Goal: Task Accomplishment & Management: Manage account settings

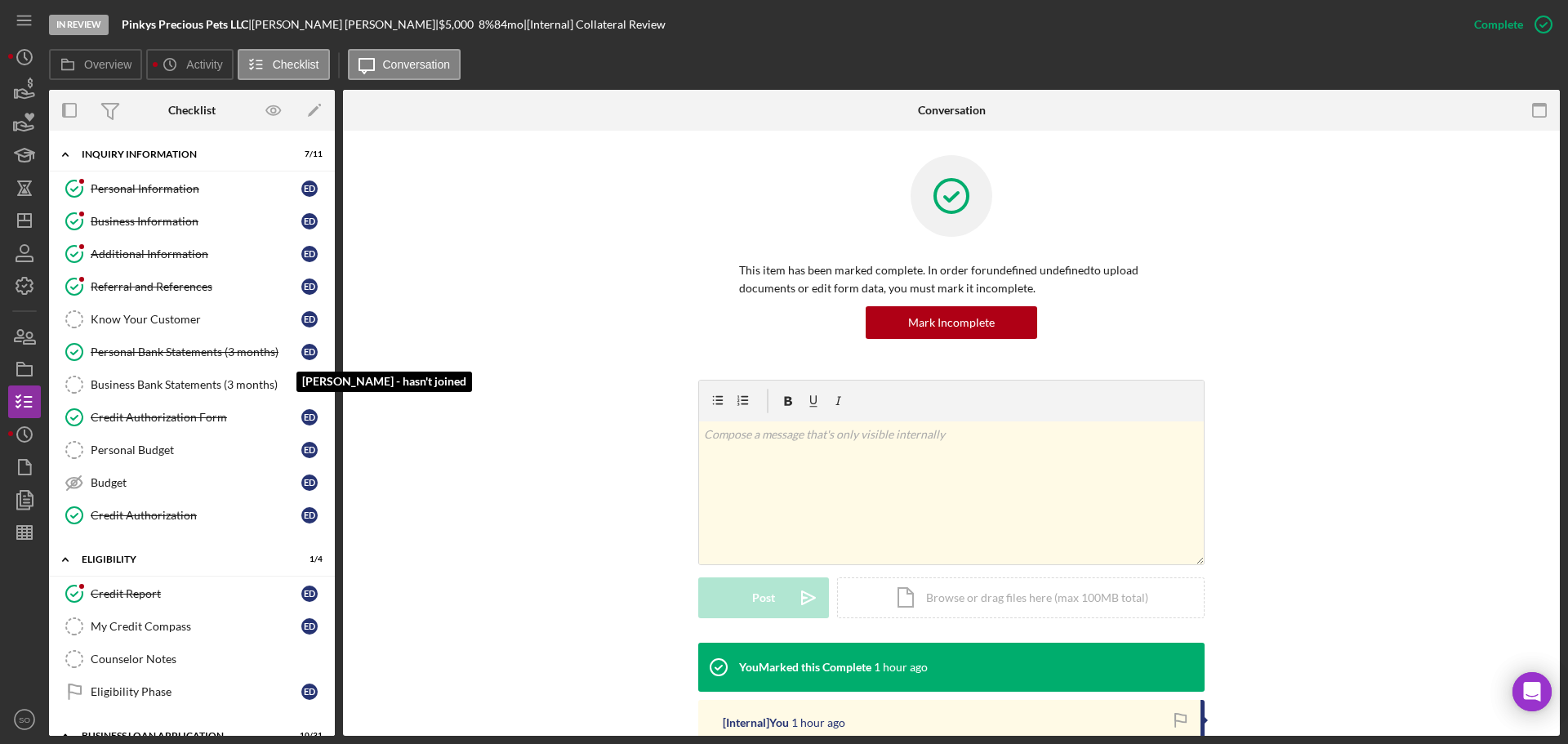
scroll to position [1716, 0]
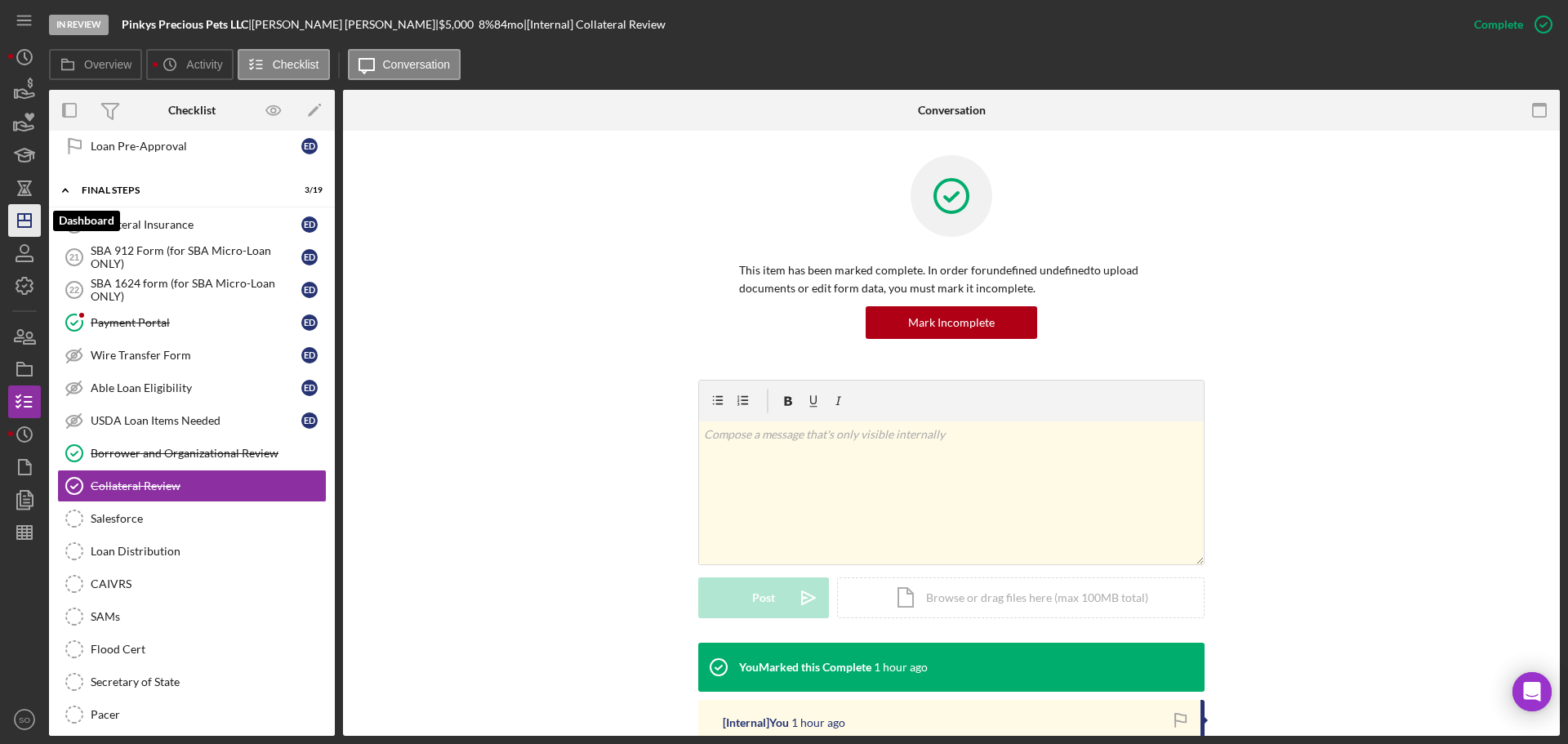
click at [22, 223] on icon "Icon/Dashboard" at bounding box center [25, 220] width 41 height 41
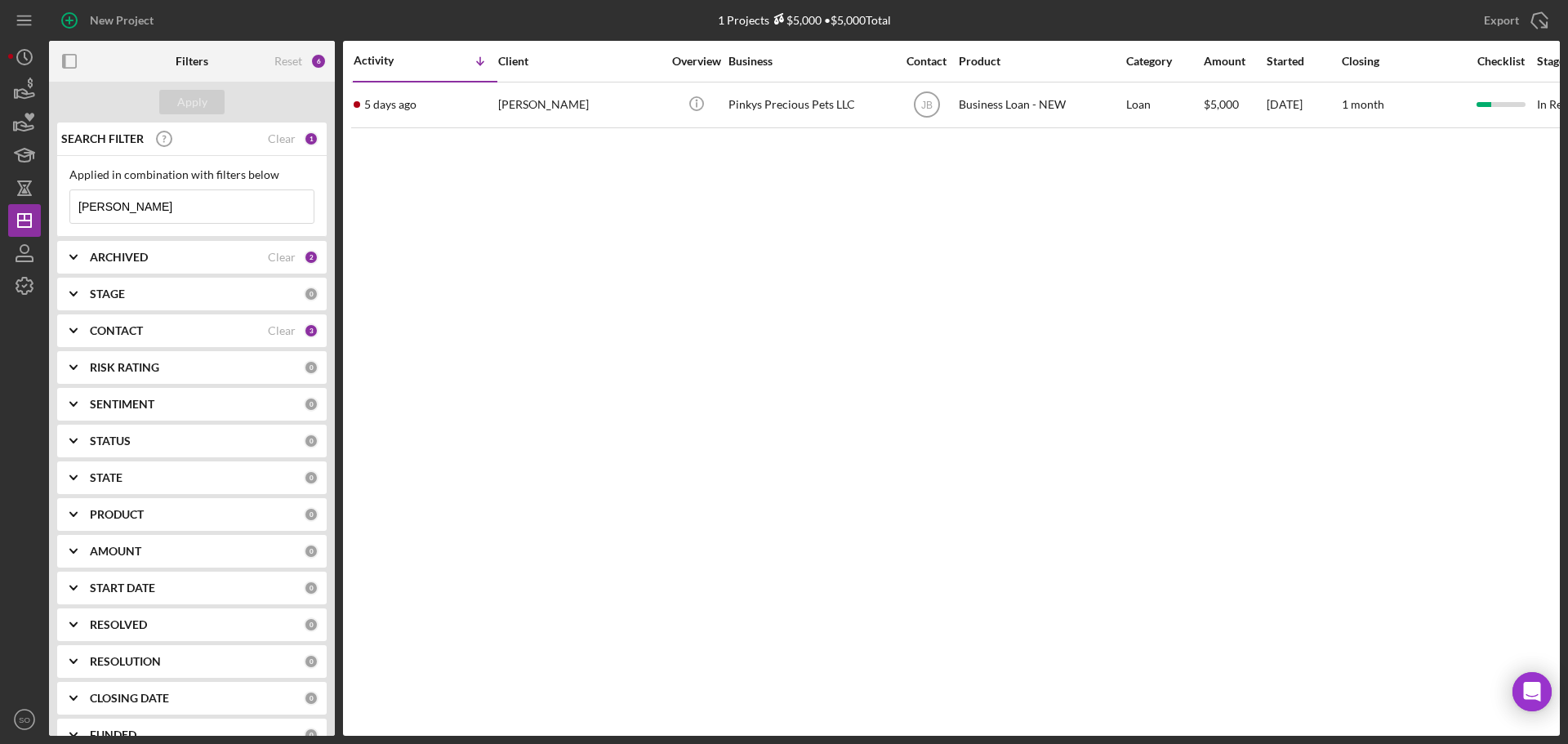
click at [187, 337] on div "CONTACT" at bounding box center [179, 331] width 178 height 13
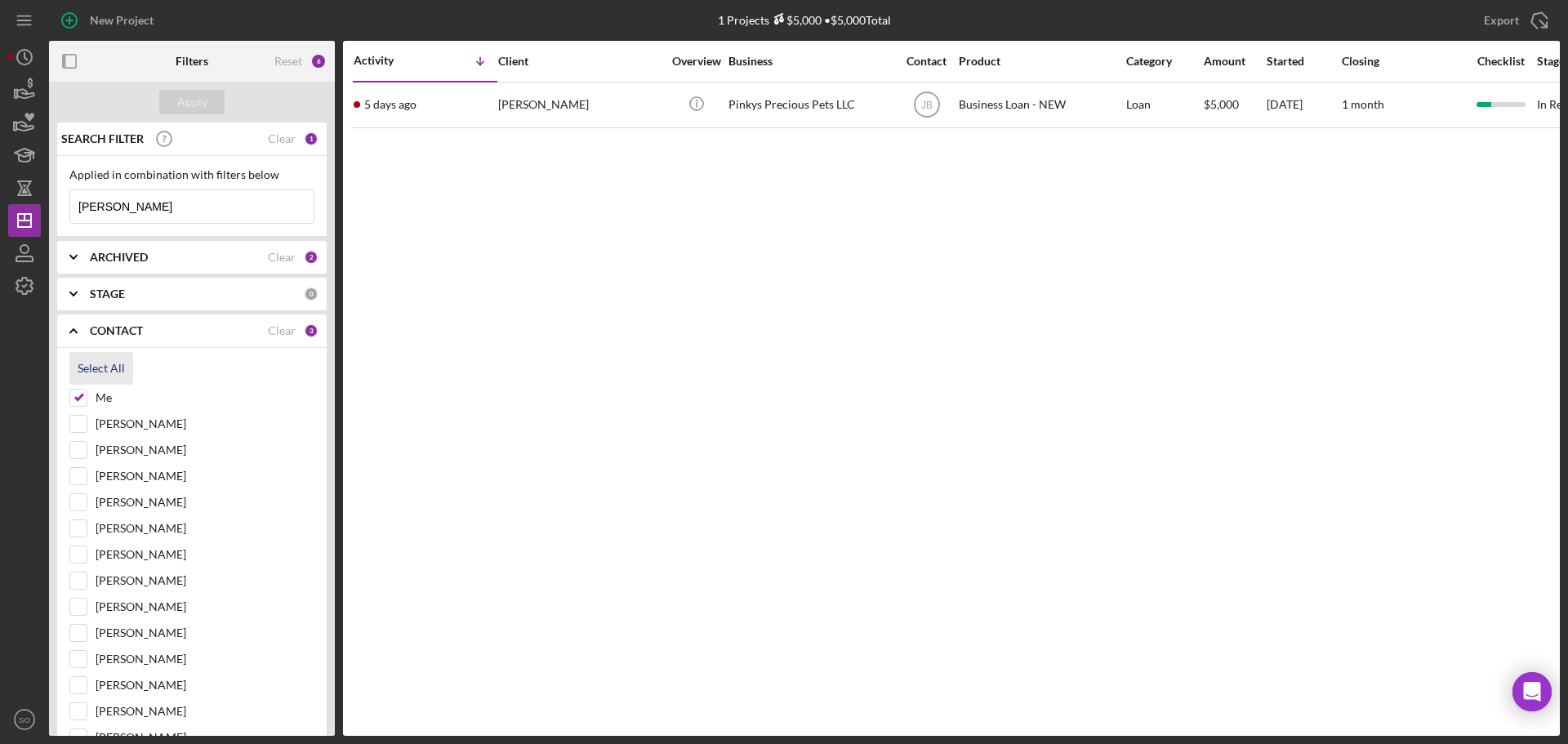
click at [116, 372] on div "Select All" at bounding box center [100, 368] width 47 height 33
checkbox input "true"
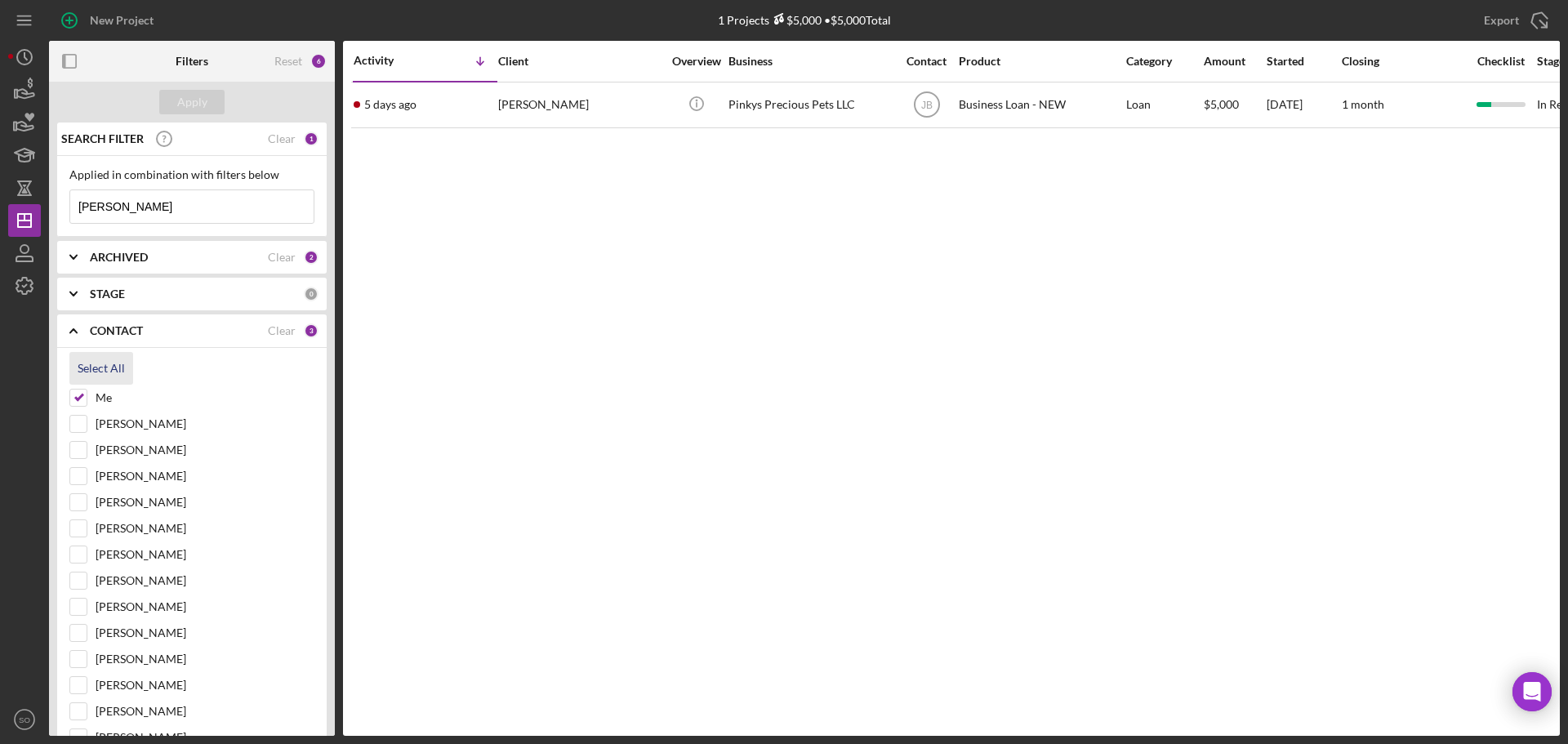
checkbox input "true"
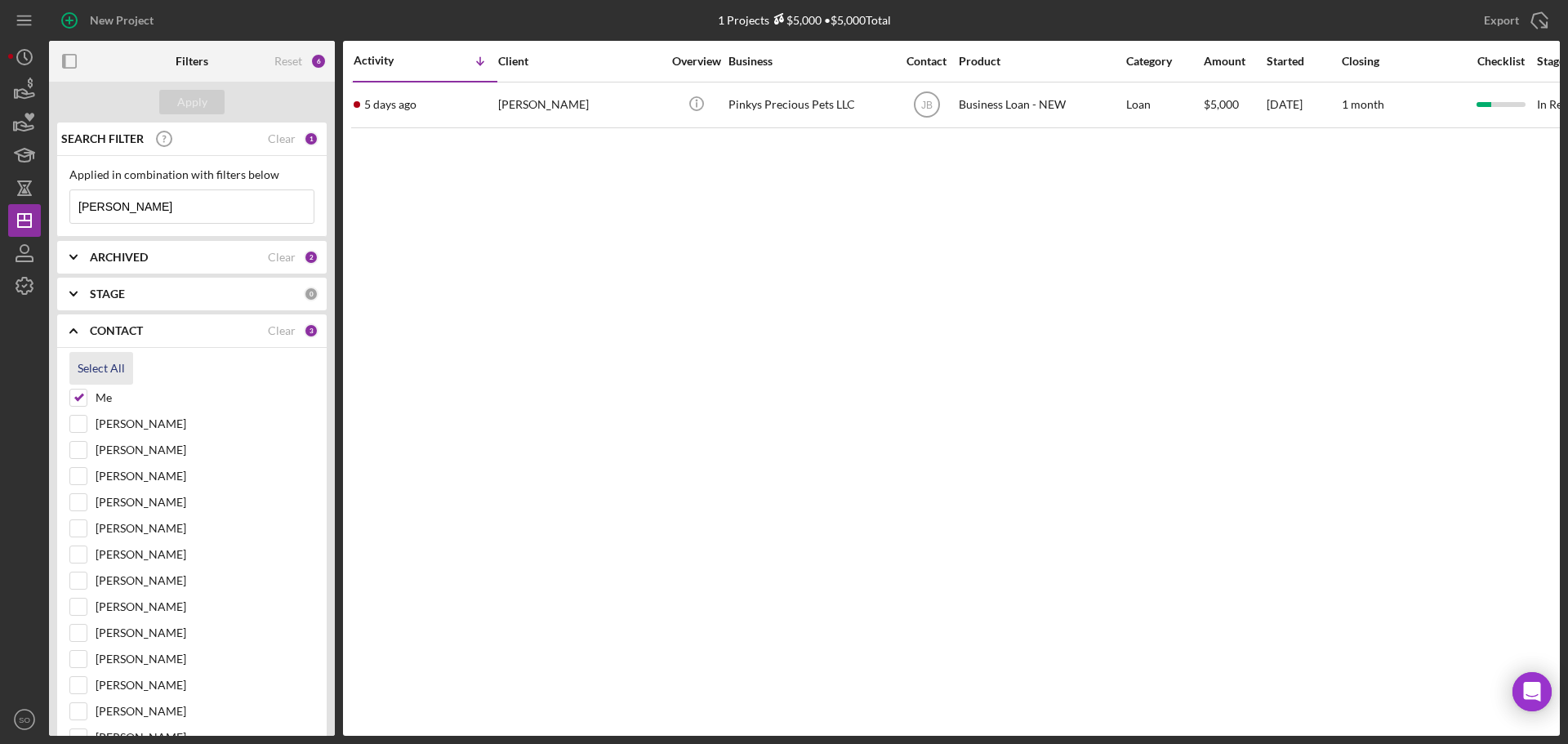
checkbox input "true"
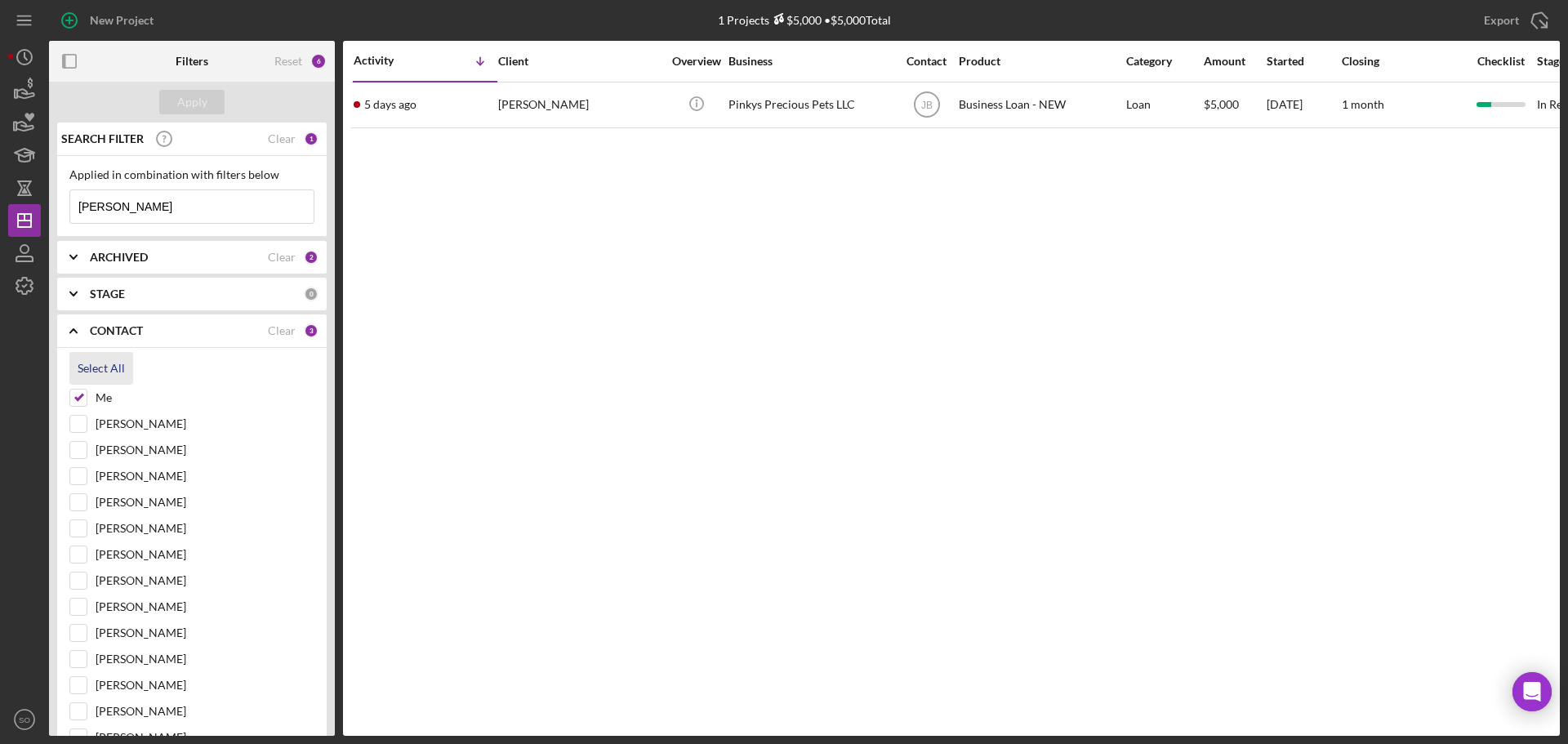
checkbox input "true"
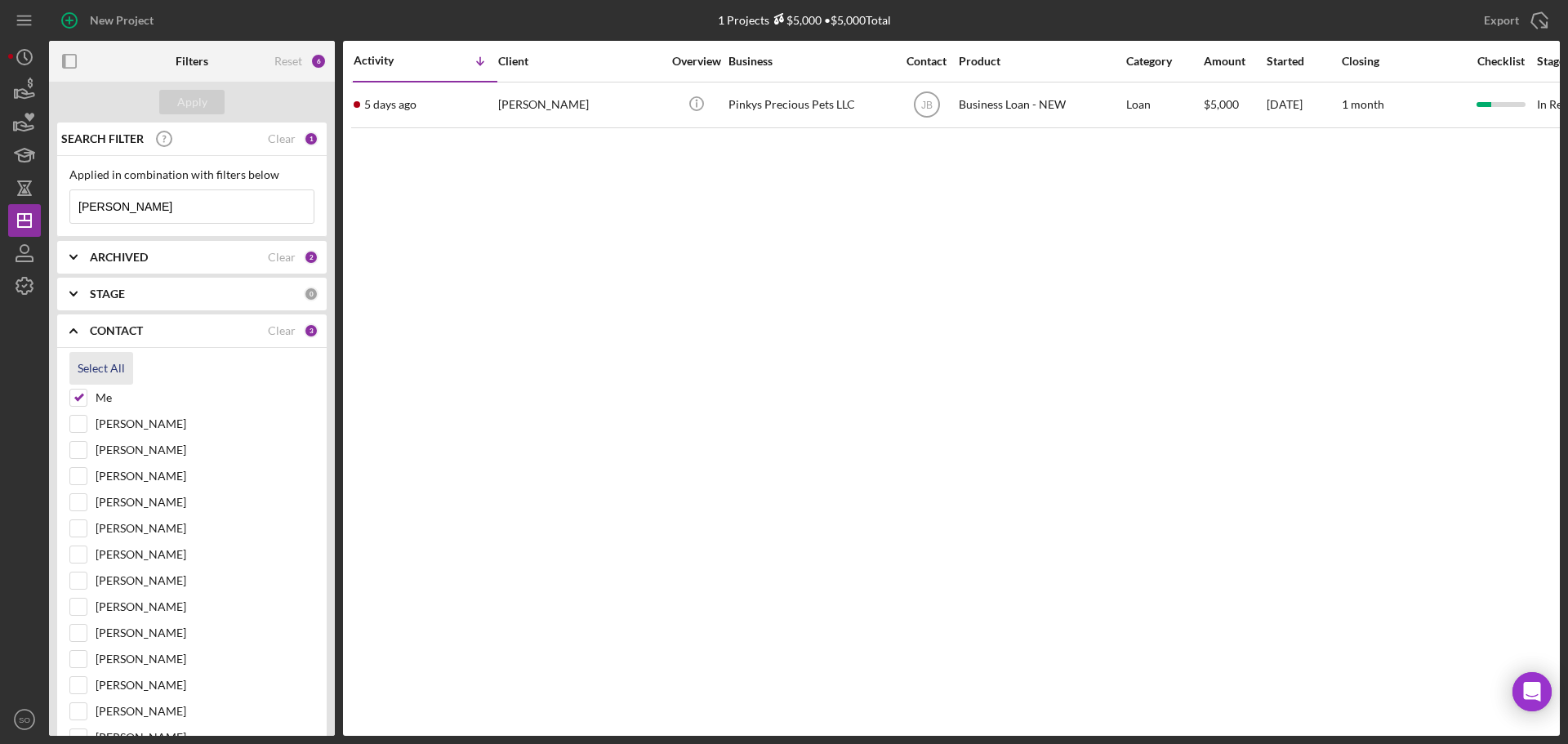
checkbox input "true"
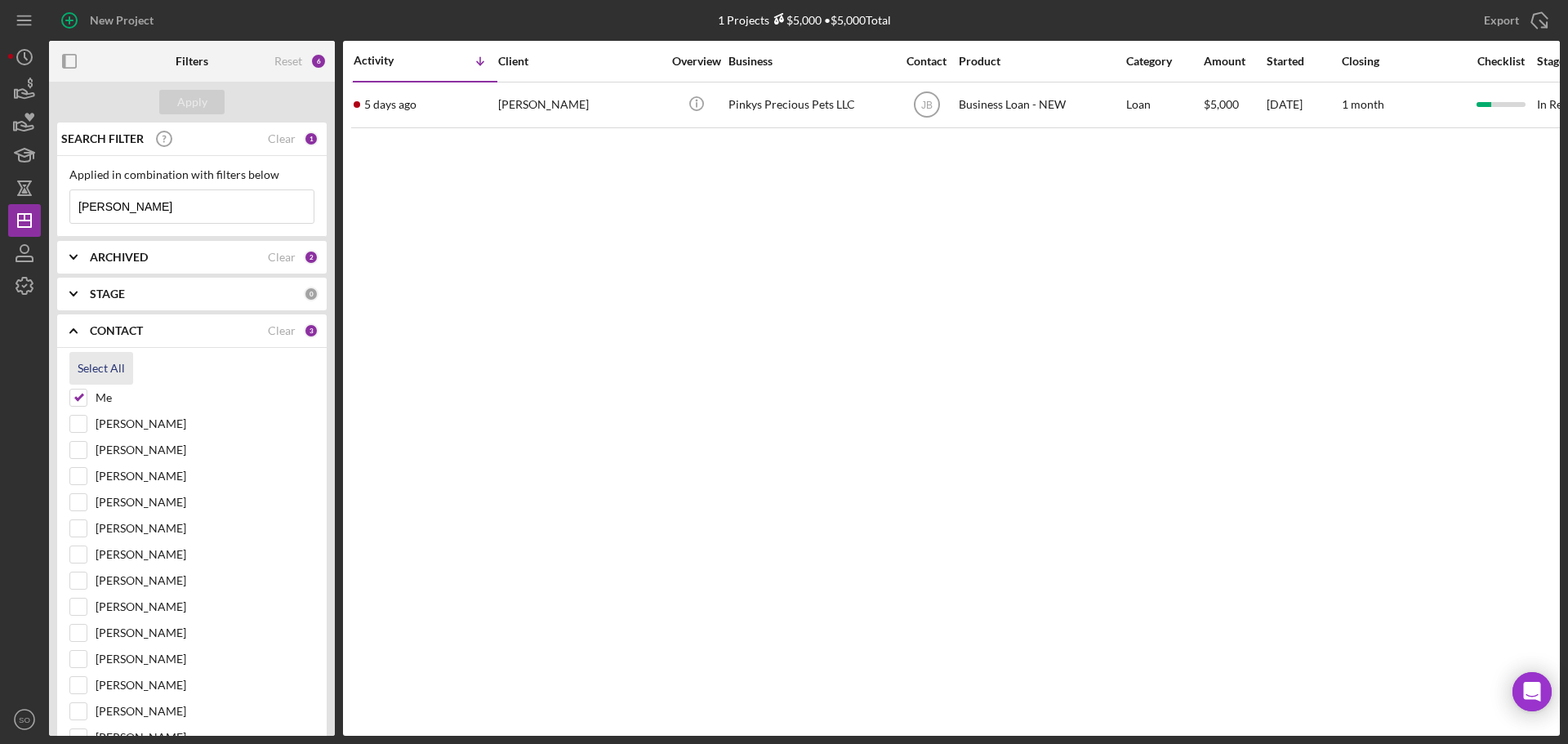
checkbox input "true"
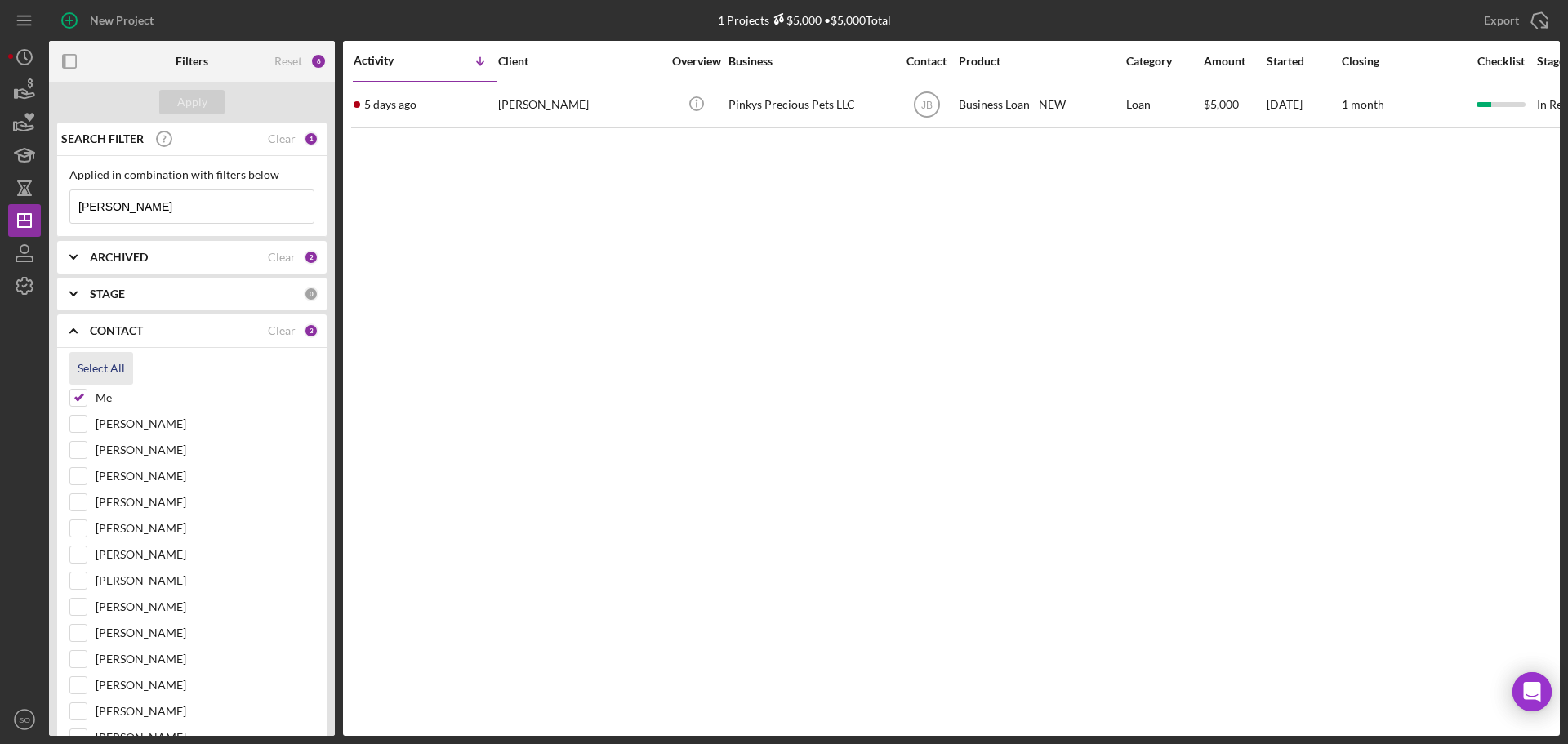
checkbox input "true"
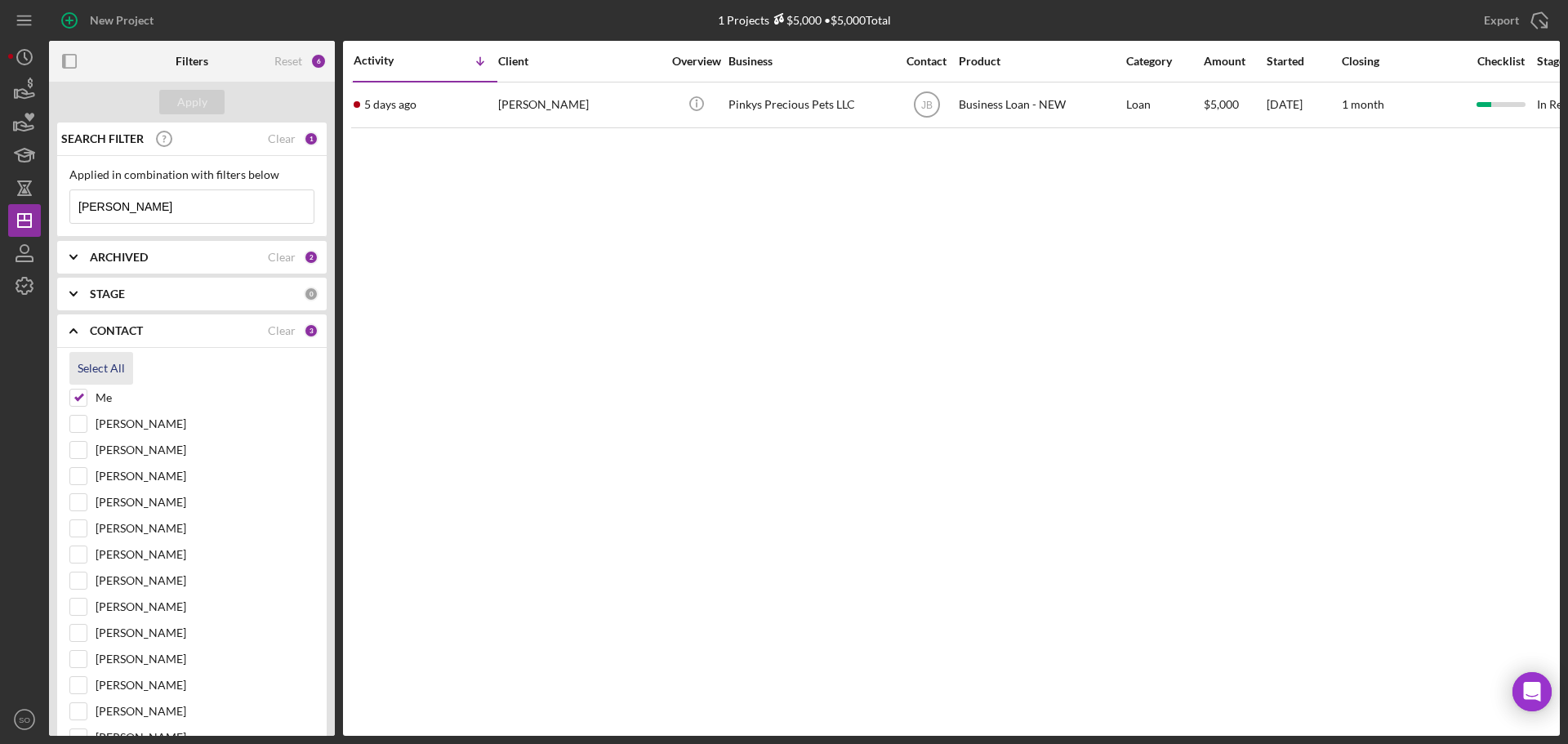
checkbox input "true"
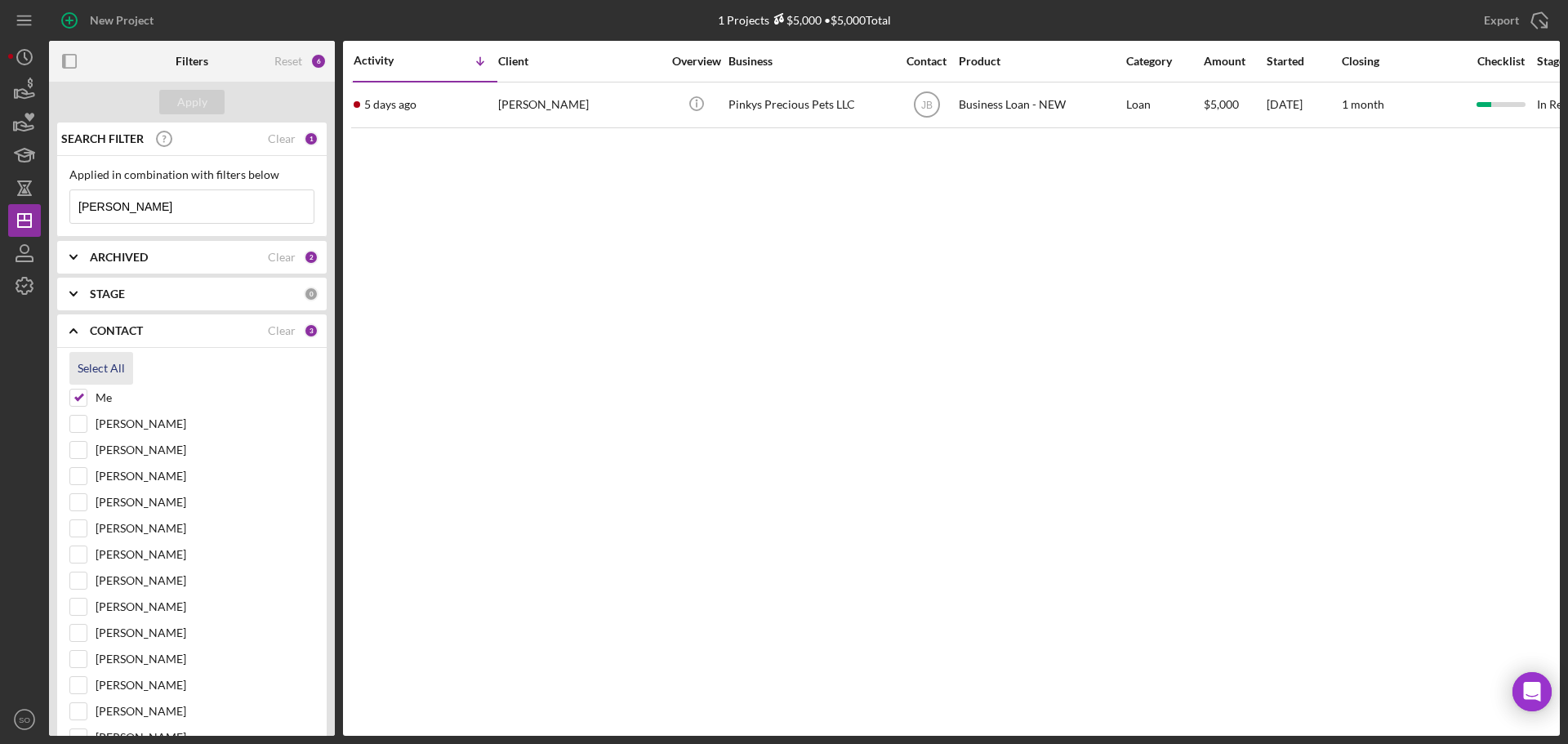
checkbox input "true"
drag, startPoint x: 147, startPoint y: 203, endPoint x: 0, endPoint y: 203, distance: 147.0
click at [0, 203] on div "New Project 1 Projects $5,000 • $5,000 Total demby Export Icon/Export Filters R…" at bounding box center [784, 372] width 1568 height 744
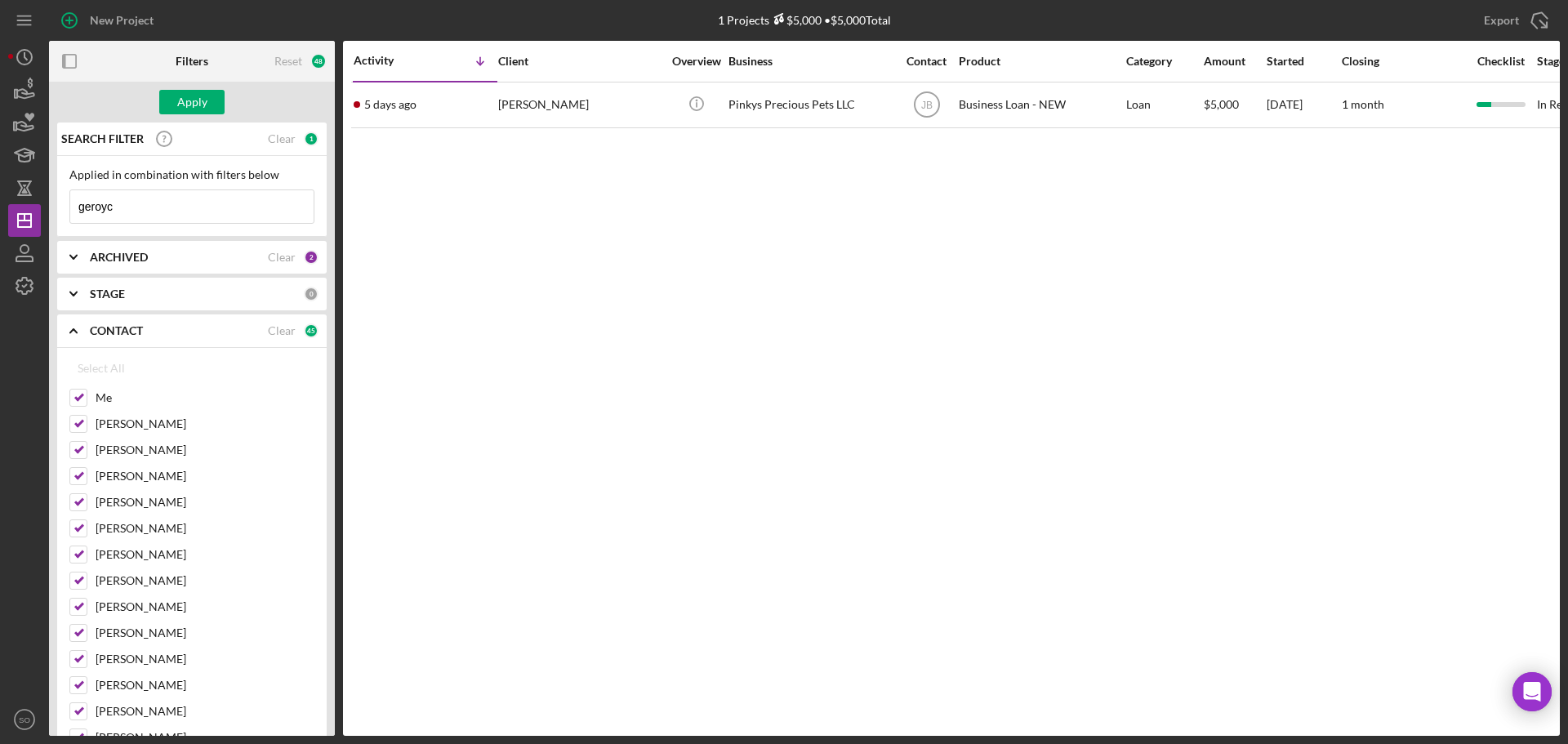
type input "geroyce"
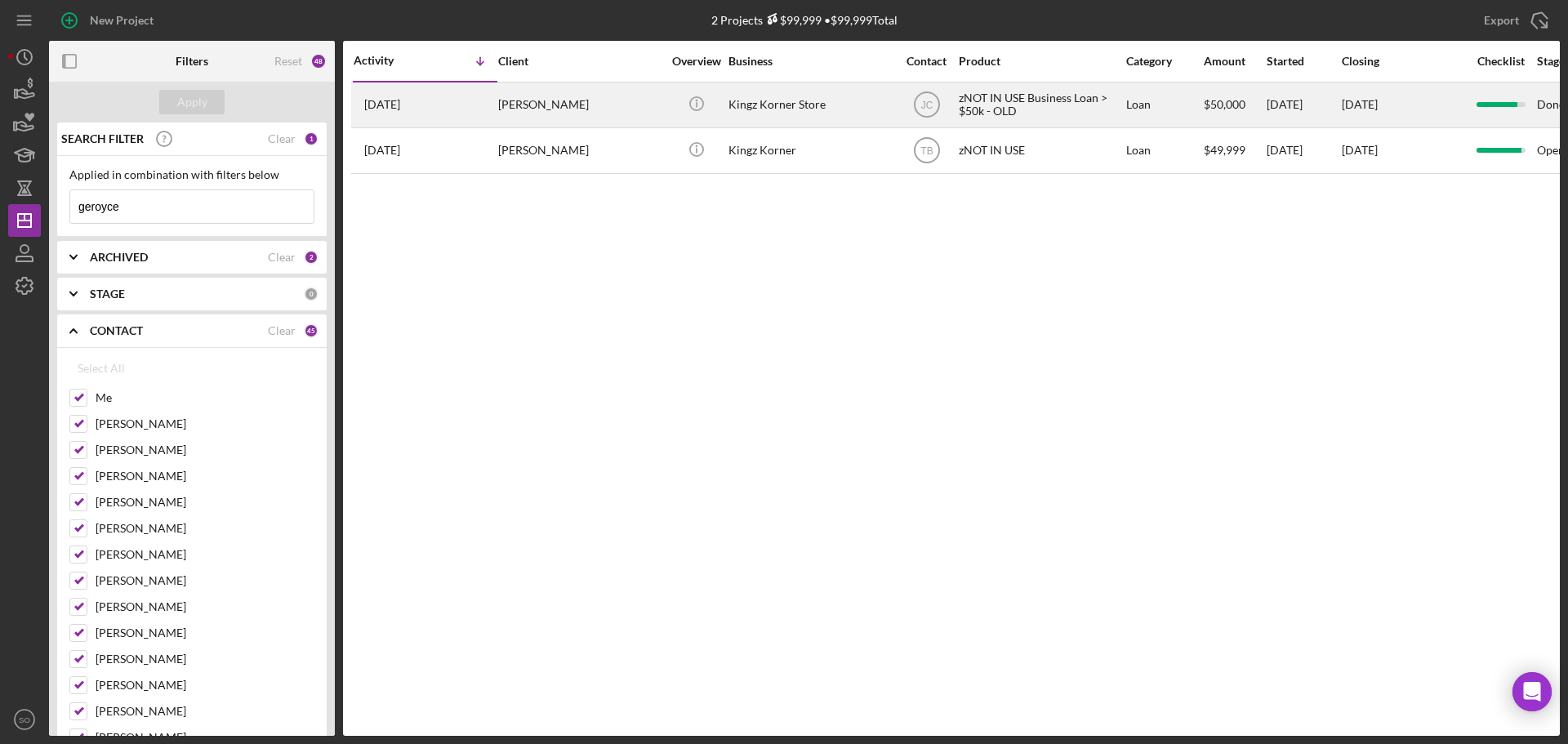
click at [444, 111] on div "3 years ago Geroyce King" at bounding box center [425, 105] width 143 height 44
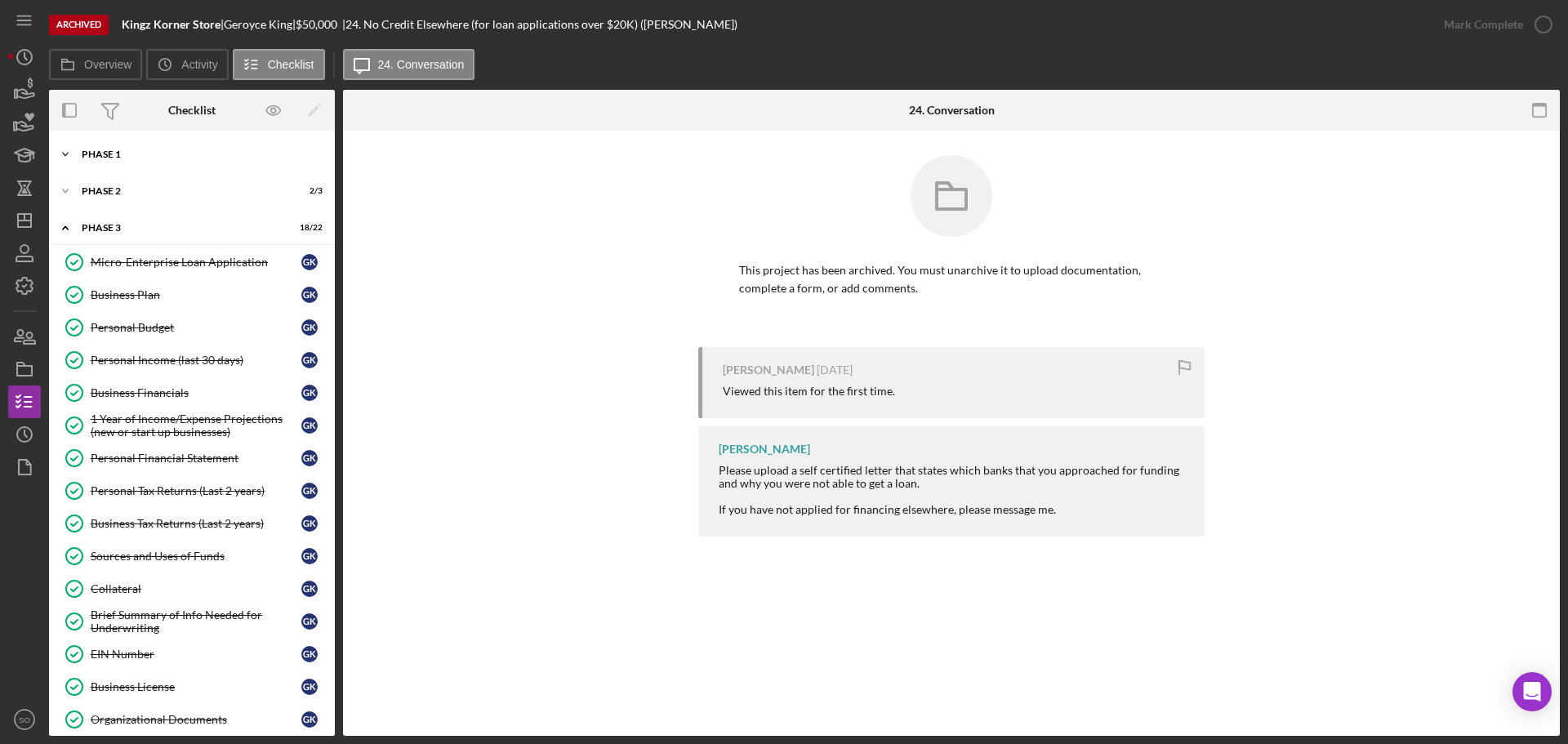
click at [163, 161] on div "Icon/Expander Phase 1 8 / 8" at bounding box center [192, 154] width 286 height 33
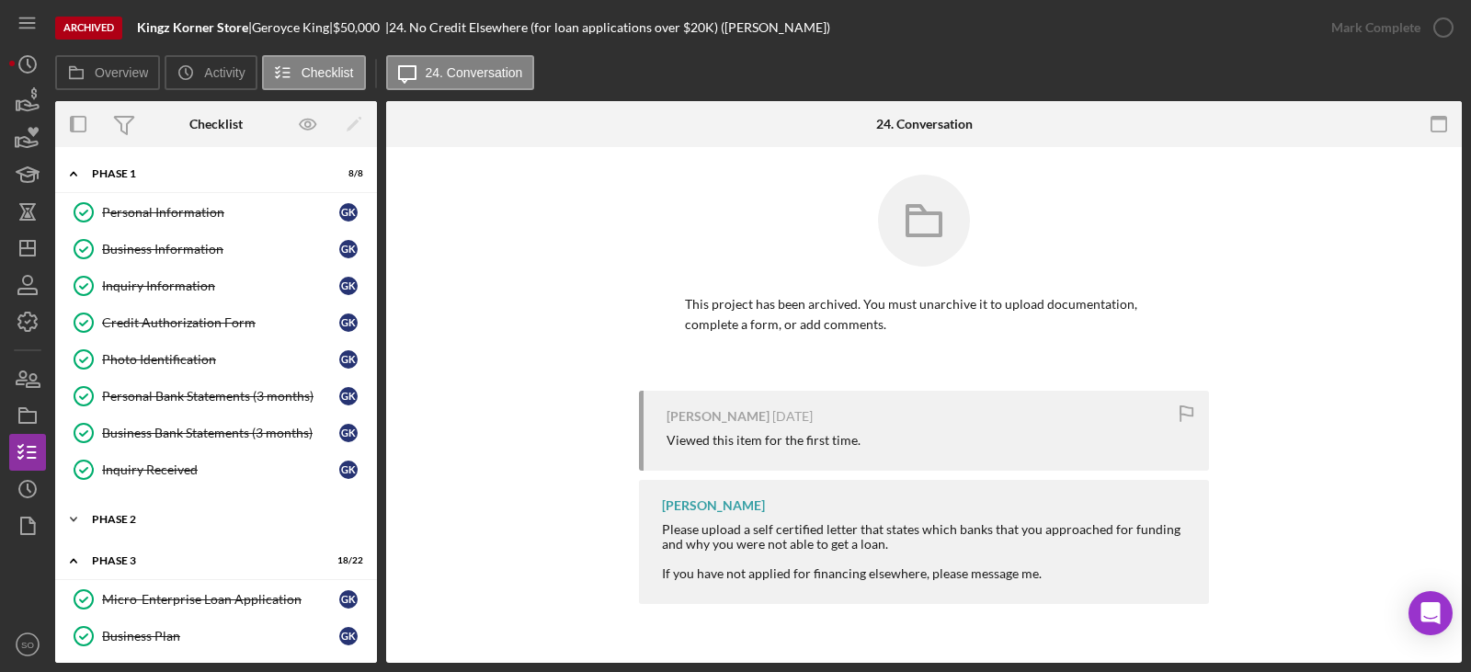
scroll to position [184, 0]
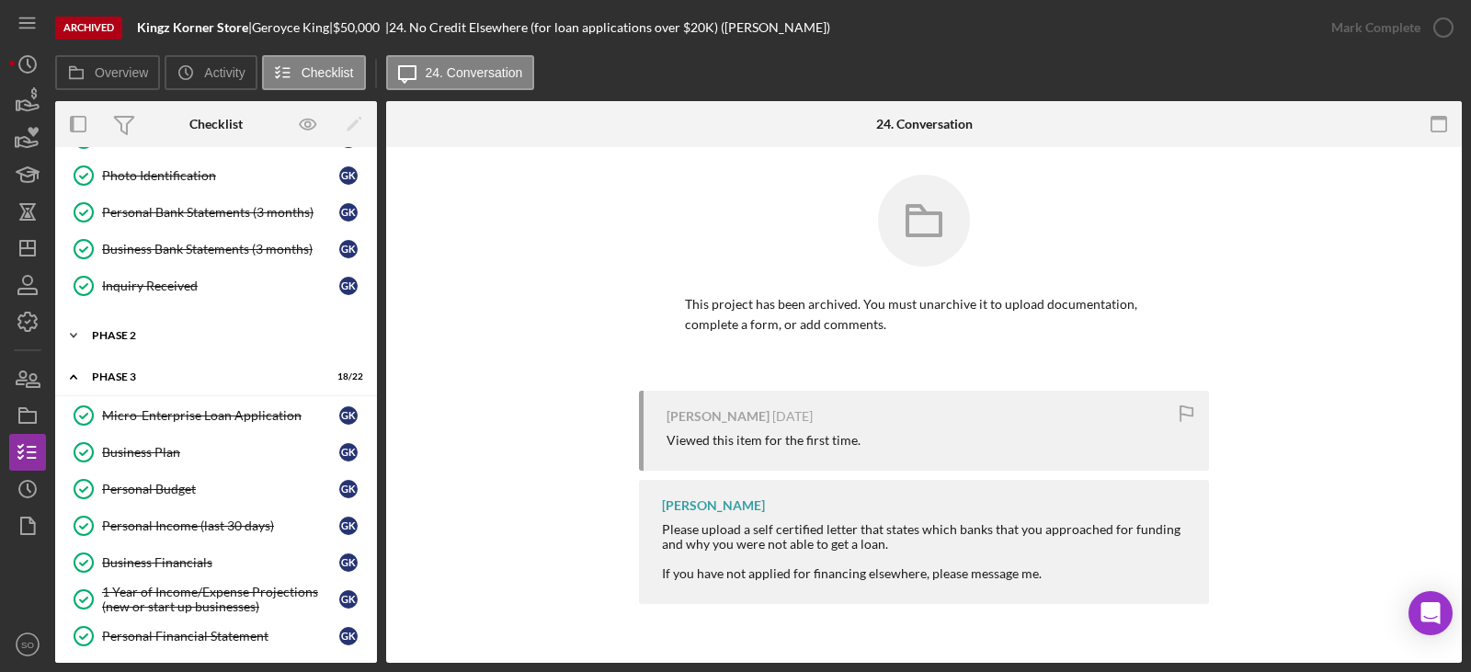
click at [115, 324] on div "Icon/Expander Phase 2 2 / 3" at bounding box center [216, 335] width 322 height 37
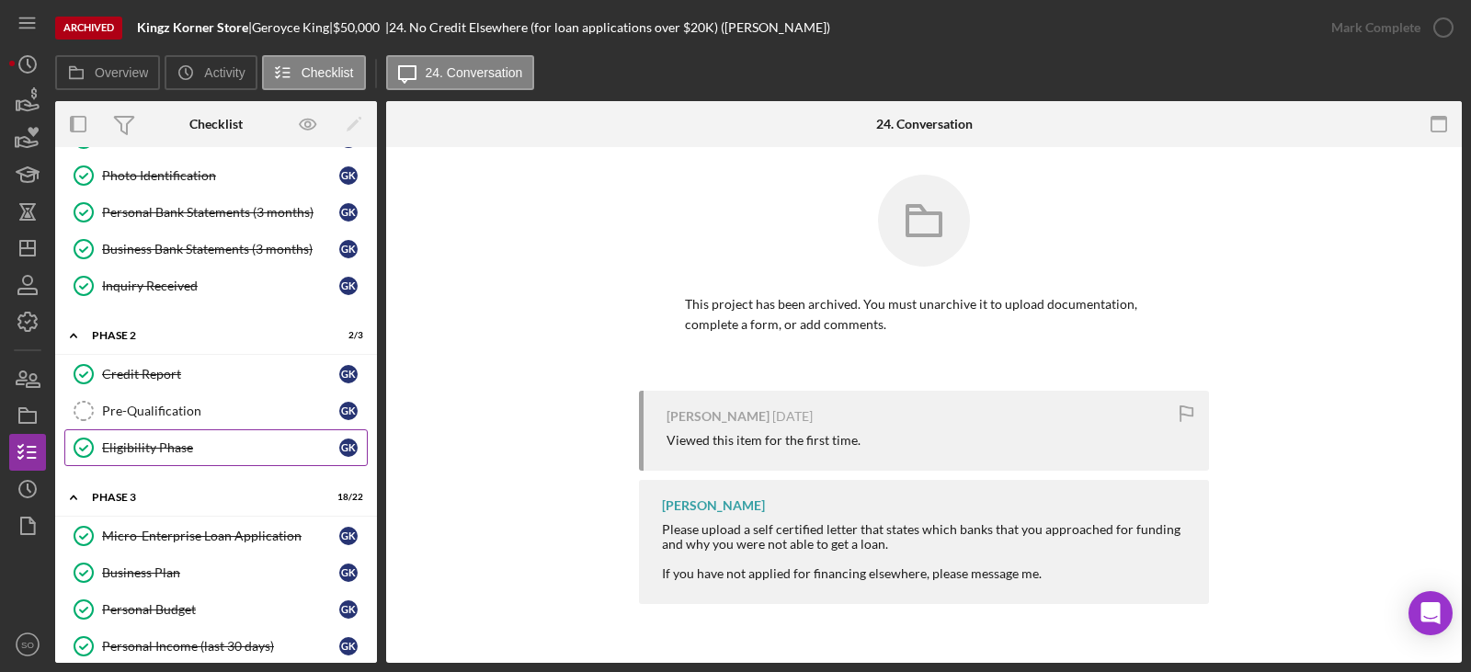
scroll to position [276, 0]
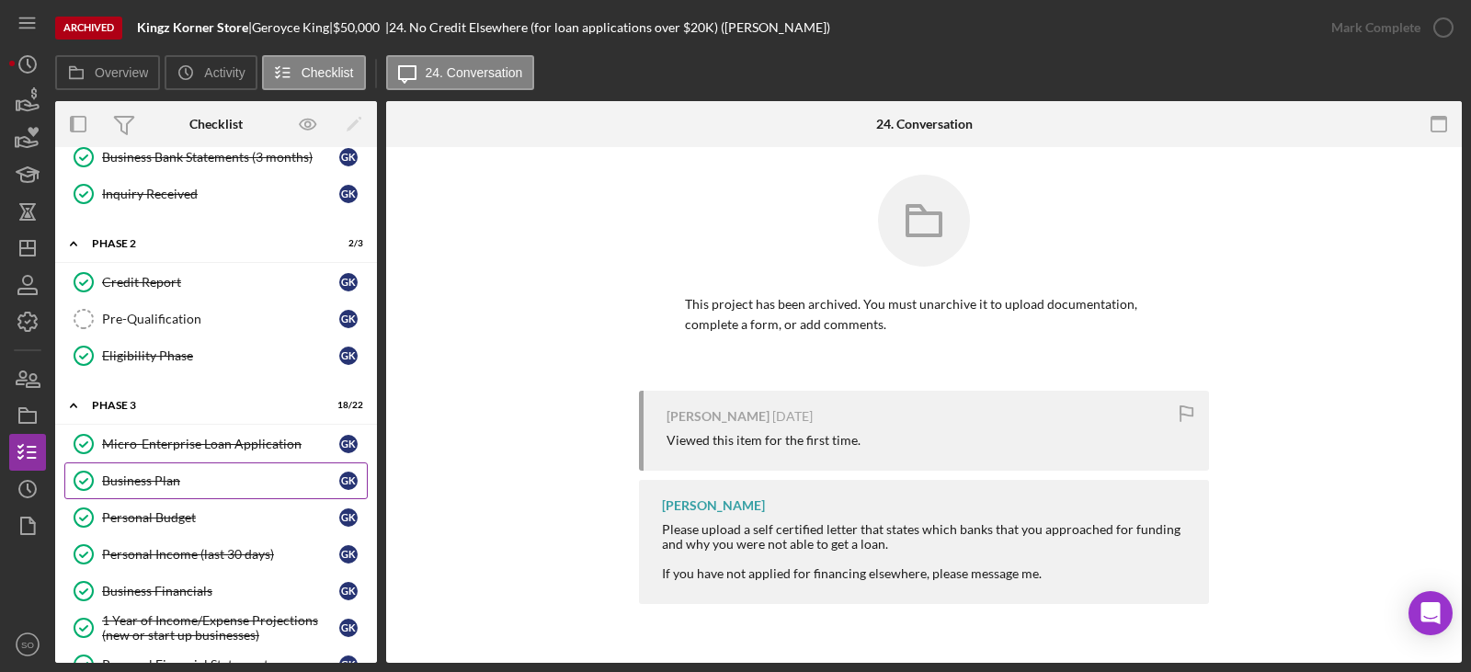
click at [203, 481] on div "Business Plan" at bounding box center [220, 480] width 237 height 15
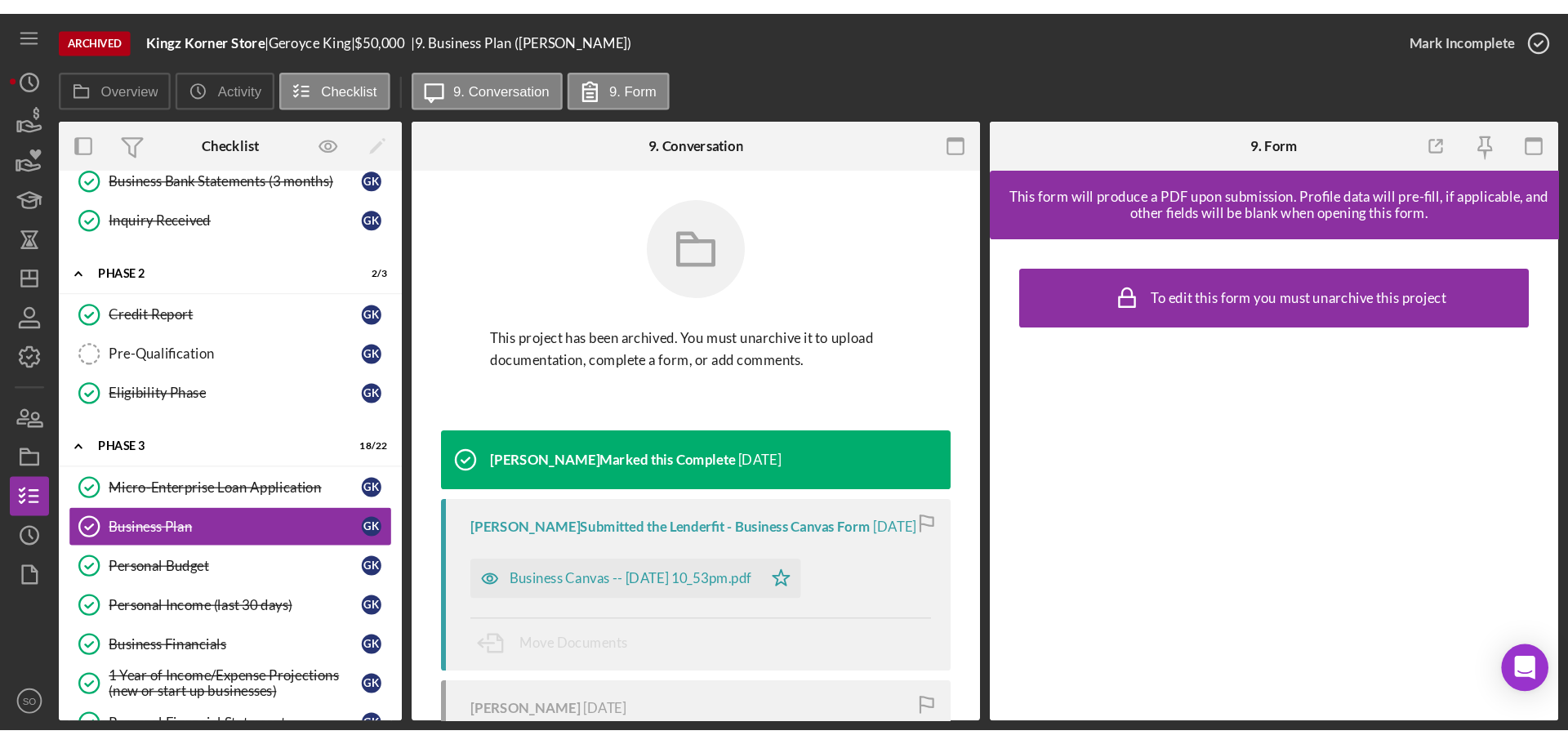
scroll to position [164, 0]
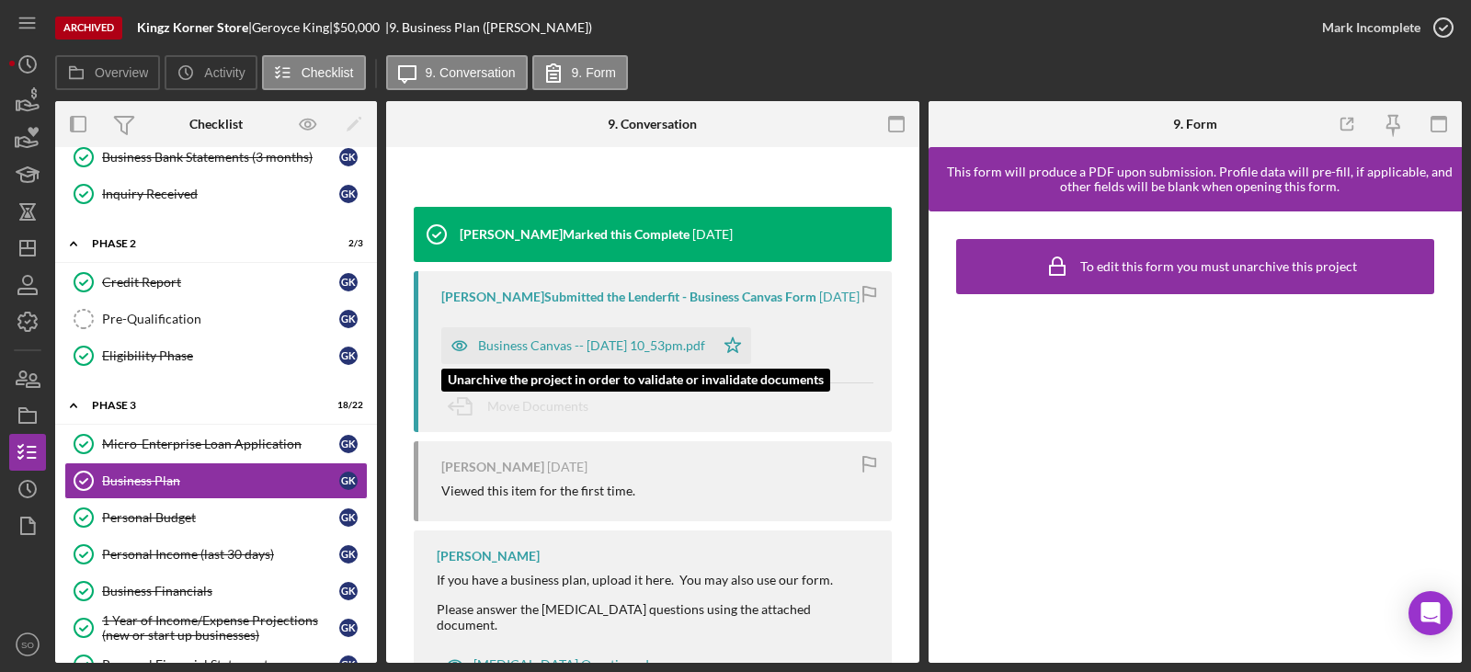
click at [627, 349] on div "Business Canvas -- 2022-11-07 10_53pm.pdf" at bounding box center [591, 345] width 227 height 15
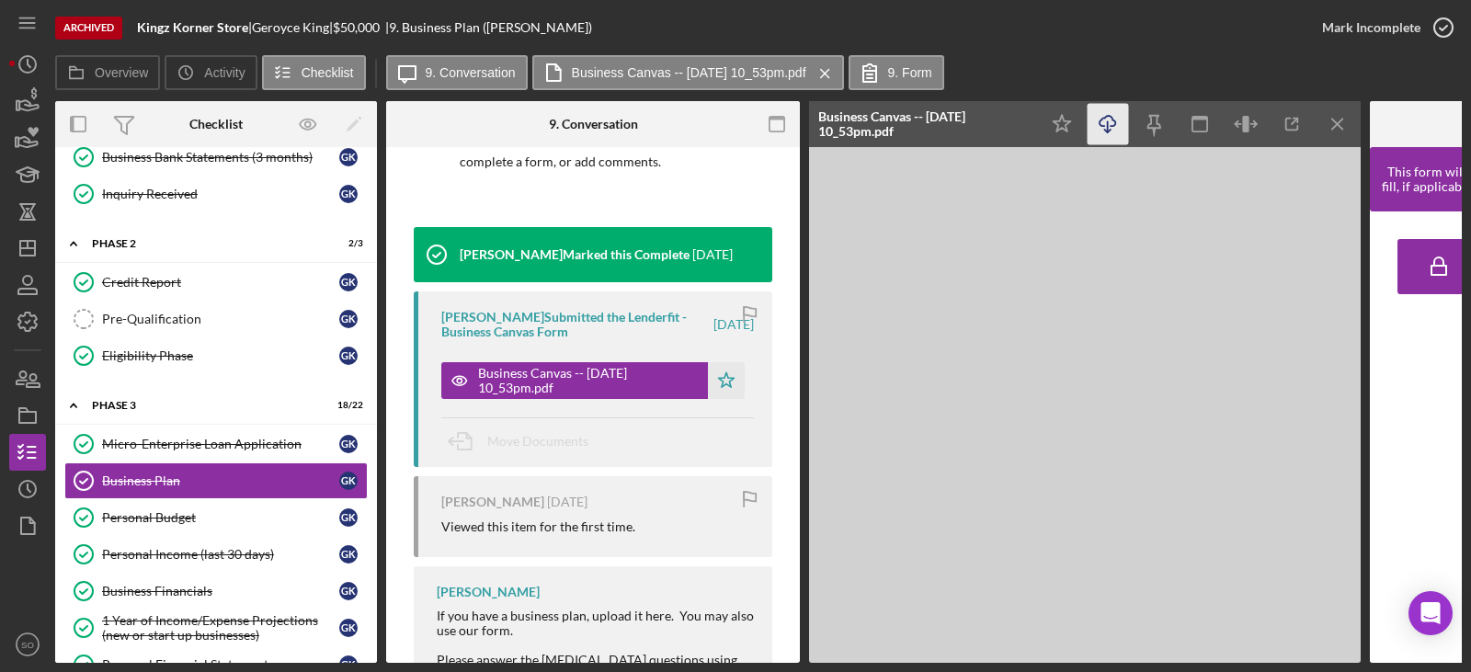
click at [1109, 122] on icon "Icon/Download" at bounding box center [1107, 124] width 41 height 41
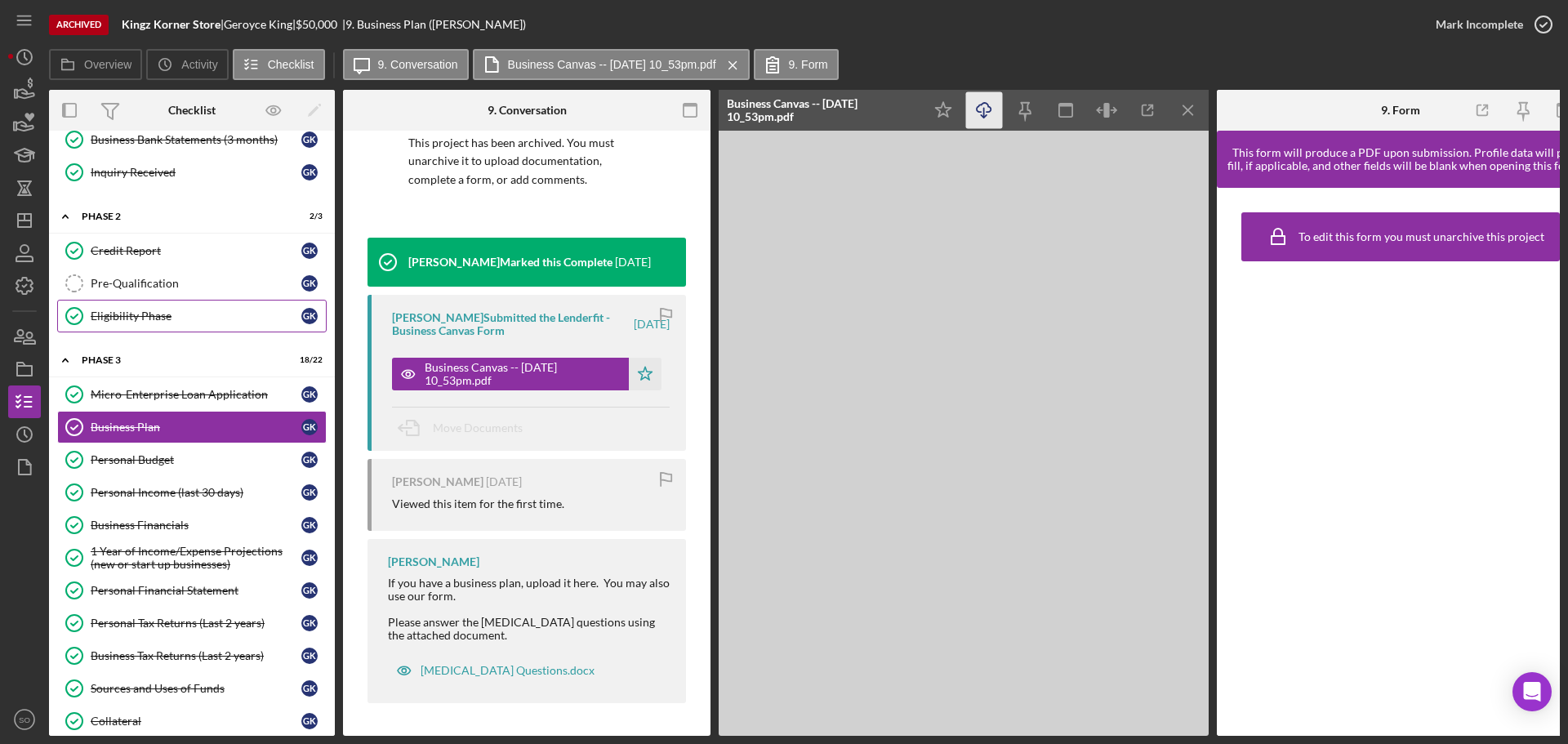
scroll to position [327, 0]
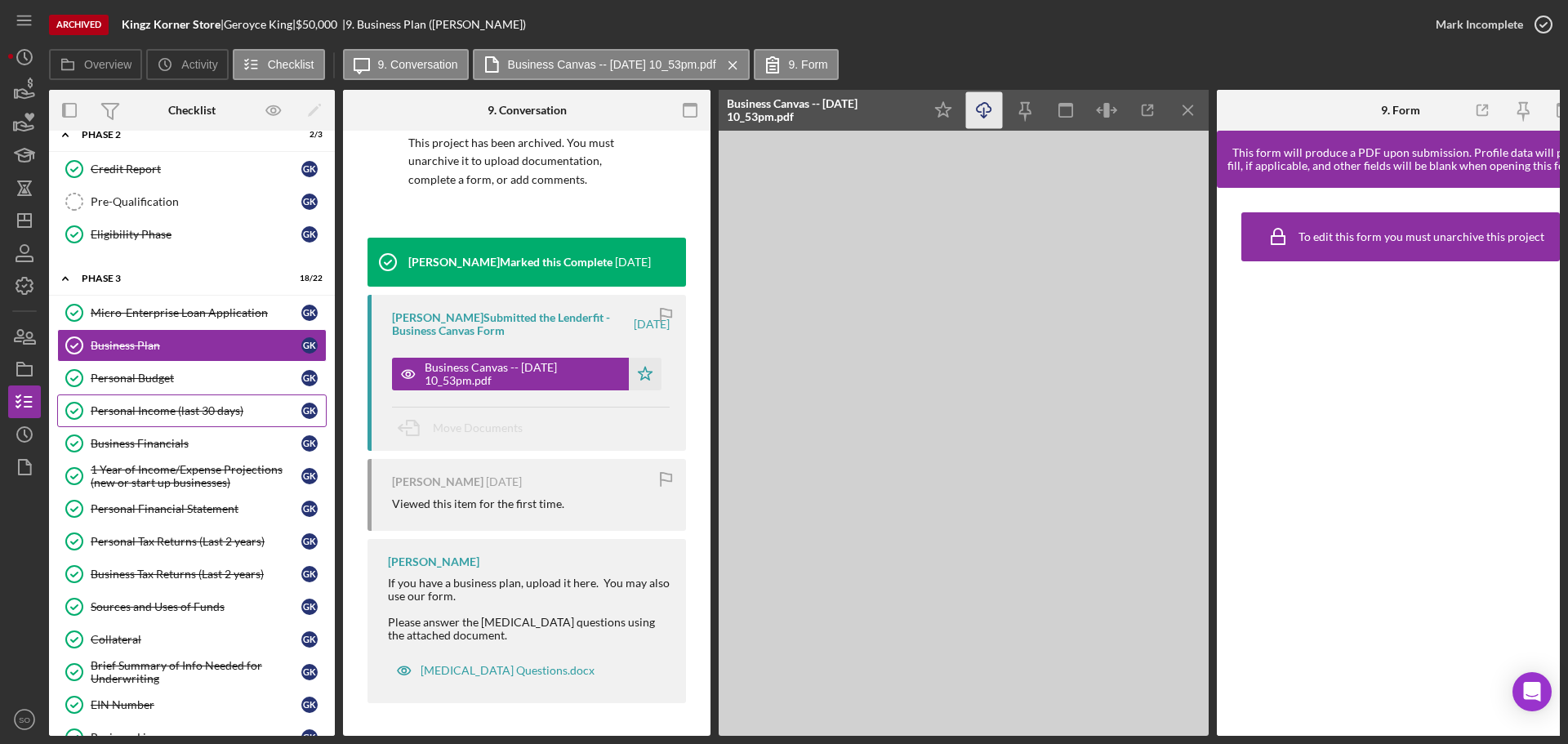
click at [176, 412] on div "Personal Income (last 30 days)" at bounding box center [195, 411] width 211 height 13
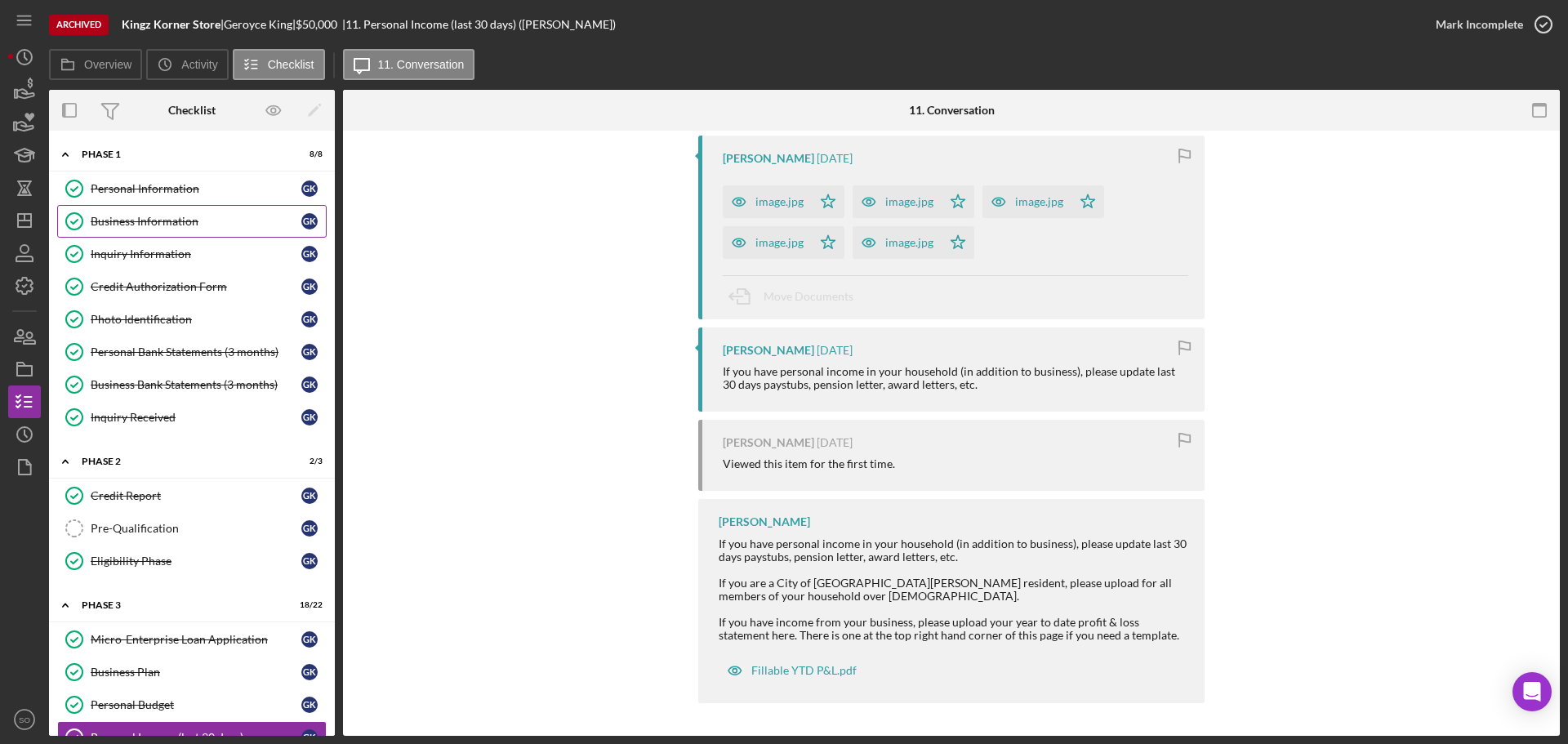
click at [173, 190] on div "Personal Information" at bounding box center [195, 188] width 211 height 13
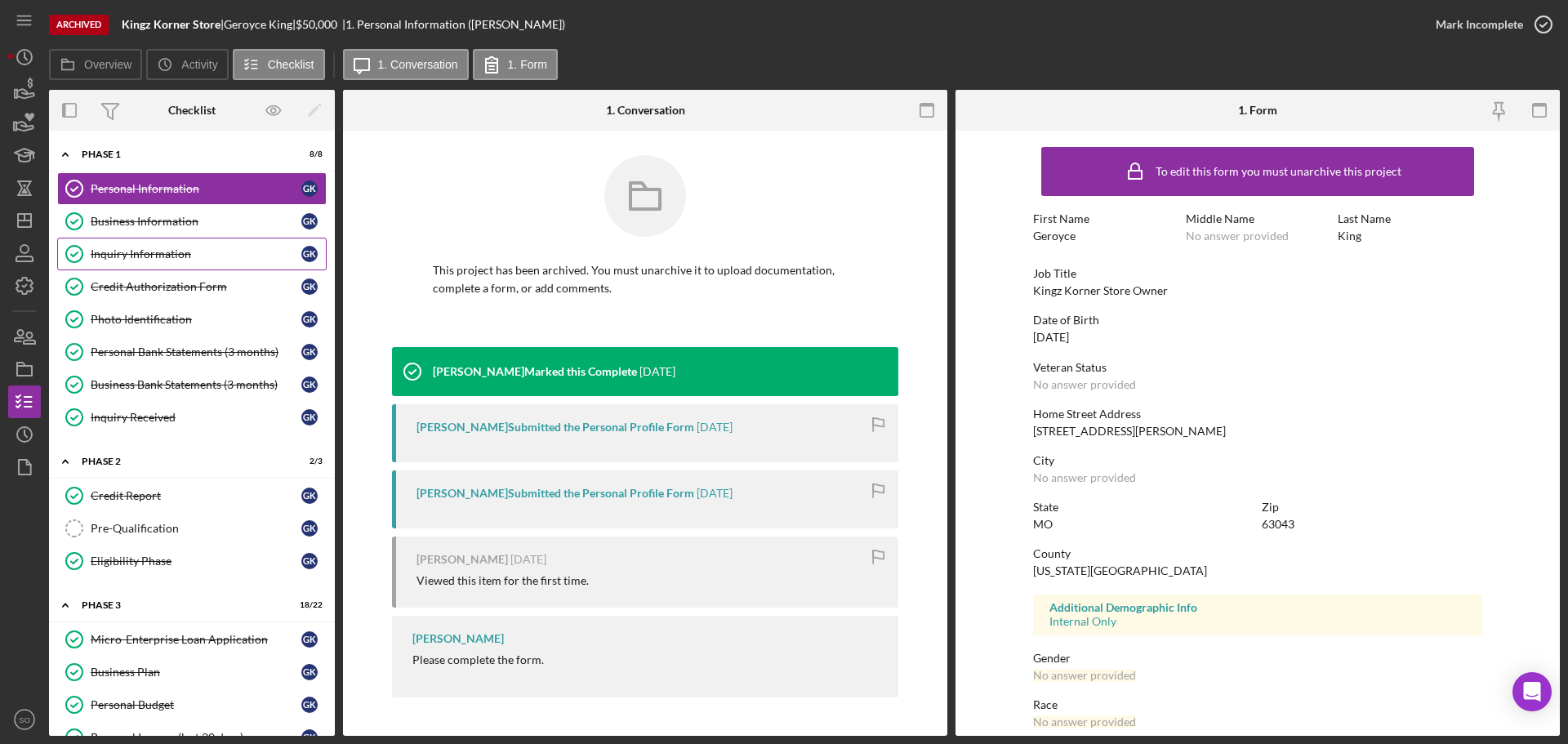
click at [197, 238] on link "Inquiry Information Inquiry Information G K" at bounding box center [191, 253] width 269 height 33
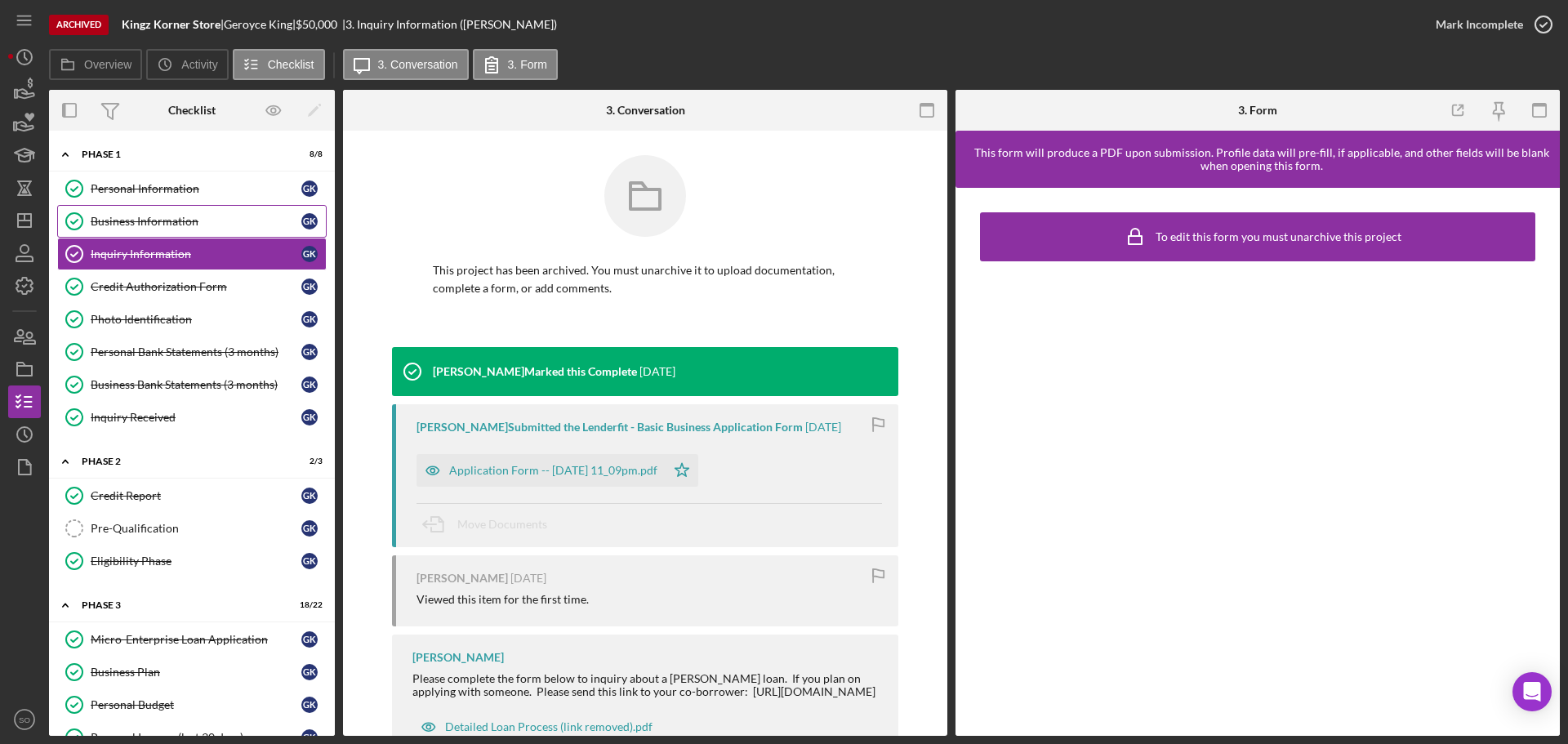
click at [190, 227] on div "Business Information" at bounding box center [195, 221] width 211 height 13
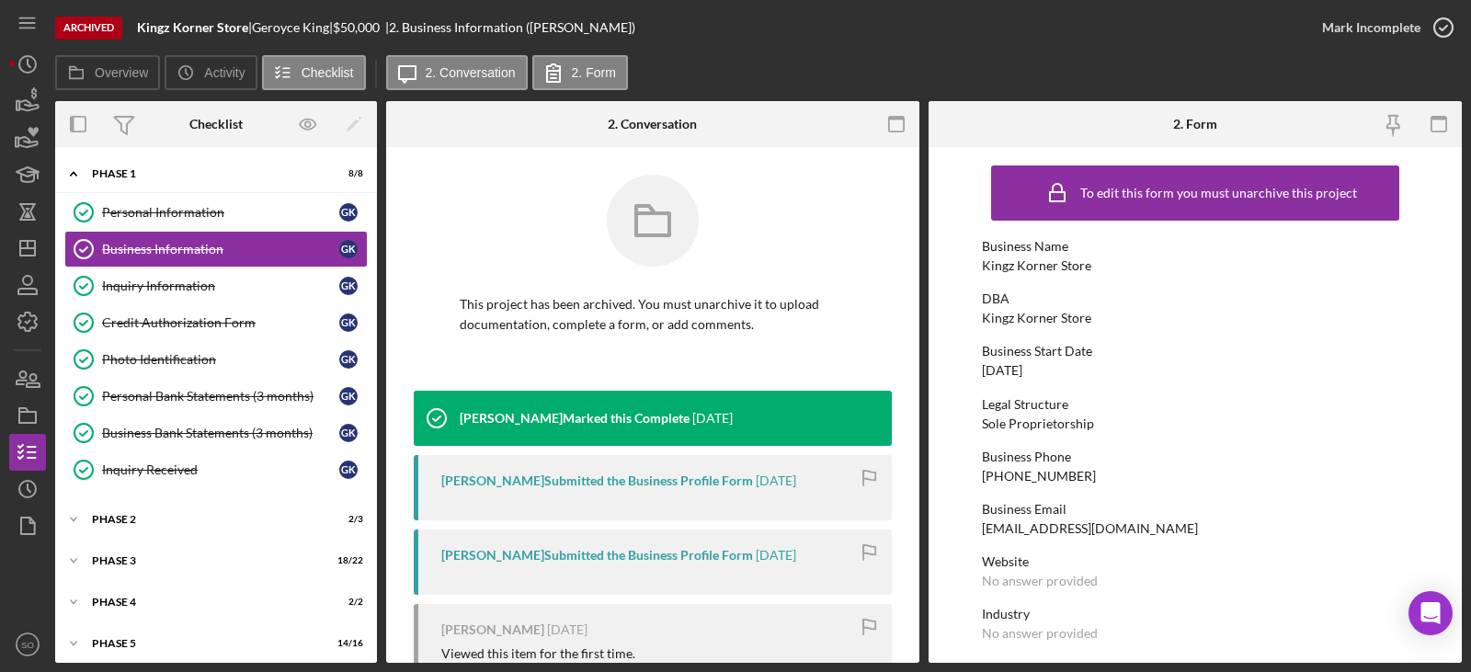
click at [1016, 370] on div "07/19/2019" at bounding box center [1002, 370] width 40 height 15
copy div "07/19/2019"
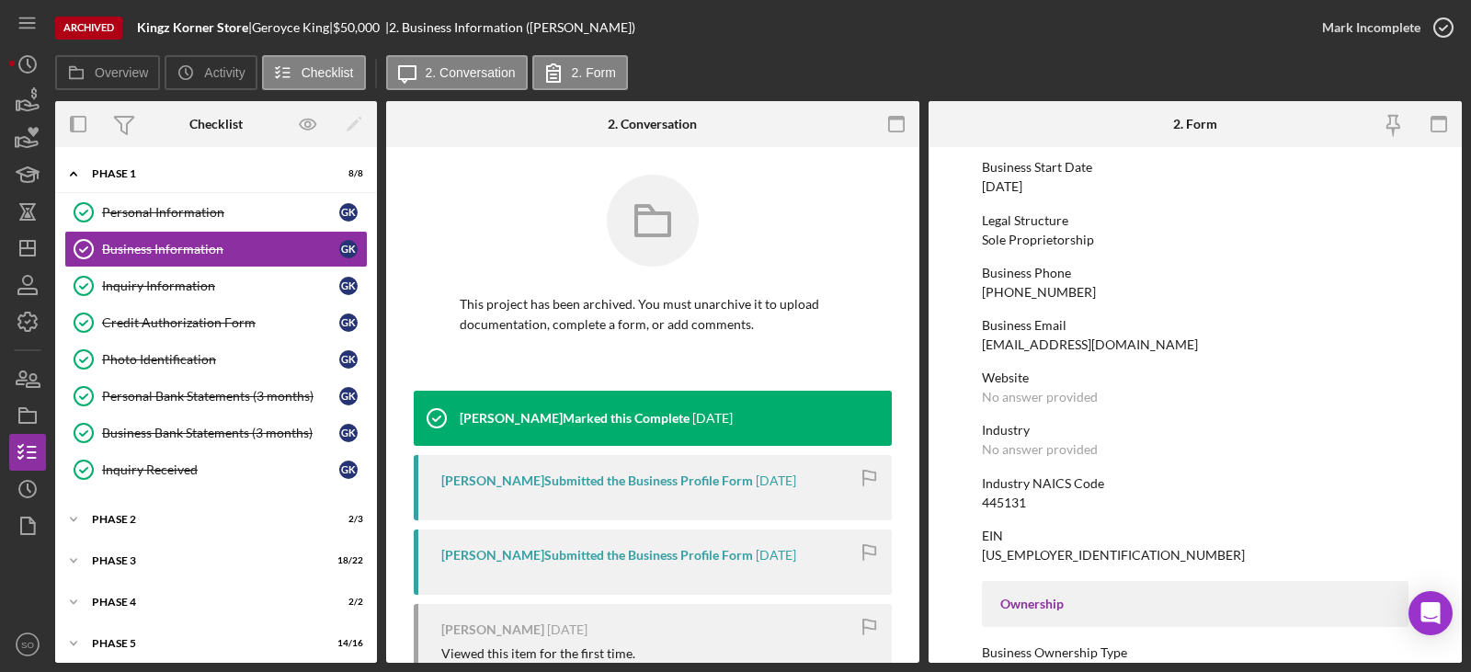
click at [1007, 504] on div "445131" at bounding box center [1004, 502] width 44 height 15
copy div "445131"
click at [1016, 556] on div "85-2218069" at bounding box center [1113, 555] width 263 height 15
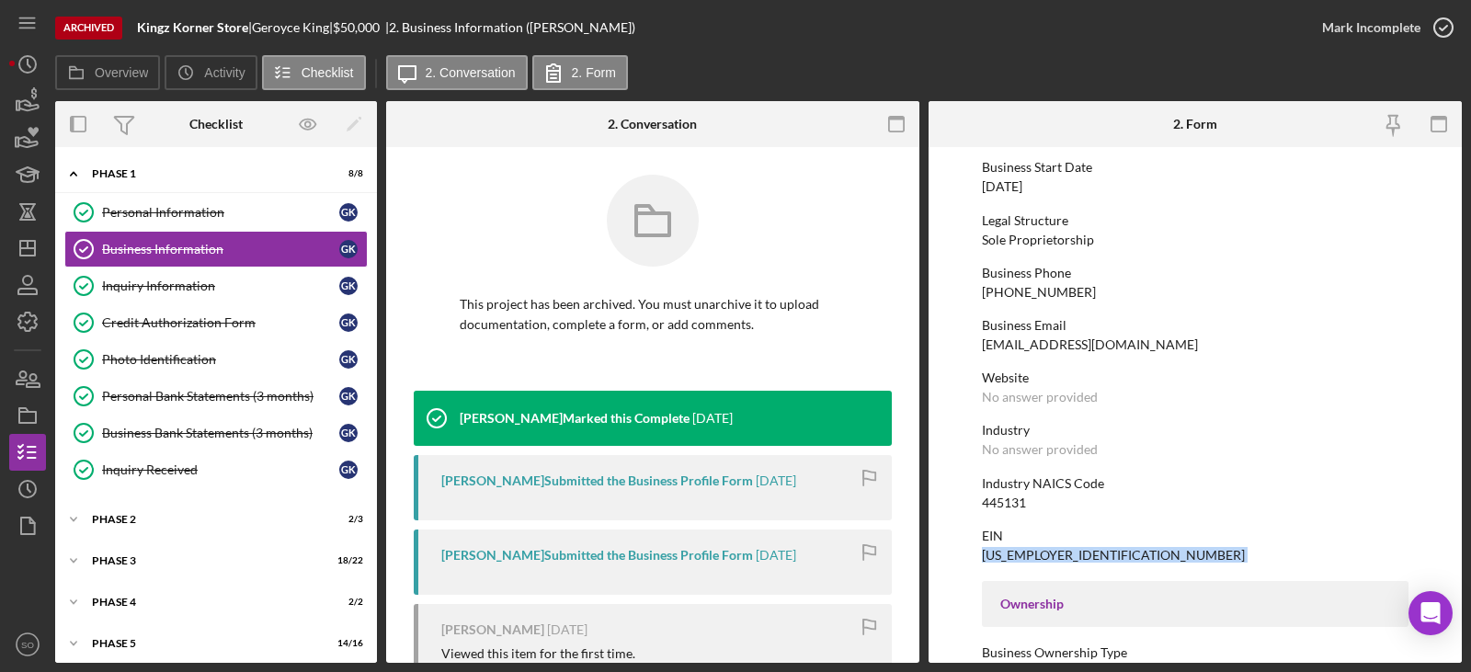
click at [1016, 556] on div "85-2218069" at bounding box center [1113, 555] width 263 height 15
copy div "85-2218069"
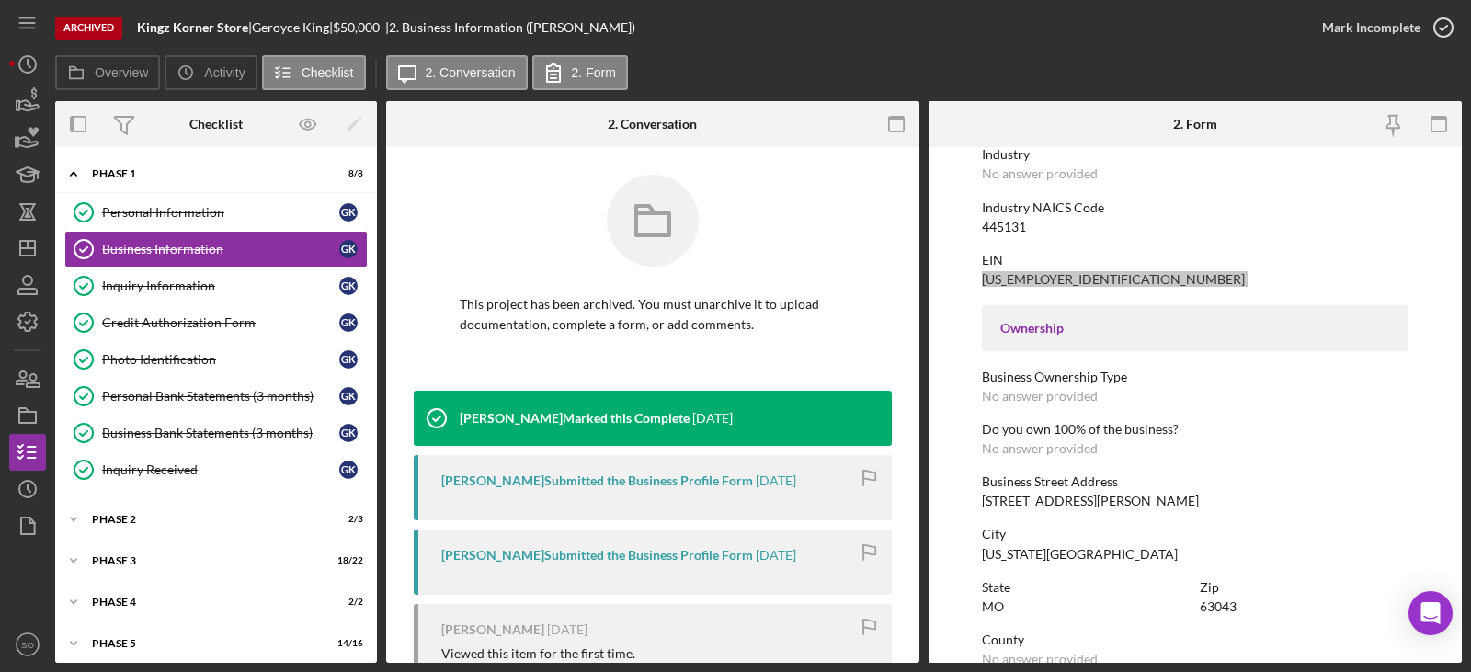
scroll to position [551, 0]
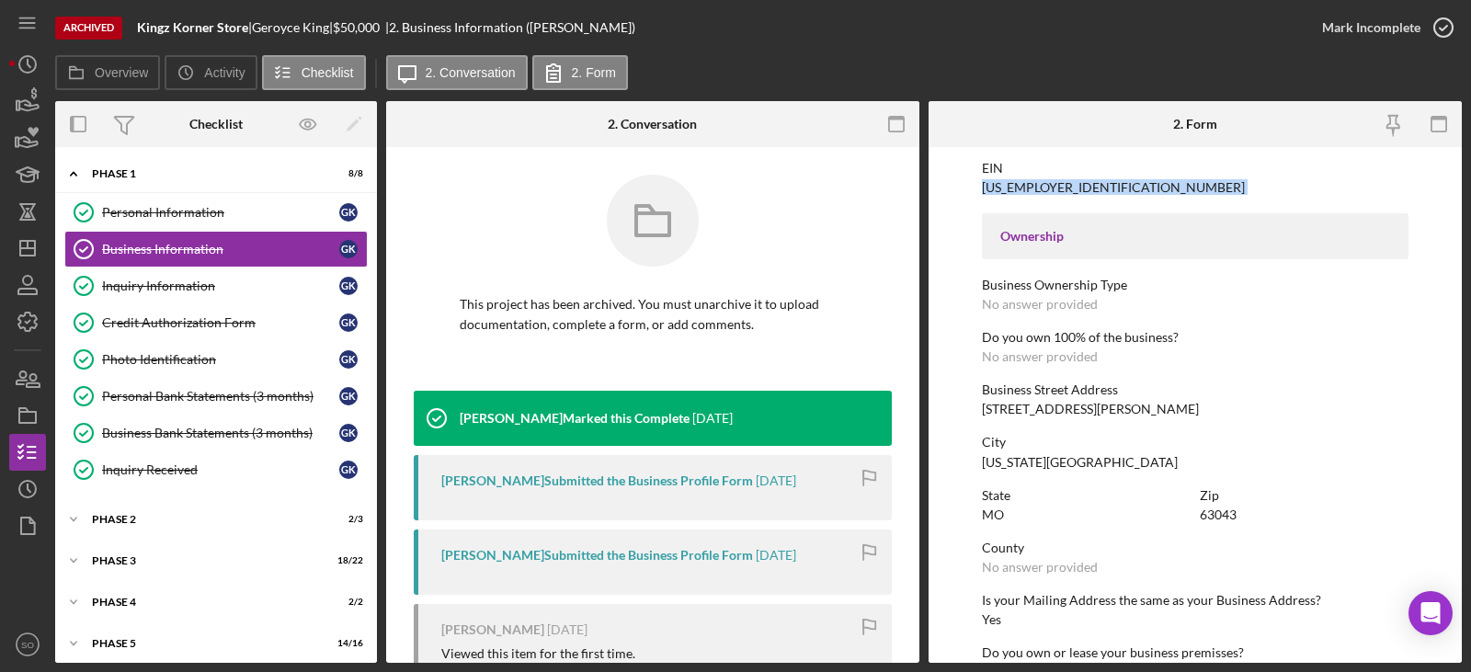
click at [1058, 412] on div "4501 Margaretta Ave" at bounding box center [1090, 409] width 217 height 15
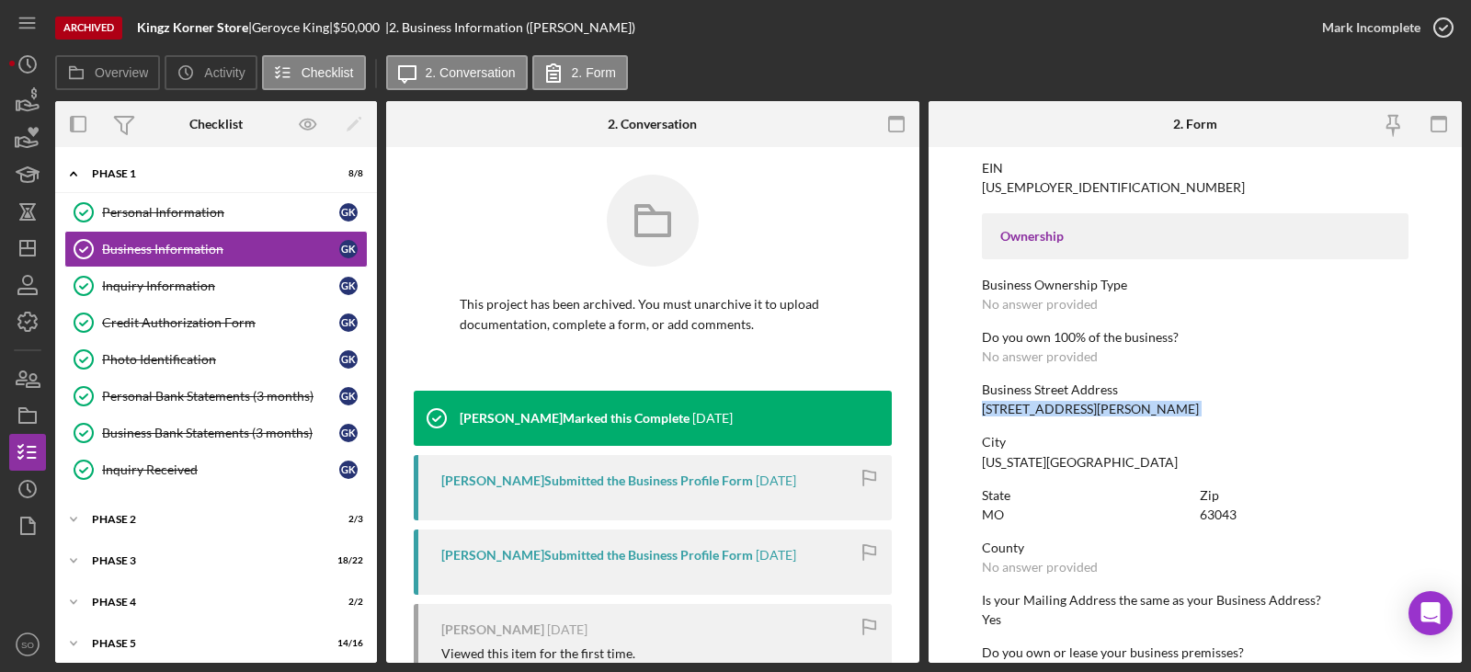
click at [1058, 412] on div "4501 Margaretta Ave" at bounding box center [1090, 409] width 217 height 15
copy div "4501 Margaretta Ave"
click at [1005, 464] on div "Maryland Heights" at bounding box center [1080, 462] width 196 height 15
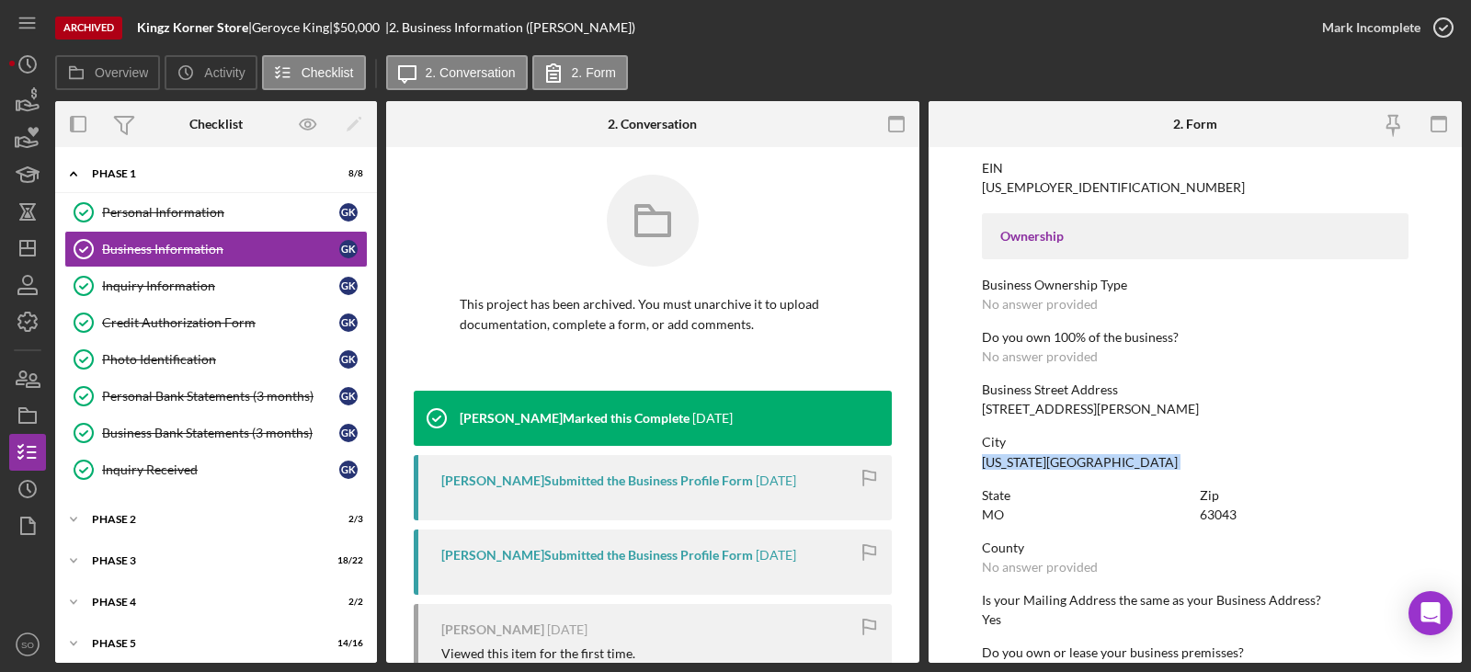
copy div "Maryland Heights"
click at [1223, 516] on div "63043" at bounding box center [1217, 514] width 37 height 15
copy div "63043"
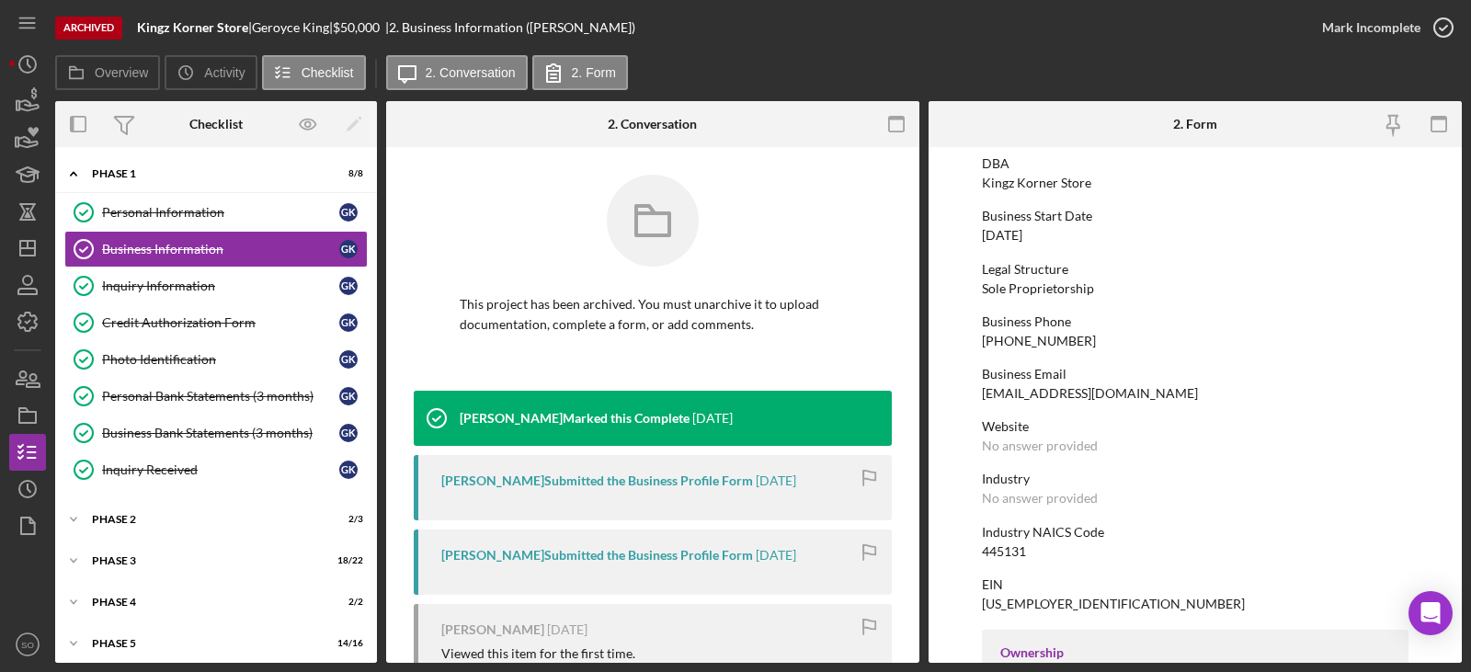
scroll to position [0, 0]
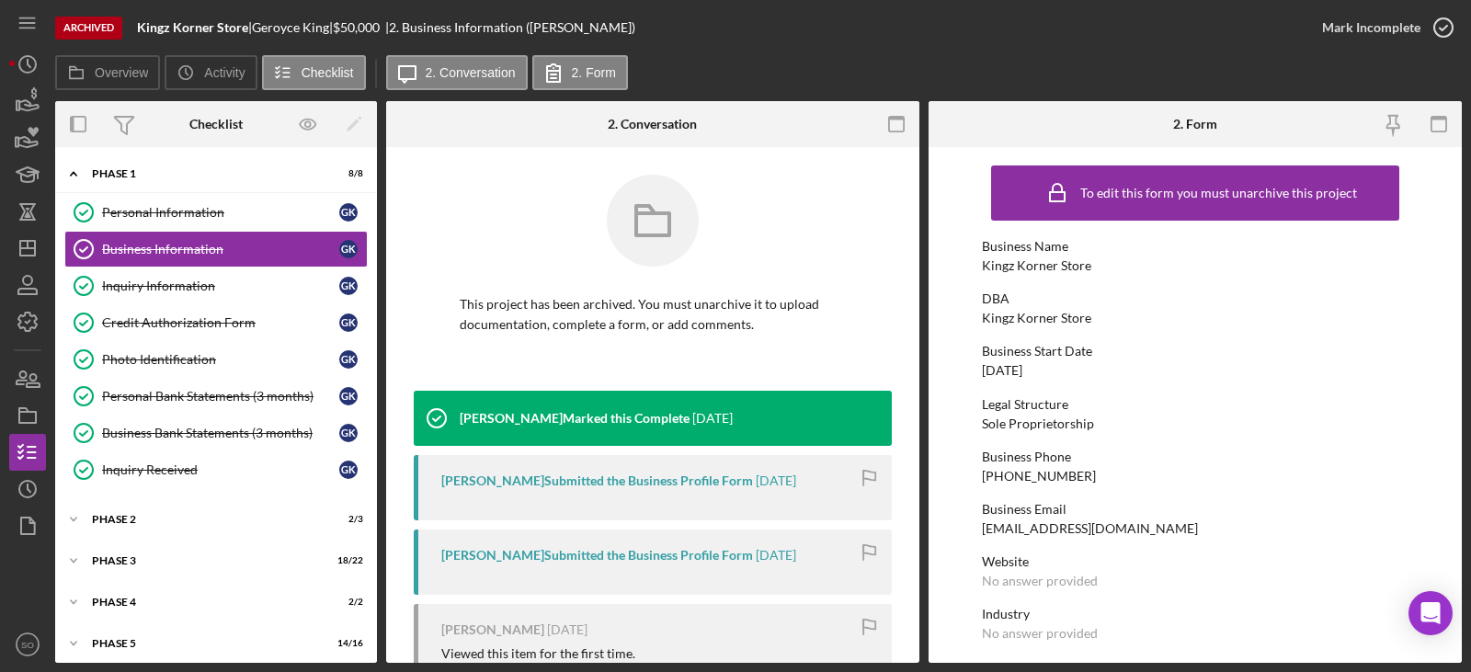
click at [1014, 479] on div "(314) 875-0119" at bounding box center [1039, 476] width 114 height 15
copy div "(314) 875-0119"
click at [1014, 363] on div "07/19/2019" at bounding box center [1002, 370] width 40 height 15
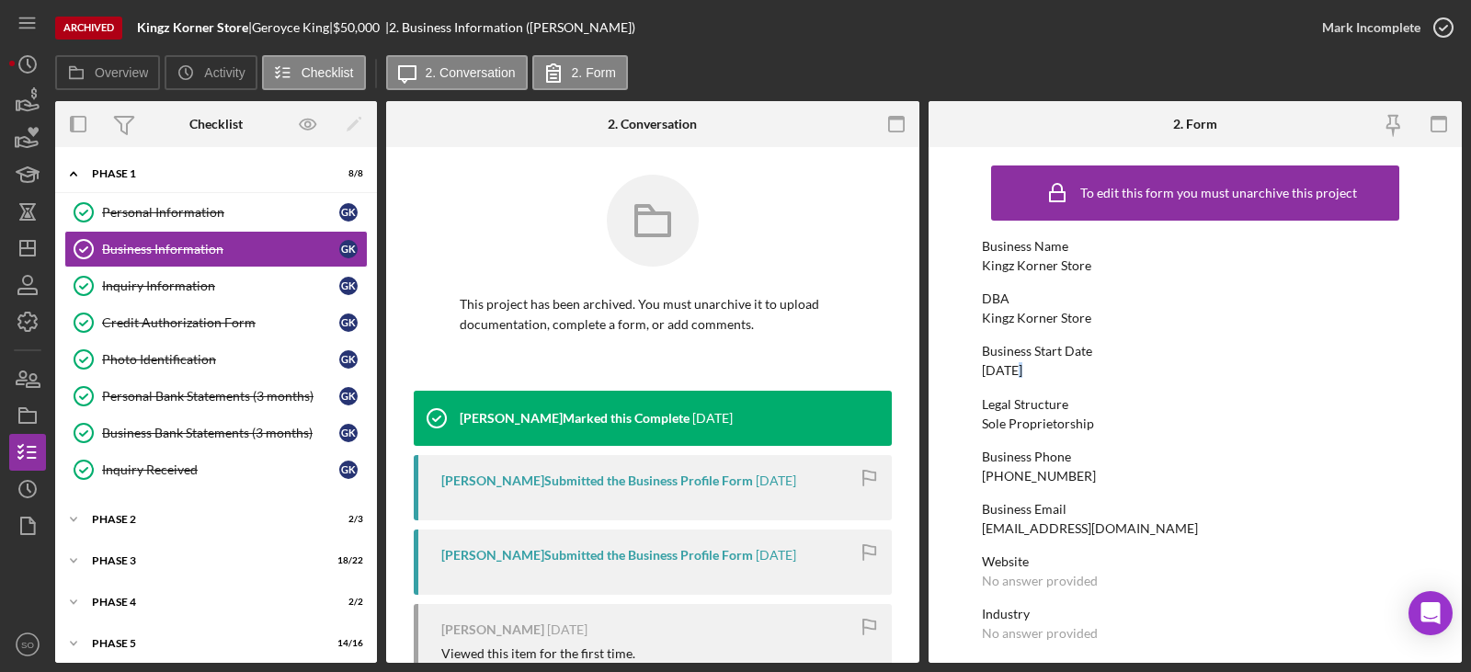
click at [1014, 363] on div "07/19/2019" at bounding box center [1002, 370] width 40 height 15
copy div "07/19/2019"
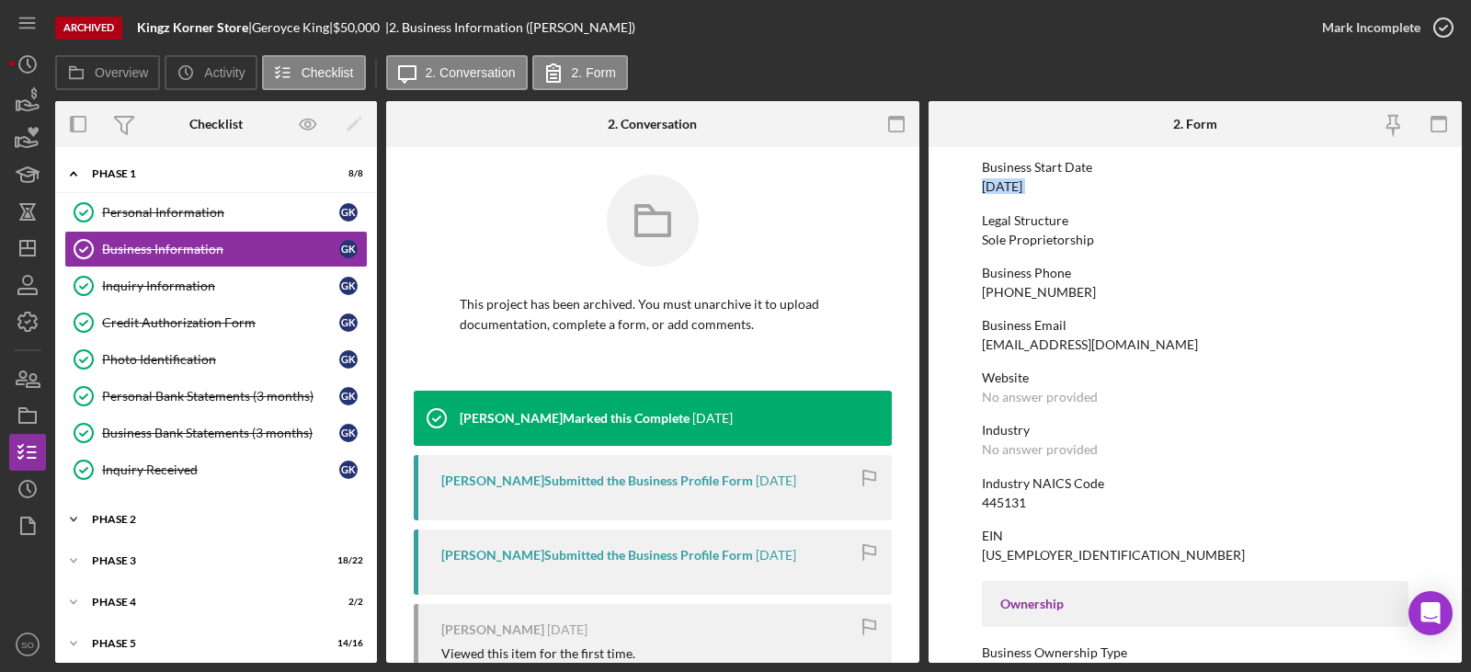
click at [160, 537] on div "Icon/Expander Phase 2 2 / 3" at bounding box center [216, 519] width 322 height 37
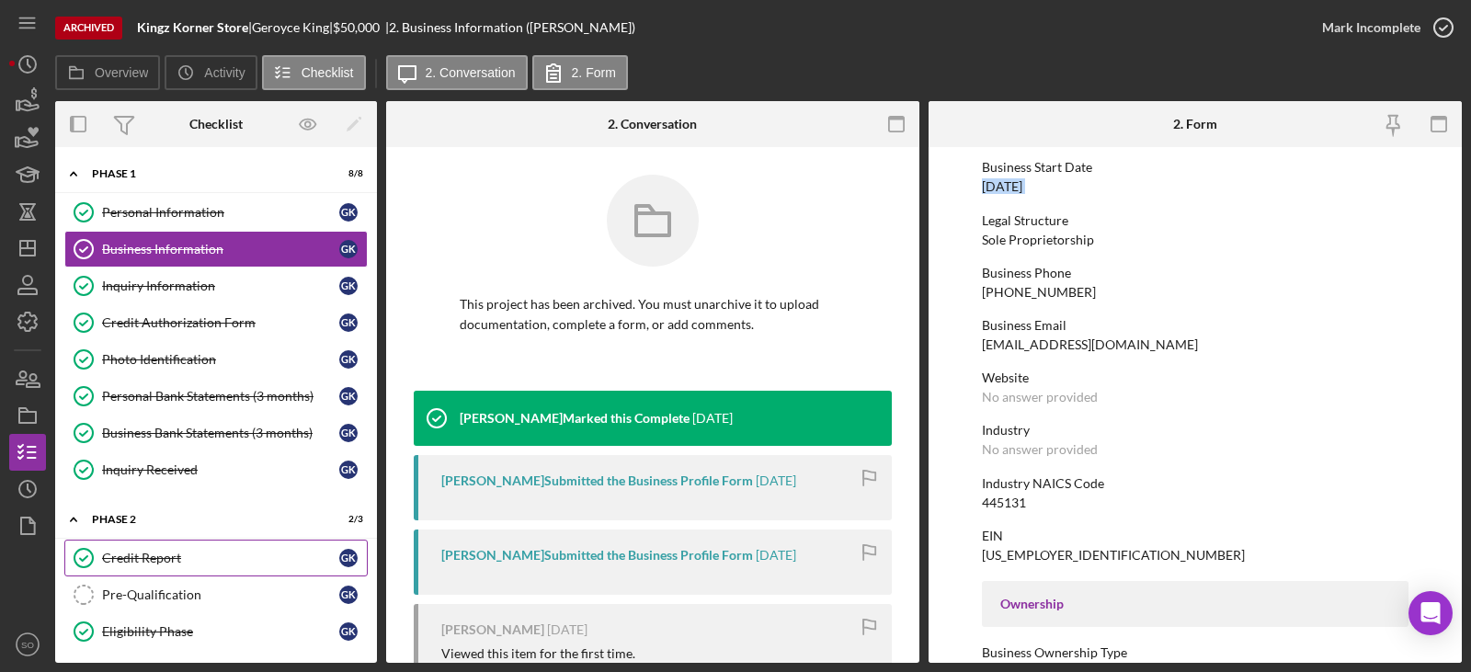
scroll to position [171, 0]
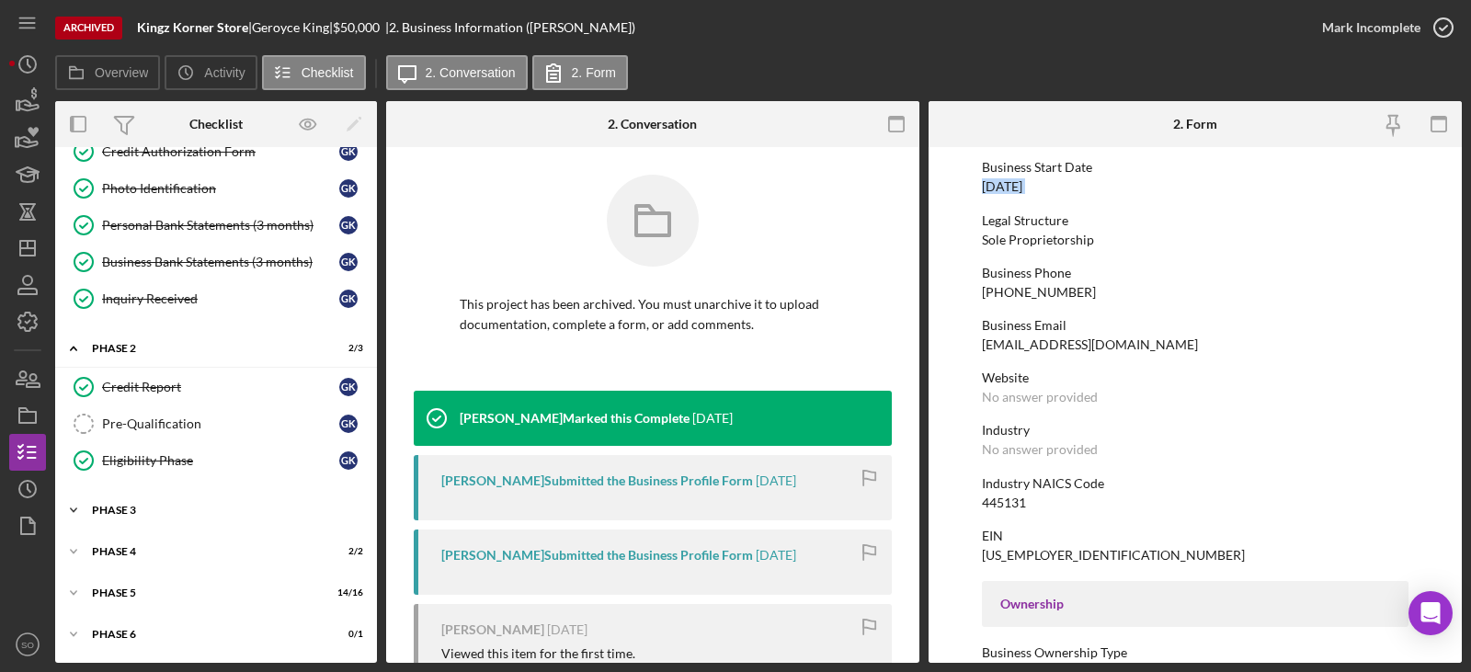
click at [148, 520] on div "Icon/Expander Phase 3 18 / 22" at bounding box center [216, 510] width 322 height 37
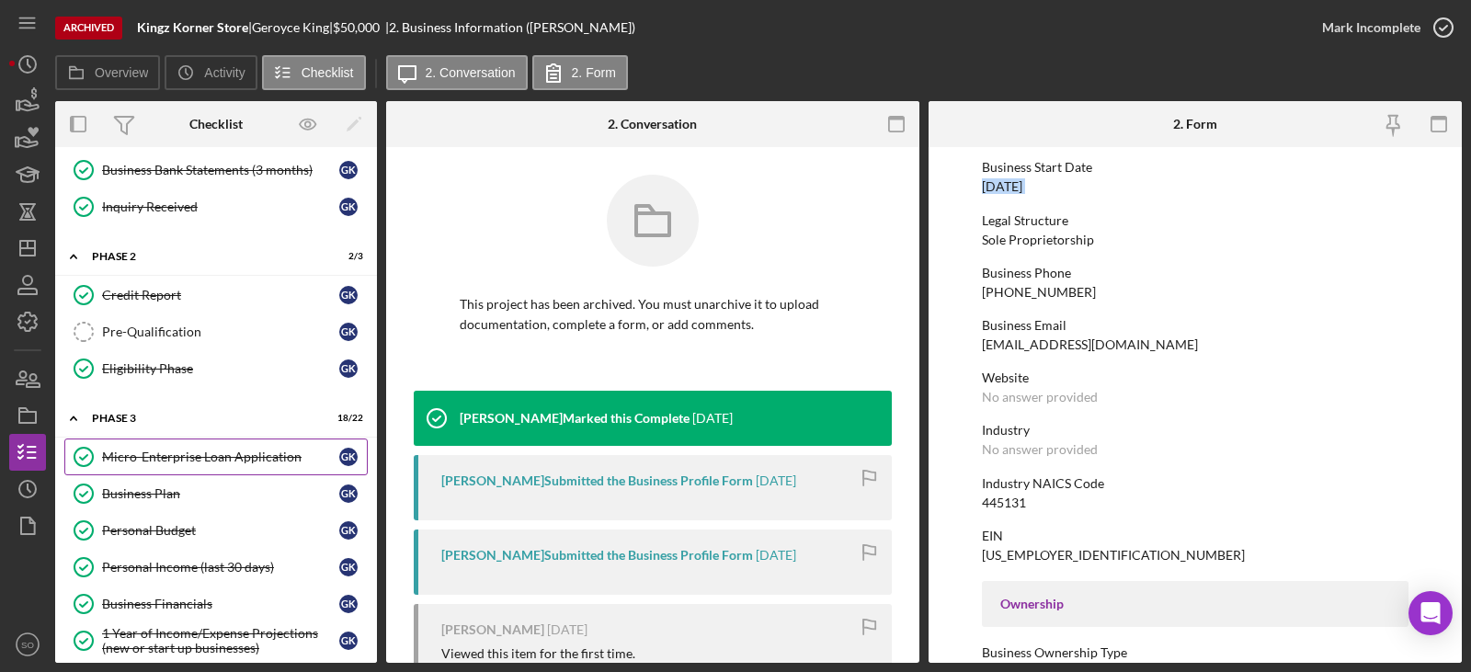
scroll to position [355, 0]
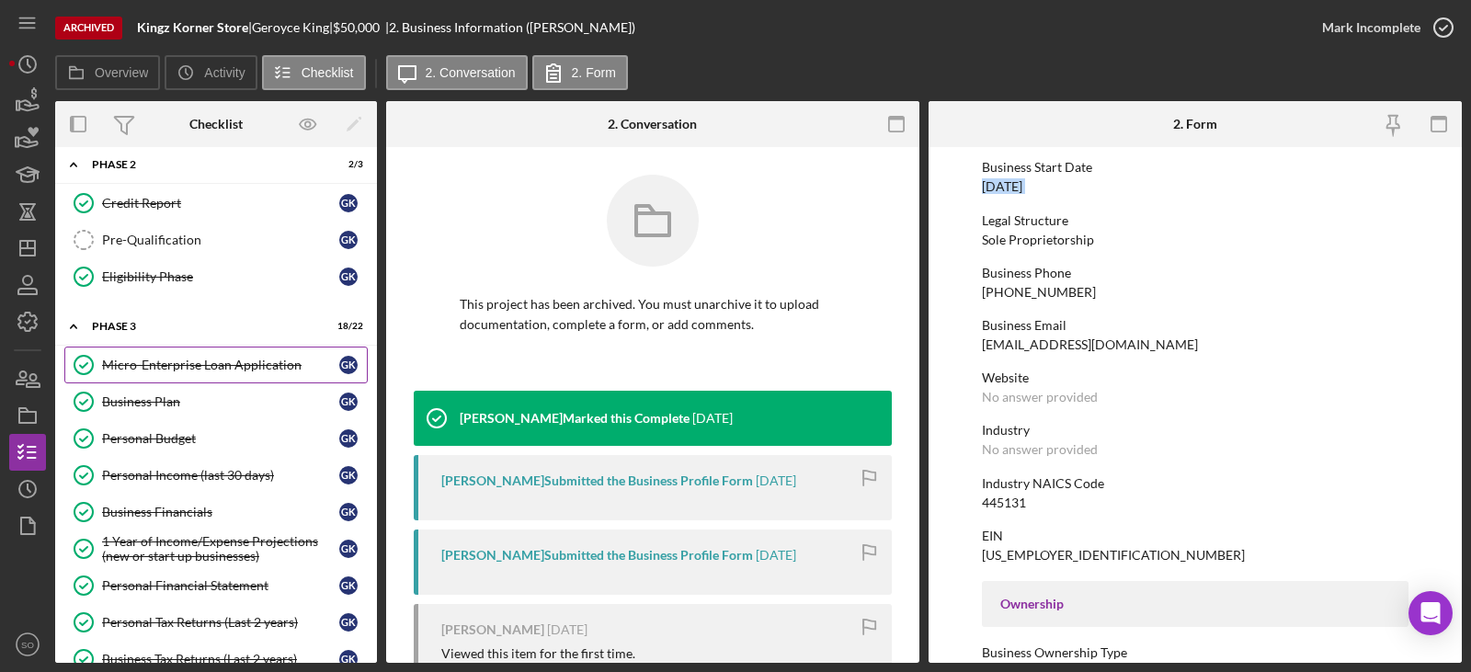
click at [192, 373] on link "Micro-Enterprise Loan Application Micro-Enterprise Loan Application G K" at bounding box center [215, 364] width 303 height 37
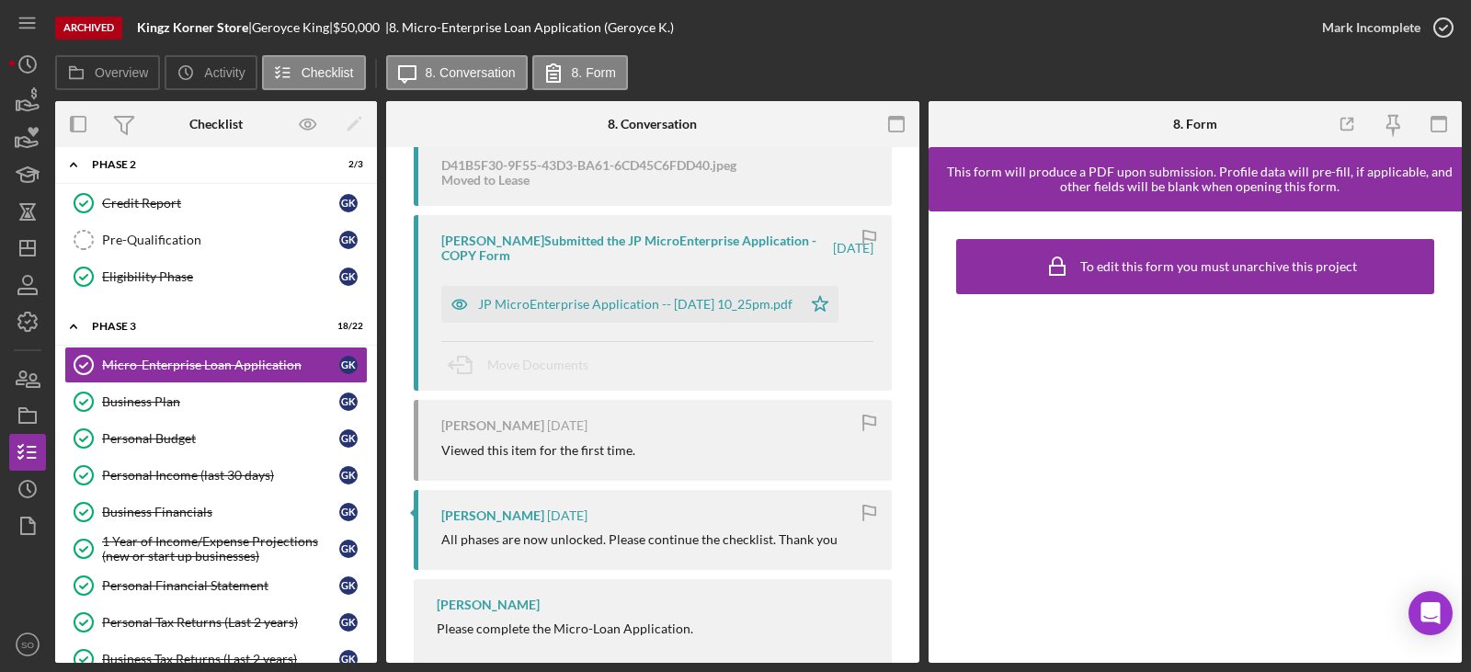
scroll to position [413, 0]
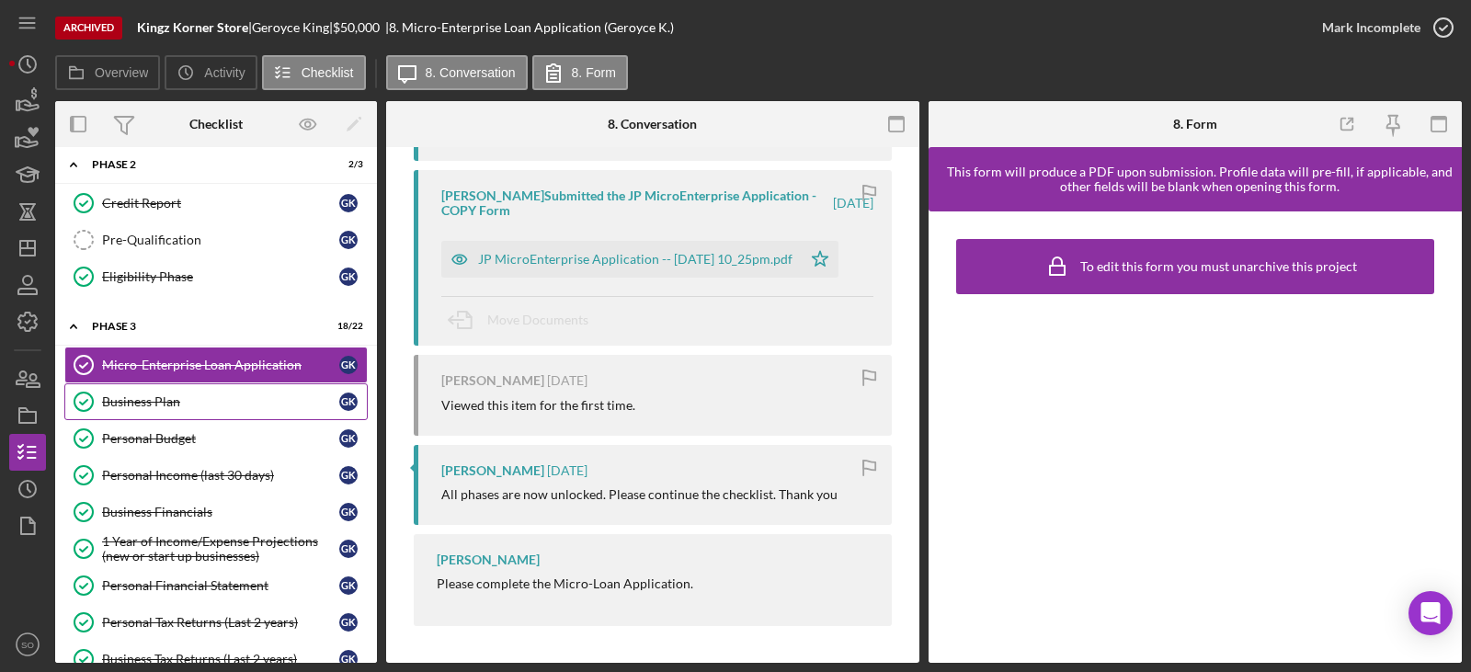
click at [178, 403] on div "Business Plan" at bounding box center [220, 401] width 237 height 15
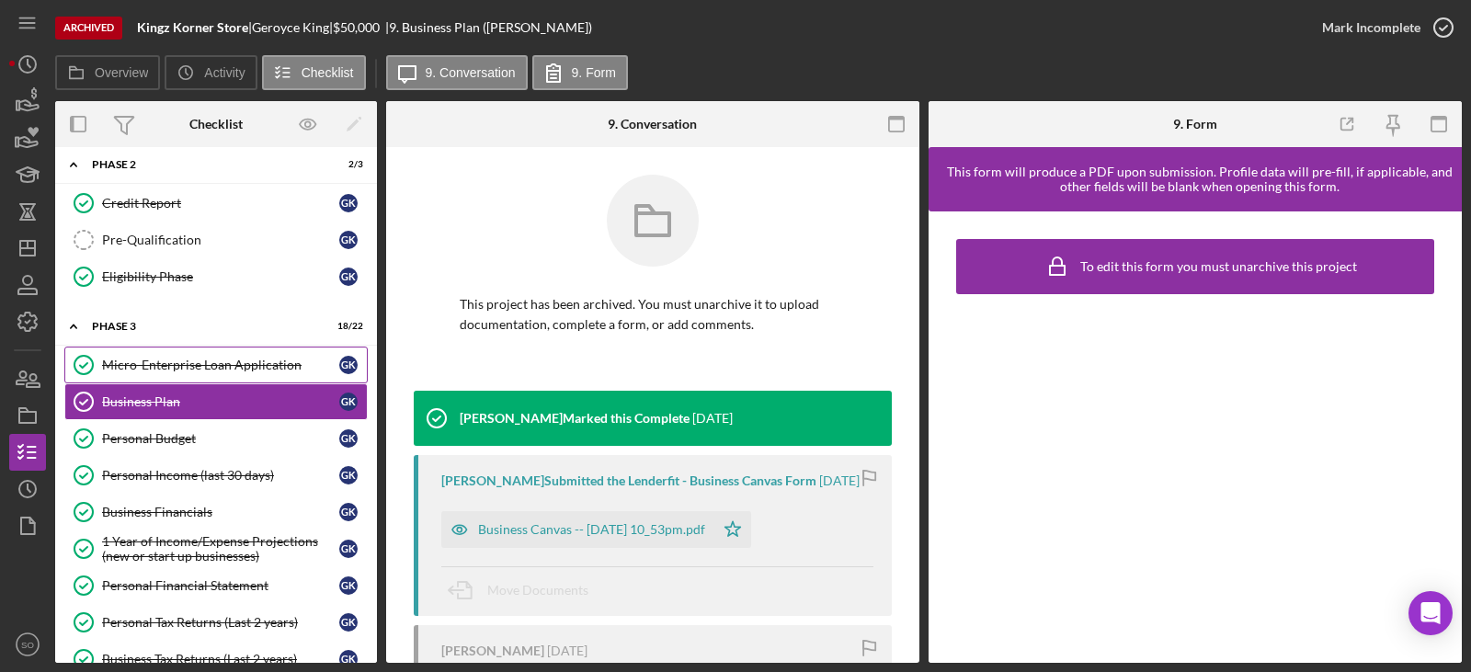
click at [176, 377] on link "Micro-Enterprise Loan Application Micro-Enterprise Loan Application G K" at bounding box center [215, 364] width 303 height 37
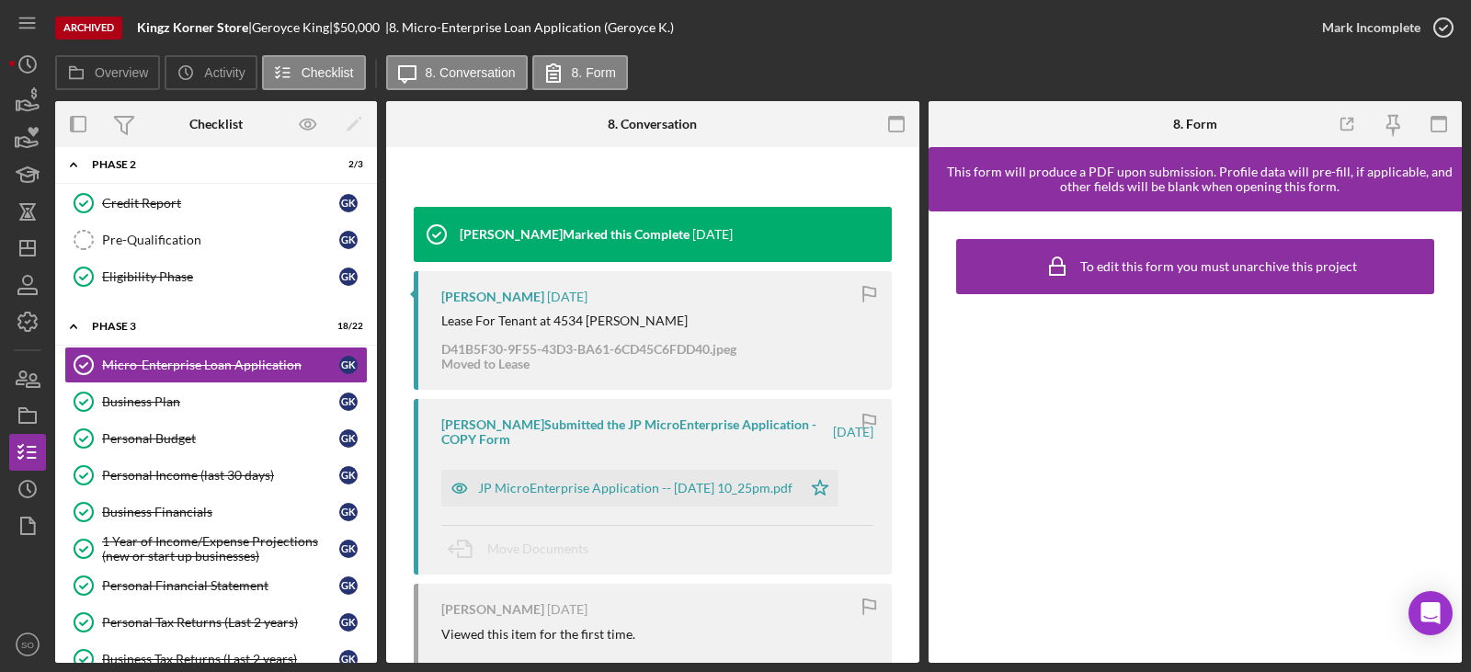
scroll to position [276, 0]
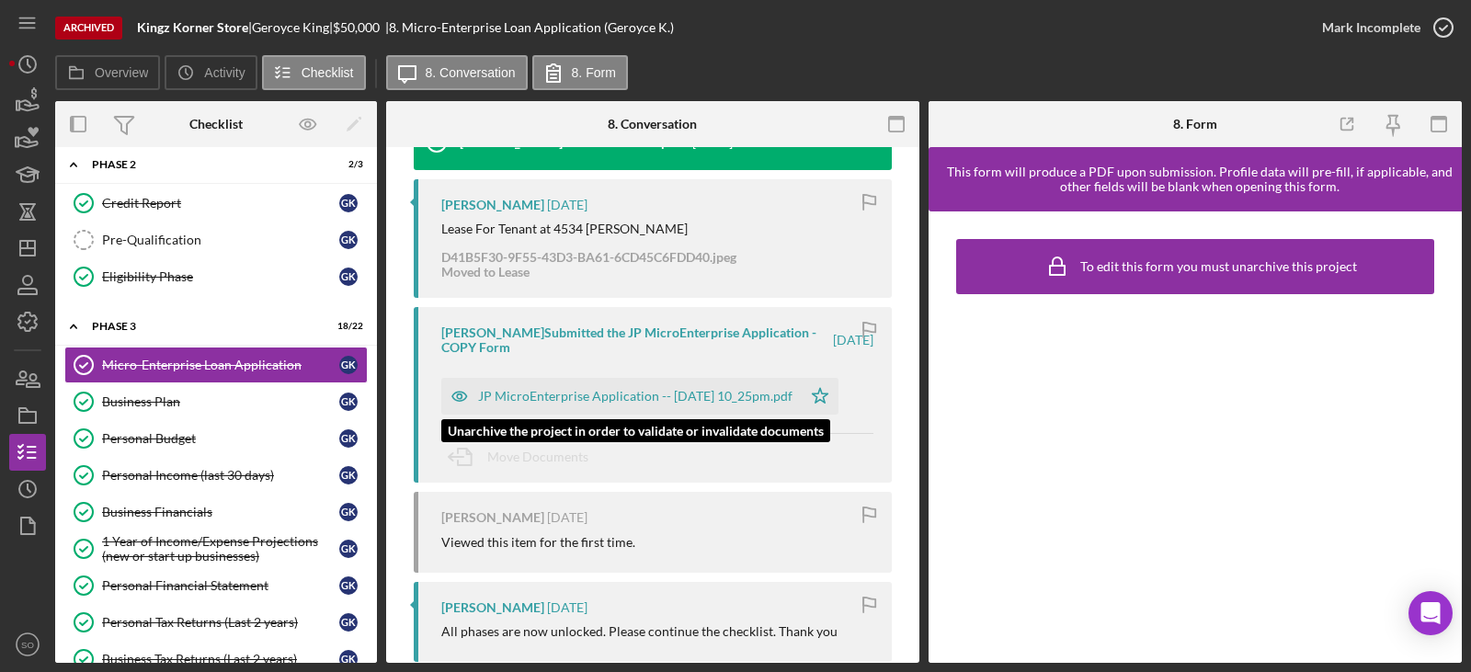
click at [629, 403] on div "JP MicroEnterprise Application -- 2022-11-07 10_25pm.pdf" at bounding box center [635, 396] width 314 height 15
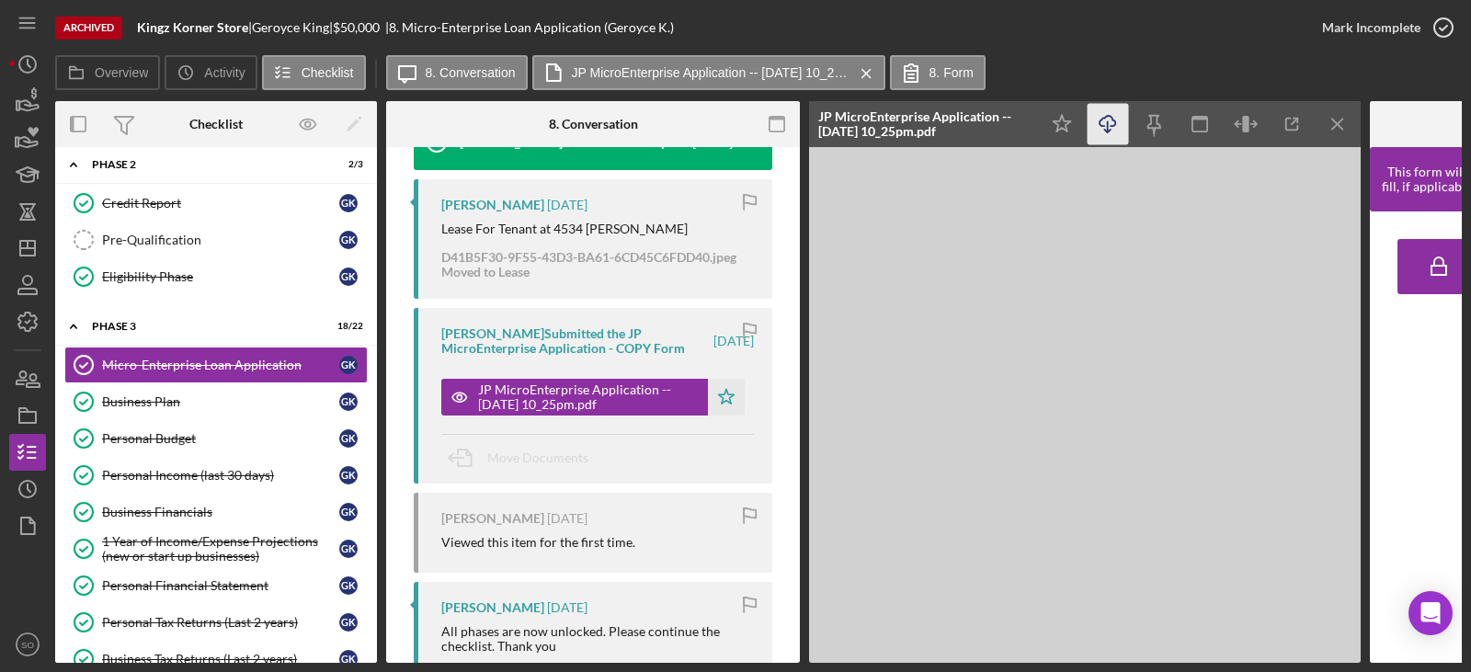
click at [1106, 127] on icon "Icon/Download" at bounding box center [1107, 124] width 41 height 41
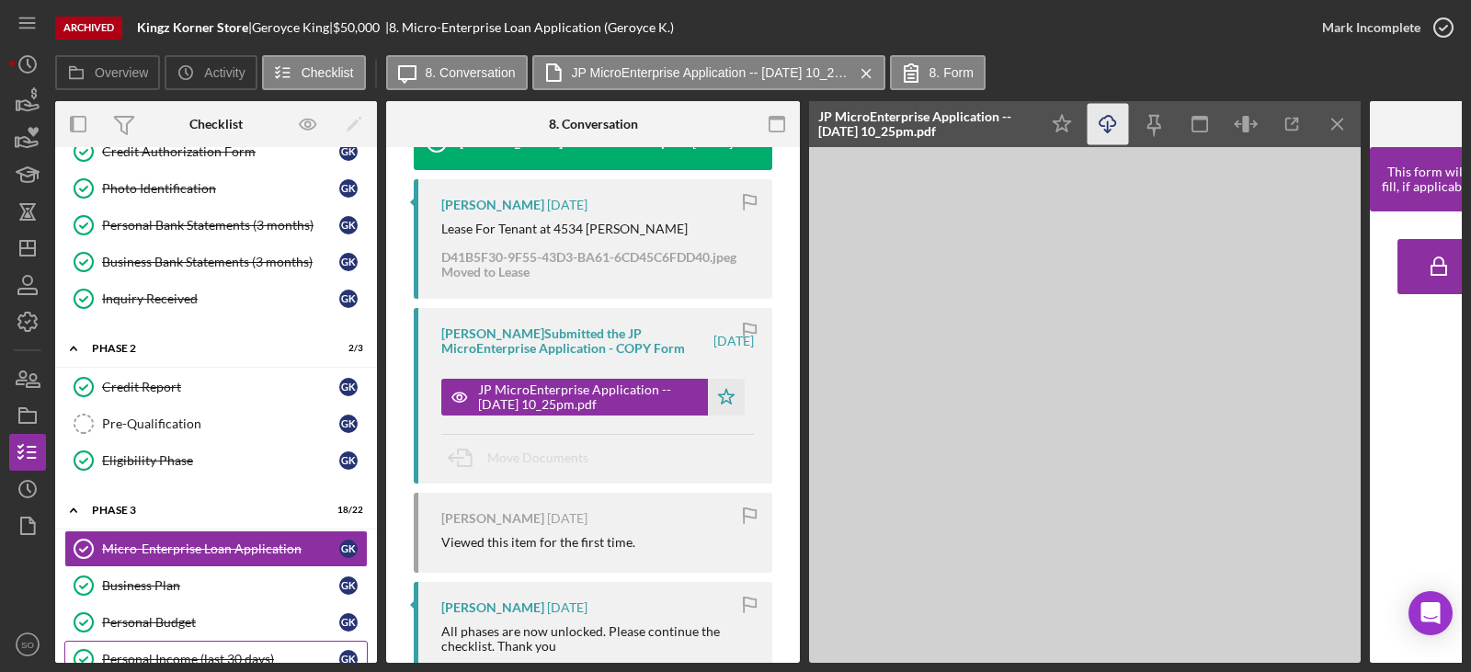
scroll to position [0, 0]
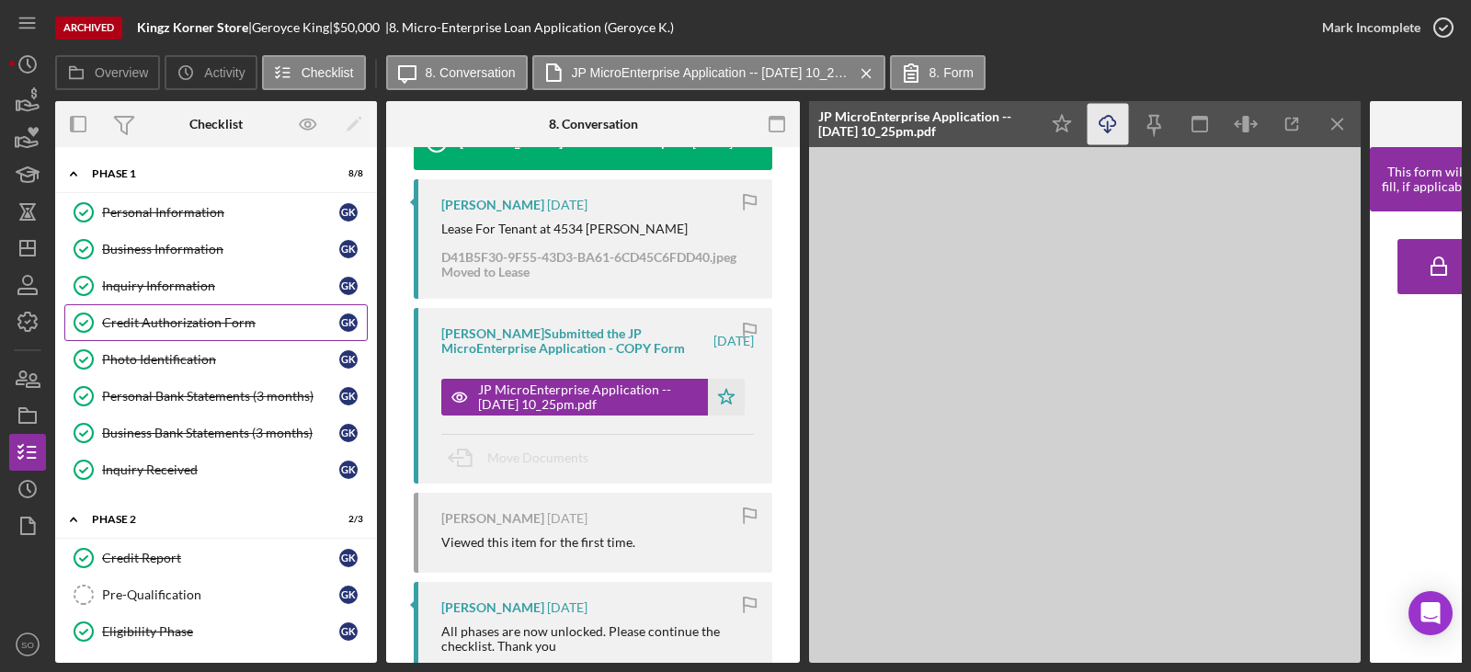
click at [211, 329] on div "Credit Authorization Form" at bounding box center [220, 322] width 237 height 15
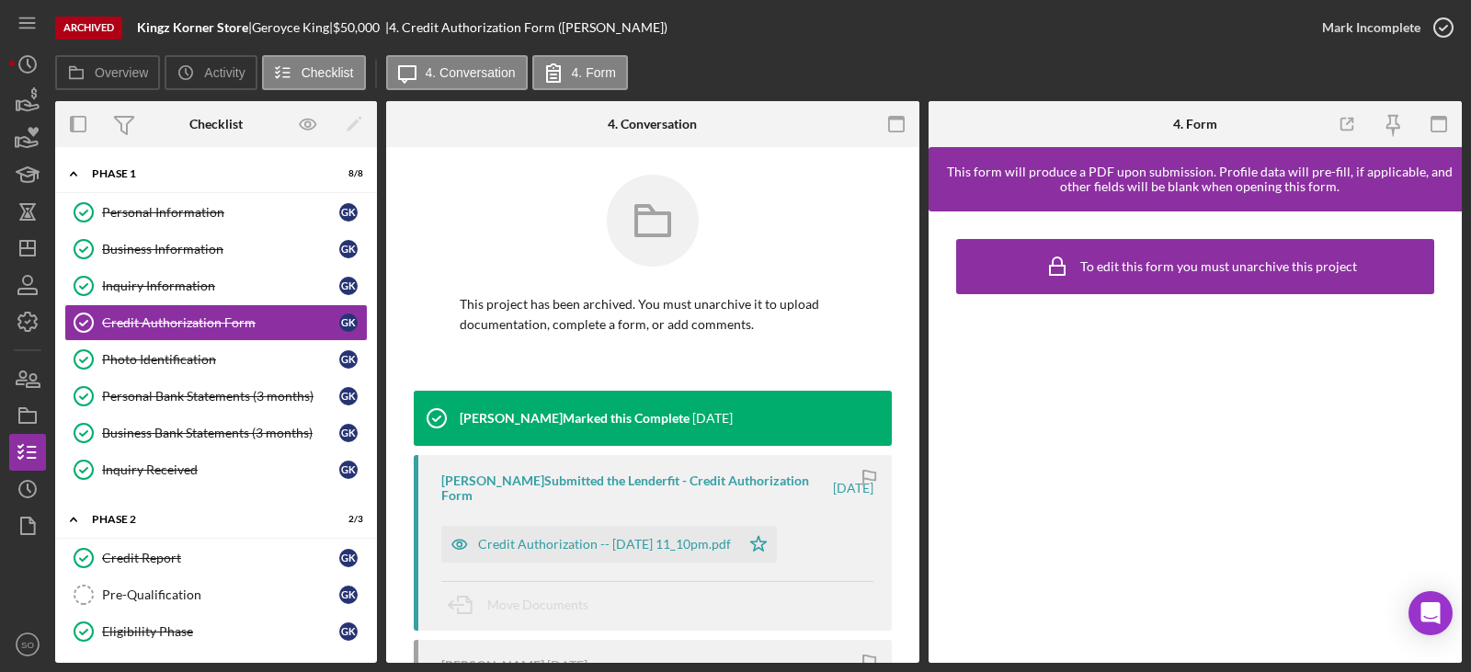
scroll to position [228, 0]
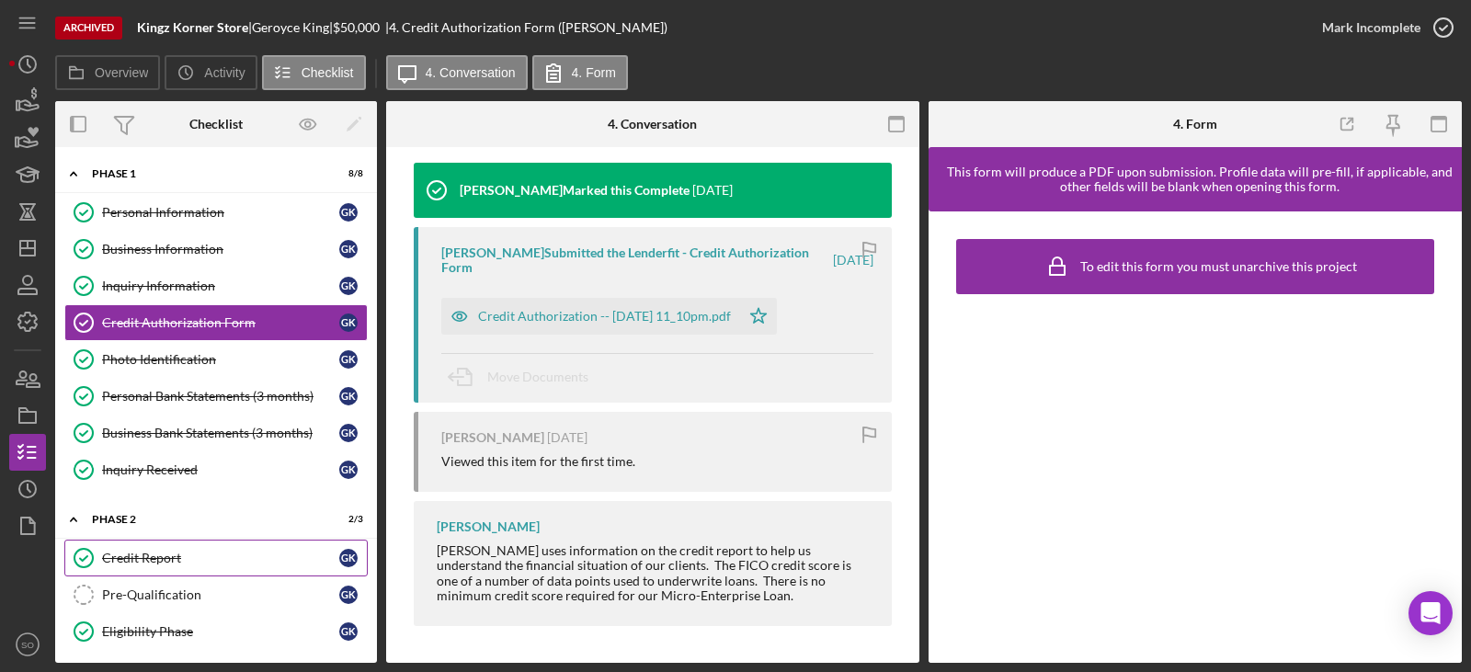
click at [185, 564] on div "Credit Report" at bounding box center [220, 558] width 237 height 15
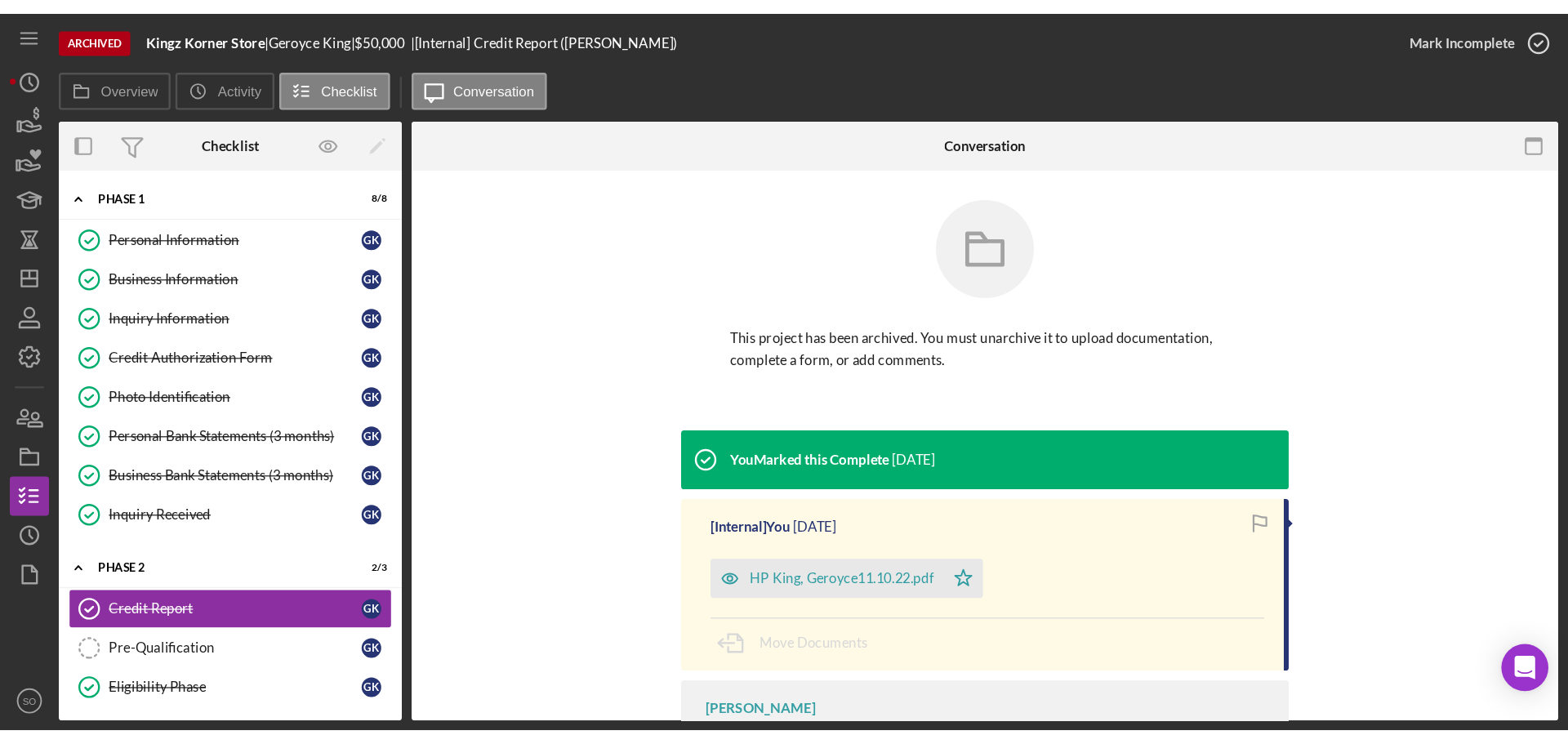
scroll to position [81, 0]
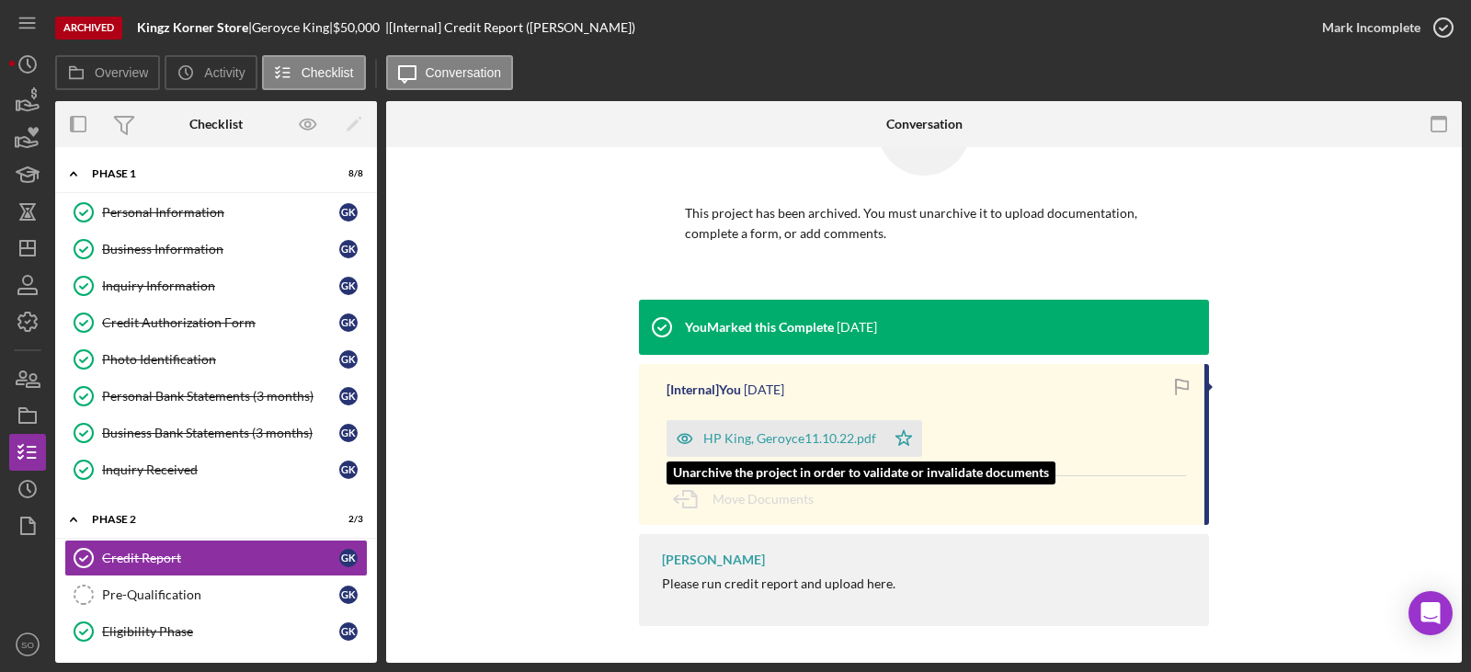
click at [820, 449] on div "HP King, Geroyce11.10.22.pdf" at bounding box center [775, 438] width 219 height 37
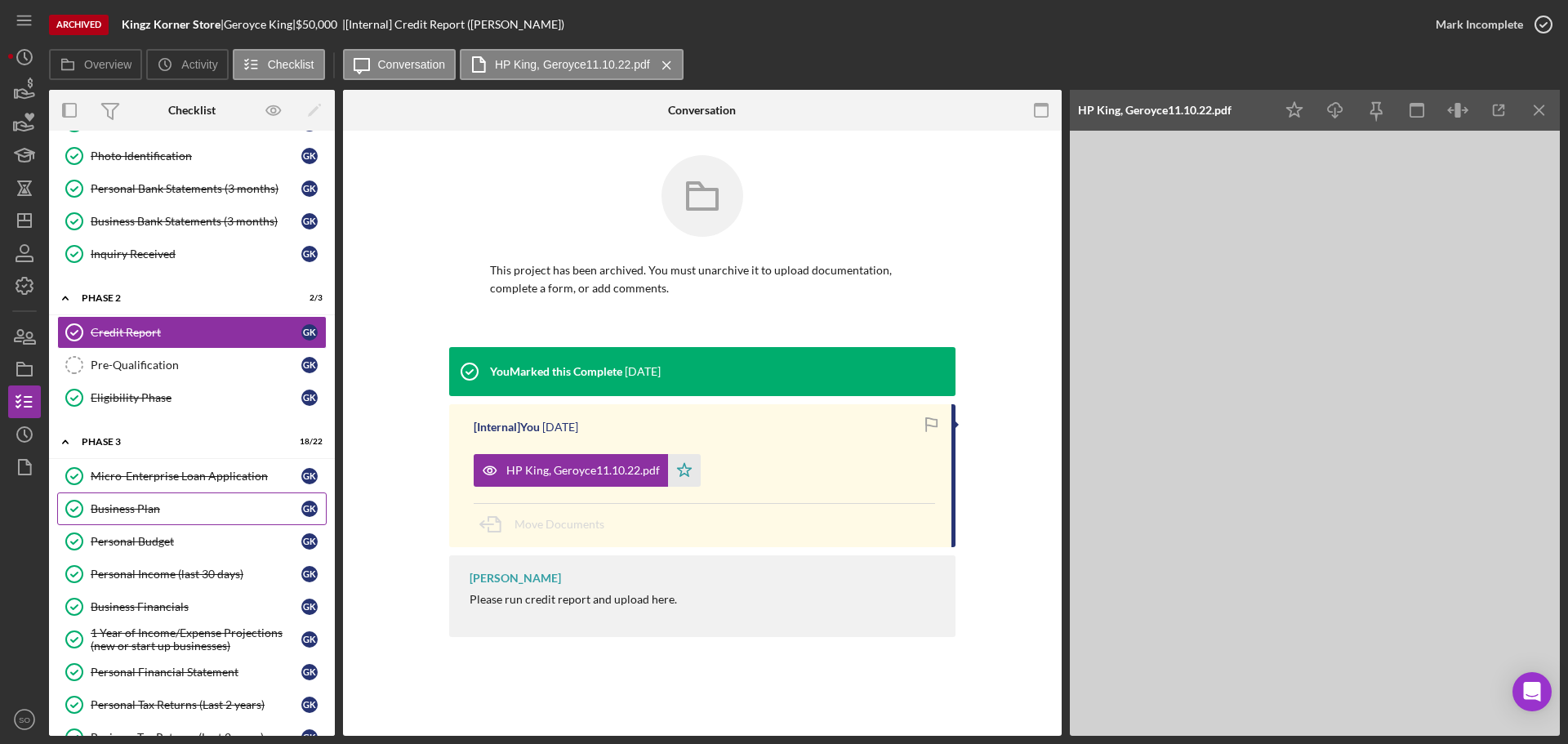
scroll to position [245, 0]
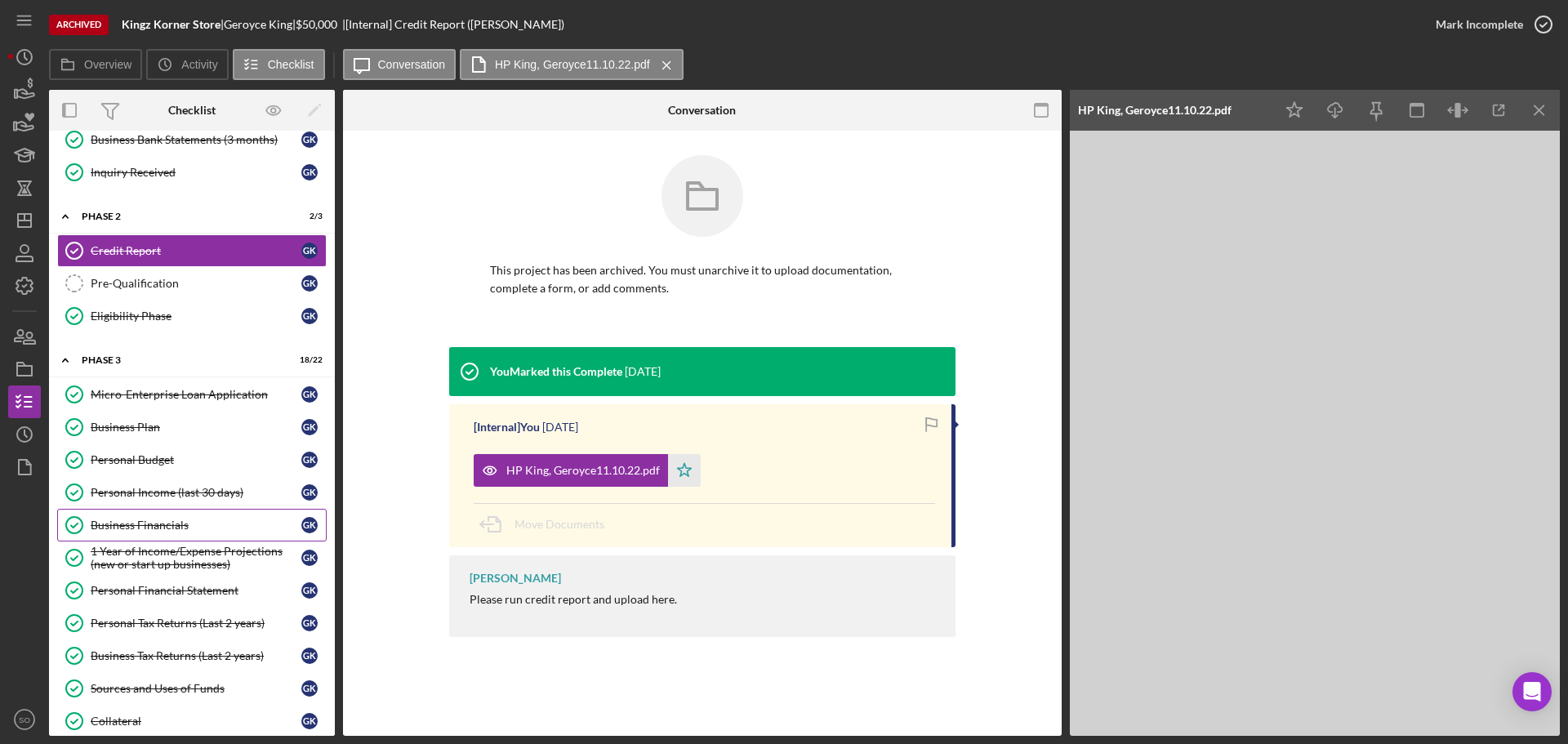
click at [163, 532] on div "Business Financials" at bounding box center [195, 525] width 211 height 13
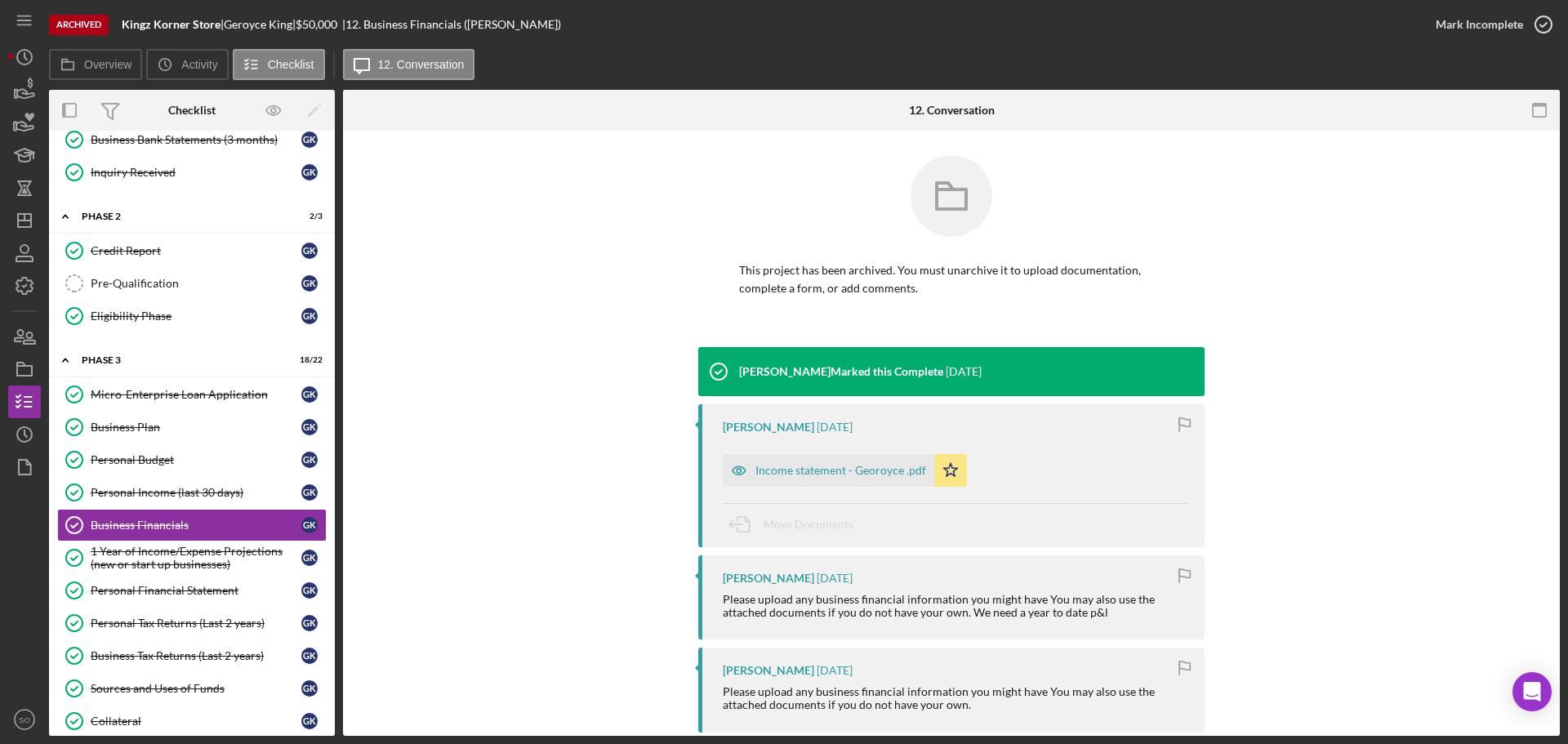
scroll to position [82, 0]
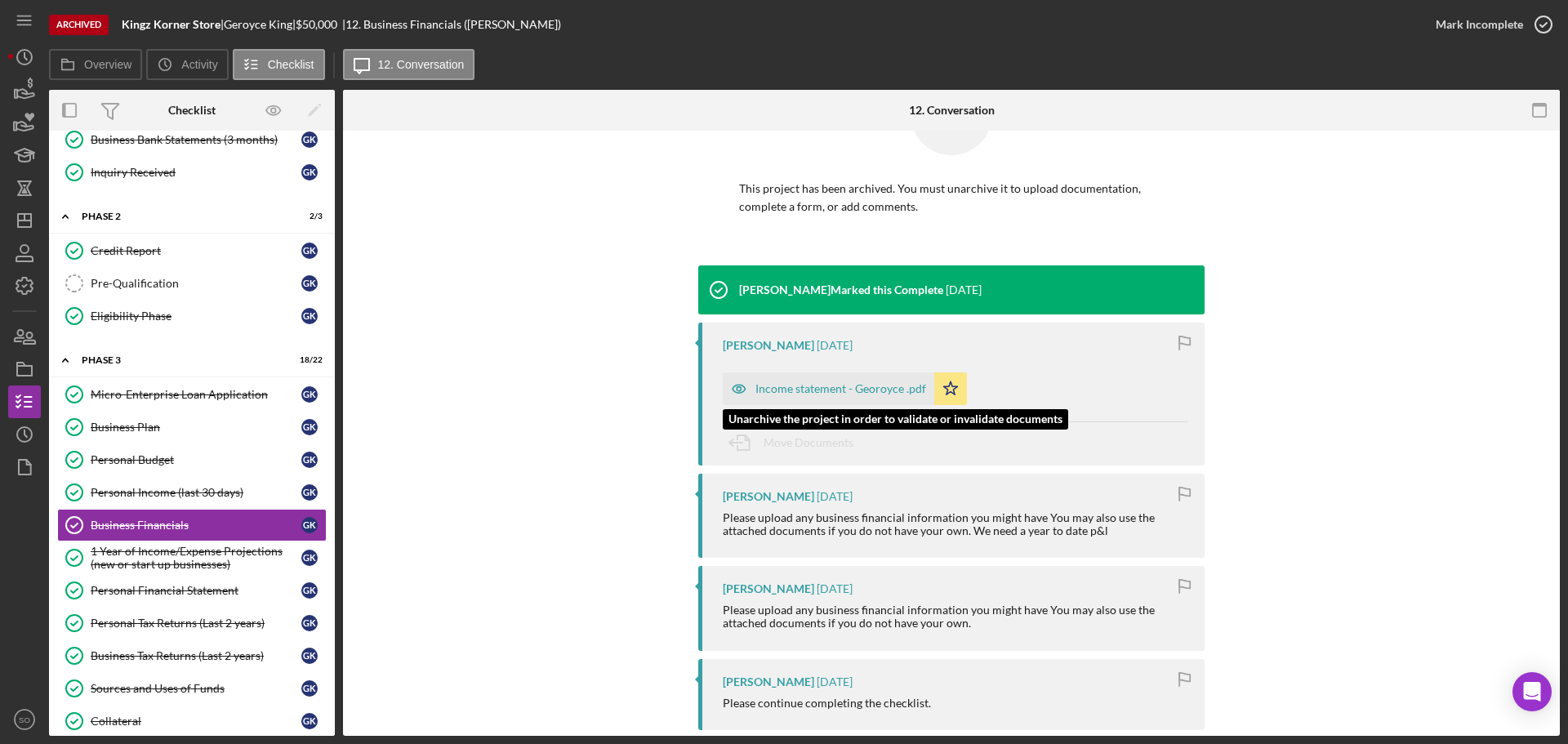
click at [835, 388] on div "Income statement - Georoyce .pdf" at bounding box center [840, 388] width 171 height 13
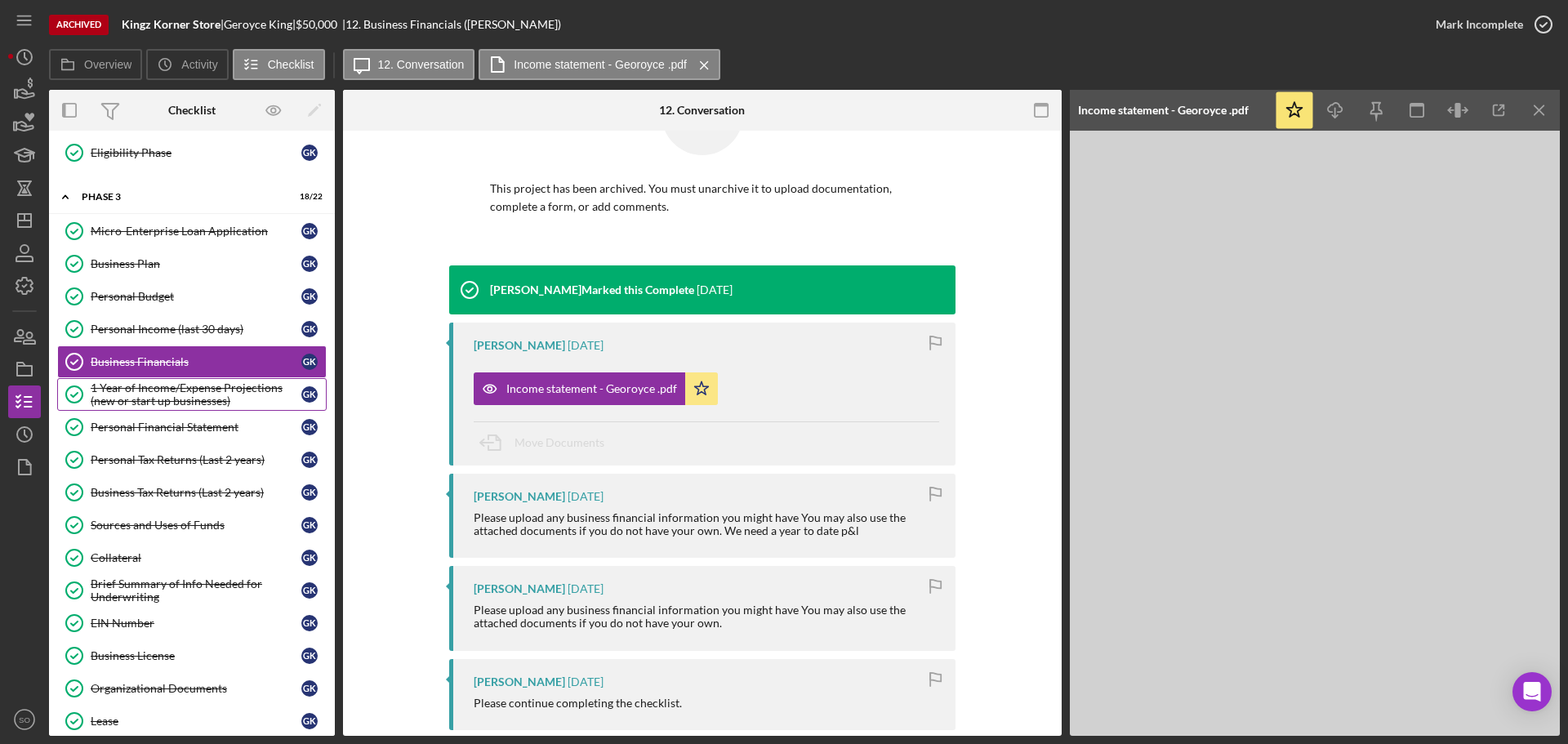
scroll to position [490, 0]
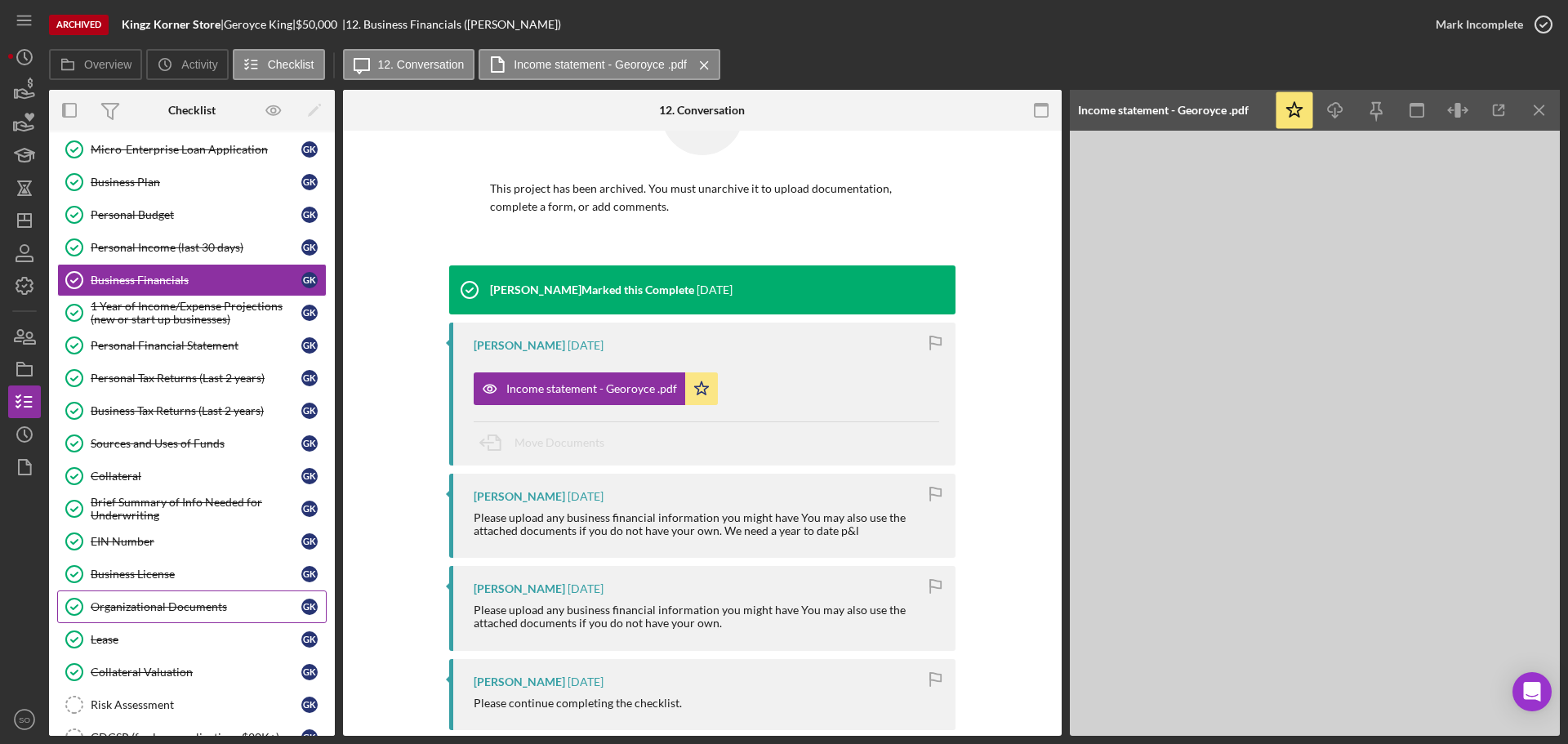
click at [175, 604] on div "Organizational Documents" at bounding box center [195, 607] width 211 height 13
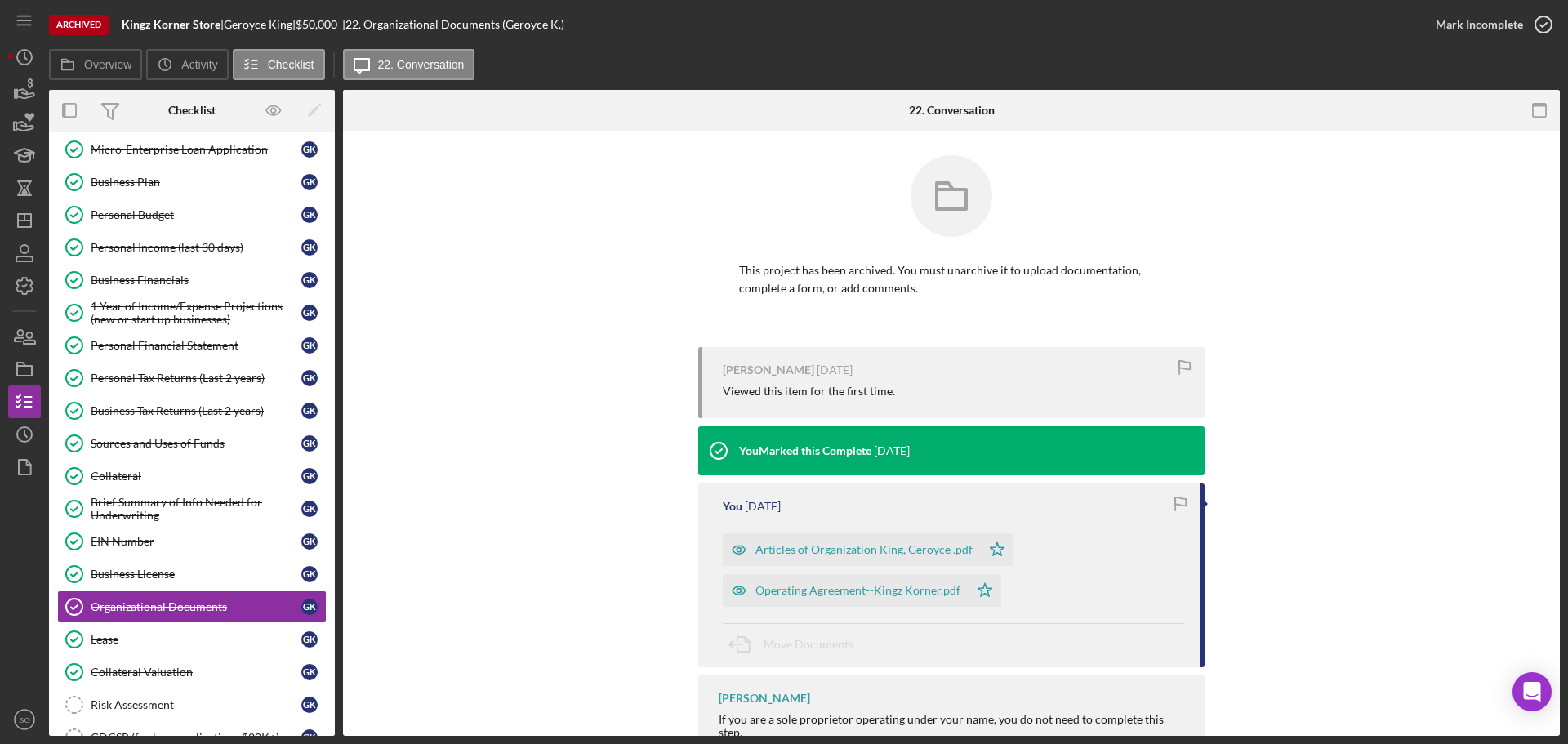
scroll to position [162, 0]
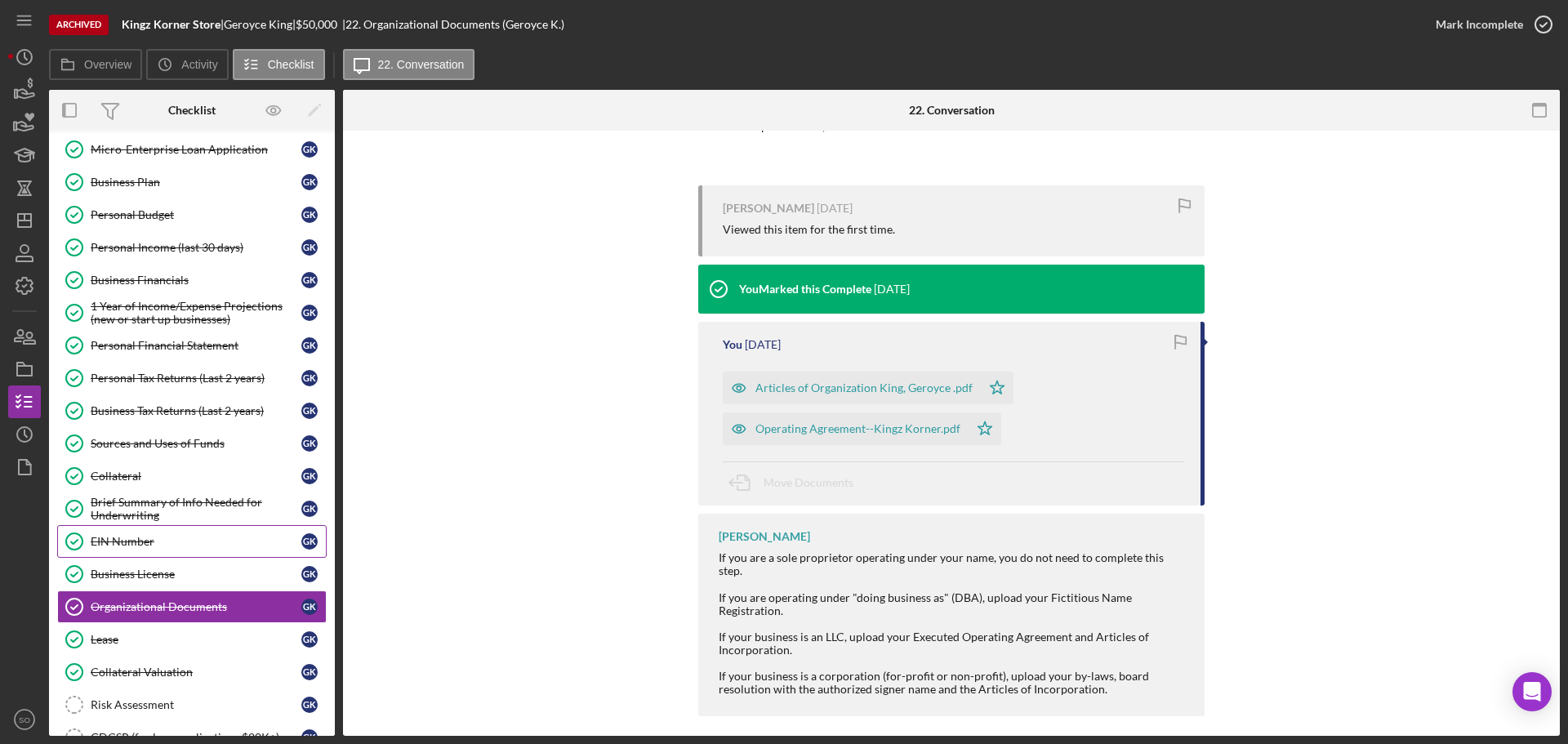
click at [163, 545] on div "EIN Number" at bounding box center [195, 541] width 211 height 13
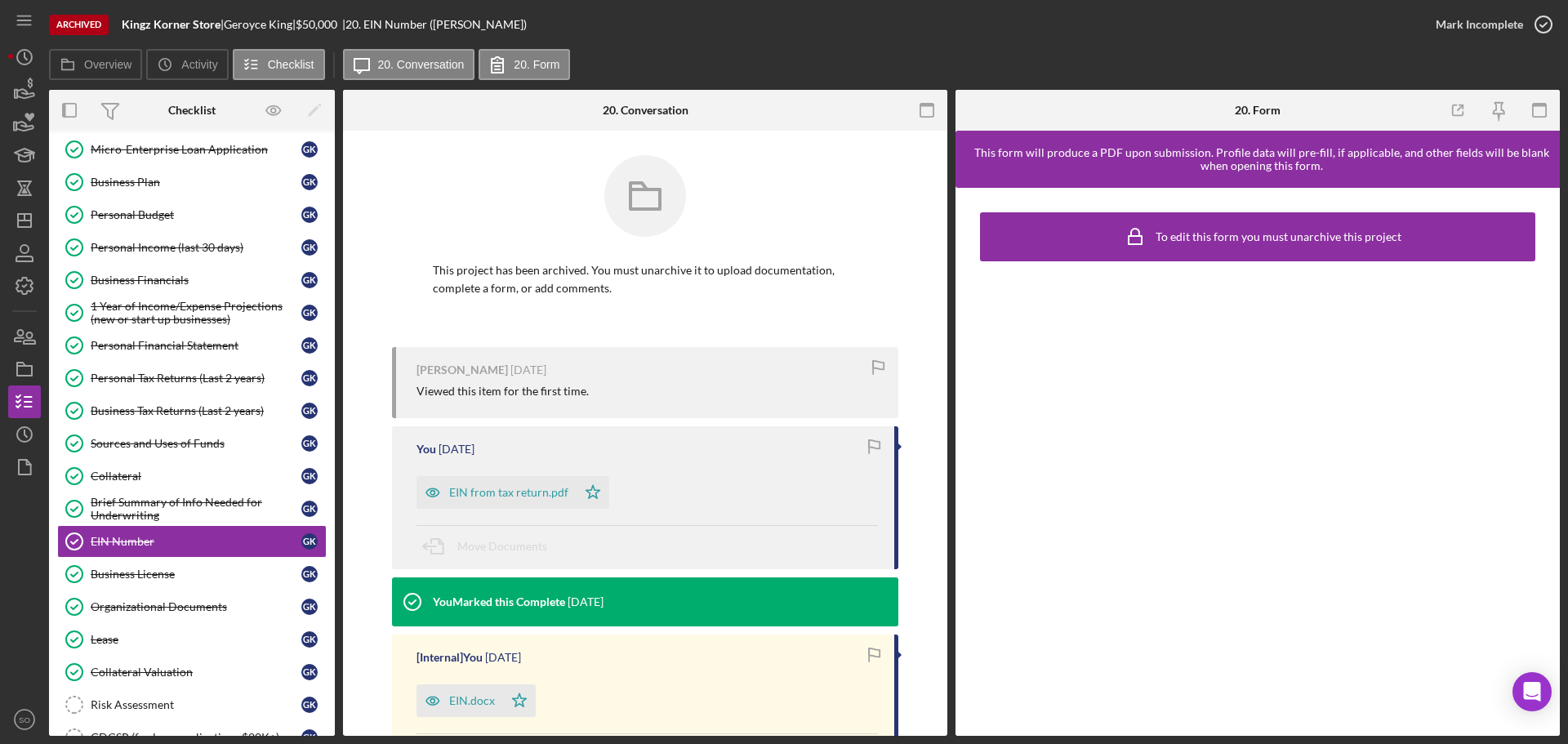
scroll to position [164, 0]
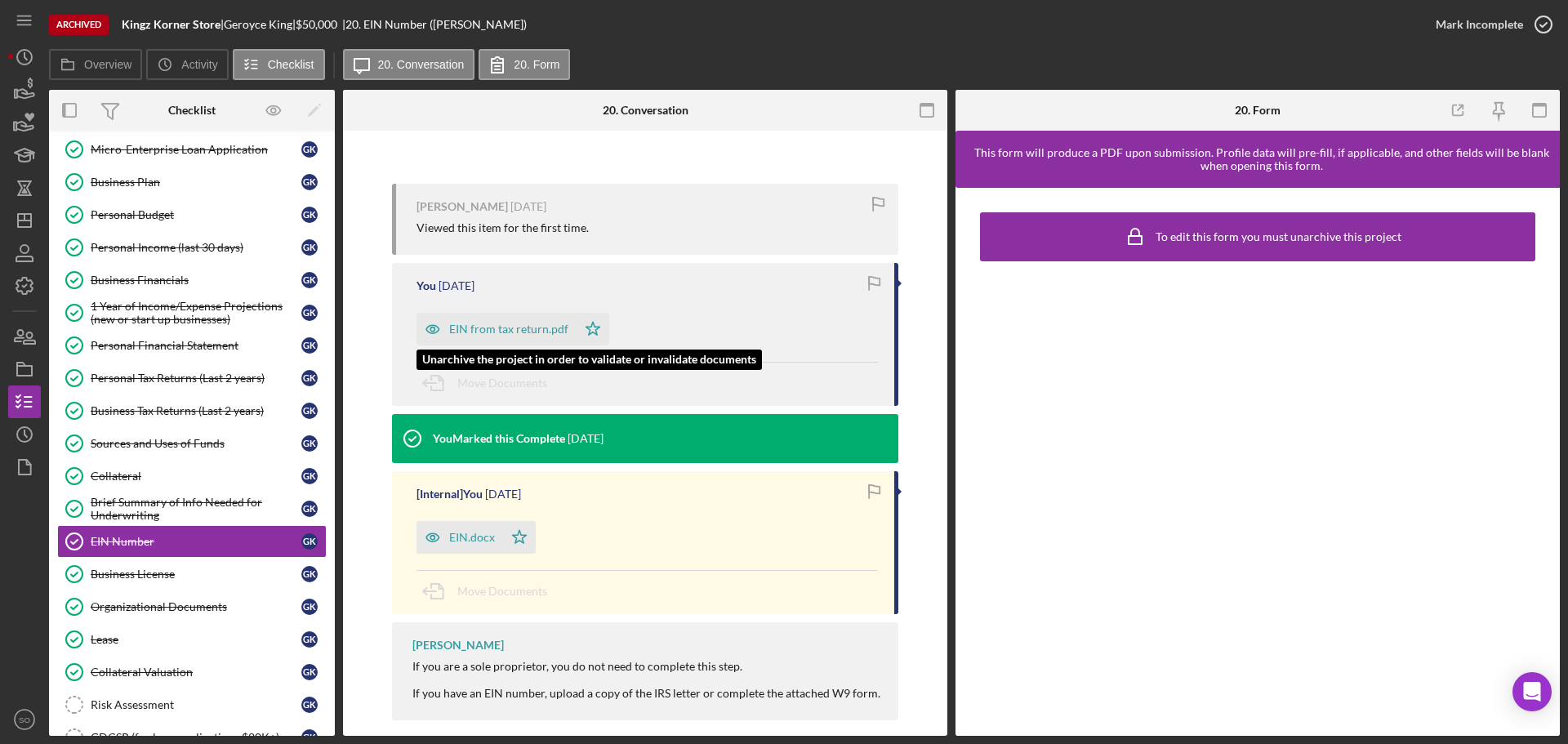
click at [518, 336] on div "EIN from tax return.pdf" at bounding box center [509, 329] width 119 height 13
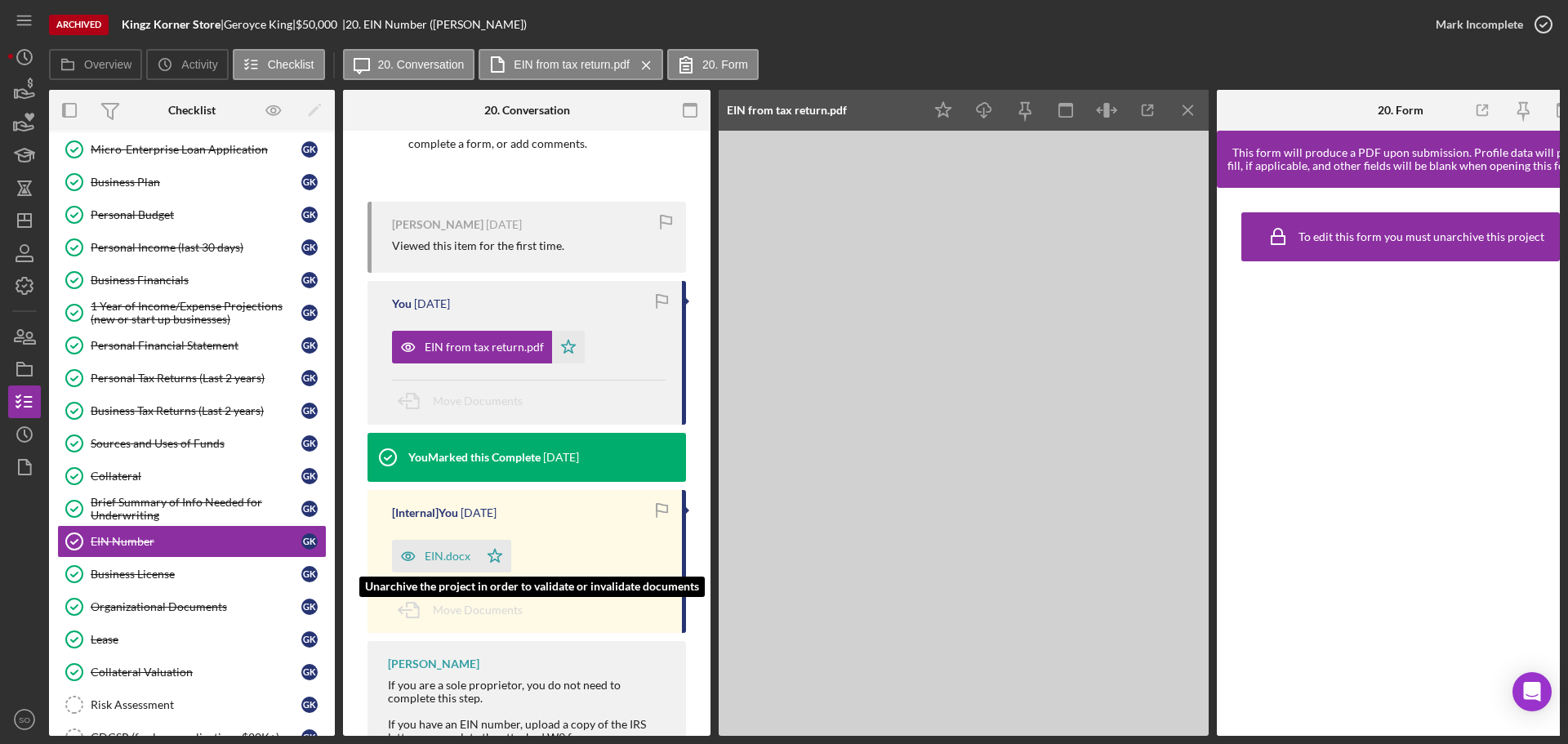
click at [444, 550] on div "EIN.docx" at bounding box center [447, 556] width 45 height 13
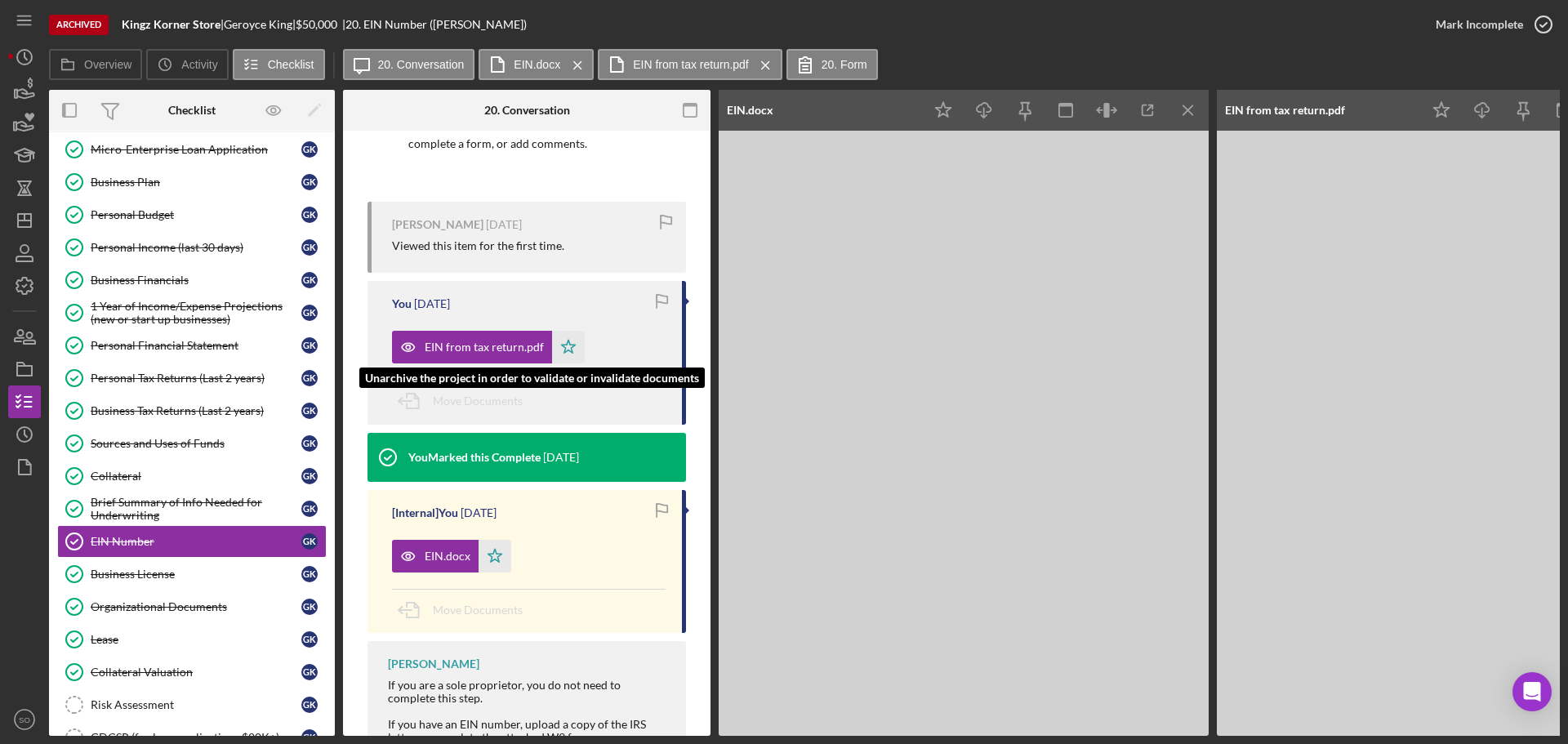
click at [474, 354] on div "EIN from tax return.pdf" at bounding box center [484, 347] width 119 height 13
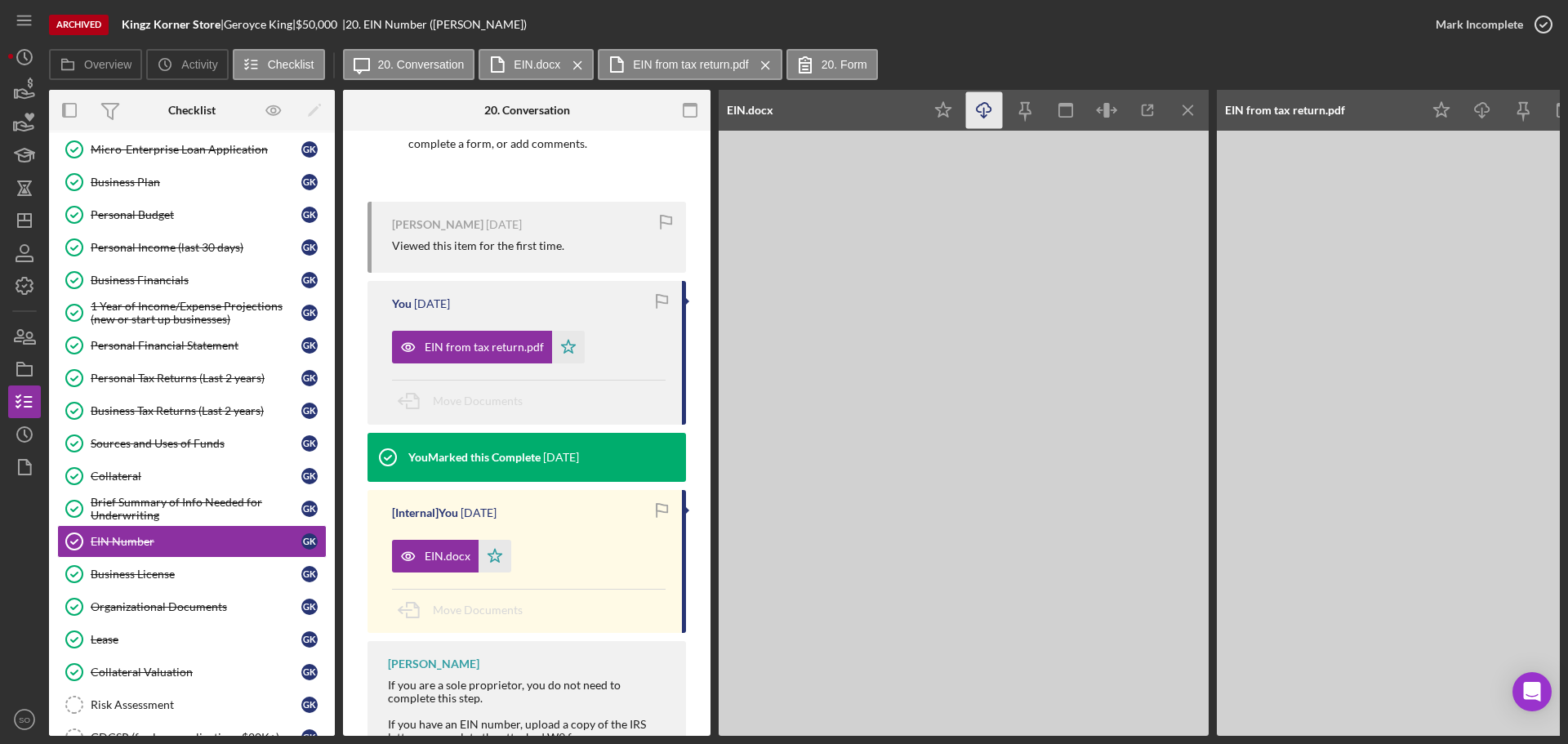
click at [983, 114] on icon "Icon/Download" at bounding box center [983, 110] width 36 height 36
drag, startPoint x: 177, startPoint y: 598, endPoint x: 288, endPoint y: 615, distance: 112.3
click at [177, 598] on link "Organizational Documents Organizational Documents G K" at bounding box center [191, 607] width 269 height 33
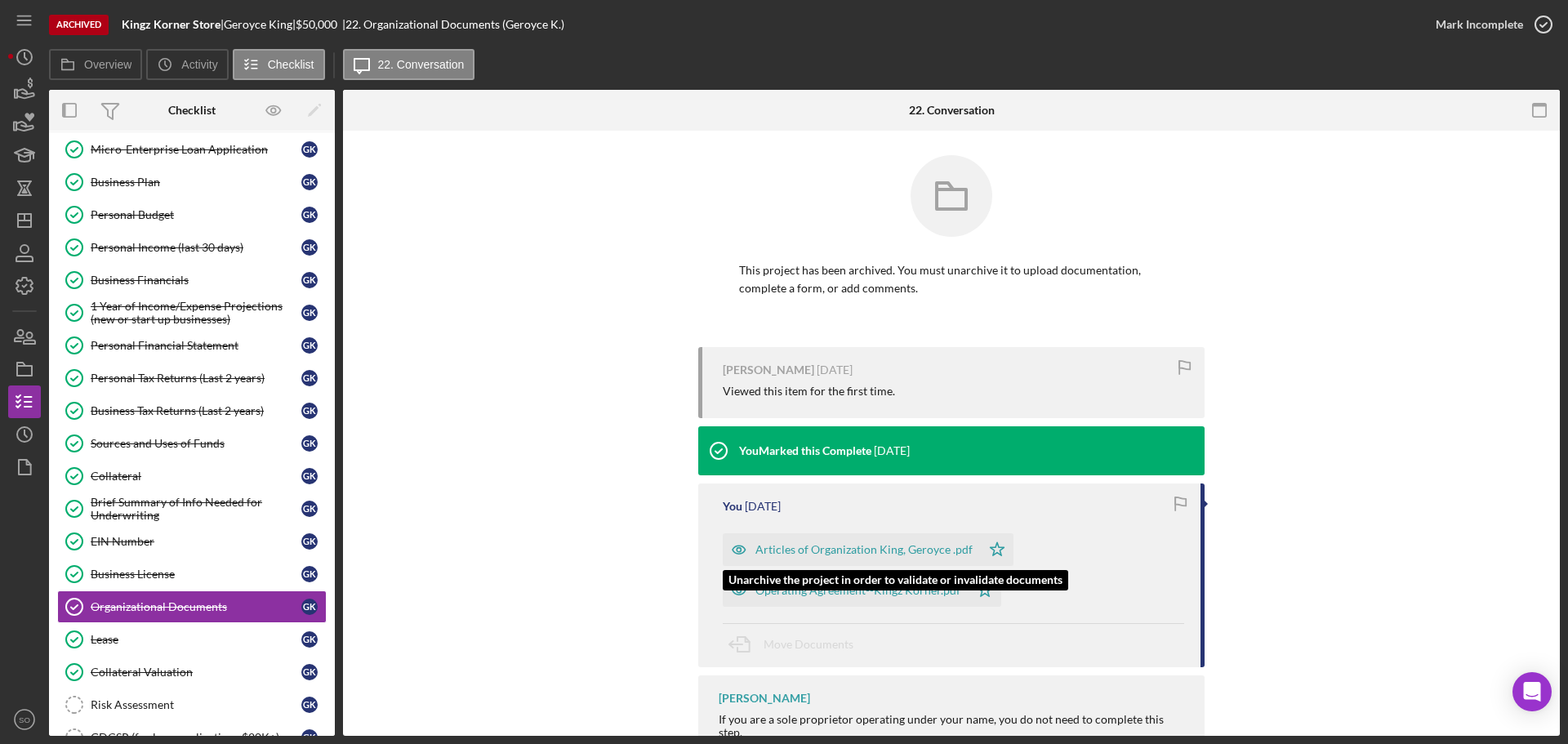
click at [861, 551] on div "Articles of Organization King, Geroyce .pdf" at bounding box center [864, 549] width 217 height 13
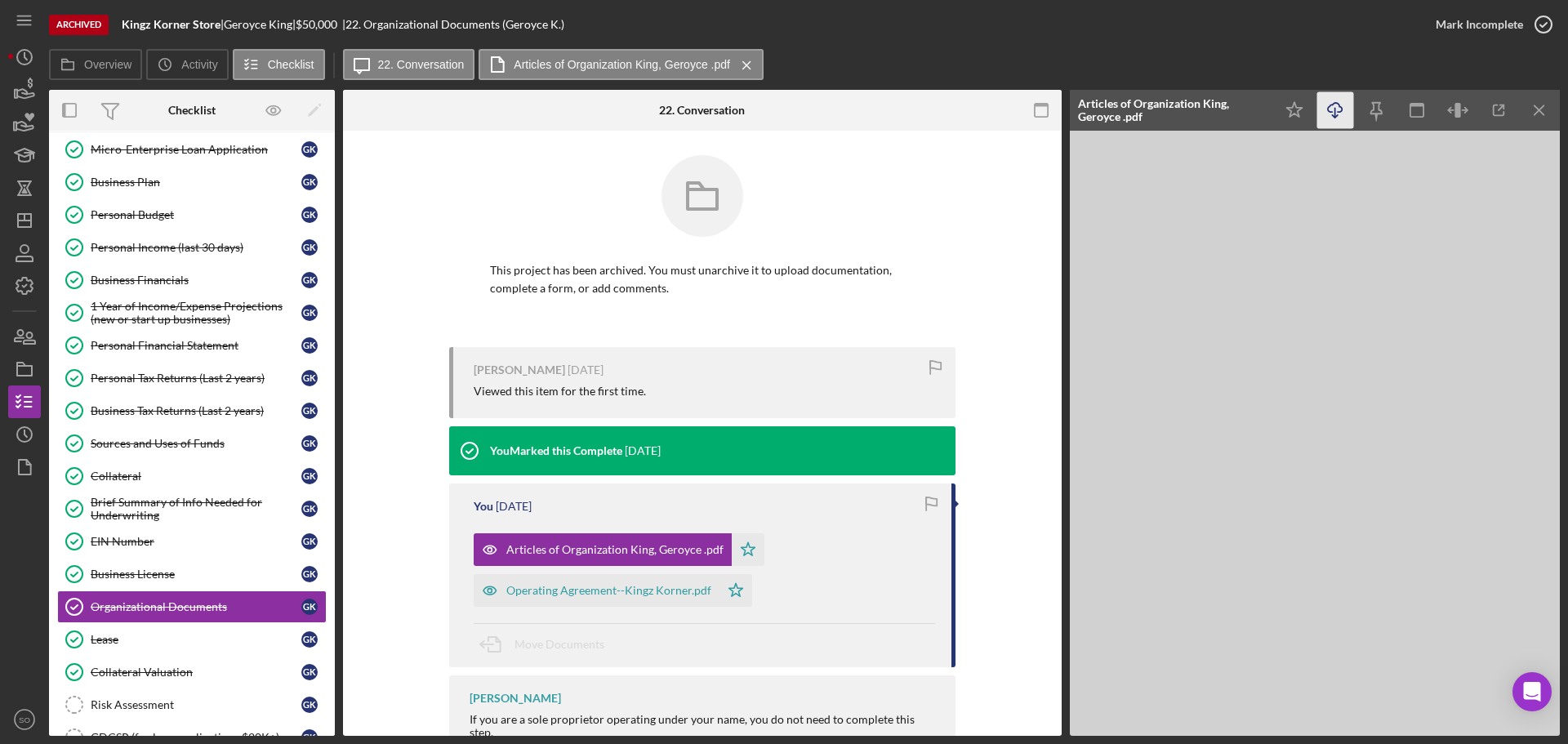
click at [1340, 110] on icon "Icon/Download" at bounding box center [1334, 110] width 36 height 36
drag, startPoint x: 631, startPoint y: 584, endPoint x: 656, endPoint y: 591, distance: 26.0
click at [631, 584] on div "Operating Agreement--Kingz Korner.pdf" at bounding box center [609, 590] width 205 height 13
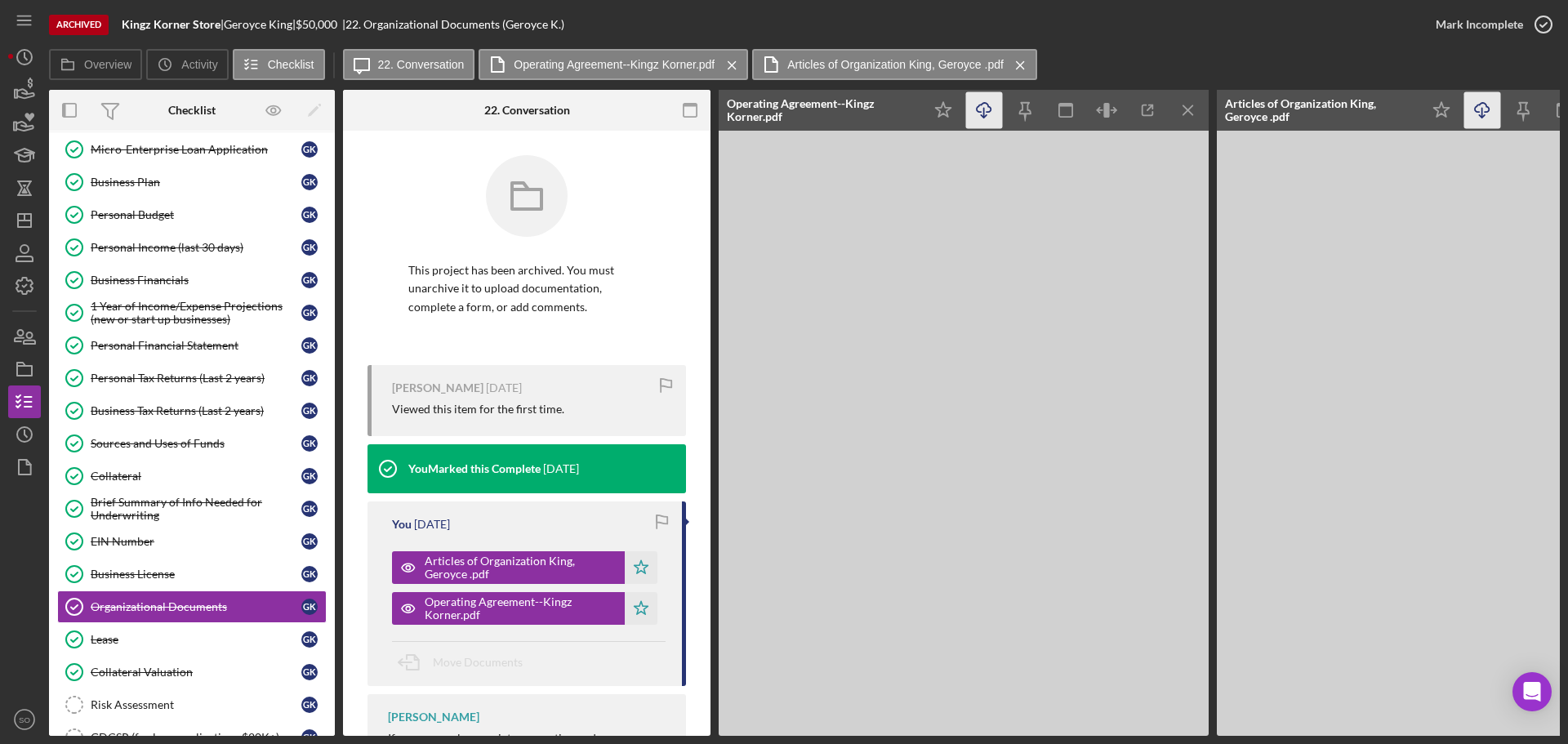
click at [984, 107] on icon "Icon/Download" at bounding box center [983, 110] width 36 height 36
click at [220, 415] on div "Business Tax Returns (Last 2 years)" at bounding box center [195, 411] width 211 height 13
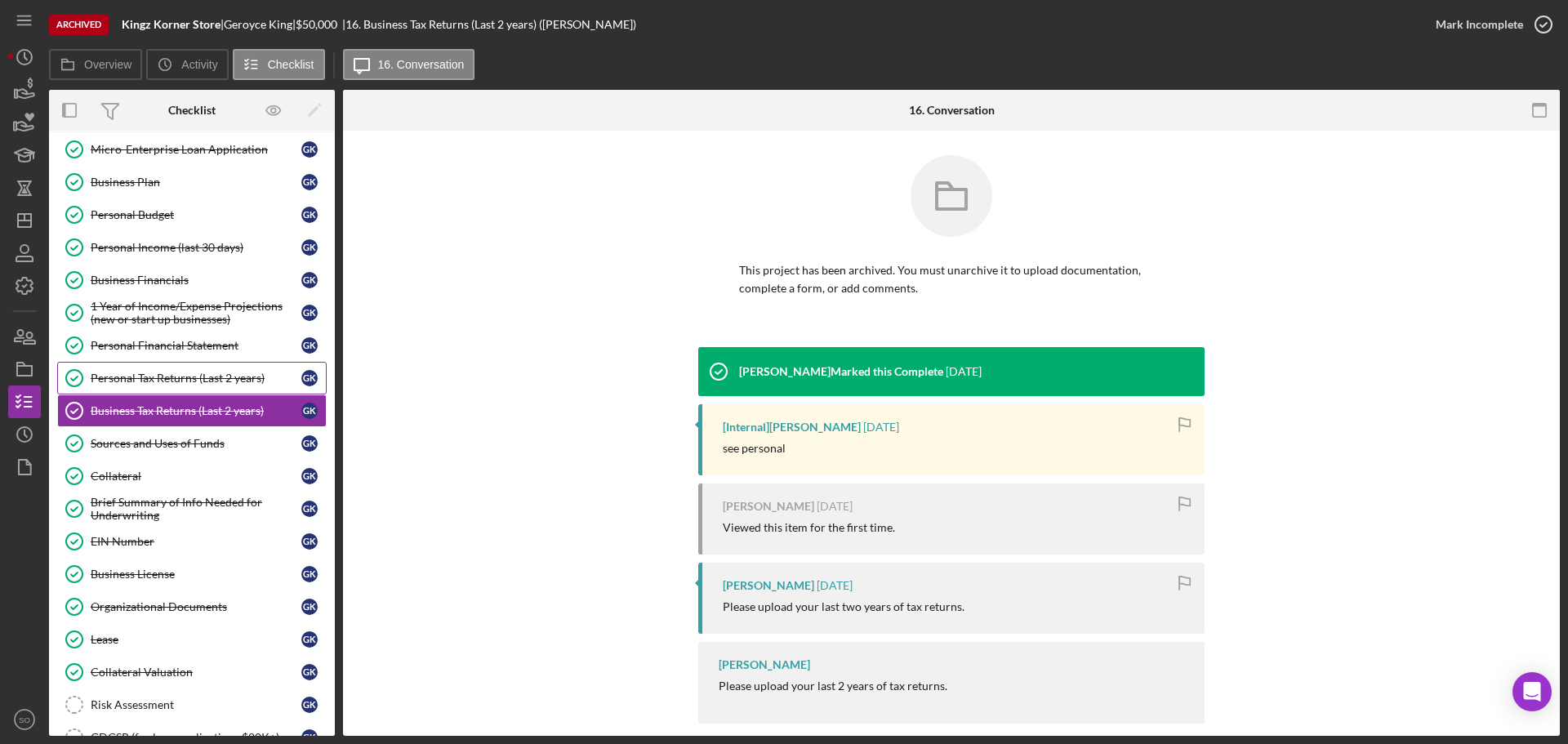
click at [208, 383] on div "Personal Tax Returns (Last 2 years)" at bounding box center [195, 378] width 211 height 13
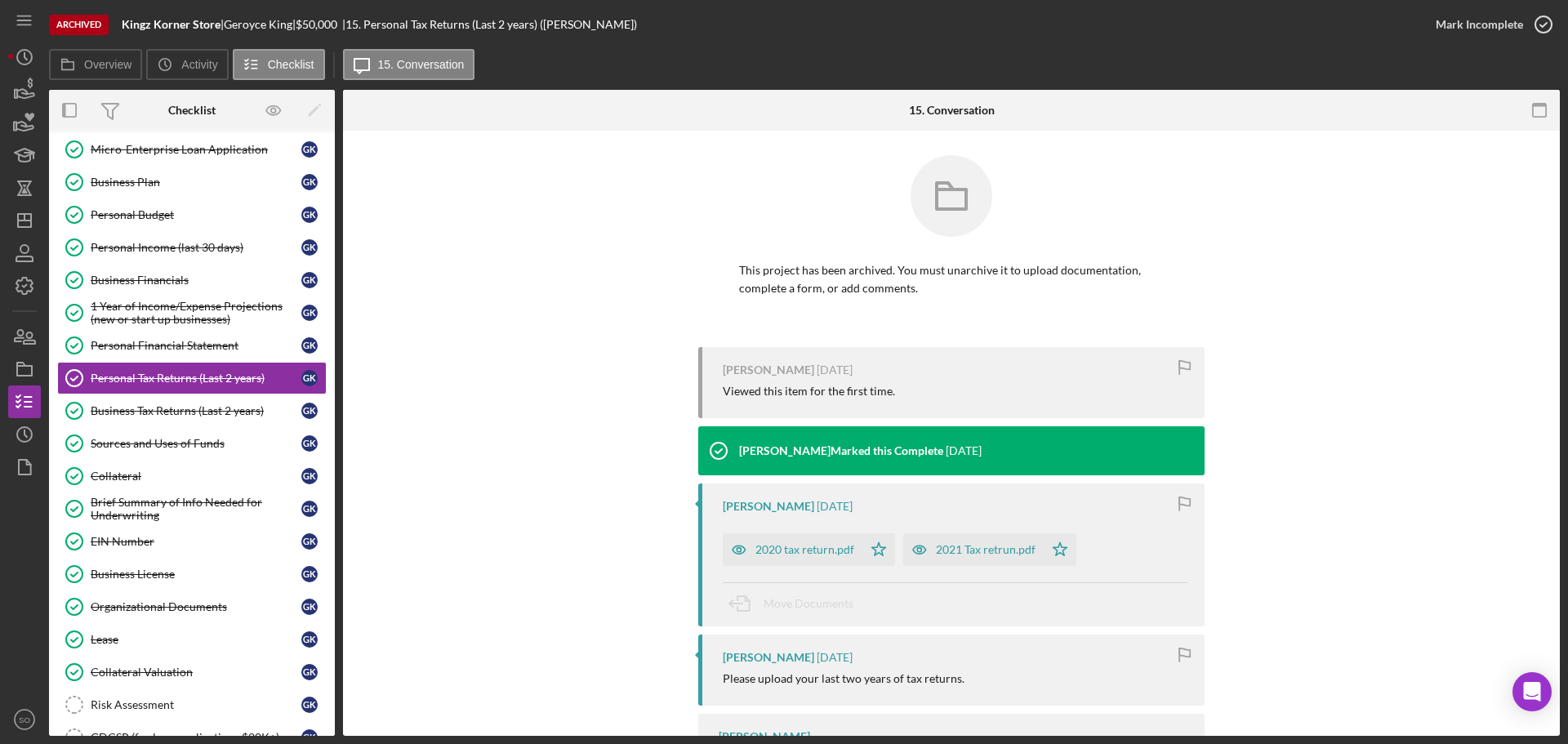
scroll to position [92, 0]
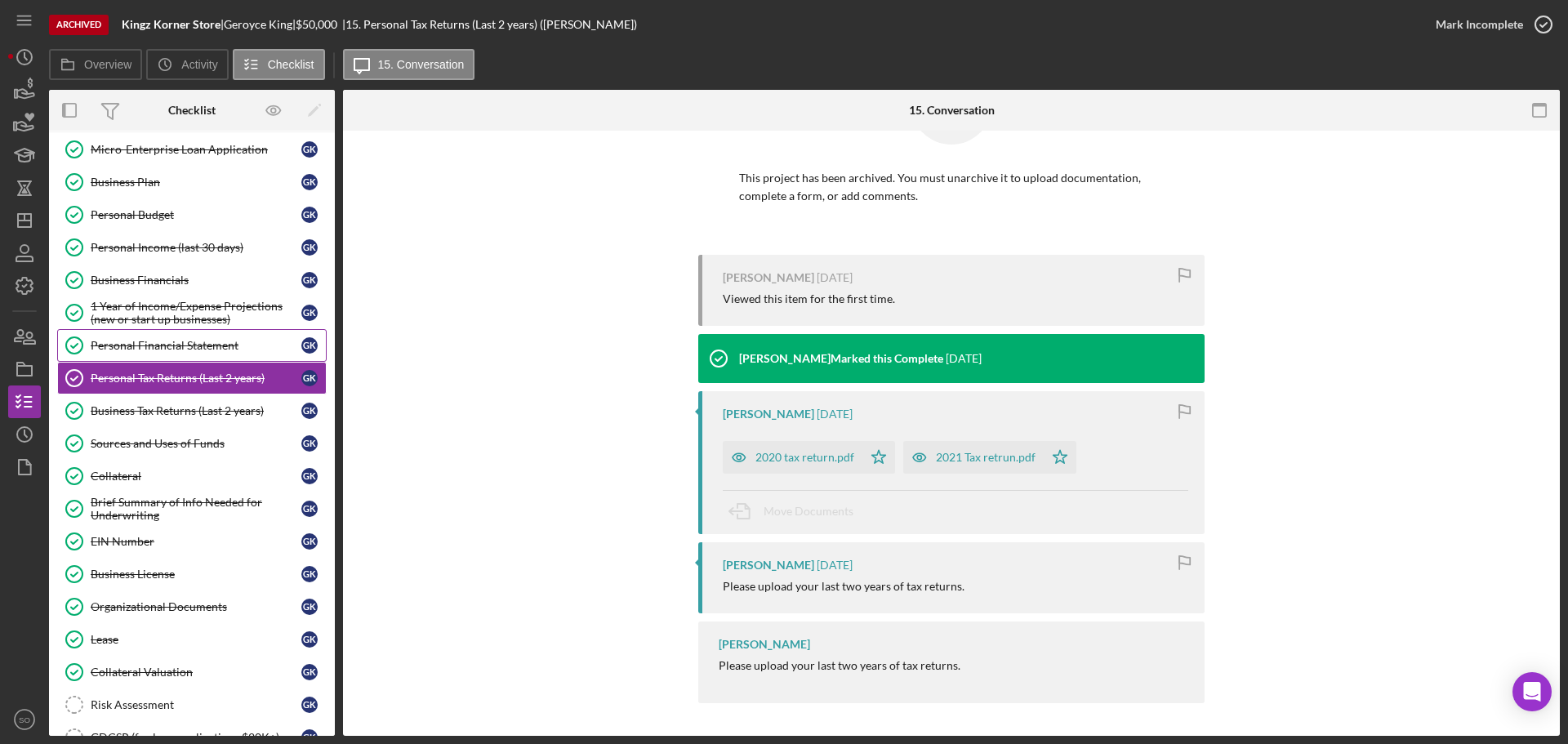
click at [211, 349] on div "Personal Financial Statement" at bounding box center [195, 345] width 211 height 13
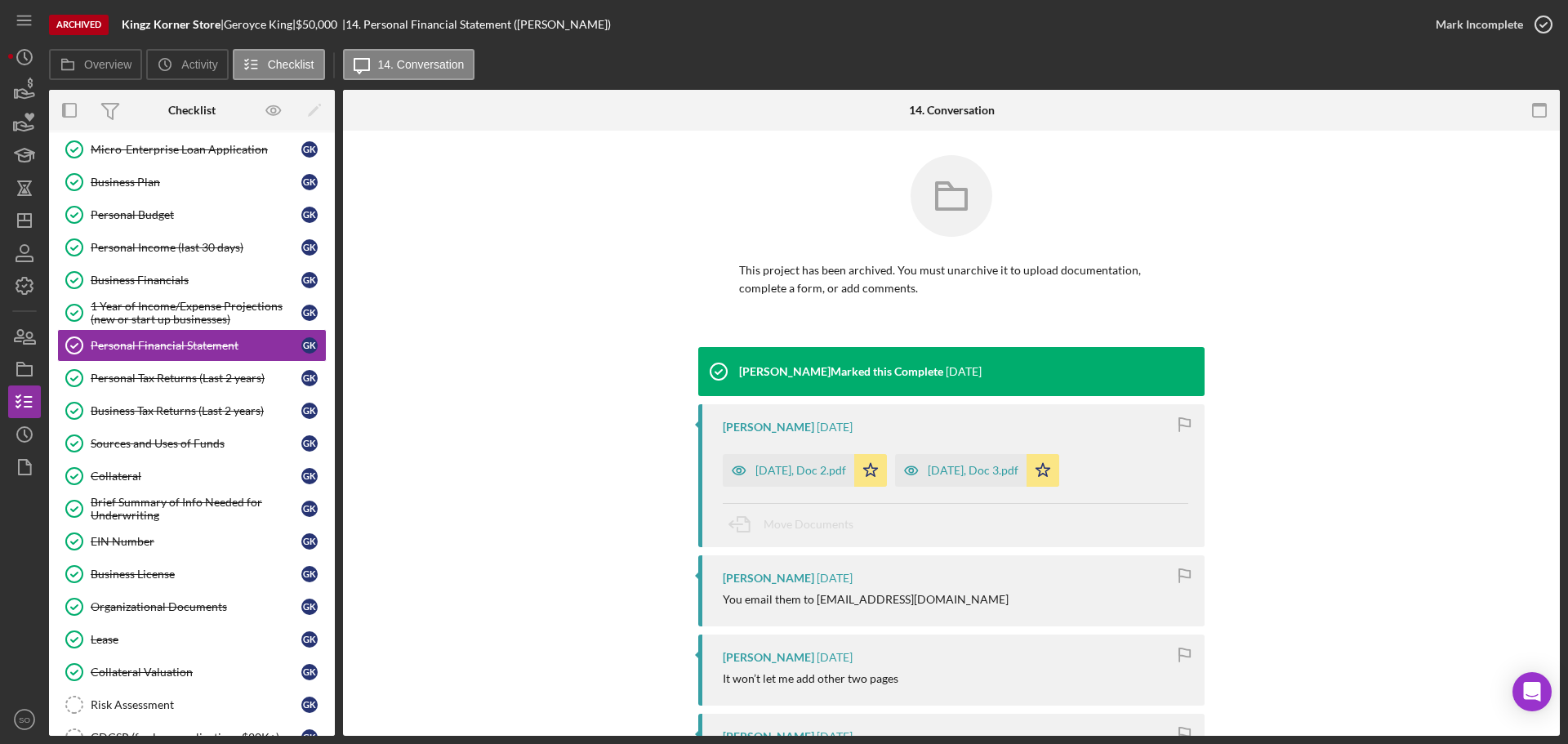
scroll to position [245, 0]
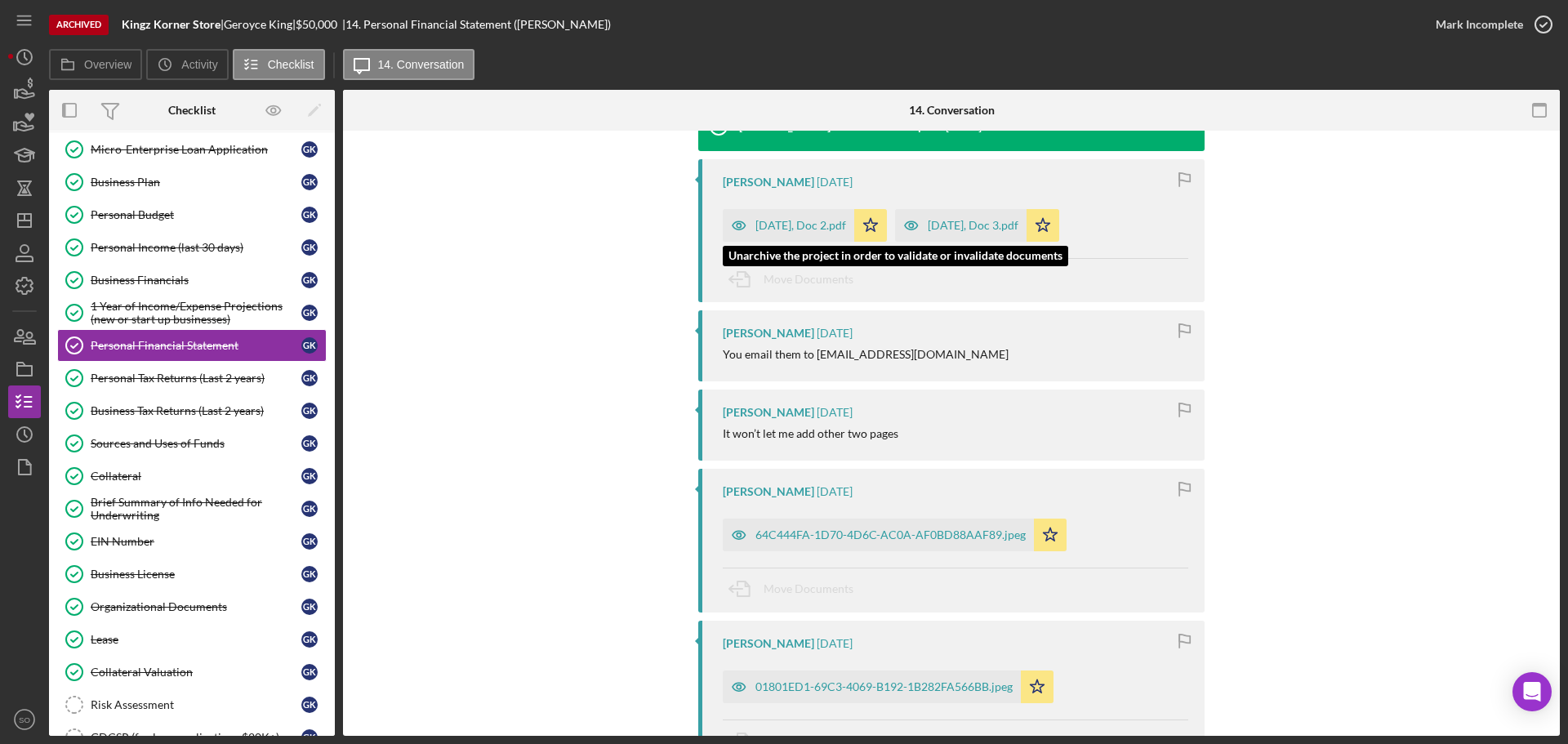
click at [791, 221] on div "Dec 2, Doc 2.pdf" at bounding box center [800, 225] width 91 height 13
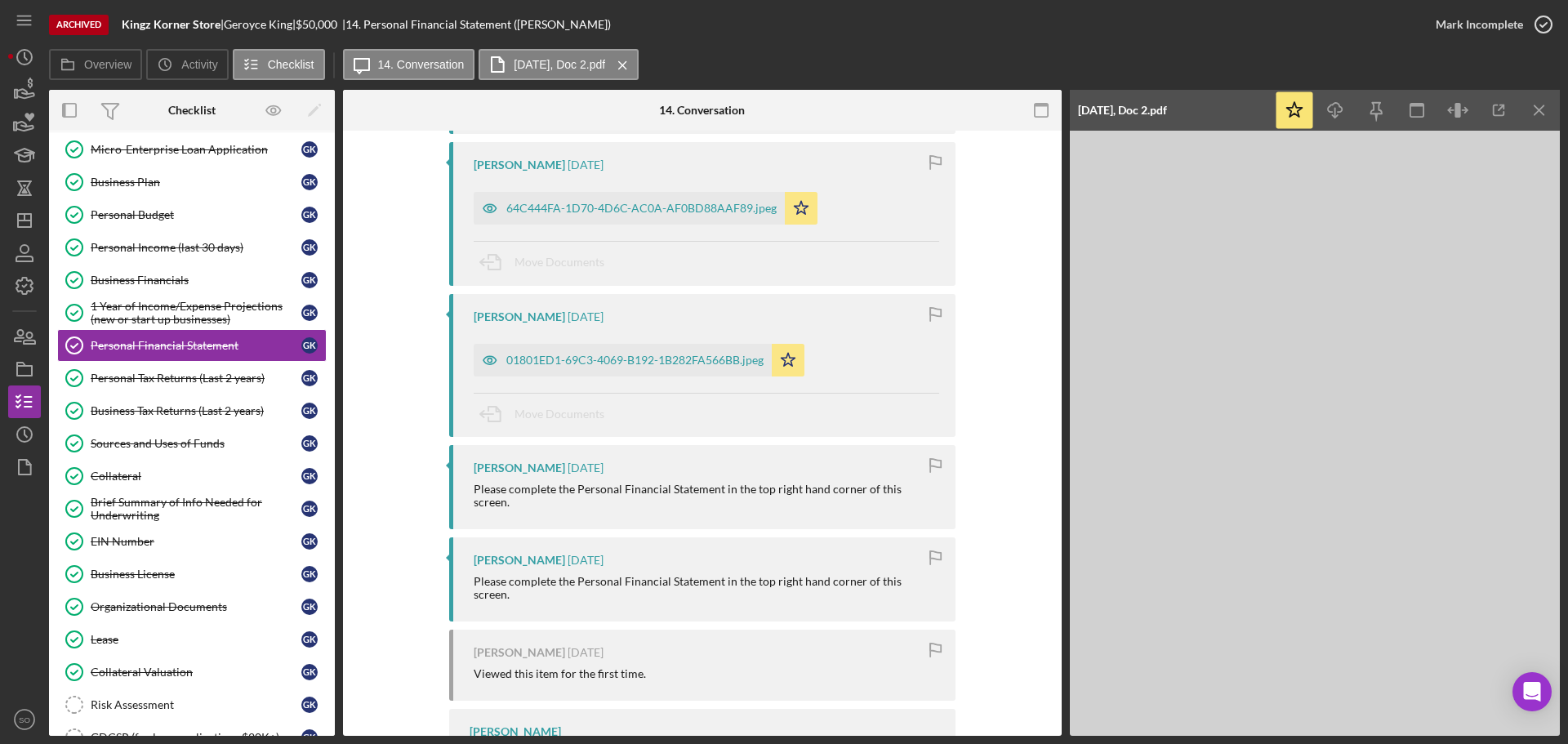
scroll to position [327, 0]
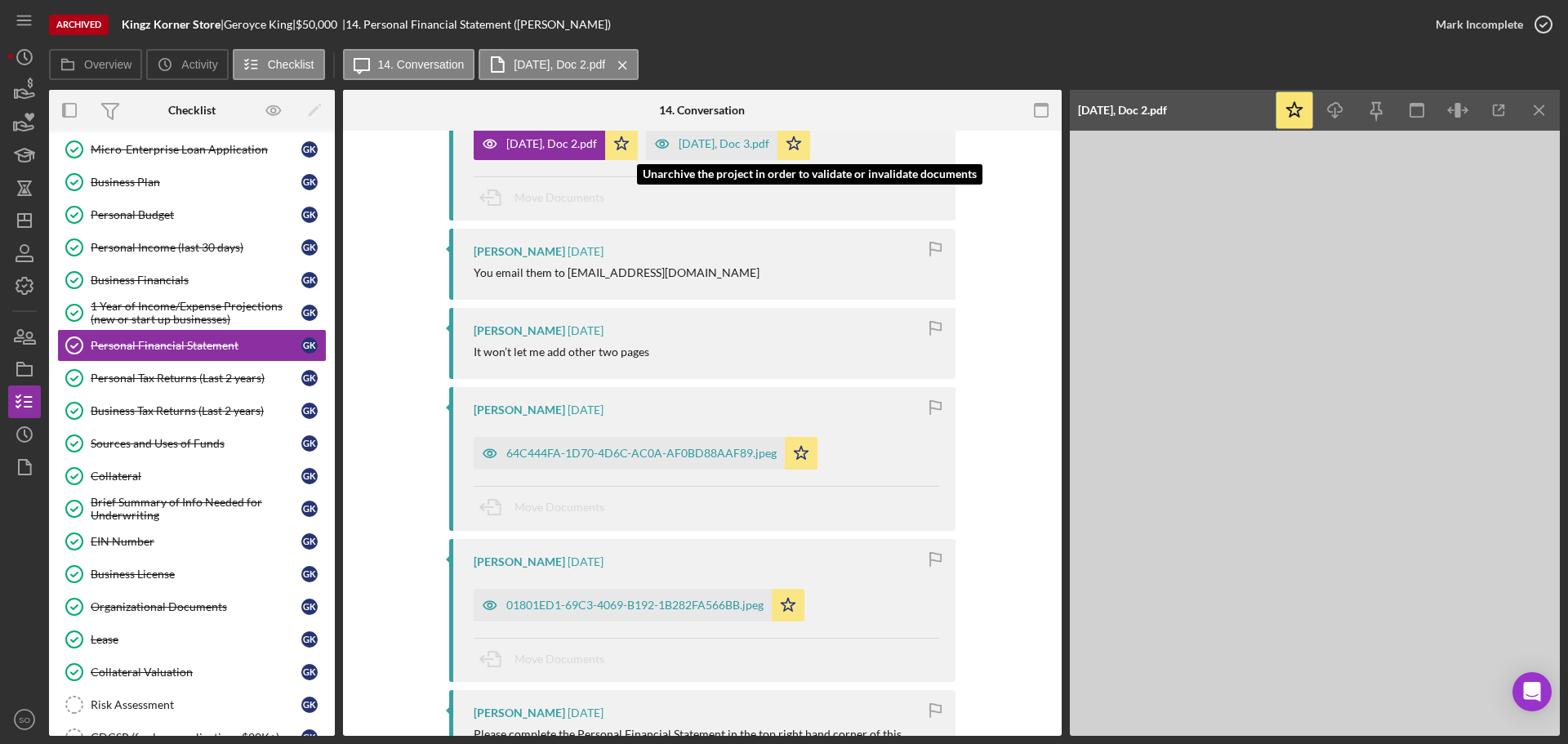
click at [704, 148] on div "Dec 2, Doc 3.pdf" at bounding box center [724, 143] width 91 height 13
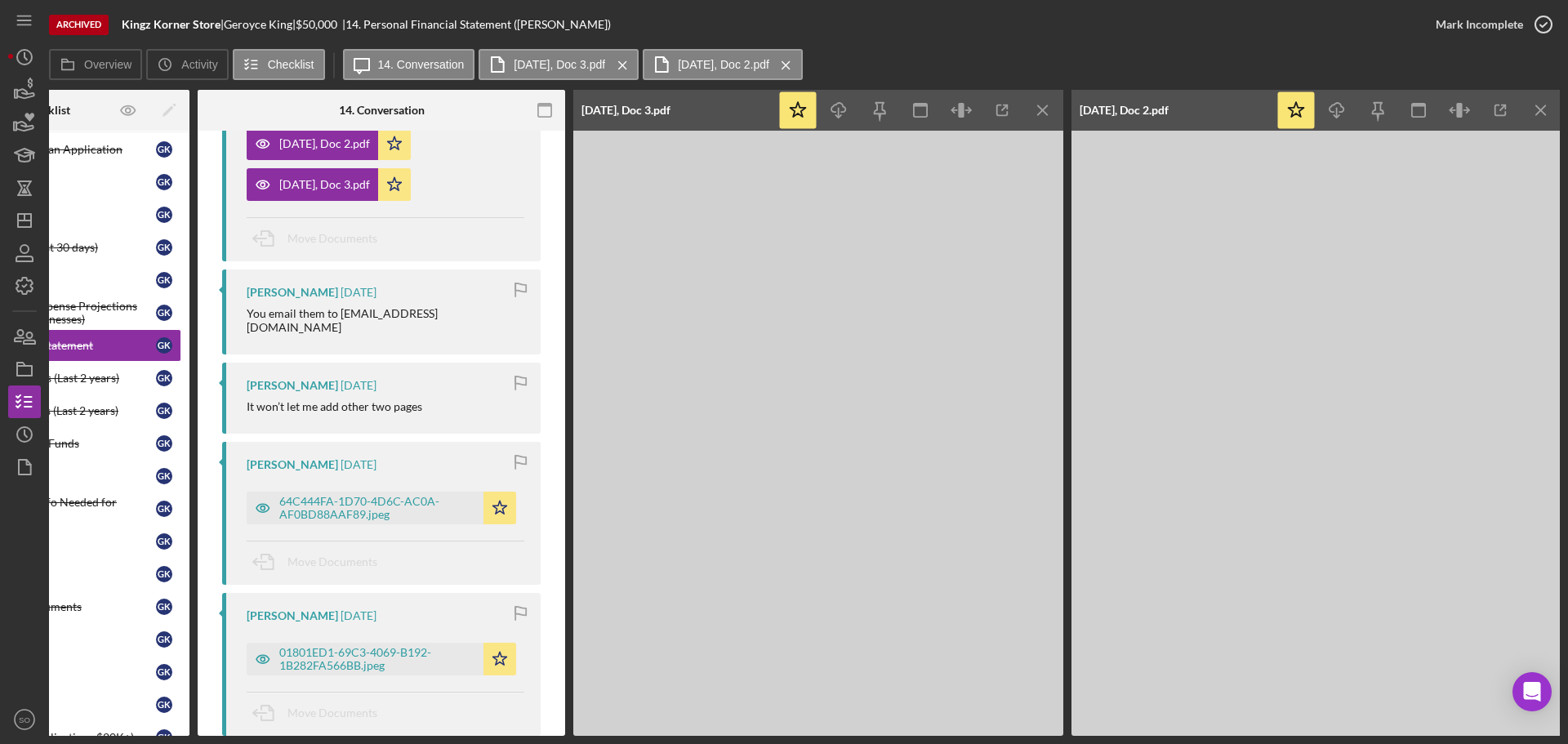
scroll to position [0, 147]
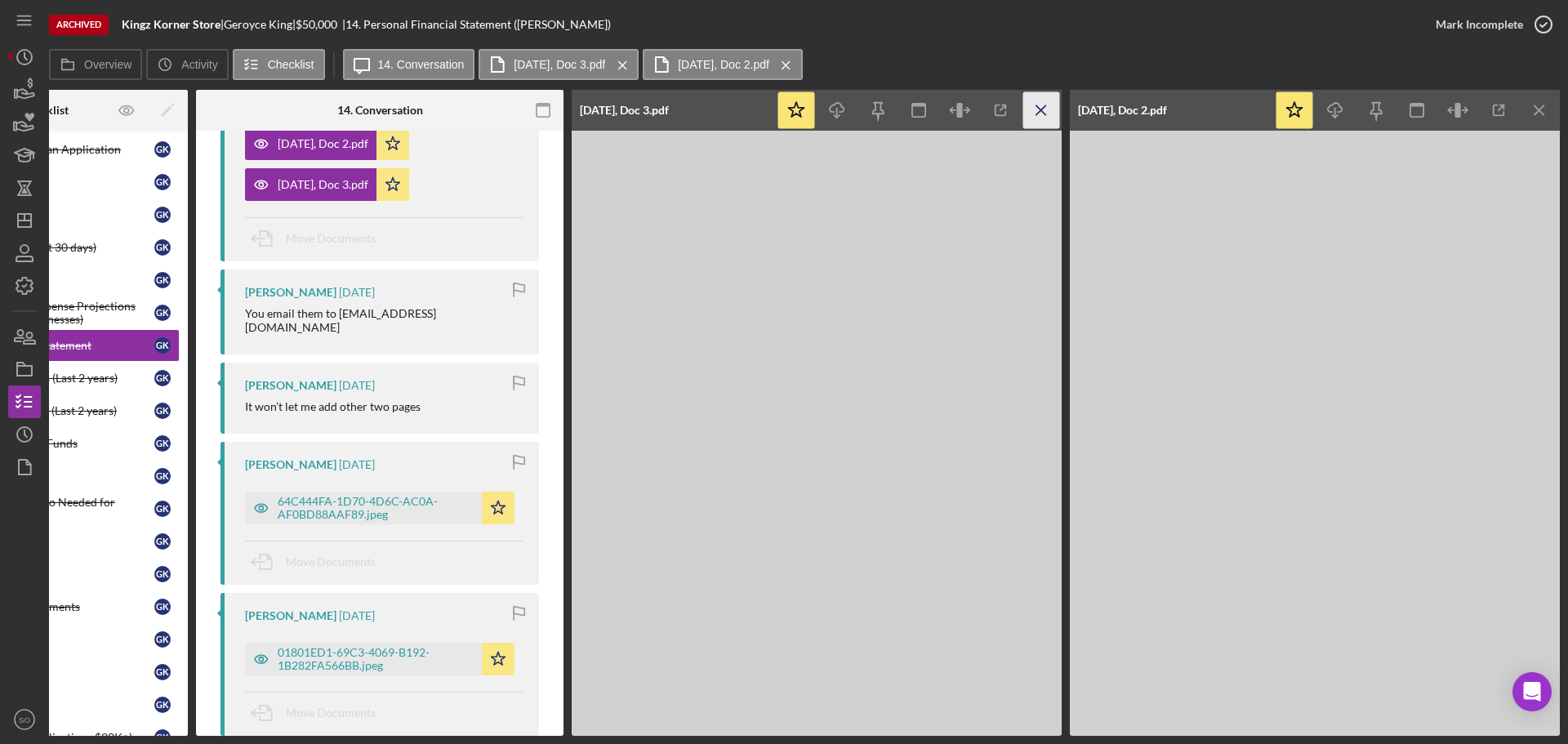
click at [1043, 116] on icon "Icon/Menu Close" at bounding box center [1041, 110] width 36 height 36
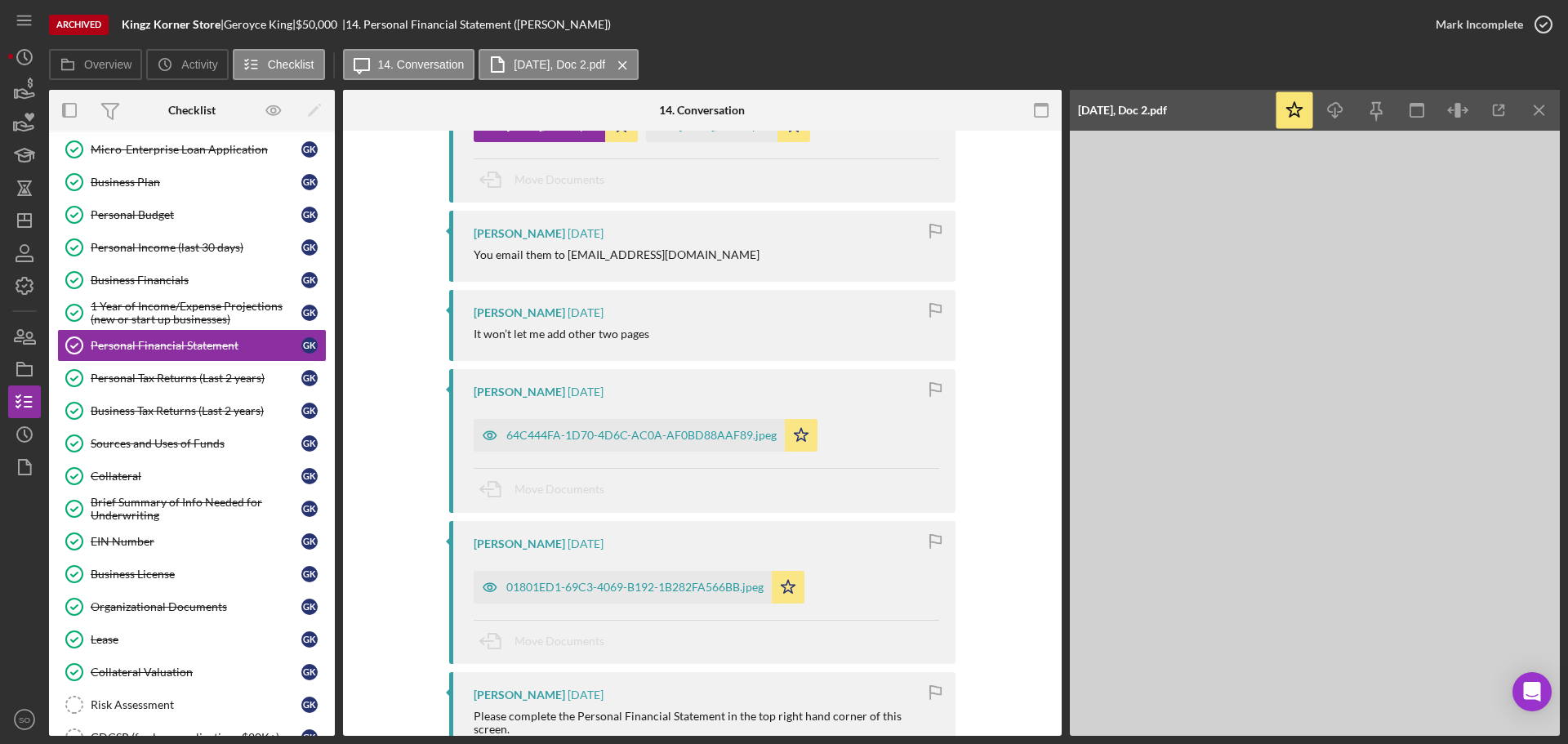
scroll to position [327, 0]
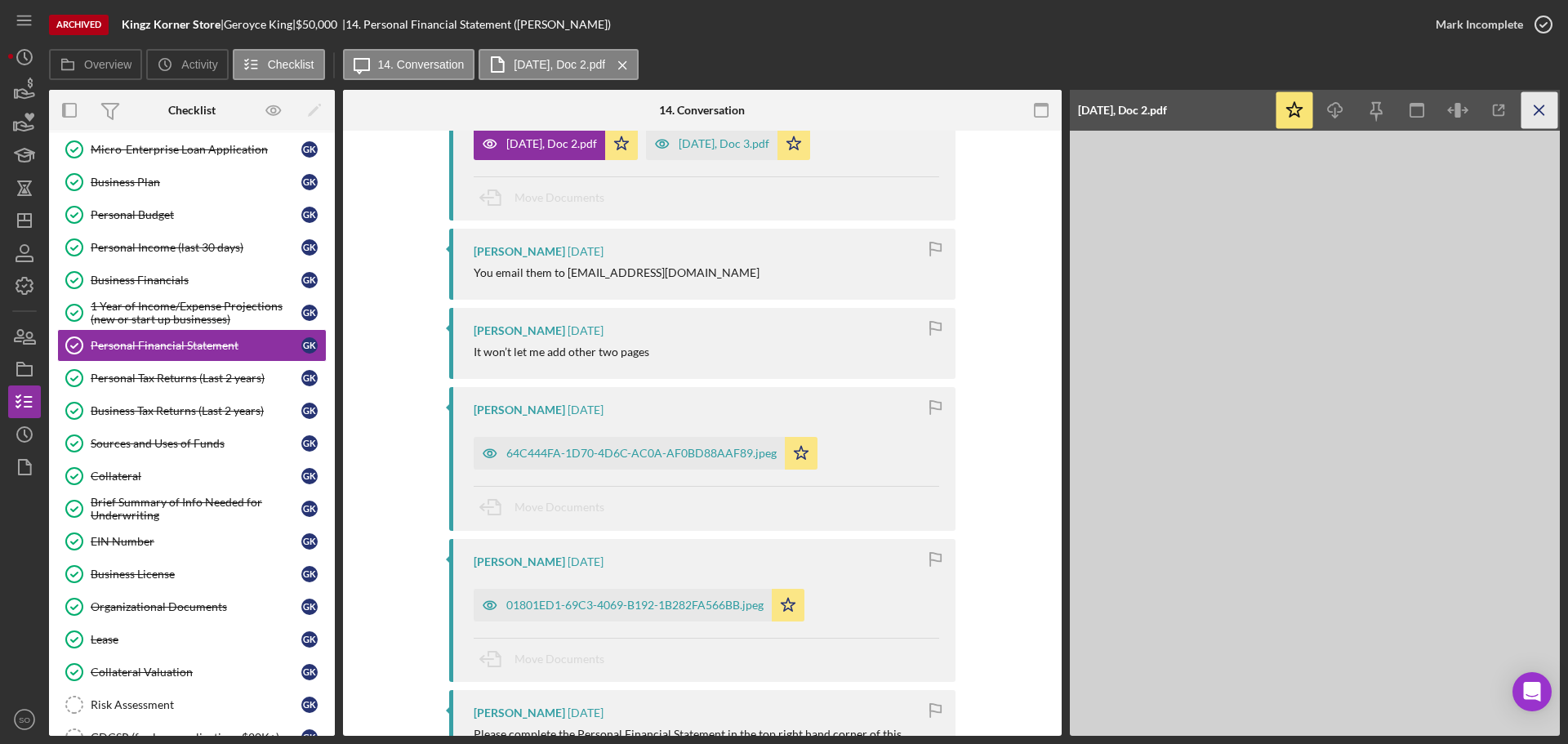
click at [1541, 116] on icon "Icon/Menu Close" at bounding box center [1539, 110] width 36 height 36
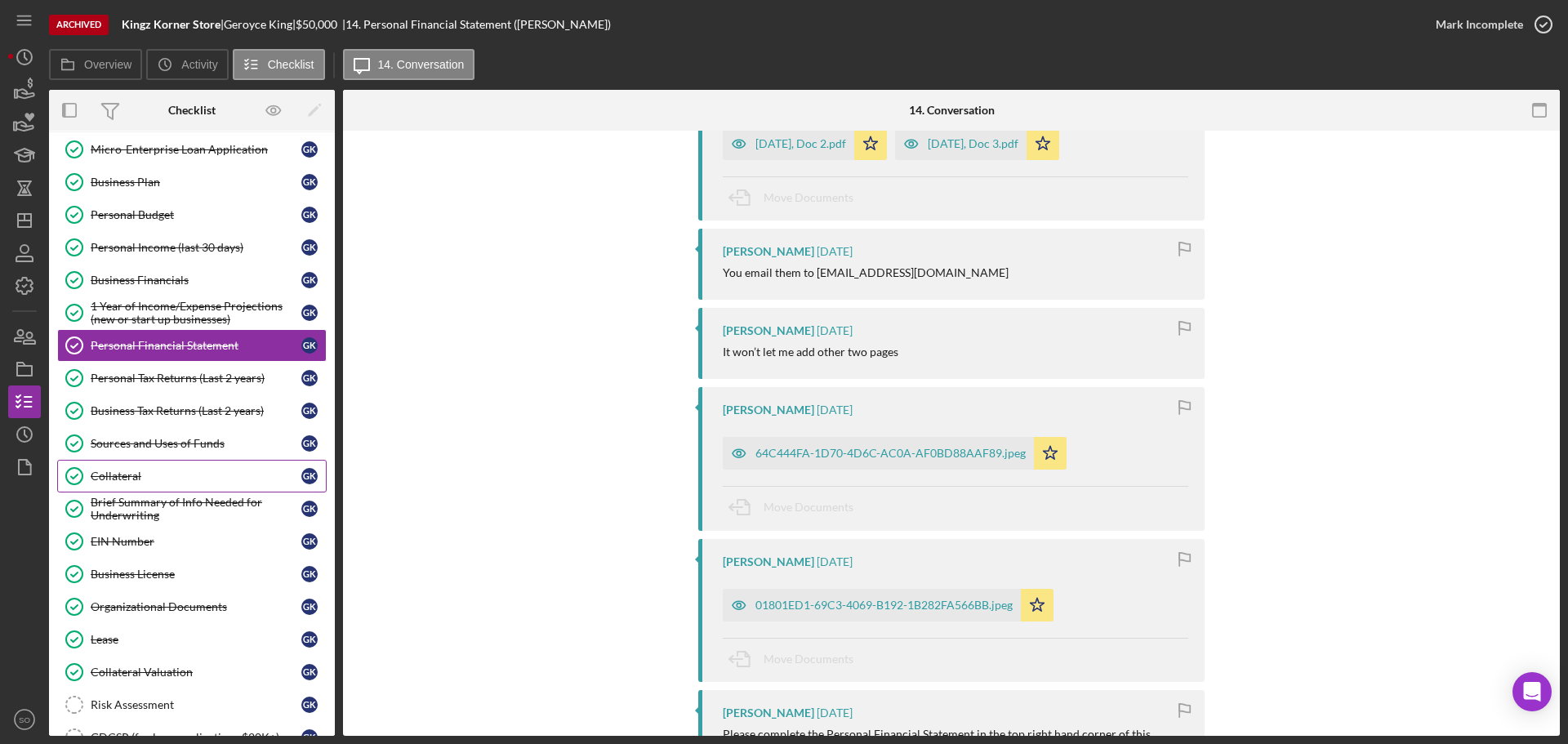
click at [134, 476] on div "Collateral" at bounding box center [195, 476] width 211 height 13
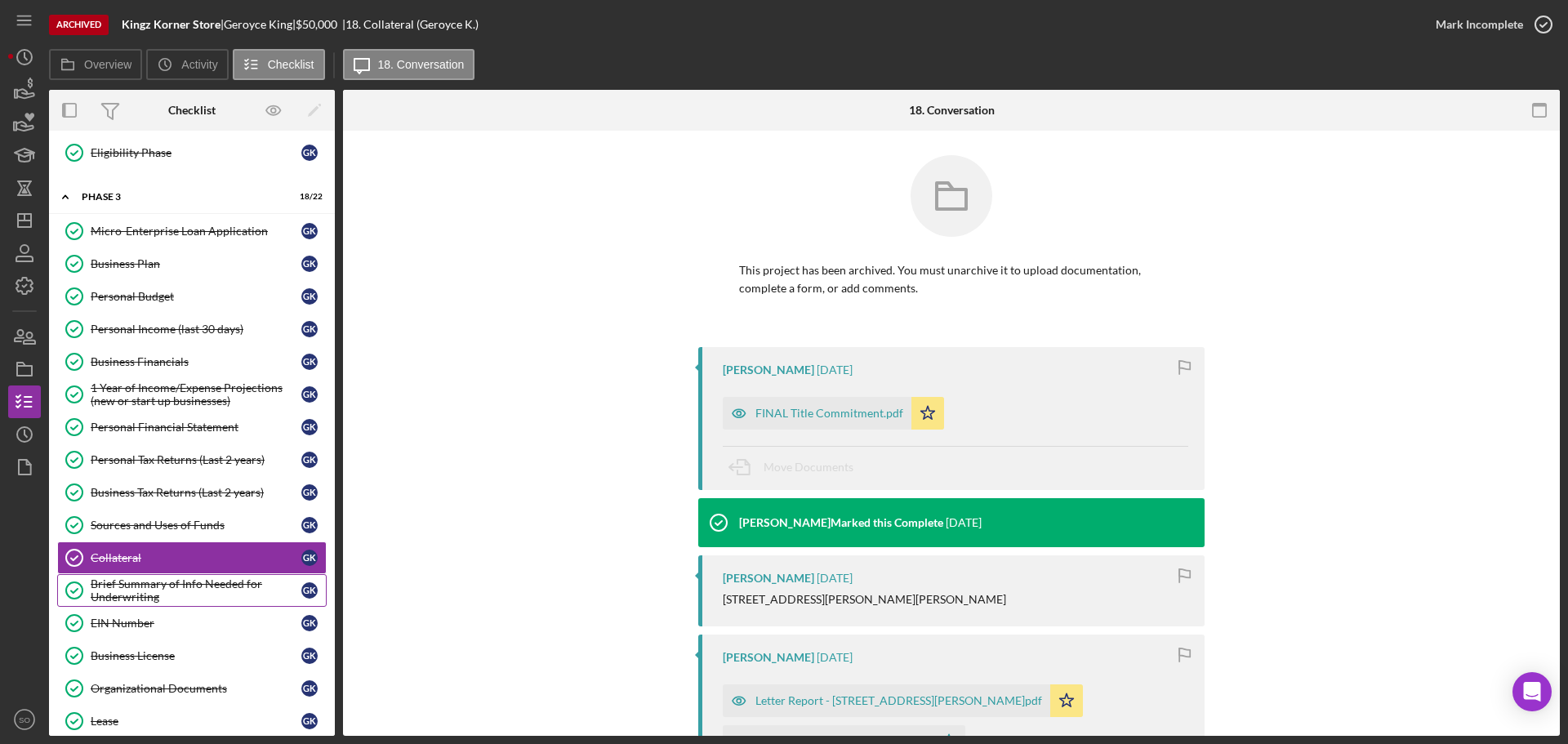
scroll to position [490, 0]
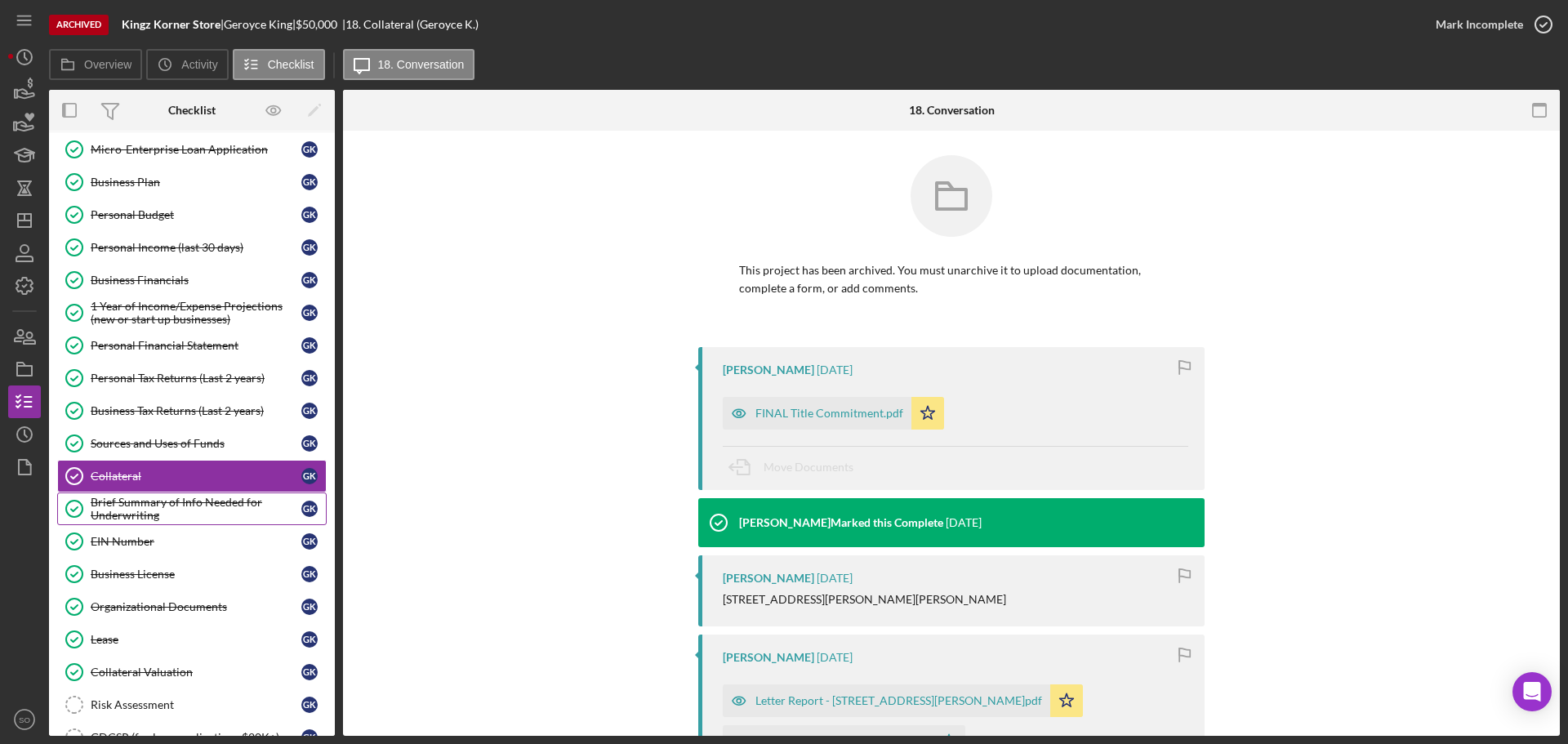
click at [155, 515] on div "Brief Summary of Info Needed for Underwriting" at bounding box center [195, 508] width 211 height 26
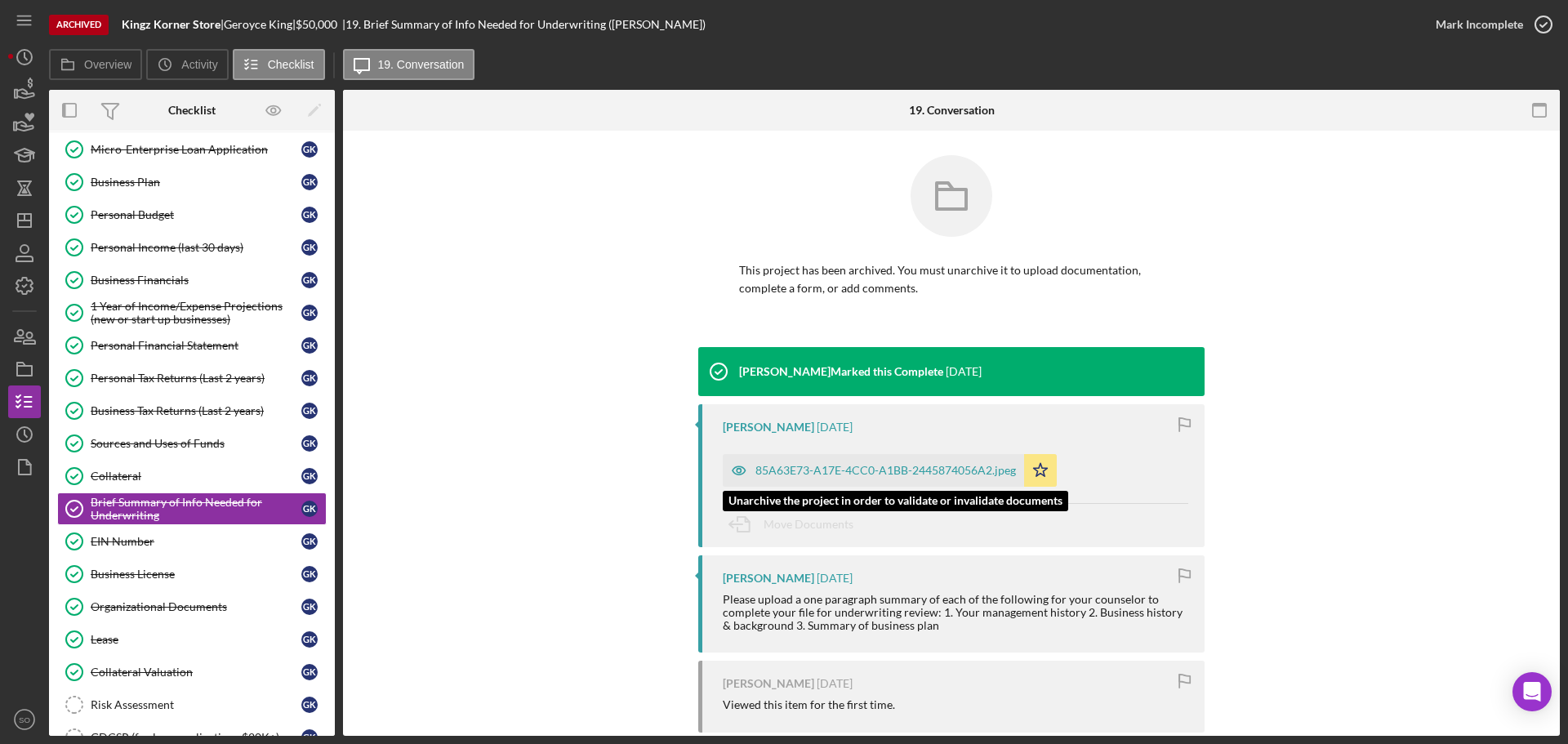
click at [851, 467] on div "85A63E73-A17E-4CC0-A1BB-2445874056A2.jpeg" at bounding box center [885, 470] width 260 height 13
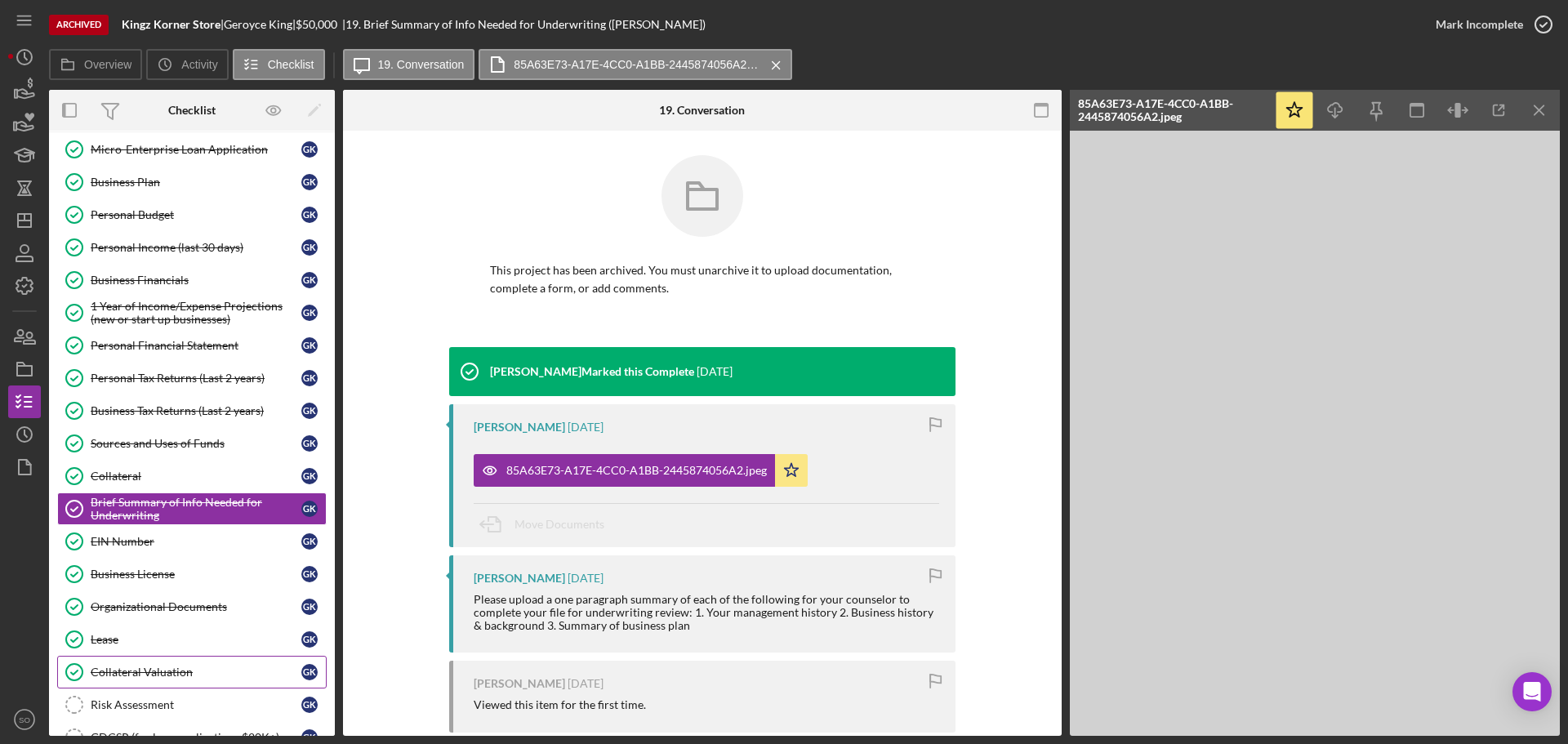
click at [163, 678] on div "Collateral Valuation" at bounding box center [195, 672] width 211 height 13
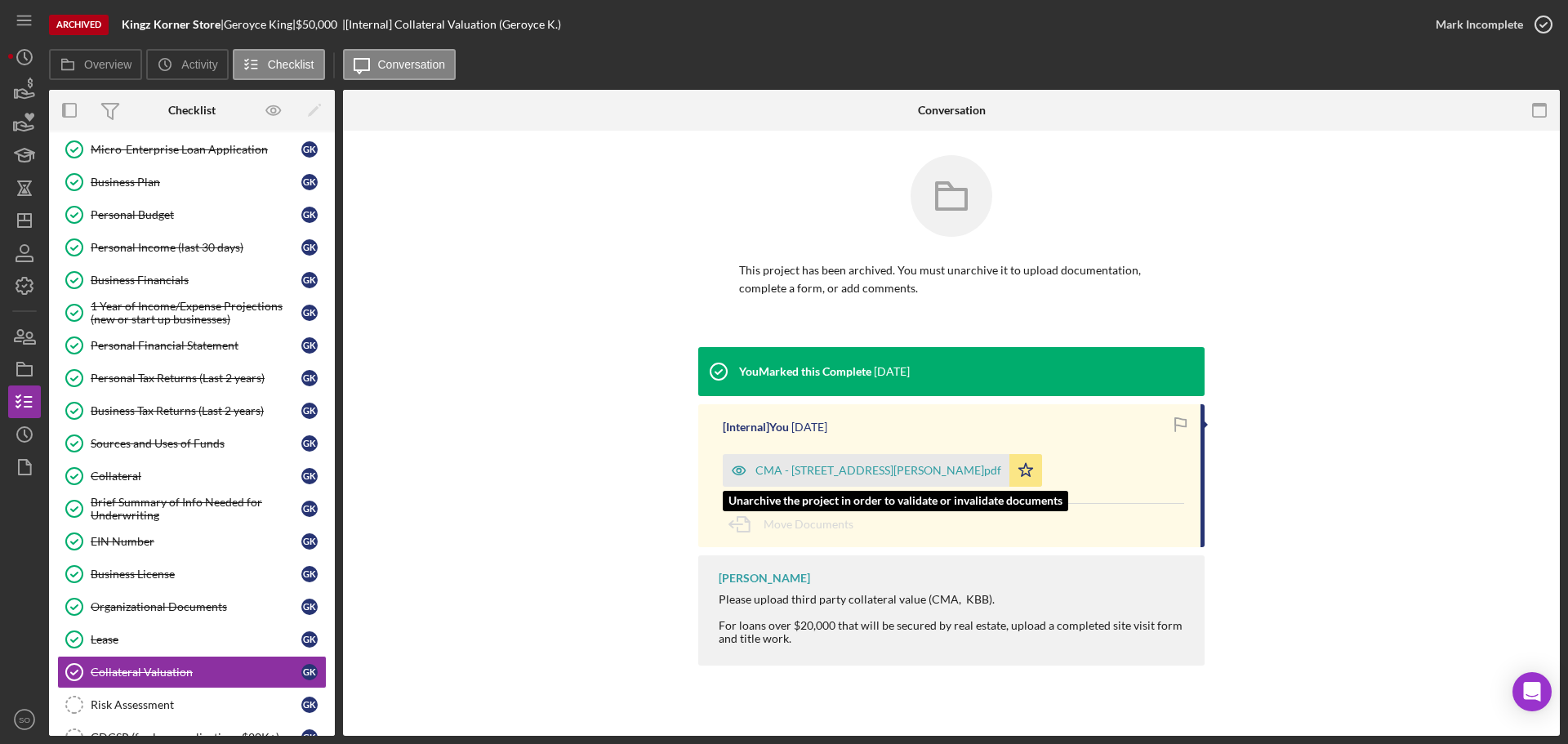
click at [832, 472] on div "CMA - 4534 Margaretta Ave. 63115.pdf" at bounding box center [878, 470] width 246 height 13
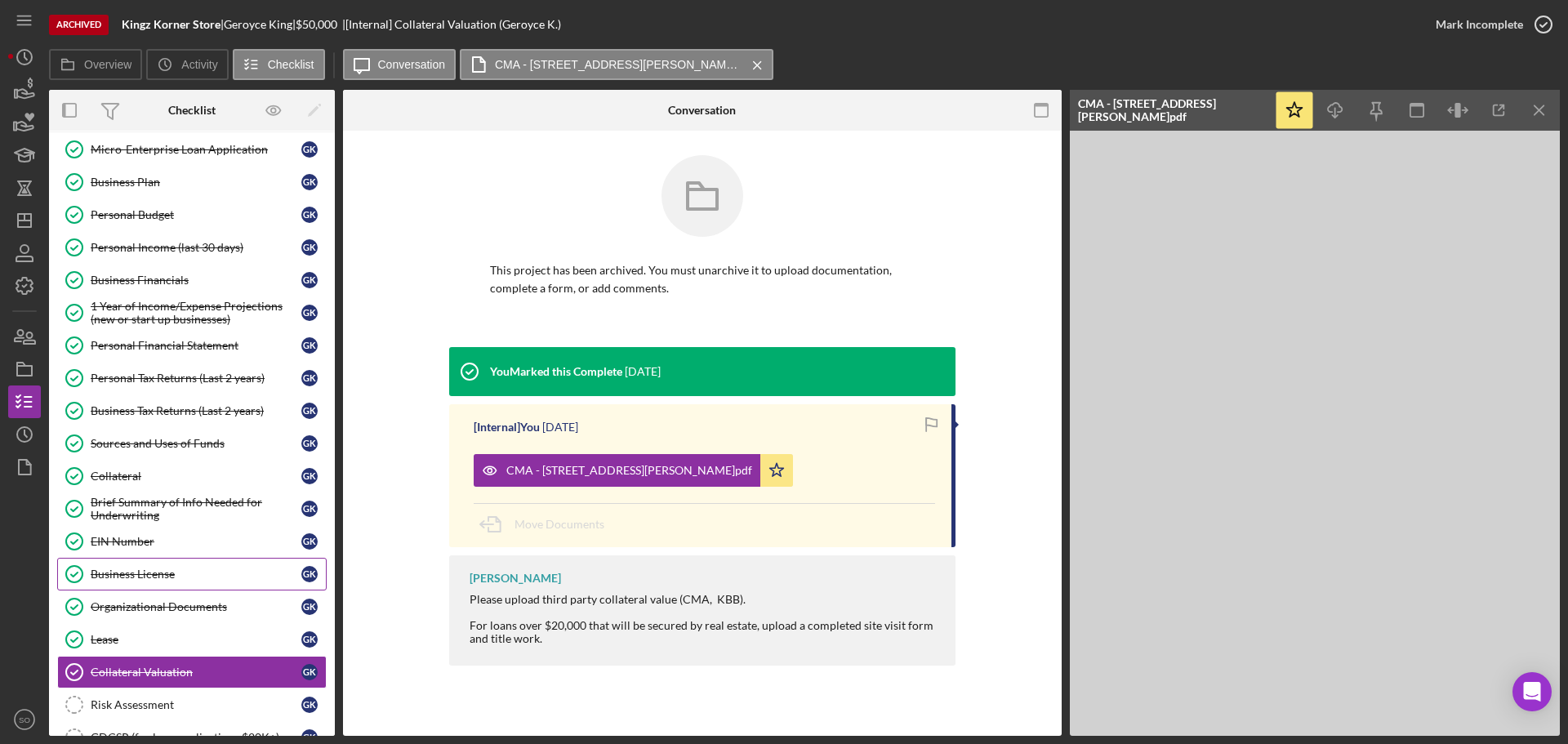
scroll to position [409, 0]
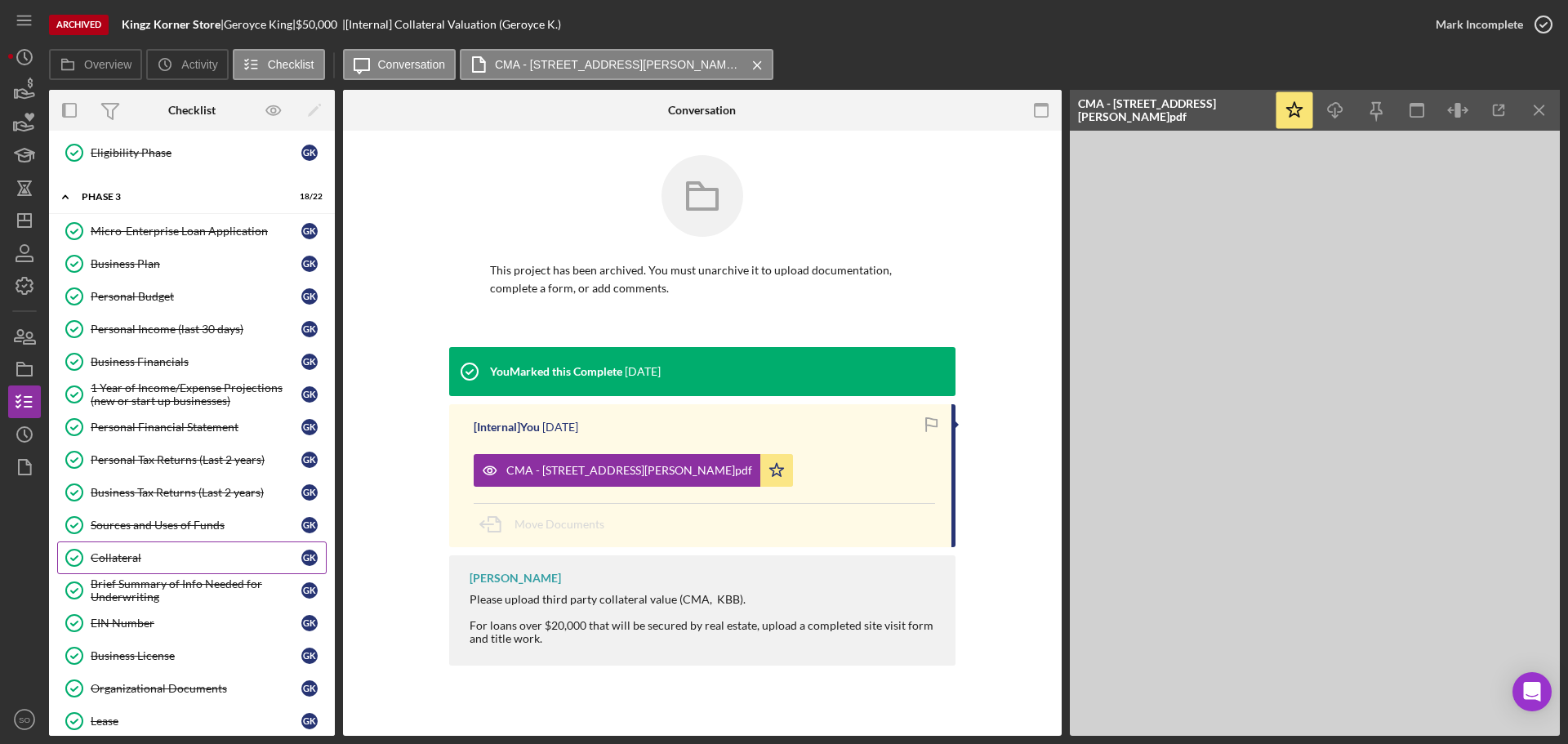
click at [126, 554] on div "Collateral" at bounding box center [195, 557] width 211 height 13
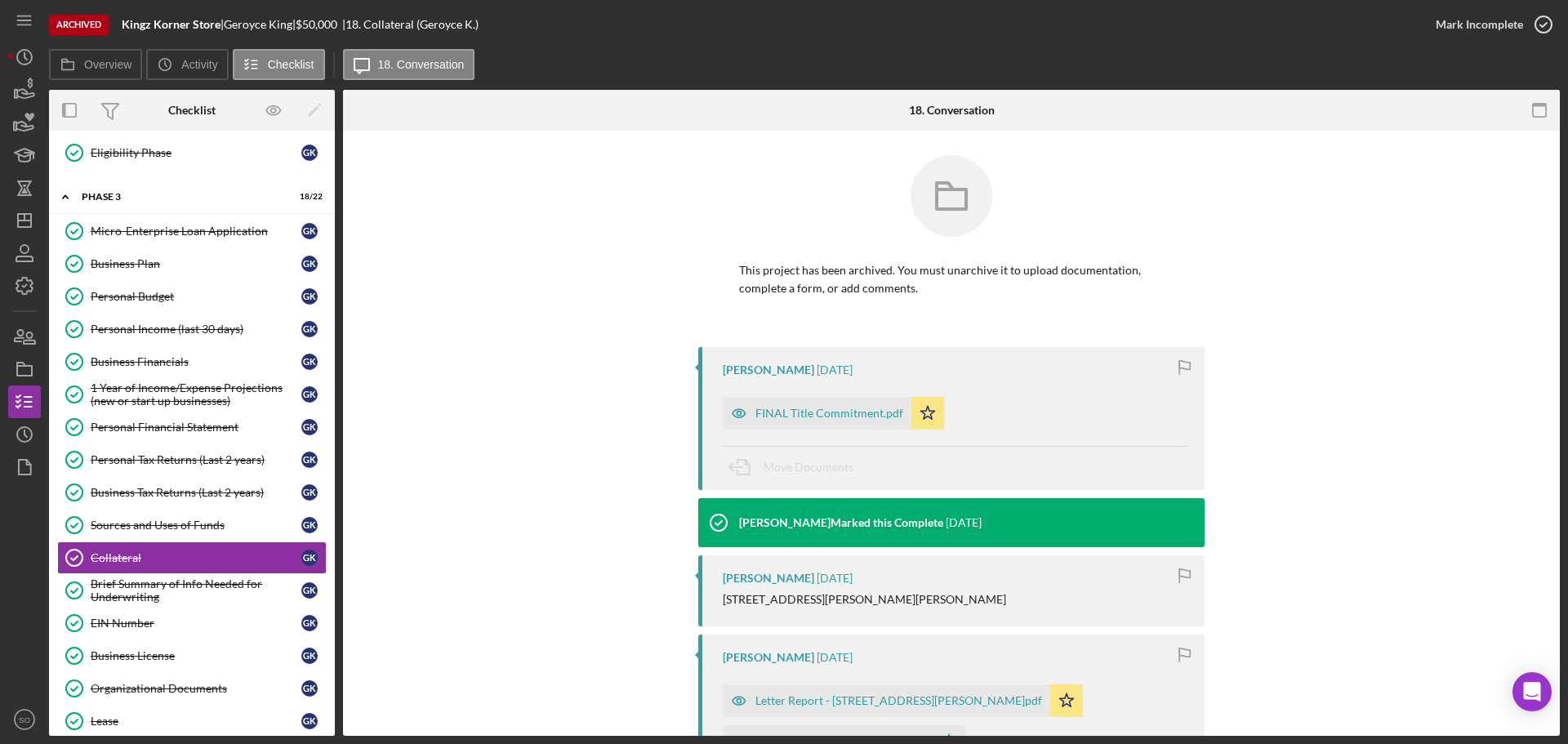
scroll to position [164, 0]
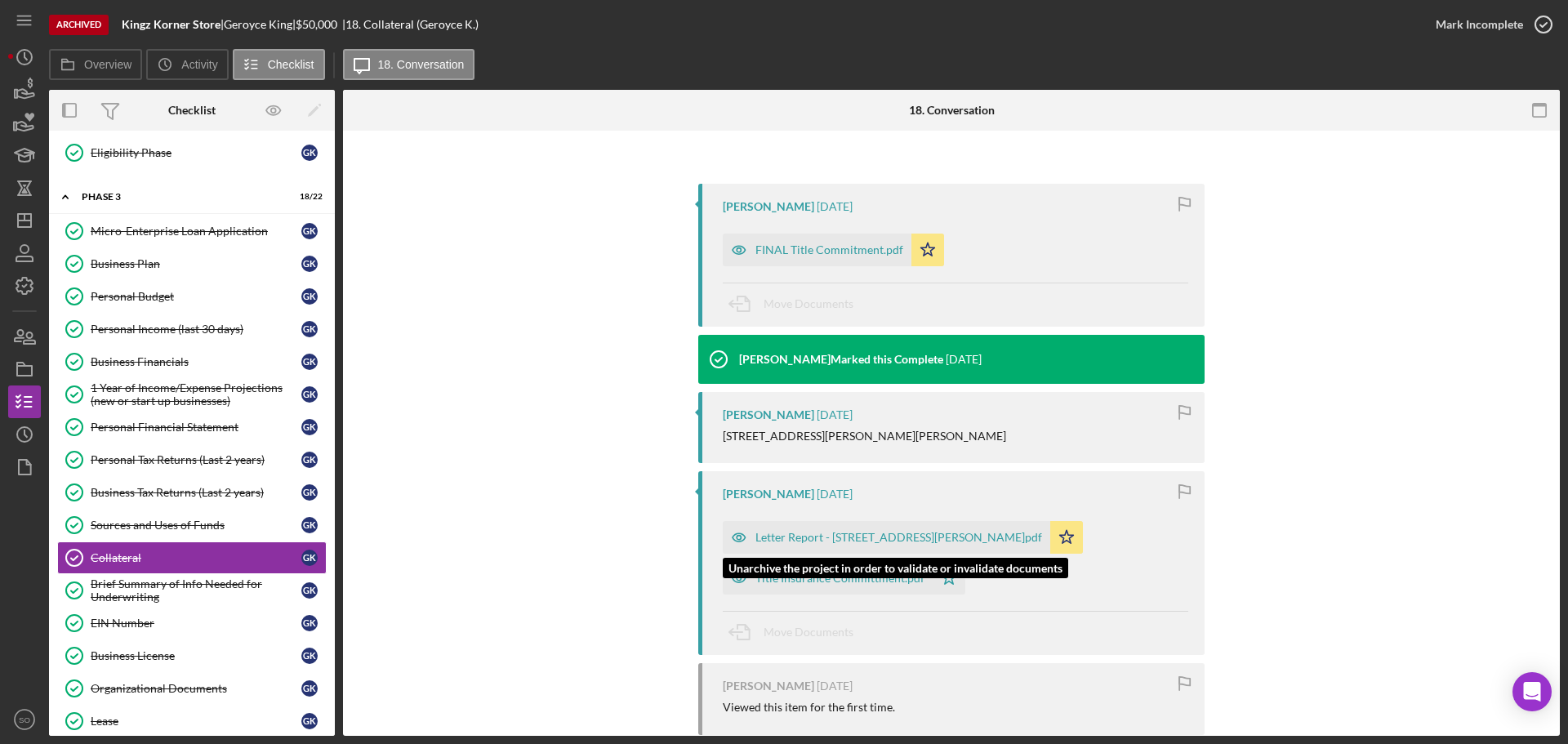
click at [889, 540] on div "Letter Report - 4532 Margaretta Ave. 63115.pdf" at bounding box center [898, 537] width 287 height 13
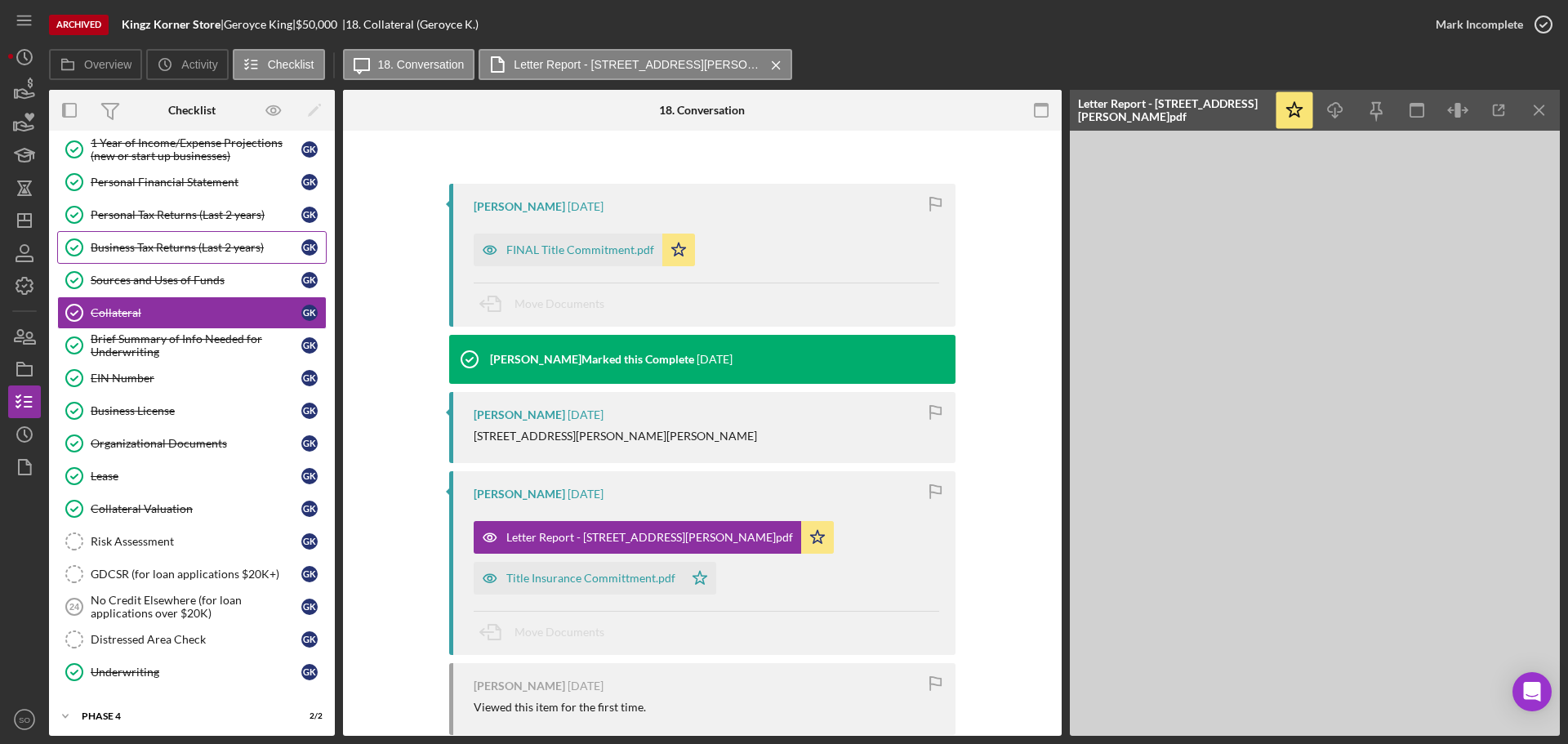
scroll to position [732, 0]
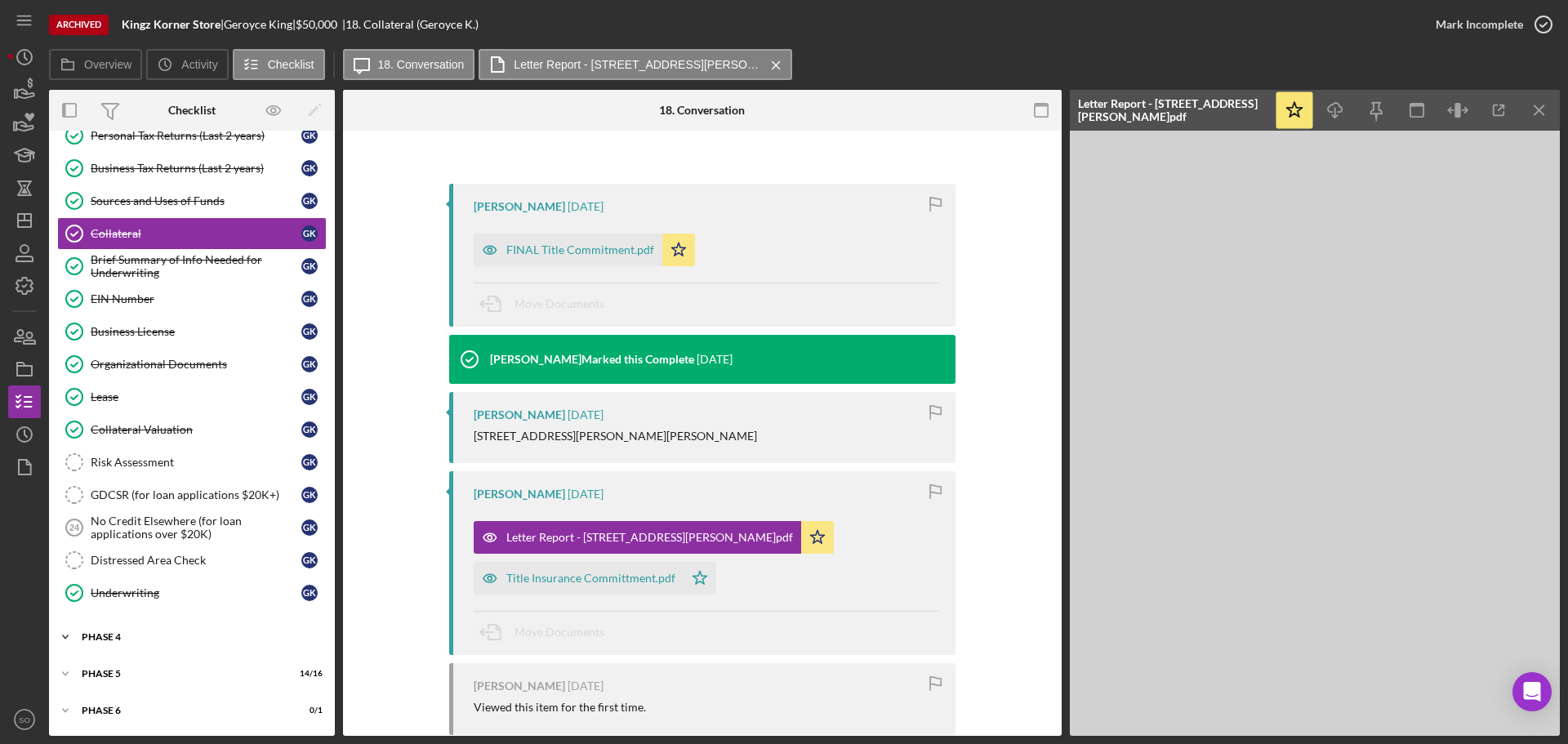
click at [219, 631] on div "Icon/Expander Phase 4 2 / 2" at bounding box center [192, 637] width 286 height 33
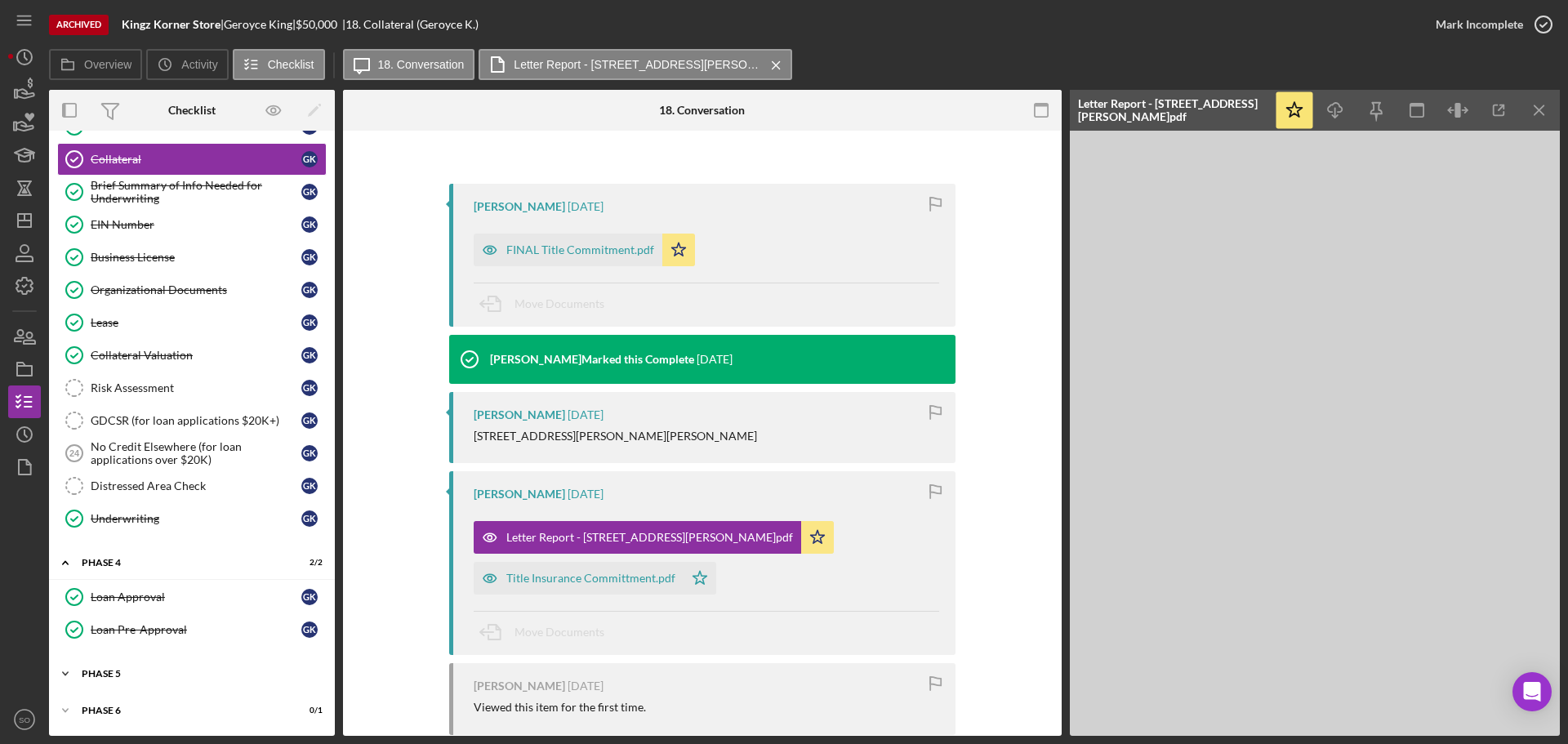
click at [160, 686] on div "Icon/Expander Phase 5 14 / 16" at bounding box center [192, 674] width 286 height 33
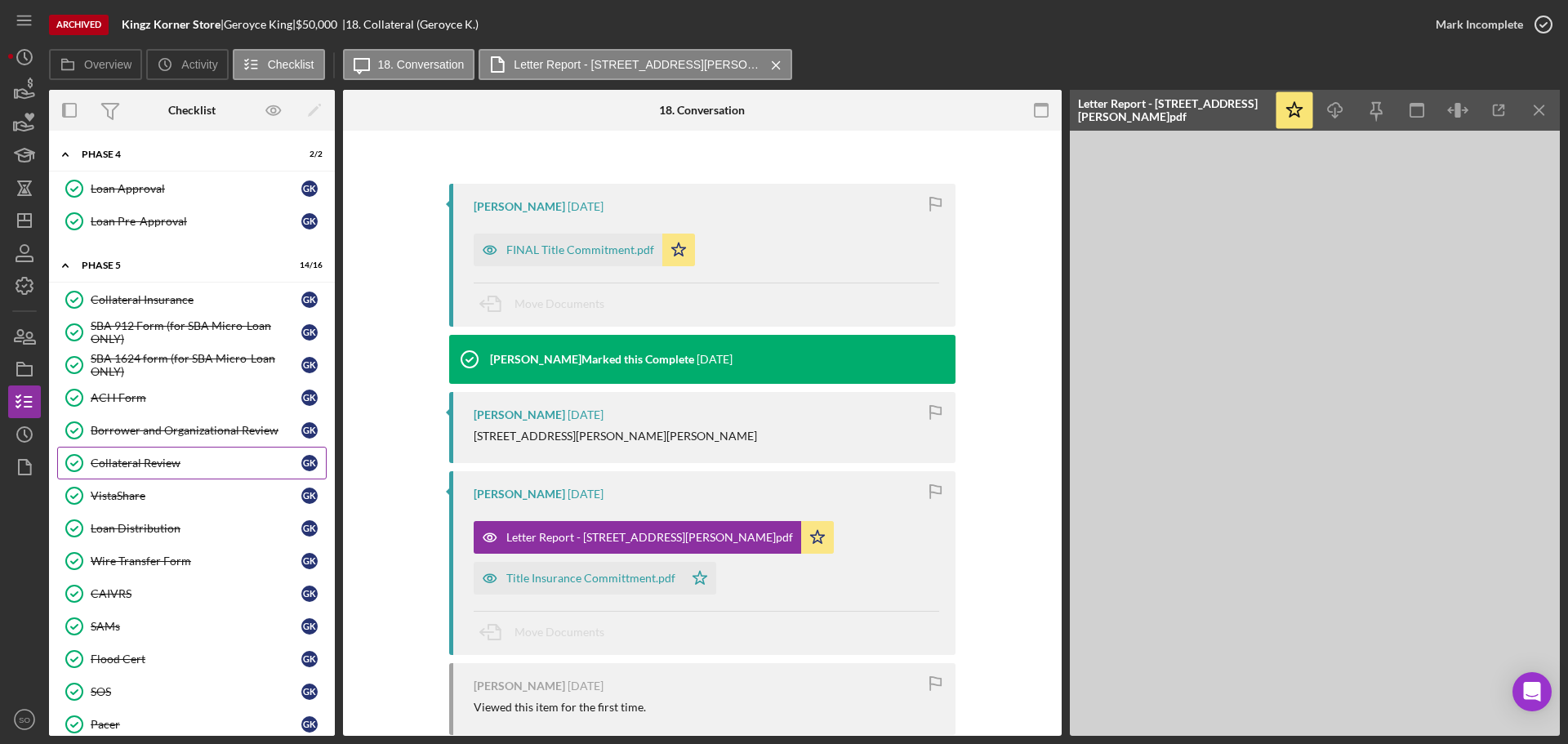
scroll to position [1298, 0]
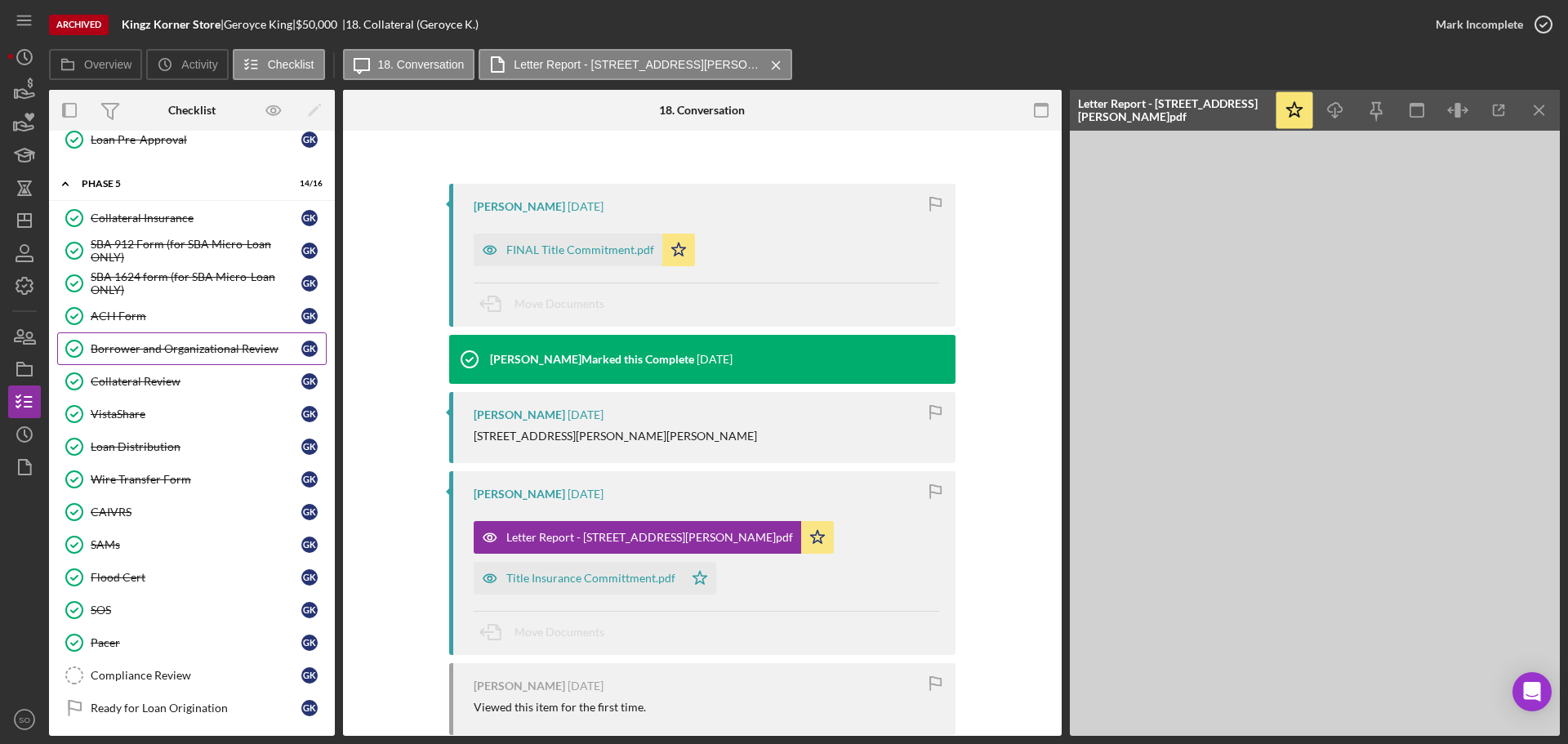
click at [164, 356] on link "Borrower and Organizational Review Borrower and Organizational Review G K" at bounding box center [191, 348] width 269 height 33
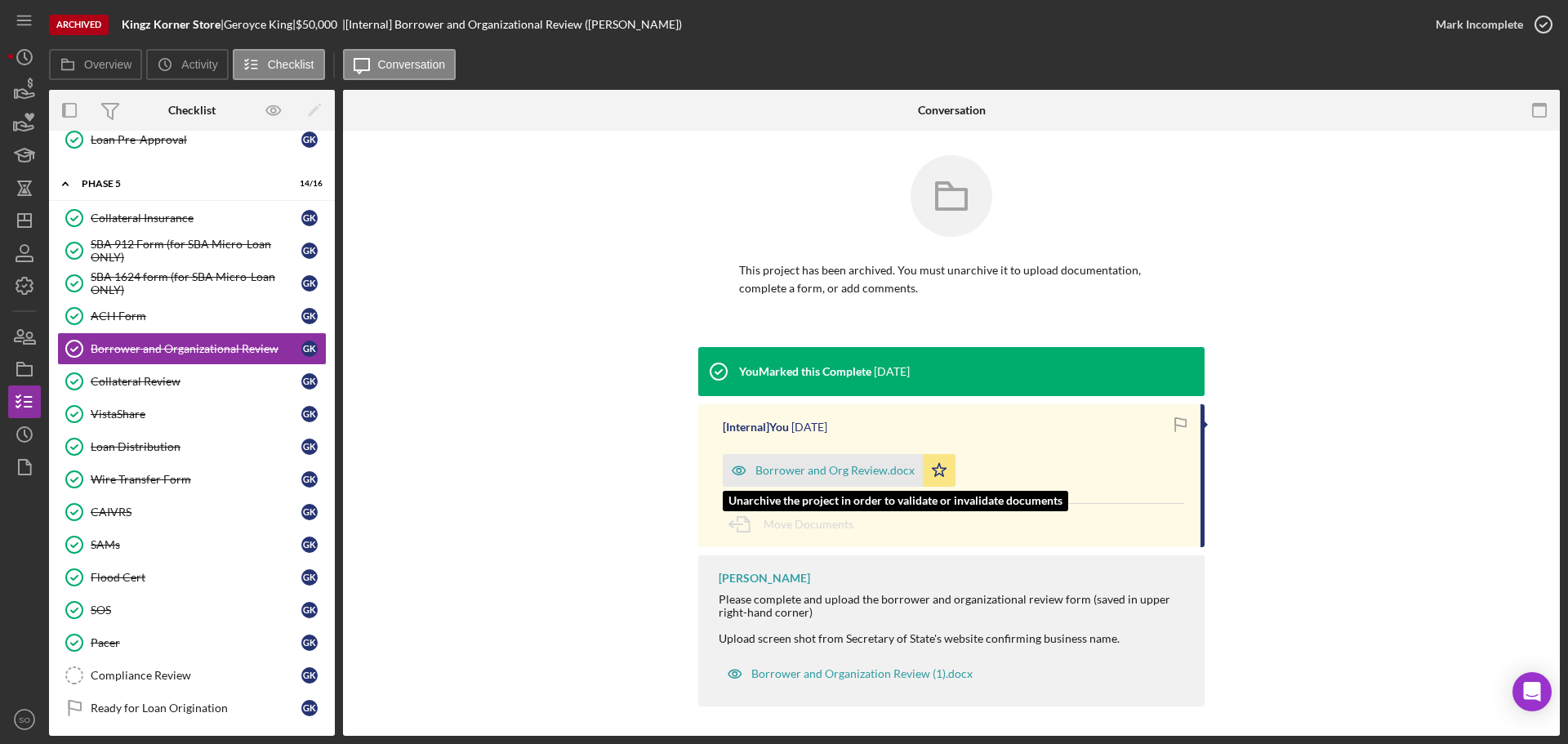
scroll to position [4, 0]
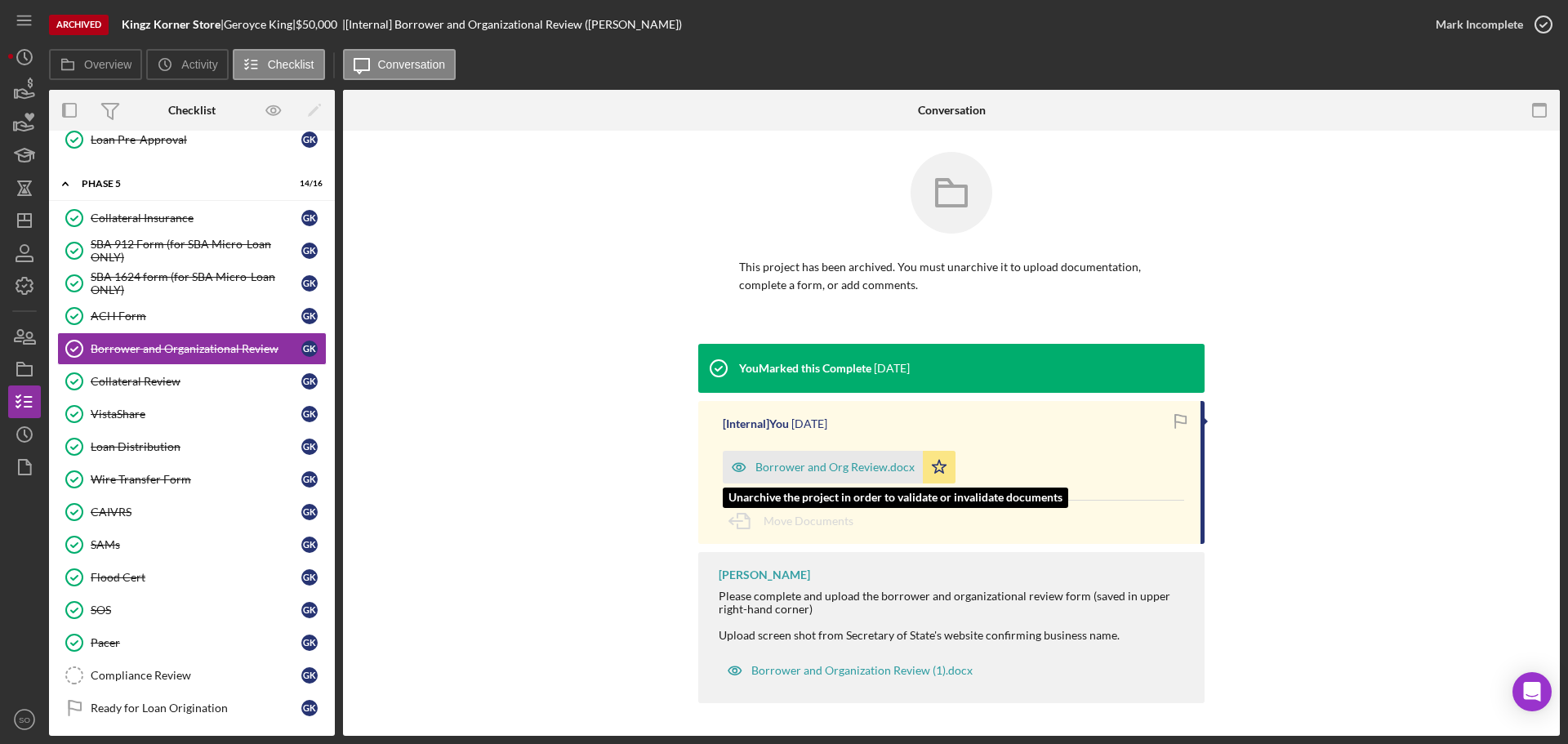
click at [837, 468] on div "Borrower and Org Review.docx" at bounding box center [834, 467] width 159 height 13
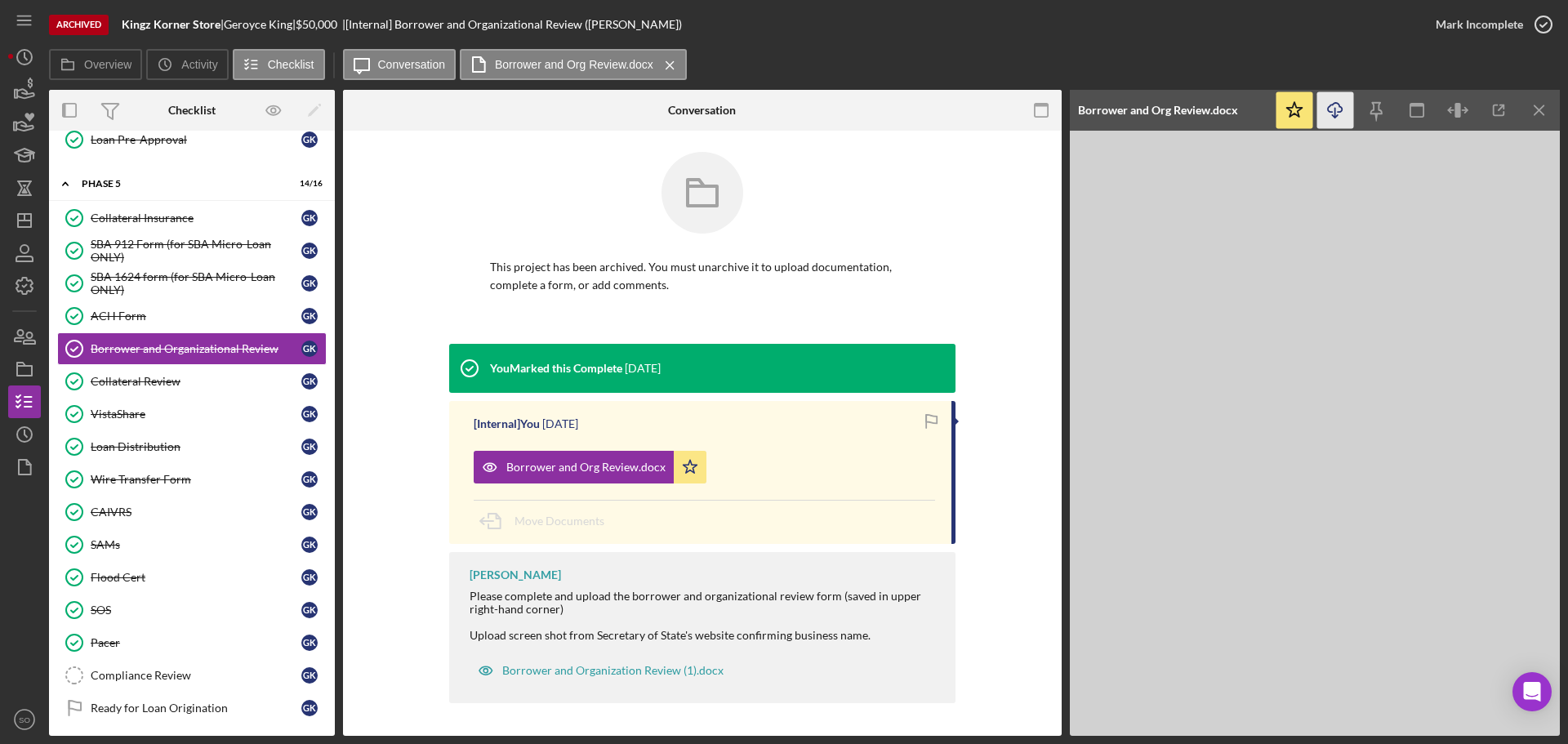
click at [1335, 116] on line "button" at bounding box center [1335, 112] width 0 height 9
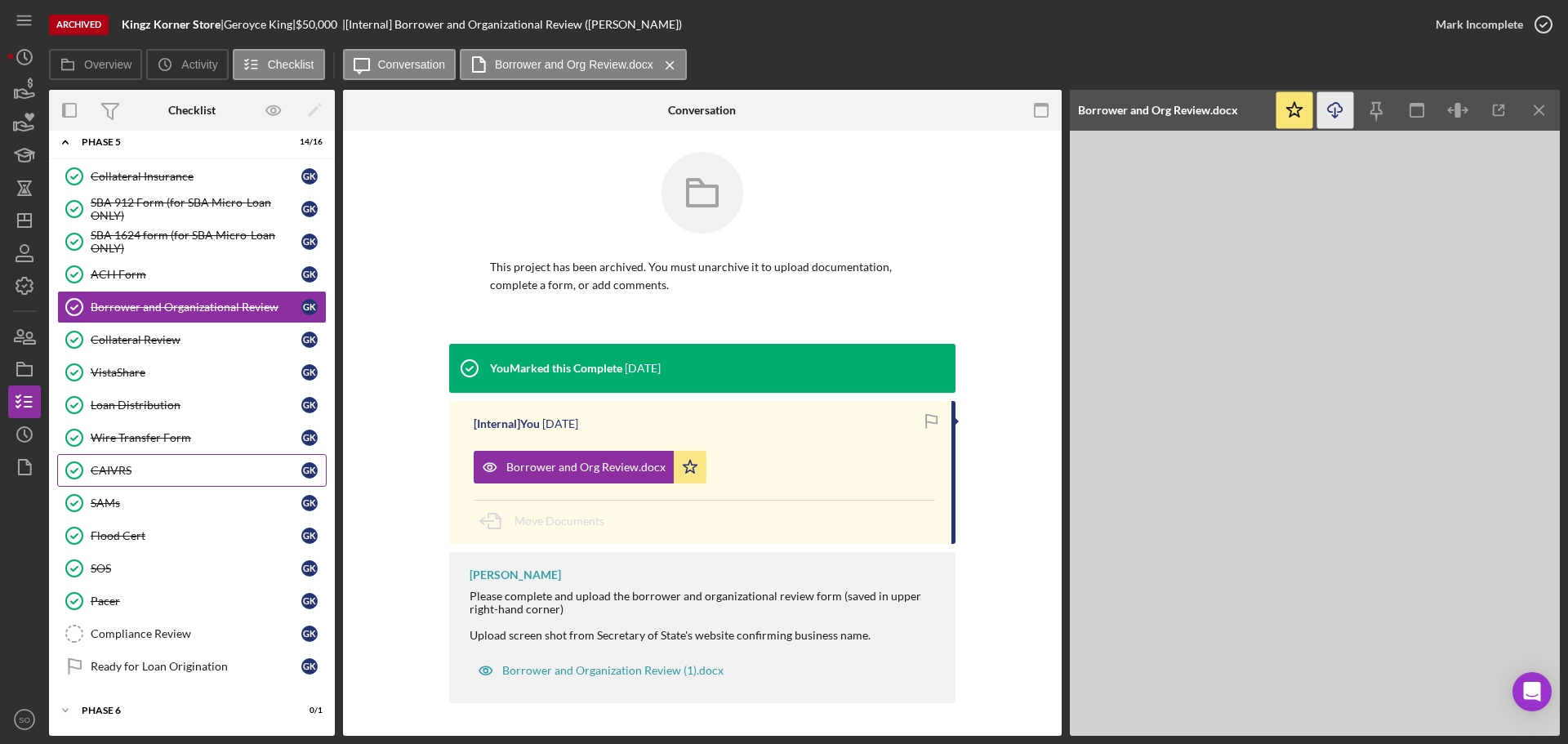
scroll to position [1094, 0]
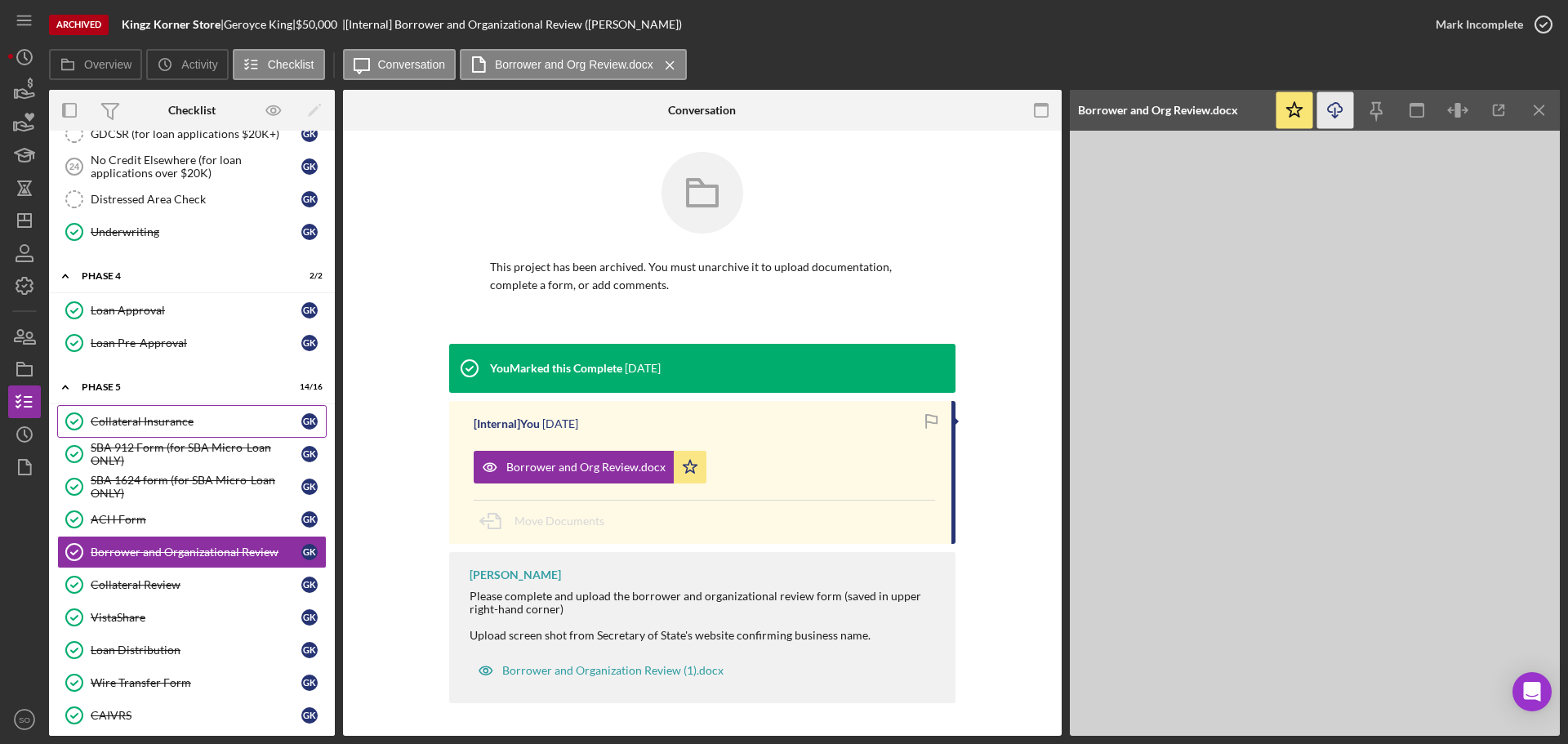
click at [156, 429] on link "Collateral Insurance Collateral Insurance G K" at bounding box center [191, 421] width 269 height 33
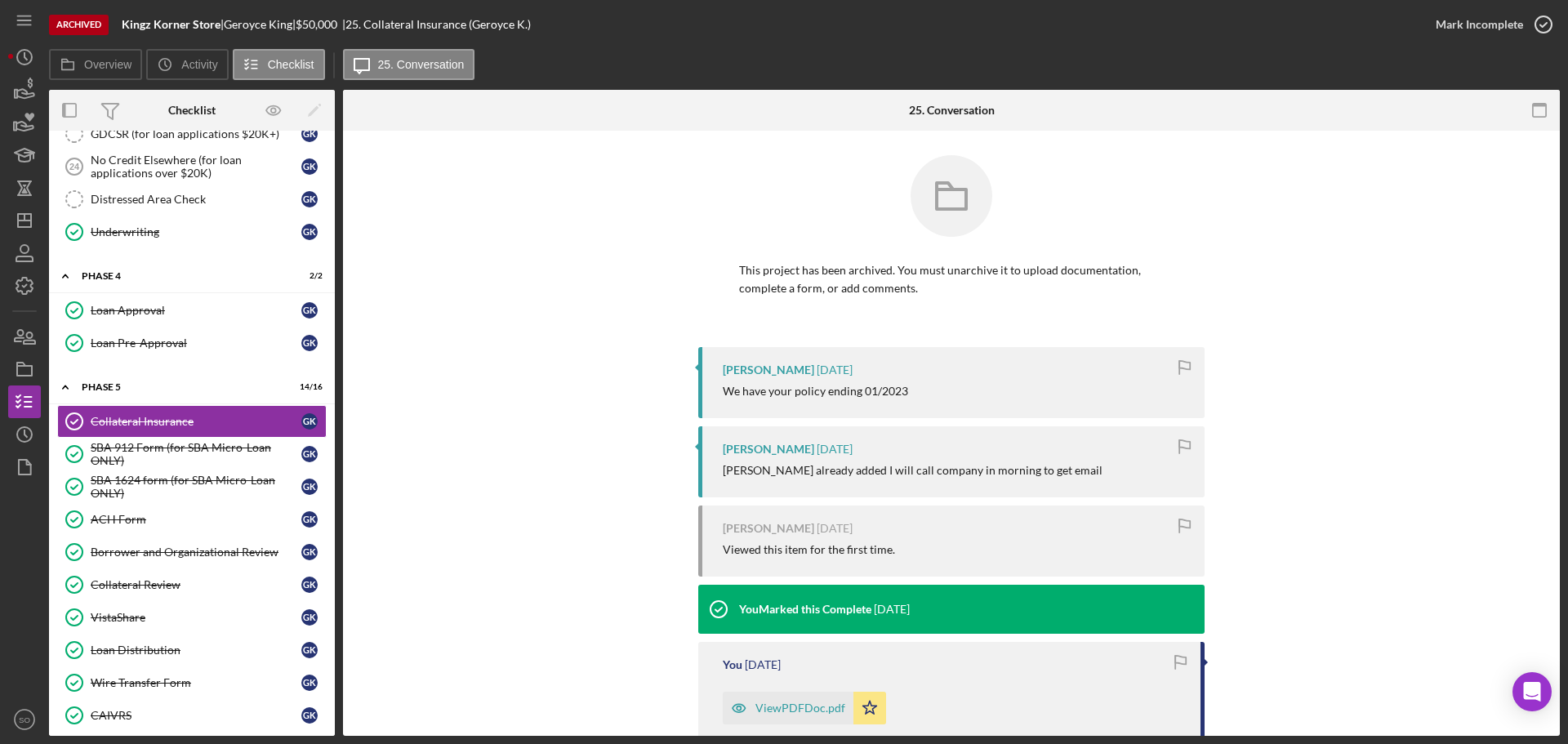
scroll to position [245, 0]
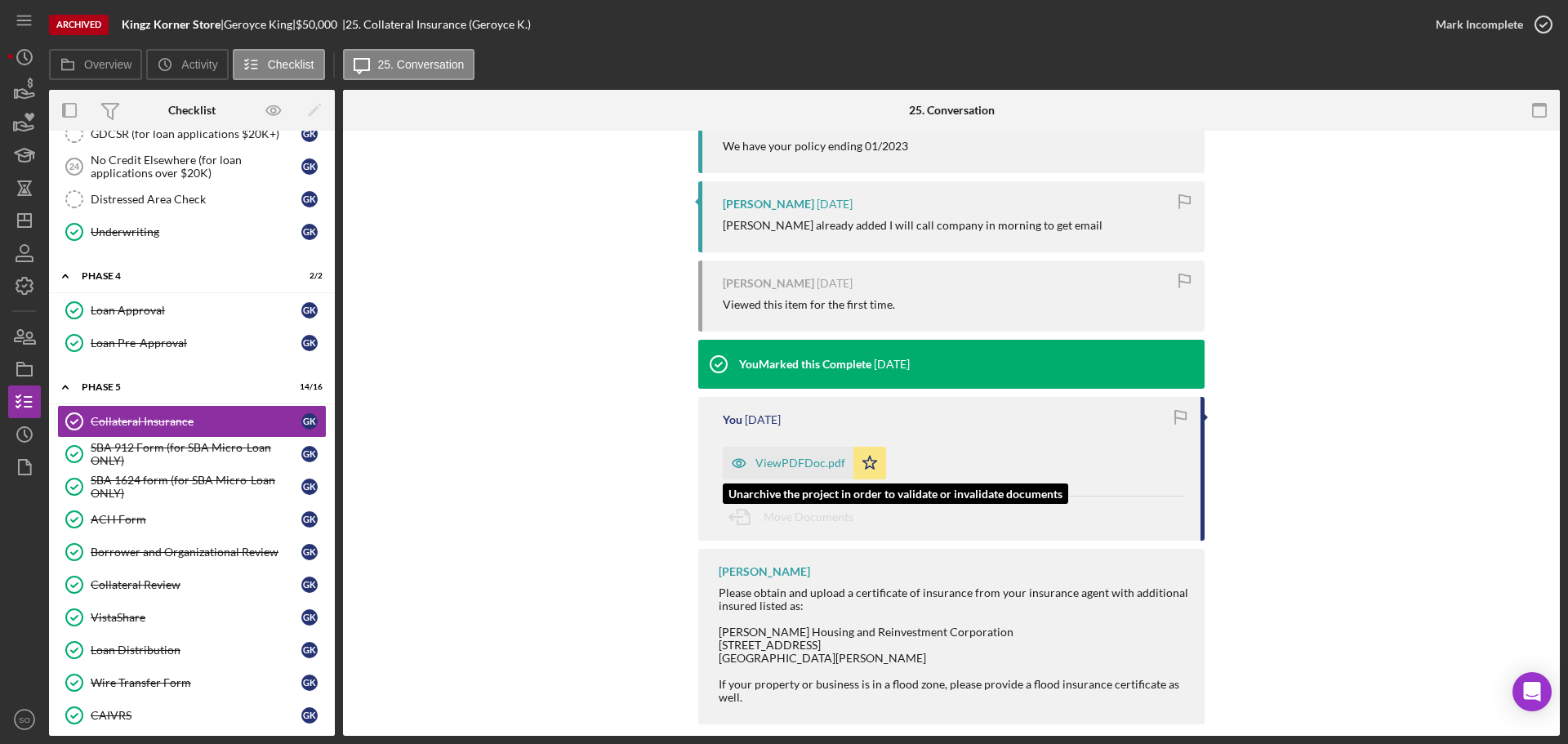
click at [795, 468] on div "ViewPDFDoc.pdf" at bounding box center [800, 463] width 90 height 13
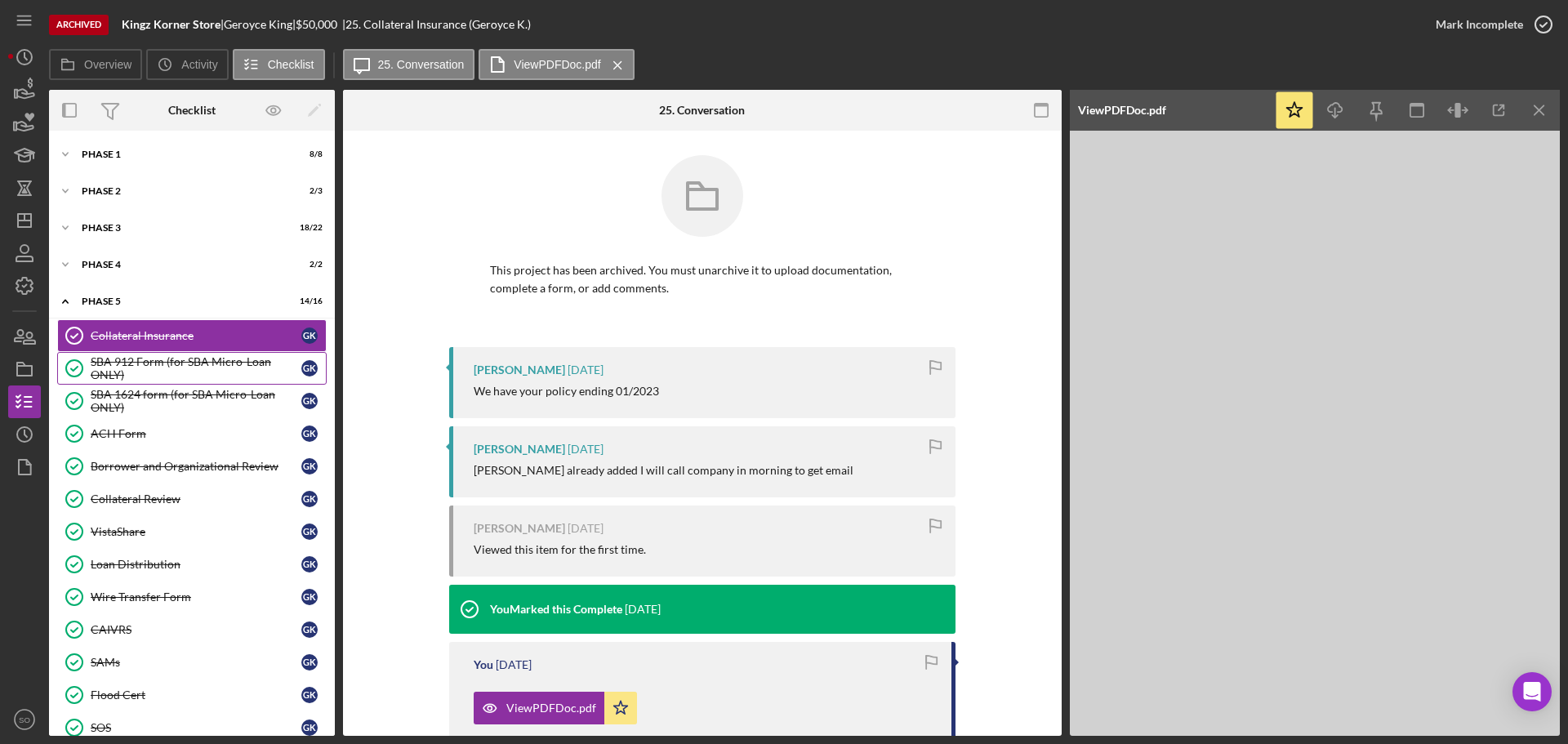
scroll to position [159, 0]
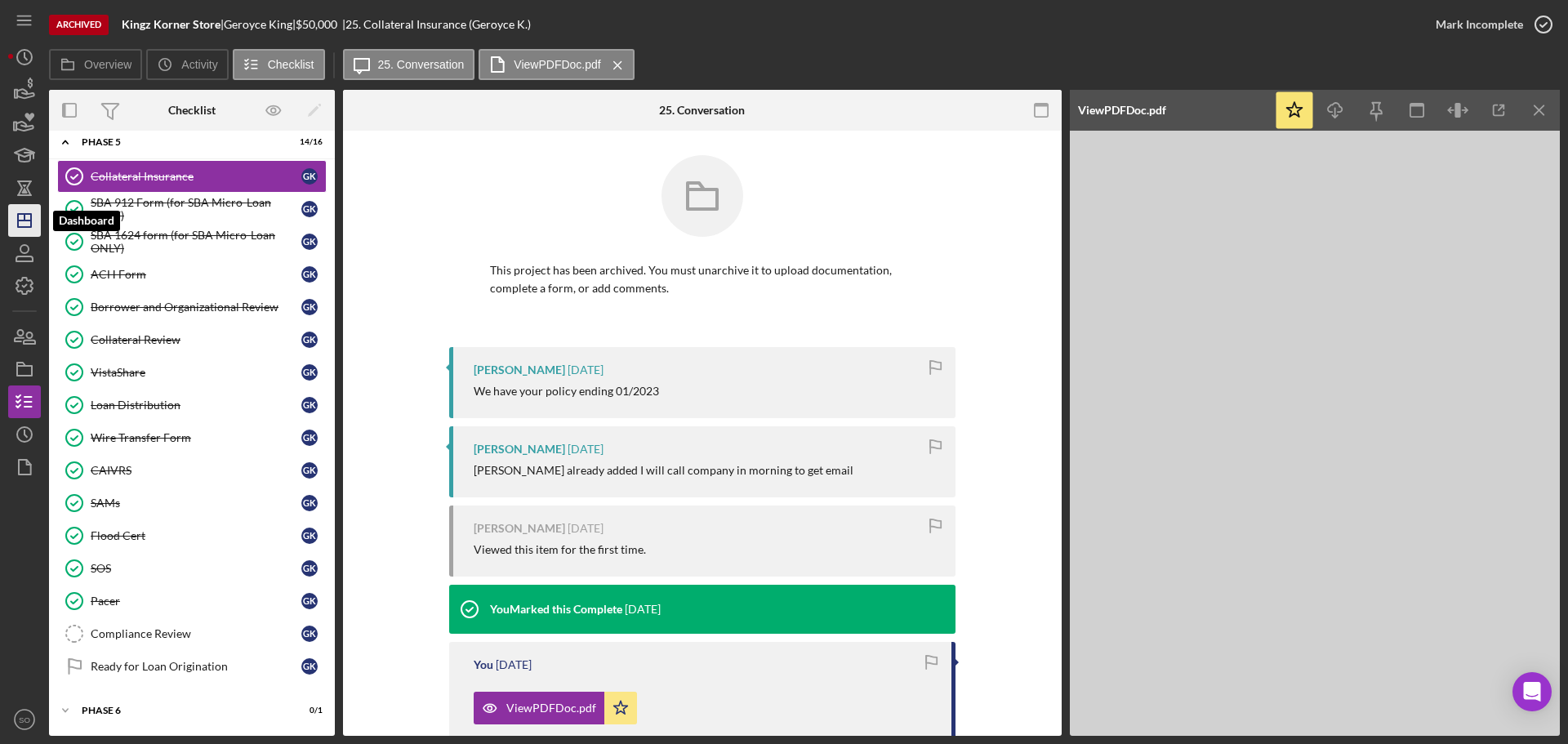
drag, startPoint x: 22, startPoint y: 226, endPoint x: 40, endPoint y: 232, distance: 19.0
click at [22, 226] on icon "Icon/Dashboard" at bounding box center [25, 220] width 41 height 41
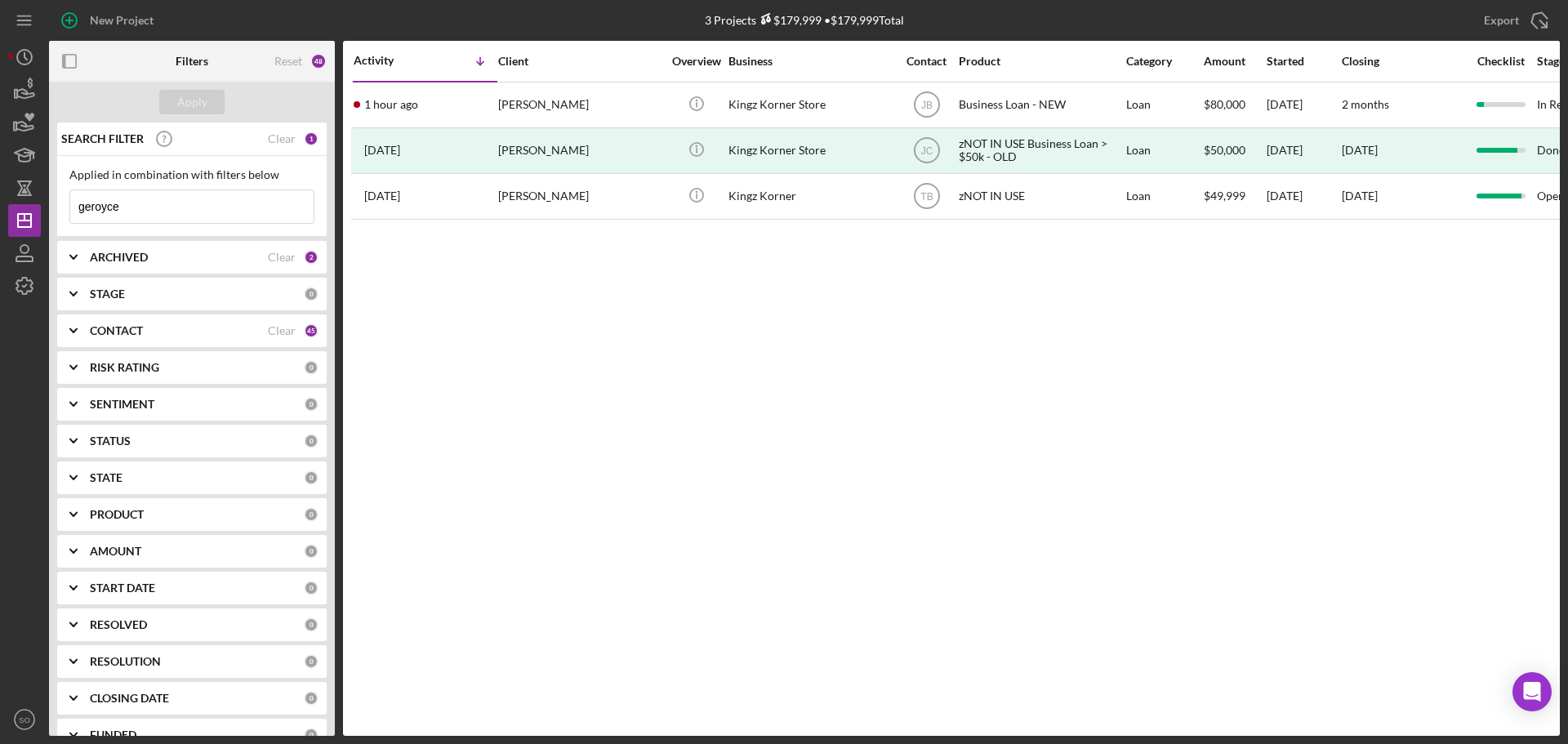
drag, startPoint x: 144, startPoint y: 203, endPoint x: 64, endPoint y: 214, distance: 80.8
click at [64, 214] on div "Applied in combination with filters below geroyce Icon/Menu Close" at bounding box center [191, 196] width 269 height 81
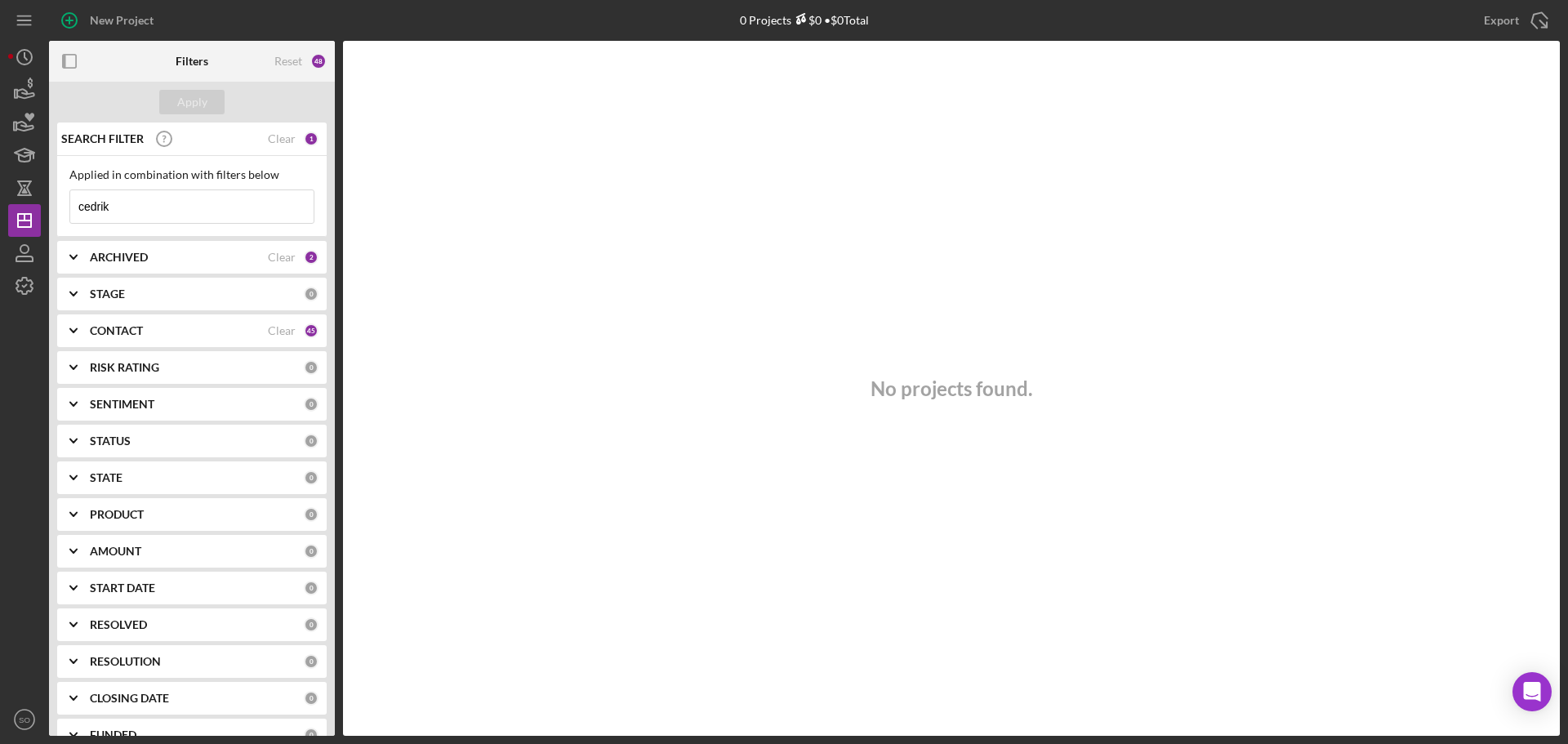
drag, startPoint x: 119, startPoint y: 204, endPoint x: 0, endPoint y: 203, distance: 119.0
click at [0, 203] on div "New Project 0 Projects $0 • $0 Total geroyce Export Icon/Export Filters Reset 4…" at bounding box center [784, 372] width 1568 height 744
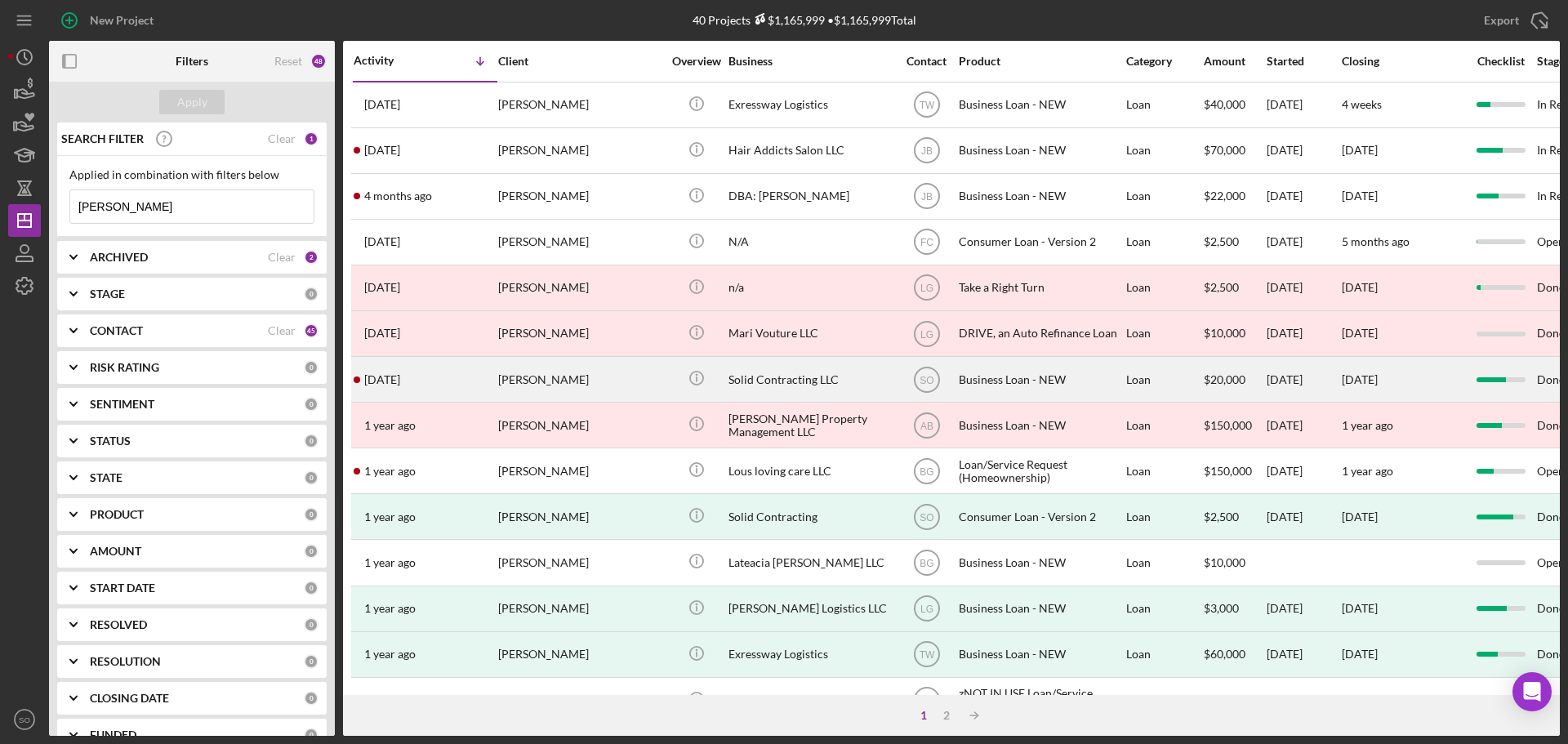
type input "perry"
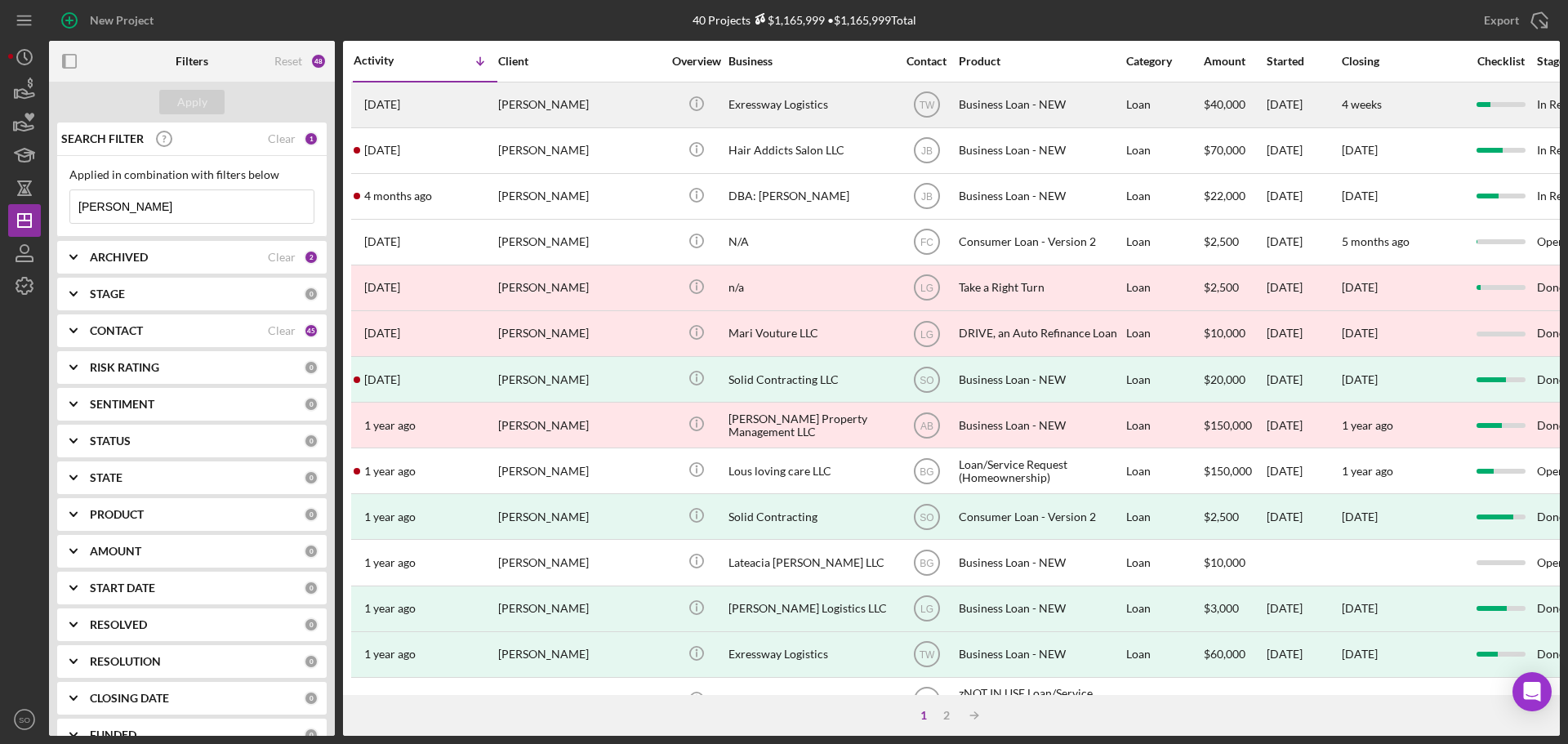
click at [455, 108] on div "2 weeks ago Cedric Perry" at bounding box center [425, 105] width 143 height 44
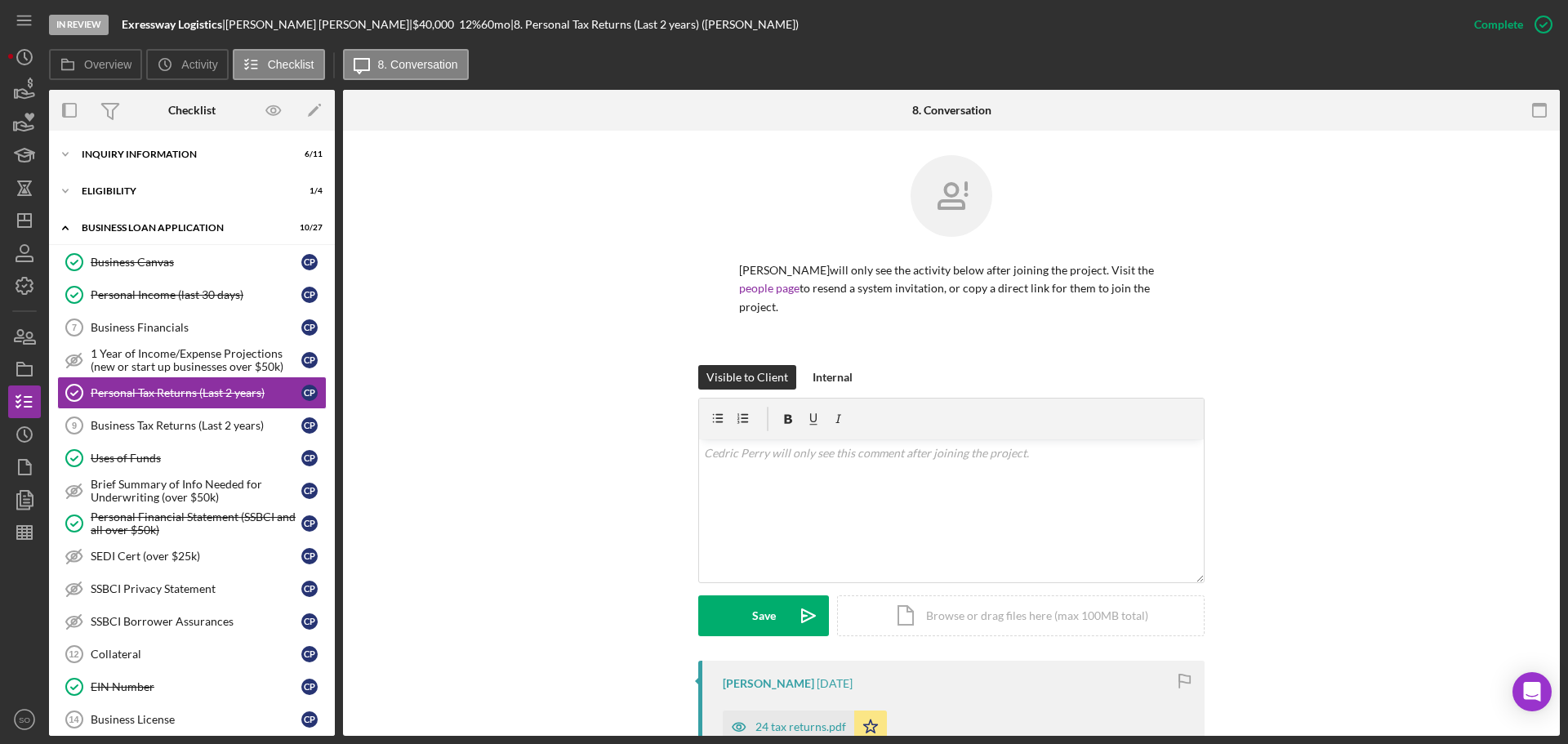
scroll to position [164, 0]
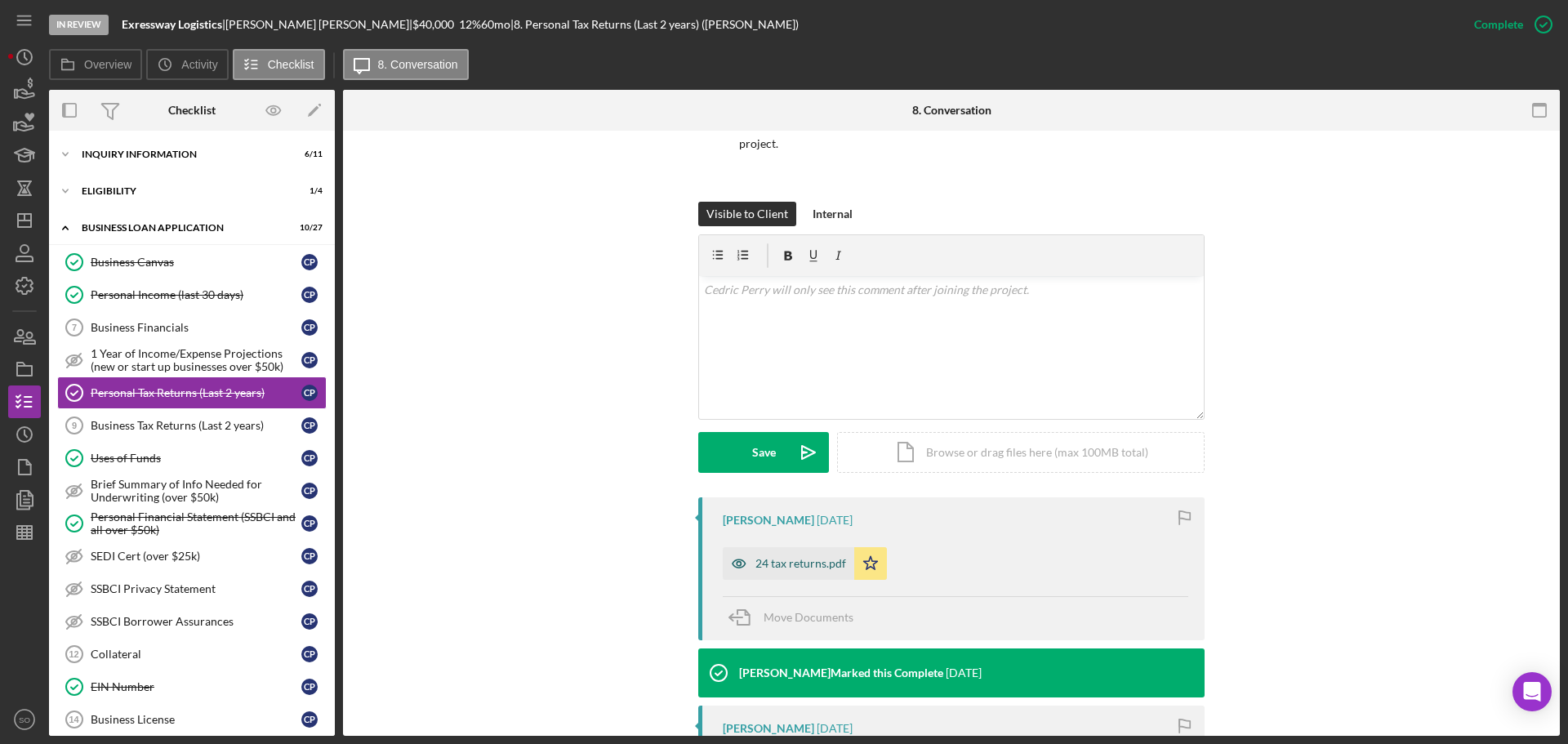
drag, startPoint x: 786, startPoint y: 543, endPoint x: 893, endPoint y: 564, distance: 109.0
click at [786, 557] on div "24 tax returns.pdf" at bounding box center [800, 564] width 91 height 13
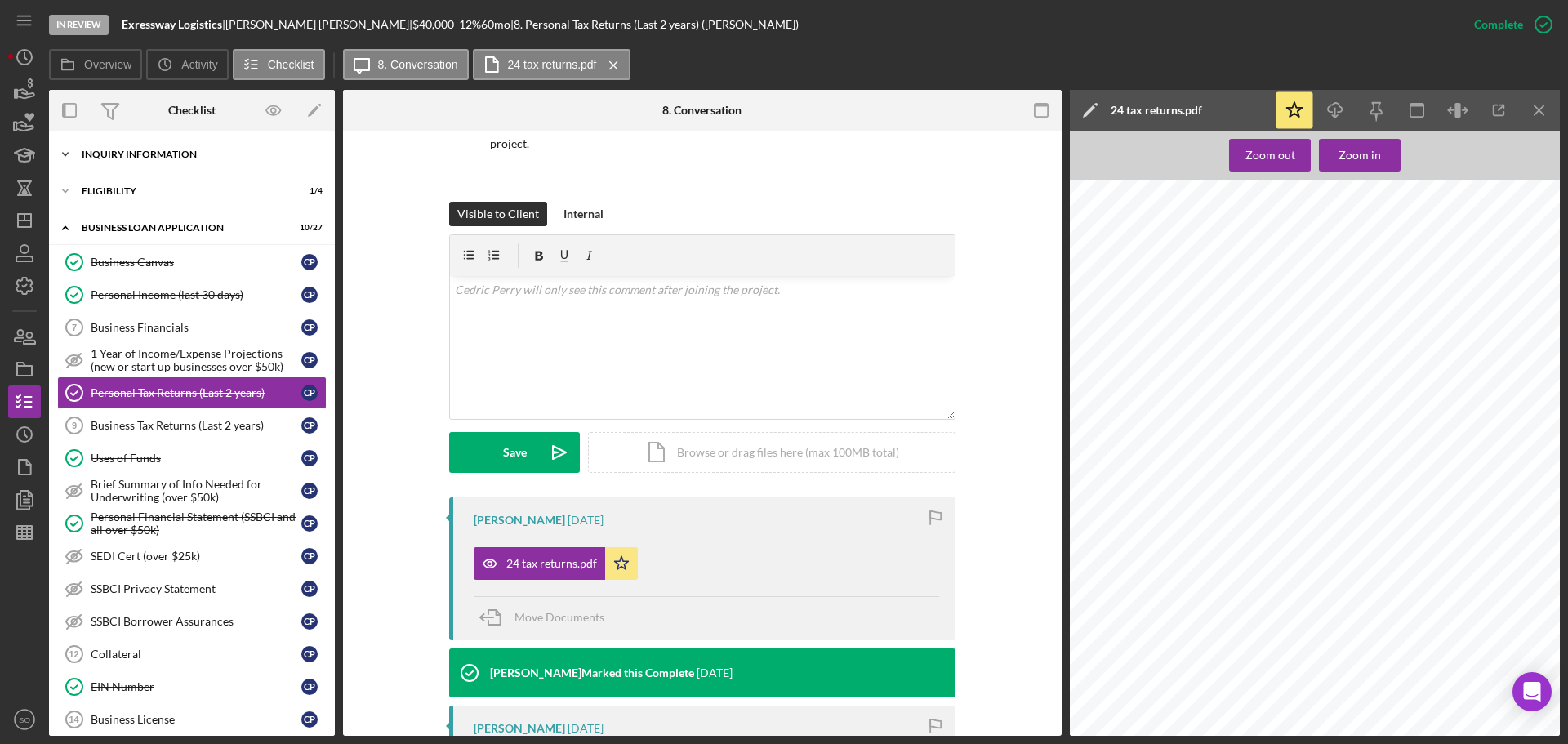
click at [161, 147] on div "Icon/Expander INQUIRY INFORMATION 6 / 11" at bounding box center [192, 154] width 286 height 33
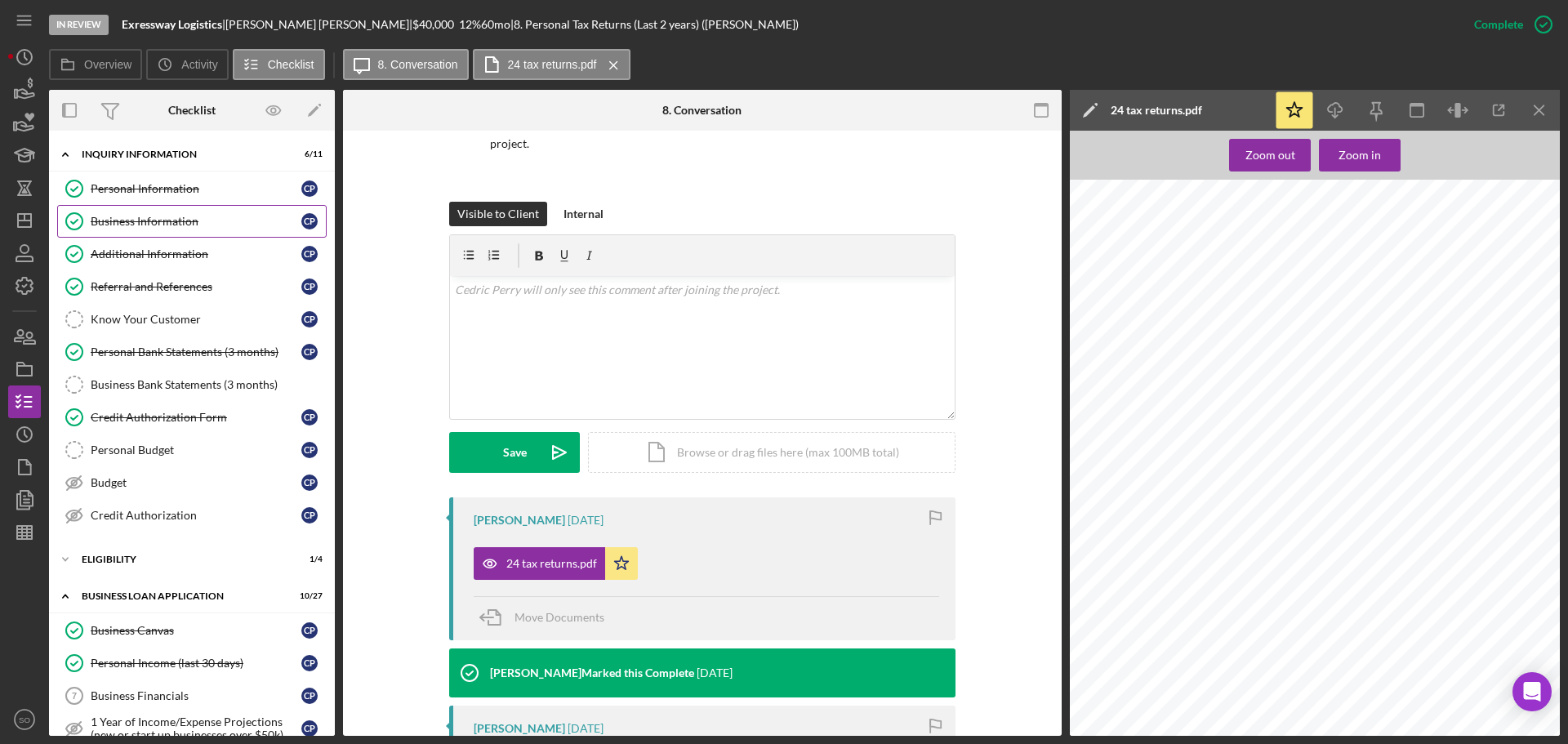
click at [141, 219] on div "Business Information" at bounding box center [195, 221] width 211 height 13
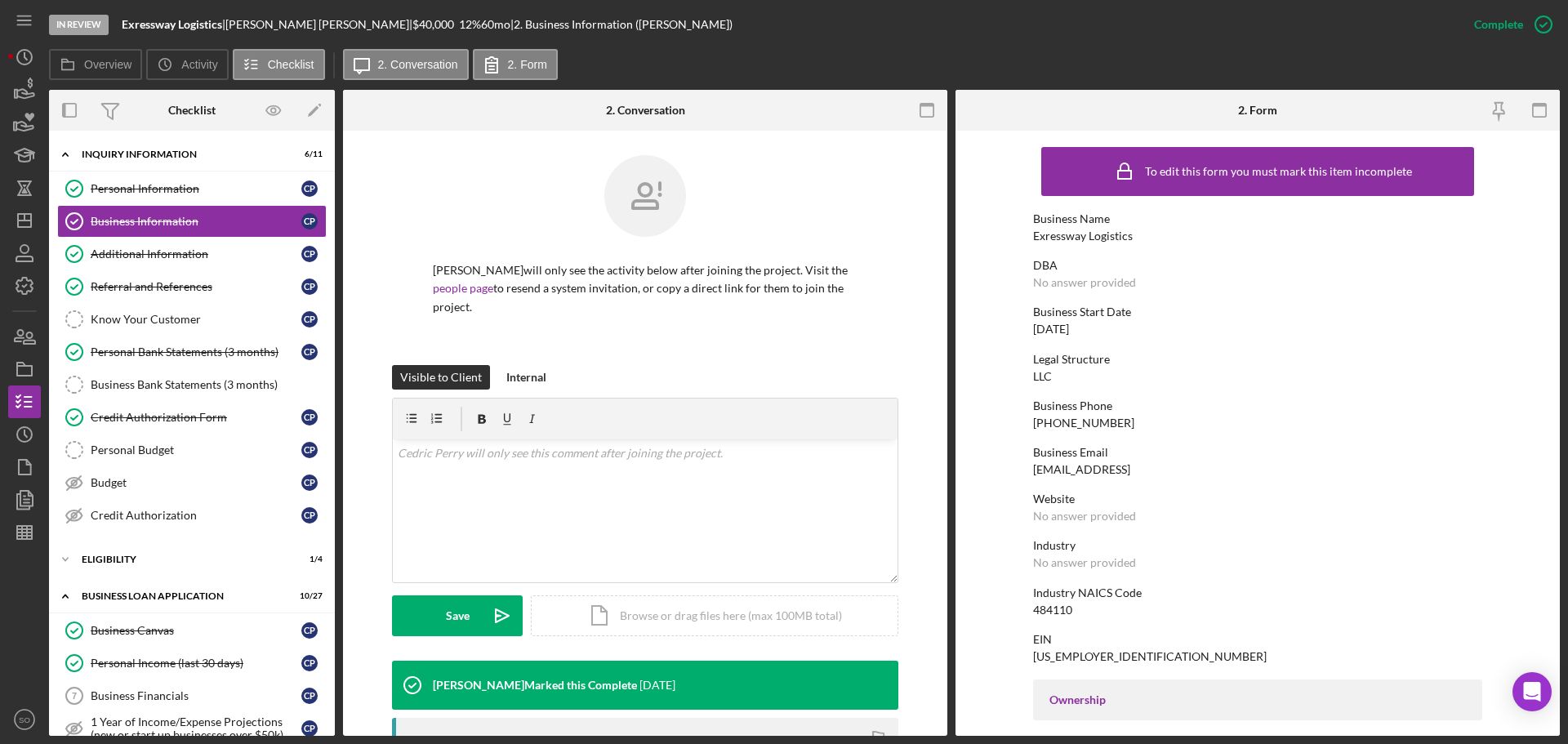
click at [1068, 238] on div "Exressway Logistics" at bounding box center [1083, 236] width 99 height 13
copy div "Exressway Logistics"
click at [27, 217] on icon "Icon/Dashboard" at bounding box center [25, 220] width 41 height 41
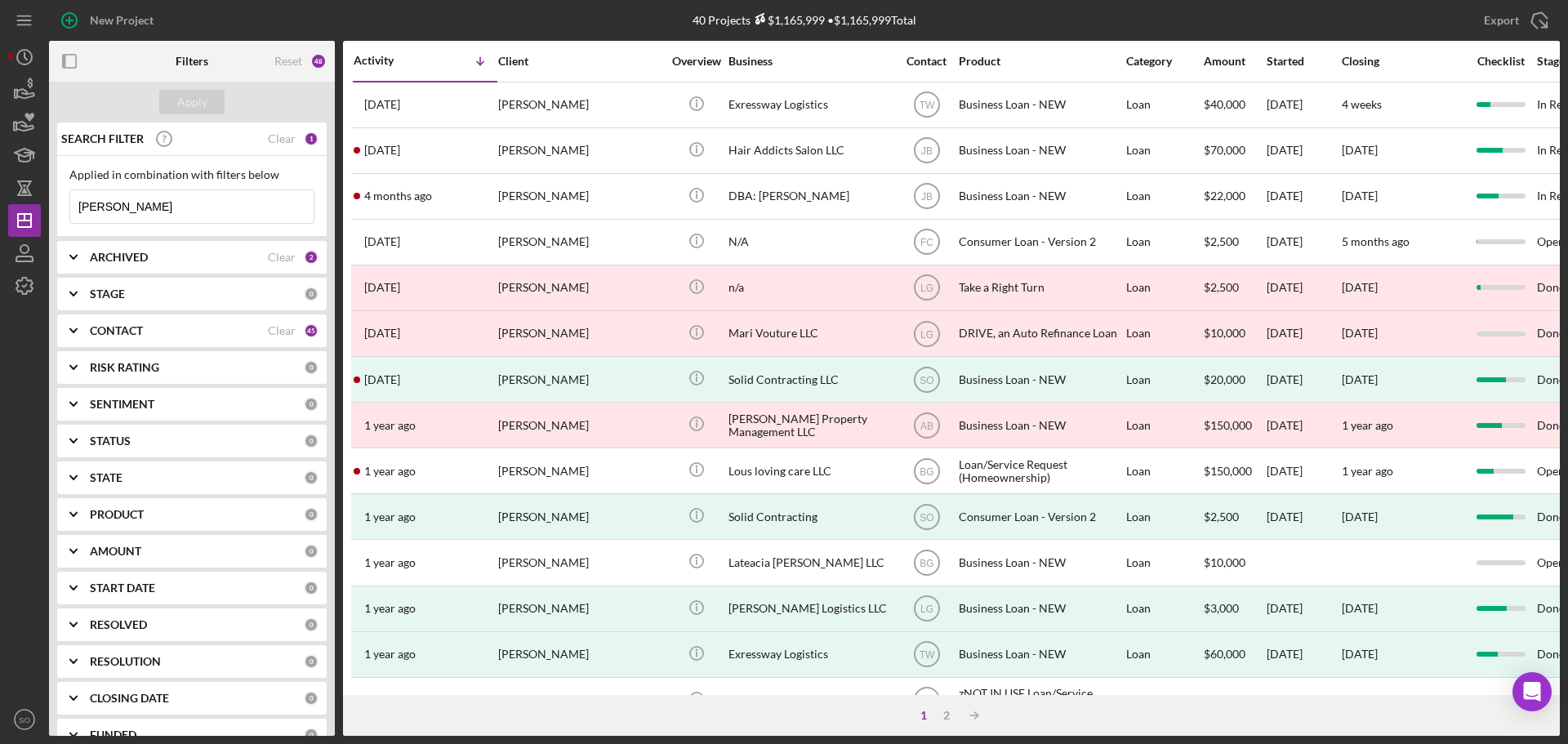
drag, startPoint x: 121, startPoint y: 202, endPoint x: 0, endPoint y: 204, distance: 121.0
click at [0, 205] on div "New Project 40 Projects $1,165,999 • $1,165,999 Total perry Export Icon/Export …" at bounding box center [784, 372] width 1568 height 744
type input "pamela bunch"
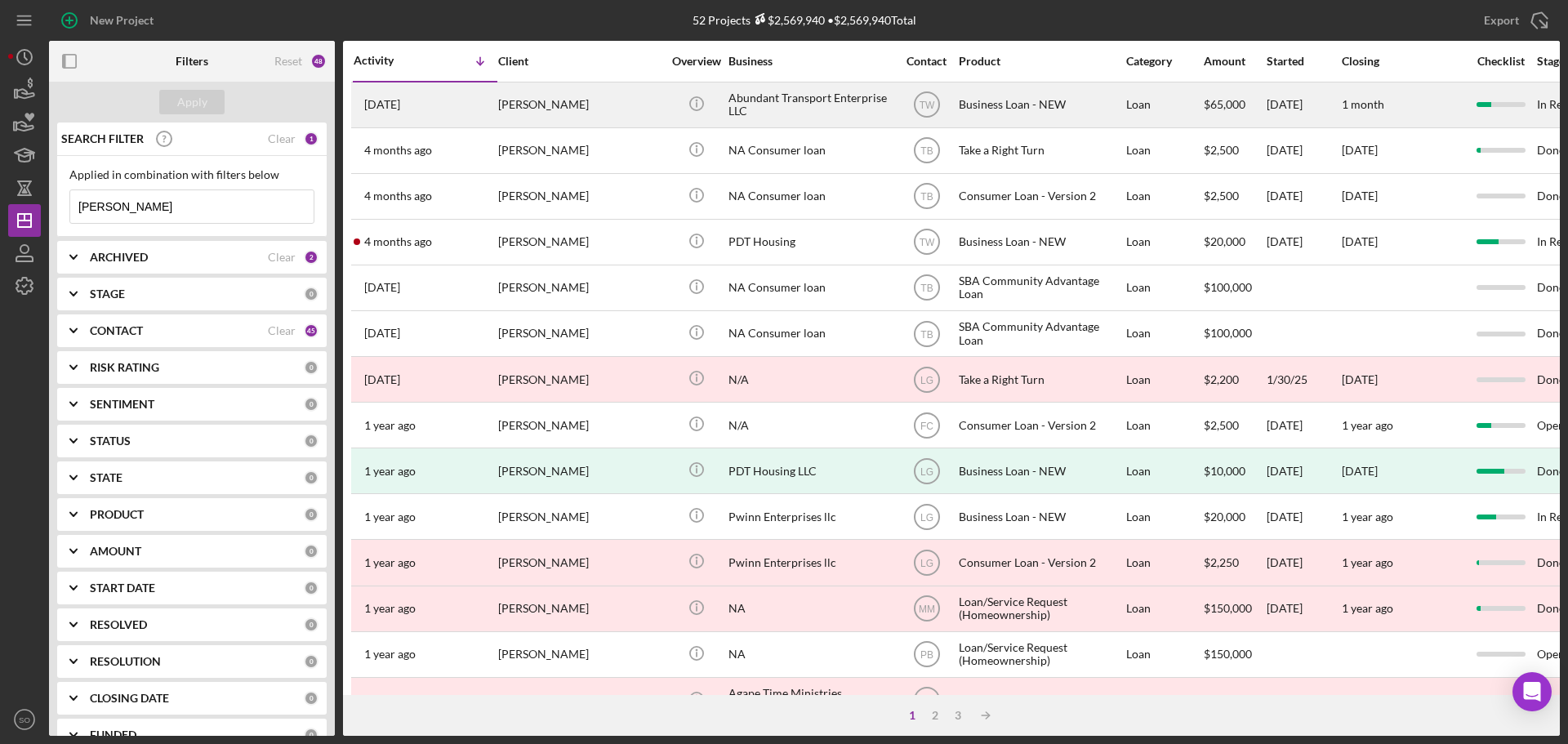
click at [532, 106] on div "Pamela Bunch" at bounding box center [580, 105] width 163 height 44
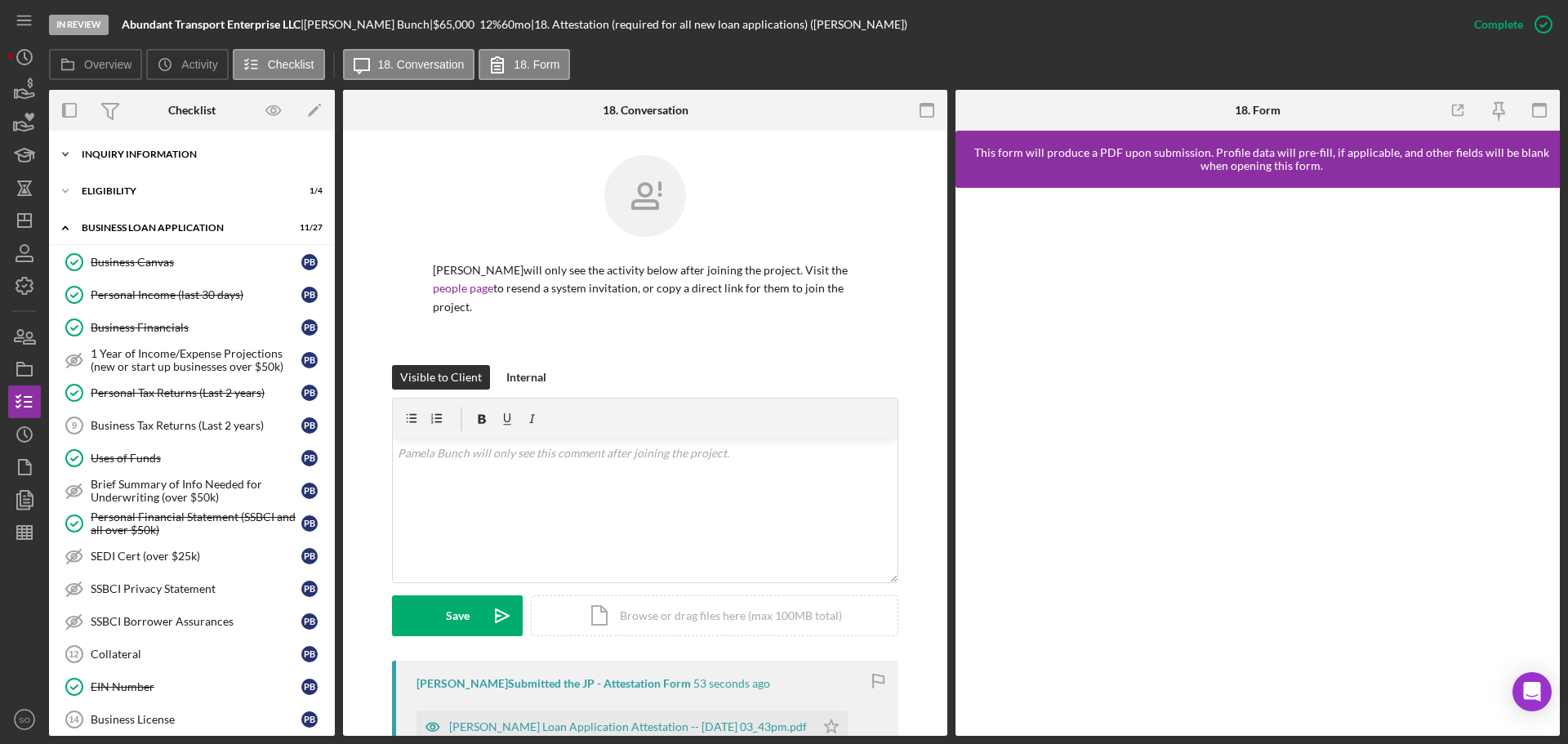
click at [156, 148] on div "Icon/Expander INQUIRY INFORMATION 6 / 11" at bounding box center [192, 154] width 286 height 33
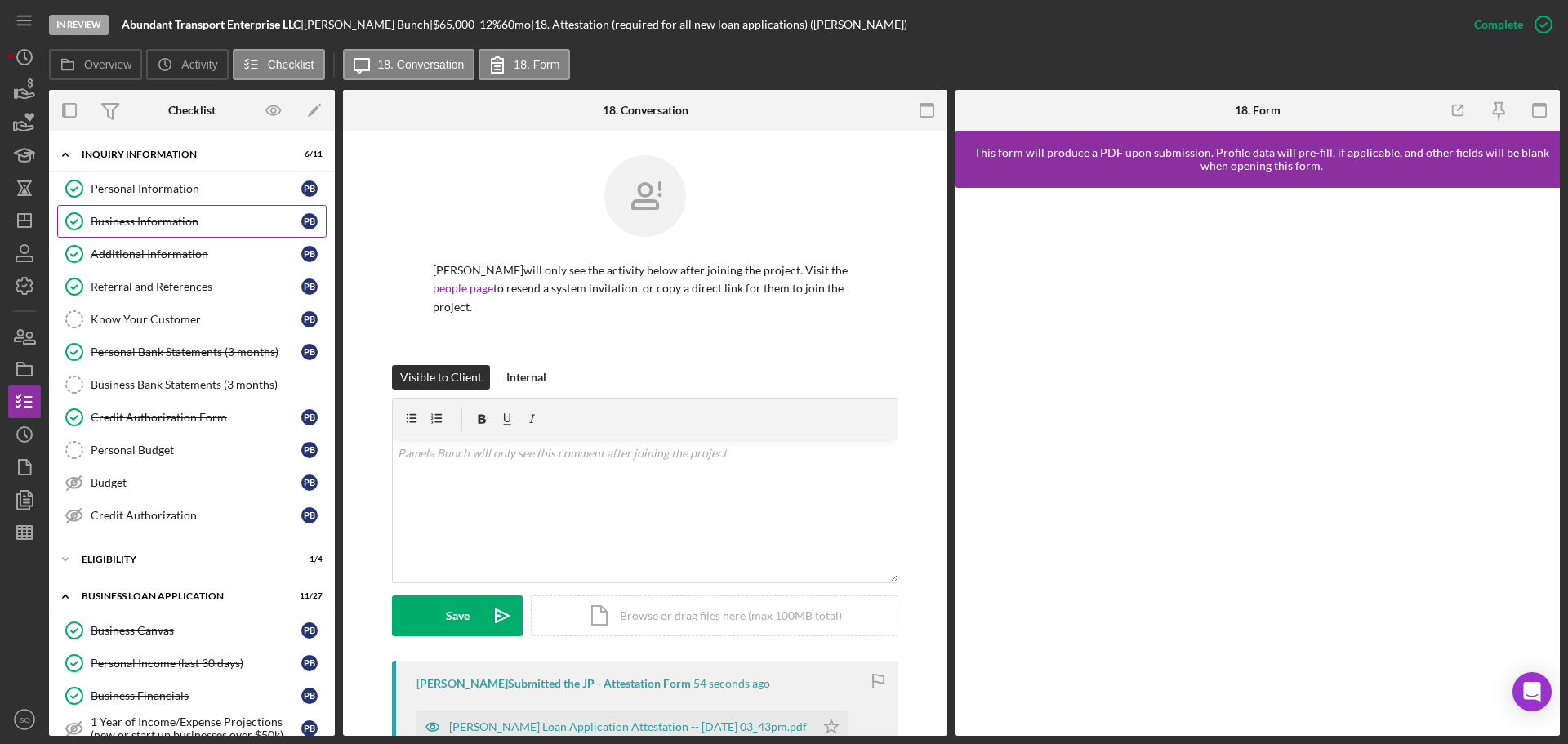
click at [150, 223] on div "Business Information" at bounding box center [195, 221] width 211 height 13
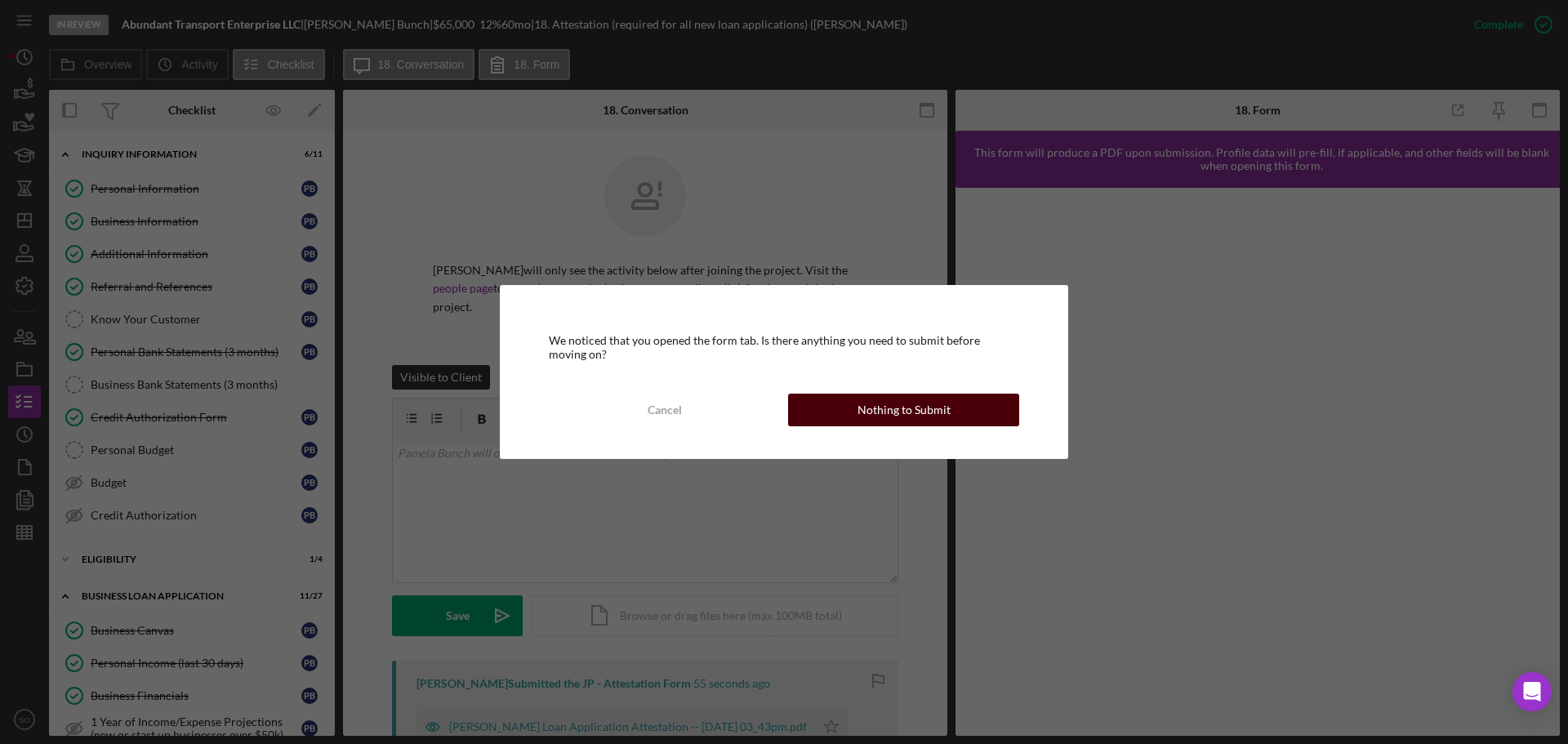
click at [988, 413] on button "Nothing to Submit" at bounding box center [903, 410] width 231 height 33
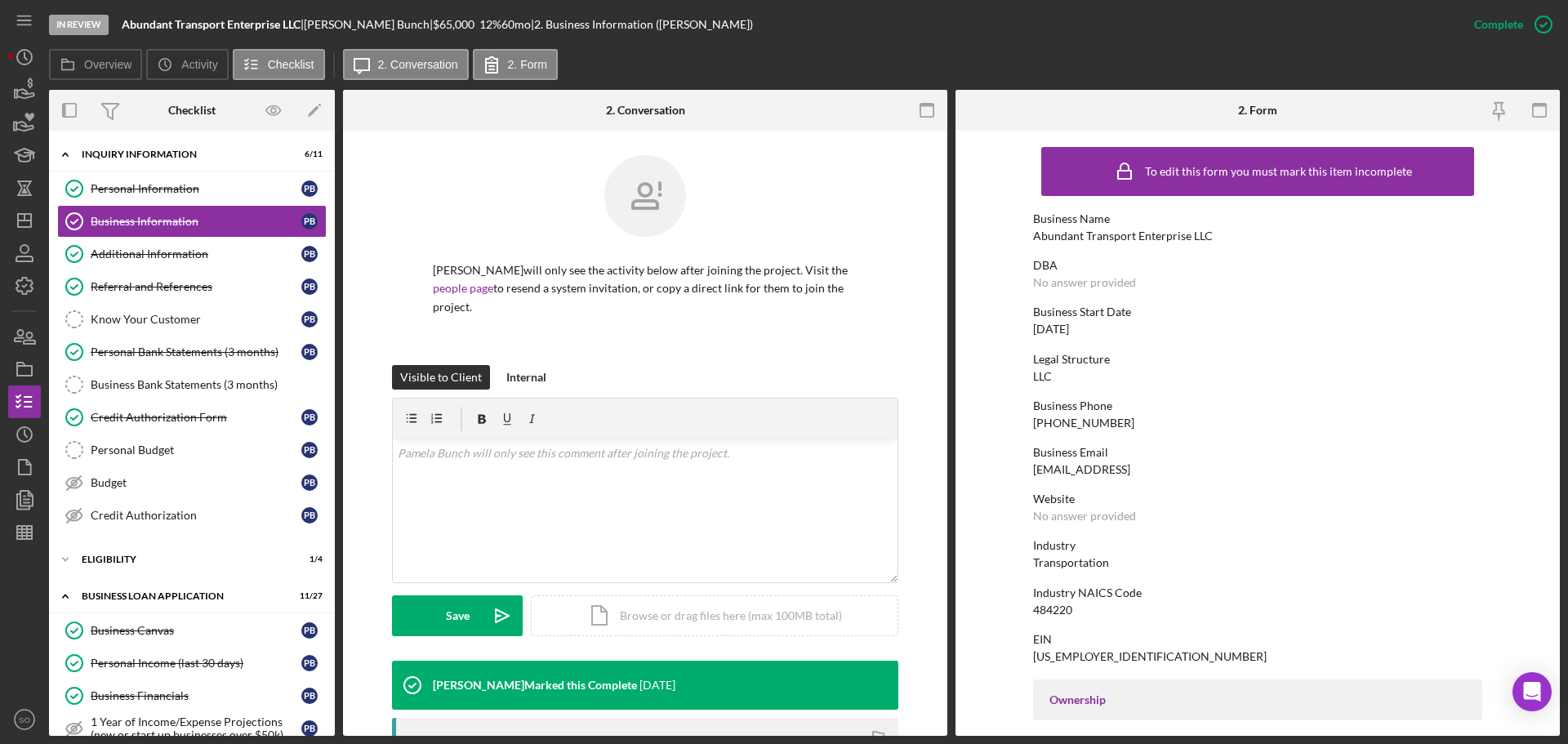
click at [1126, 233] on div "Abundant Transport Enterprise LLC" at bounding box center [1123, 236] width 179 height 13
copy div "Abundant Transport Enterprise LLC"
click at [31, 214] on polygon "button" at bounding box center [24, 220] width 13 height 13
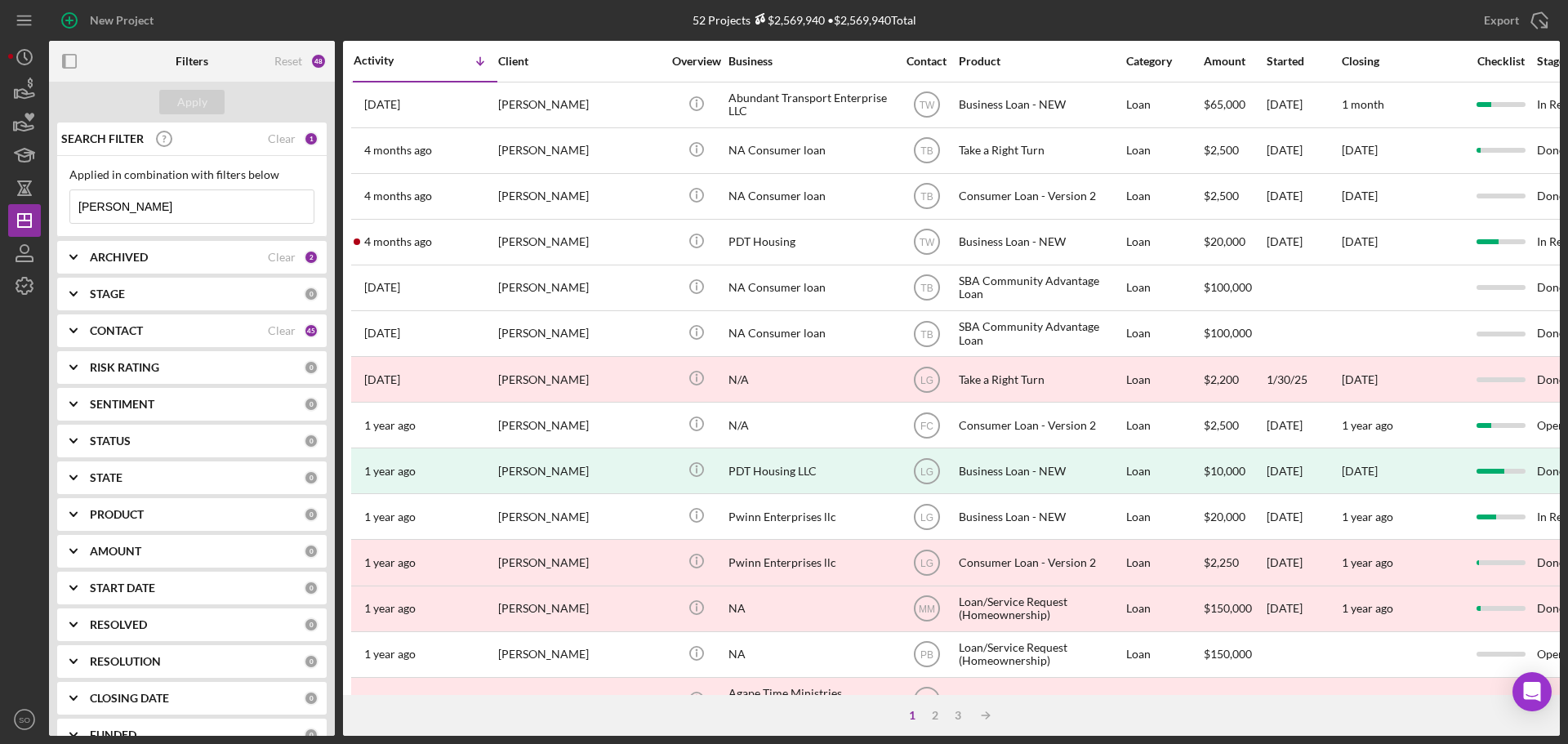
drag, startPoint x: 208, startPoint y: 208, endPoint x: 0, endPoint y: 214, distance: 208.1
click at [0, 214] on div "New Project 52 Projects $2,569,940 • $2,569,940 Total pamela bunch Export Icon/…" at bounding box center [784, 372] width 1568 height 744
type input "cedric"
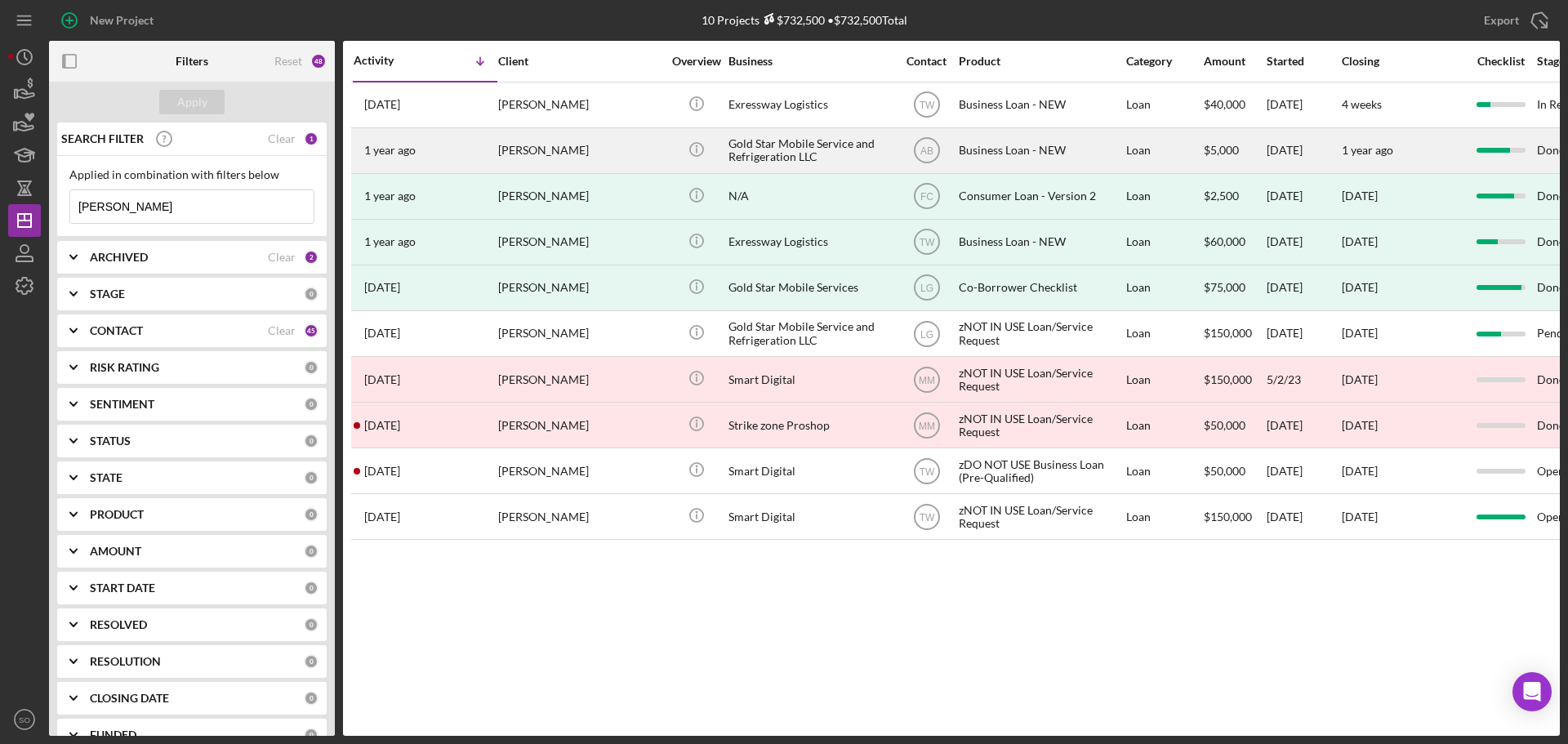
click at [441, 127] on td "1 year ago Cedric Williams" at bounding box center [425, 149] width 145 height 45
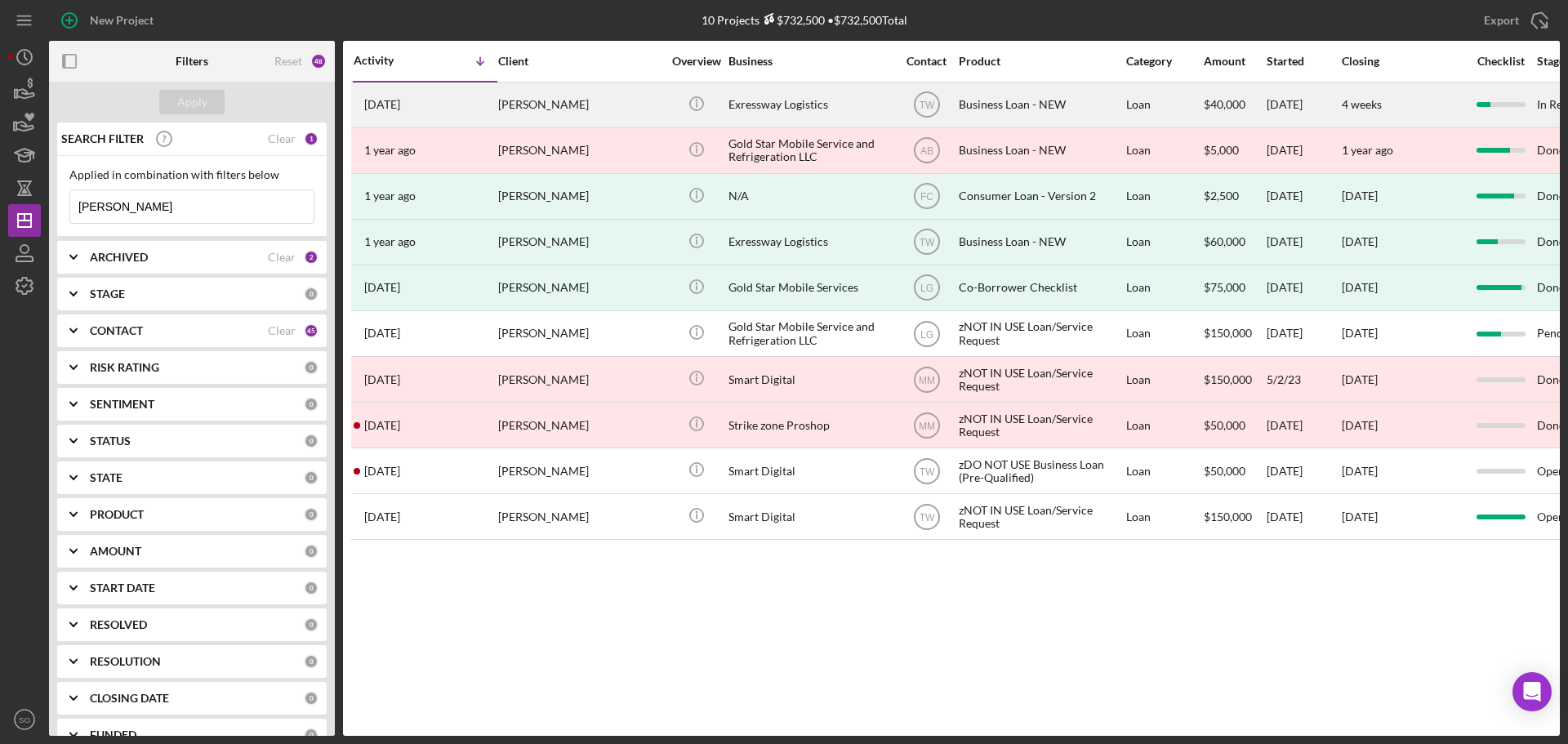
click at [456, 101] on div "2 weeks ago Cedric Perry" at bounding box center [425, 105] width 143 height 44
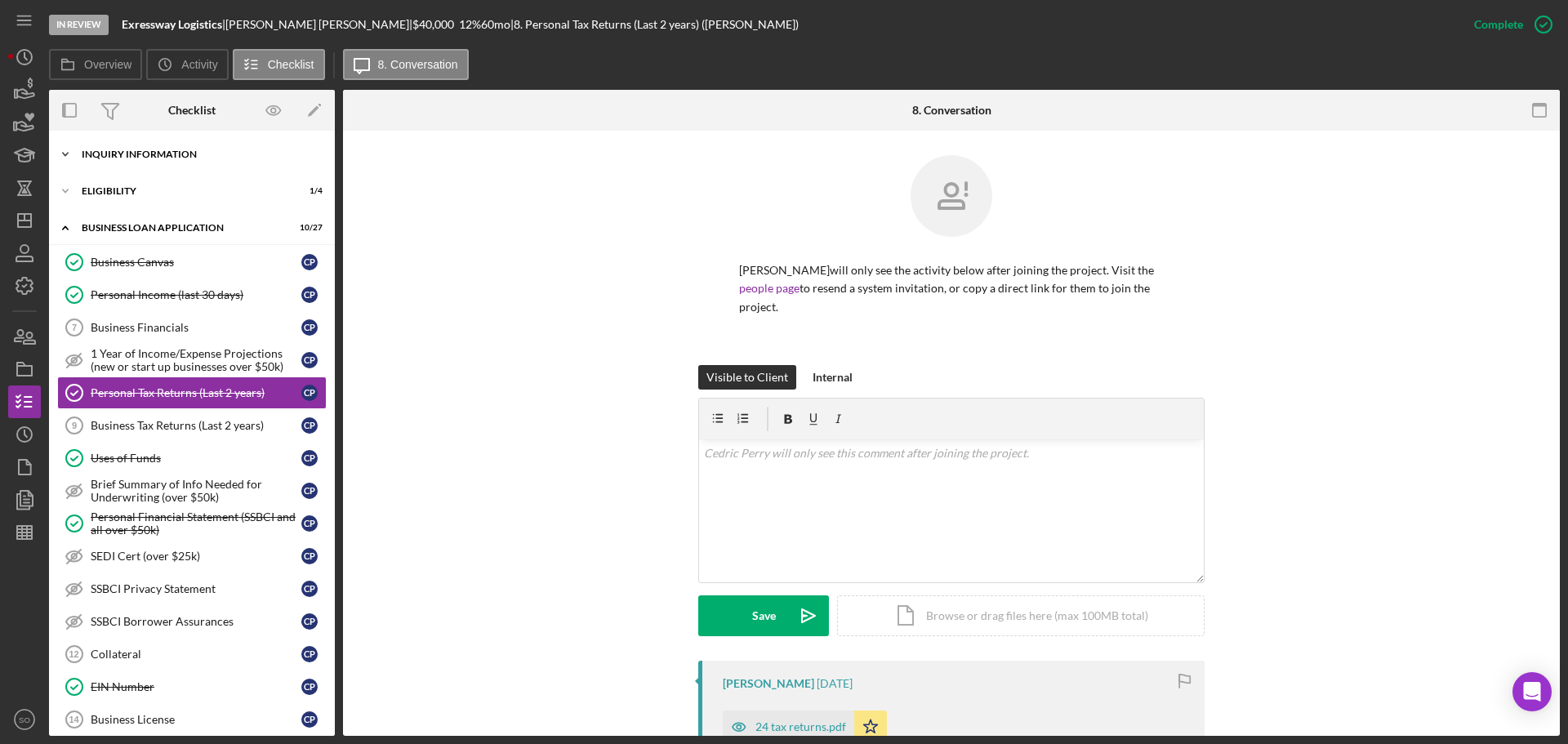
click at [146, 149] on div "INQUIRY INFORMATION" at bounding box center [198, 154] width 233 height 10
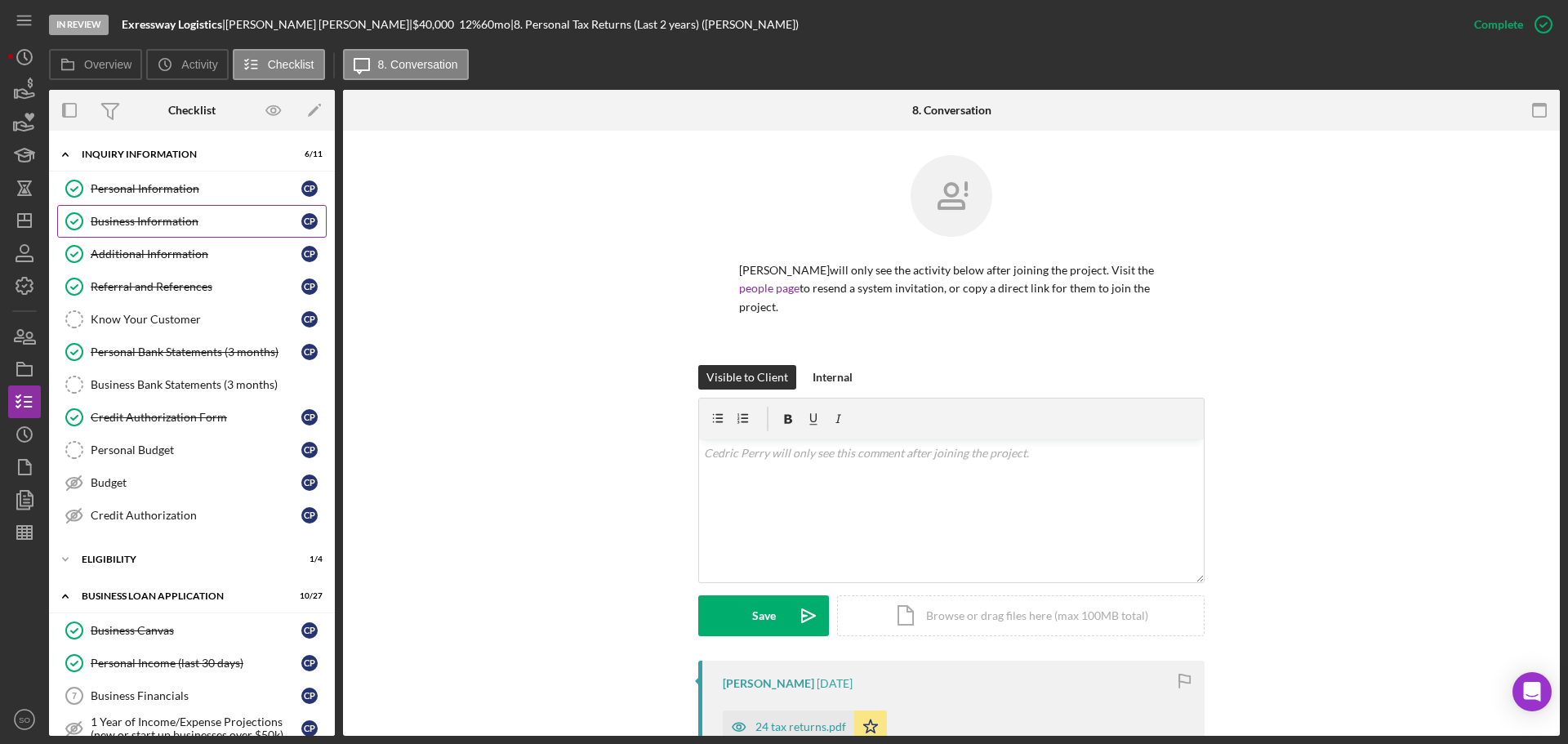
click at [130, 217] on div "Business Information" at bounding box center [195, 221] width 211 height 13
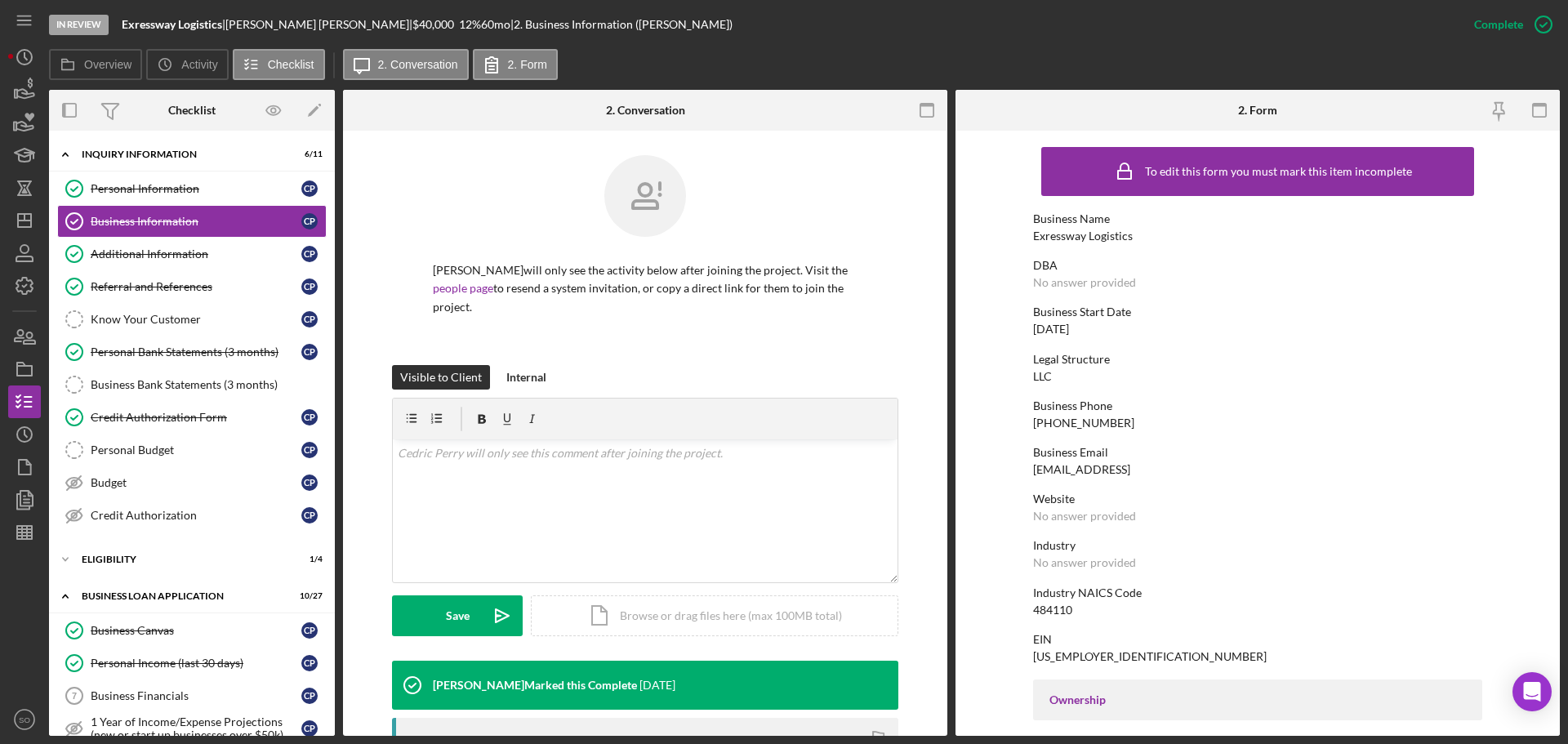
click at [1068, 237] on div "Exressway Logistics" at bounding box center [1083, 236] width 99 height 13
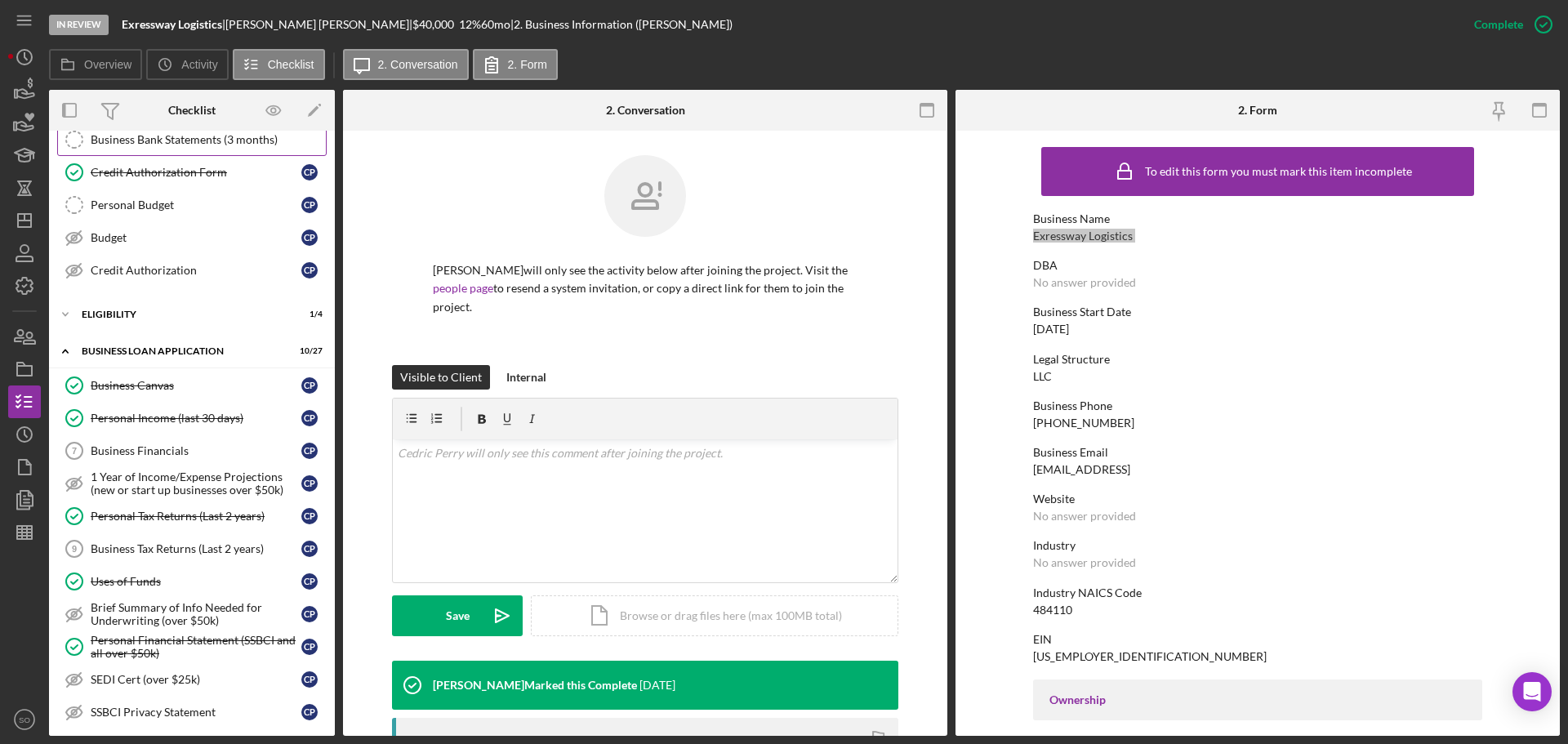
scroll to position [164, 0]
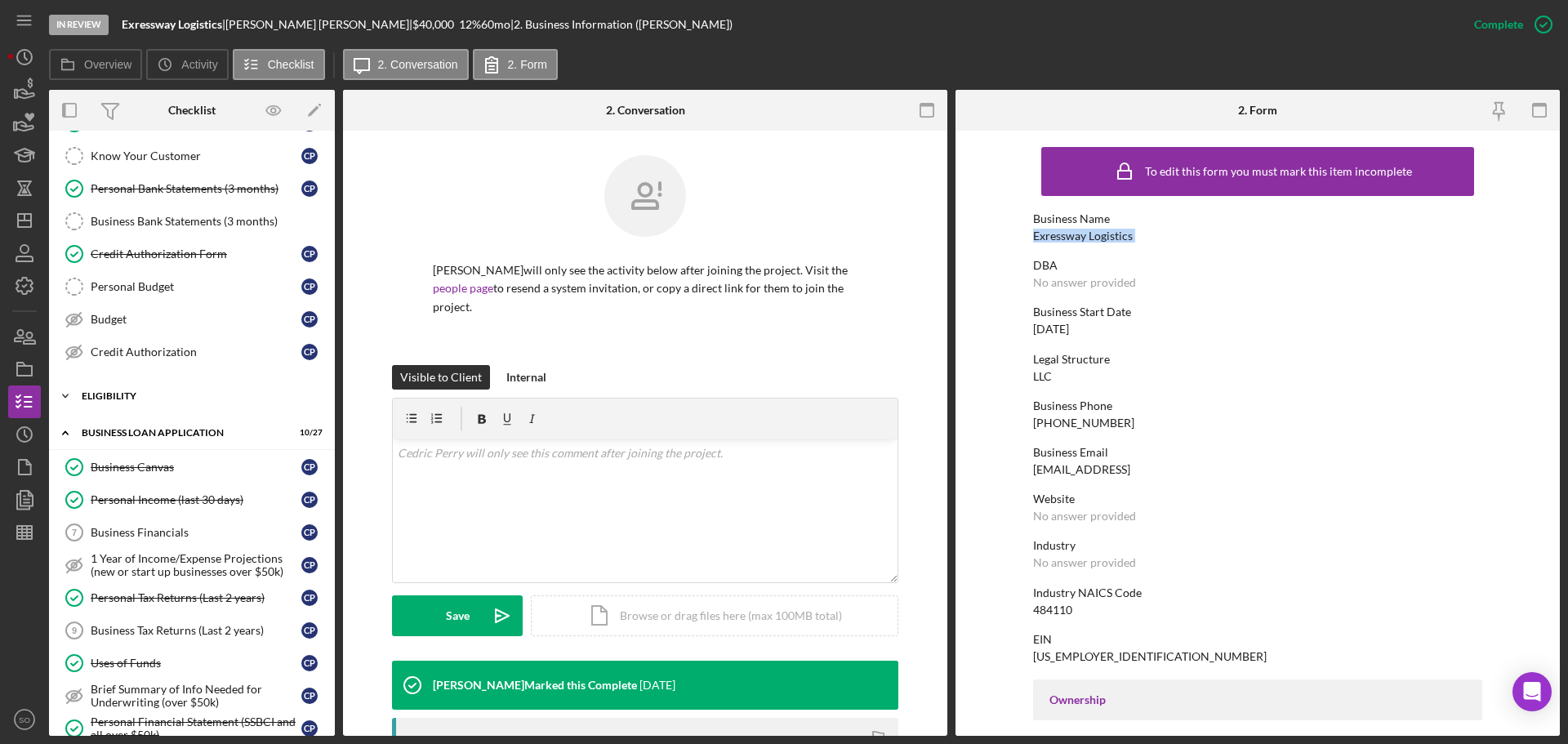
click at [106, 391] on div "ELIGIBILITY" at bounding box center [198, 396] width 233 height 10
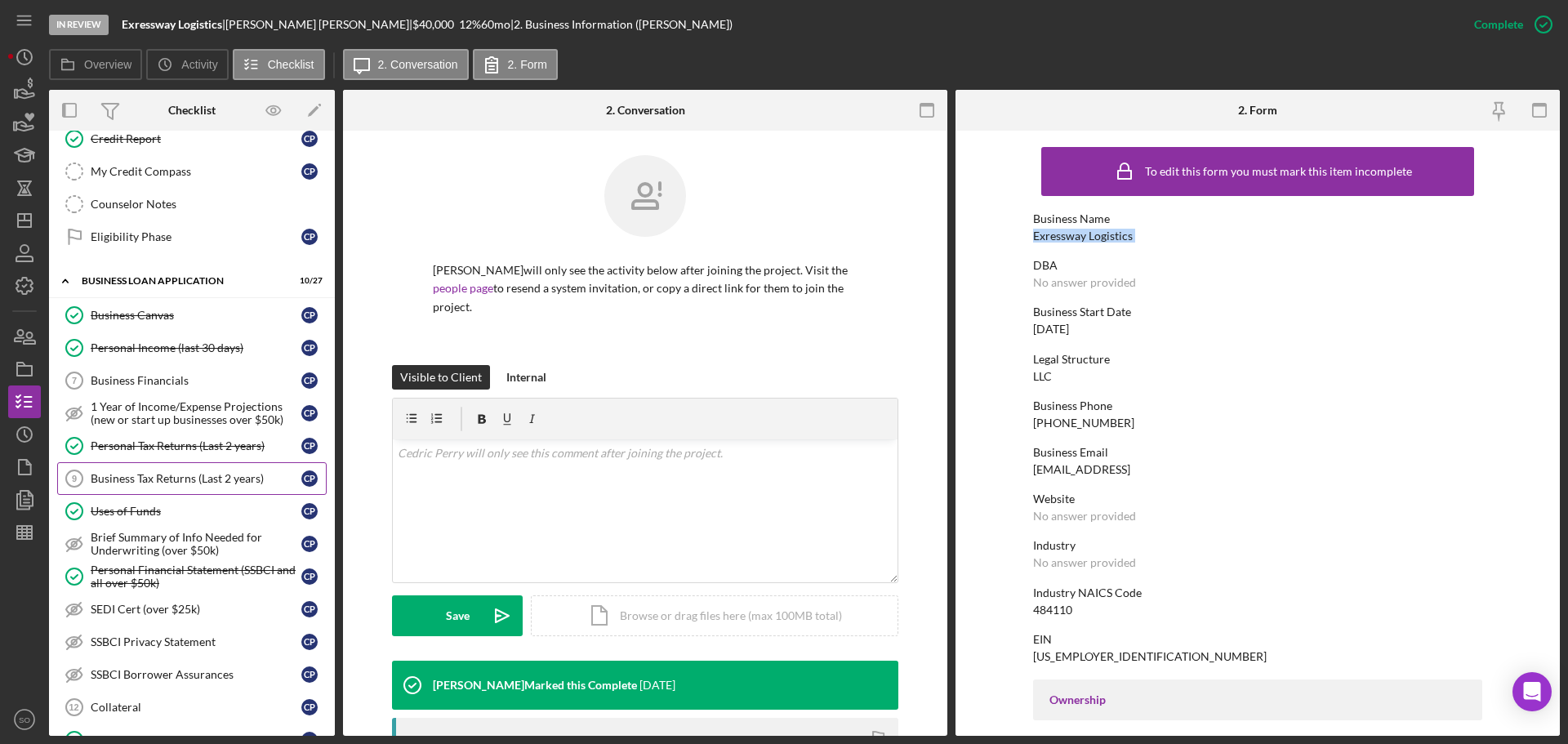
scroll to position [619, 0]
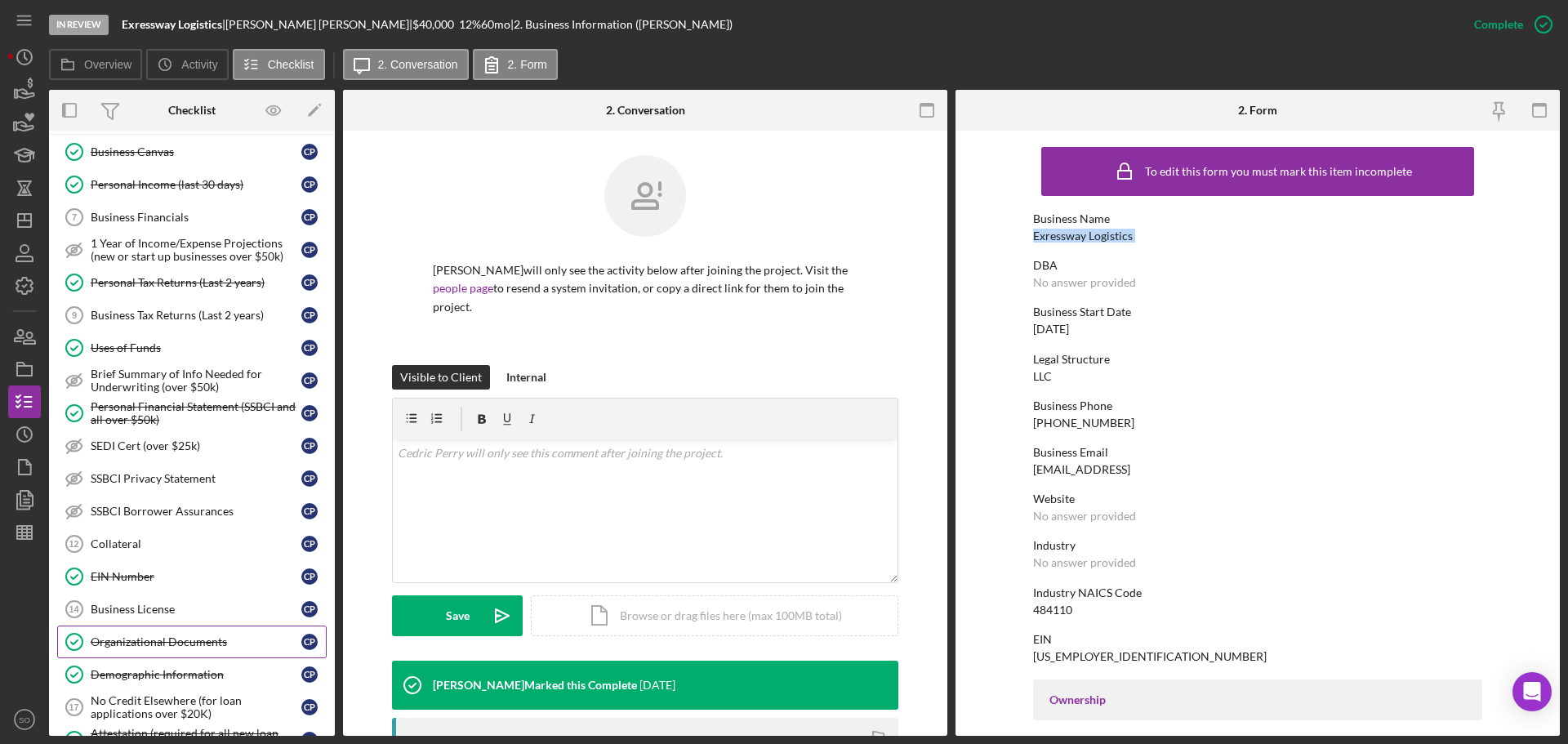
drag, startPoint x: 215, startPoint y: 634, endPoint x: 306, endPoint y: 630, distance: 91.1
click at [215, 636] on link "Organizational Documents Organizational Documents C P" at bounding box center [191, 642] width 269 height 33
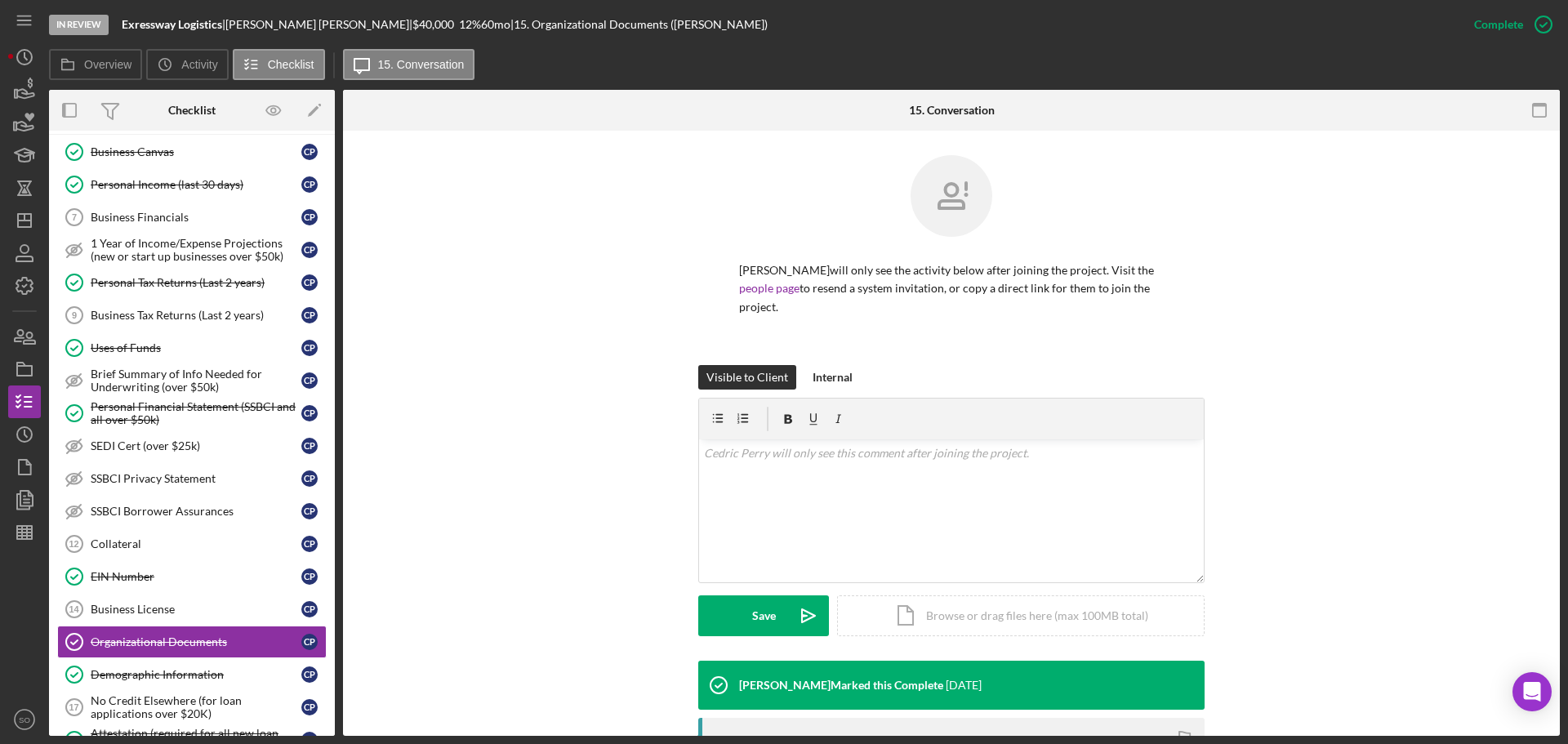
scroll to position [245, 0]
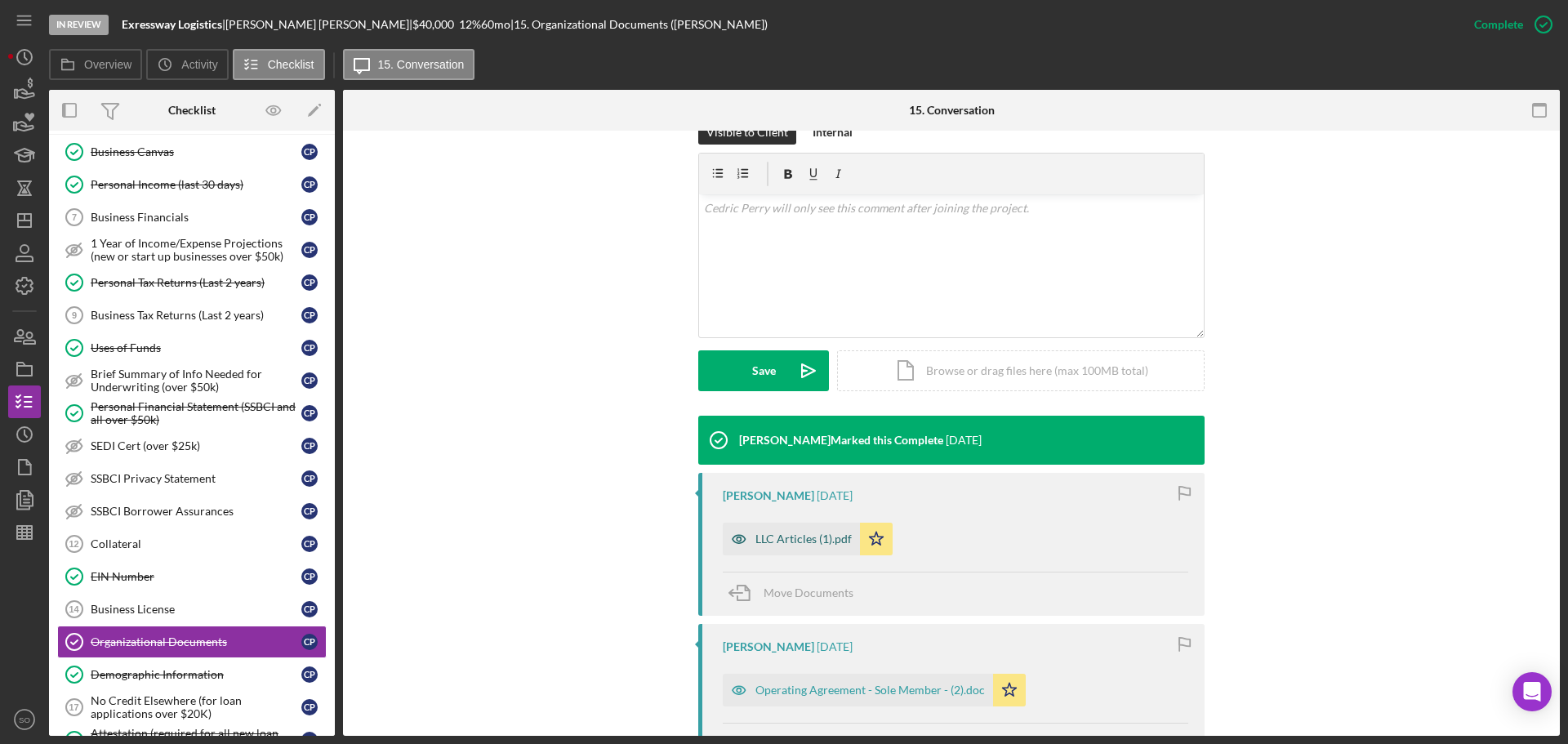
click at [807, 532] on div "LLC Articles (1).pdf" at bounding box center [803, 539] width 96 height 13
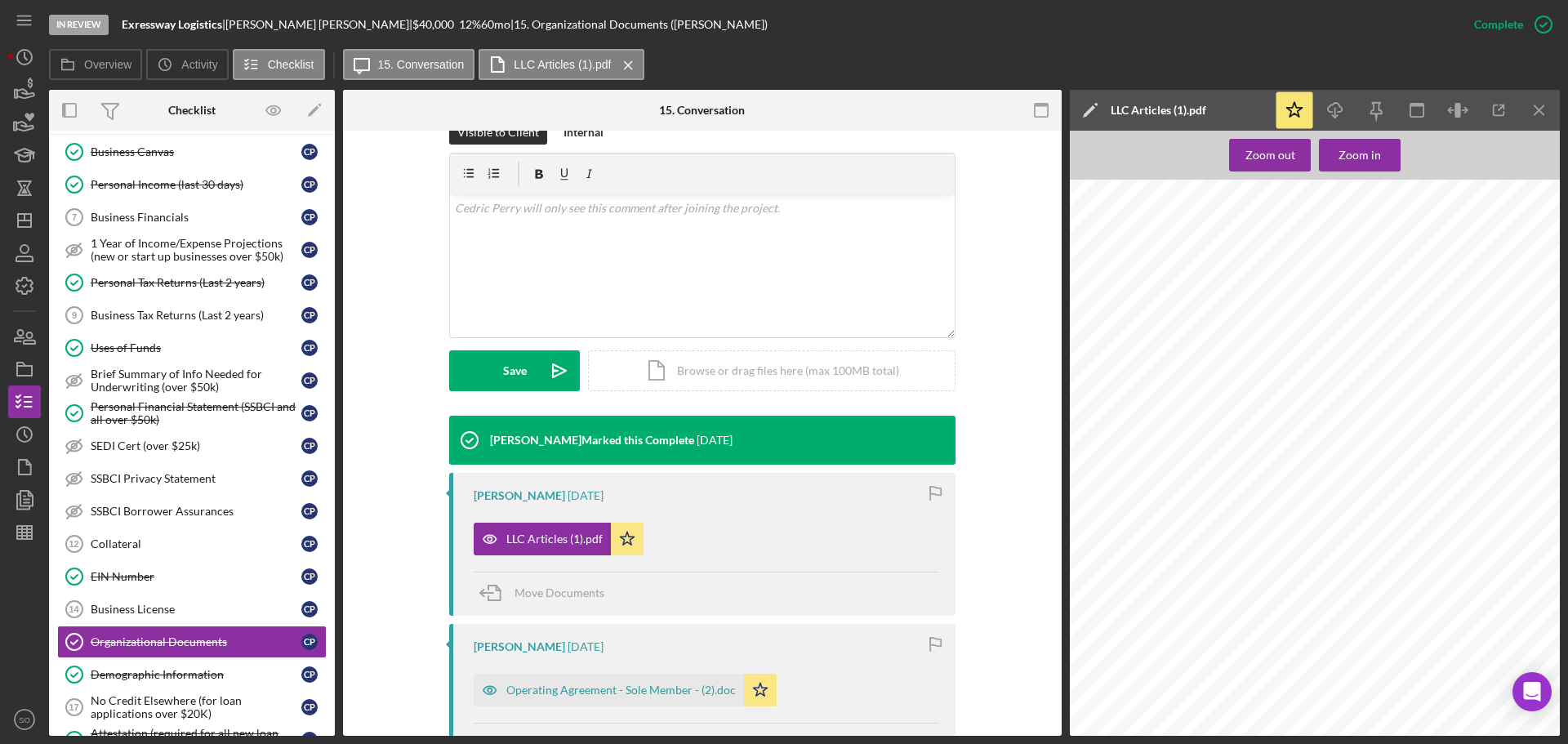
click at [1219, 308] on div at bounding box center [1319, 503] width 499 height 647
click at [1216, 316] on div at bounding box center [1319, 503] width 499 height 647
drag, startPoint x: 155, startPoint y: 572, endPoint x: 166, endPoint y: 574, distance: 11.2
click at [155, 572] on div "EIN Number" at bounding box center [195, 577] width 211 height 13
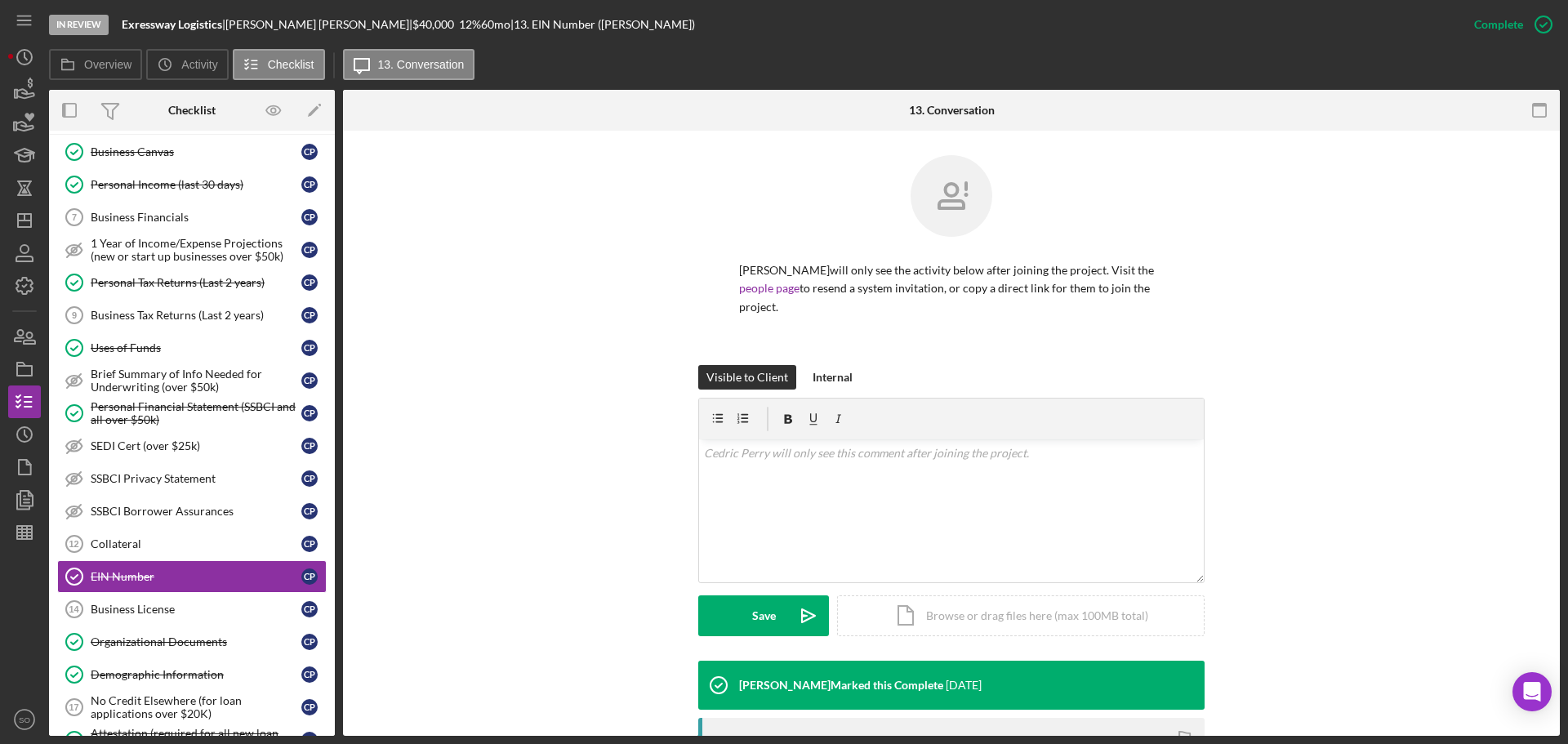
scroll to position [232, 0]
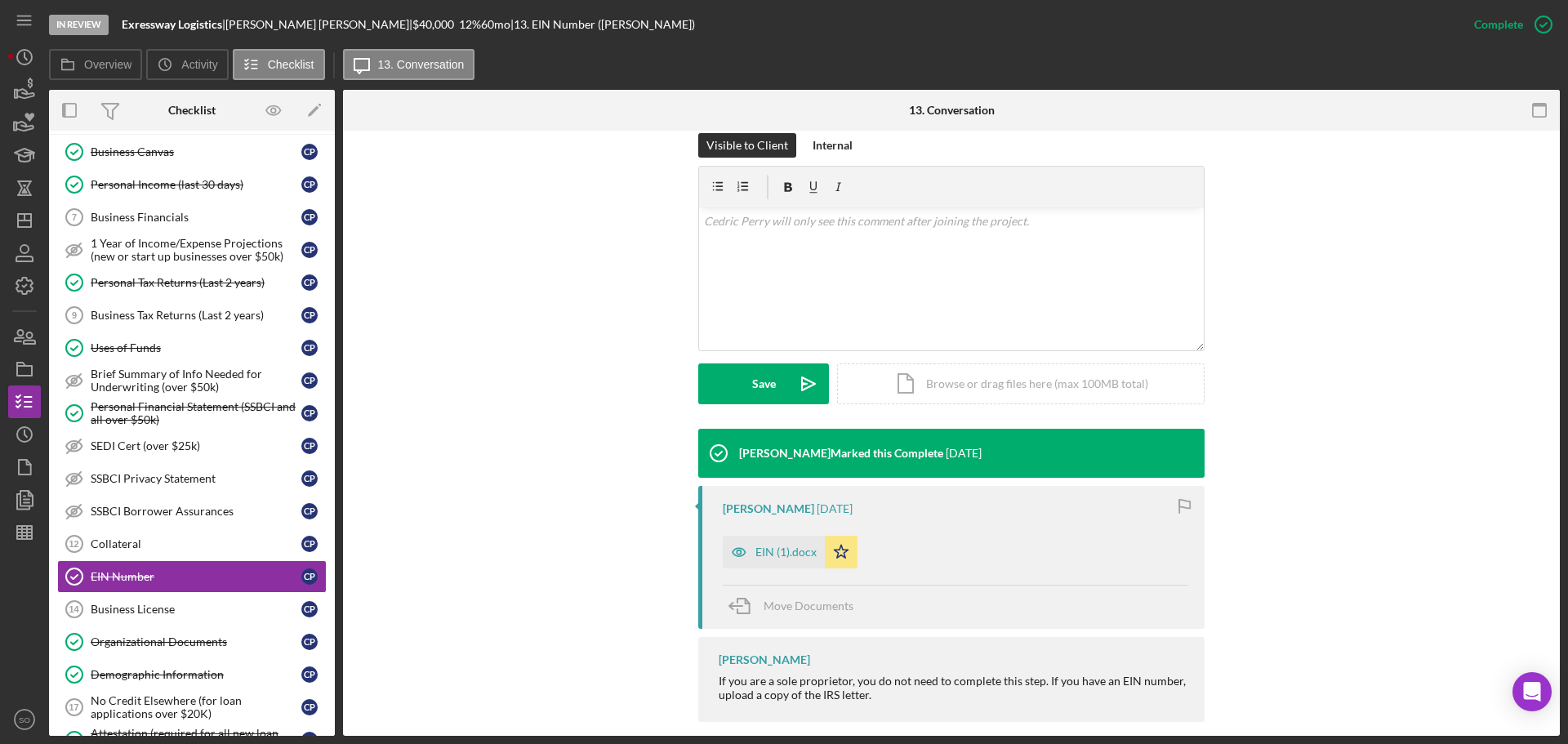
click at [783, 546] on div "EIN (1).docx" at bounding box center [785, 552] width 61 height 13
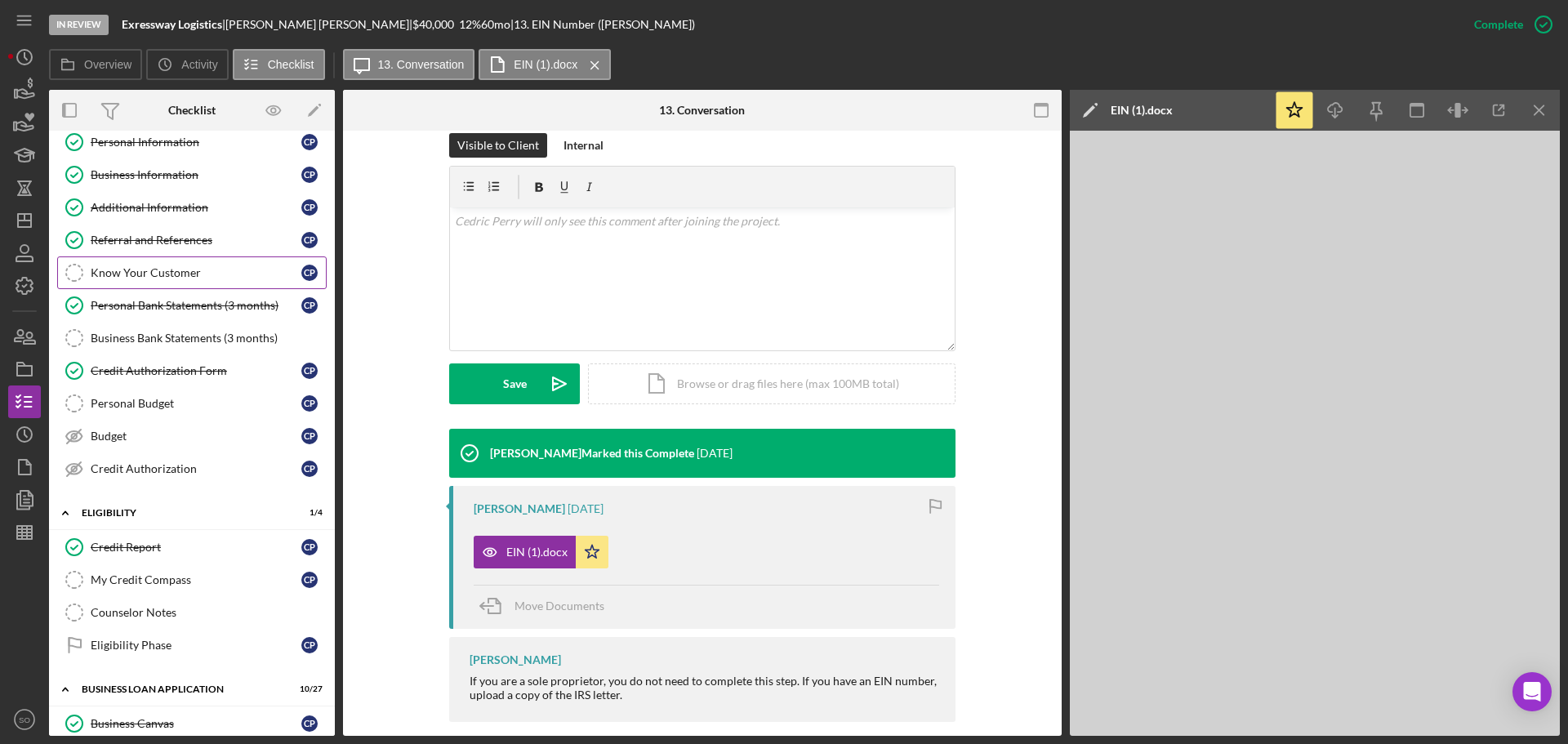
scroll to position [0, 0]
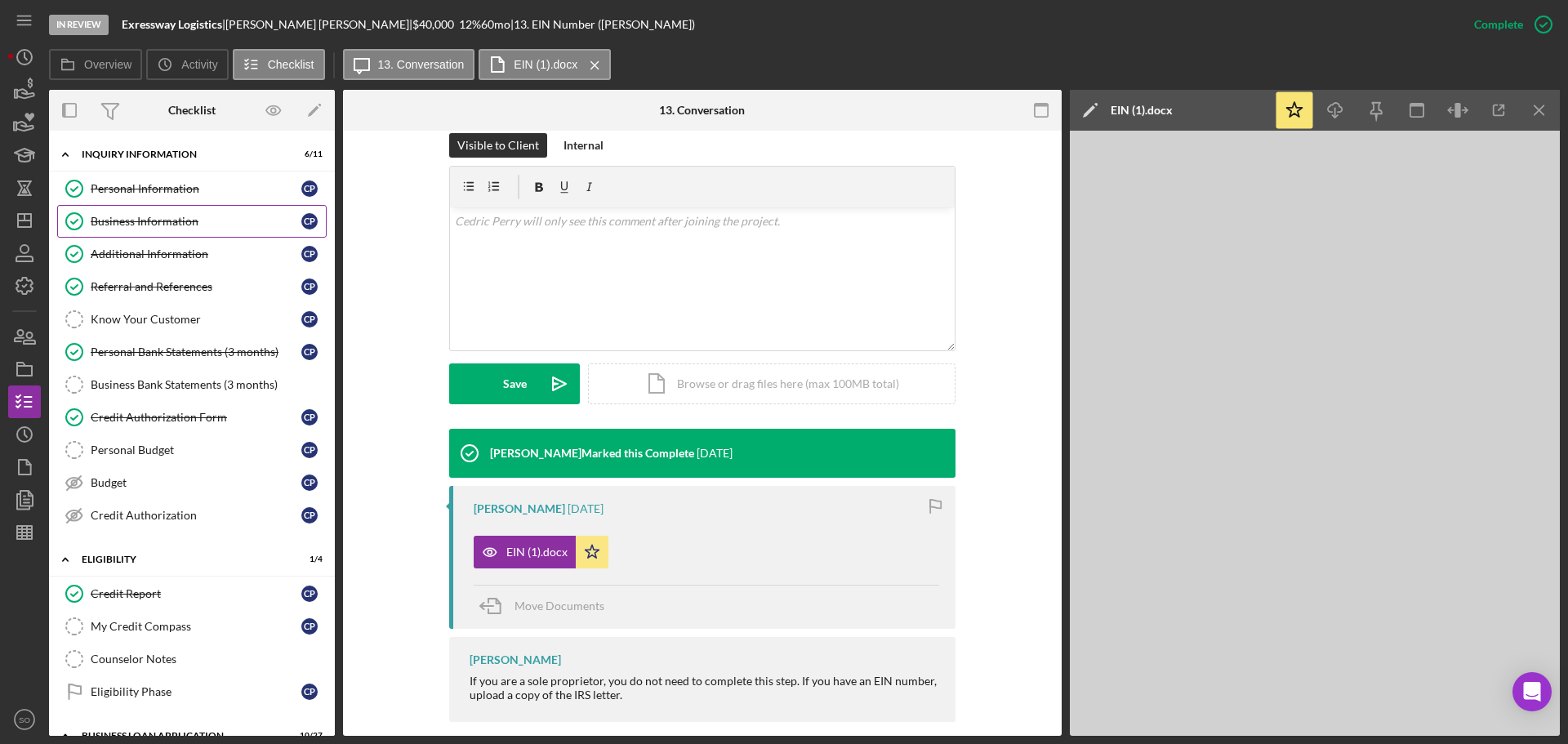
click at [128, 223] on div "Business Information" at bounding box center [195, 221] width 211 height 13
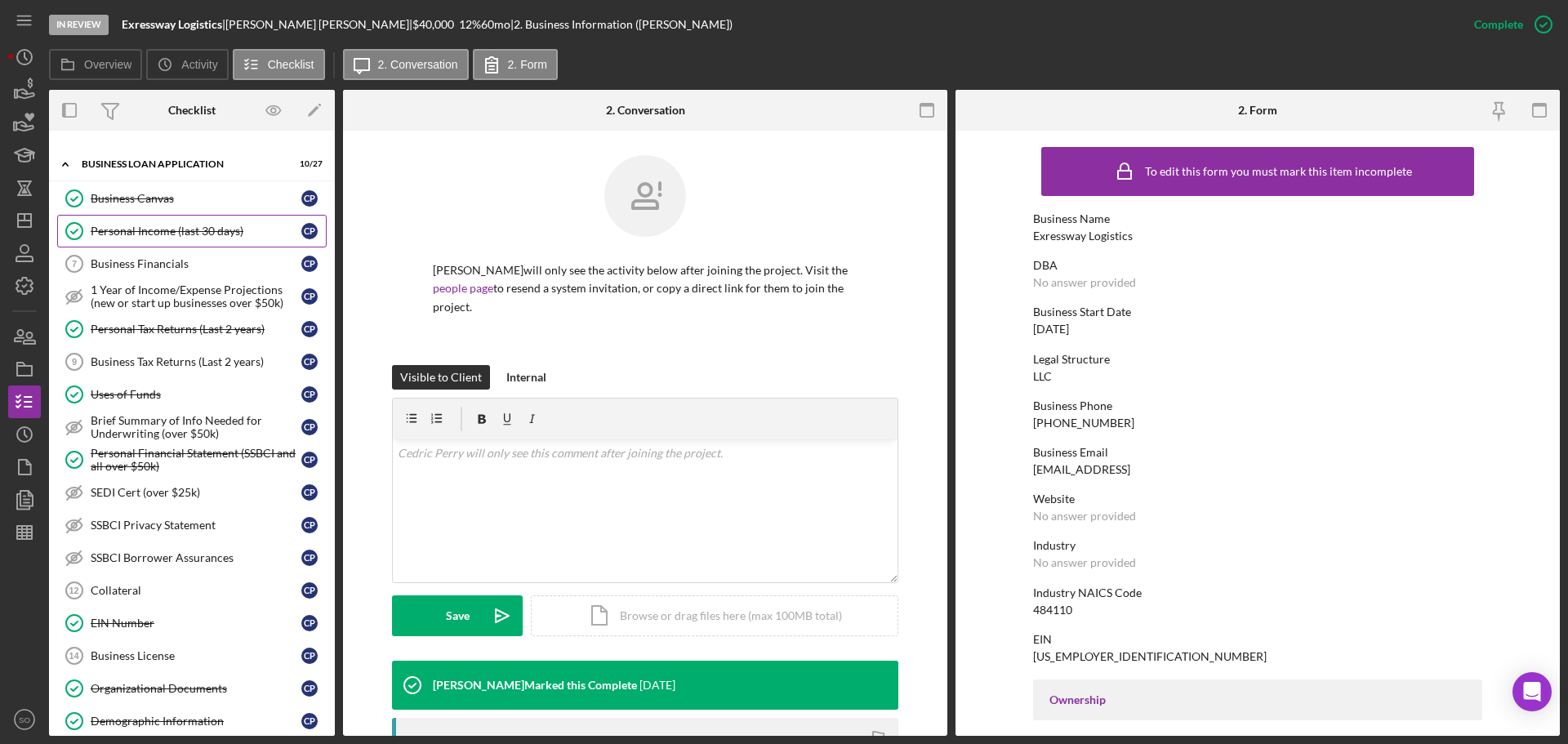
scroll to position [735, 0]
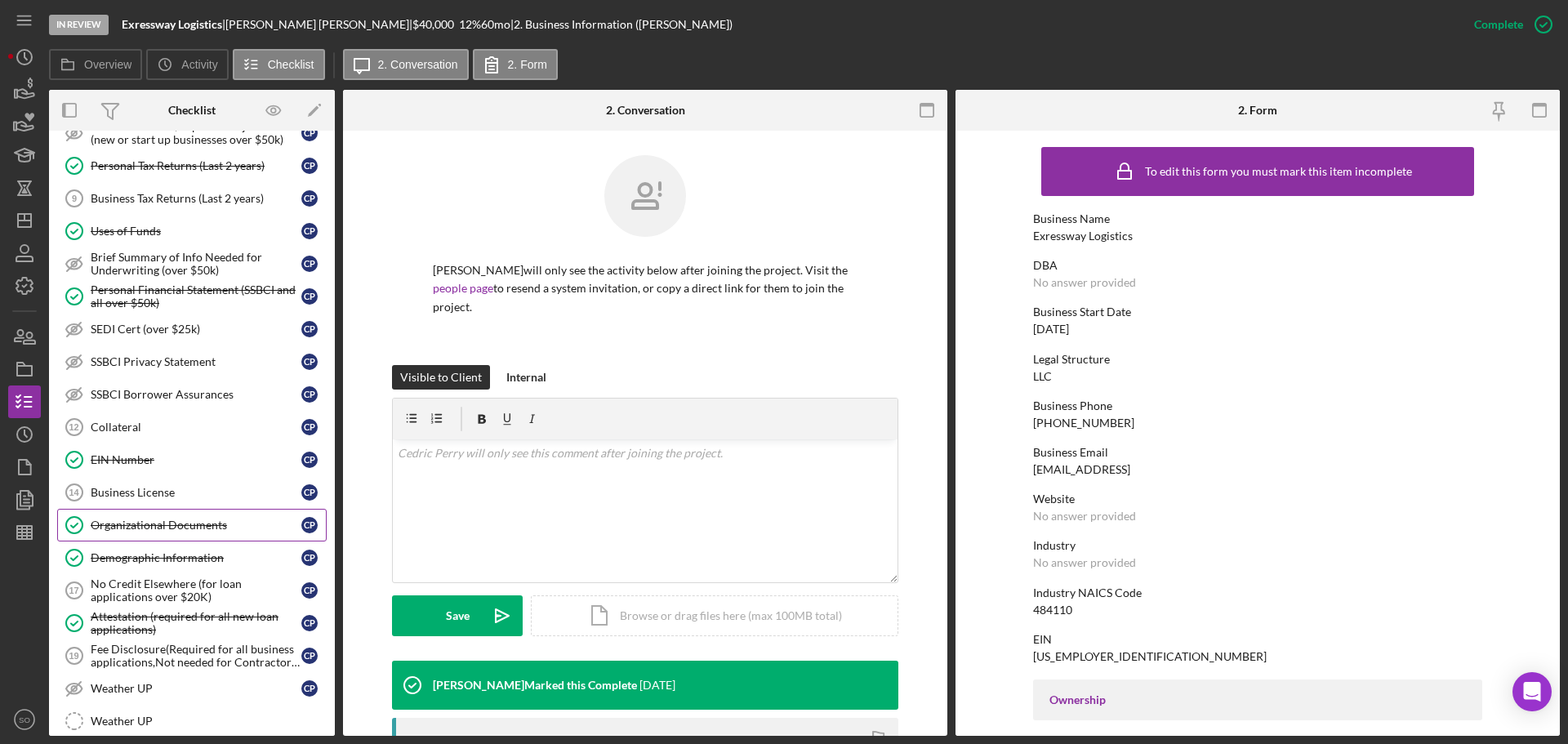
click at [202, 529] on div "Organizational Documents" at bounding box center [195, 525] width 211 height 13
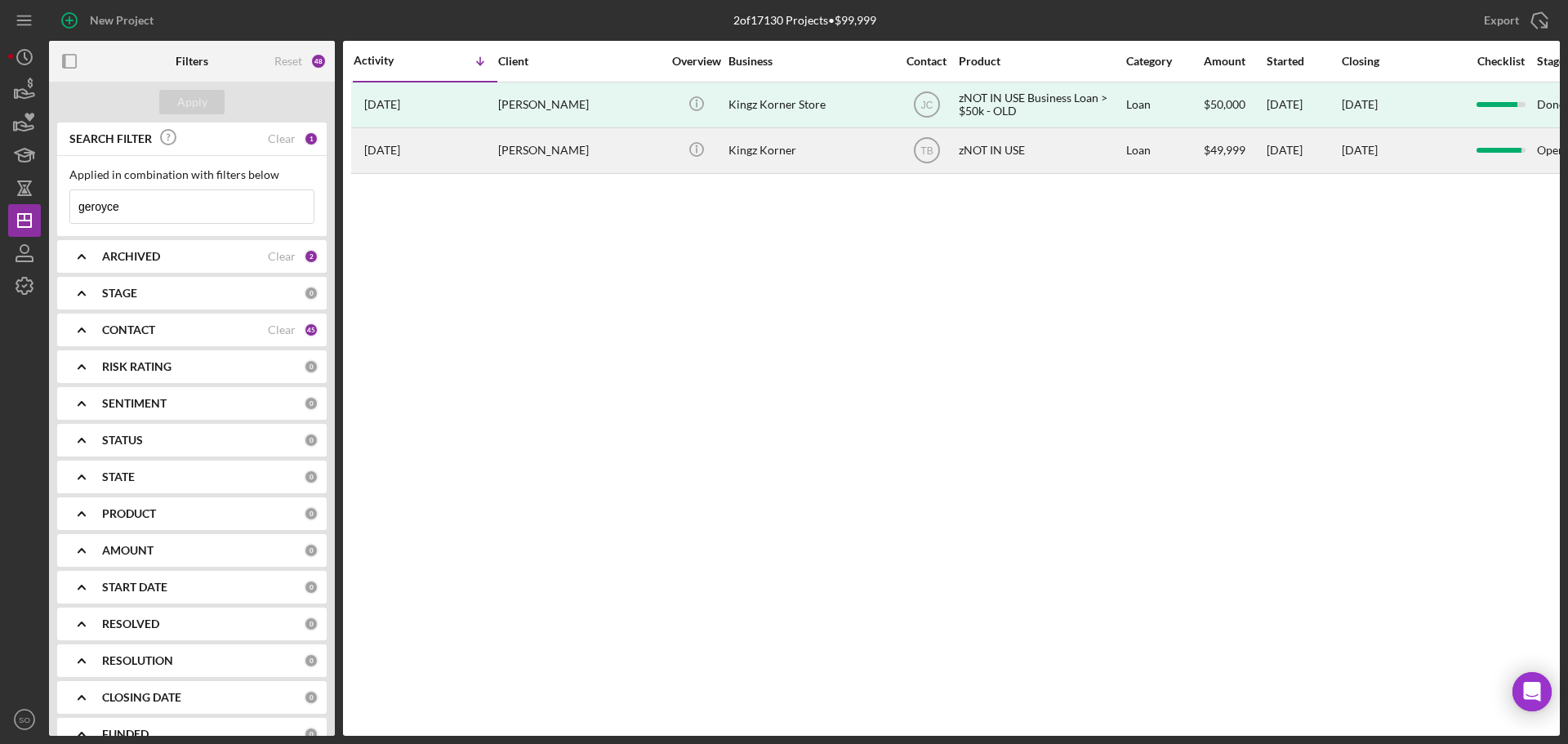
click at [444, 155] on div "3 years ago Geroyce King" at bounding box center [425, 150] width 143 height 44
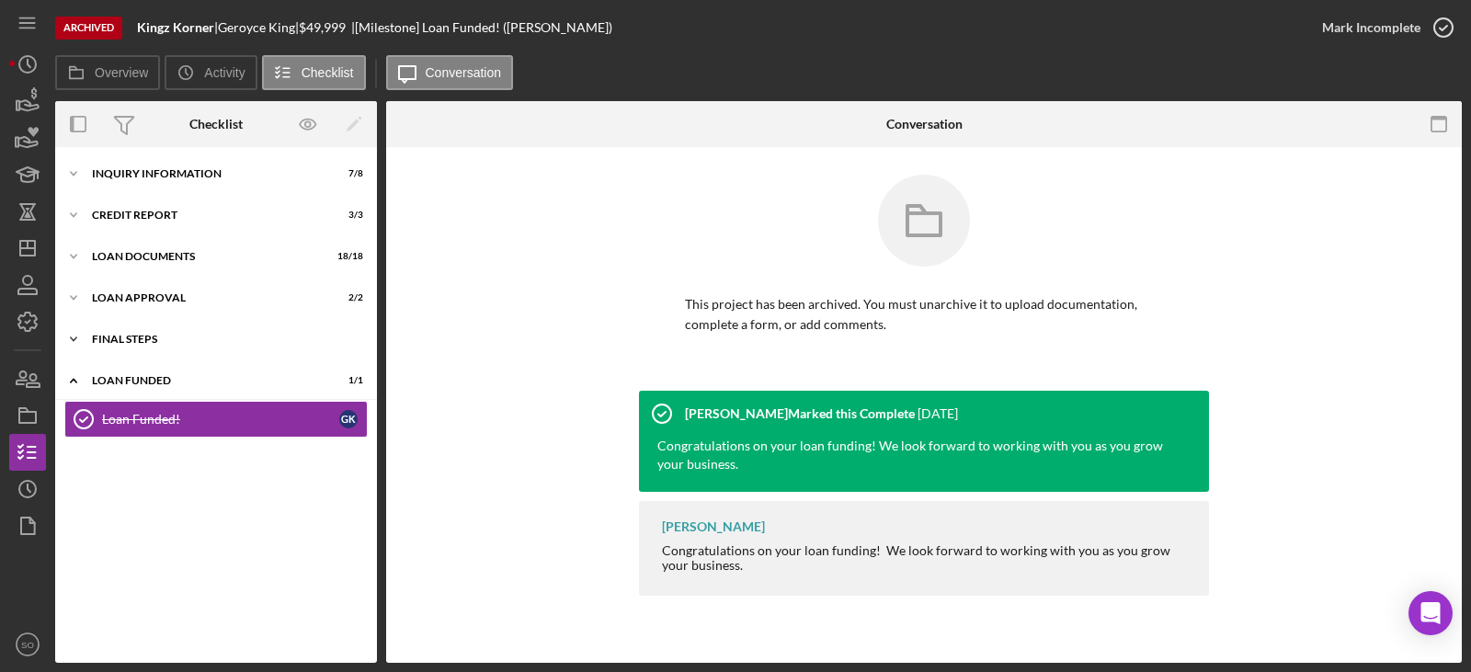
click at [141, 342] on div "Final Steps" at bounding box center [223, 339] width 262 height 11
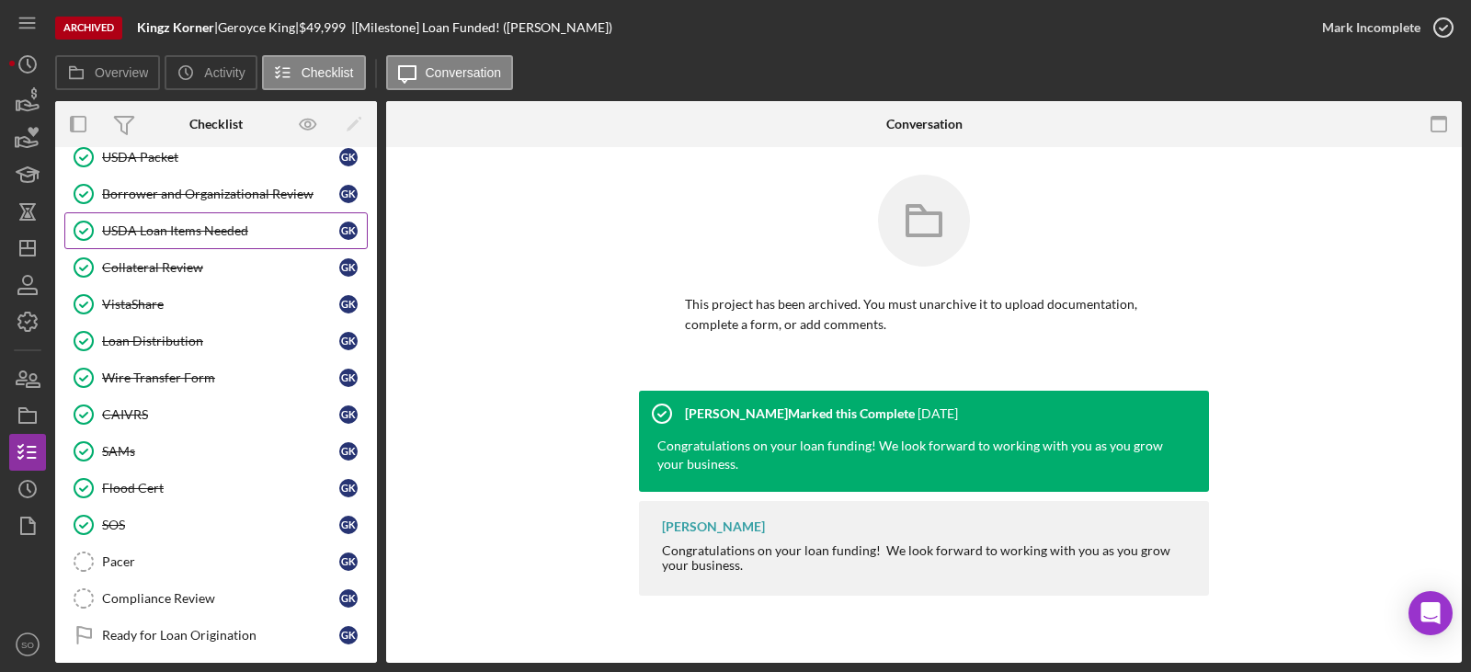
scroll to position [92, 0]
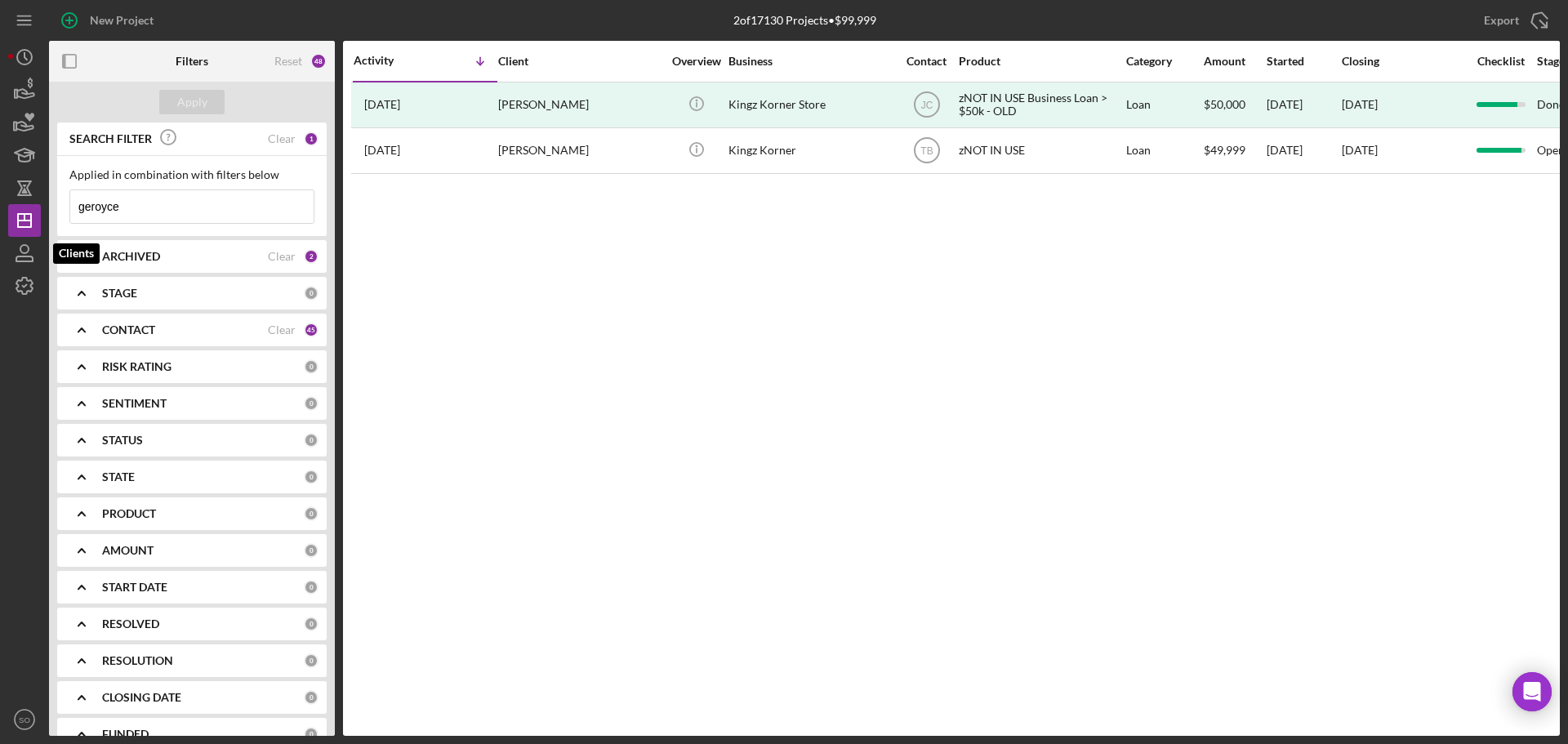
click at [36, 251] on icon "button" at bounding box center [25, 253] width 41 height 41
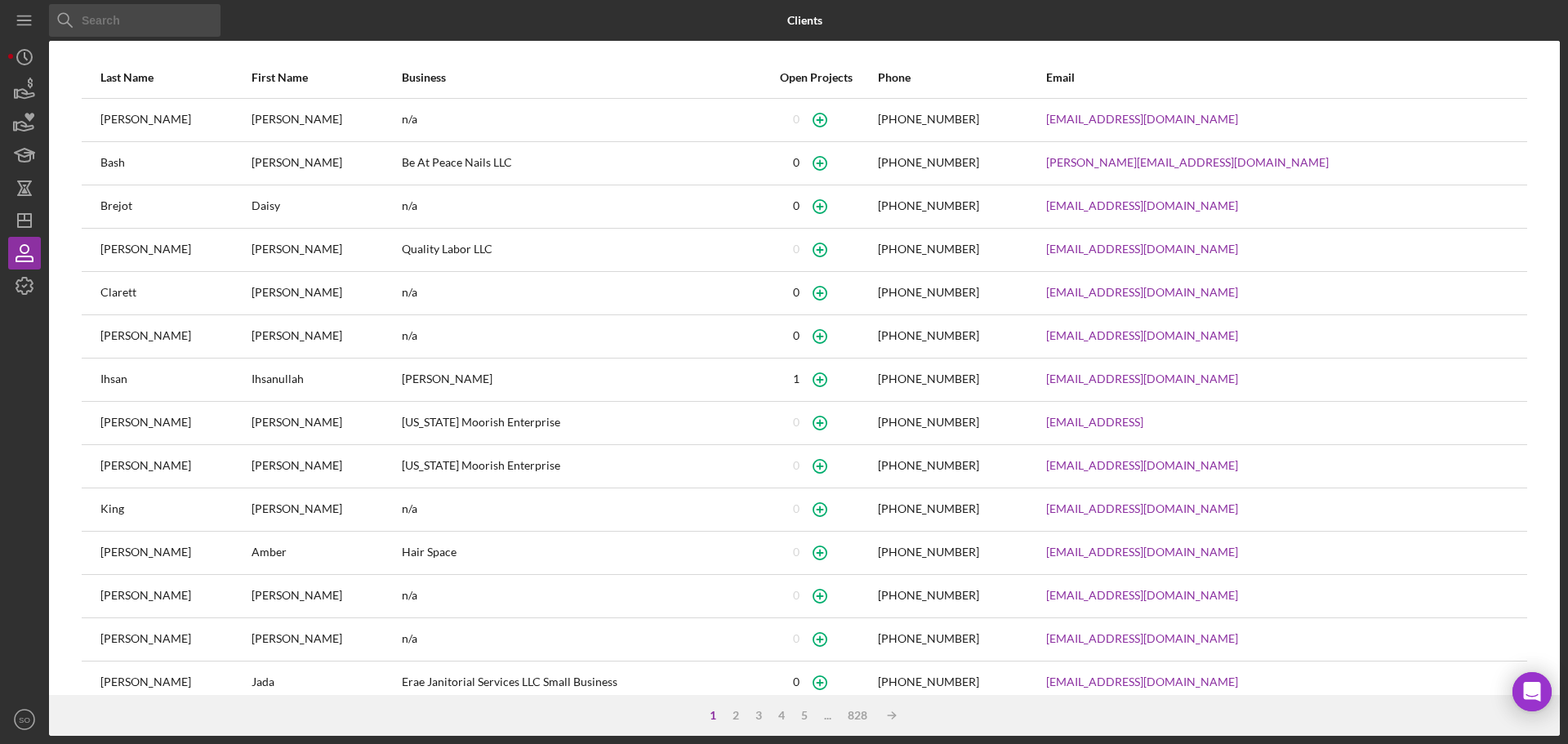
click at [115, 28] on input at bounding box center [134, 20] width 171 height 33
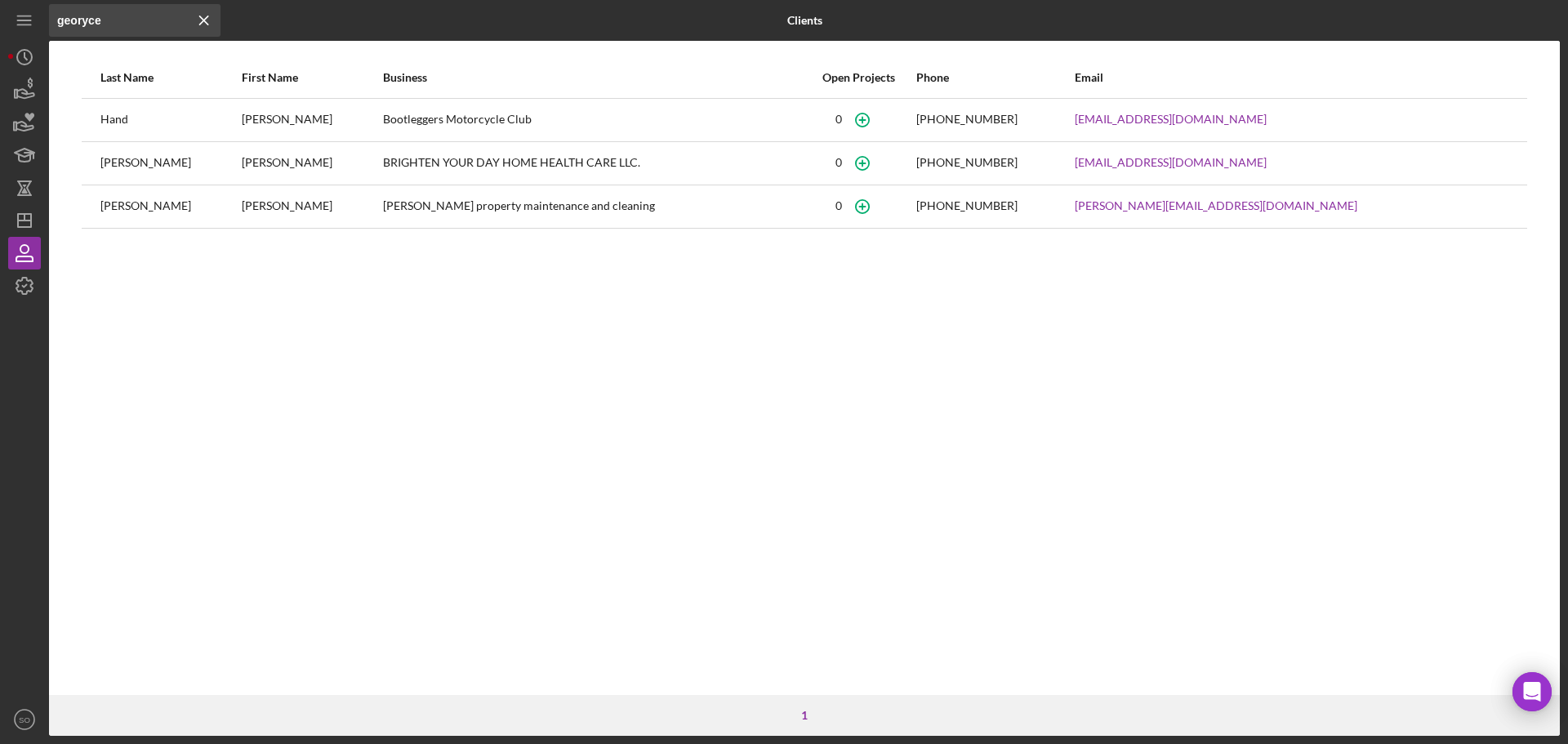
click at [84, 17] on input "georyce" at bounding box center [134, 20] width 171 height 33
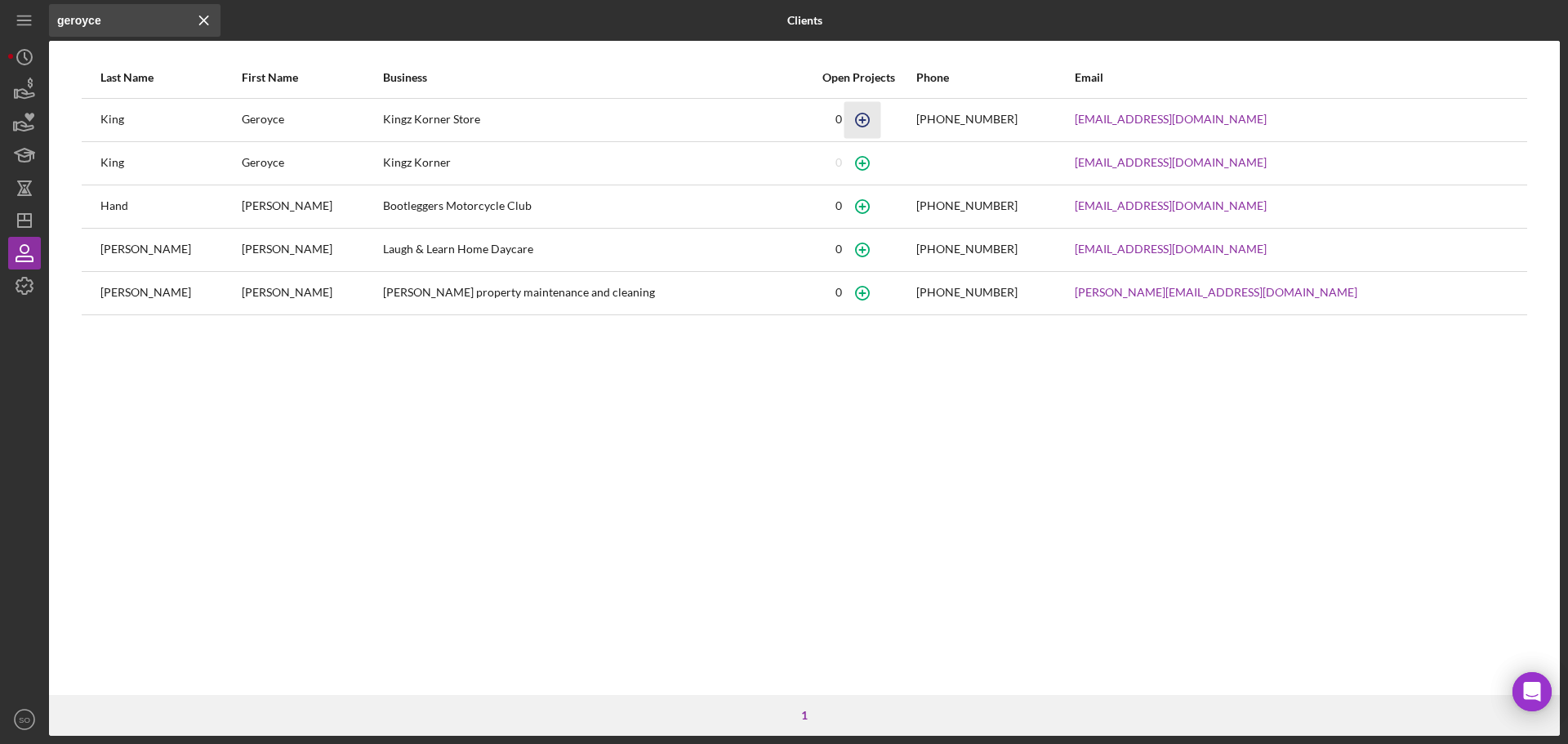
type input "geroyce"
click at [880, 117] on icon "button" at bounding box center [861, 119] width 36 height 36
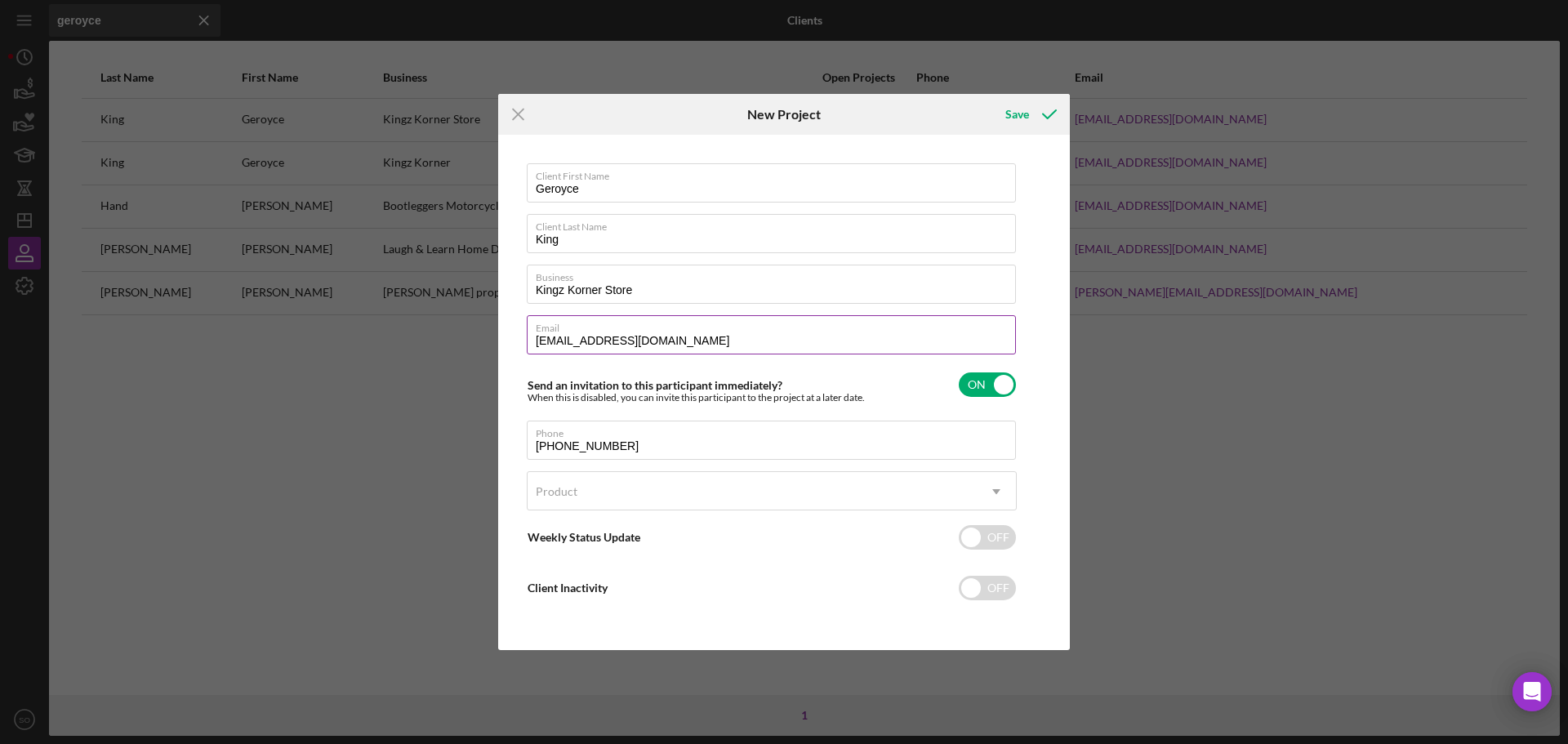
click at [721, 340] on input "geroyceking@gmail.com" at bounding box center [771, 335] width 490 height 39
type input "[EMAIL_ADDRESS]"
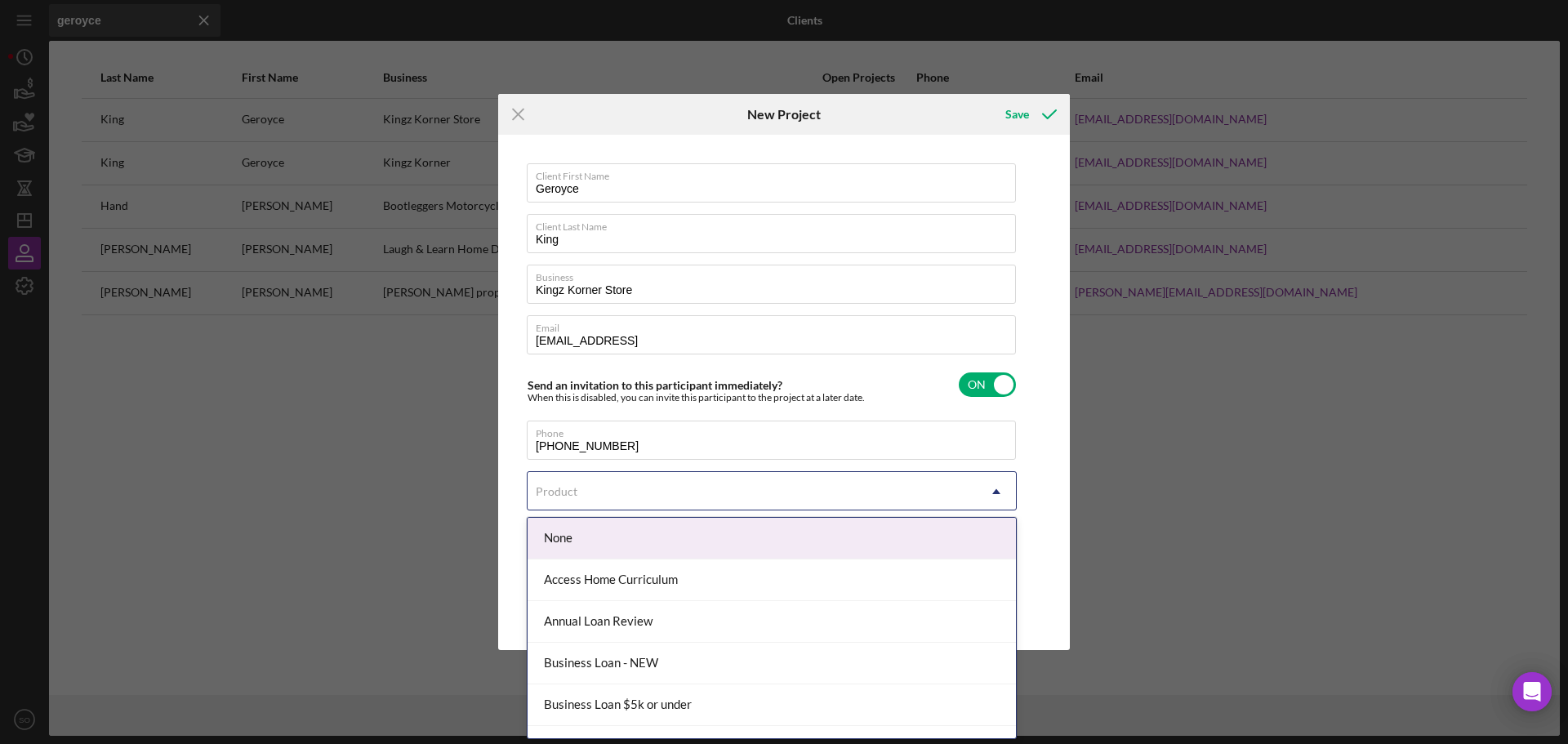
click at [646, 484] on div "Product" at bounding box center [752, 492] width 450 height 37
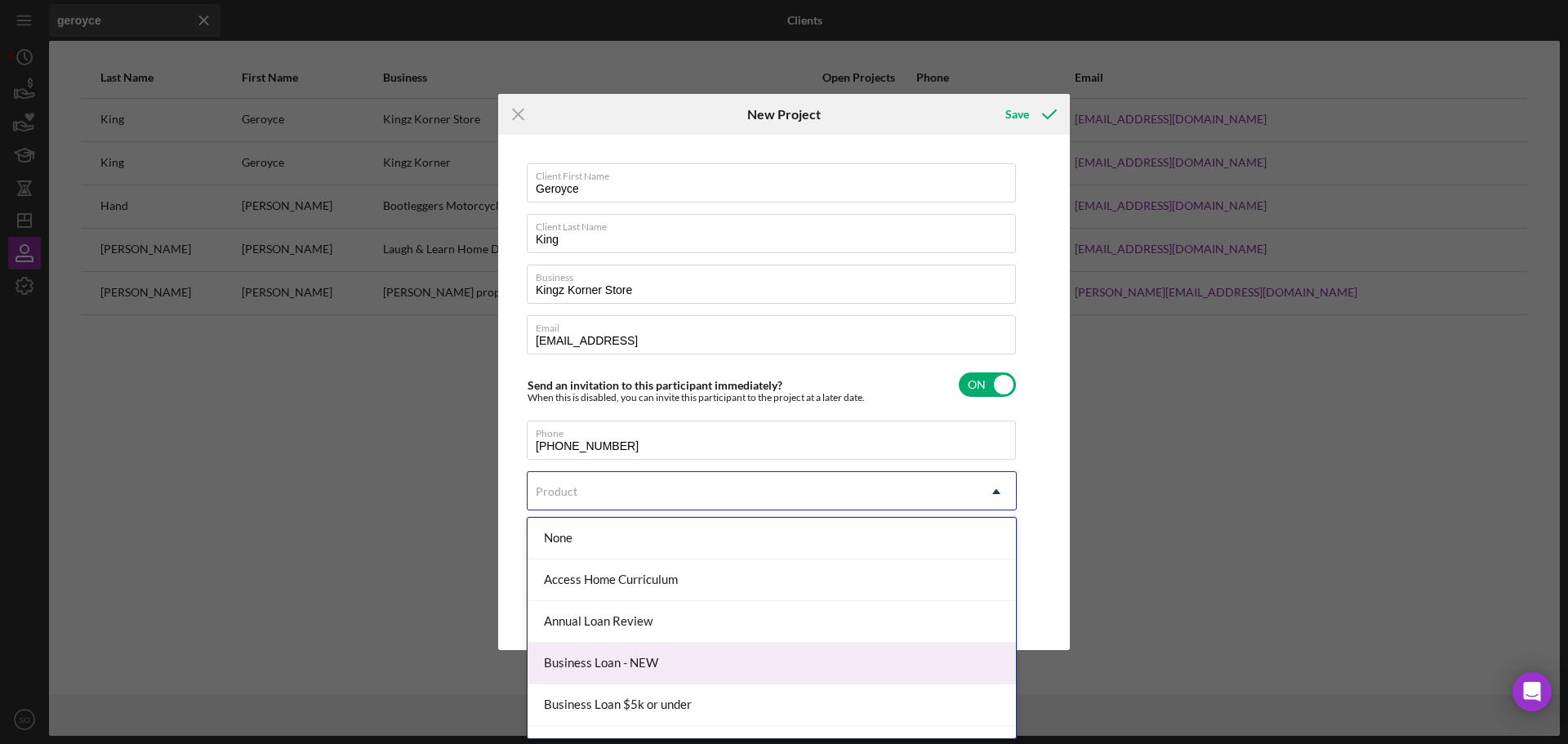
click at [637, 651] on div "Business Loan - NEW" at bounding box center [772, 663] width 489 height 42
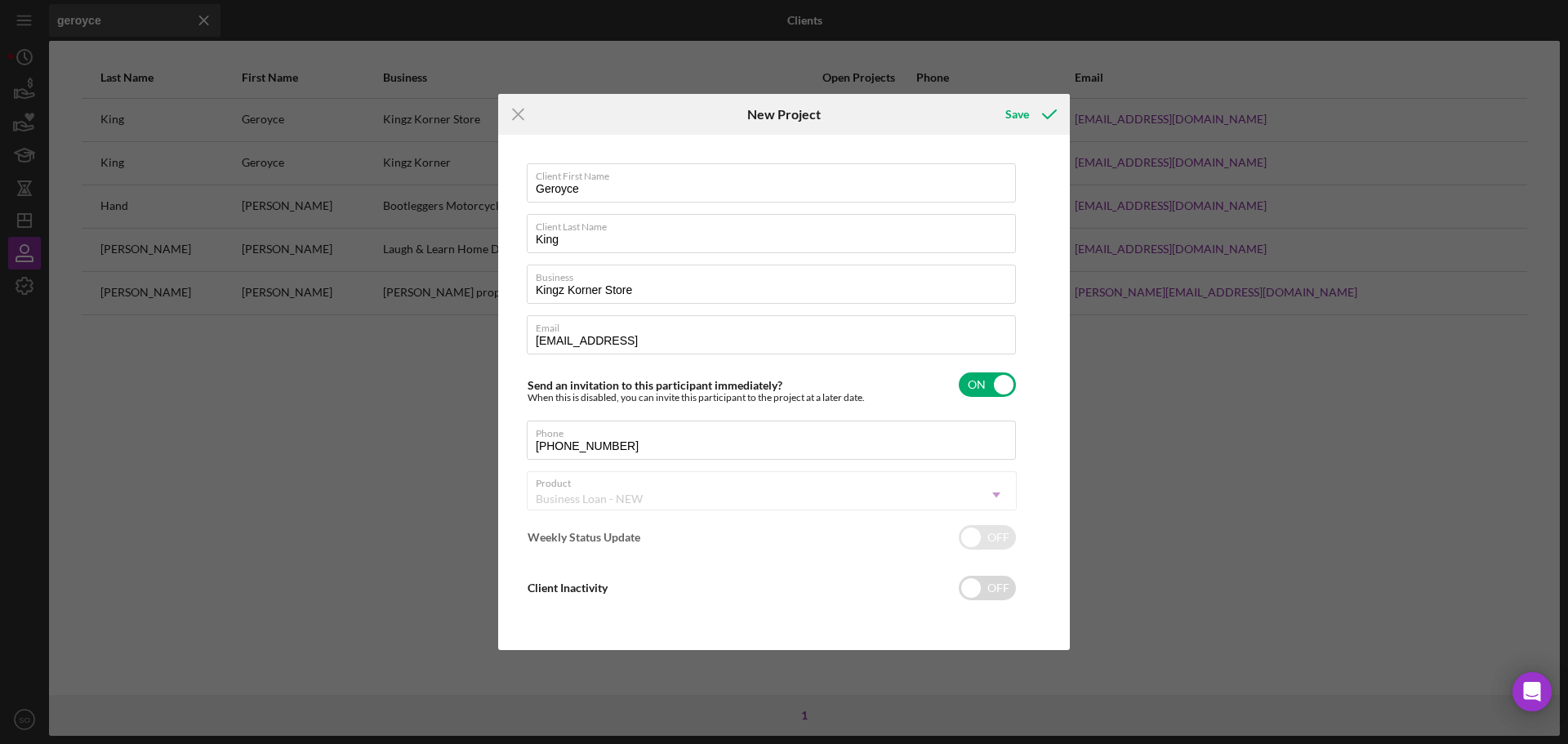
checkbox input "true"
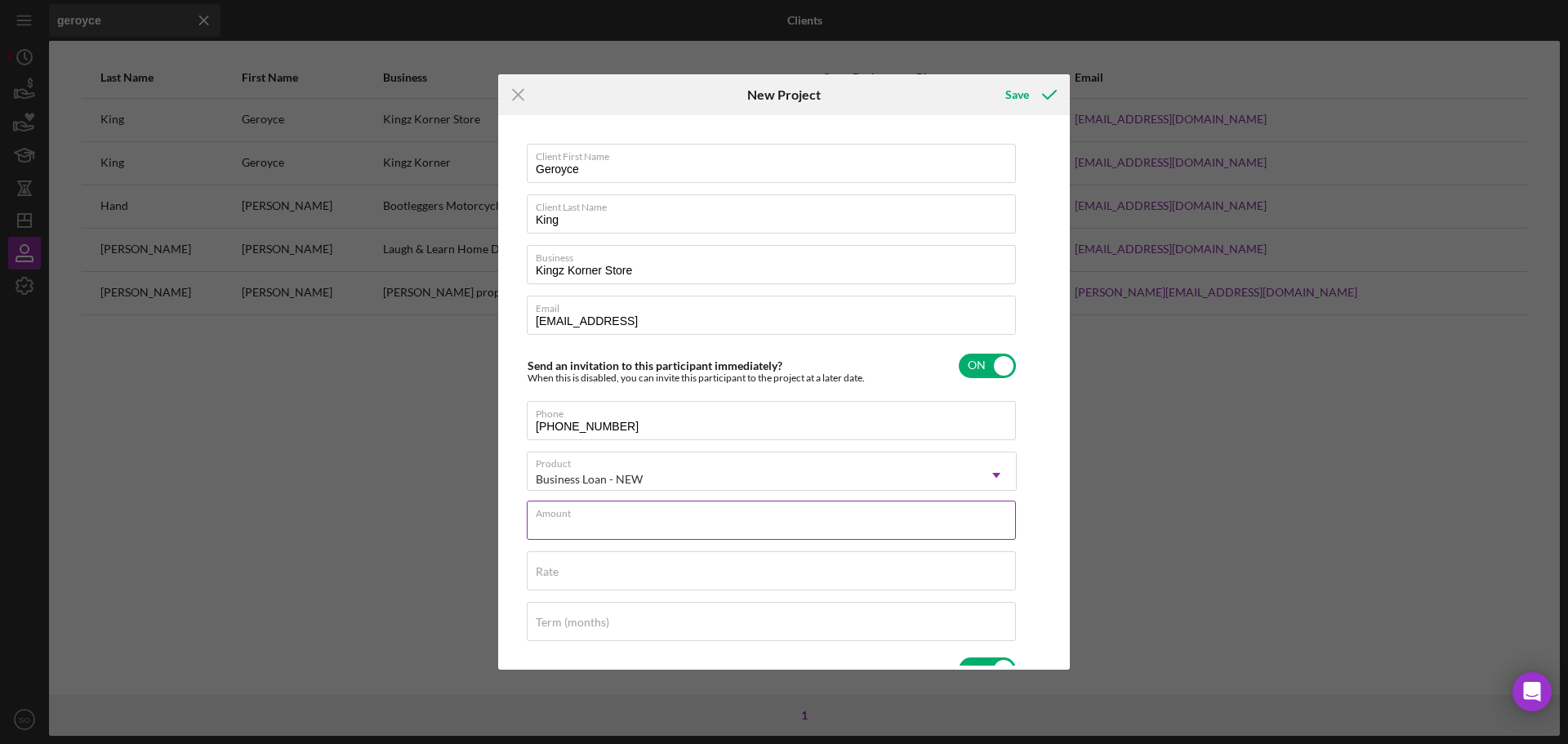
click at [710, 510] on div "Amount" at bounding box center [771, 521] width 490 height 41
type input "$80,000"
click at [601, 570] on div "Rate" at bounding box center [771, 572] width 490 height 41
type input "8.000%"
click at [630, 614] on div "Term (months)" at bounding box center [771, 622] width 490 height 41
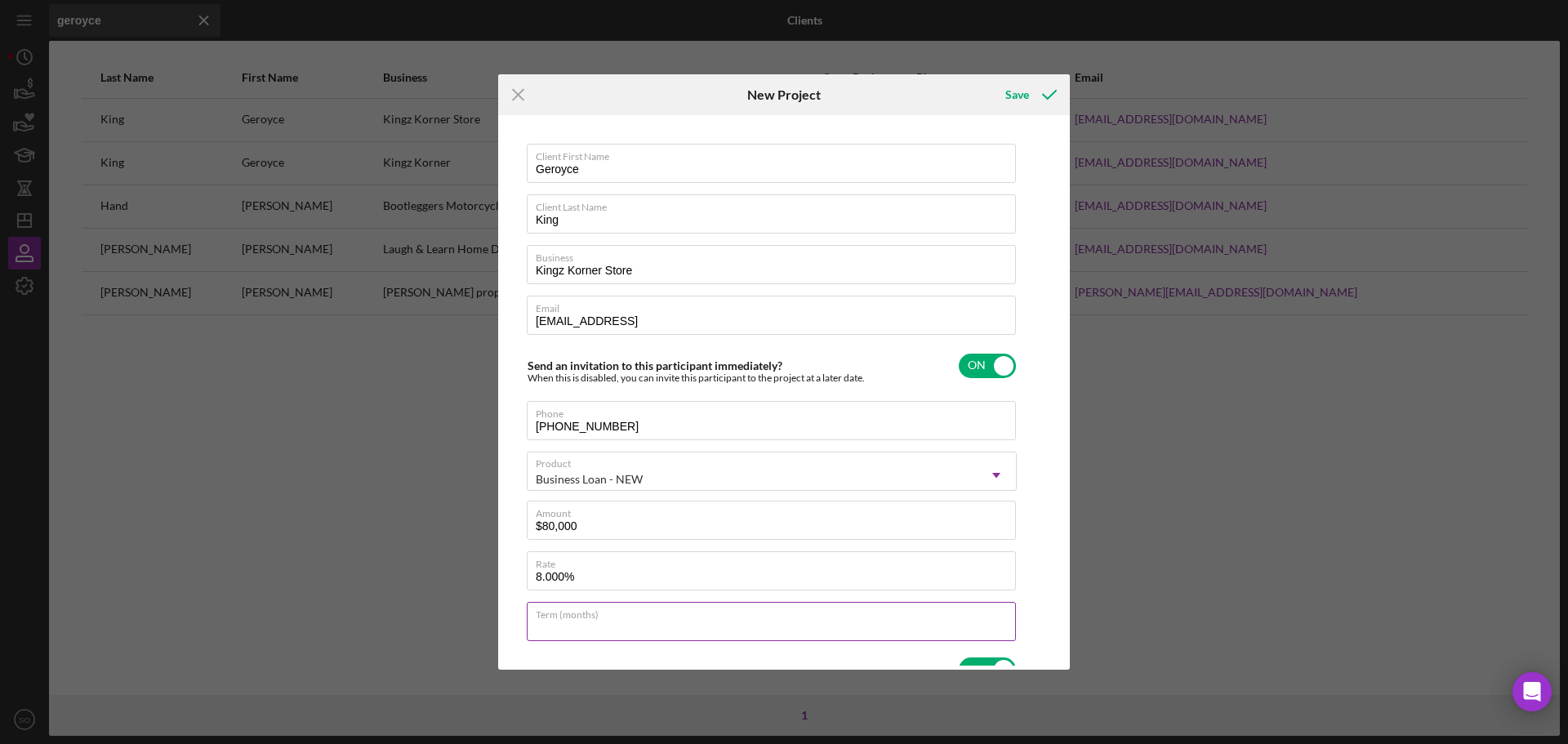
type input "60"
click at [1043, 92] on icon "submit" at bounding box center [1049, 95] width 41 height 41
type input "geroyceking@gmail.com"
checkbox input "false"
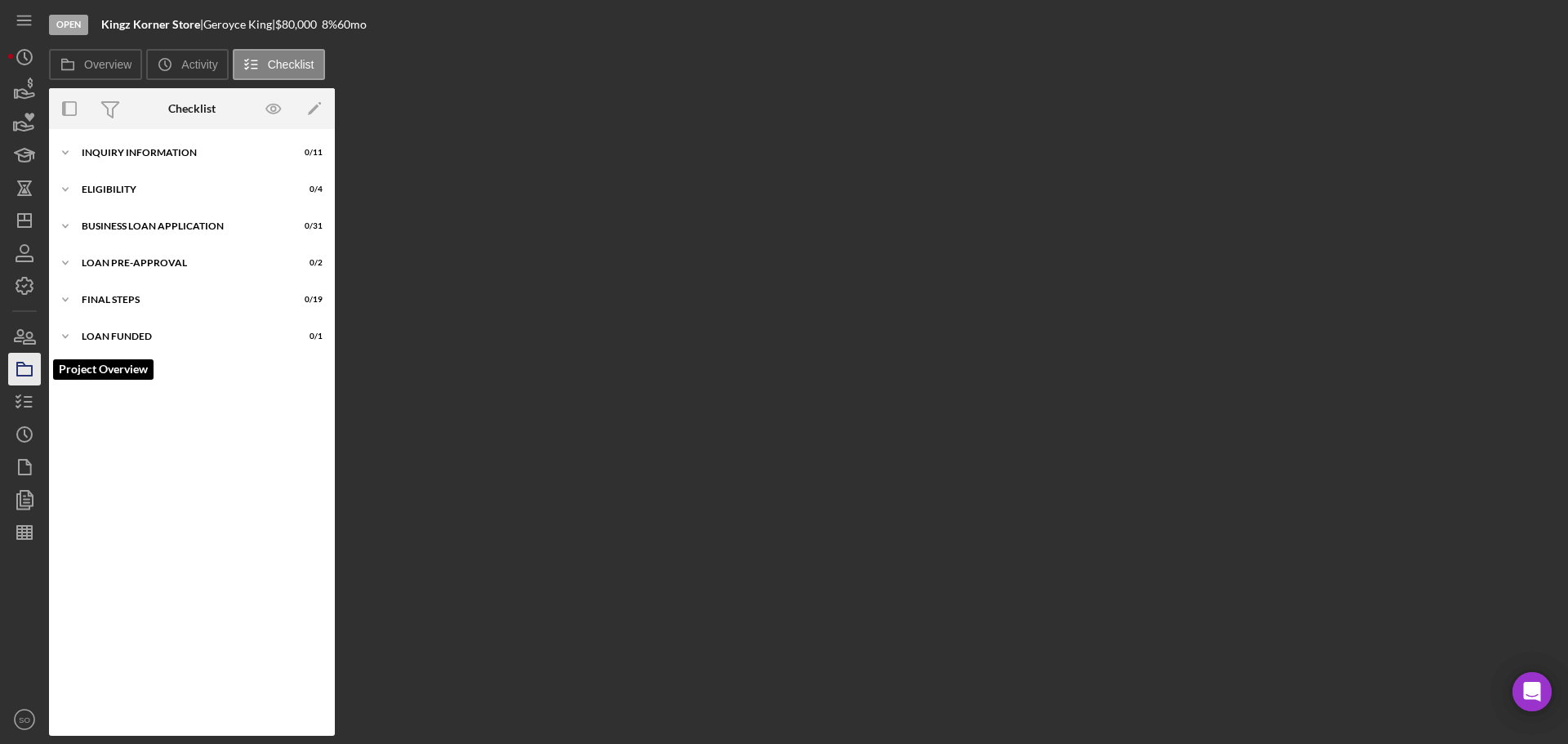
click at [23, 371] on icon "button" at bounding box center [25, 369] width 41 height 41
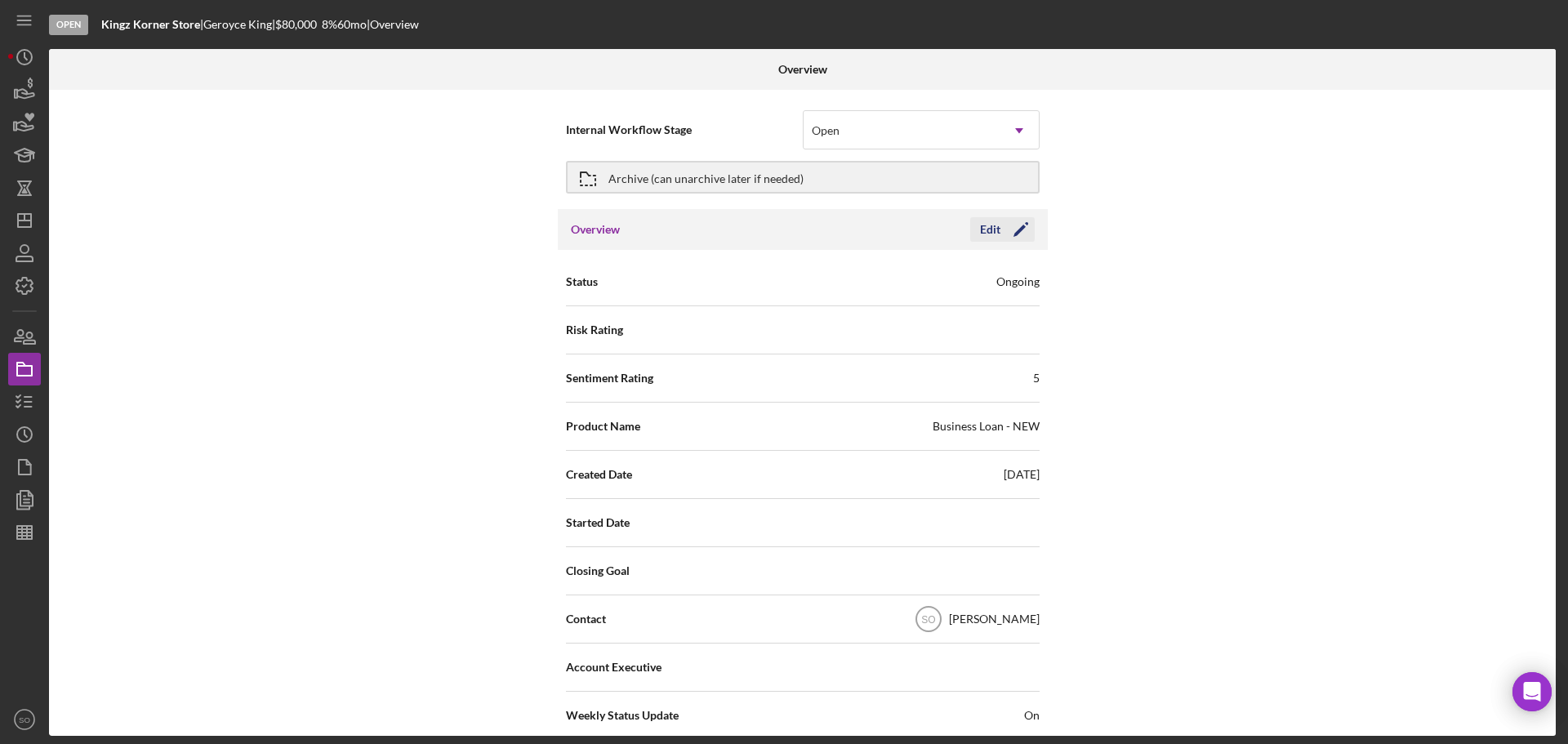
click at [1024, 229] on icon "Icon/Edit" at bounding box center [1021, 229] width 41 height 41
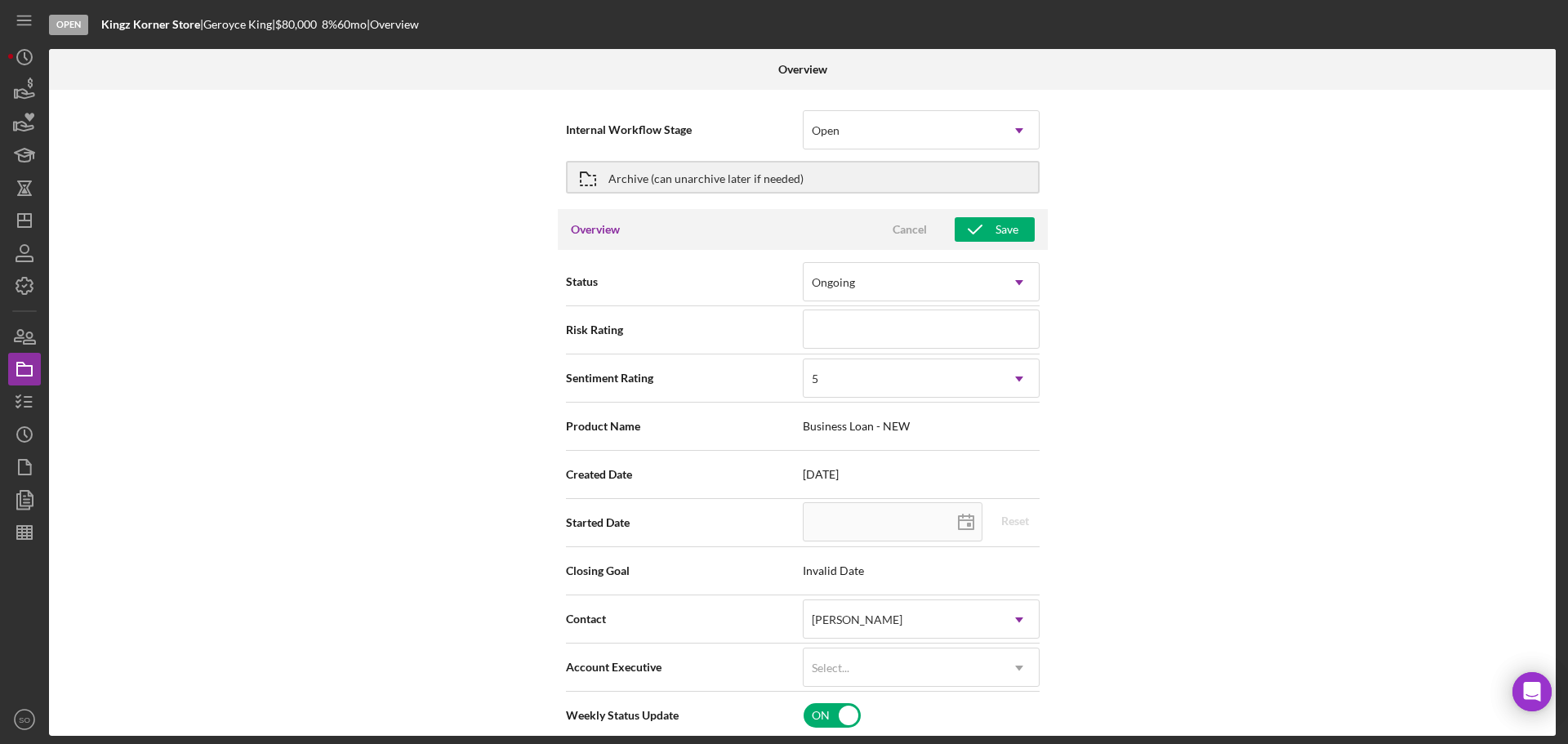
scroll to position [82, 0]
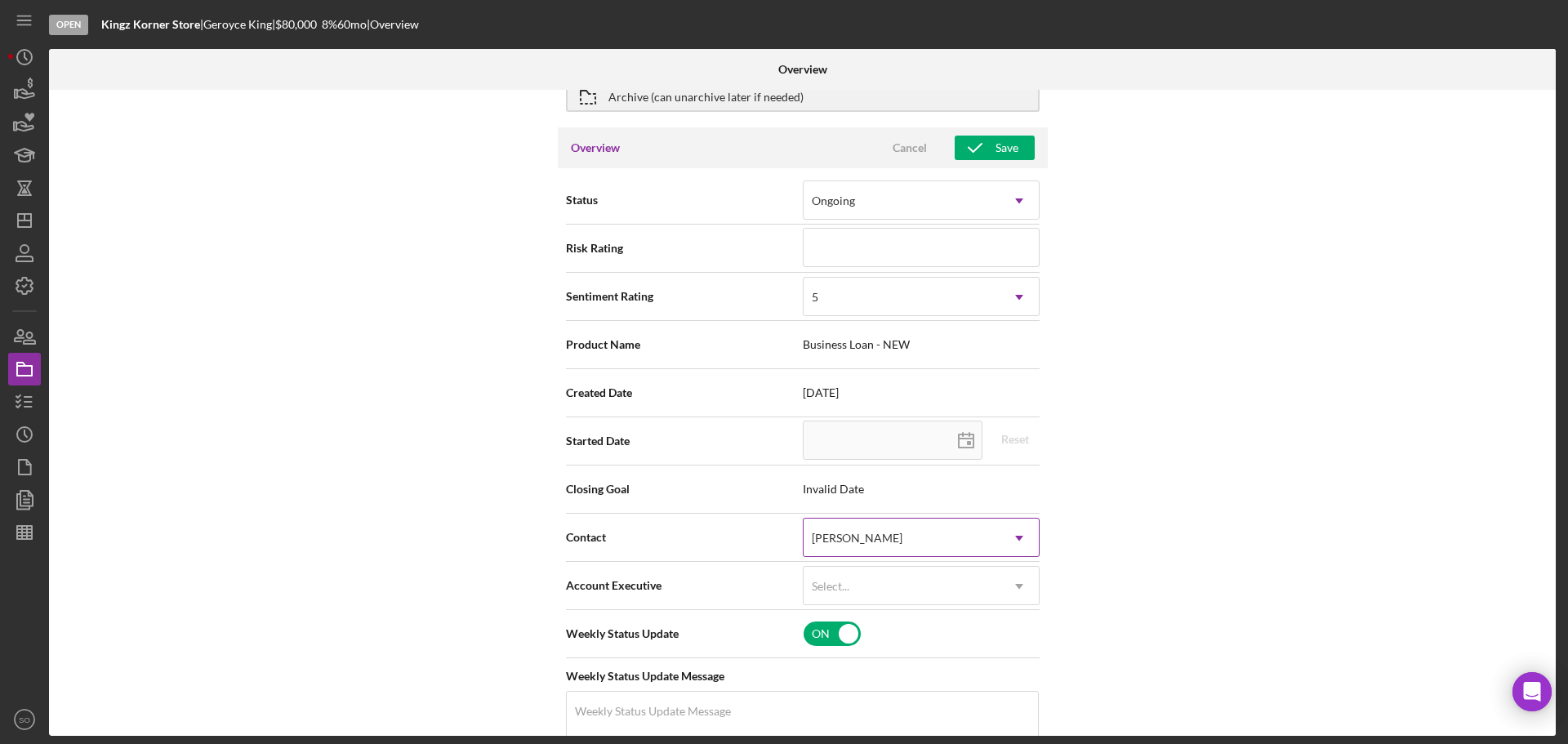
click at [928, 537] on div "[PERSON_NAME]" at bounding box center [901, 539] width 196 height 37
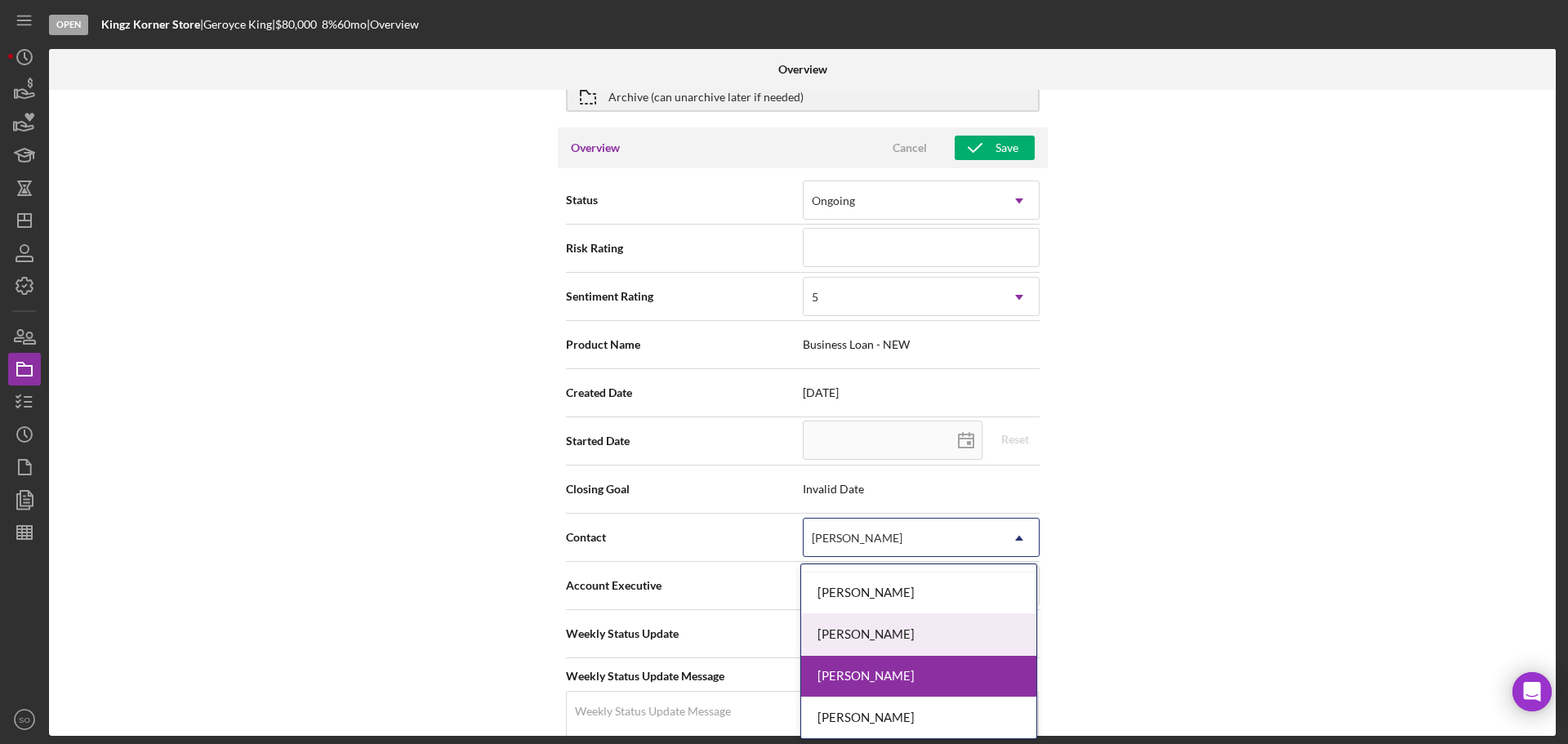
scroll to position [618, 0]
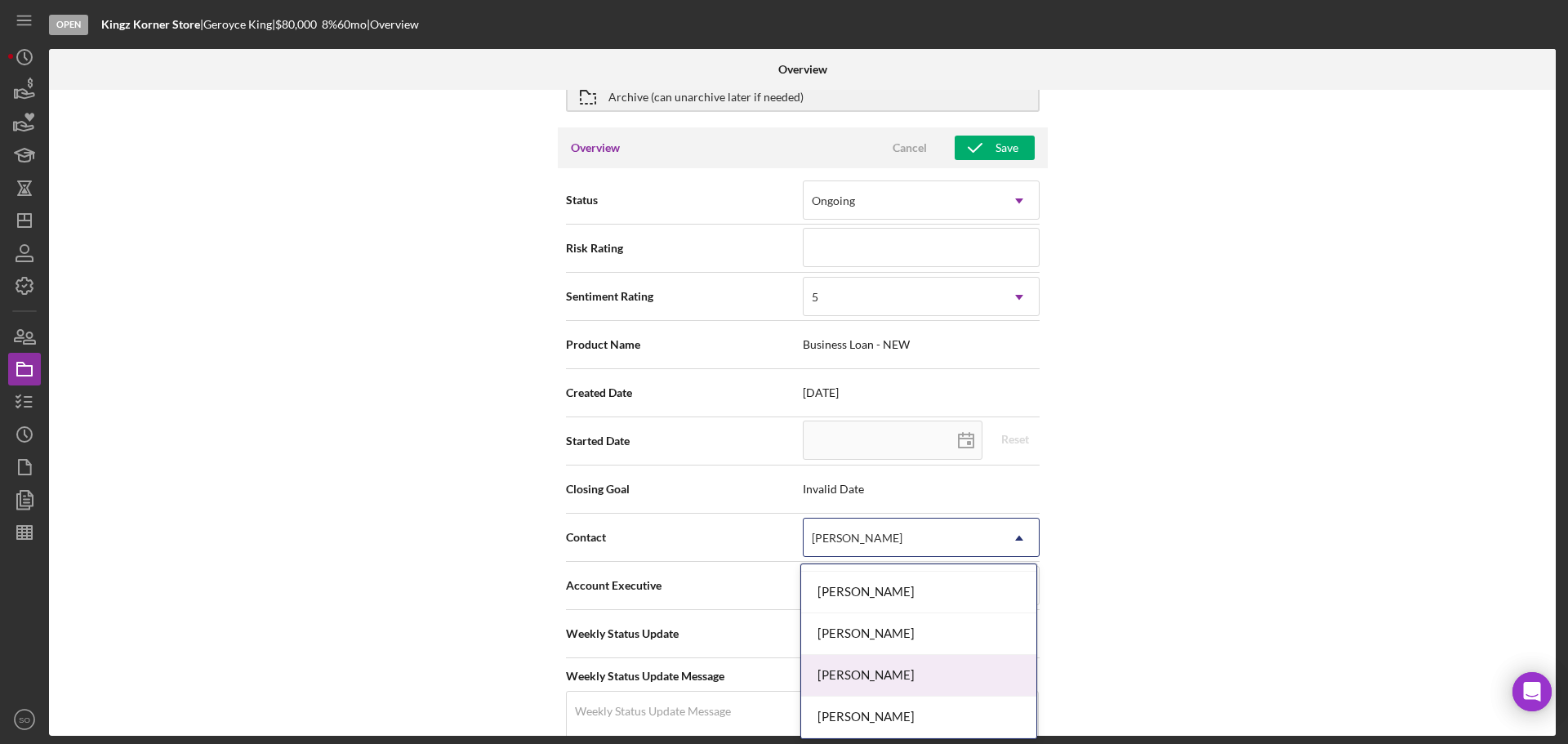
click at [884, 668] on div "[PERSON_NAME]" at bounding box center [919, 676] width 235 height 42
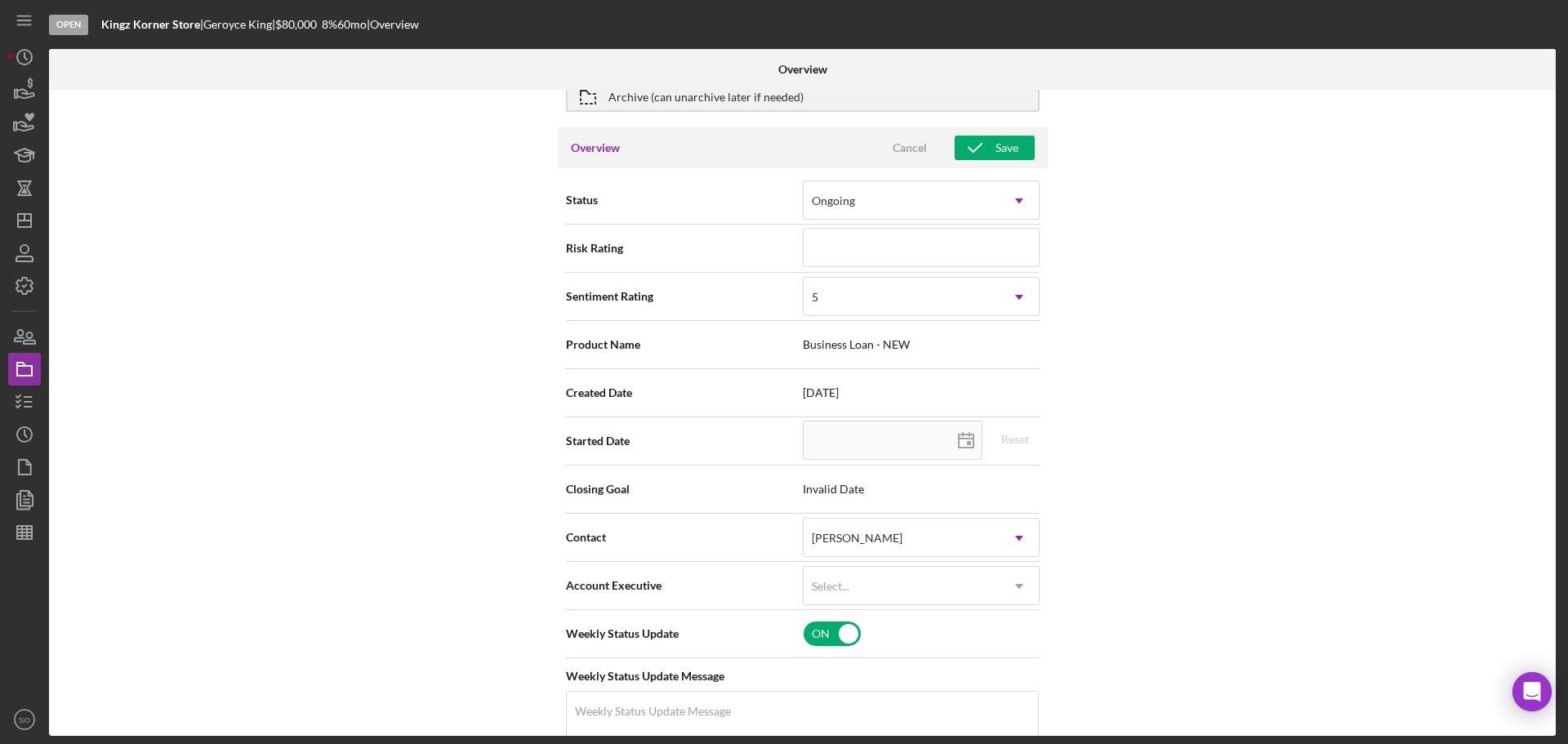
scroll to position [0, 0]
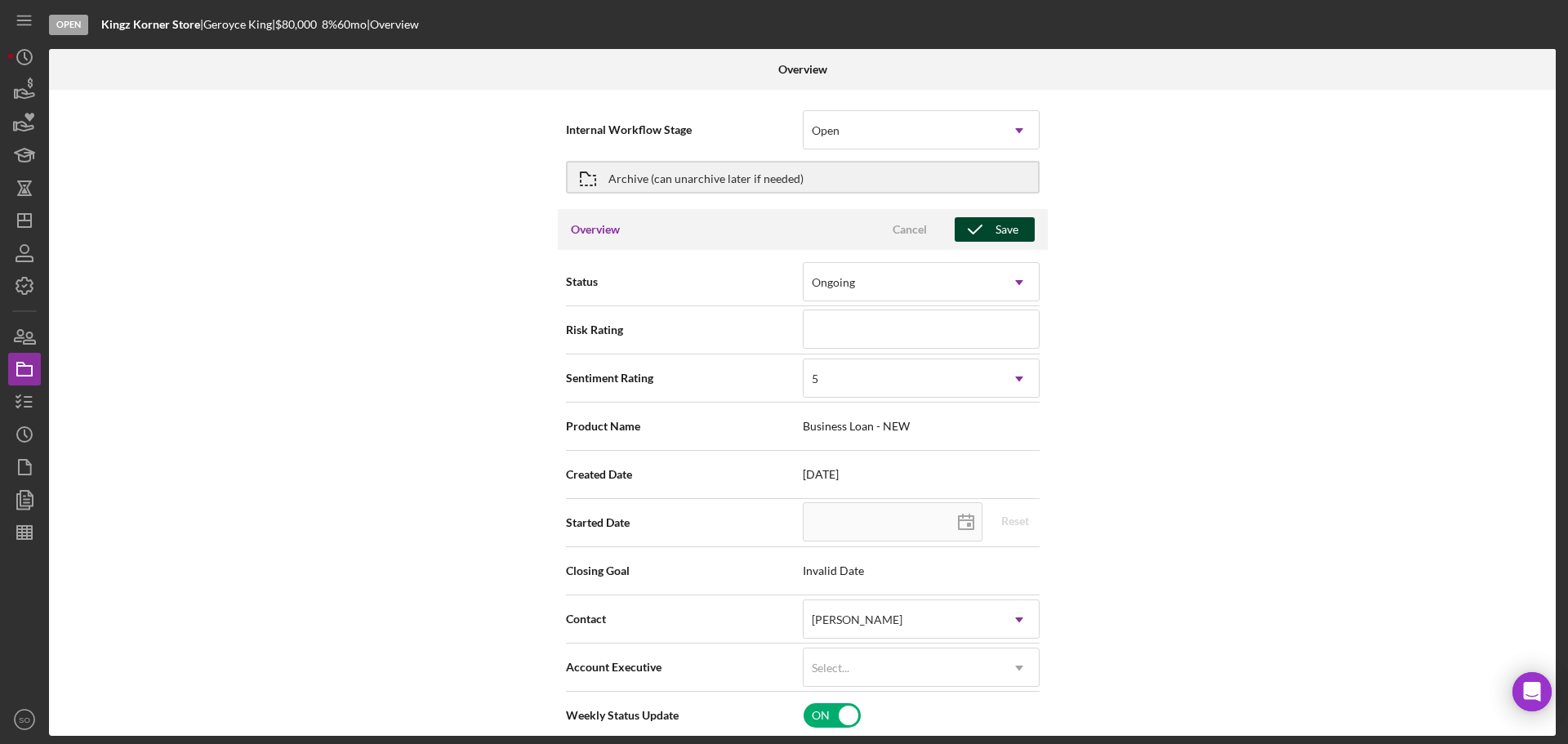
drag, startPoint x: 989, startPoint y: 228, endPoint x: 1019, endPoint y: 244, distance: 34.0
click at [991, 228] on icon "button" at bounding box center [975, 229] width 41 height 41
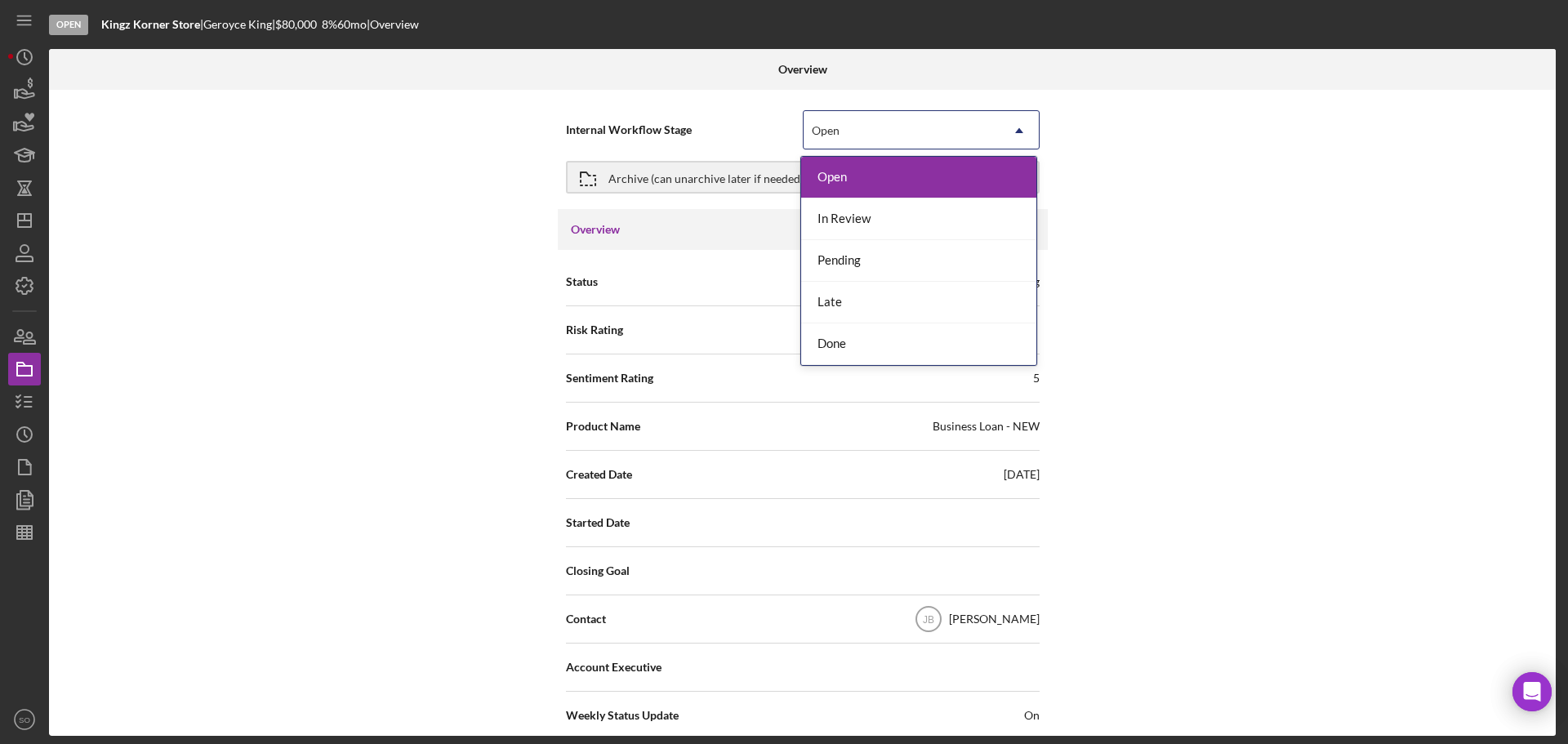
click at [947, 133] on div "Open" at bounding box center [901, 131] width 196 height 37
click at [895, 214] on div "In Review" at bounding box center [919, 219] width 235 height 42
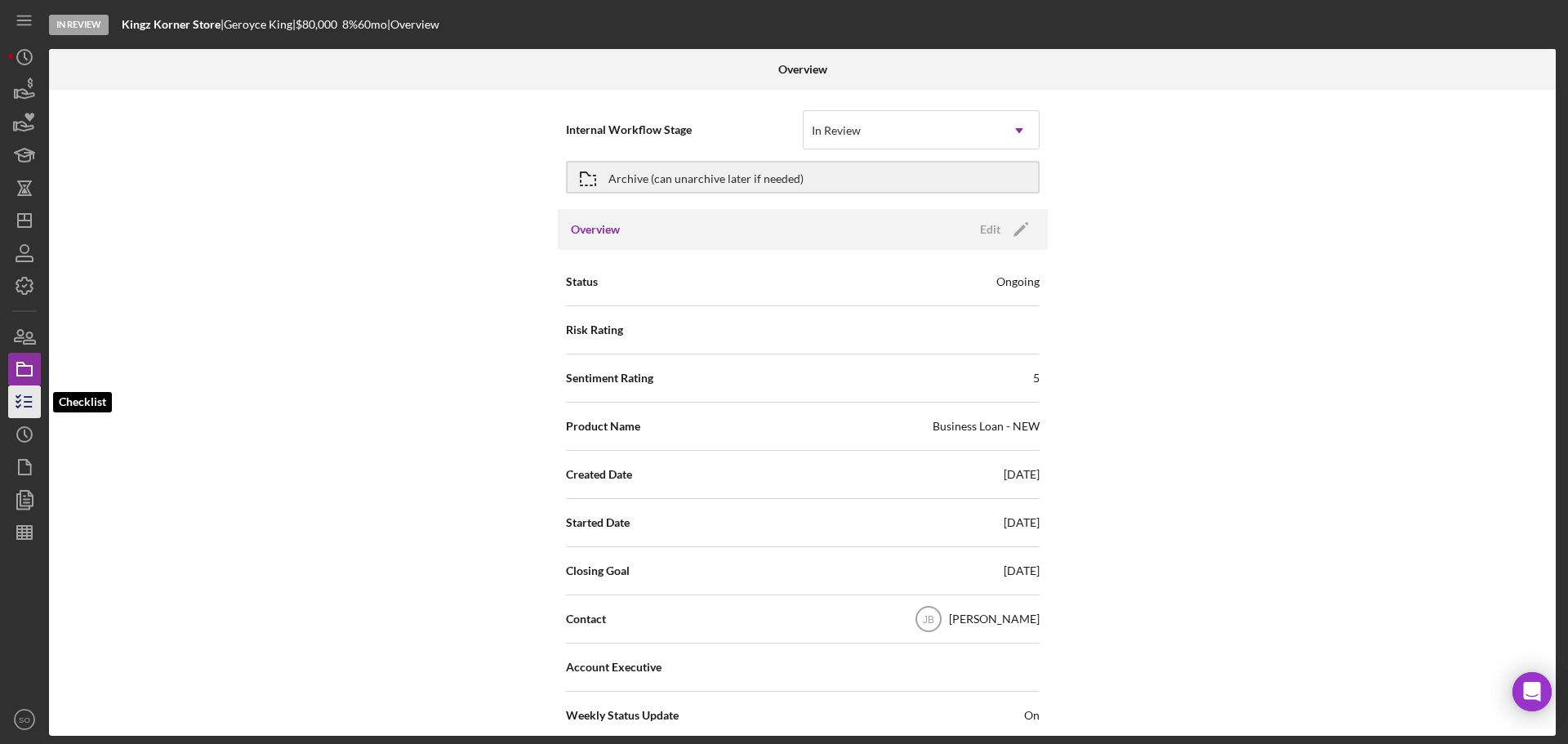
click at [23, 396] on icon "button" at bounding box center [25, 402] width 41 height 41
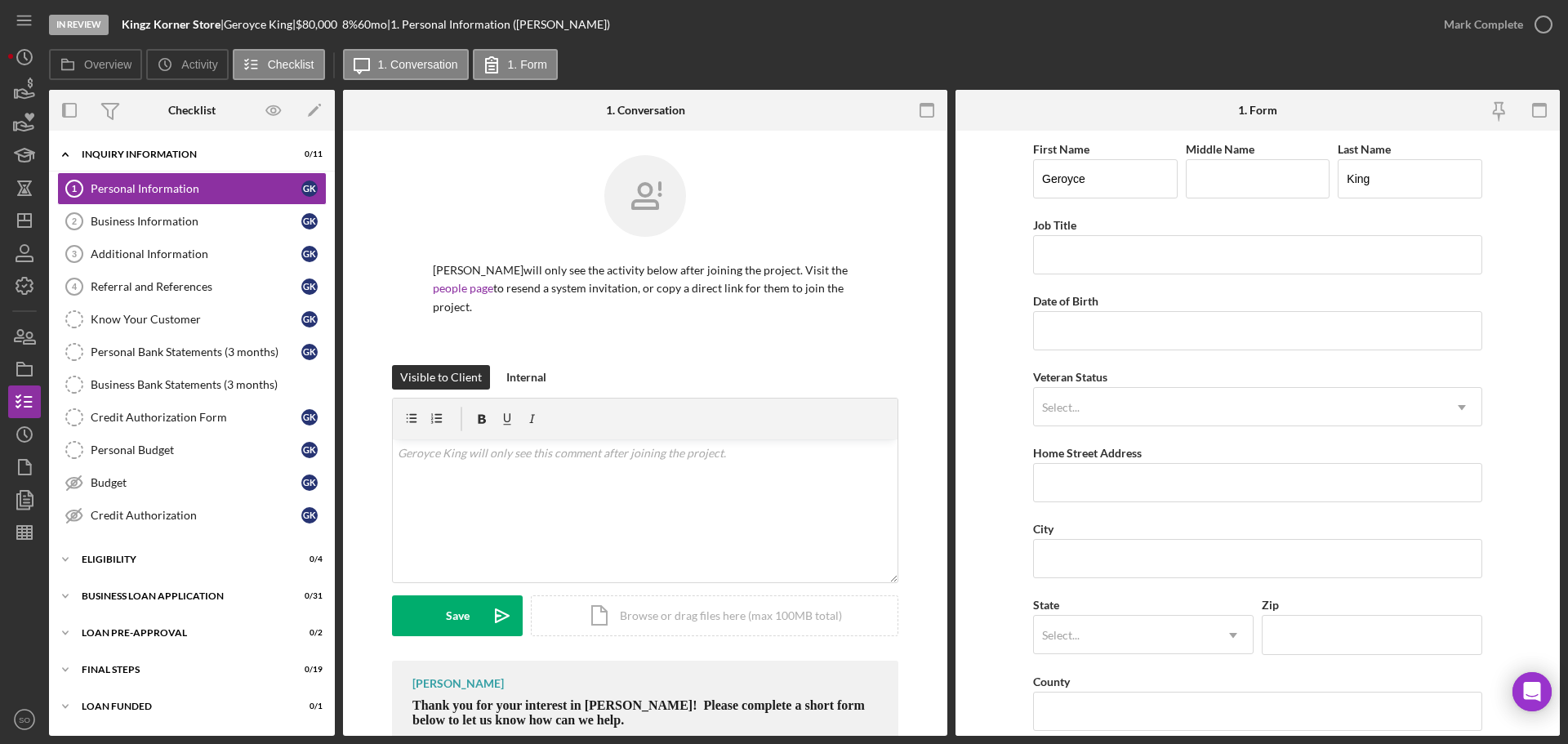
click at [185, 609] on div "Icon/Expander BUSINESS LOAN APPLICATION 0 / 31" at bounding box center [192, 596] width 286 height 33
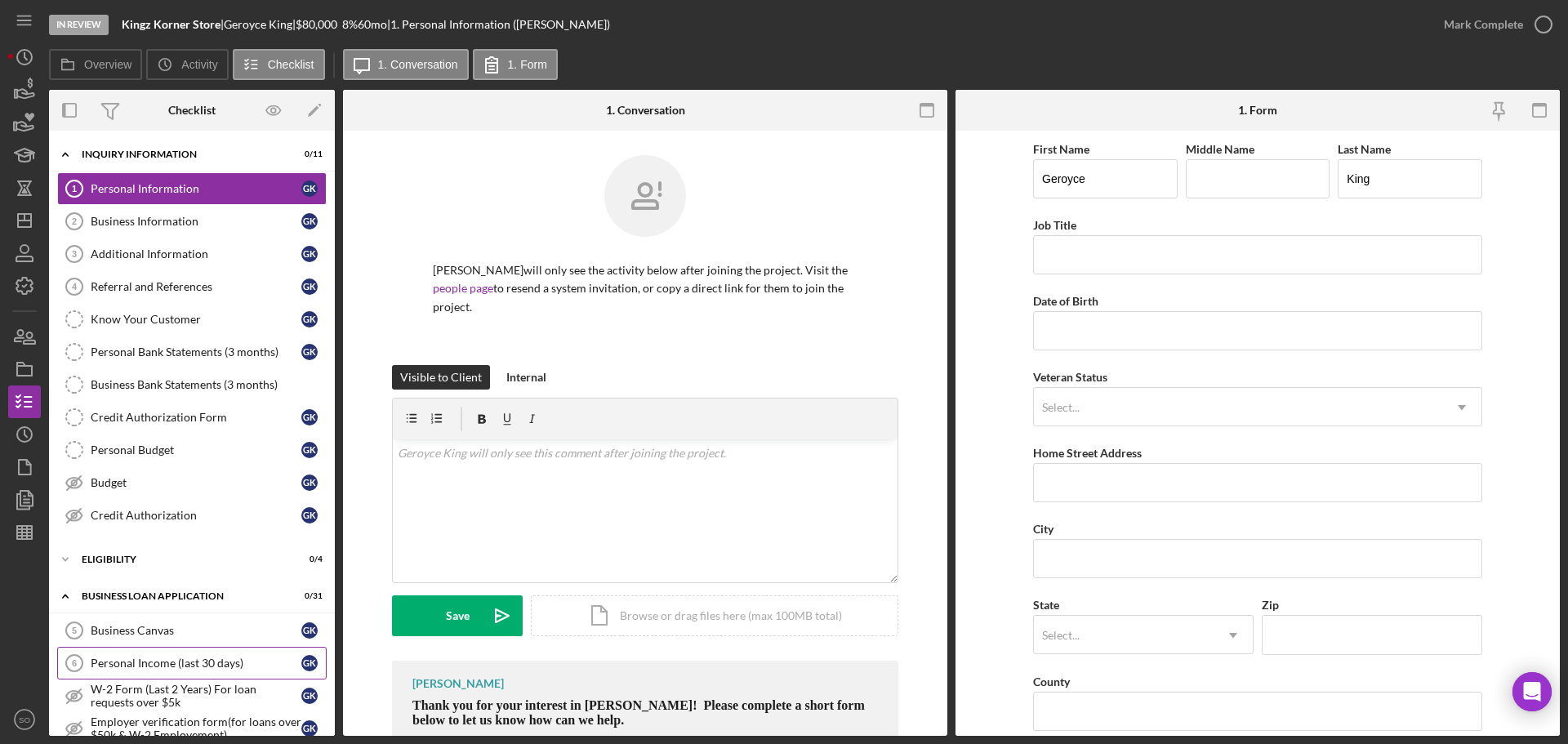
scroll to position [164, 0]
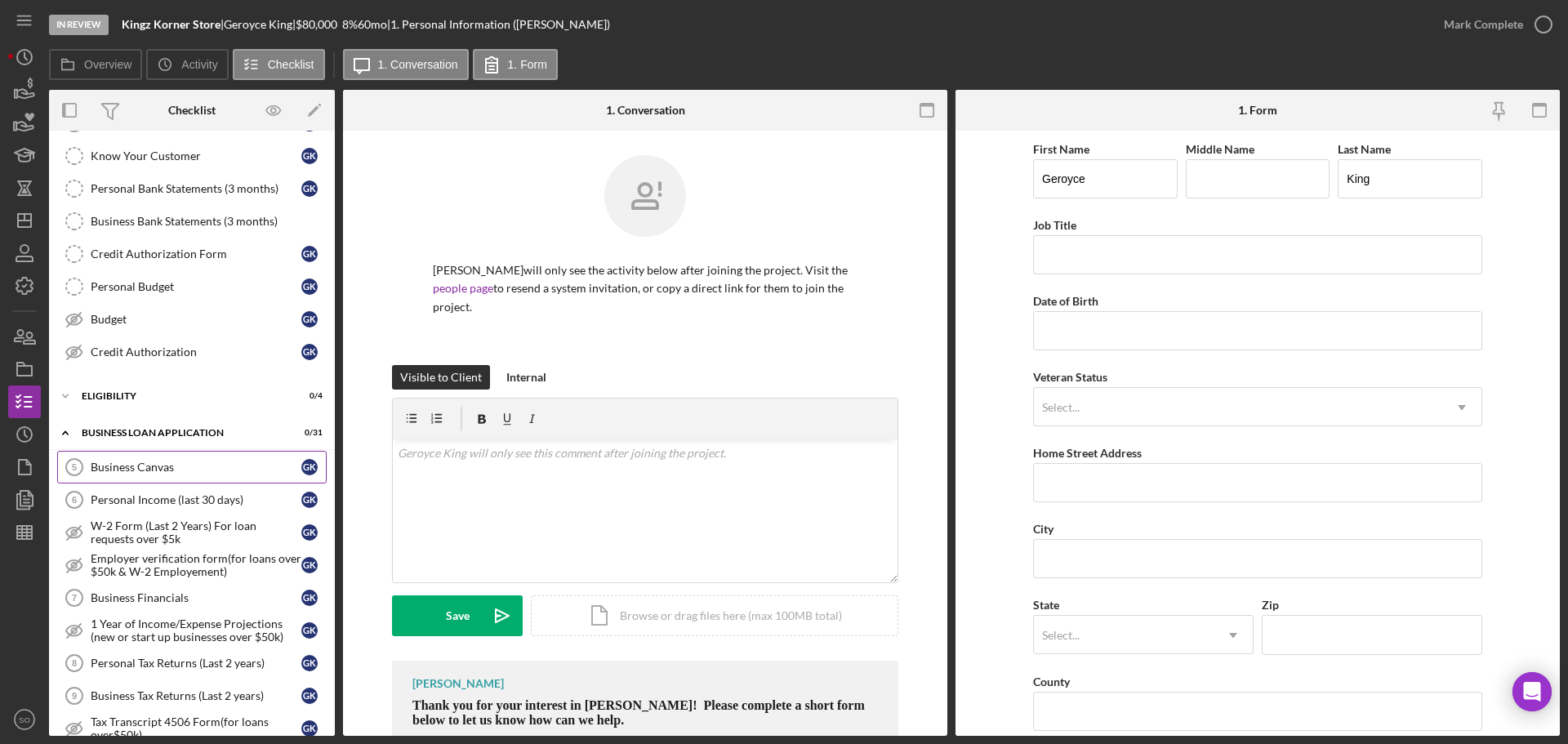
click at [155, 464] on div "Business Canvas" at bounding box center [195, 467] width 211 height 13
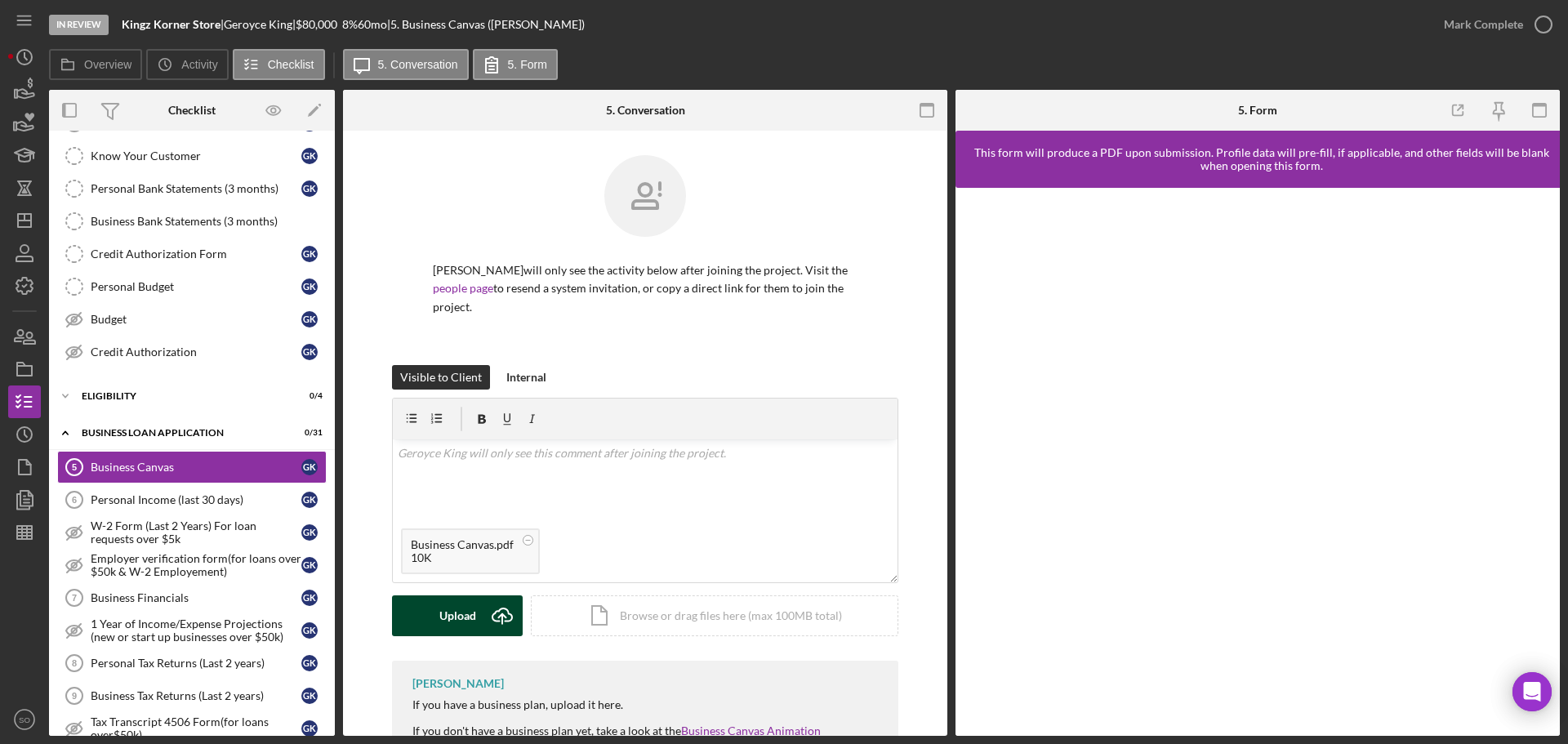
click at [450, 601] on div "Upload" at bounding box center [457, 616] width 36 height 41
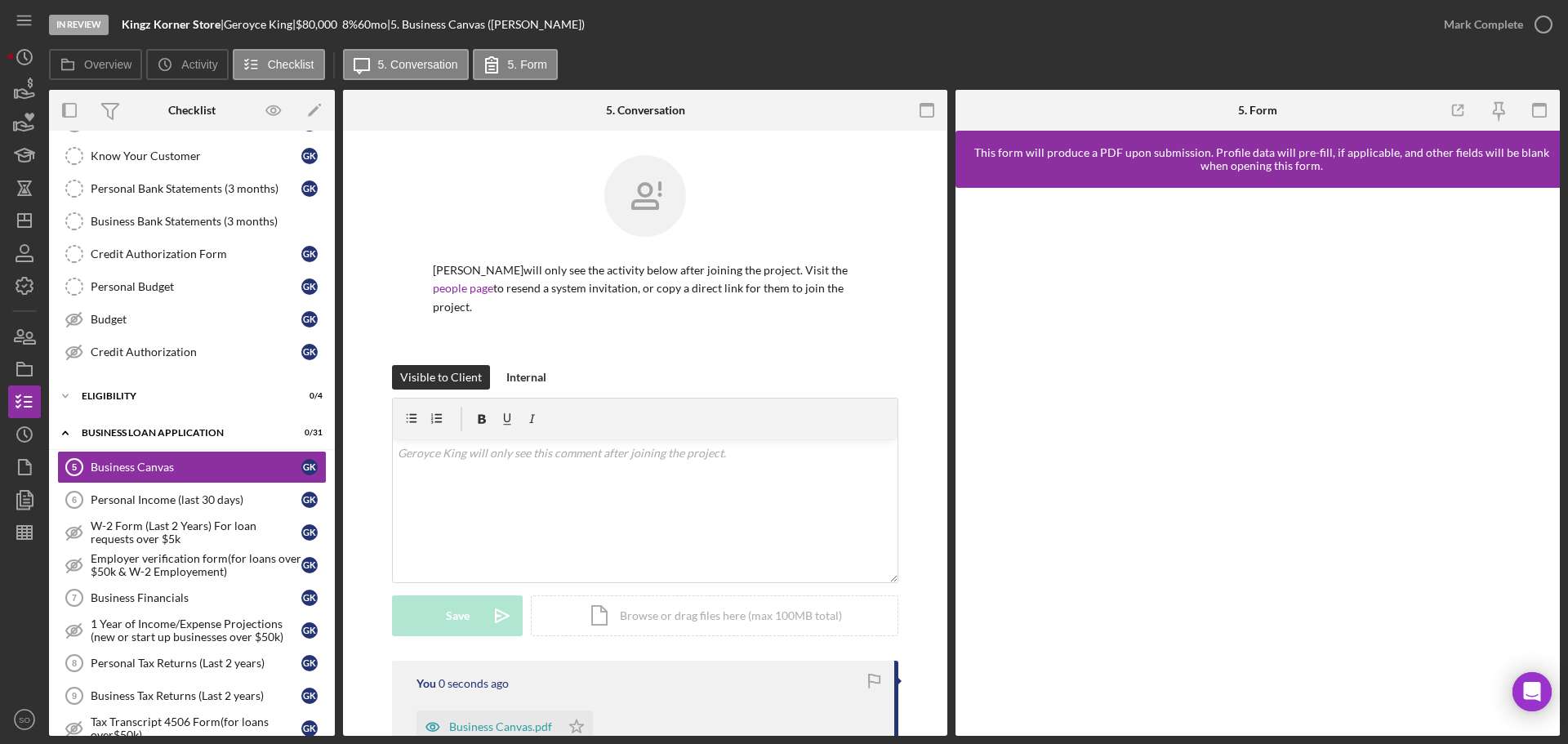
scroll to position [245, 0]
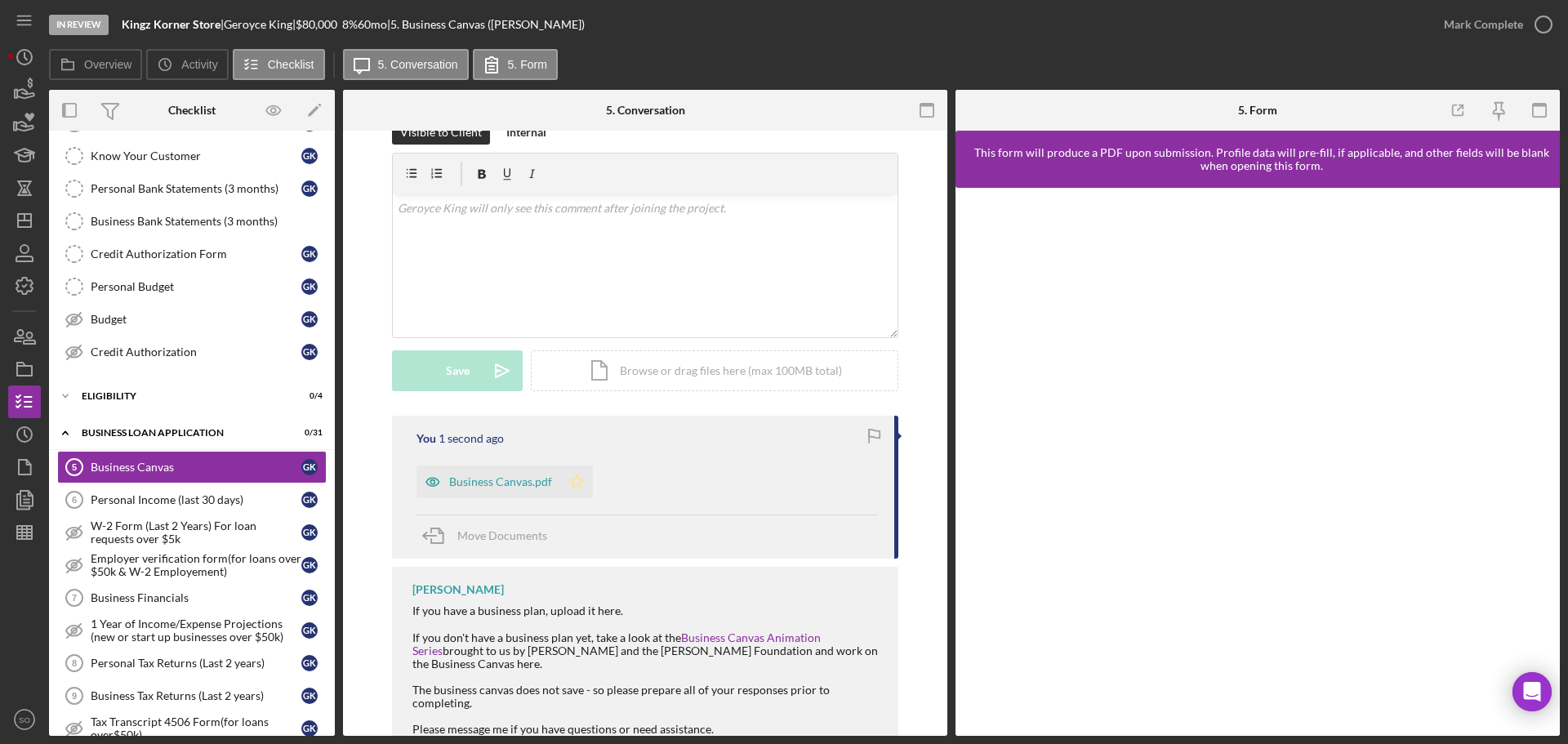
click at [576, 466] on icon "Icon/Star" at bounding box center [576, 482] width 33 height 33
click at [1530, 110] on icon "button" at bounding box center [1539, 110] width 36 height 36
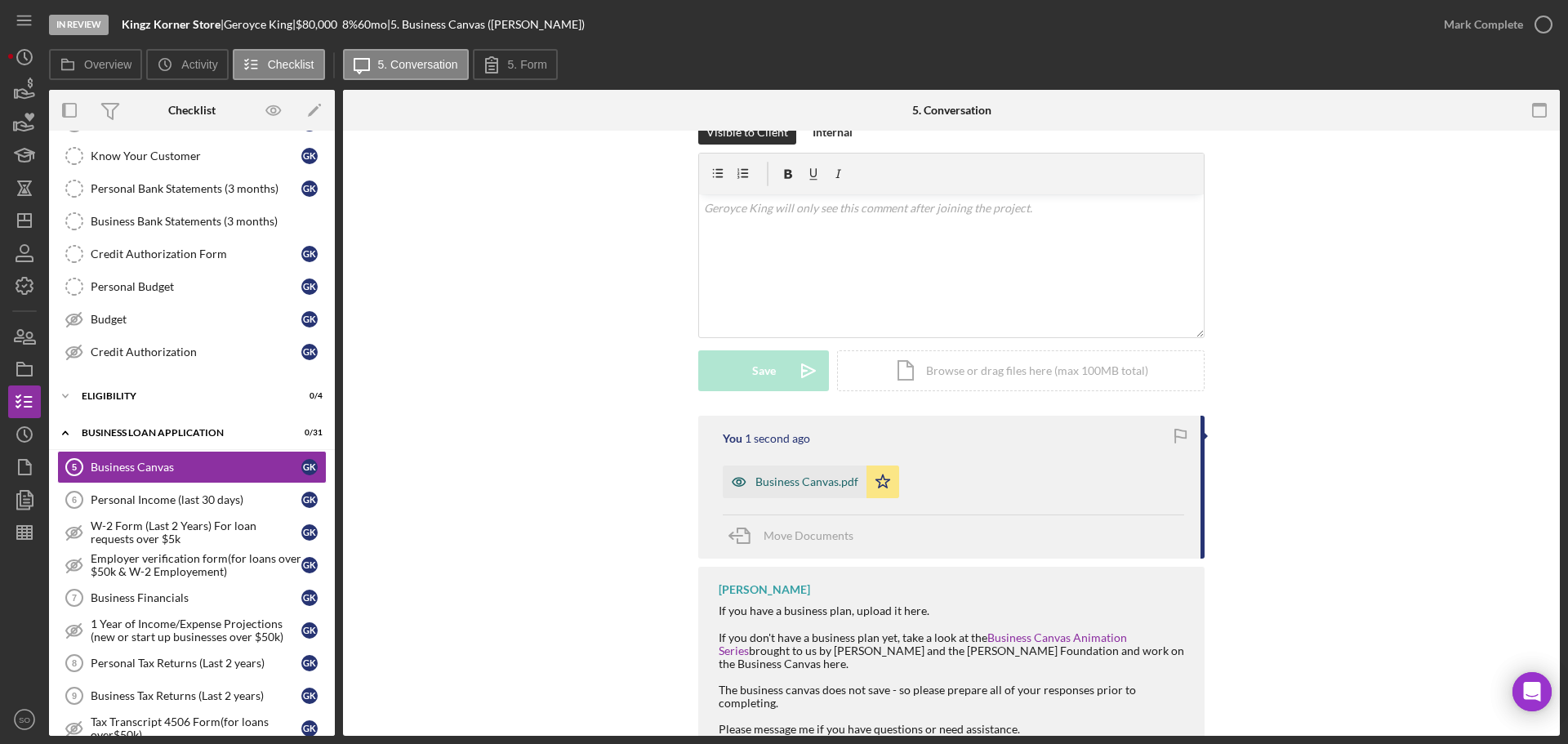
click at [817, 476] on div "Business Canvas.pdf" at bounding box center [807, 482] width 103 height 13
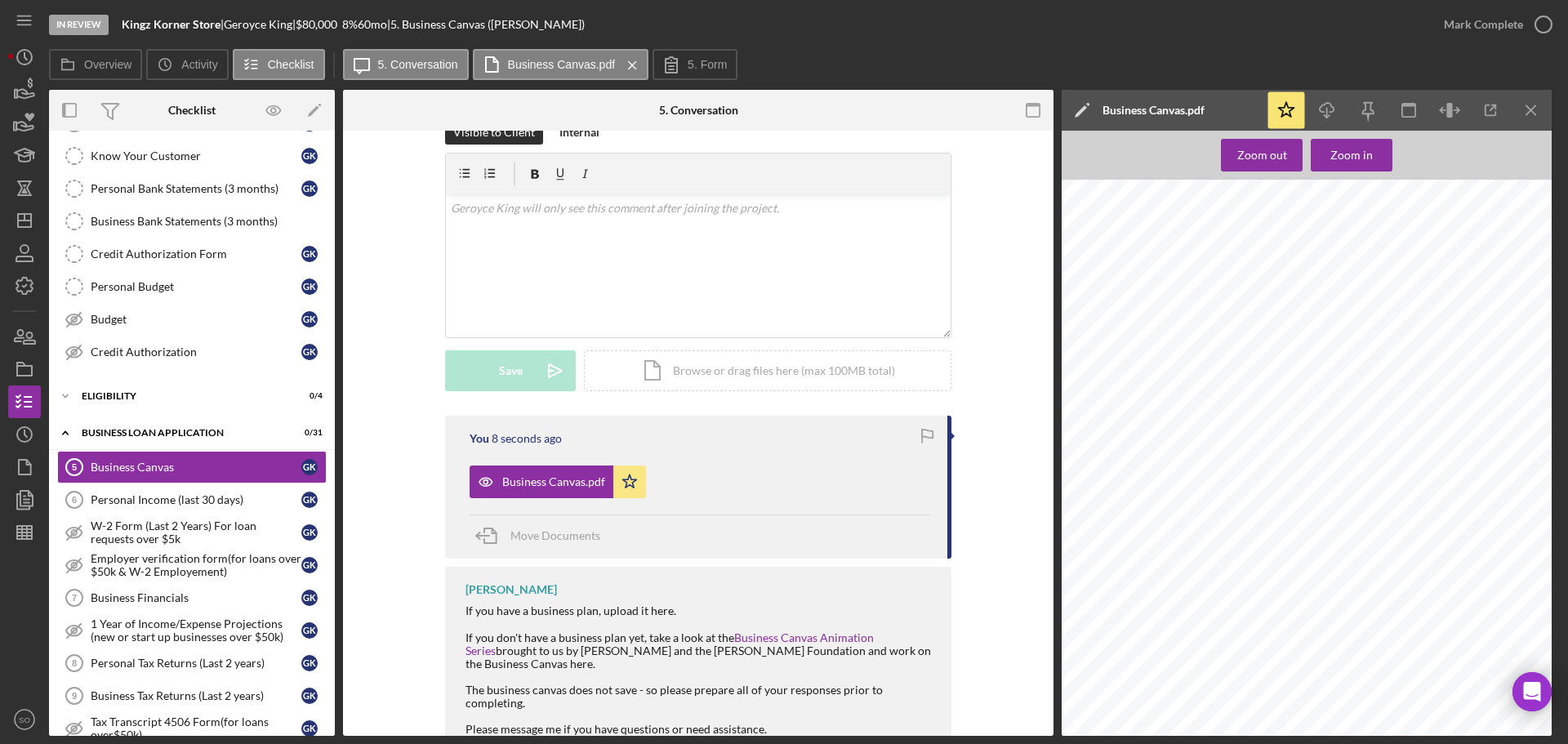
scroll to position [0, 0]
click at [1469, 34] on div "Mark Complete" at bounding box center [1483, 24] width 79 height 33
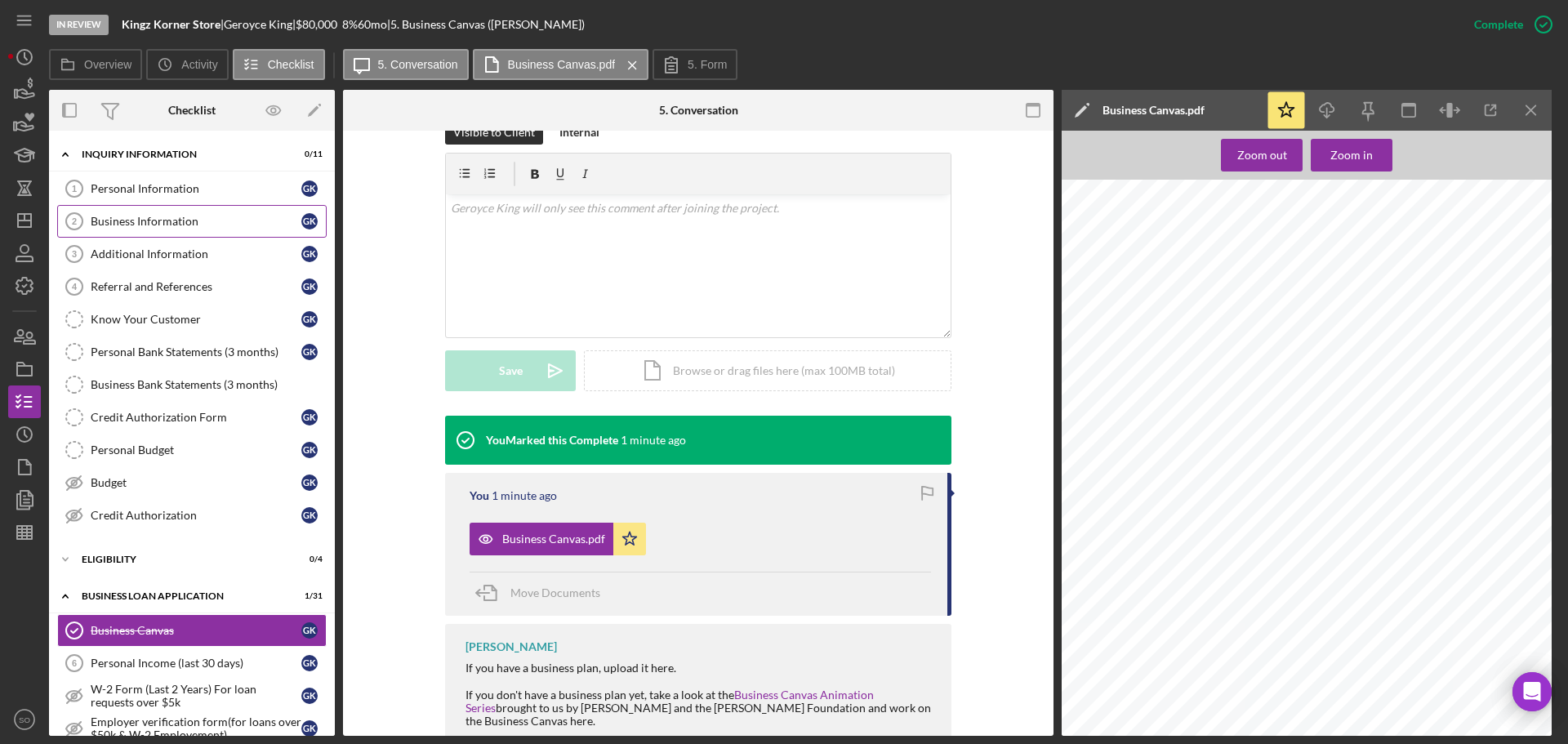
click at [179, 235] on link "Business Information 2 Business Information G K" at bounding box center [191, 221] width 269 height 33
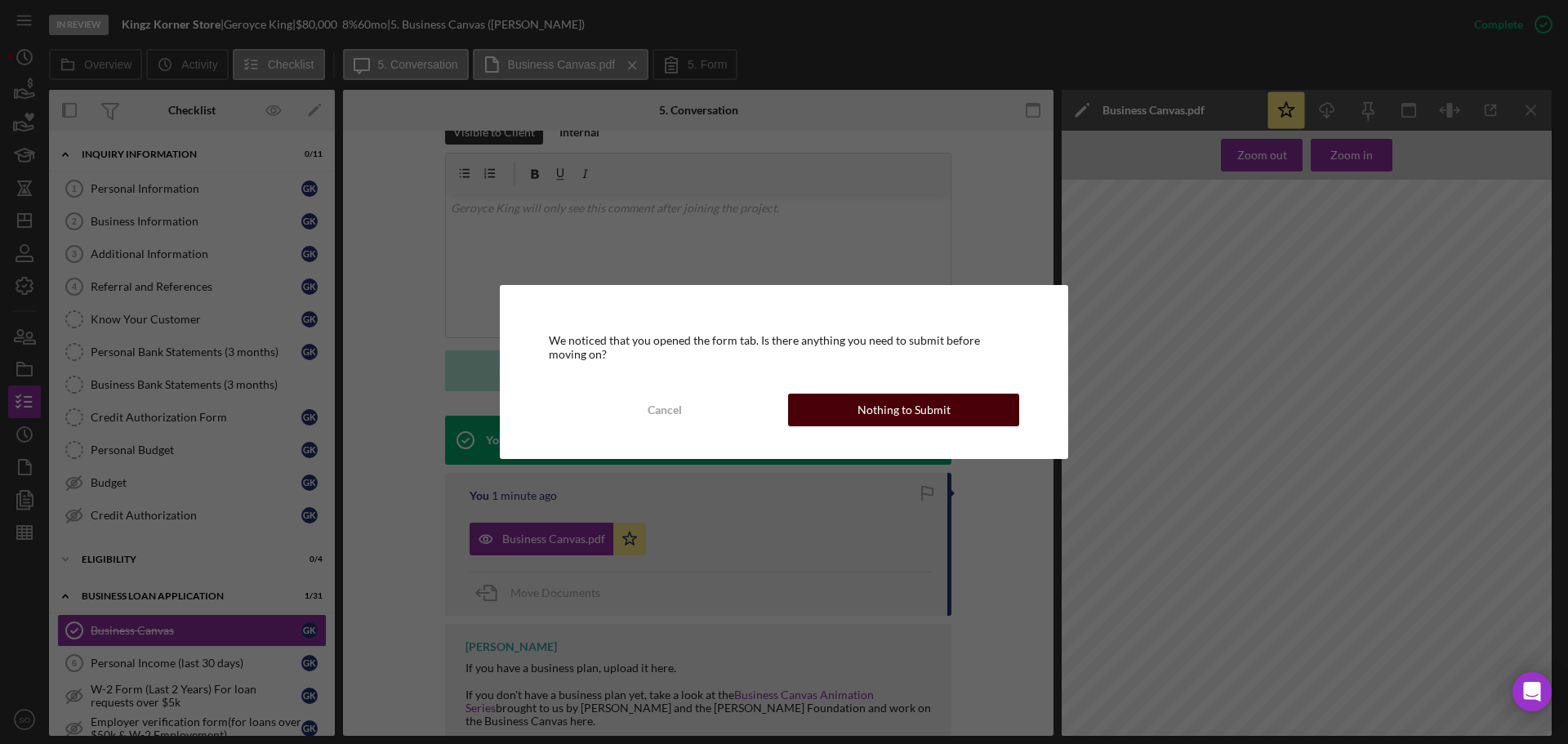
click at [929, 423] on div "Nothing to Submit" at bounding box center [903, 410] width 93 height 33
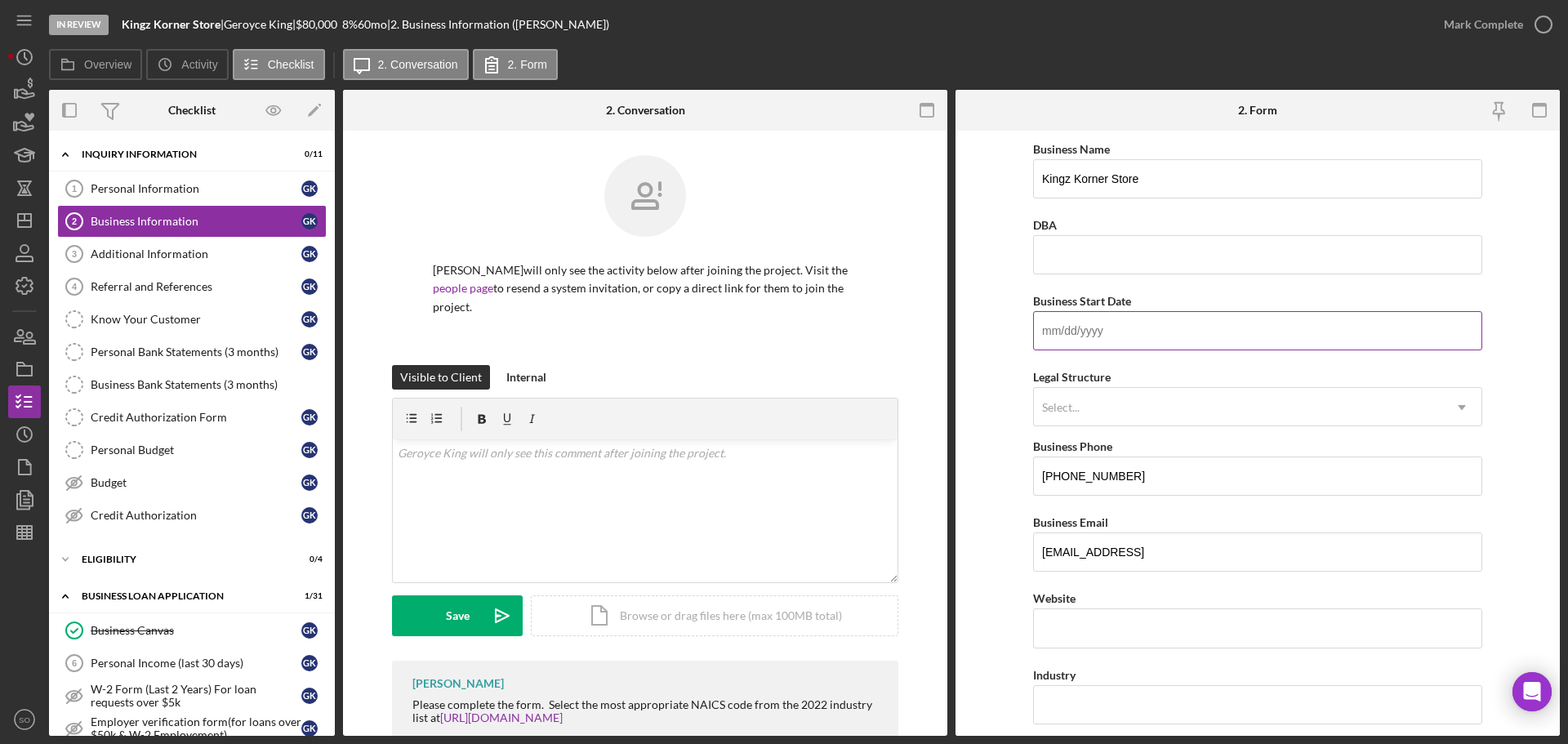
paste input "07/19/2019"
type input "07/19/2019"
click at [1120, 410] on div "Select..." at bounding box center [1238, 407] width 409 height 37
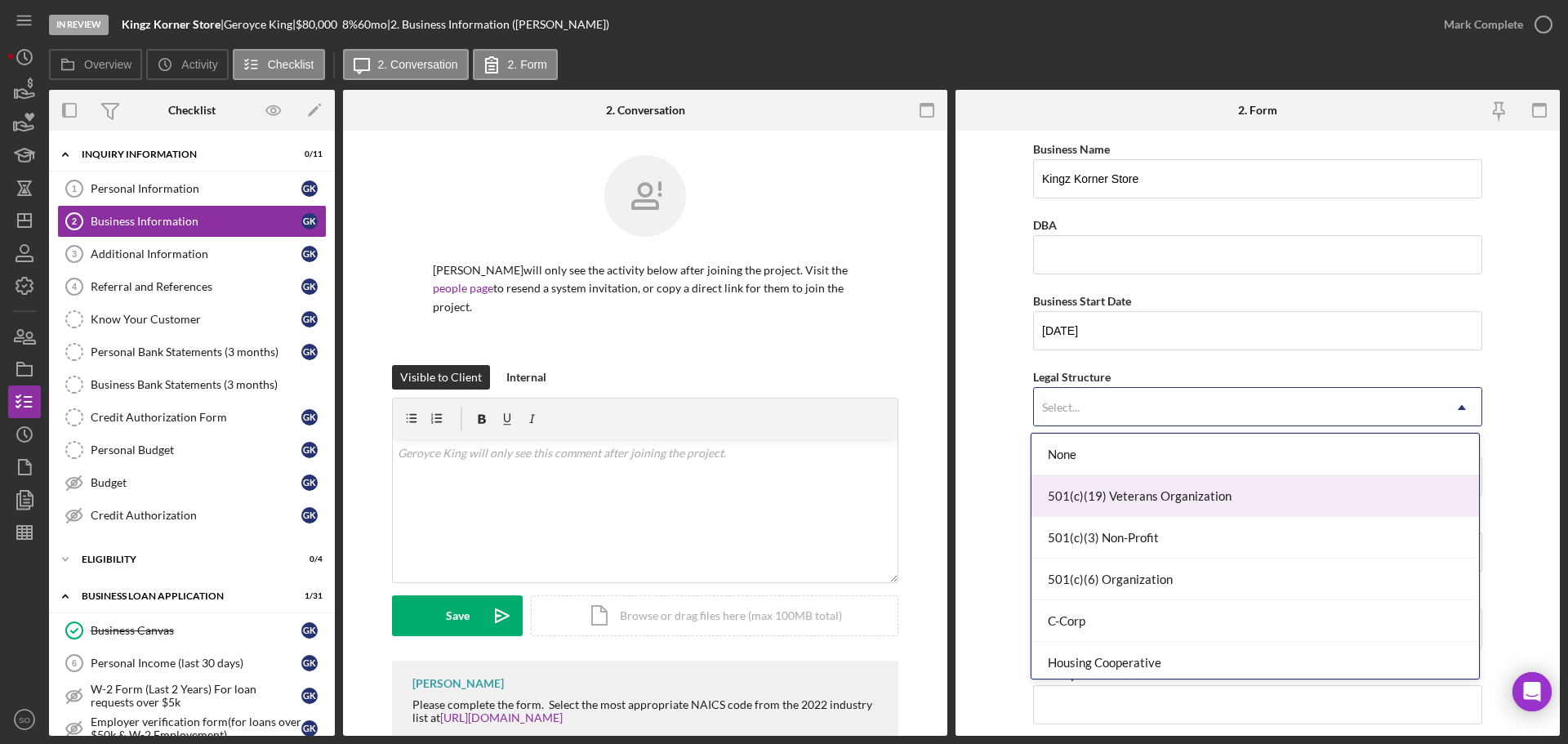
scroll to position [164, 0]
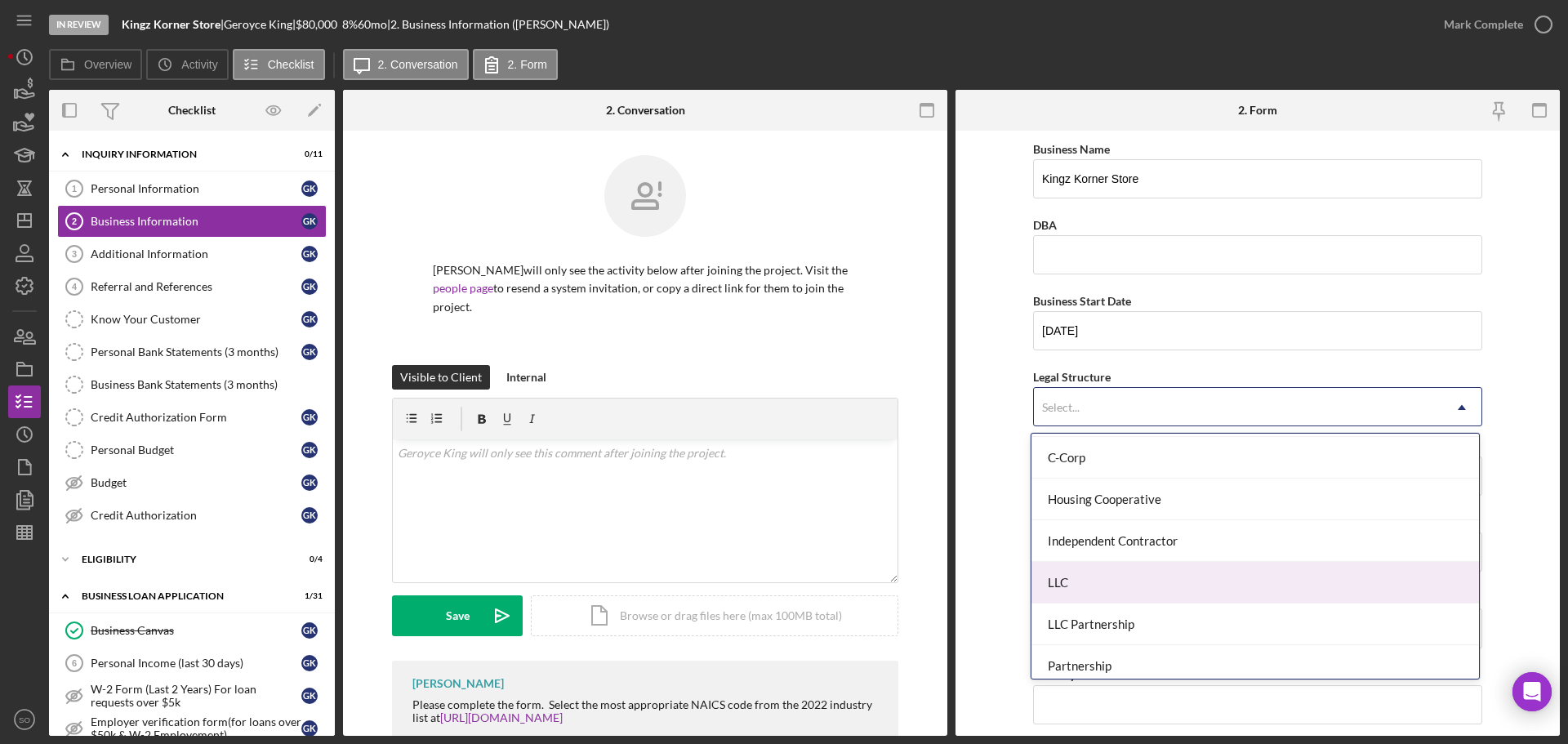
click at [1137, 578] on div "LLC" at bounding box center [1255, 582] width 448 height 42
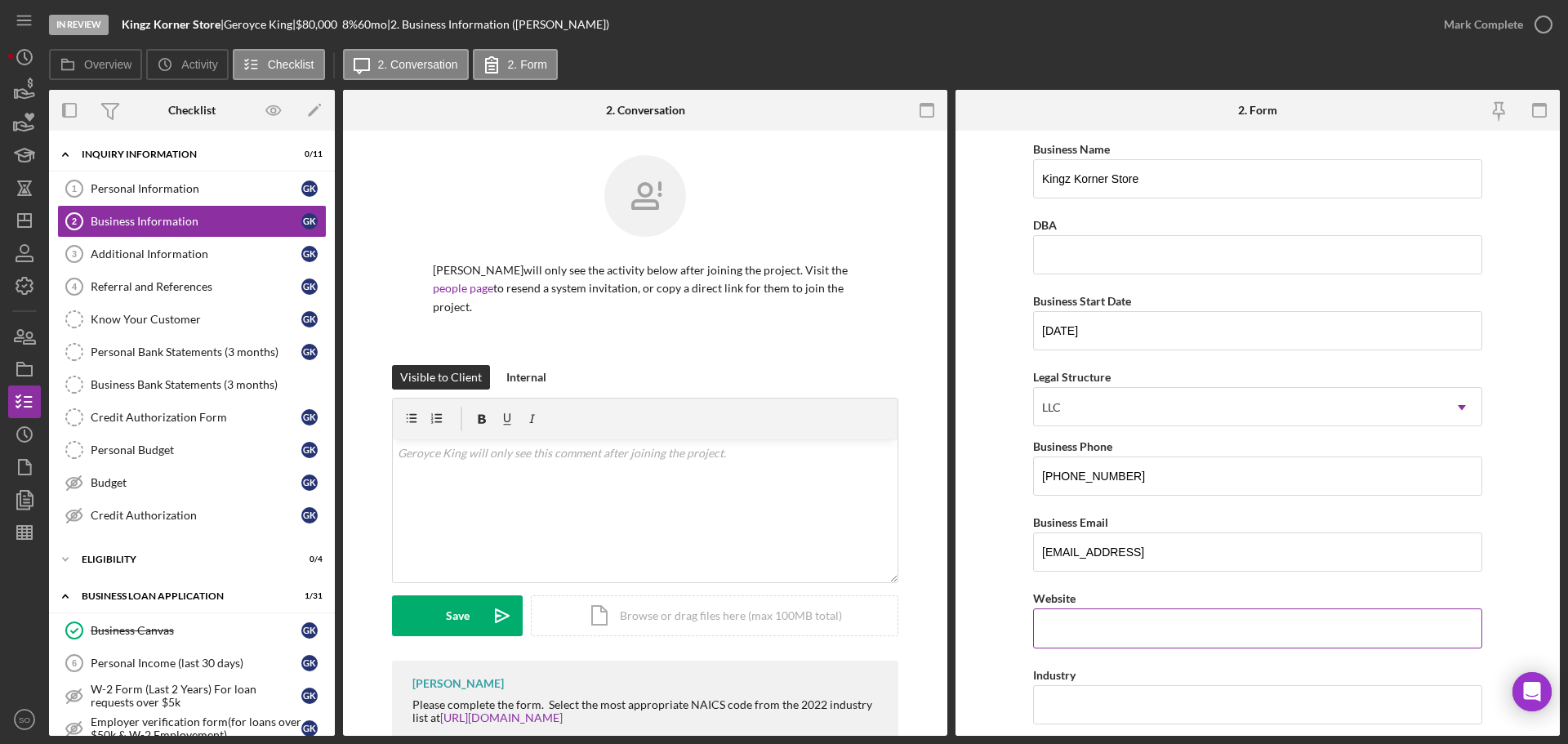
scroll to position [82, 0]
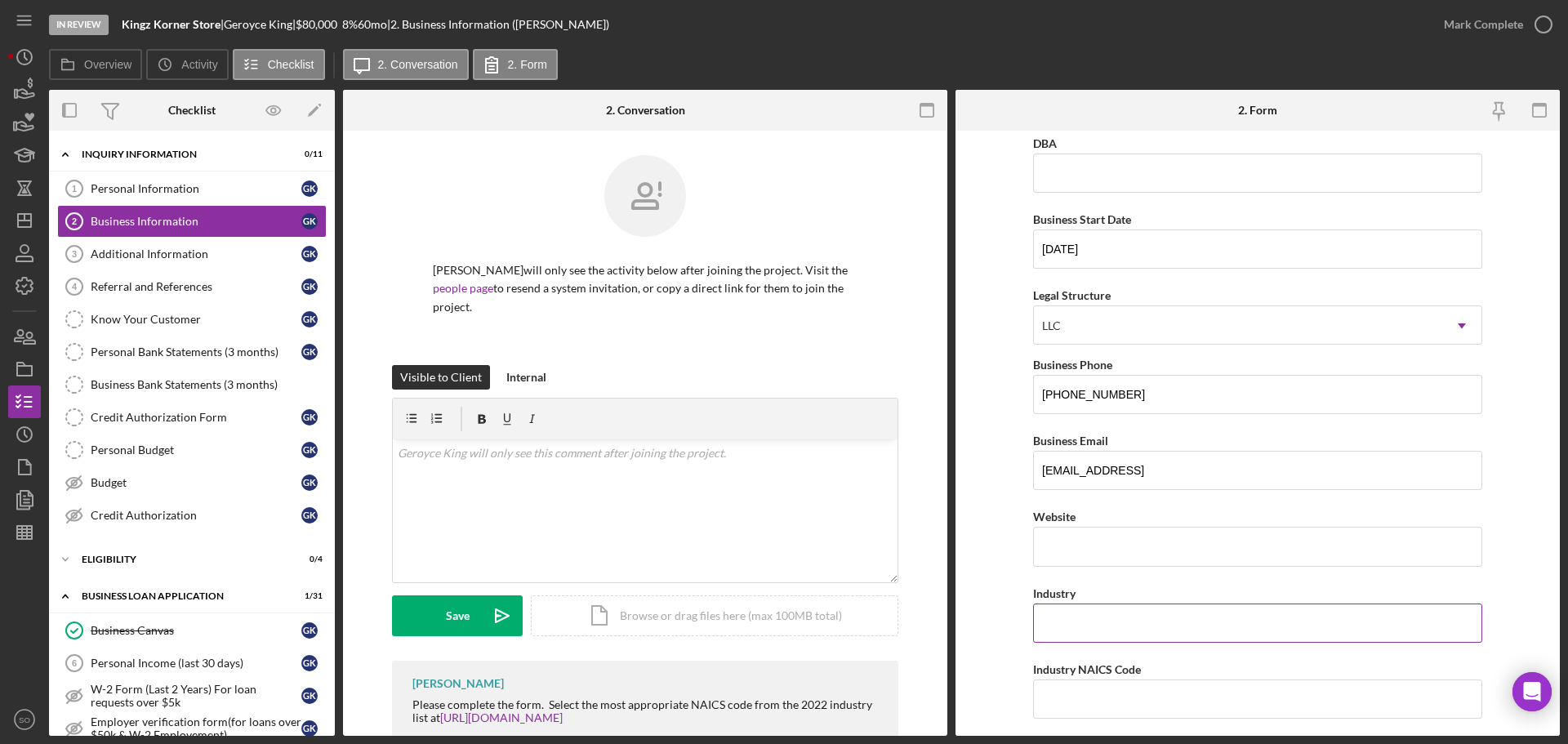
click at [1141, 612] on input "Industry" at bounding box center [1258, 623] width 450 height 39
paste input "445131"
type input "445131"
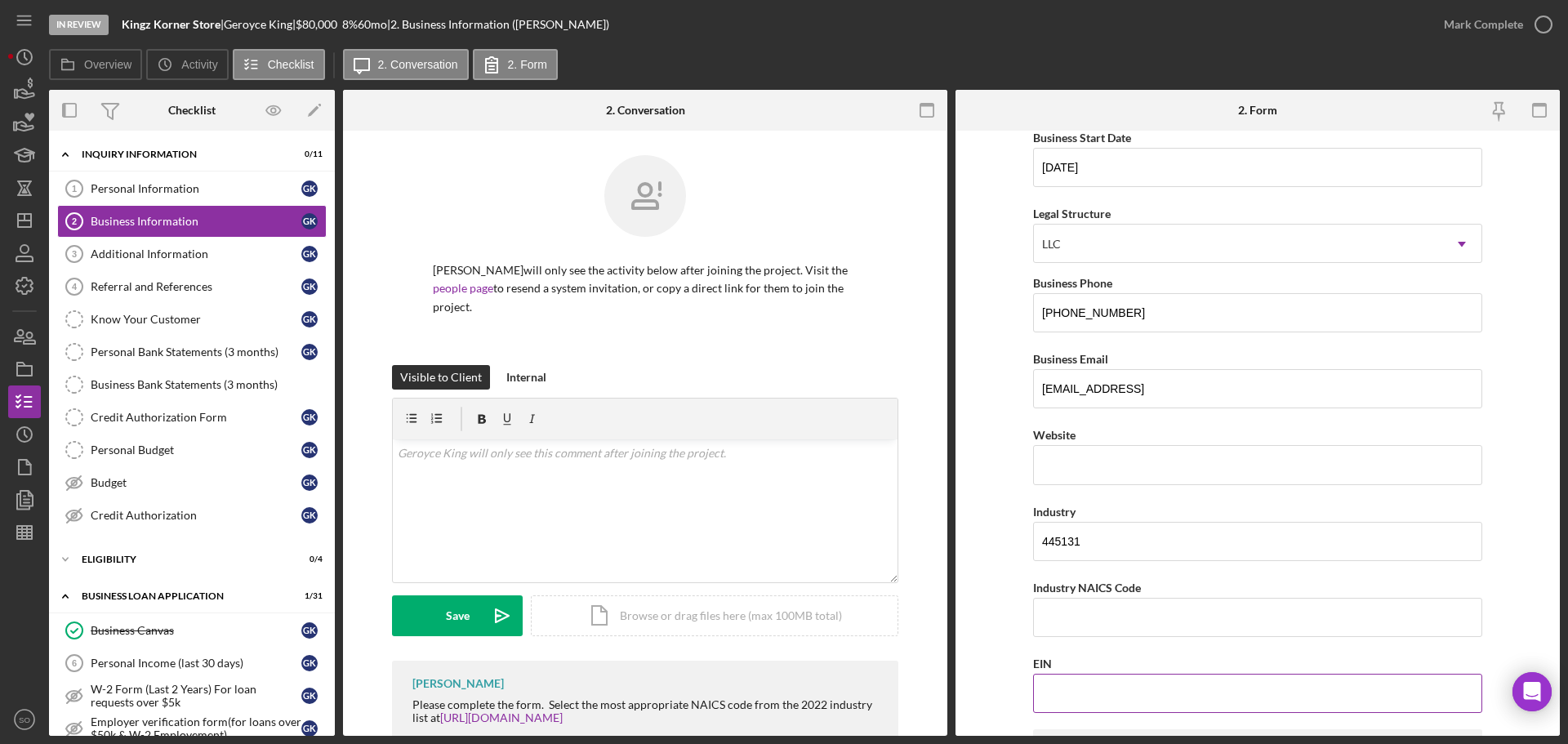
click at [1085, 683] on input "EIN" at bounding box center [1258, 693] width 450 height 39
paste input "85-2218069"
type input "85-2218069"
drag, startPoint x: 964, startPoint y: 538, endPoint x: 953, endPoint y: 538, distance: 11.0
click at [953, 538] on div "Overview Internal Workflow Stage In Review Icon/Dropdown Arrow Archive (can una…" at bounding box center [804, 412] width 1510 height 646
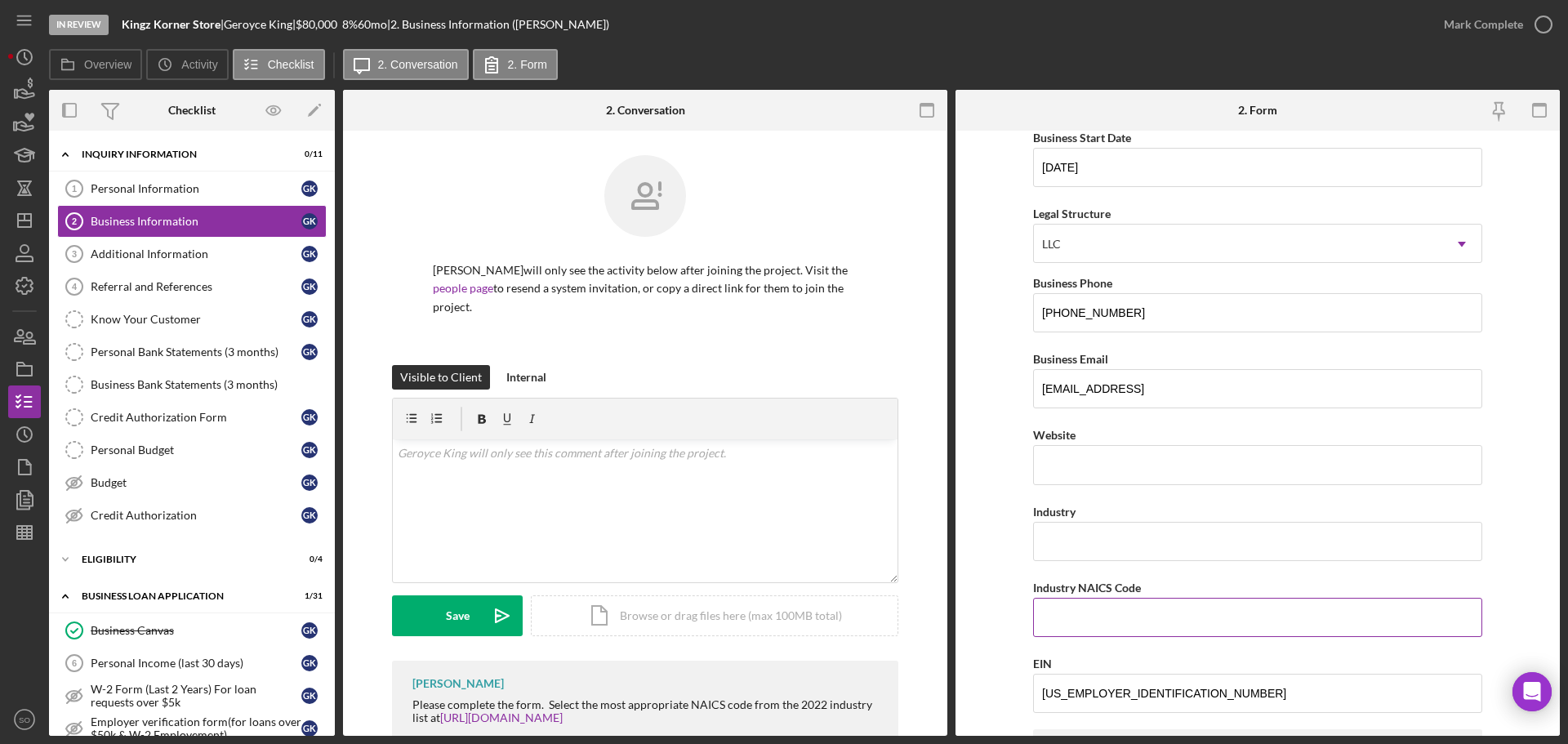
click at [1083, 627] on input "Industry NAICS Code" at bounding box center [1258, 618] width 450 height 39
paste input "445131"
type input "445131"
click at [991, 573] on form "Business Name Kingz Korner Store DBA Business Start Date 07/19/2019 Legal Struc…" at bounding box center [1257, 433] width 604 height 605
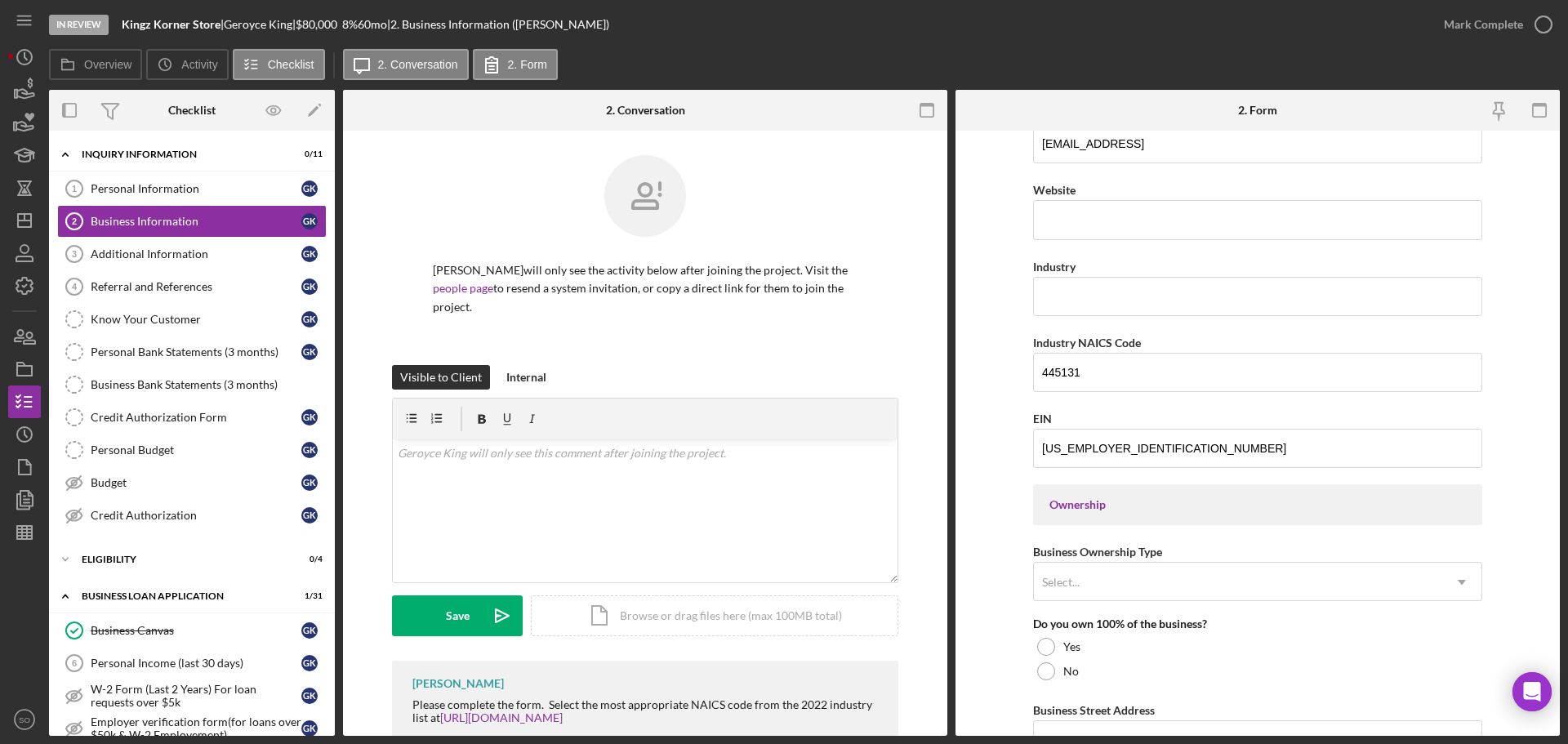
scroll to position [490, 0]
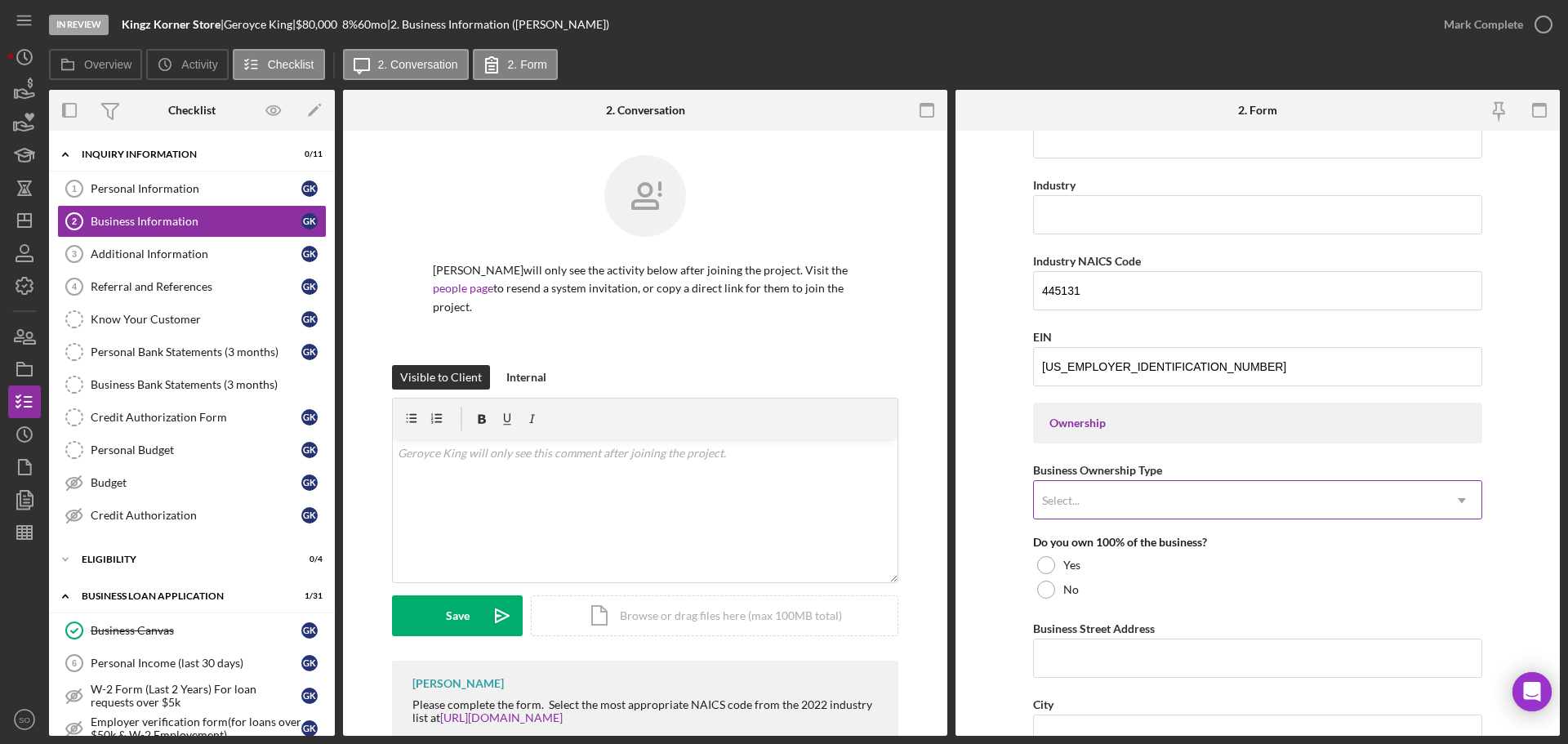
click at [1145, 498] on div "Select..." at bounding box center [1238, 500] width 409 height 37
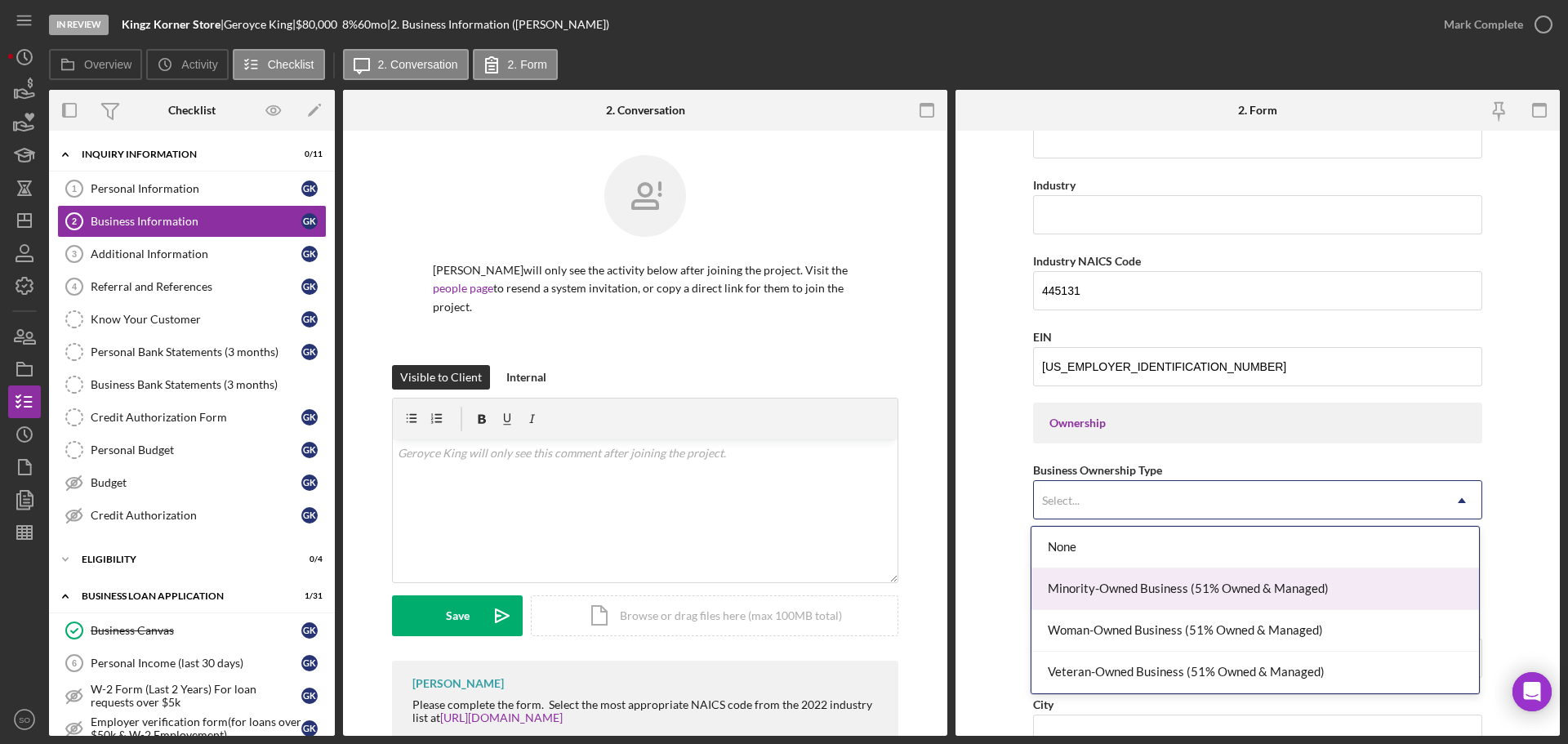
click at [1145, 588] on div "Minority-Owned Business (51% Owned & Managed)" at bounding box center [1255, 589] width 448 height 42
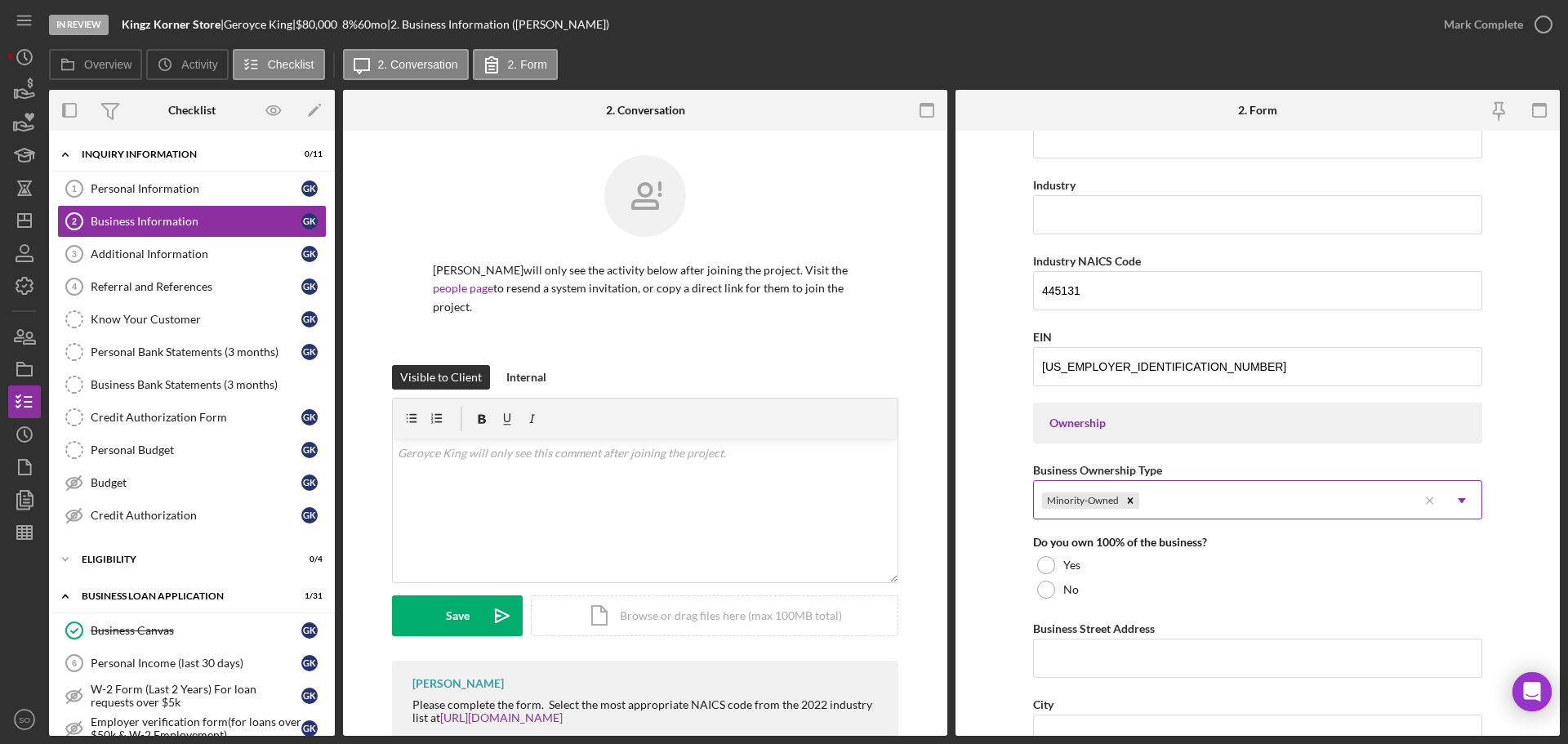
click at [1205, 506] on div "Minority-Owned" at bounding box center [1226, 500] width 384 height 37
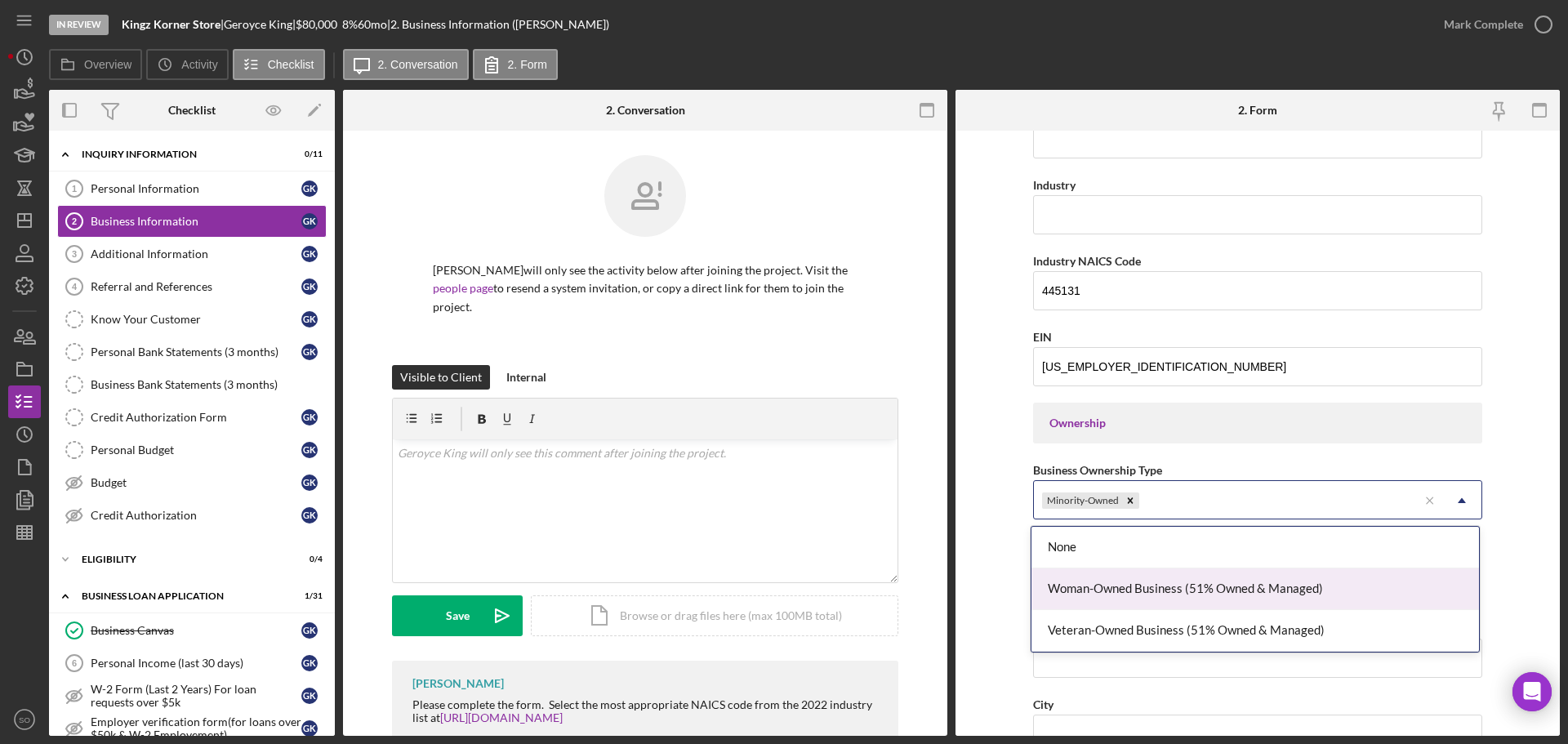
click at [1181, 592] on div "Woman-Owned Business (51% Owned & Managed)" at bounding box center [1255, 589] width 448 height 42
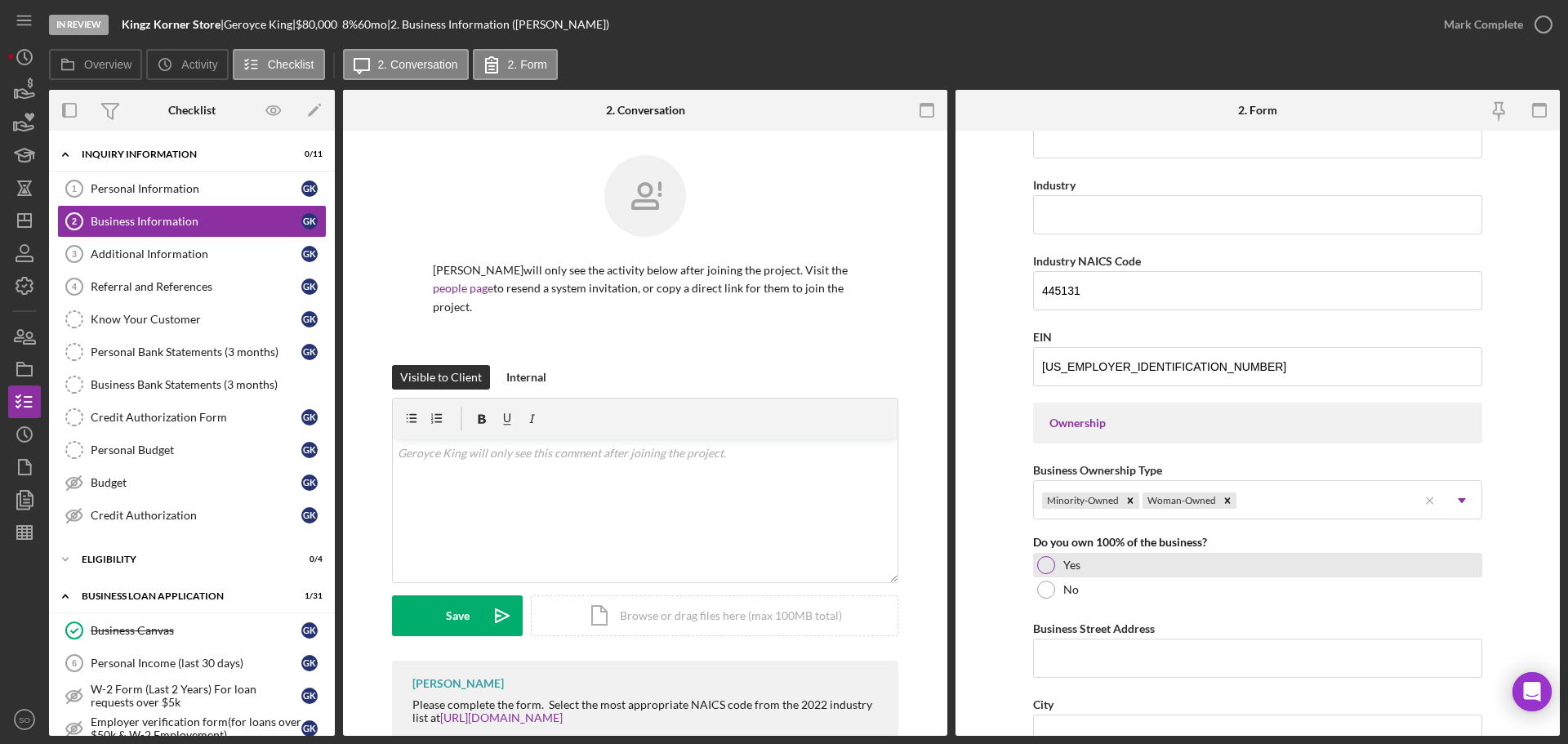
click at [1045, 569] on div at bounding box center [1046, 565] width 18 height 18
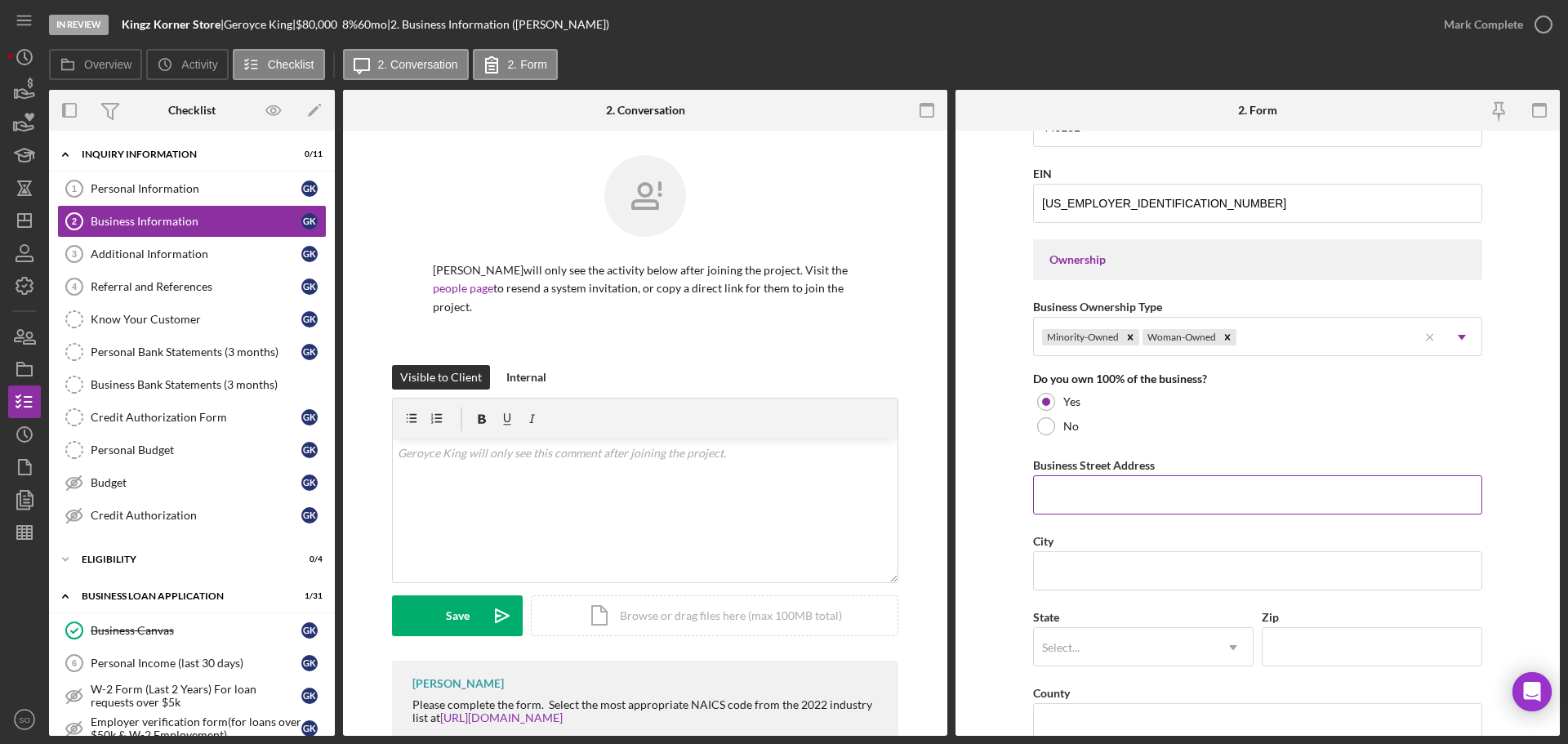
click at [1120, 496] on input "Business Street Address" at bounding box center [1258, 495] width 450 height 39
paste input "4501 Margaretta Ave"
type input "4501 Margaretta Ave"
click at [1130, 567] on input "City" at bounding box center [1258, 571] width 450 height 39
paste input "Maryland Heights"
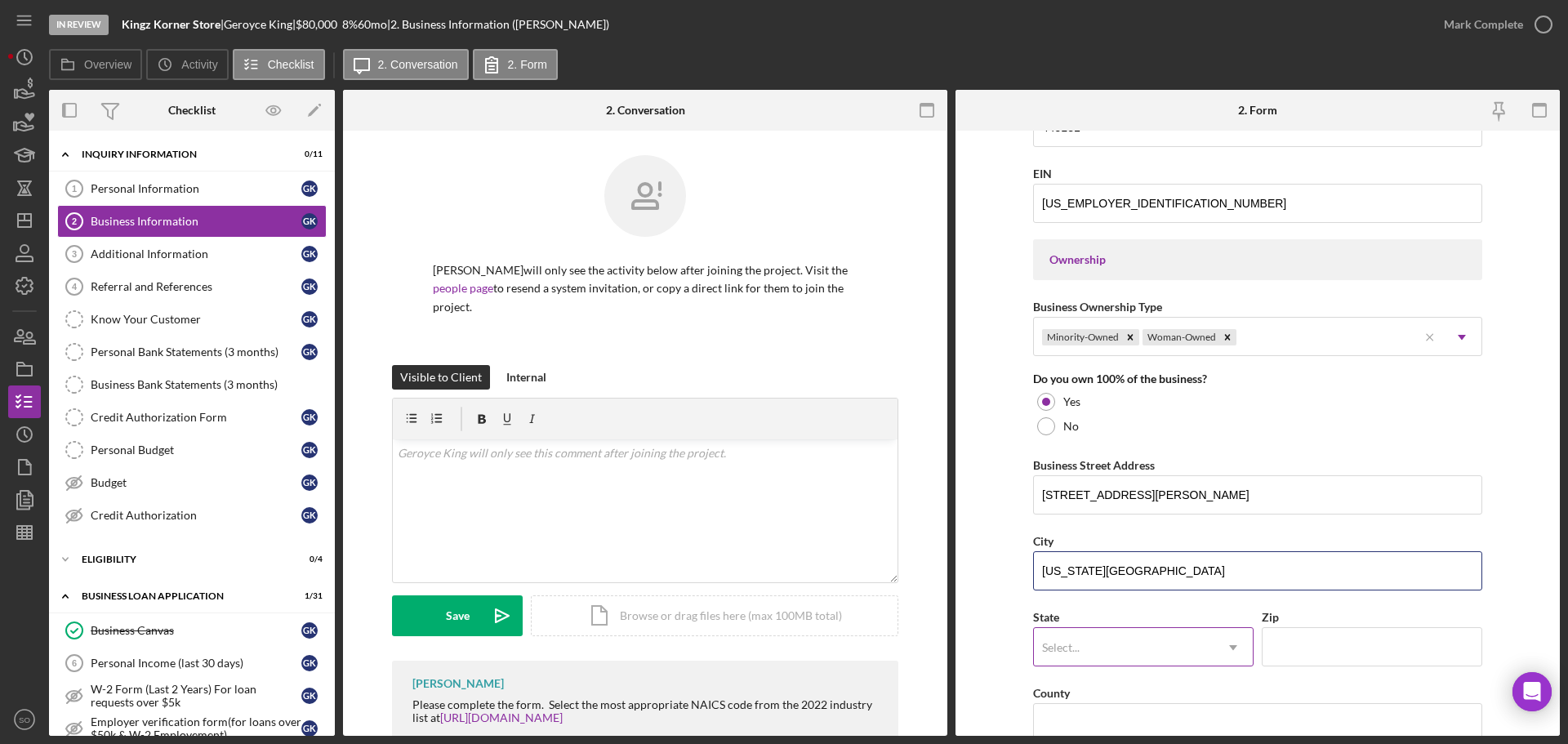
type input "Maryland Heights"
click at [1110, 648] on div "Select..." at bounding box center [1124, 648] width 179 height 37
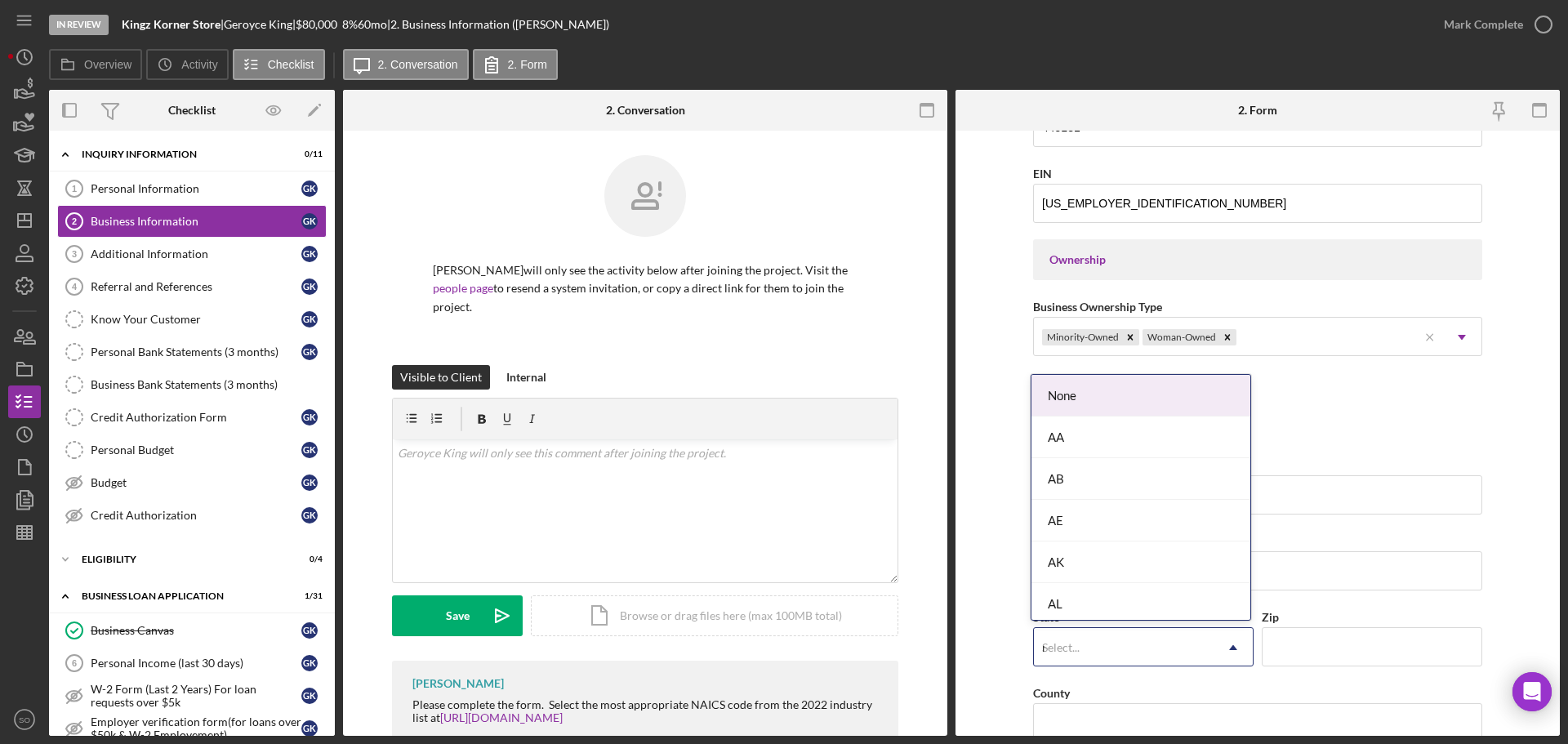
type input "mo"
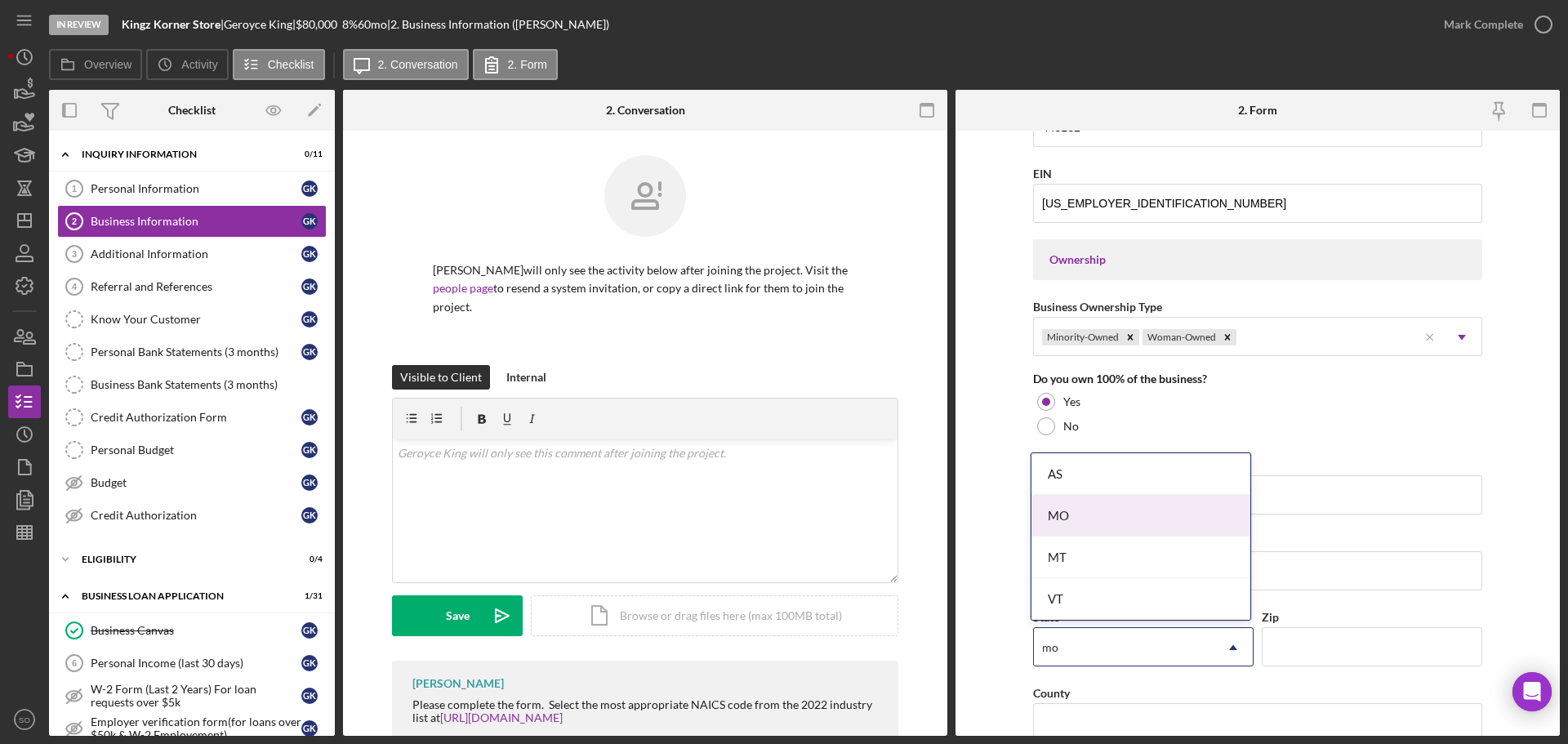
click at [1078, 513] on div "MO" at bounding box center [1141, 516] width 219 height 42
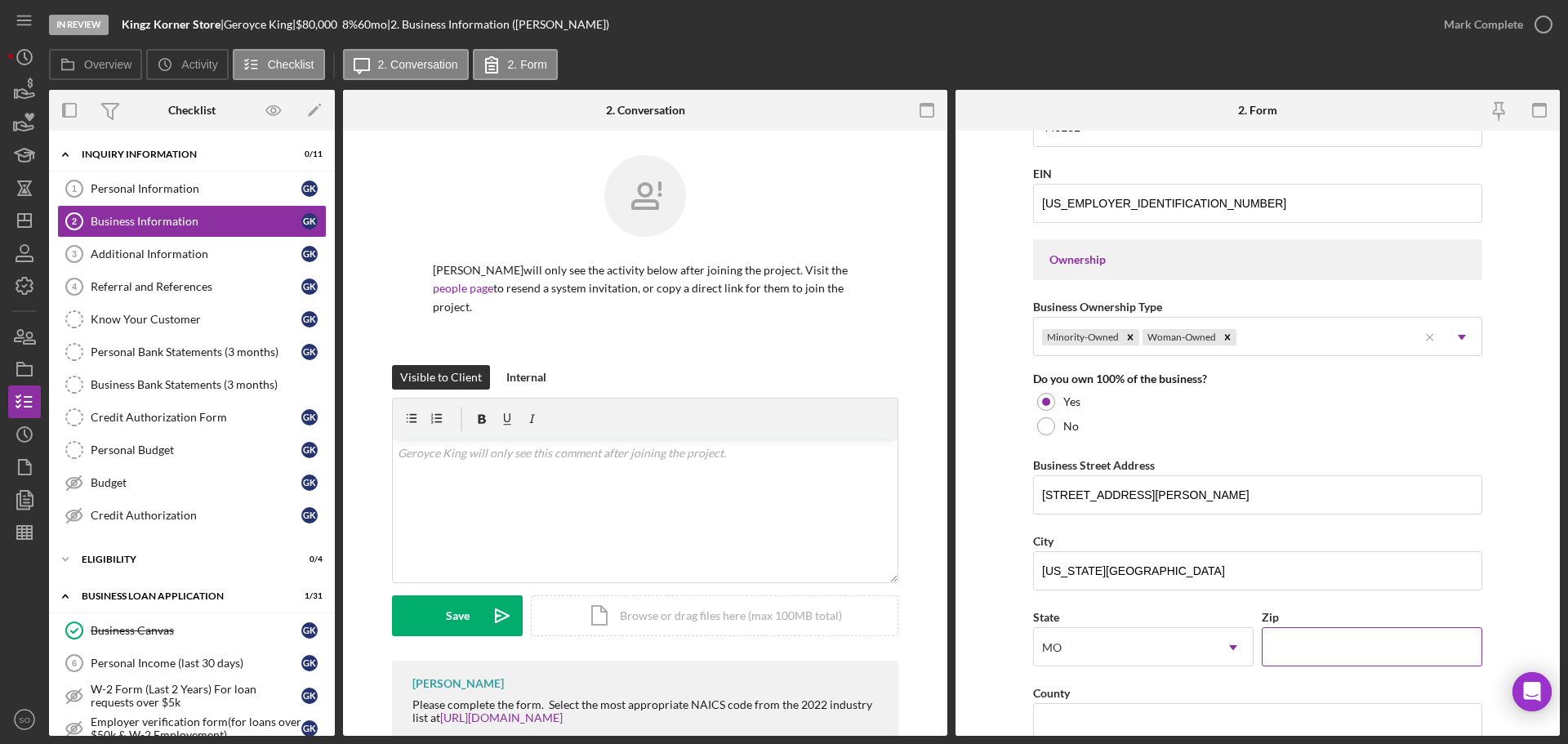
click at [1319, 639] on input "Zip" at bounding box center [1372, 647] width 220 height 39
paste input "63043"
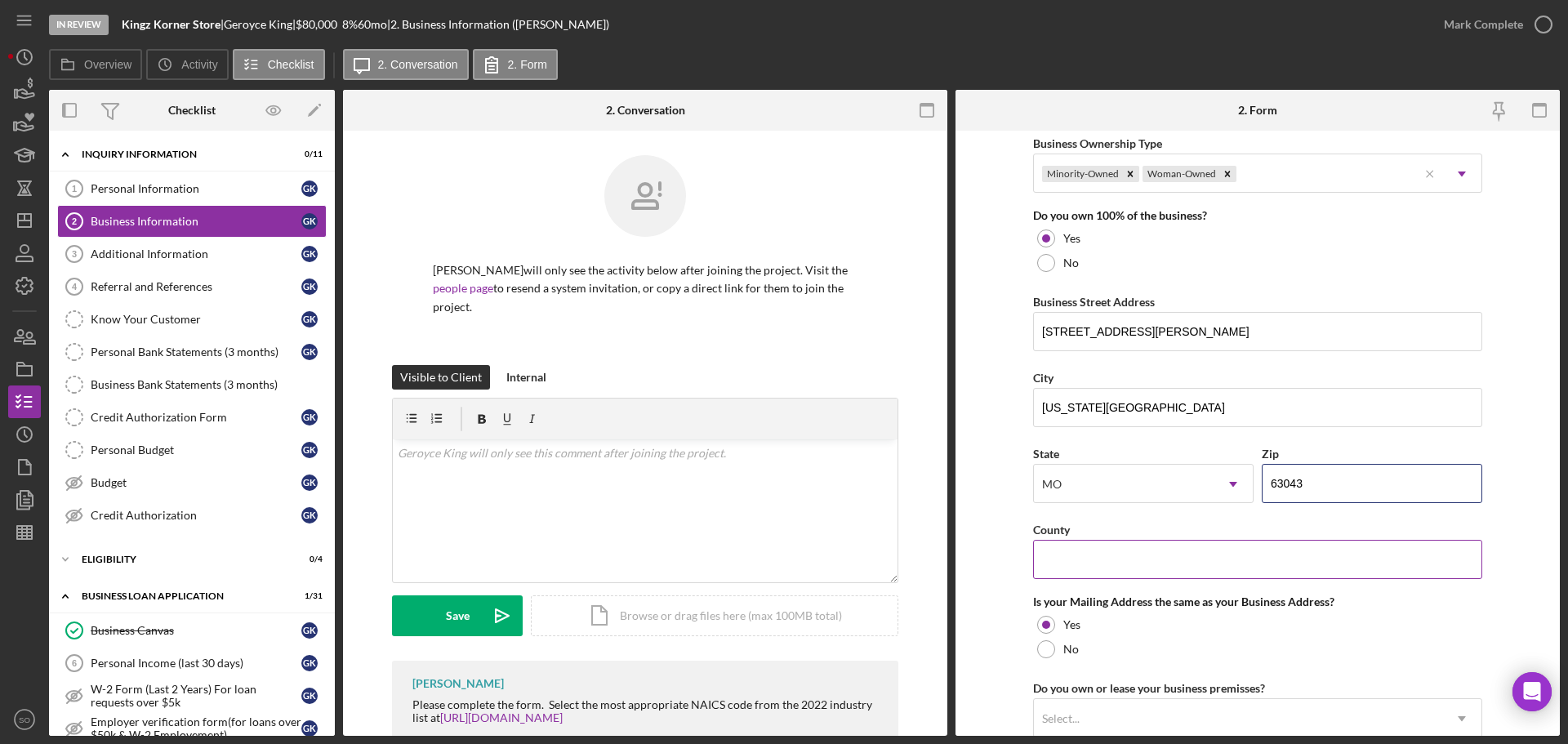
type input "63043"
click at [1098, 553] on input "County" at bounding box center [1258, 560] width 450 height 39
type input "St. Louis County"
click at [989, 575] on form "Business Name Kingz Korner Store DBA Business Start Date 07/19/2019 Legal Struc…" at bounding box center [1257, 433] width 604 height 605
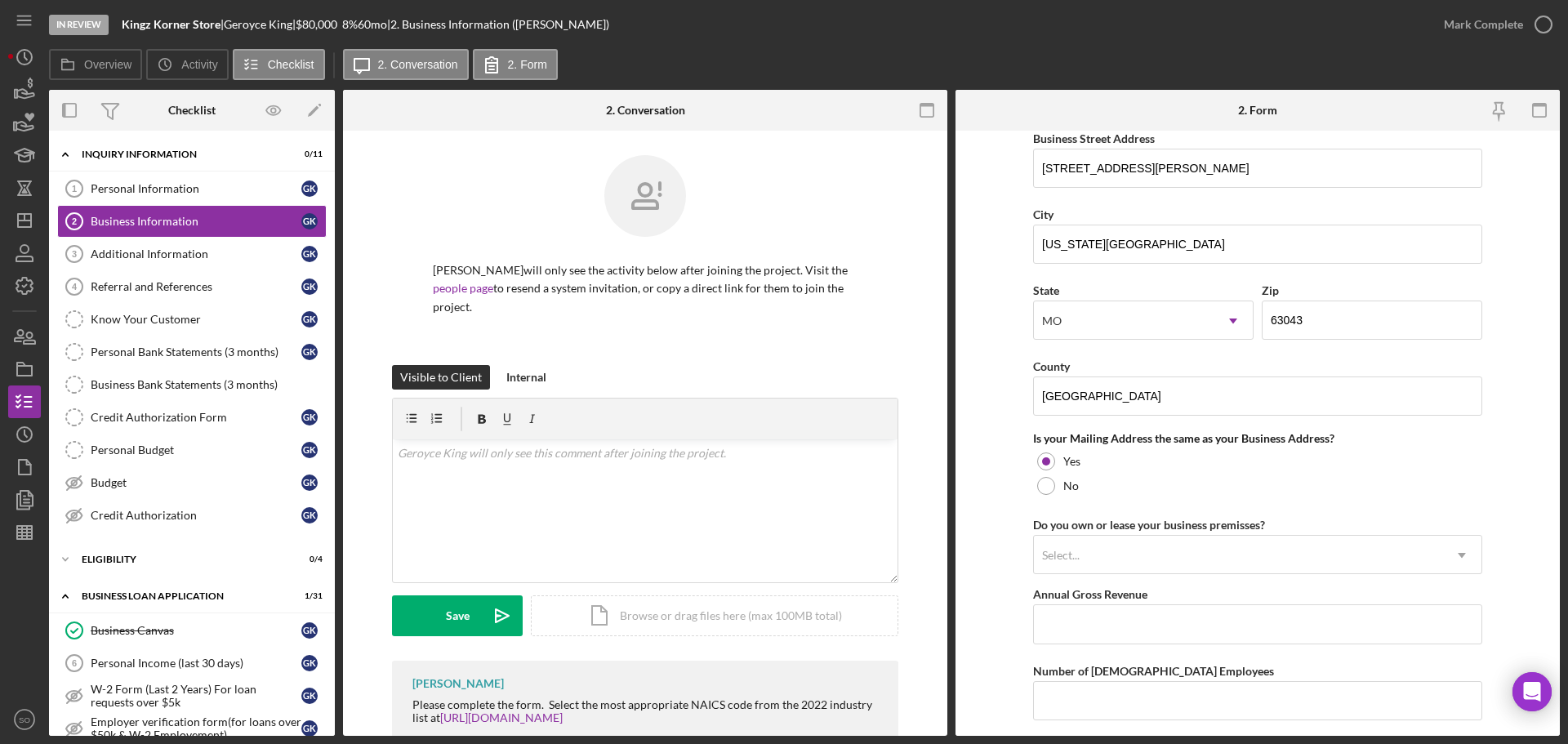
scroll to position [1062, 0]
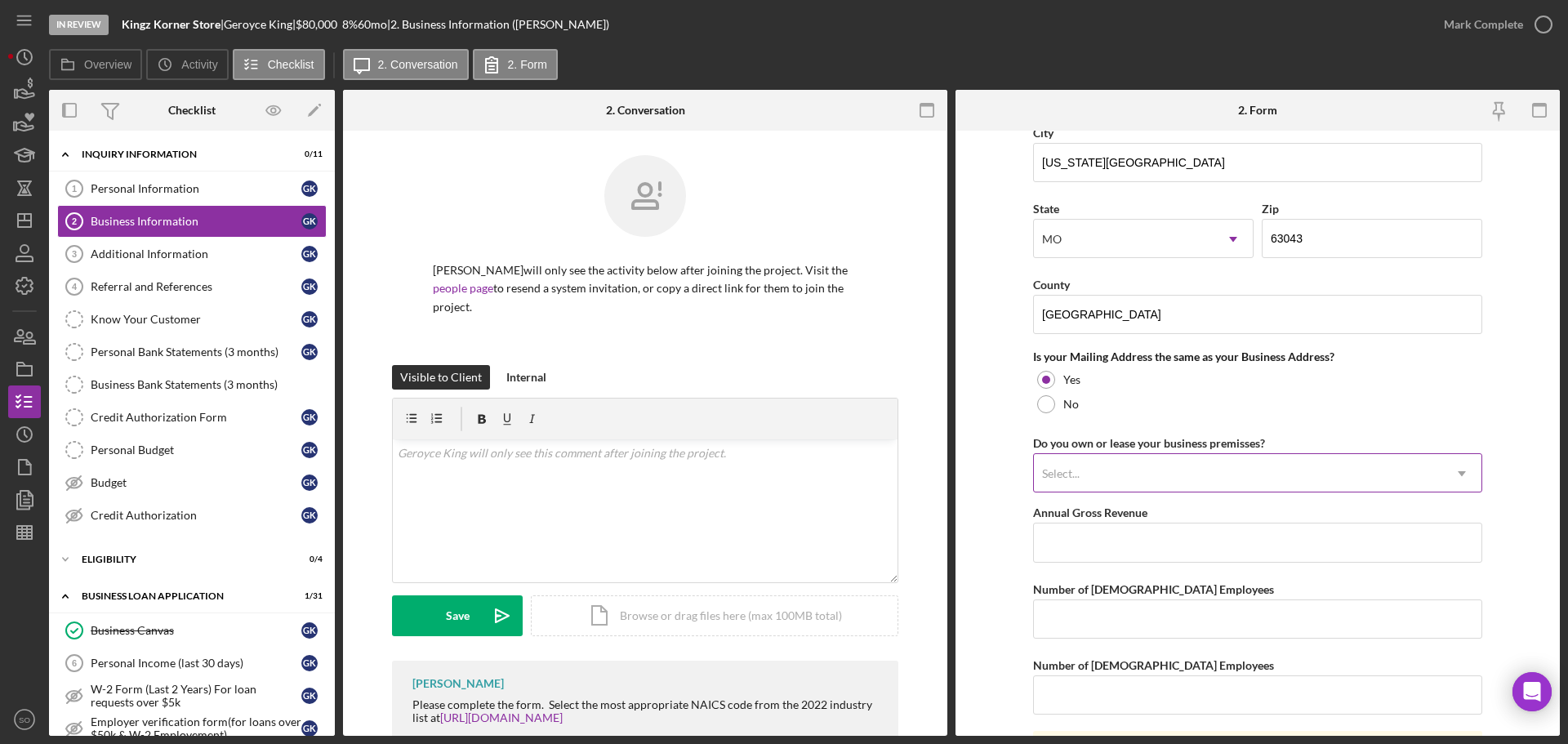
click at [1169, 462] on div "Select..." at bounding box center [1238, 474] width 409 height 37
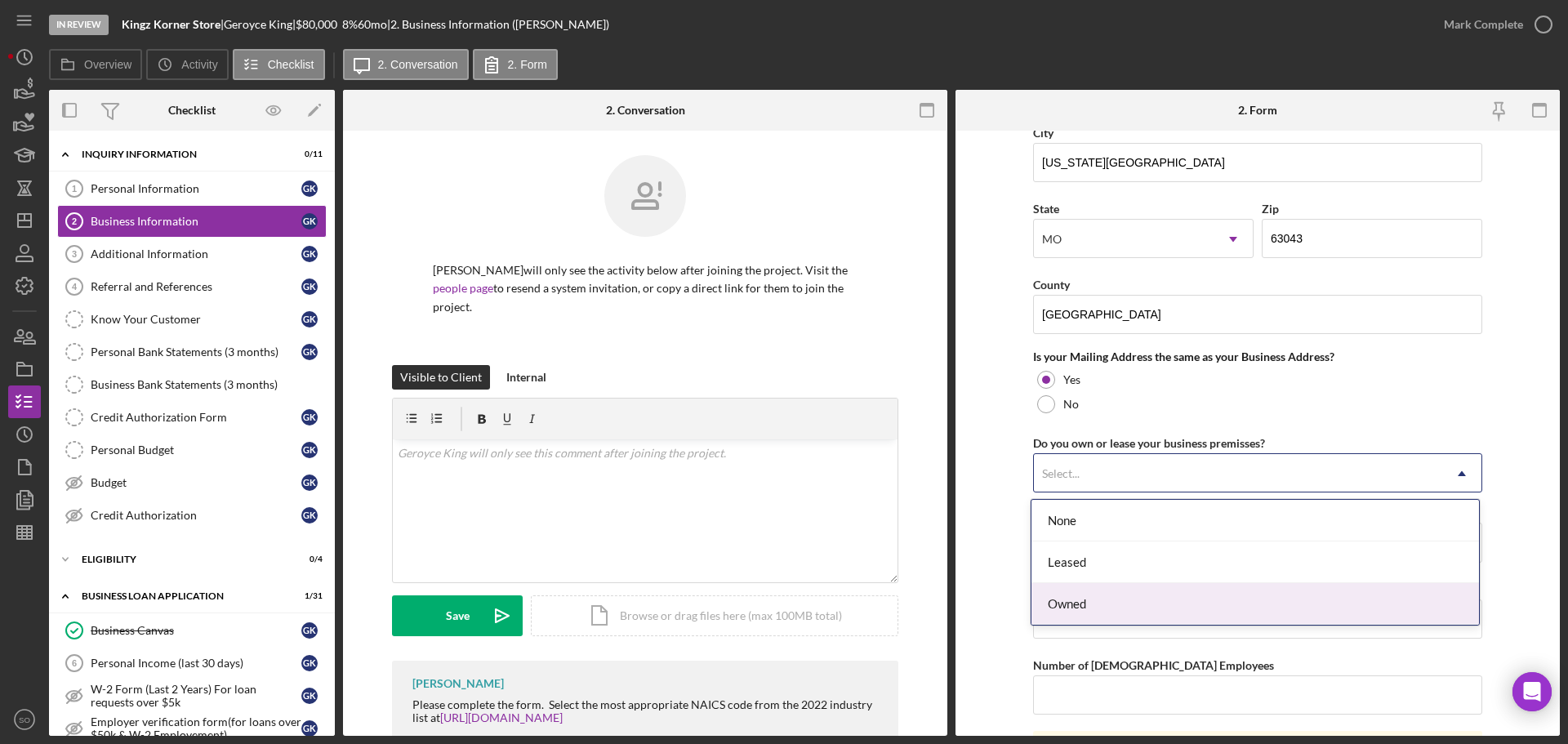
click at [1115, 601] on div "Owned" at bounding box center [1255, 604] width 448 height 42
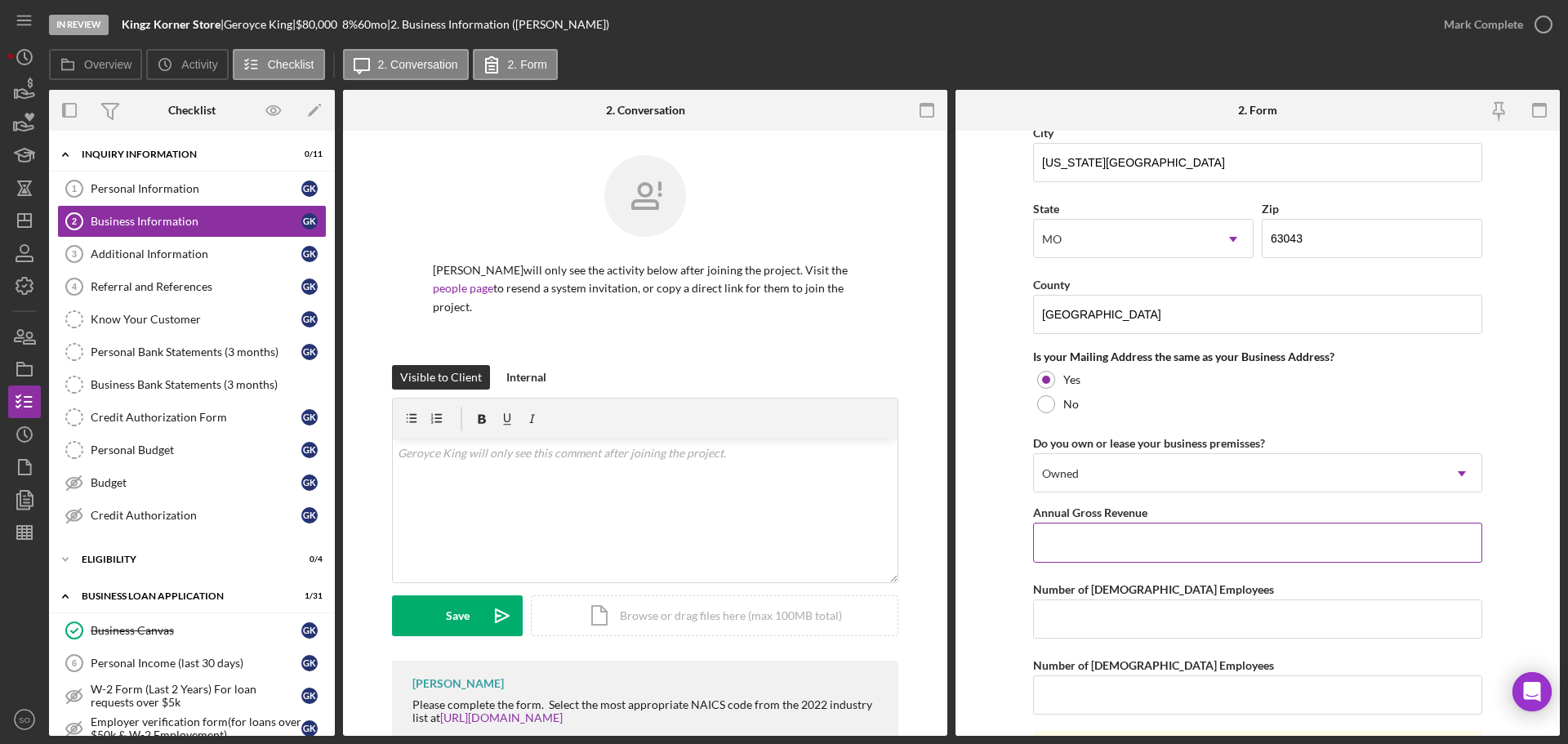
click at [1143, 546] on input "Annual Gross Revenue" at bounding box center [1258, 542] width 450 height 39
type input "$120,000"
click at [1146, 630] on input "Number of Full-Time Employees" at bounding box center [1258, 620] width 450 height 39
type input "1"
click at [1121, 693] on input "Number of Part-Time Employees" at bounding box center [1258, 695] width 450 height 39
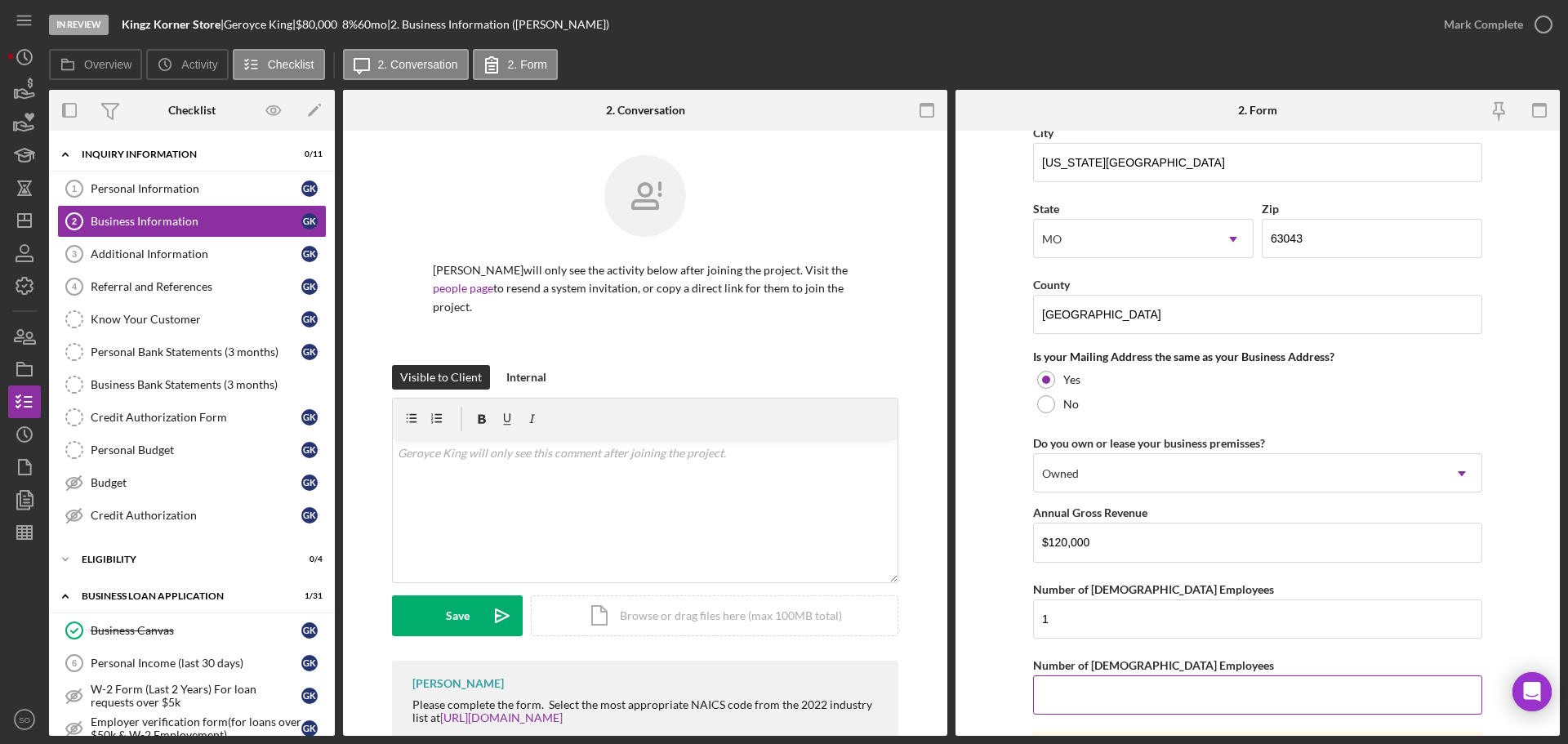
type input "0"
click at [999, 656] on form "Business Name Kingz Korner Store DBA Business Start Date 07/19/2019 Legal Struc…" at bounding box center [1257, 433] width 604 height 605
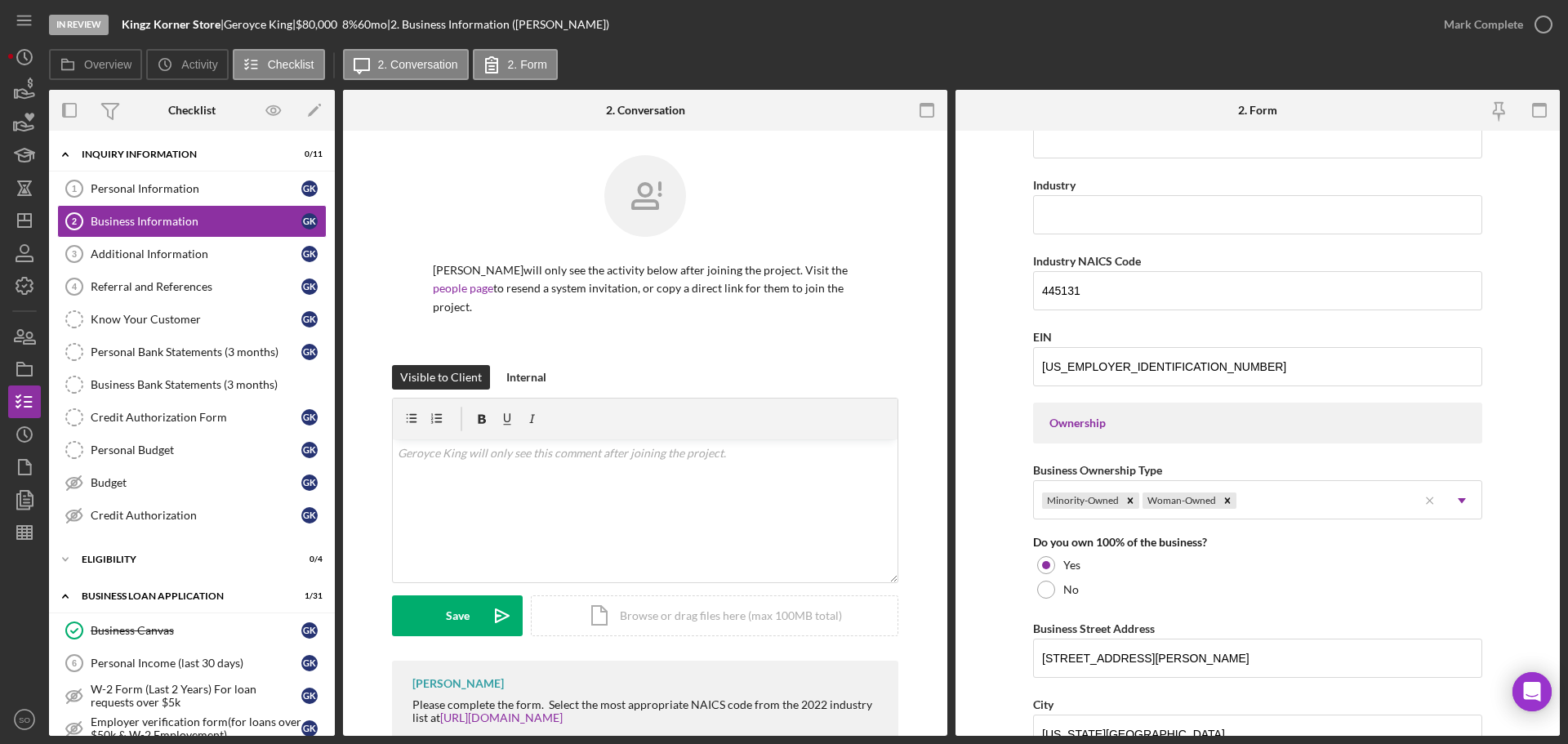
scroll to position [245, 0]
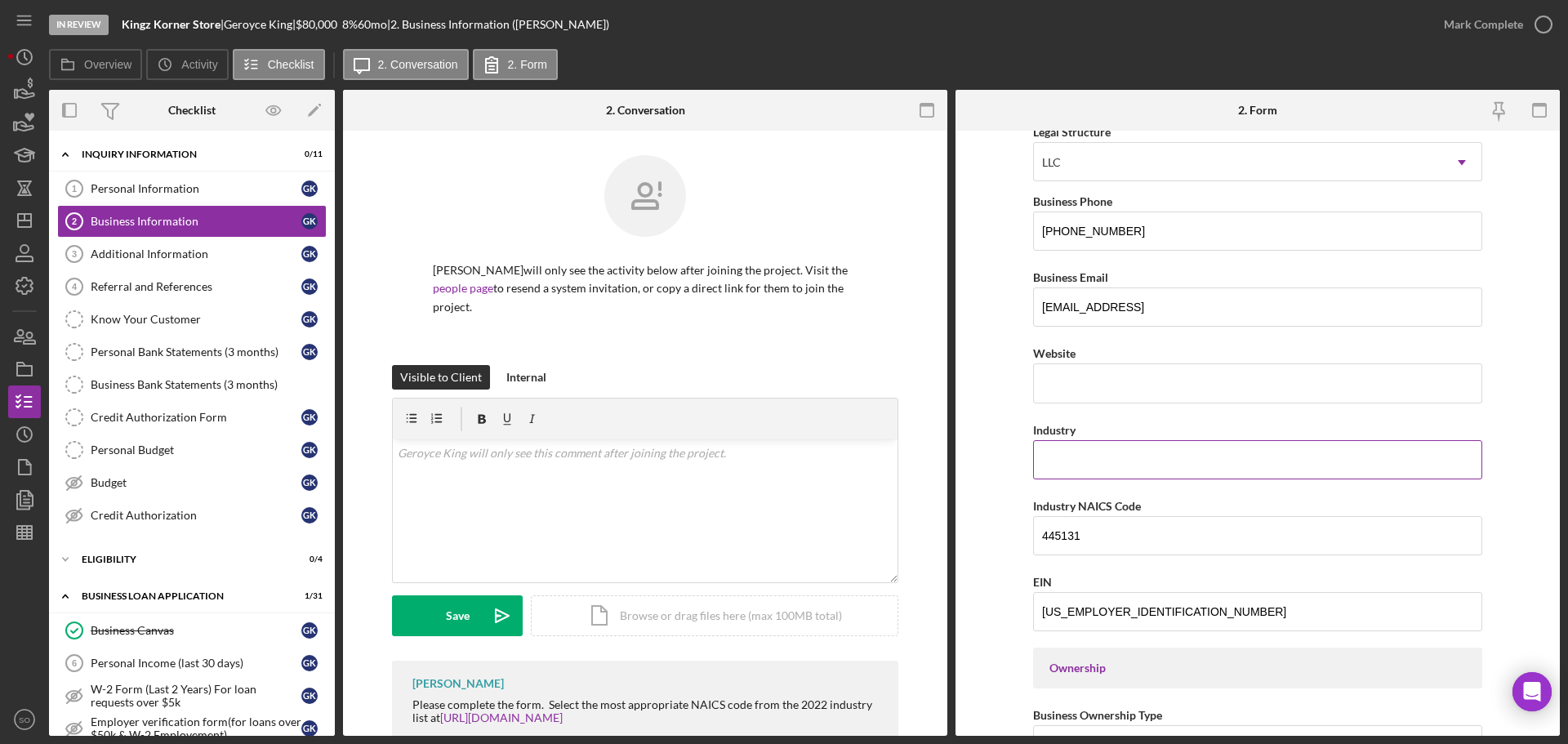
click at [1068, 438] on div "Industry" at bounding box center [1258, 429] width 450 height 20
click at [1079, 474] on input "Industry" at bounding box center [1258, 460] width 450 height 39
drag, startPoint x: 1066, startPoint y: 460, endPoint x: 1078, endPoint y: 482, distance: 25.1
click at [1066, 460] on input "Convvenience Store" at bounding box center [1258, 460] width 450 height 39
type input "Convenience Store"
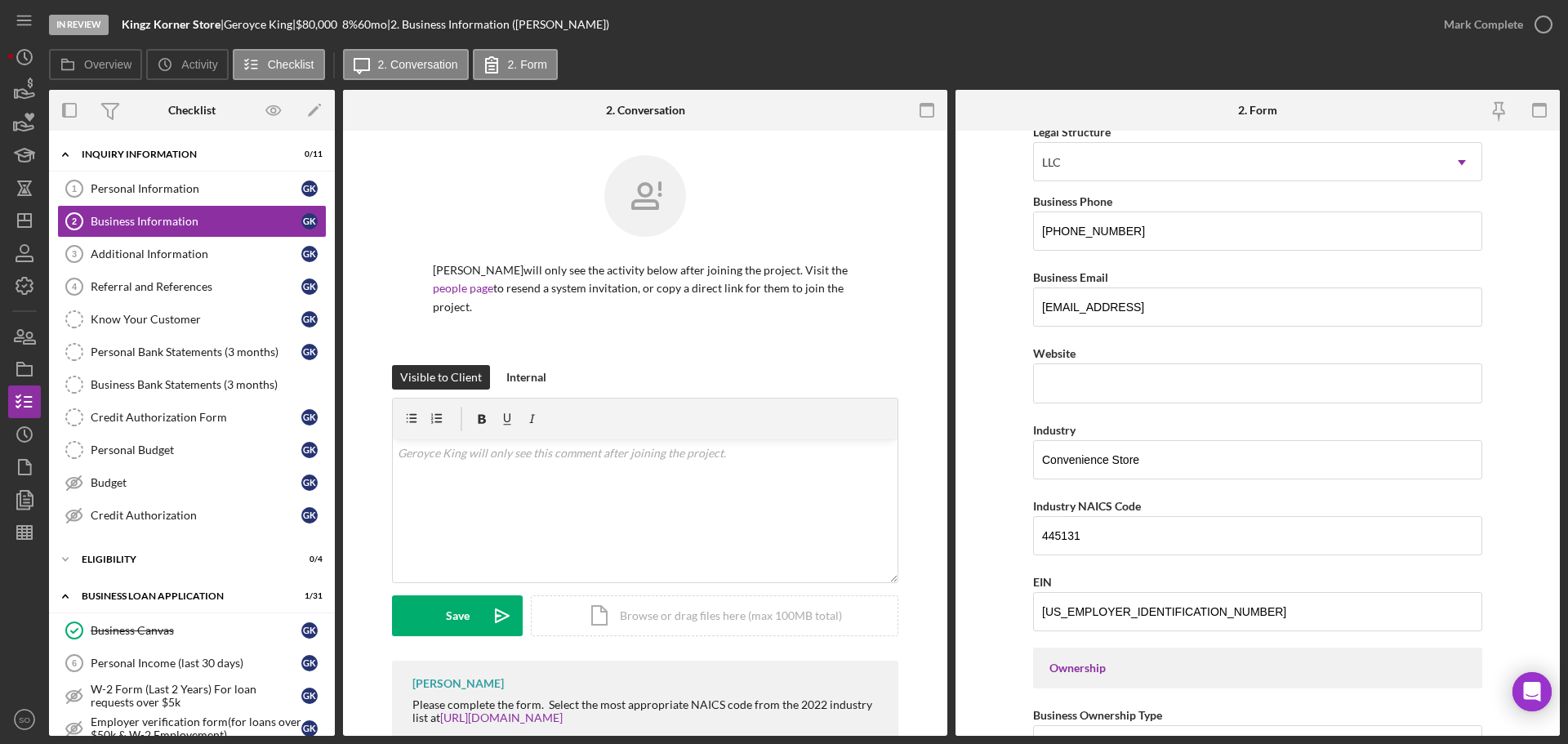
click at [1013, 510] on form "Business Name Kingz Korner Store DBA Business Start Date 07/19/2019 Legal Struc…" at bounding box center [1257, 433] width 604 height 605
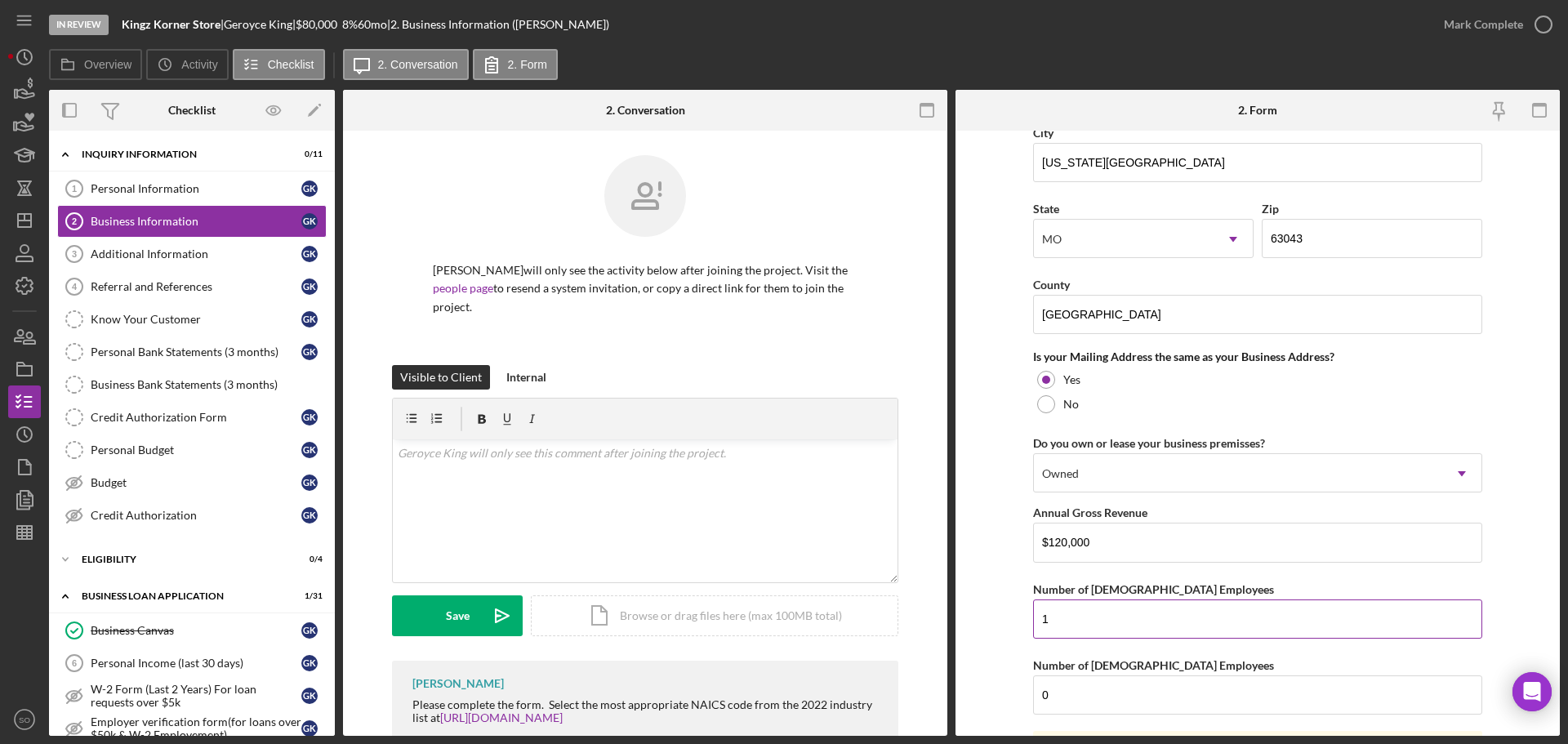
scroll to position [1208, 0]
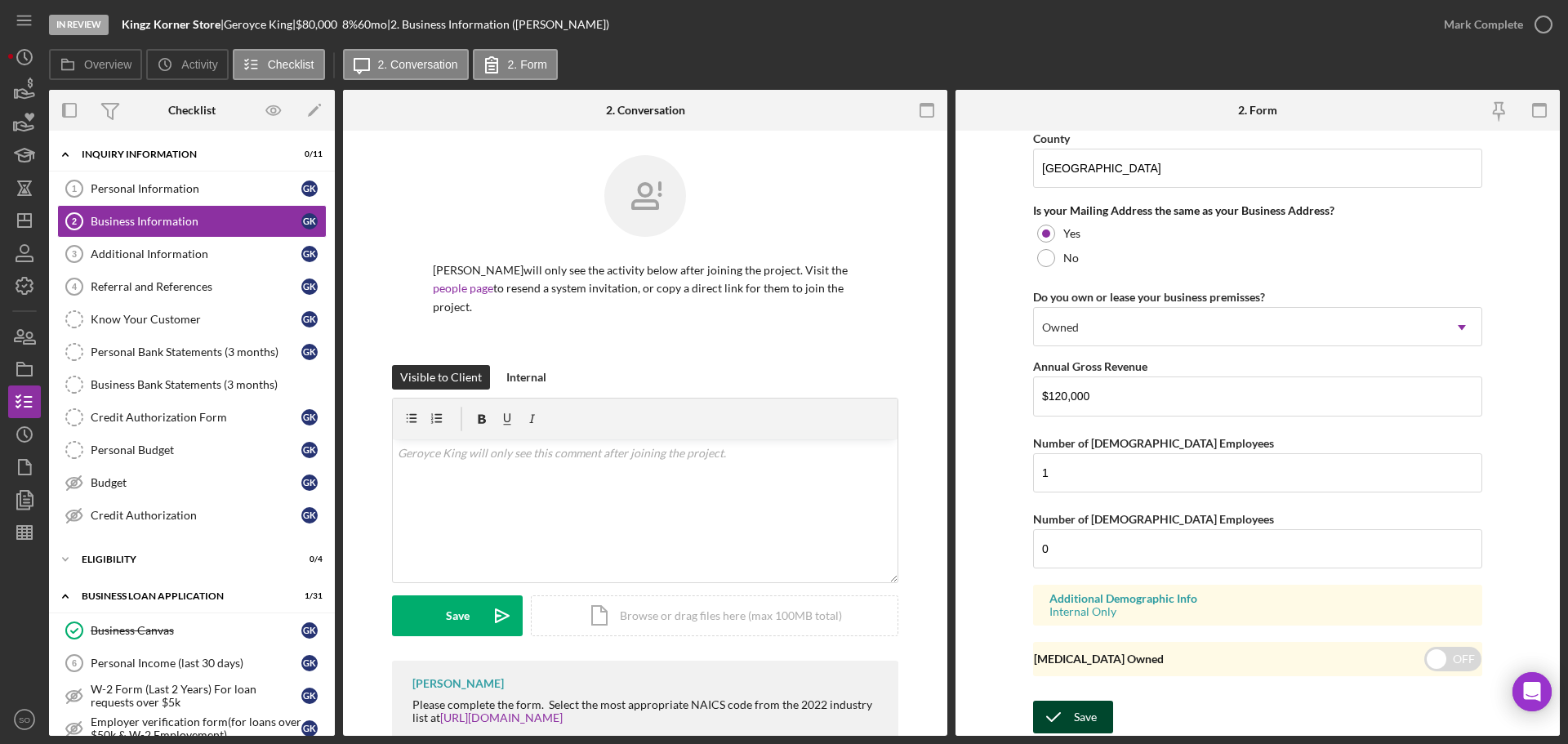
drag, startPoint x: 1084, startPoint y: 712, endPoint x: 1090, endPoint y: 722, distance: 11.7
click at [1084, 715] on div "Save" at bounding box center [1086, 717] width 23 height 33
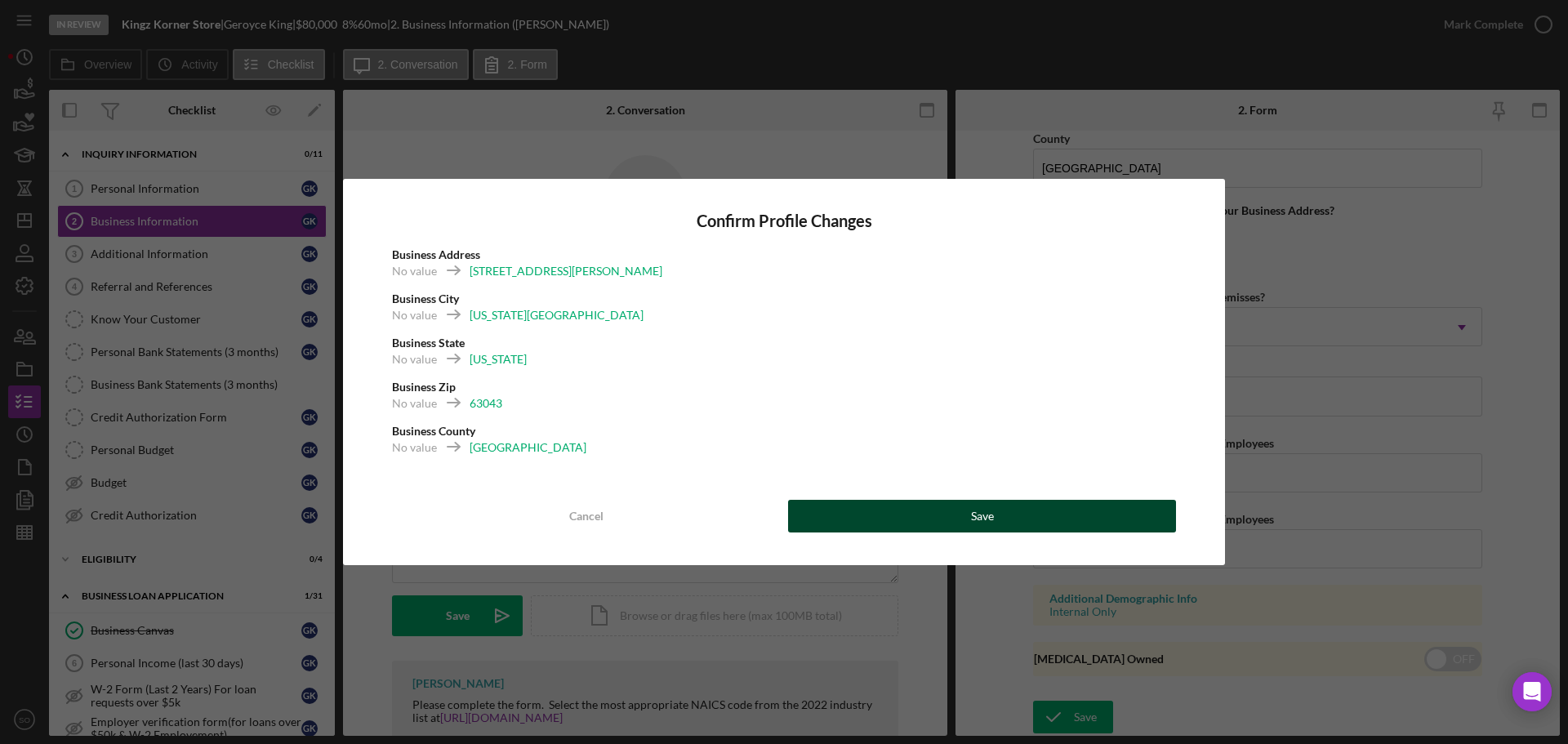
click at [1039, 520] on button "Save" at bounding box center [982, 516] width 388 height 33
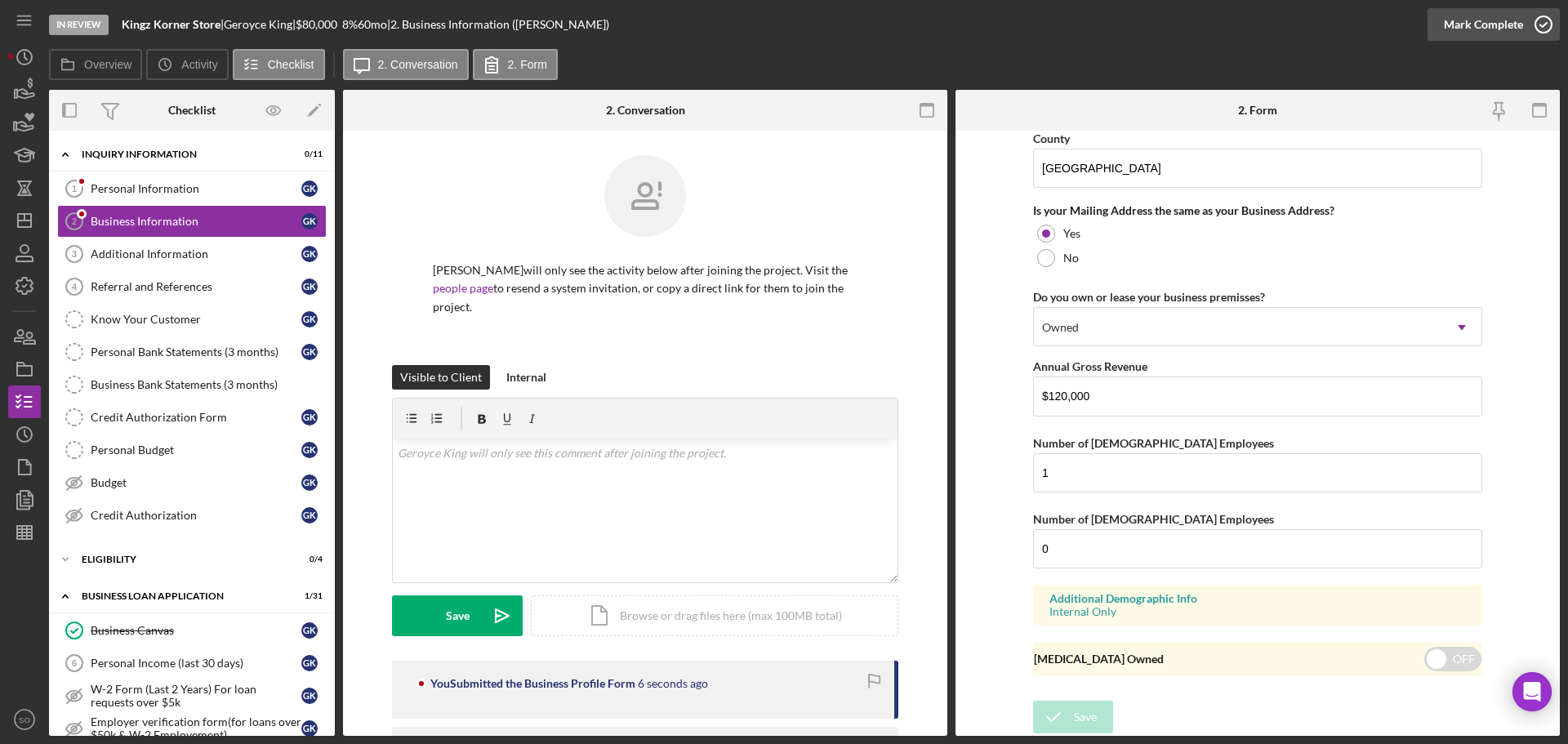
click at [1483, 30] on div "Mark Complete" at bounding box center [1483, 24] width 79 height 33
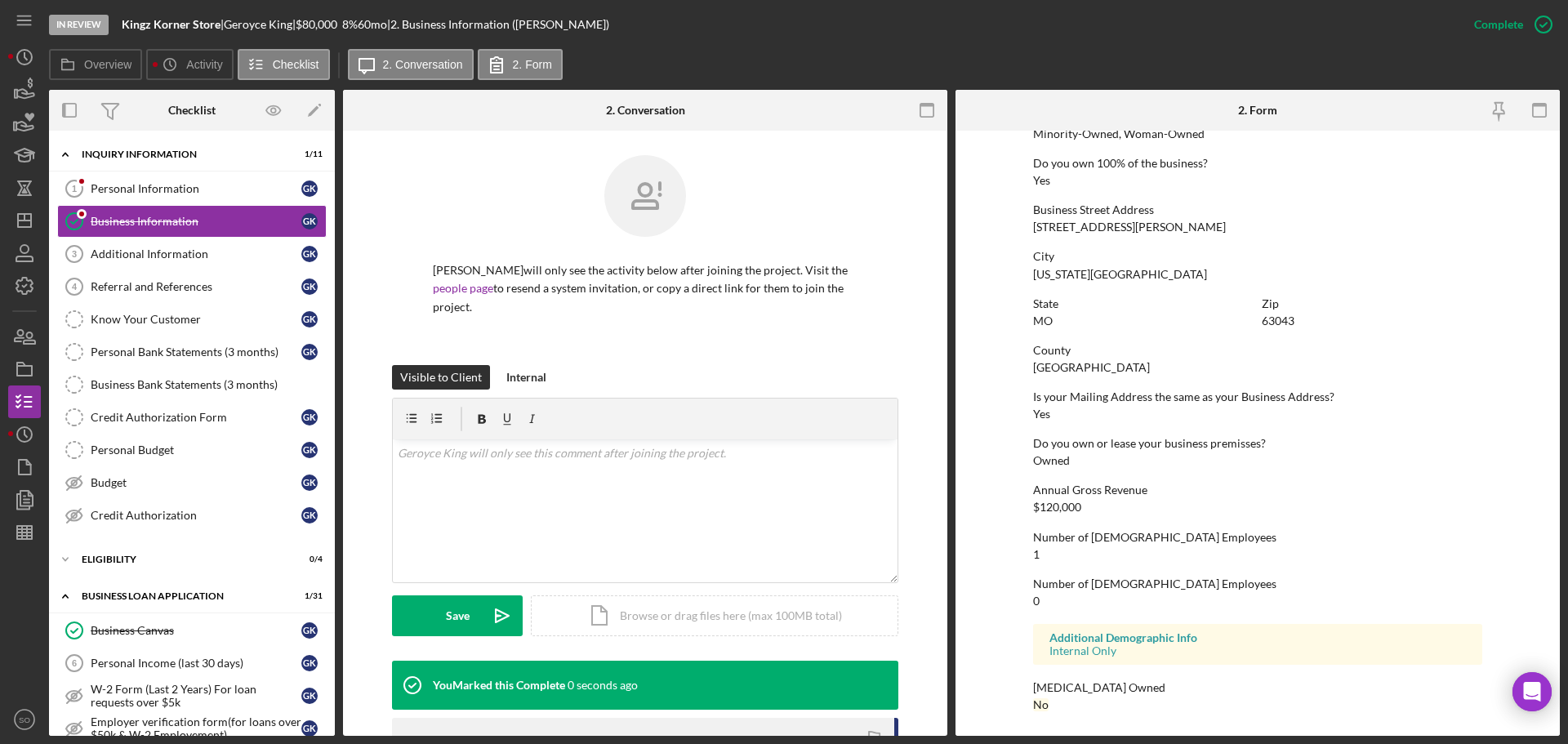
scroll to position [627, 0]
click at [188, 263] on link "Additional Information 3 Additional Information G K" at bounding box center [191, 253] width 269 height 33
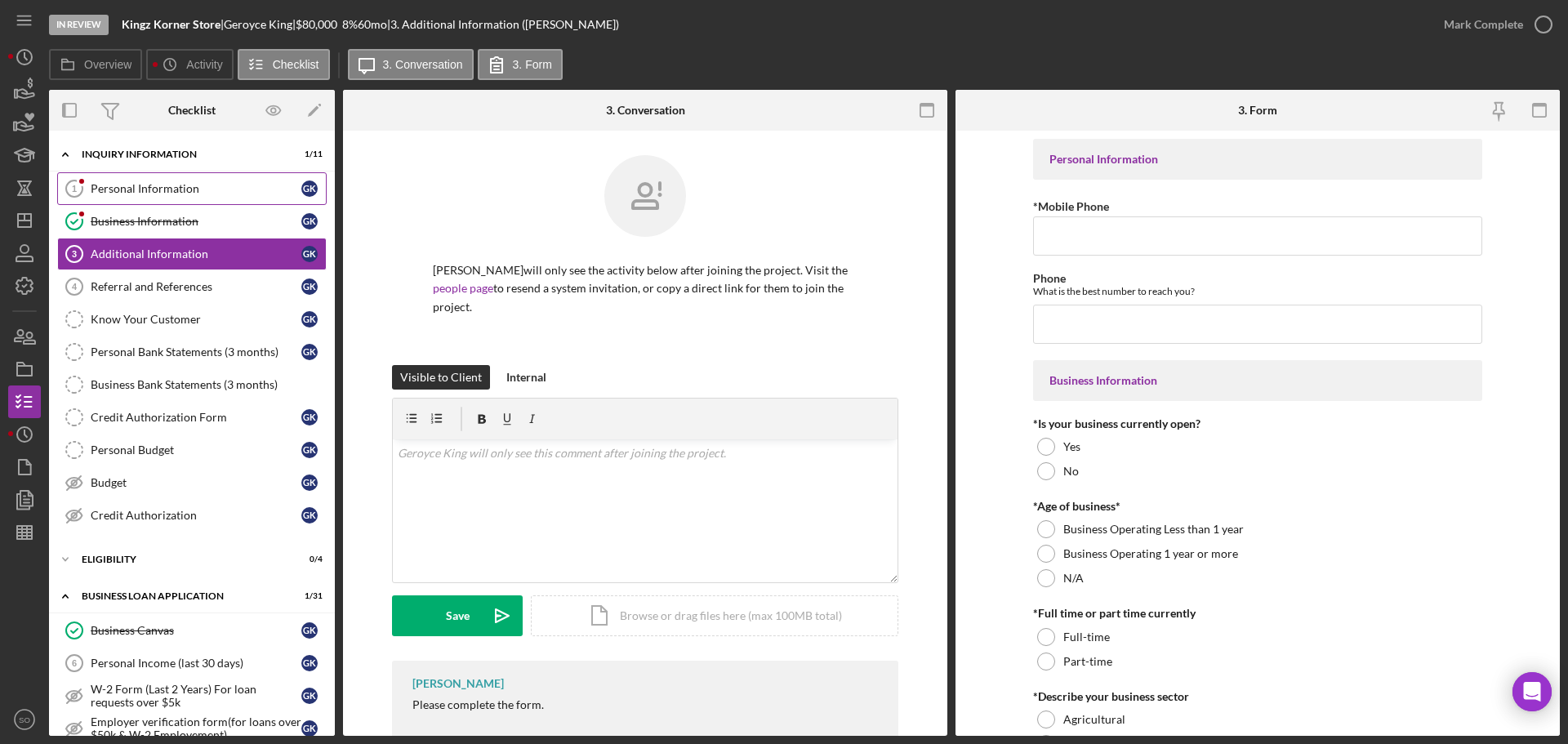
click at [104, 187] on div "Personal Information" at bounding box center [195, 188] width 211 height 13
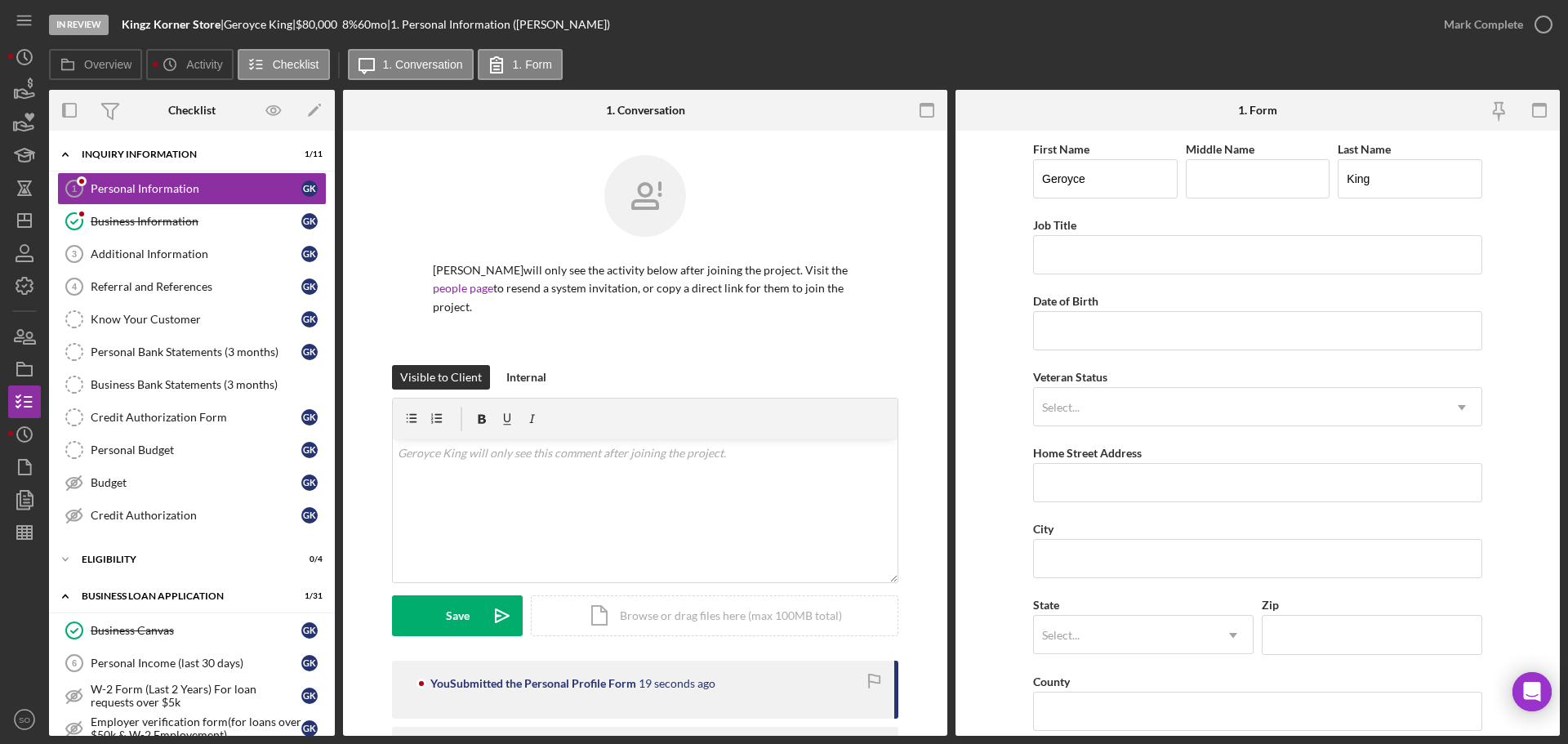
scroll to position [409, 0]
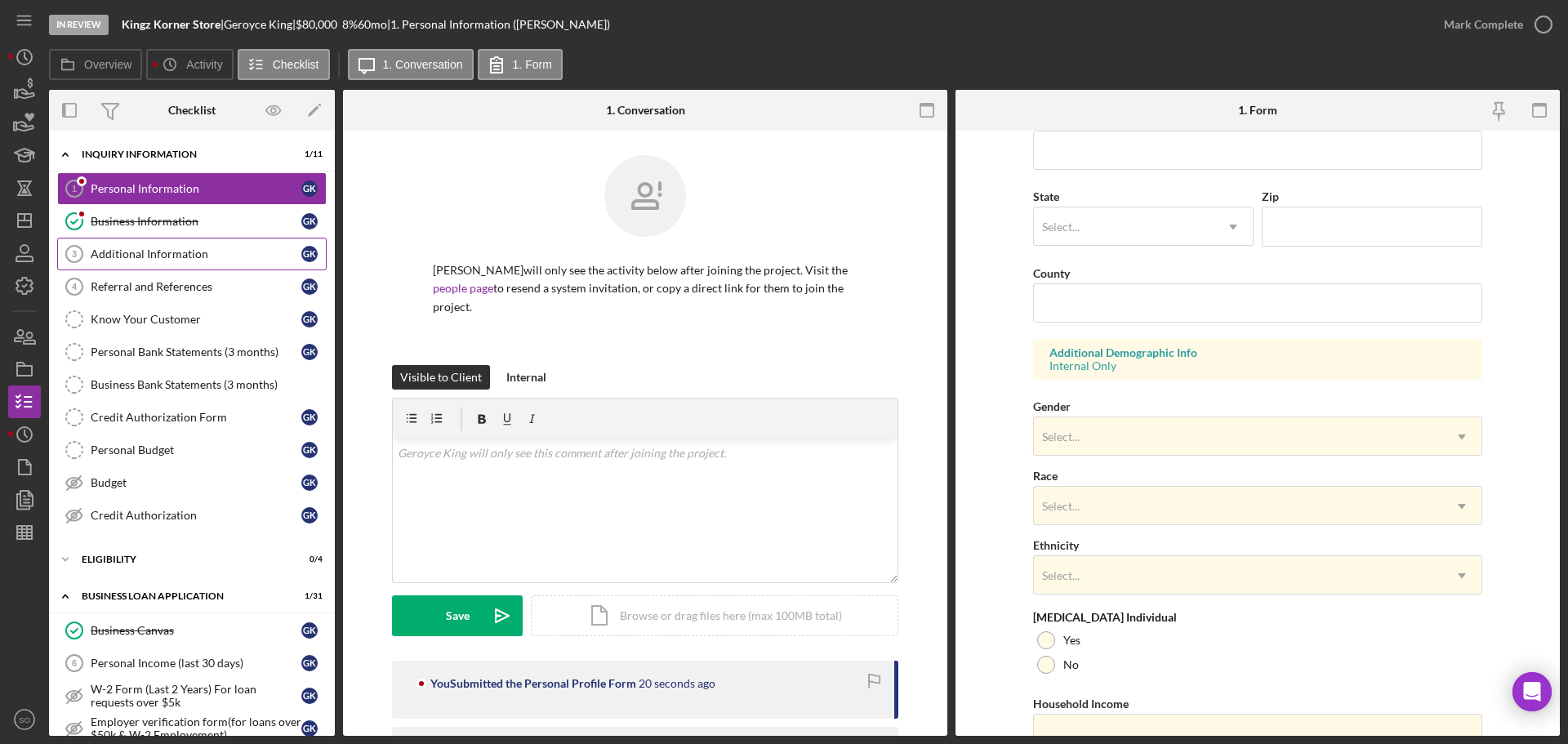
click at [163, 245] on link "Additional Information 3 Additional Information G K" at bounding box center [191, 253] width 269 height 33
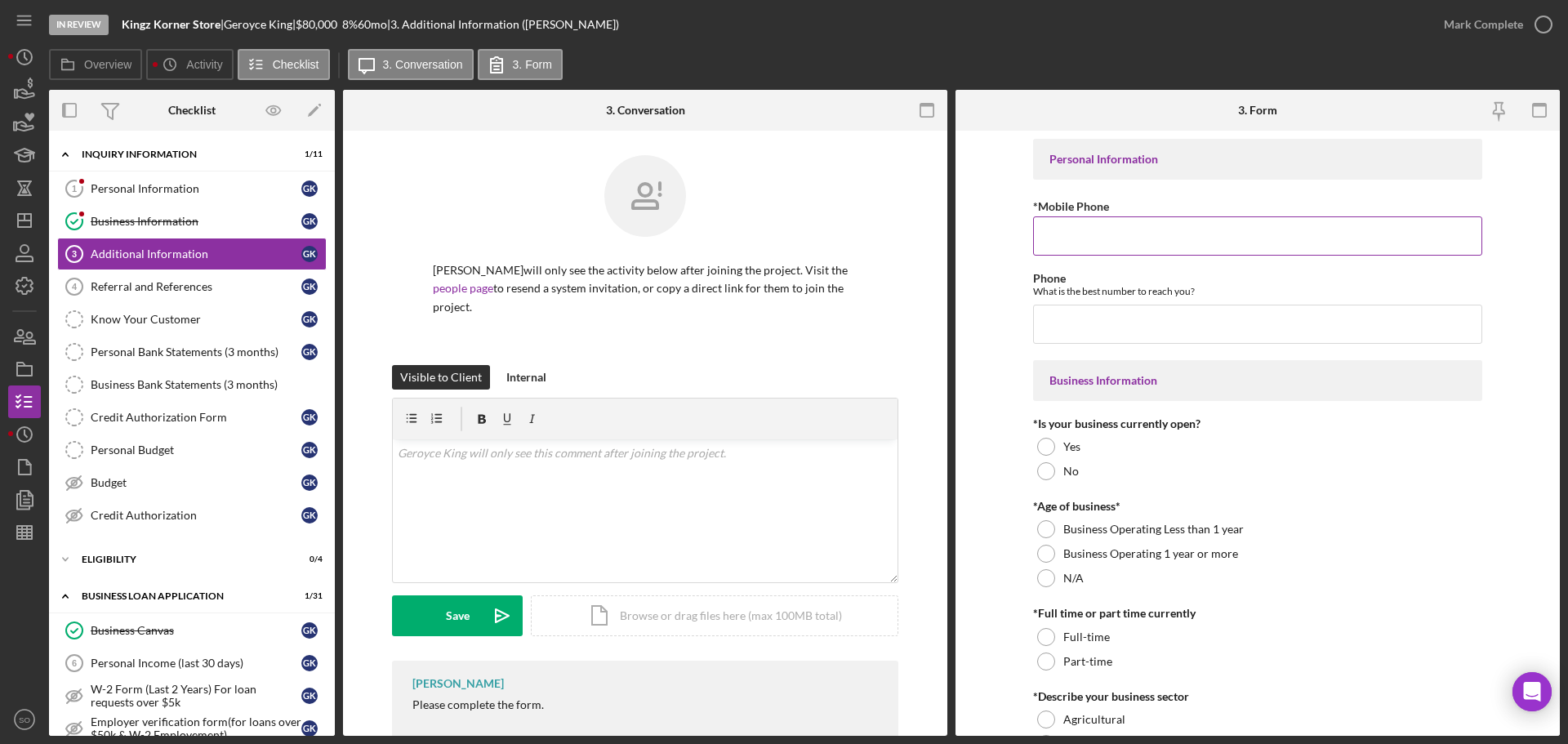
click at [1060, 240] on input "*Mobile Phone" at bounding box center [1258, 236] width 450 height 39
paste input "(314) 875-0119"
type input "(314) 875-0119"
click at [1079, 318] on input "Phone" at bounding box center [1258, 324] width 450 height 39
paste input "(314) 875-0119"
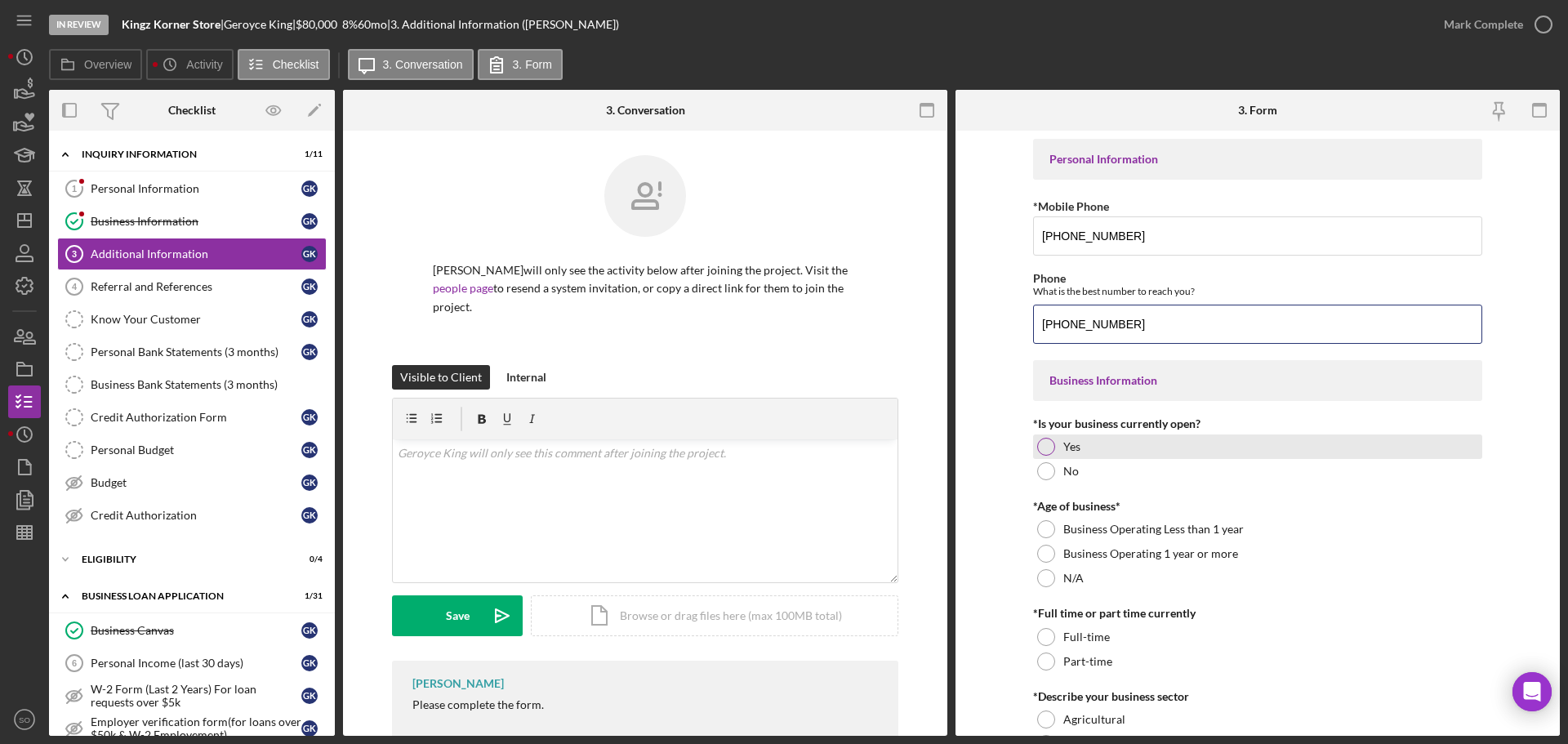
type input "(314) 875-0119"
click at [1038, 444] on div at bounding box center [1046, 447] width 18 height 18
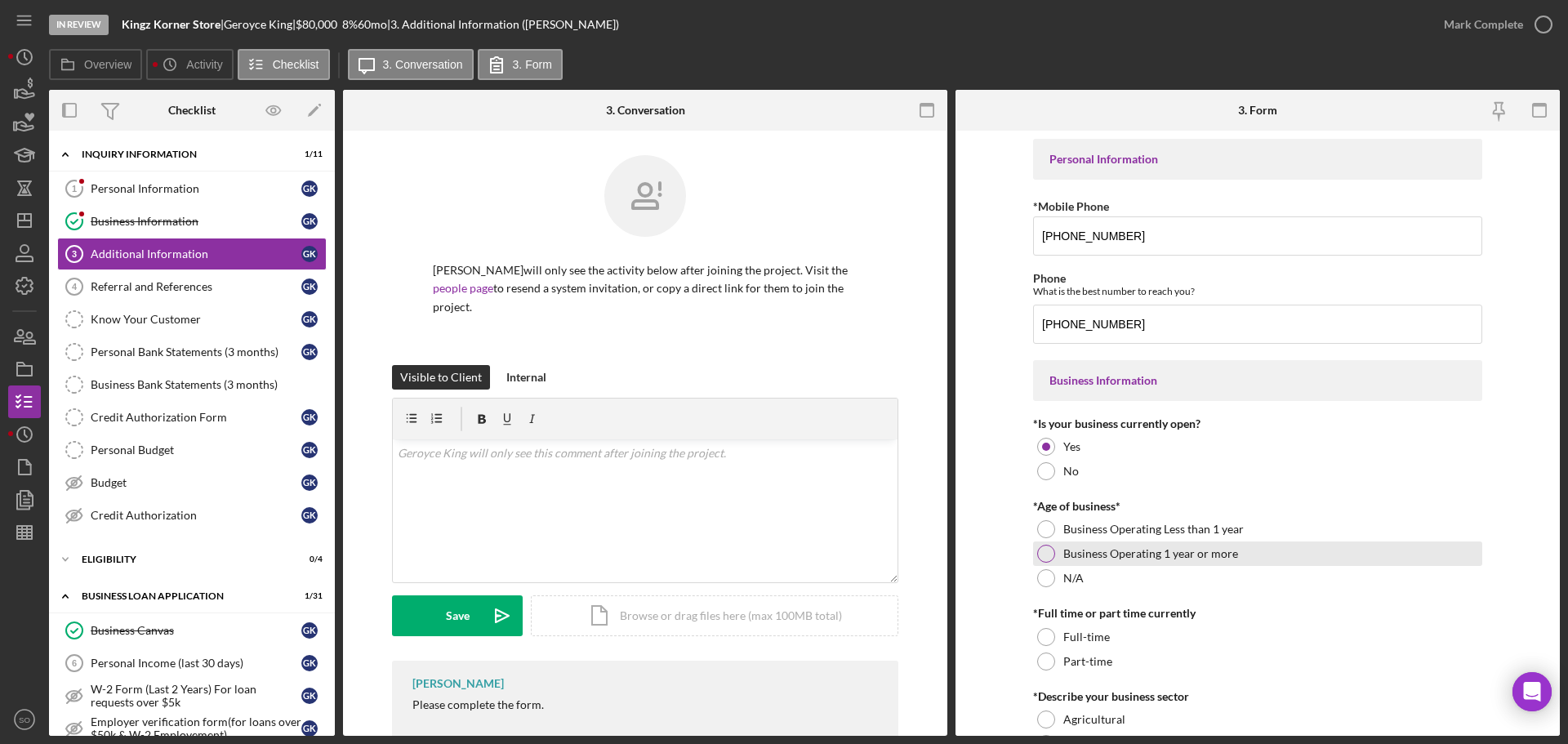
click at [1053, 551] on div "Business Operating 1 year or more" at bounding box center [1258, 554] width 450 height 25
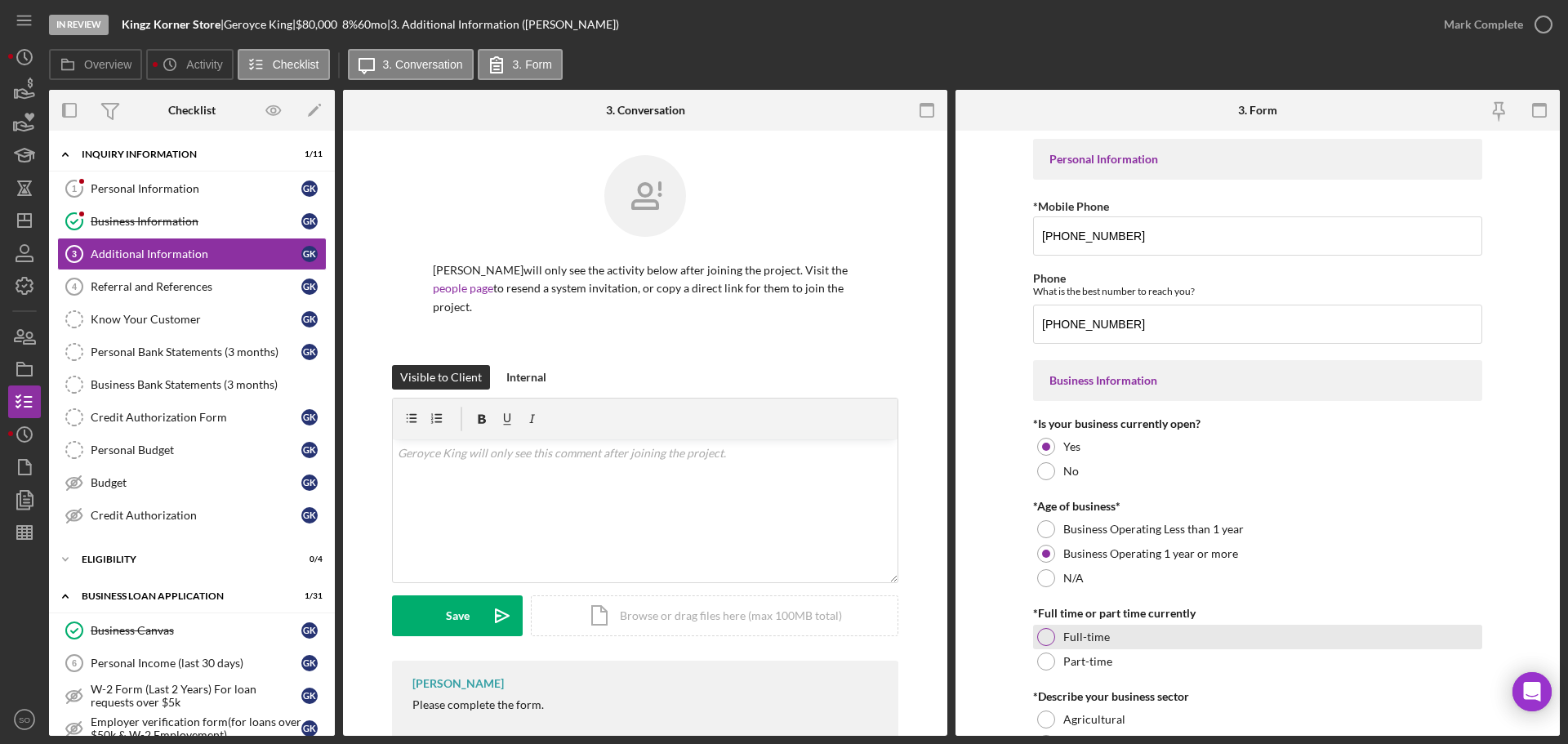
click at [1039, 638] on div at bounding box center [1046, 637] width 18 height 18
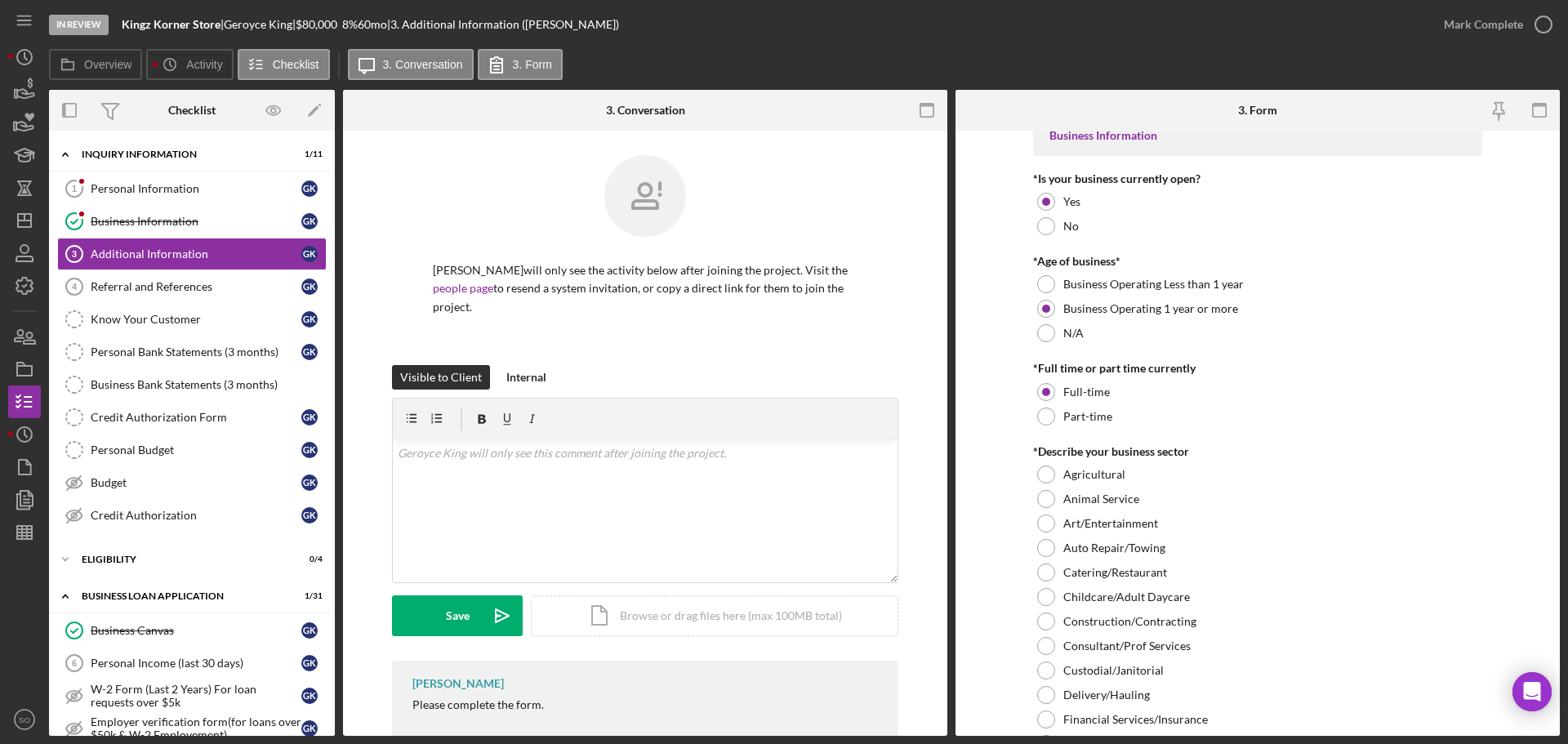
scroll to position [409, 0]
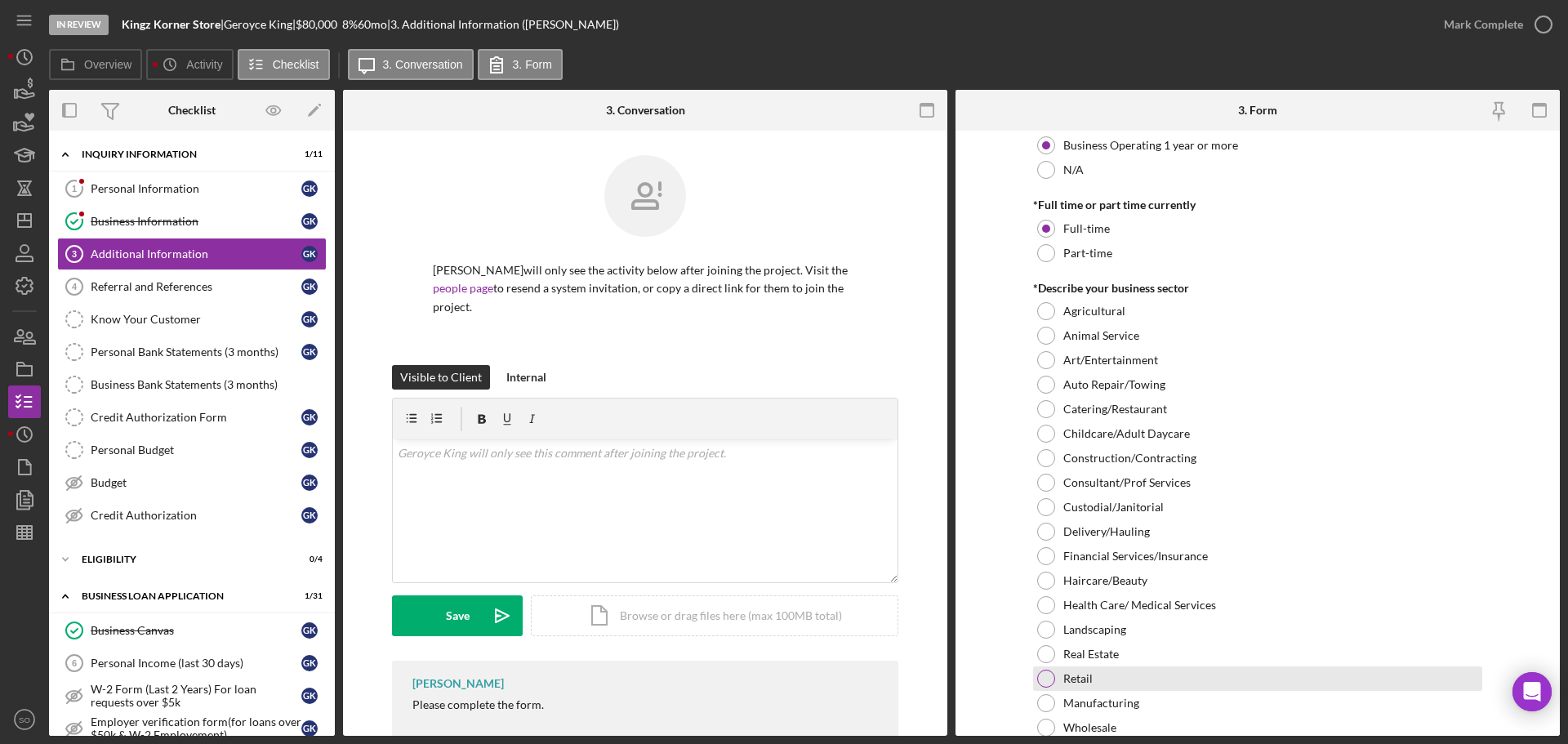
click at [1045, 674] on div at bounding box center [1046, 679] width 18 height 18
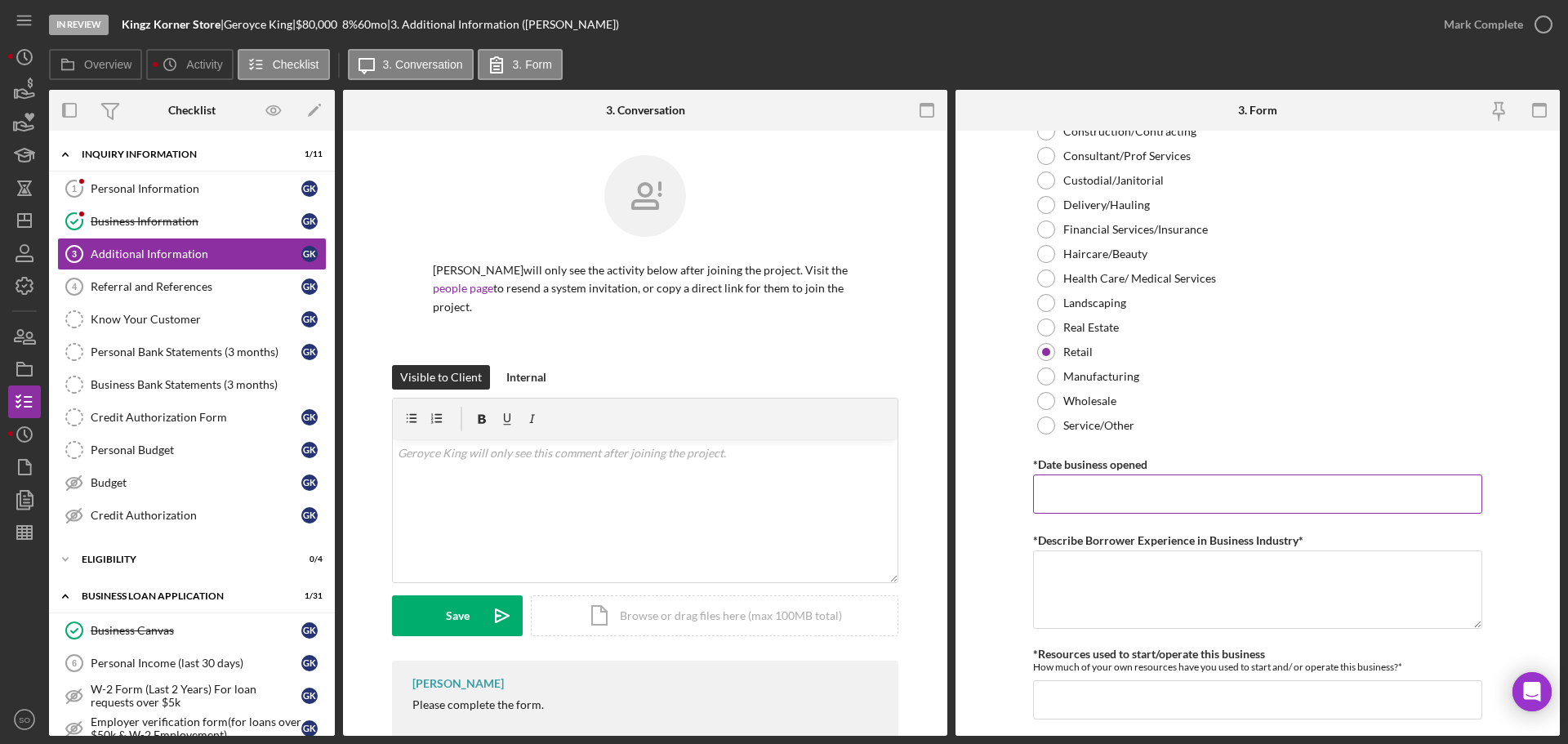
click at [1094, 500] on input "*Date business opened" at bounding box center [1258, 494] width 450 height 39
paste input "07/19/2019"
type input "07/19/2019"
click at [984, 523] on form "Personal Information *Mobile Phone (314) 875-0119 Phone What is the best number…" at bounding box center [1257, 433] width 604 height 605
click at [1103, 571] on textarea "*Describe Borrower Experience in Business Industry*" at bounding box center [1258, 589] width 450 height 78
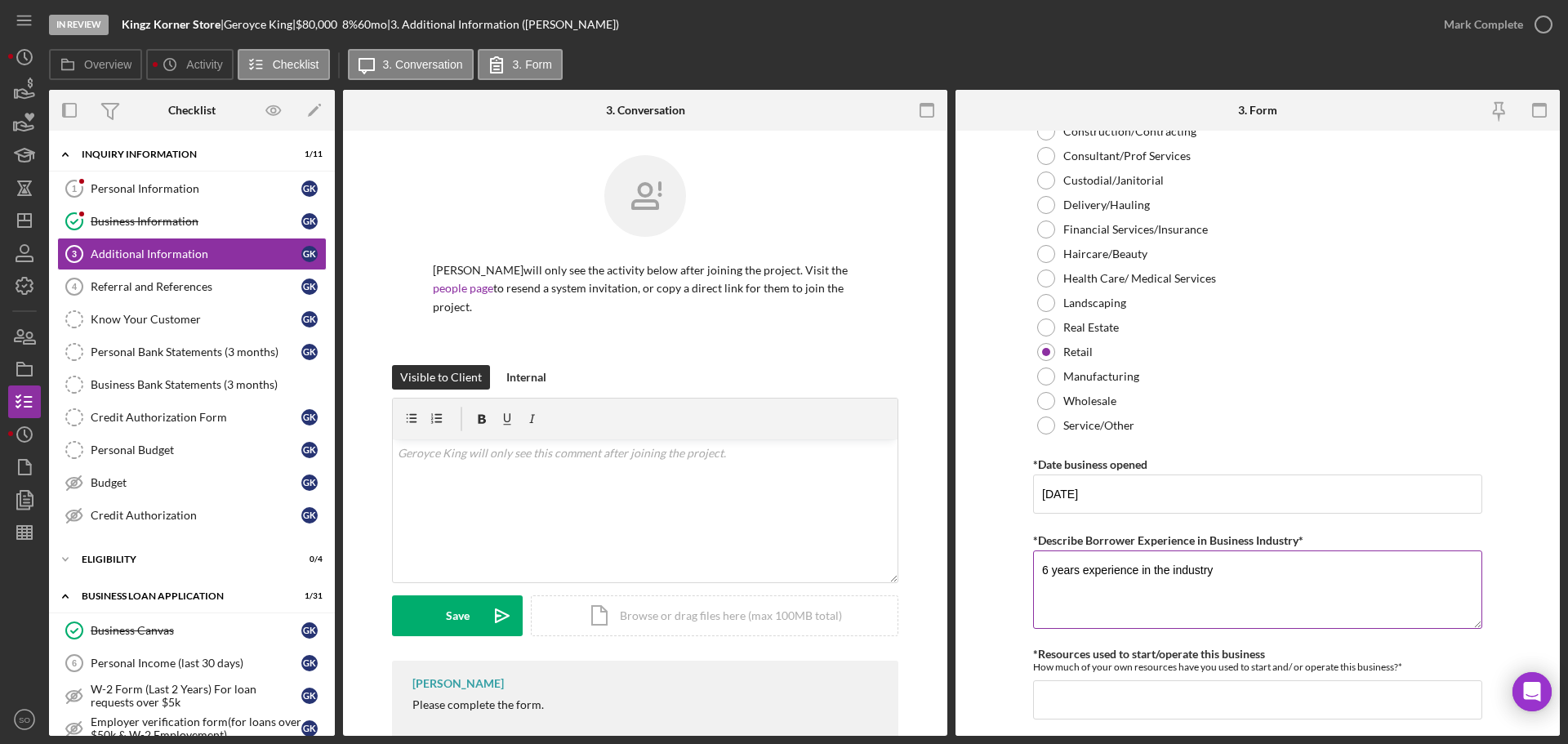
scroll to position [817, 0]
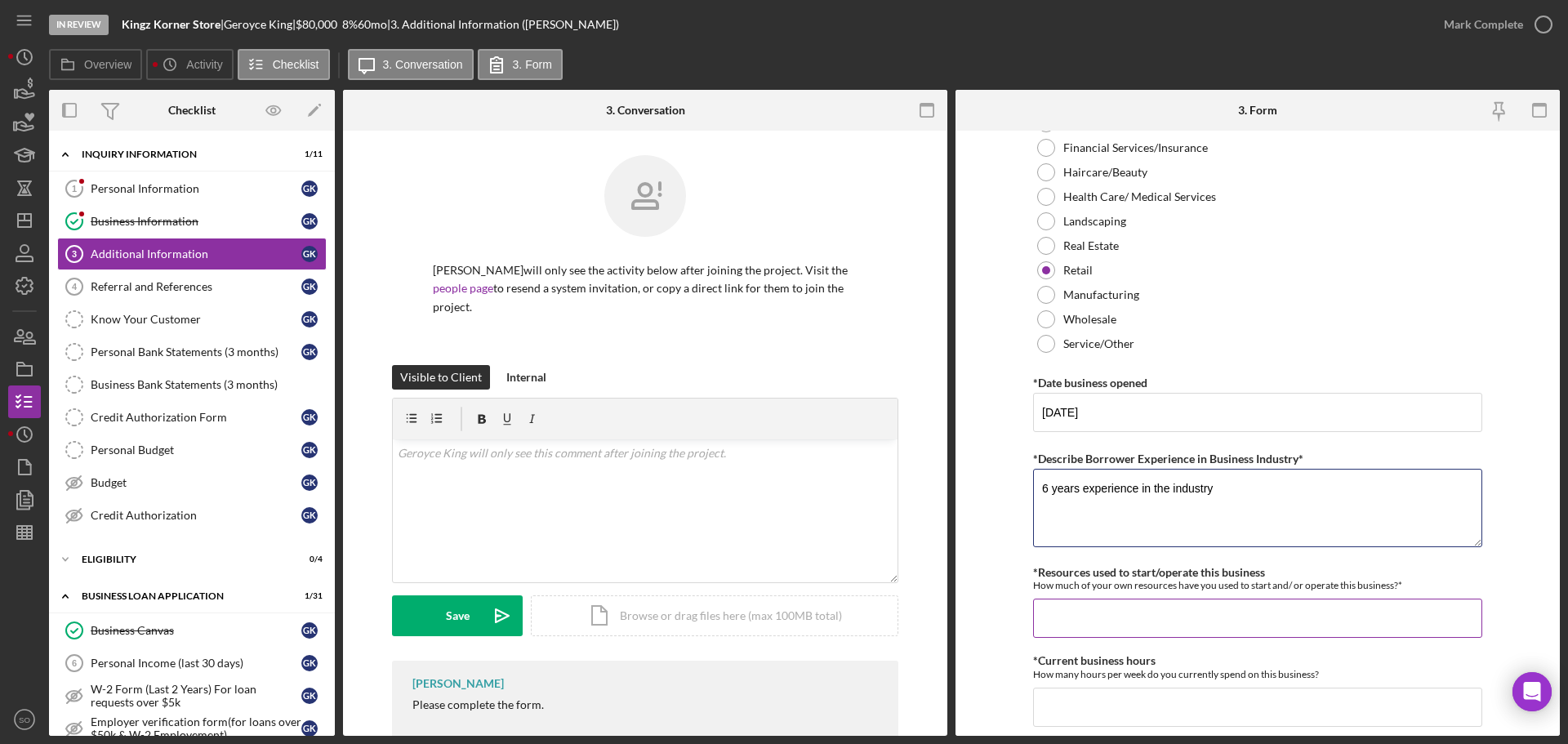
type textarea "6 years experience in the industry"
click at [1126, 602] on input "*Resources used to start/operate this business" at bounding box center [1258, 619] width 450 height 39
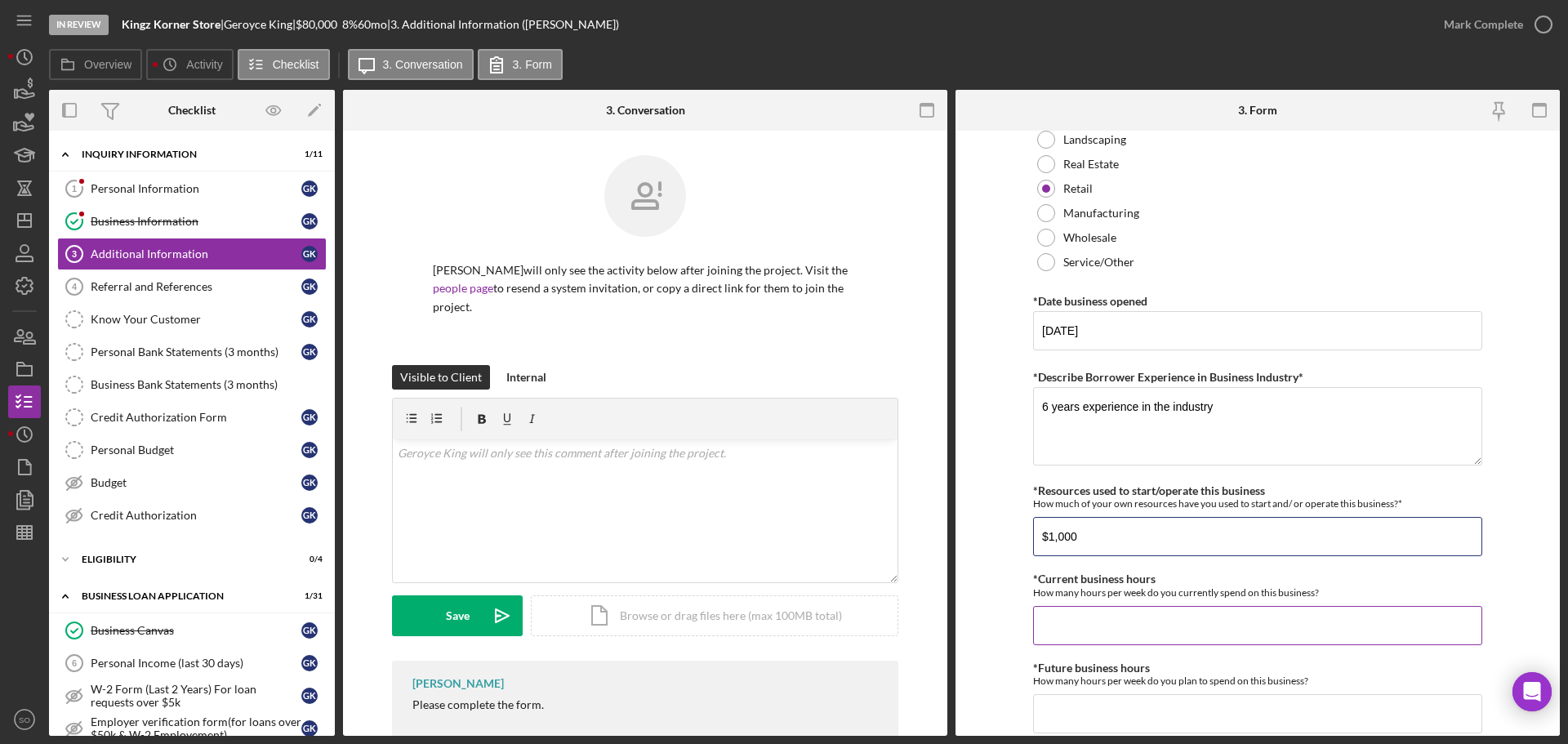
type input "$1,000"
click at [1111, 609] on input "*Current business hours" at bounding box center [1258, 626] width 450 height 39
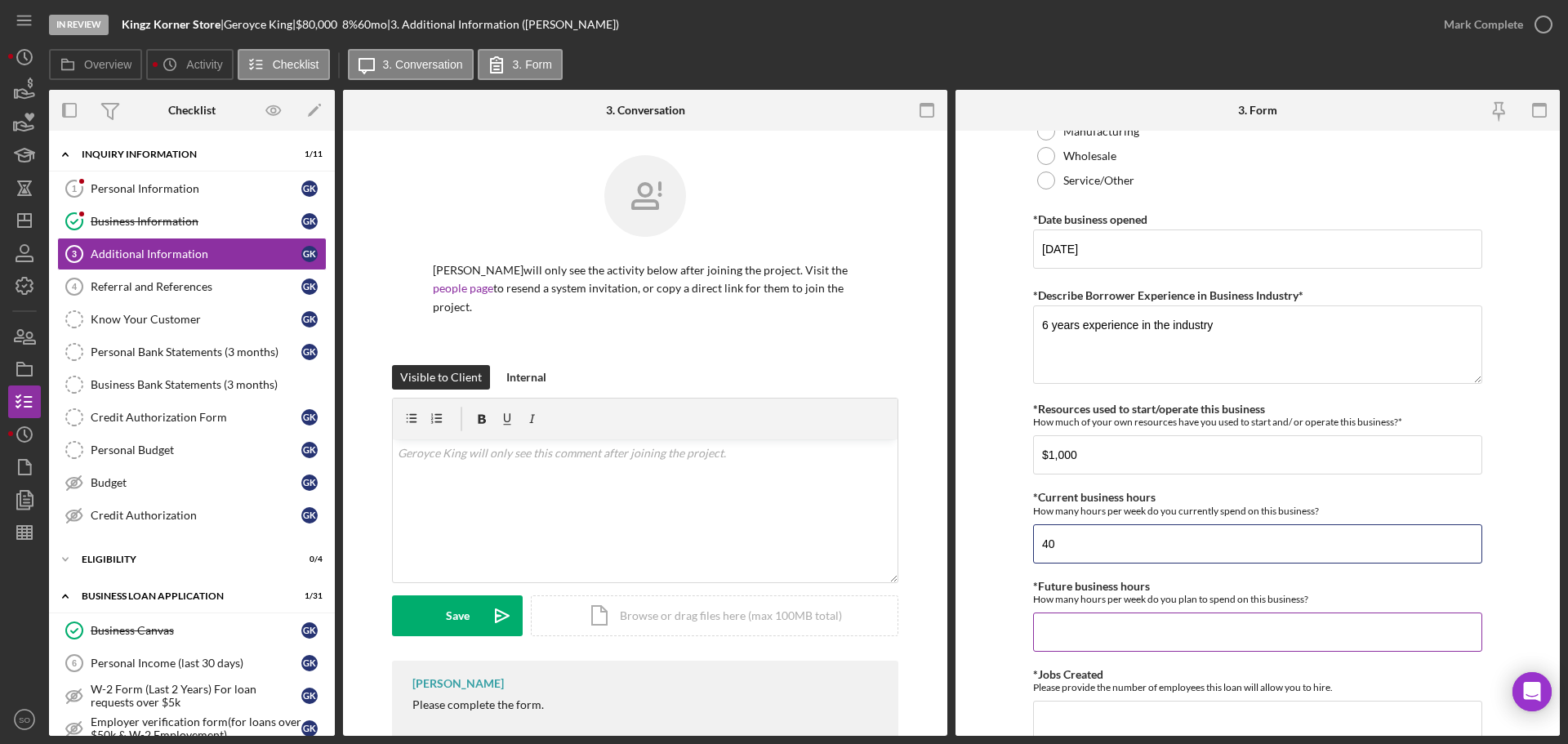
type input "40"
click at [1111, 637] on input "*Future business hours" at bounding box center [1258, 632] width 450 height 39
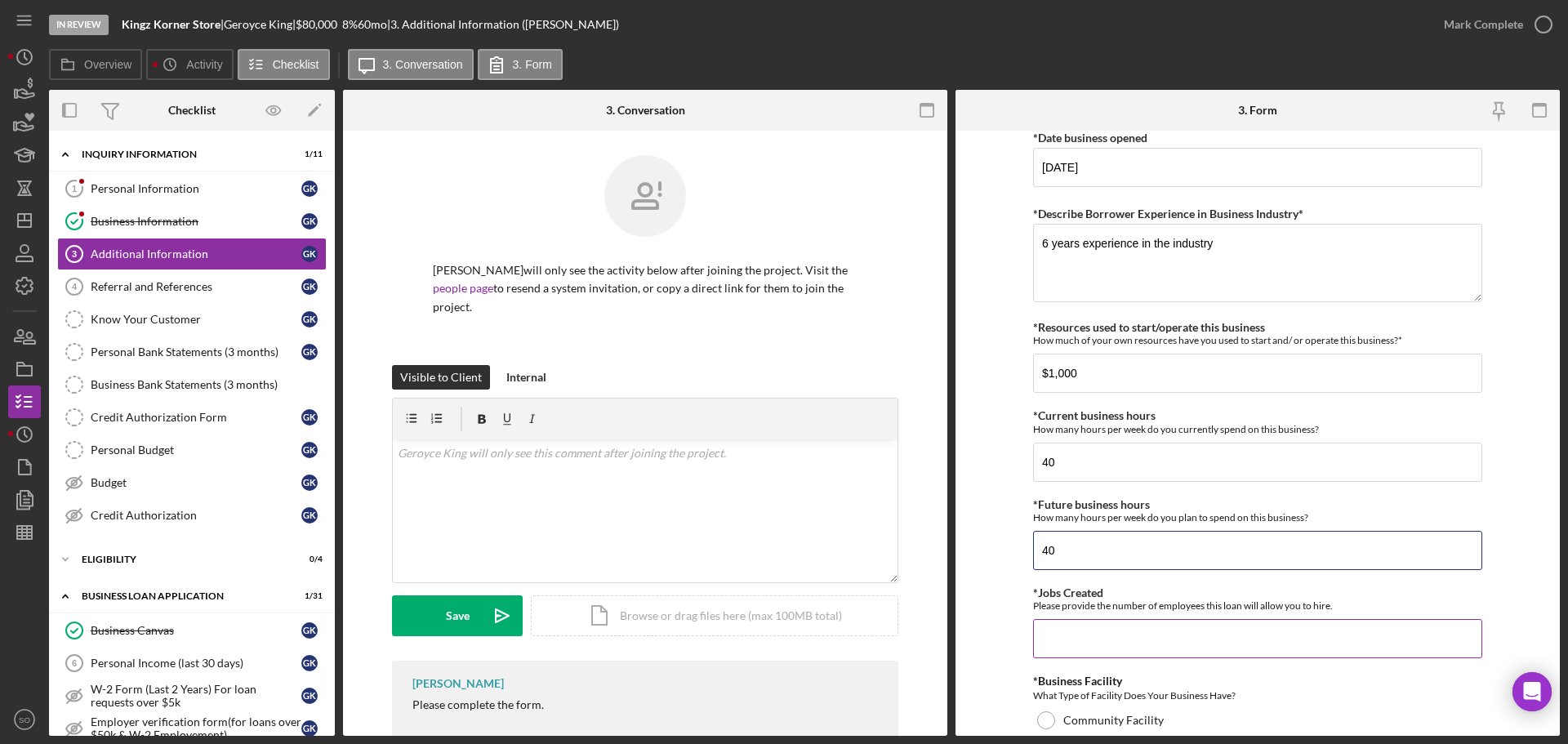
type input "40"
click at [1192, 641] on input "*Jobs Created" at bounding box center [1258, 639] width 450 height 39
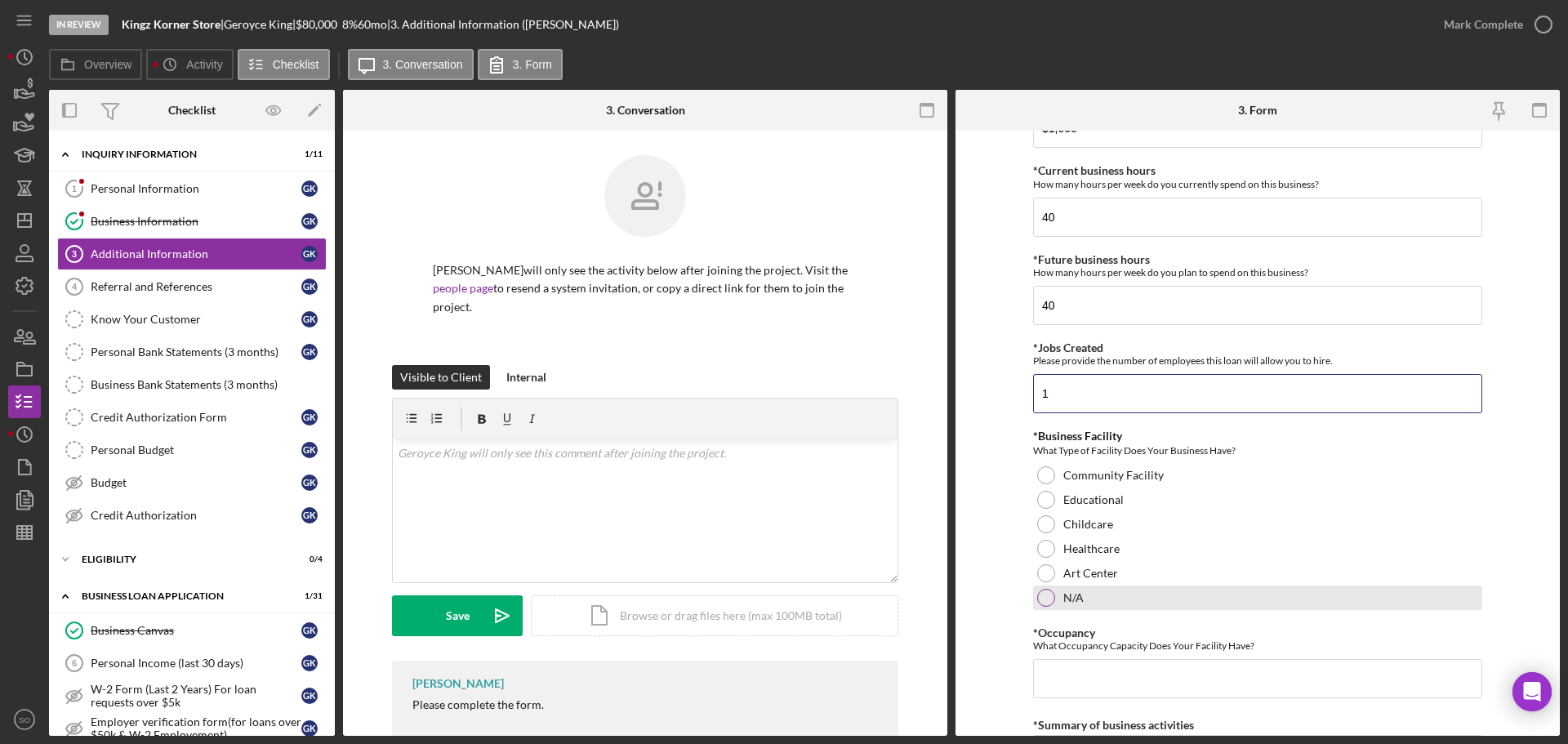
type input "1"
click at [1053, 597] on div "N/A" at bounding box center [1258, 598] width 450 height 25
click at [1105, 667] on input "*Occupancy" at bounding box center [1258, 679] width 450 height 39
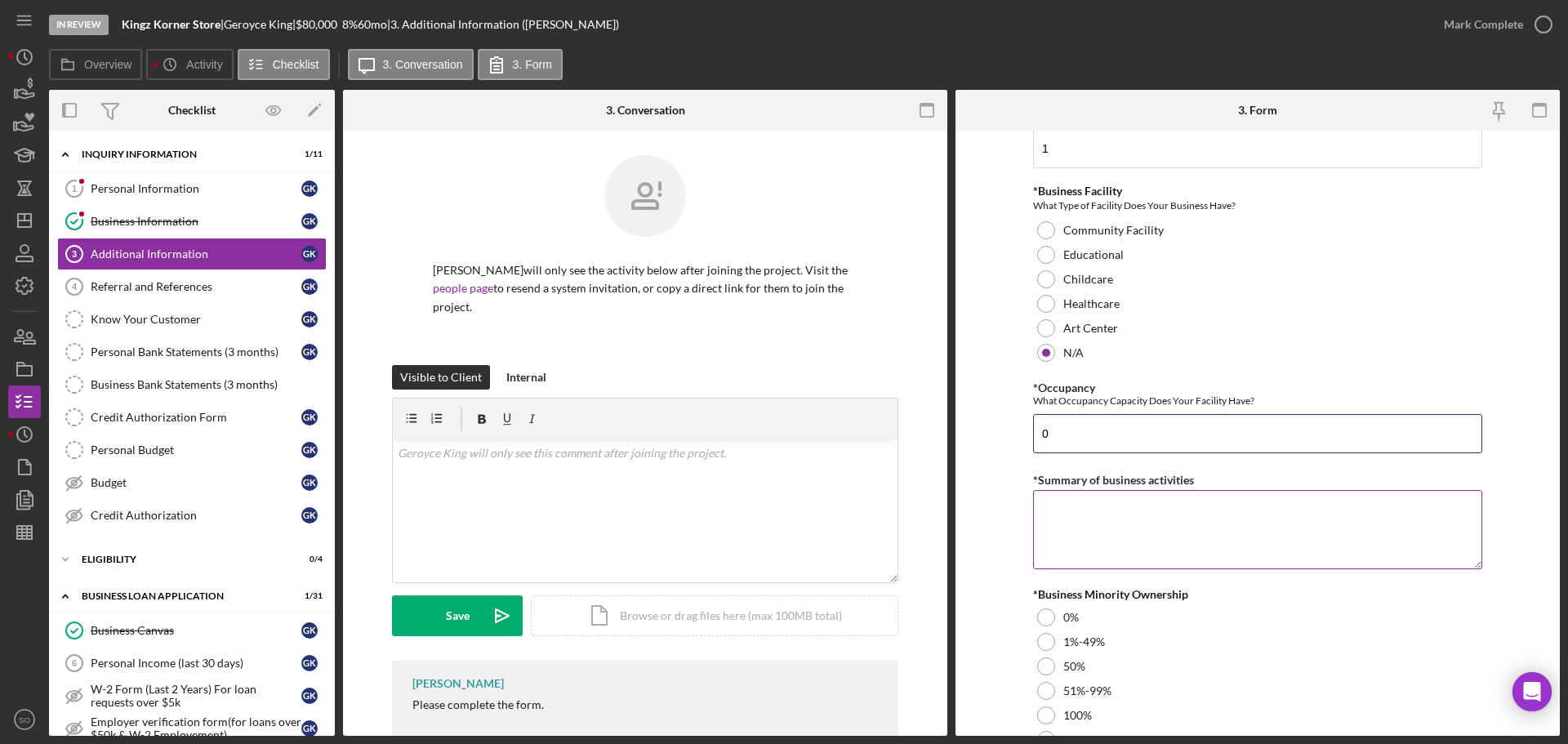
type input "0"
click at [1085, 509] on textarea "*Summary of business activities" at bounding box center [1258, 529] width 450 height 78
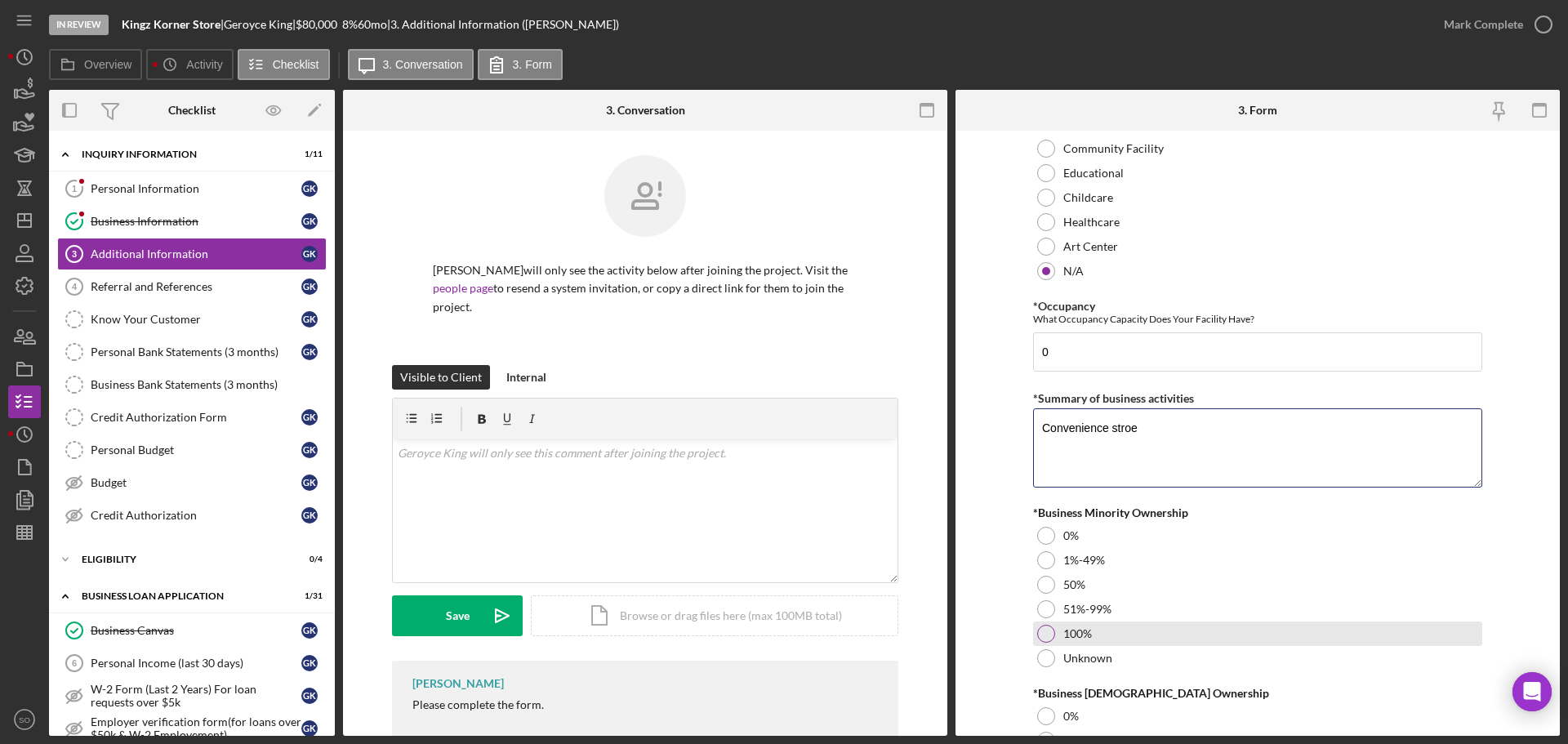
type textarea "Convenience stroe"
click at [1039, 636] on div at bounding box center [1046, 634] width 18 height 18
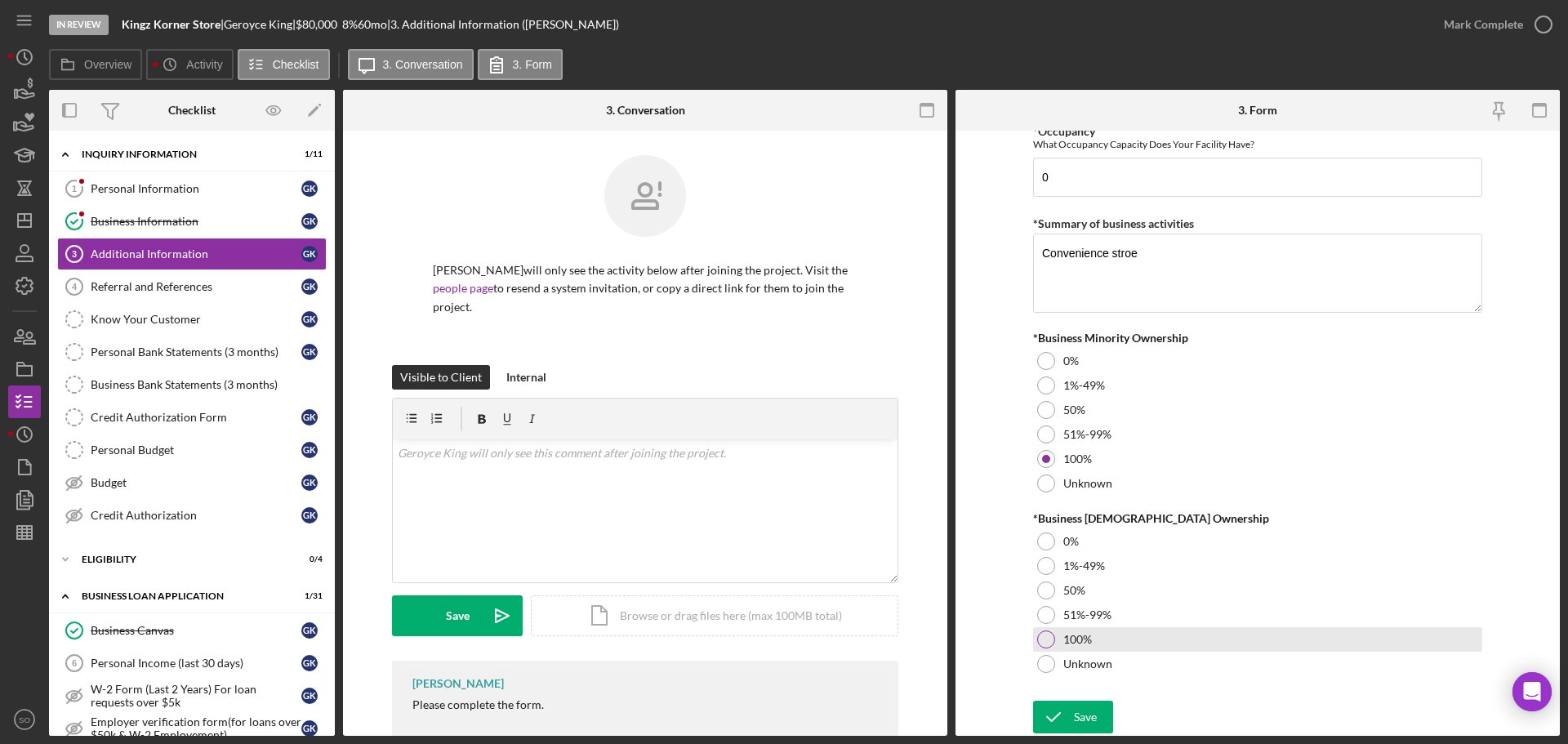
click at [1055, 644] on div "100%" at bounding box center [1258, 640] width 450 height 25
drag, startPoint x: 1091, startPoint y: 716, endPoint x: 1115, endPoint y: 723, distance: 25.0
click at [1094, 717] on button "Save" at bounding box center [1073, 717] width 80 height 33
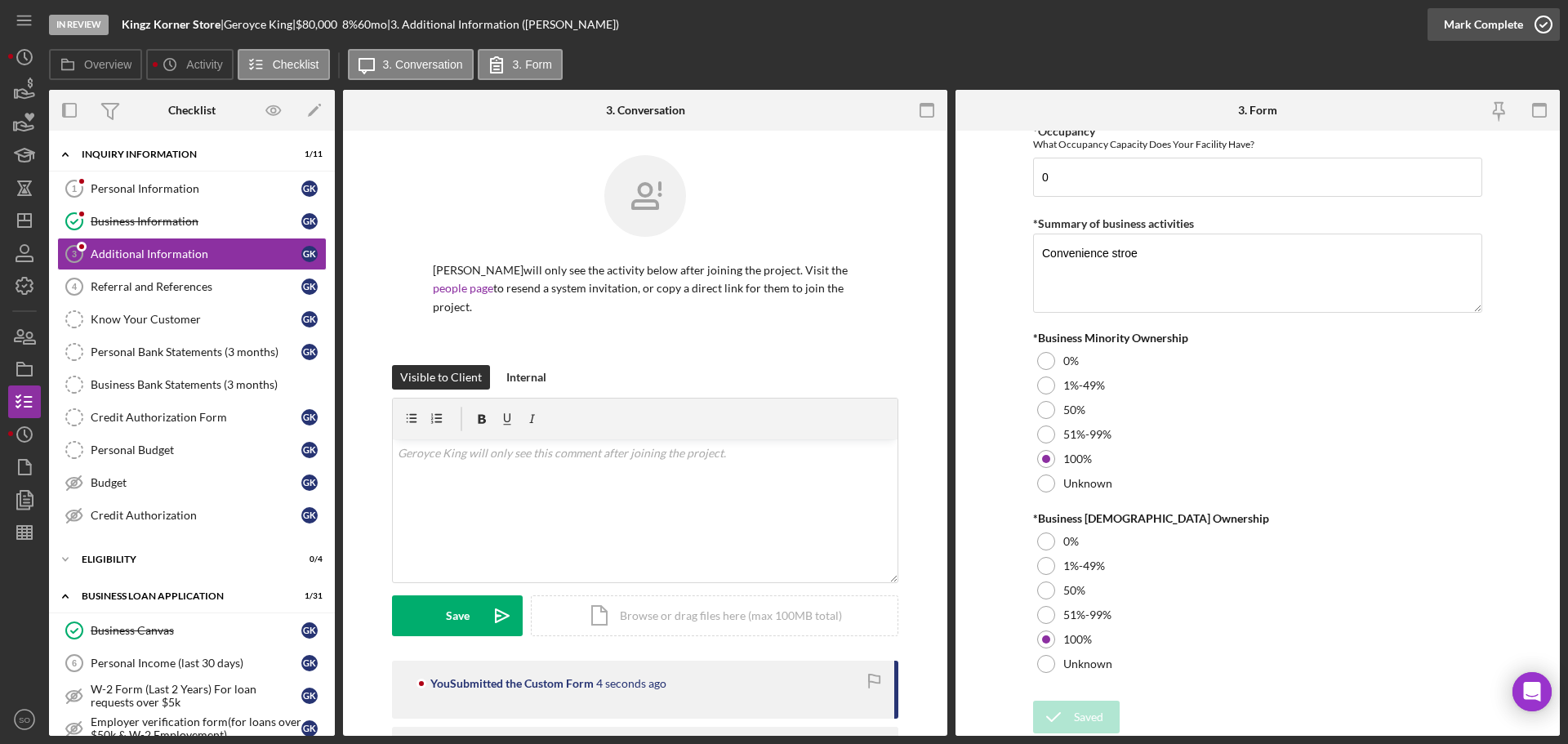
click at [1467, 33] on div "Mark Complete" at bounding box center [1483, 24] width 79 height 33
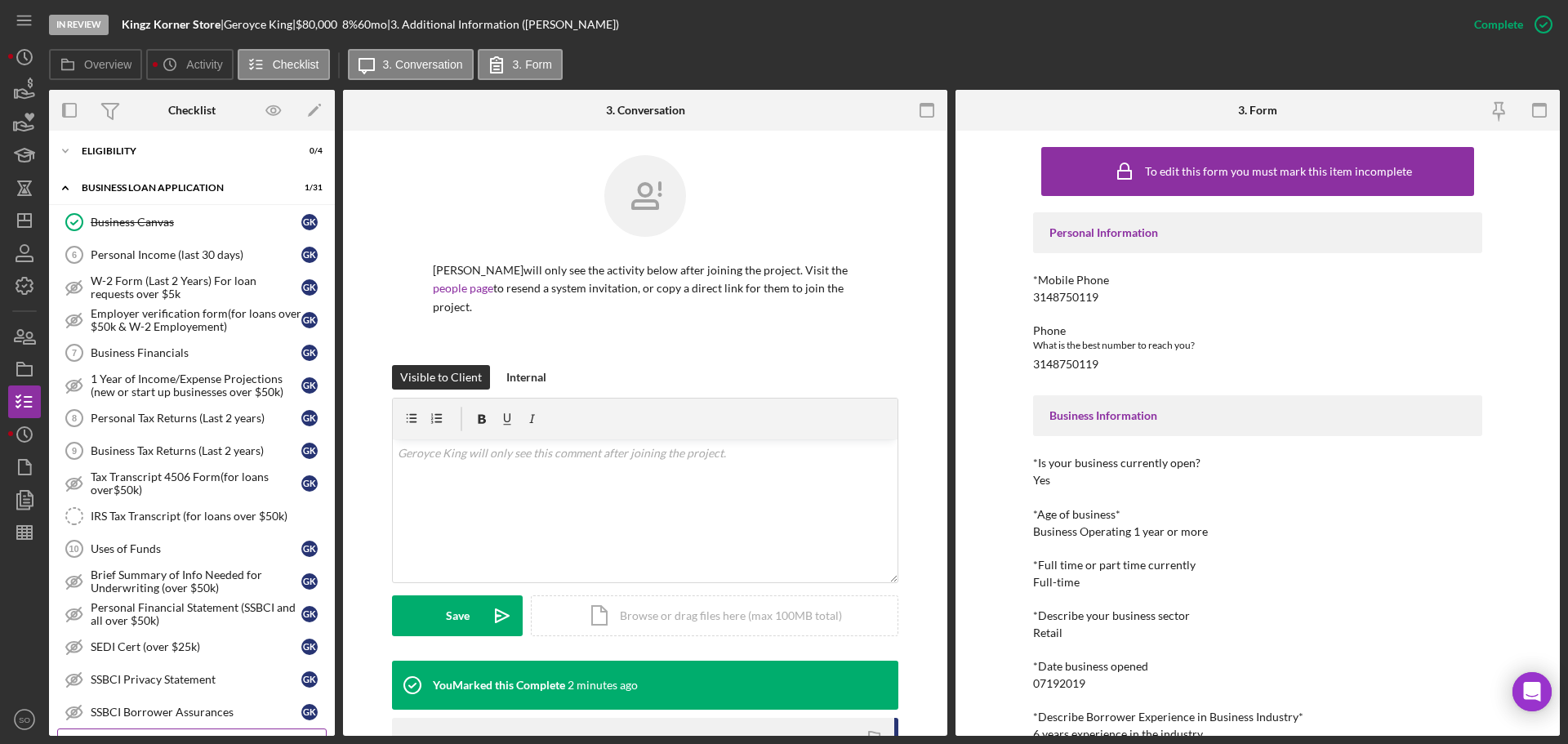
scroll to position [735, 0]
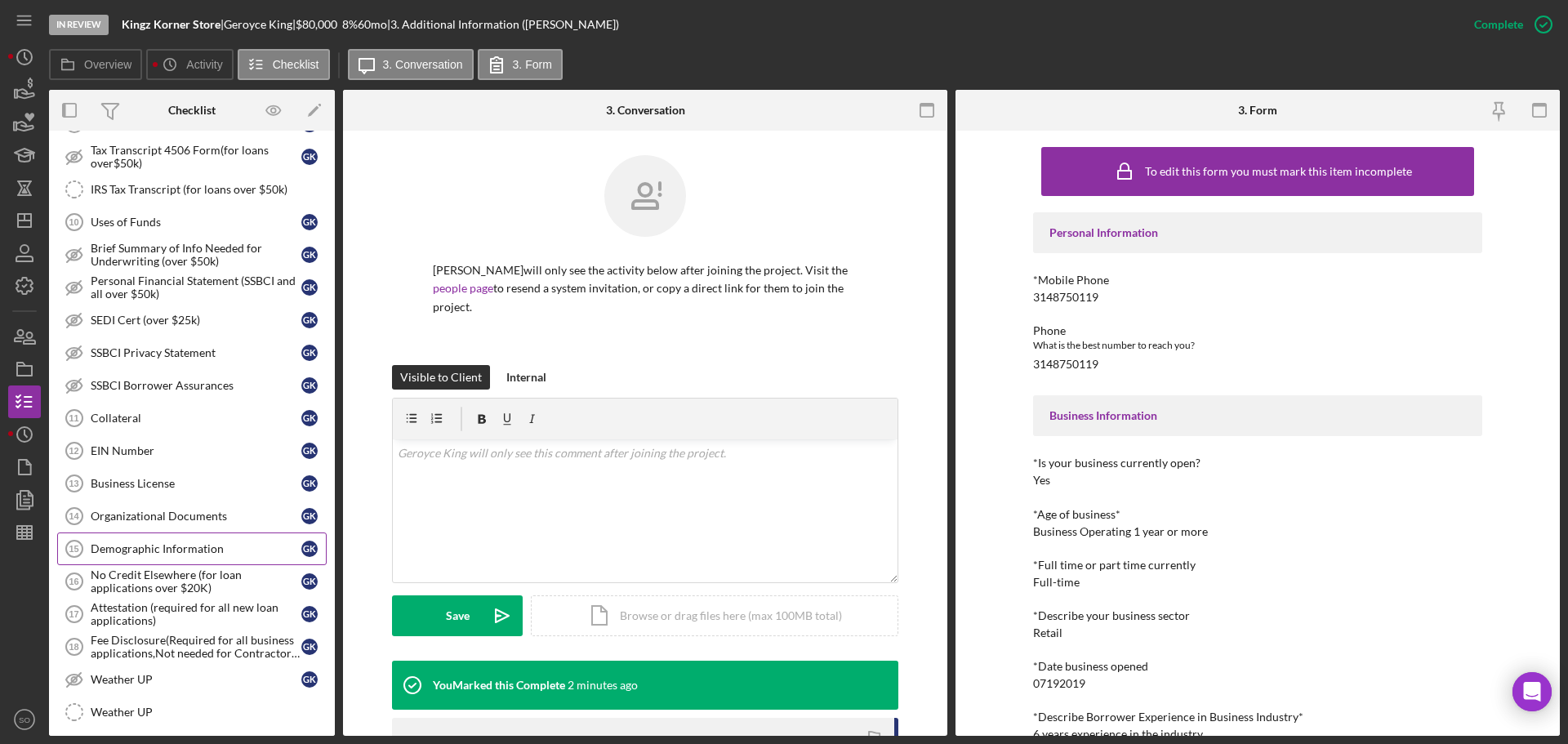
click at [214, 558] on link "Demographic Information 15 Demographic Information G K" at bounding box center [191, 548] width 269 height 33
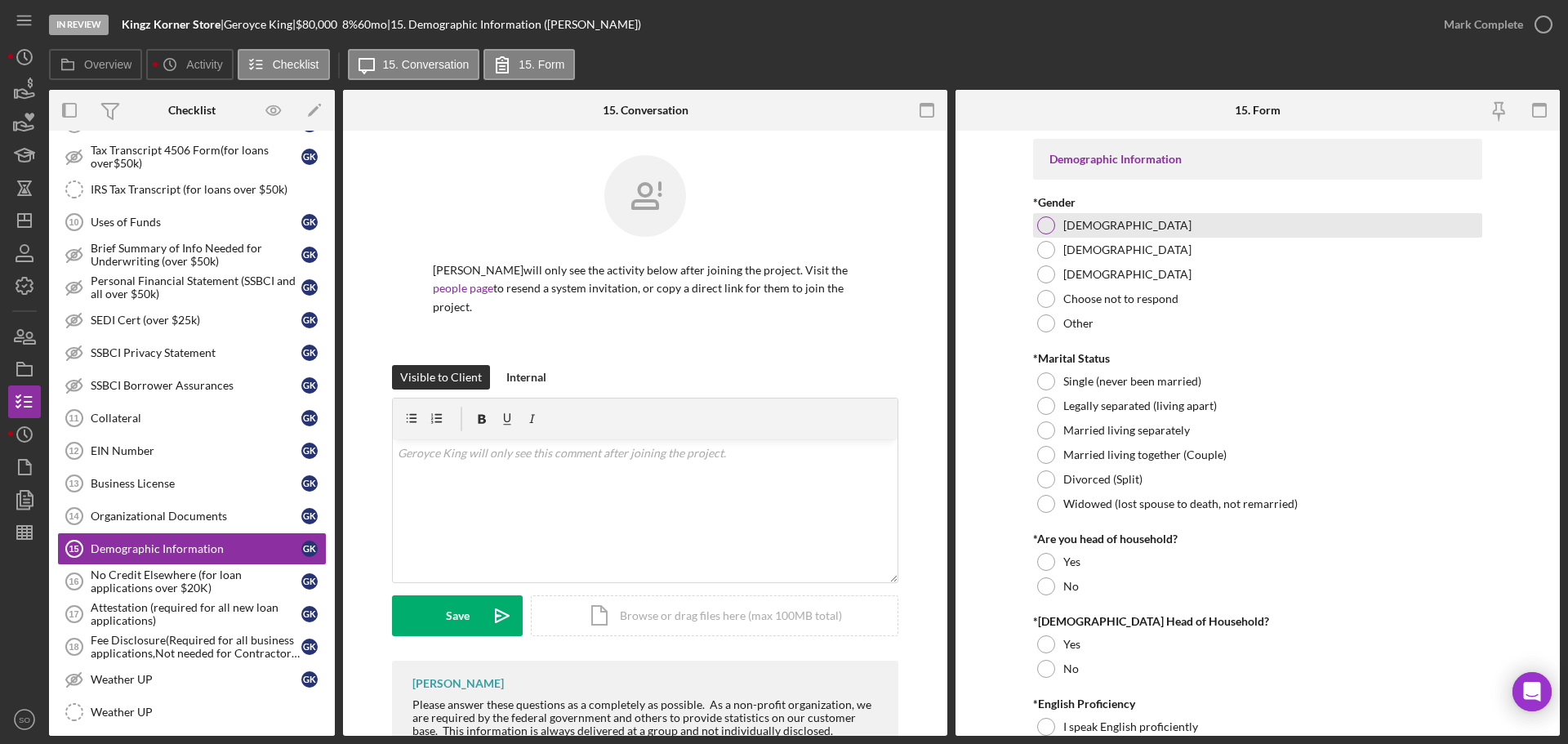
click at [1048, 224] on div at bounding box center [1046, 226] width 18 height 18
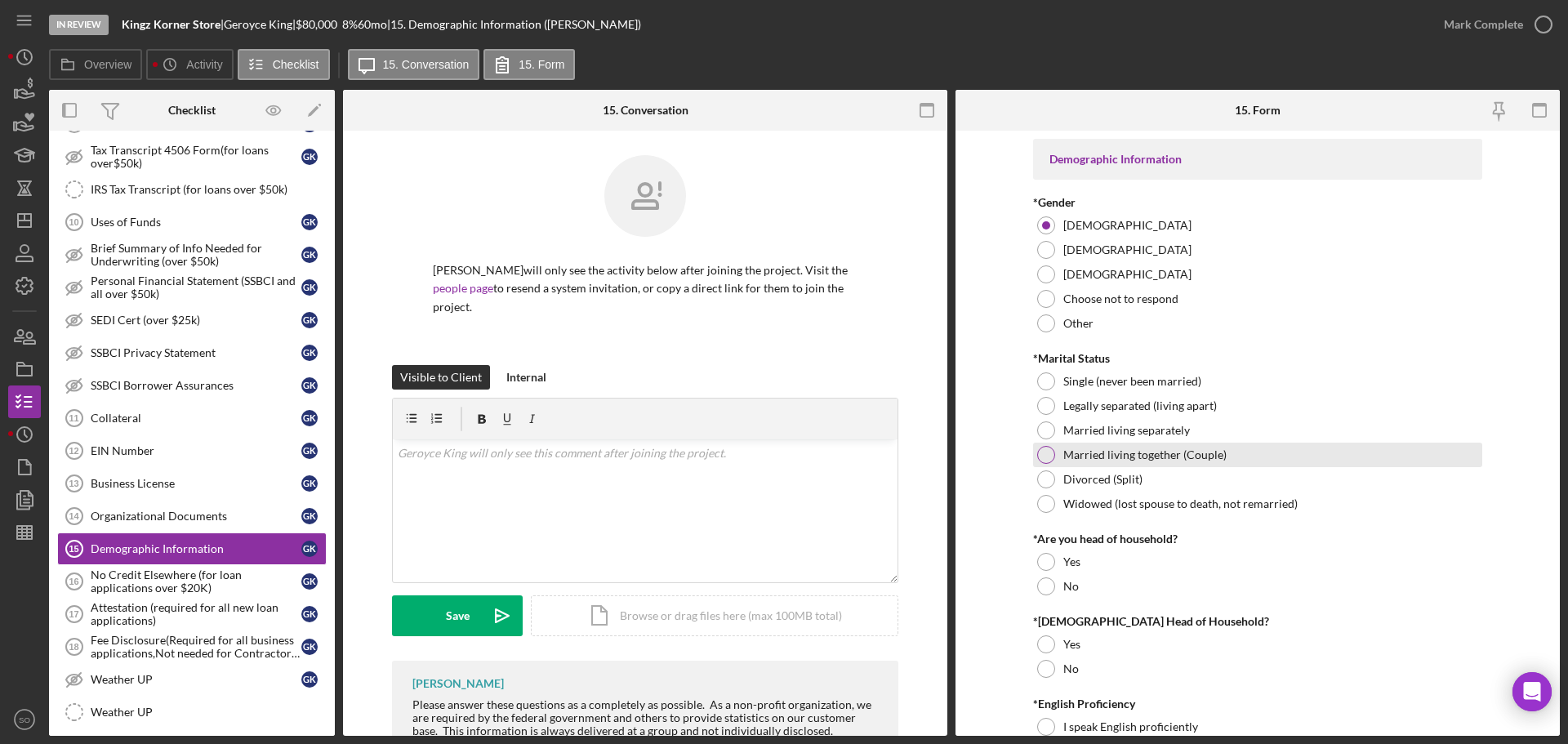
click at [1048, 456] on div at bounding box center [1046, 455] width 18 height 18
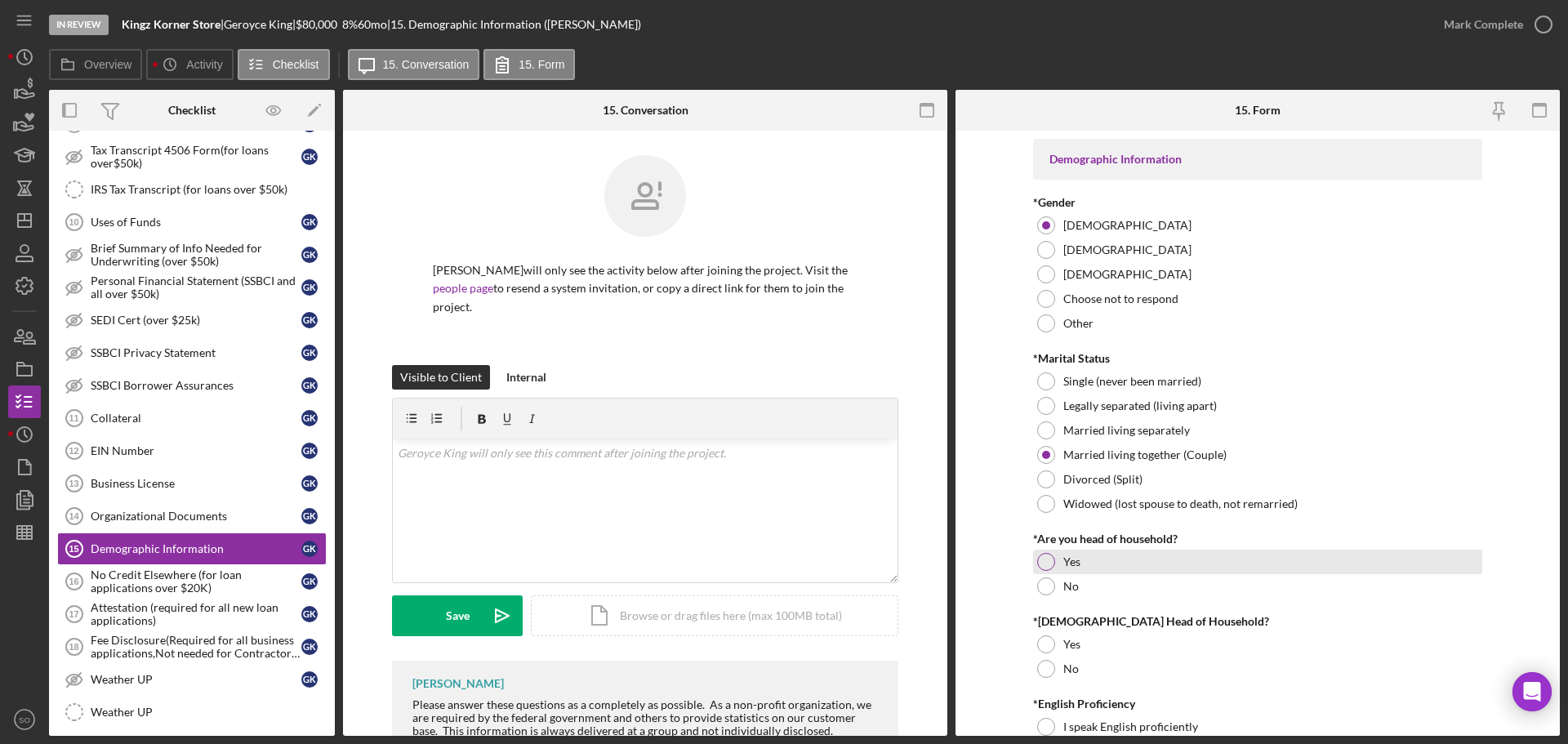
click at [1041, 556] on div at bounding box center [1046, 562] width 18 height 18
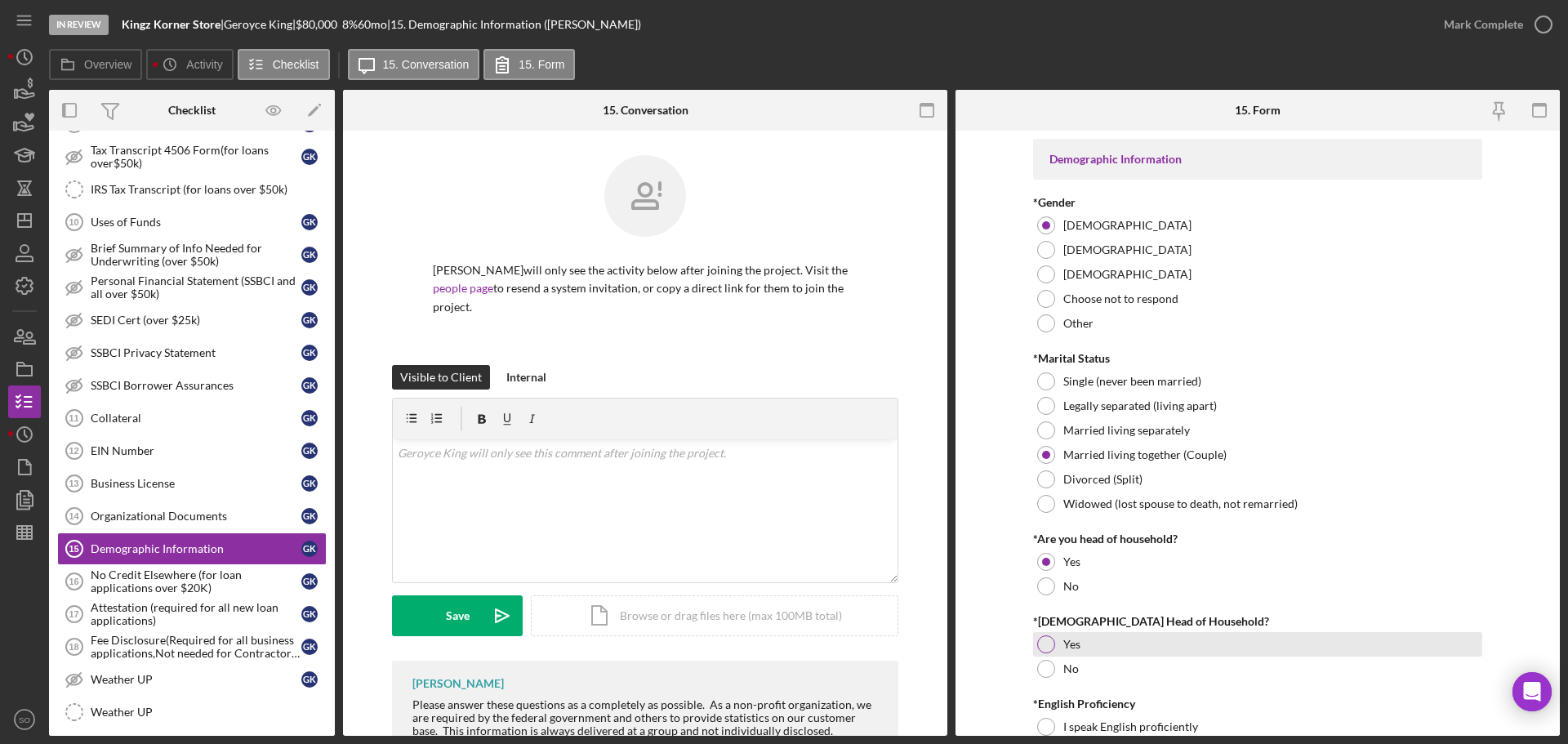
click at [1045, 649] on div at bounding box center [1046, 644] width 18 height 18
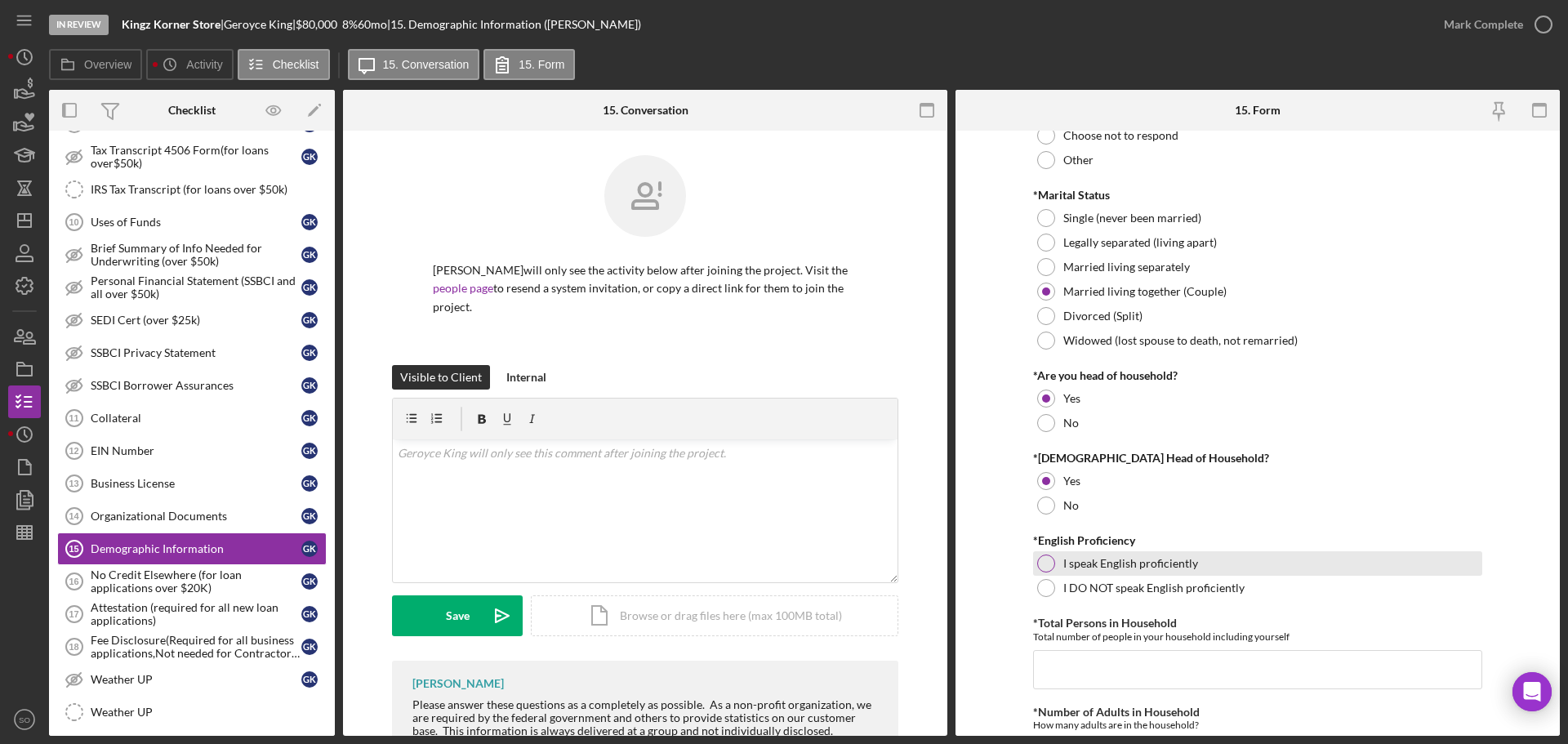
click at [1047, 561] on div at bounding box center [1046, 564] width 18 height 18
click at [1134, 680] on input "*Total Persons in Household" at bounding box center [1258, 670] width 450 height 39
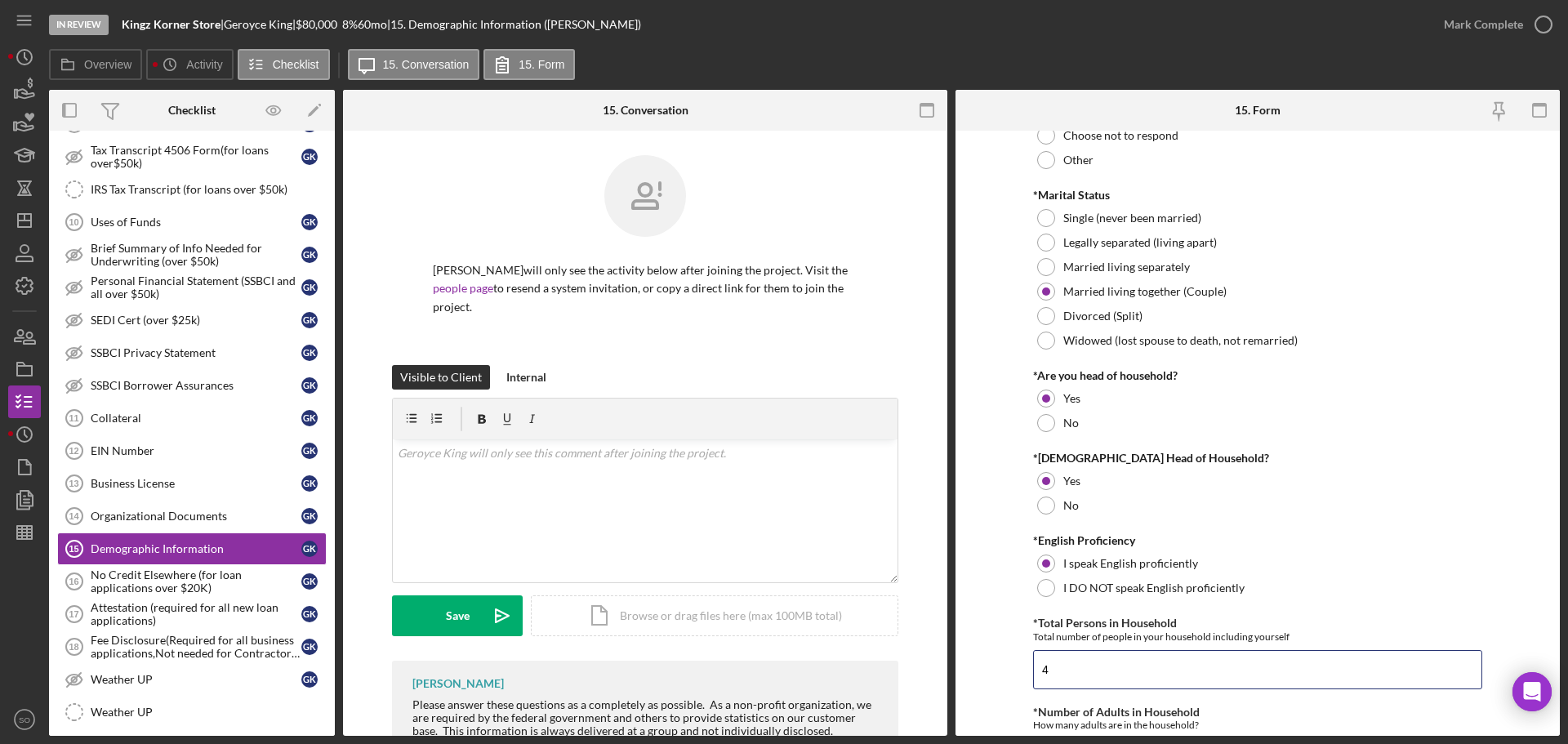
scroll to position [327, 0]
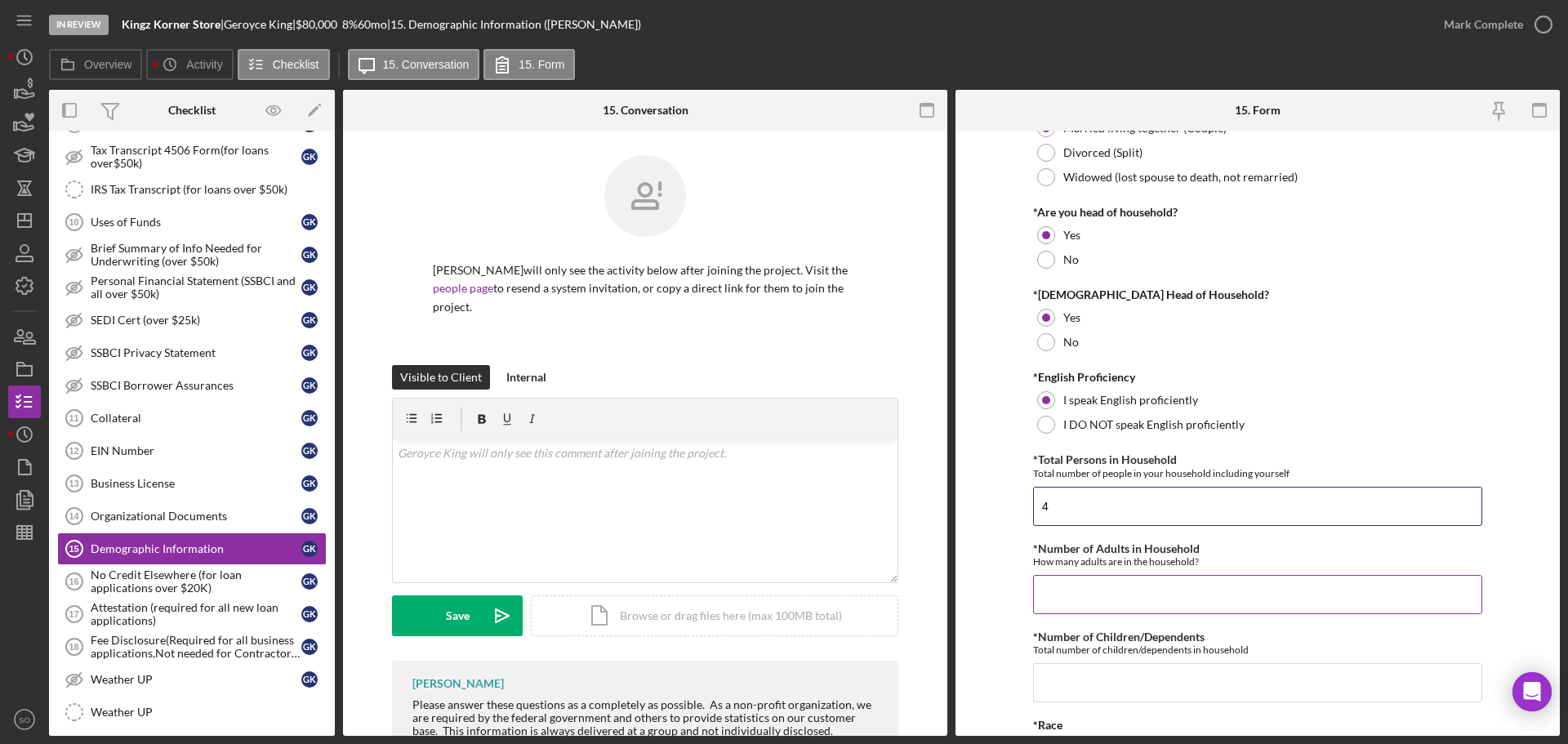
type input "4"
click at [1145, 572] on div "*Number of Adults in Household How many adults are in the household?" at bounding box center [1258, 578] width 450 height 72
click at [1152, 583] on input "*Number of Adults in Household" at bounding box center [1258, 595] width 450 height 39
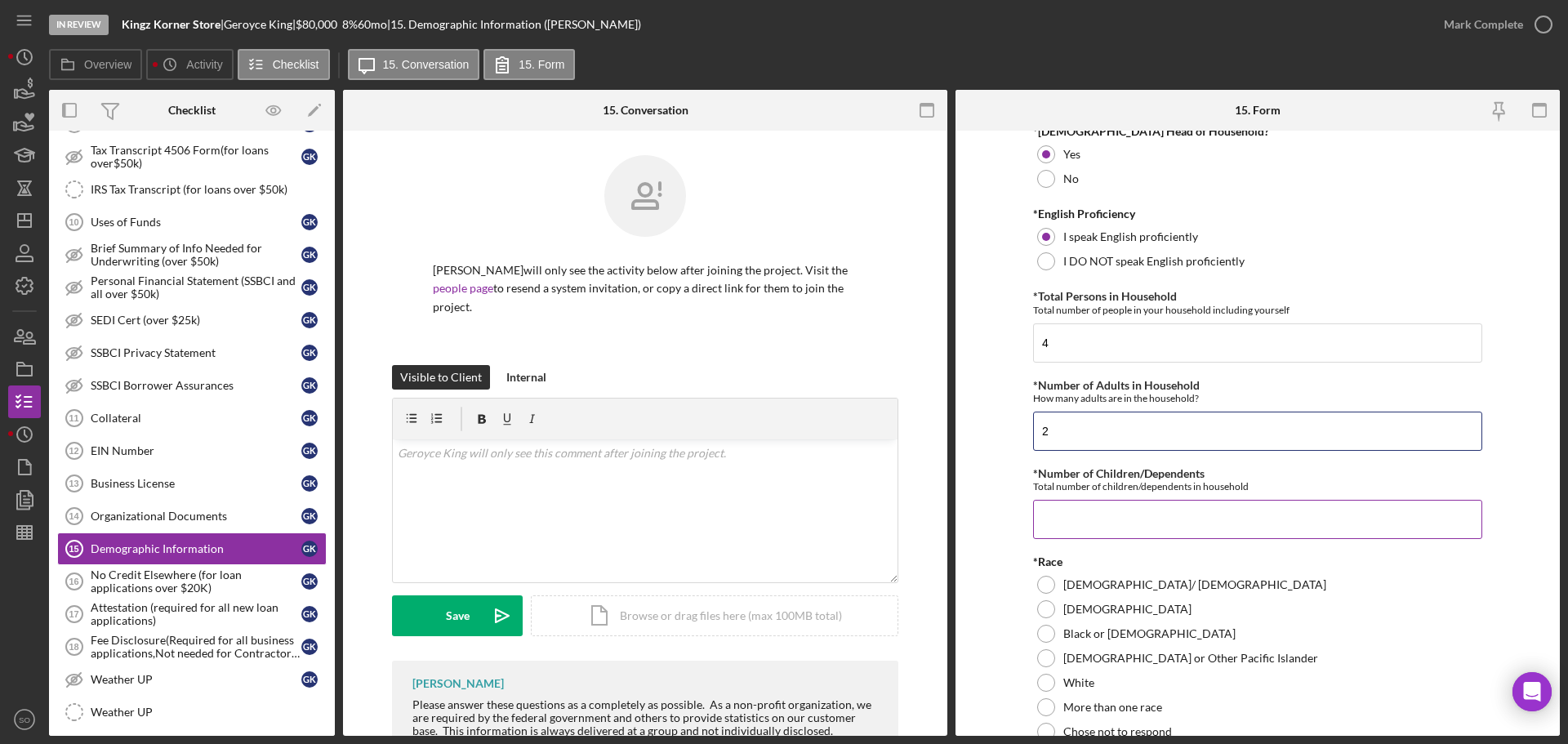
type input "2"
click at [1084, 520] on input "*Number of Children/Dependents" at bounding box center [1258, 519] width 450 height 39
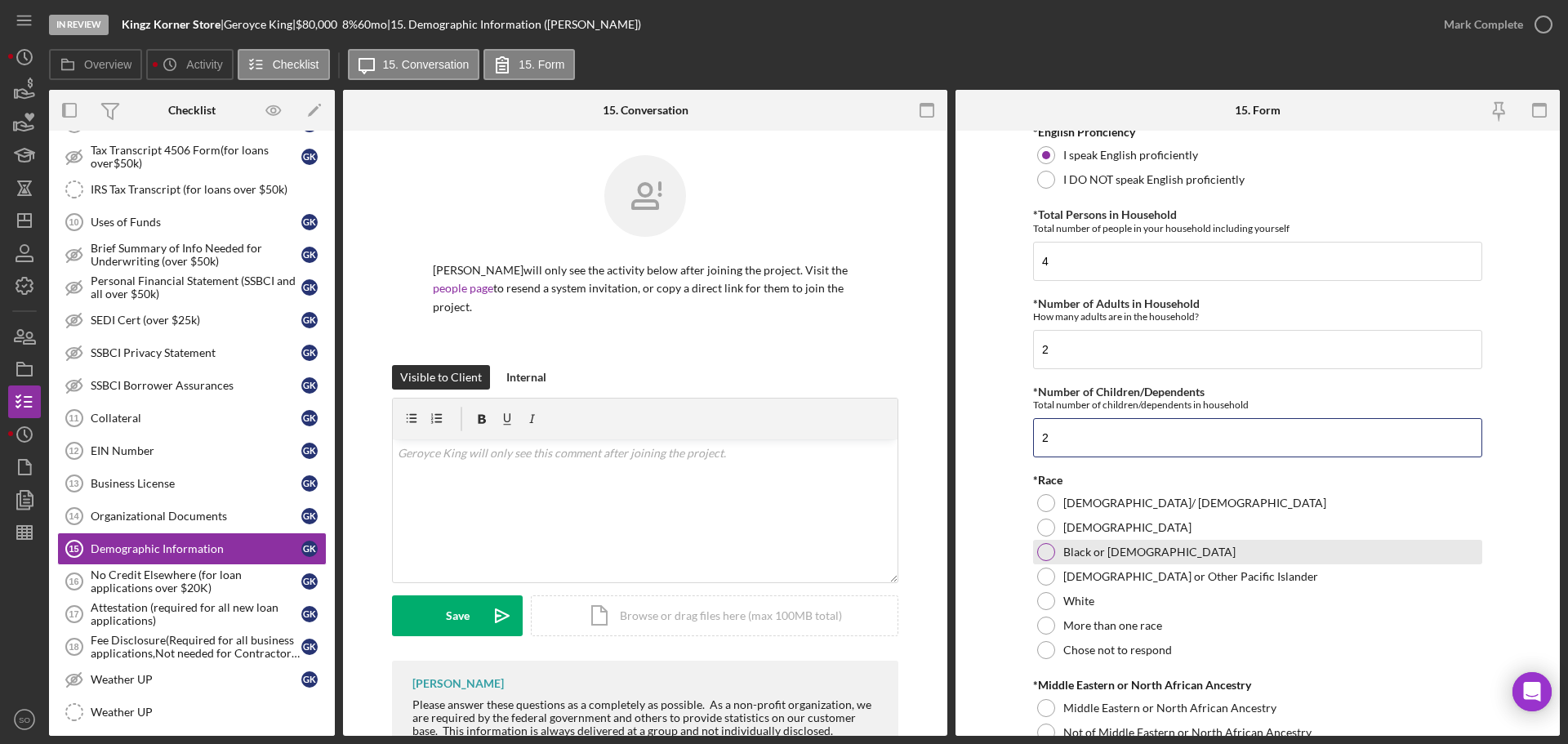
type input "2"
click at [1056, 551] on div "Black or African American" at bounding box center [1258, 553] width 450 height 25
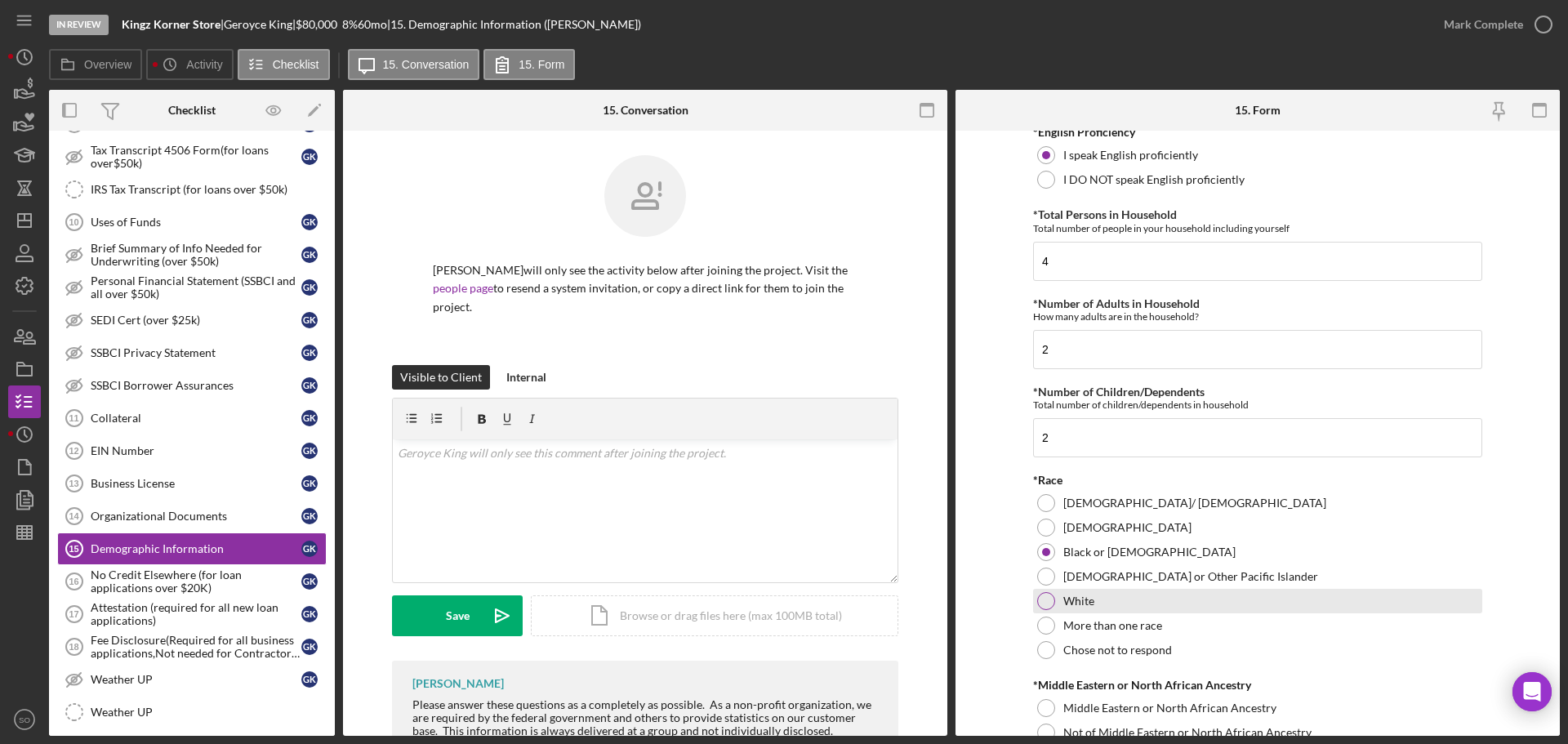
scroll to position [735, 0]
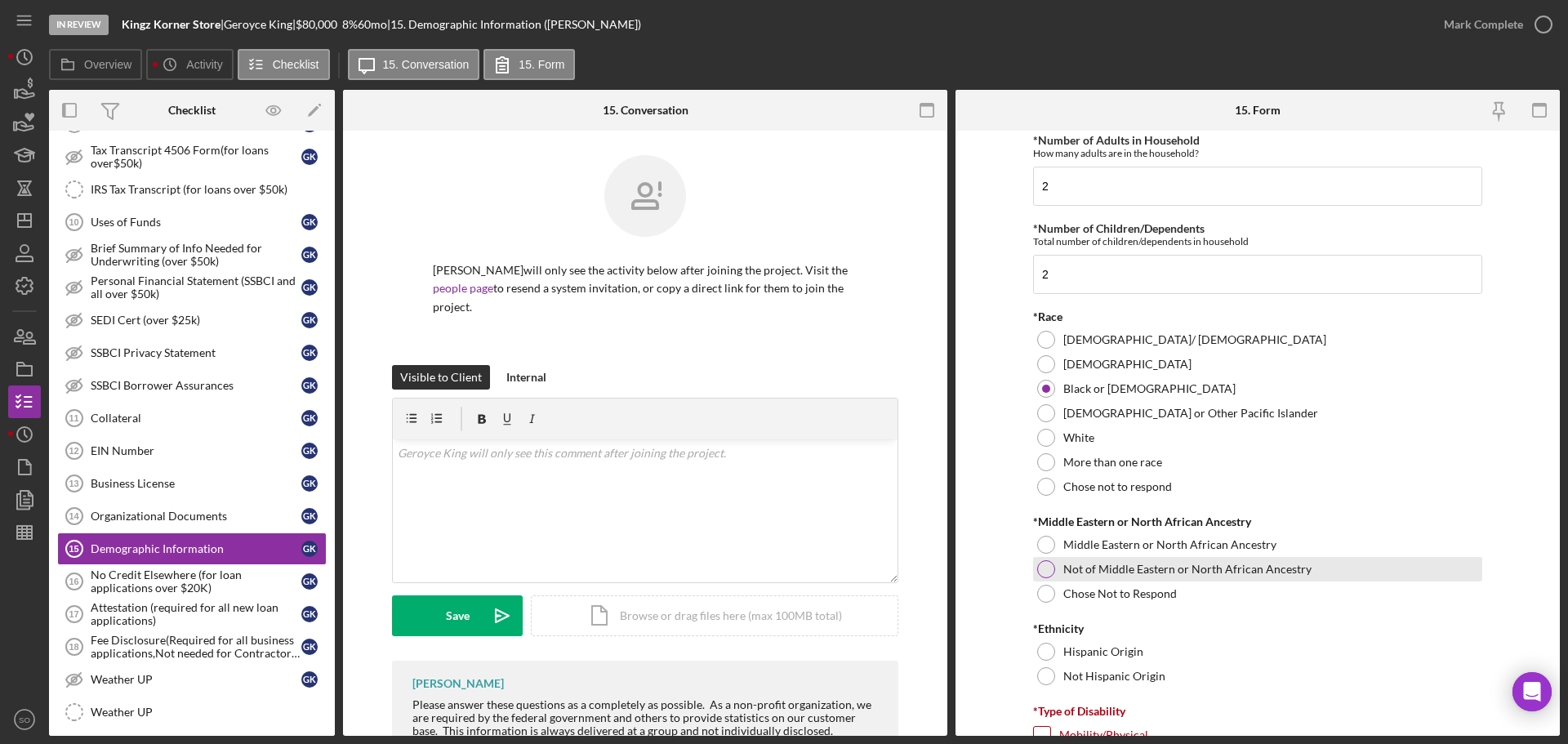
click at [1048, 572] on div at bounding box center [1046, 569] width 18 height 18
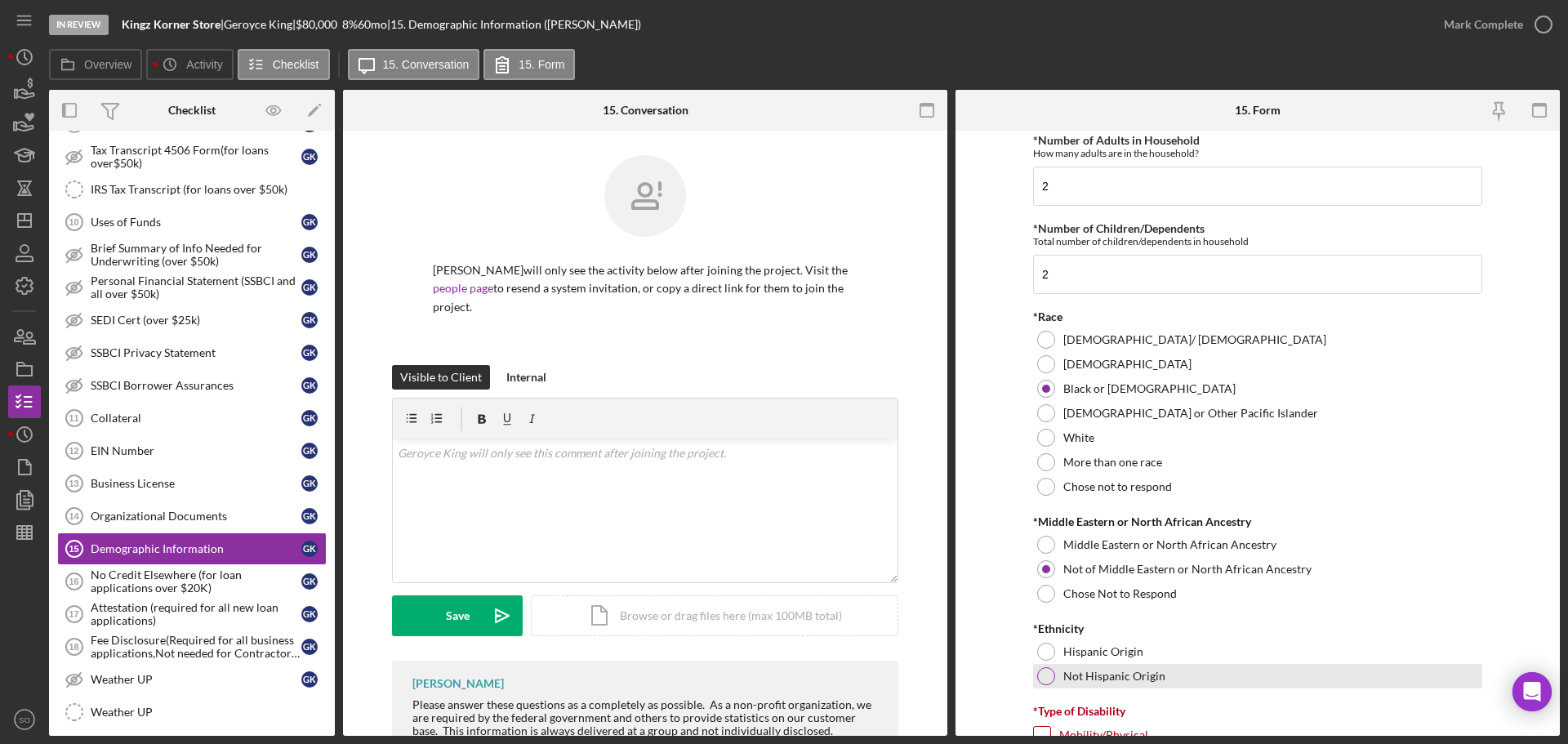
click at [1049, 674] on div at bounding box center [1046, 676] width 18 height 18
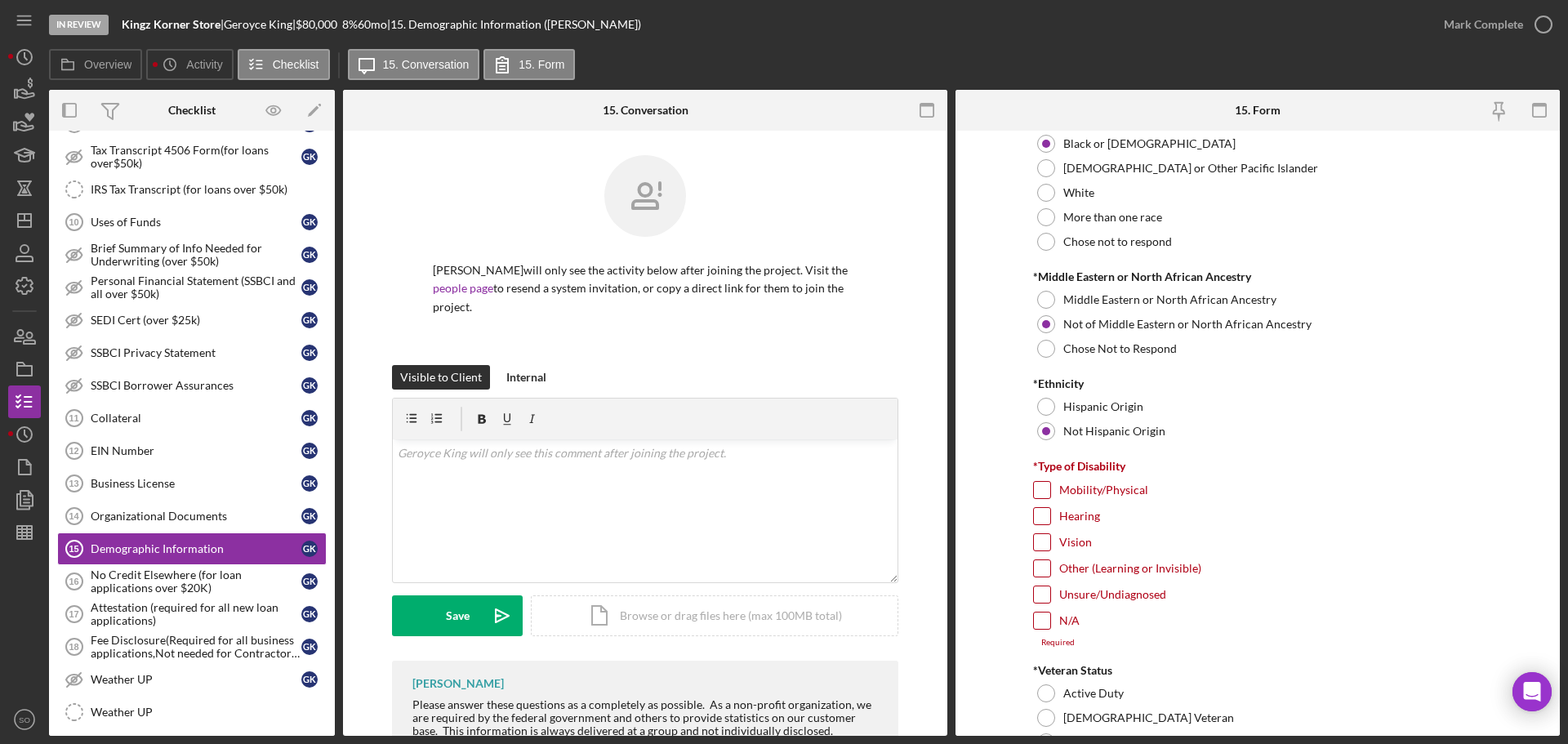
click at [1038, 620] on input "N/A" at bounding box center [1042, 620] width 16 height 16
checkbox input "true"
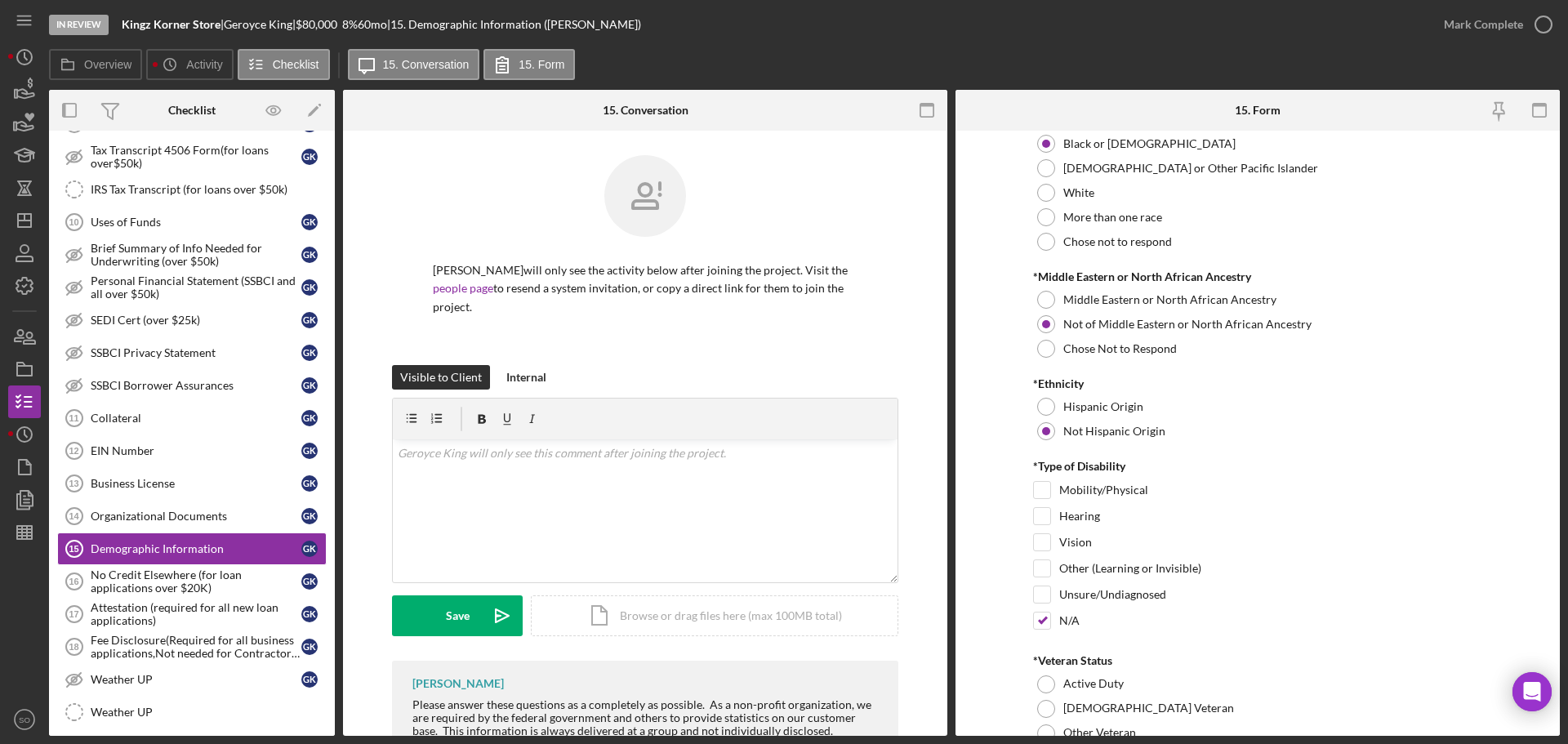
scroll to position [1062, 0]
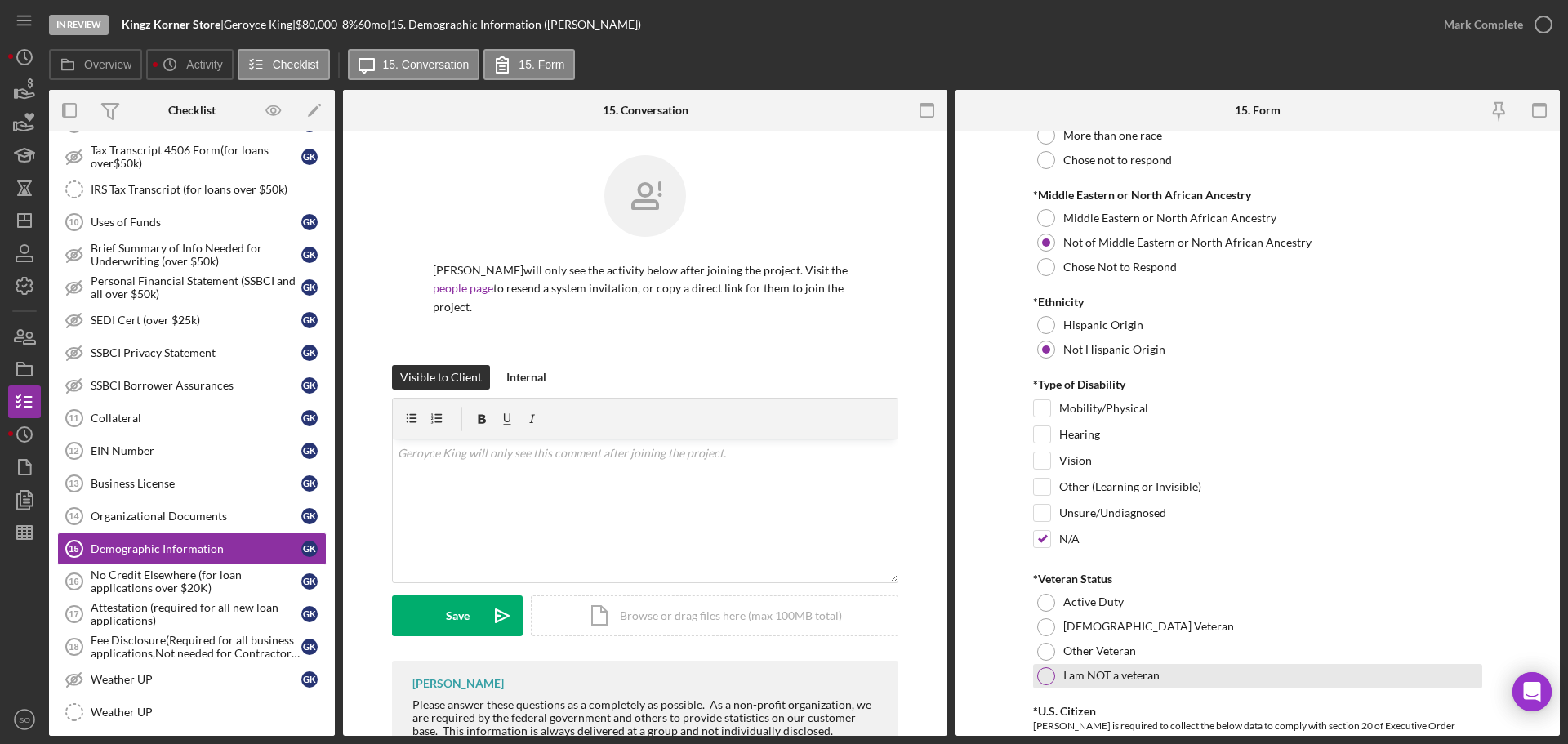
click at [1041, 677] on div at bounding box center [1046, 676] width 18 height 18
click at [1035, 412] on input "Mobility/Physical" at bounding box center [1042, 408] width 16 height 16
checkbox input "true"
click at [1043, 540] on input "N/A" at bounding box center [1042, 539] width 16 height 16
checkbox input "false"
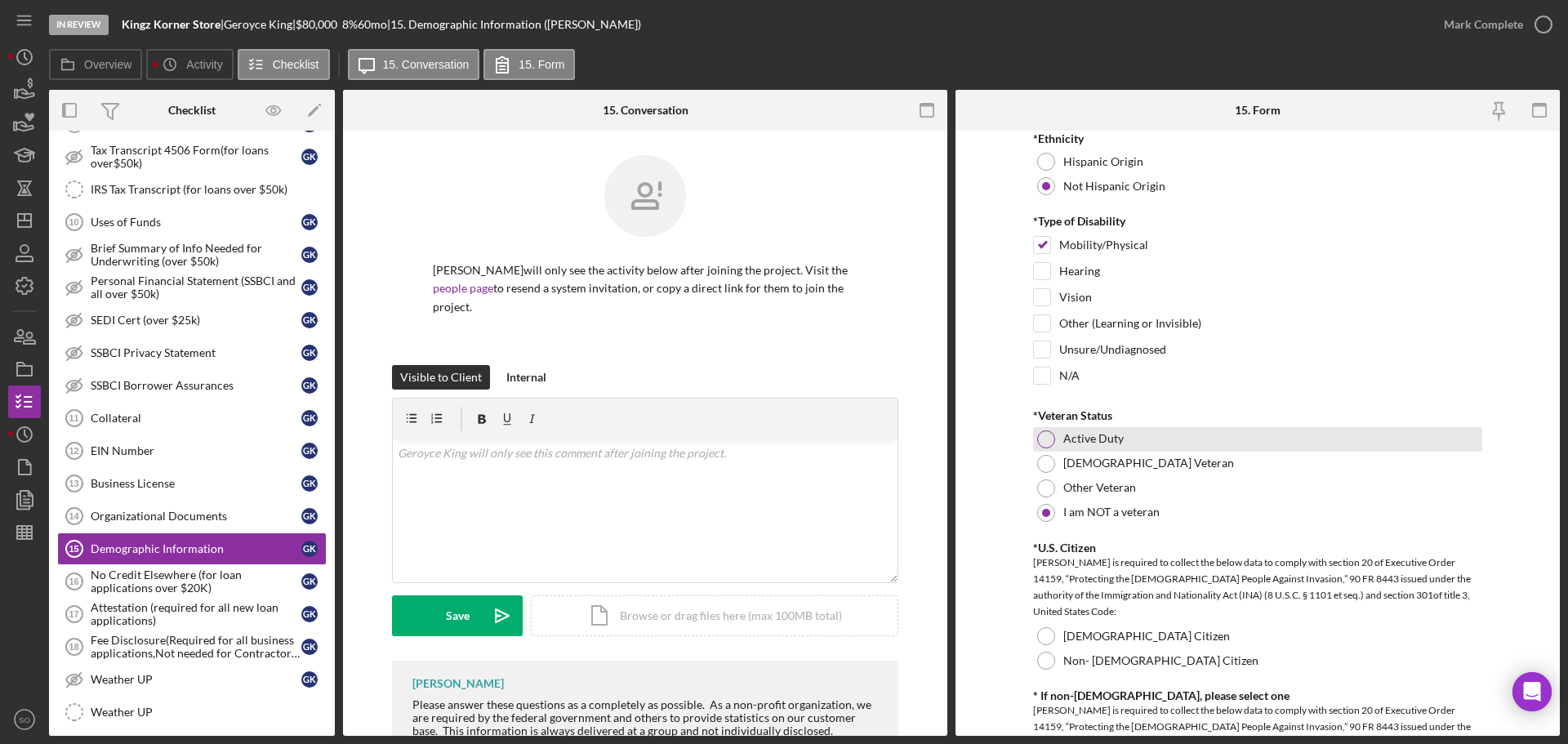
scroll to position [1388, 0]
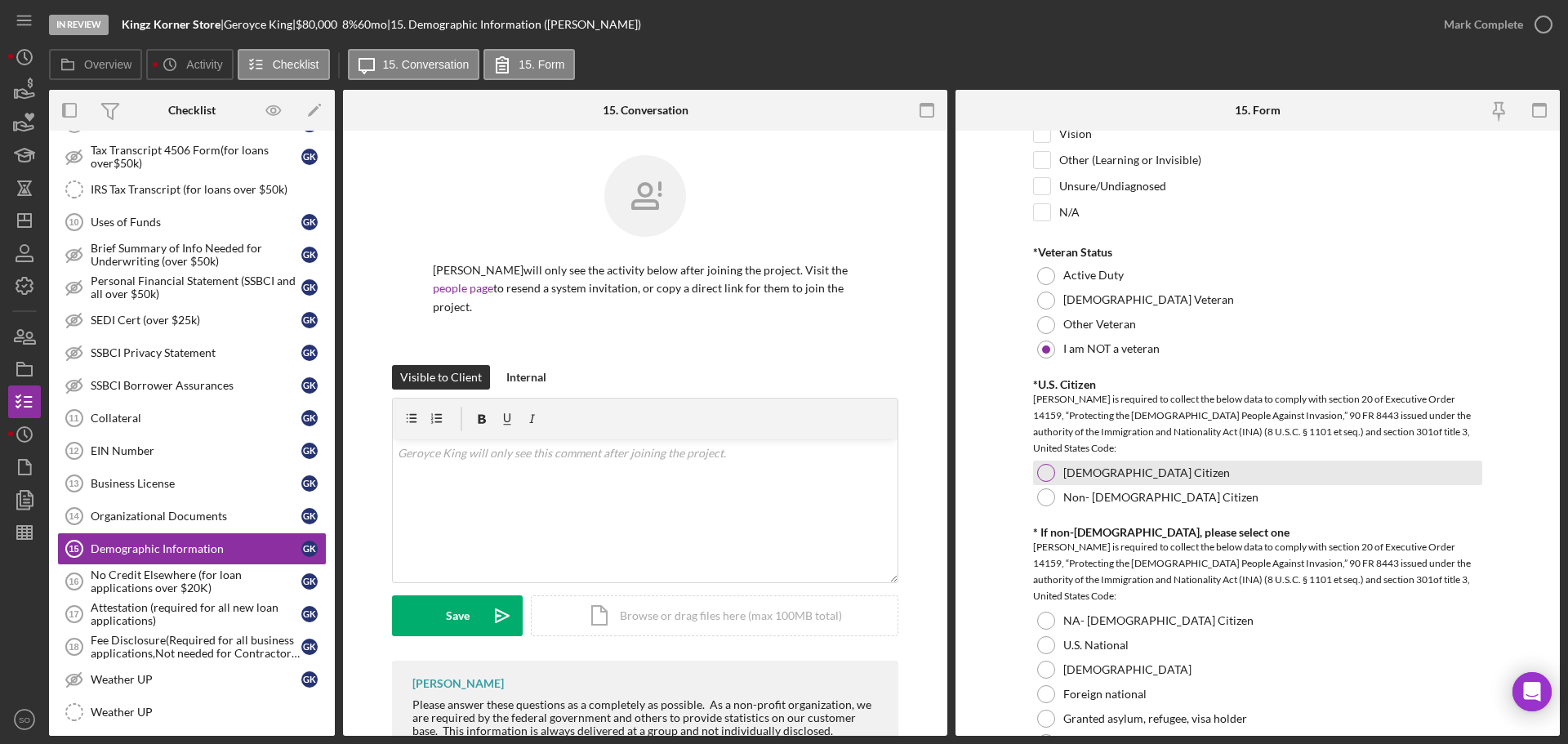
click at [1047, 471] on div at bounding box center [1046, 473] width 18 height 18
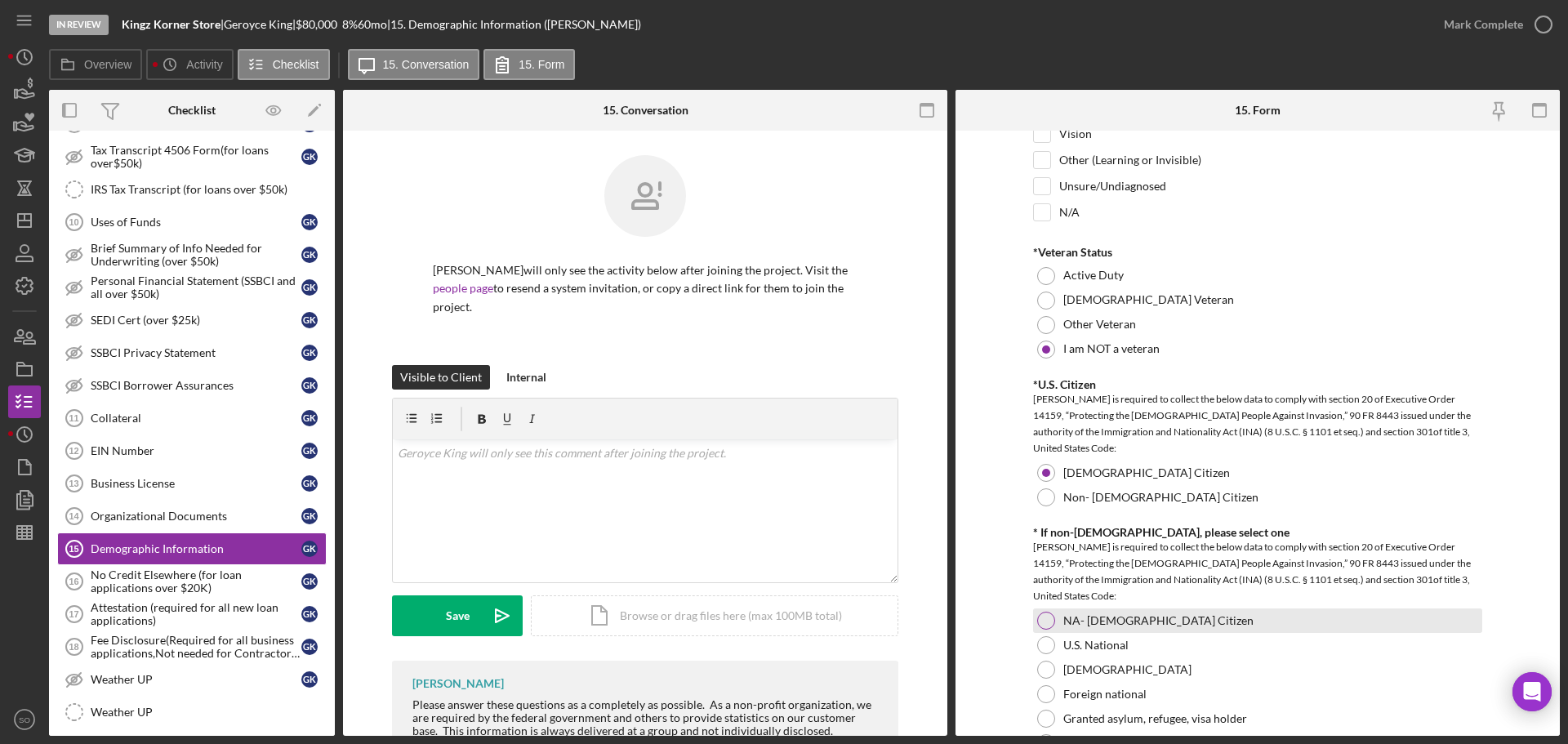
scroll to position [1470, 0]
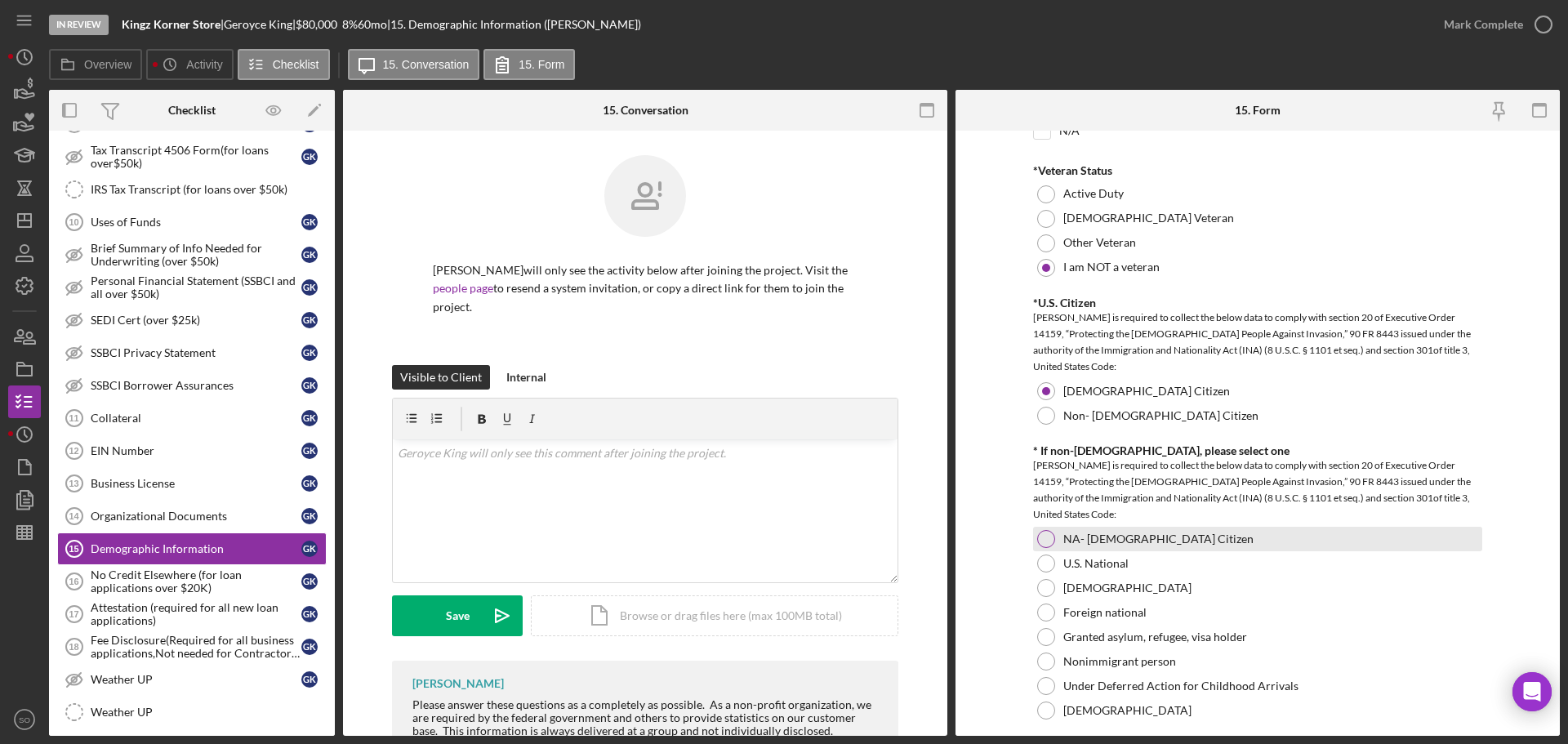
click at [1046, 541] on div at bounding box center [1046, 539] width 18 height 18
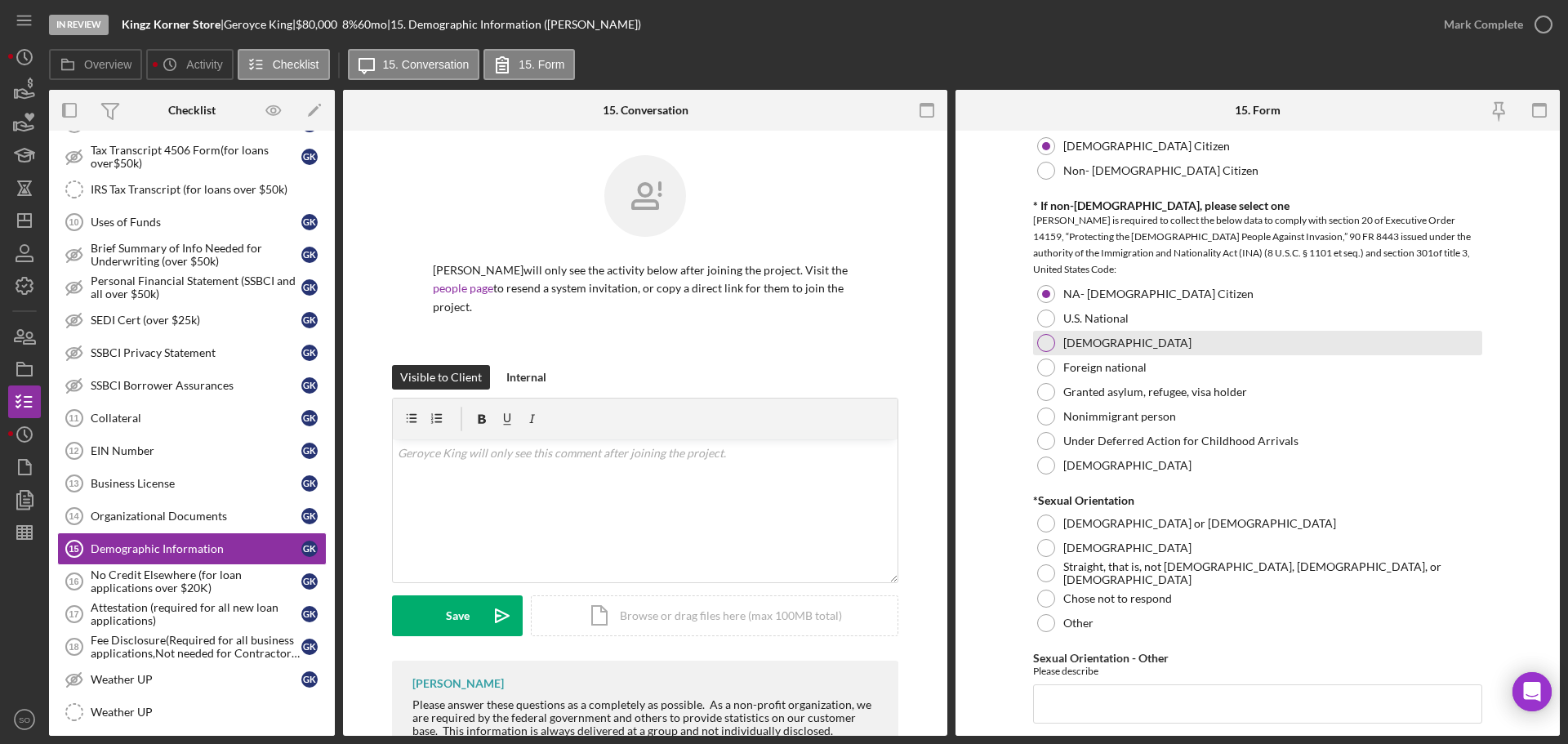
scroll to position [1797, 0]
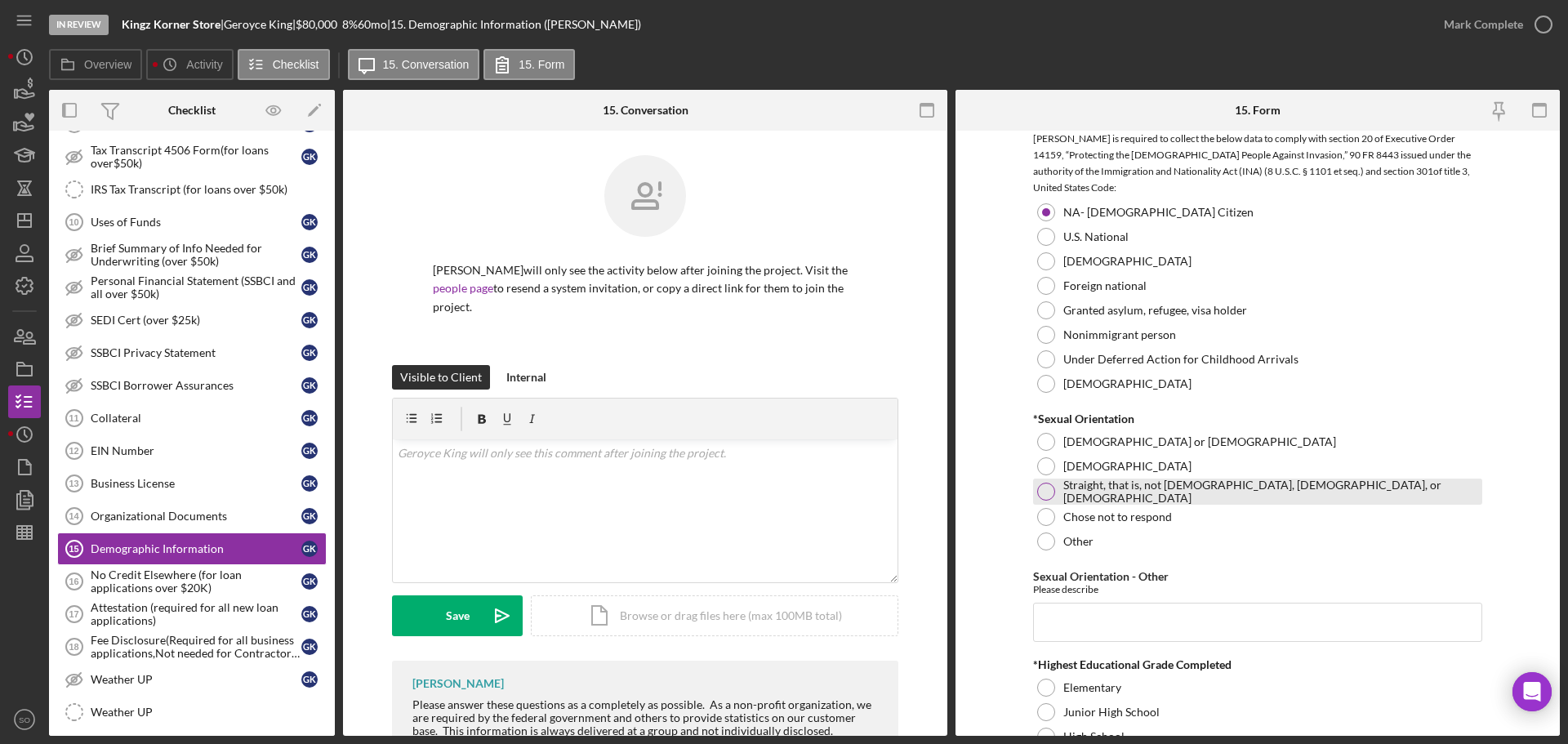
click at [1051, 497] on div "Straight, that is, not gay, lesbian, or bisexual" at bounding box center [1258, 492] width 450 height 26
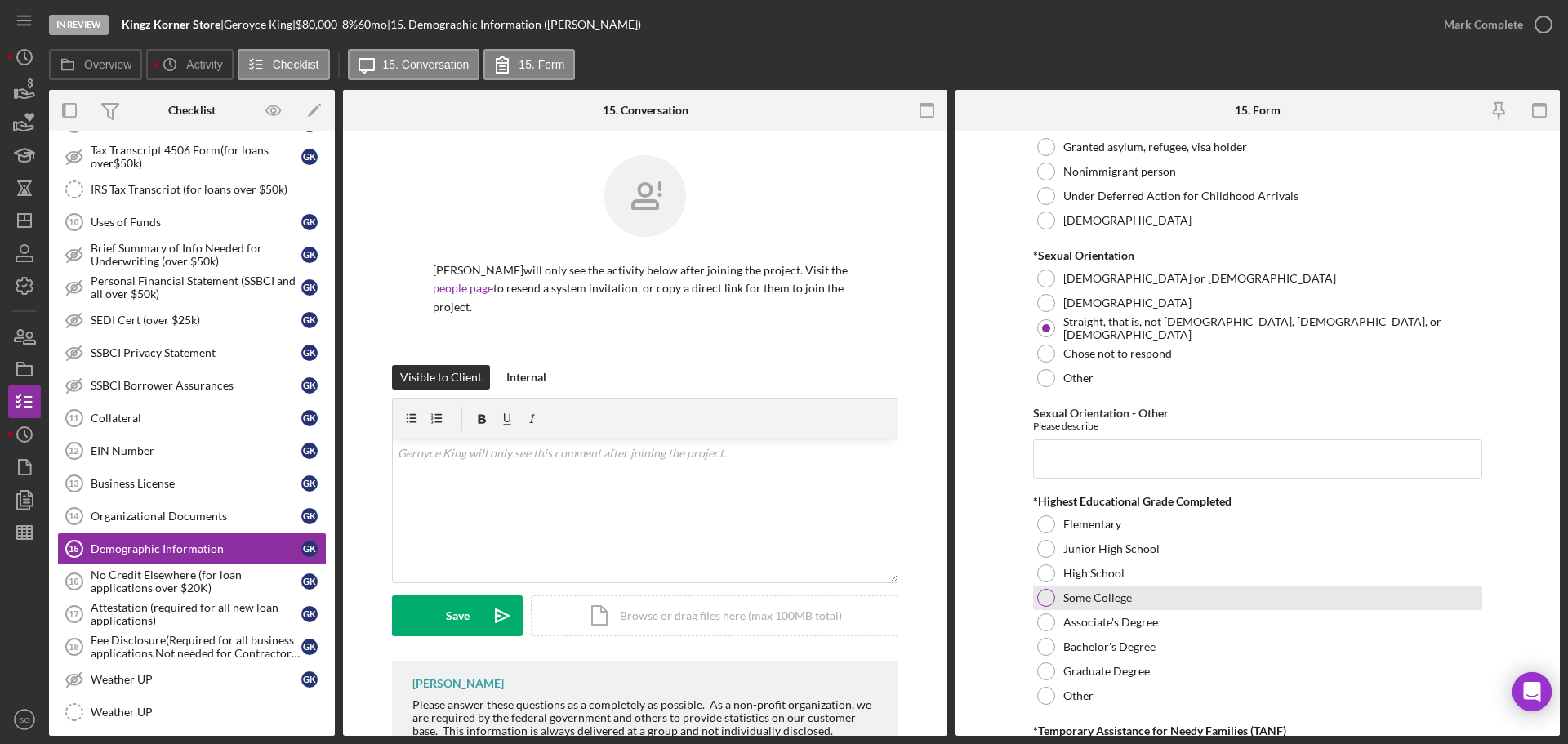
click at [1051, 595] on div at bounding box center [1046, 598] width 18 height 18
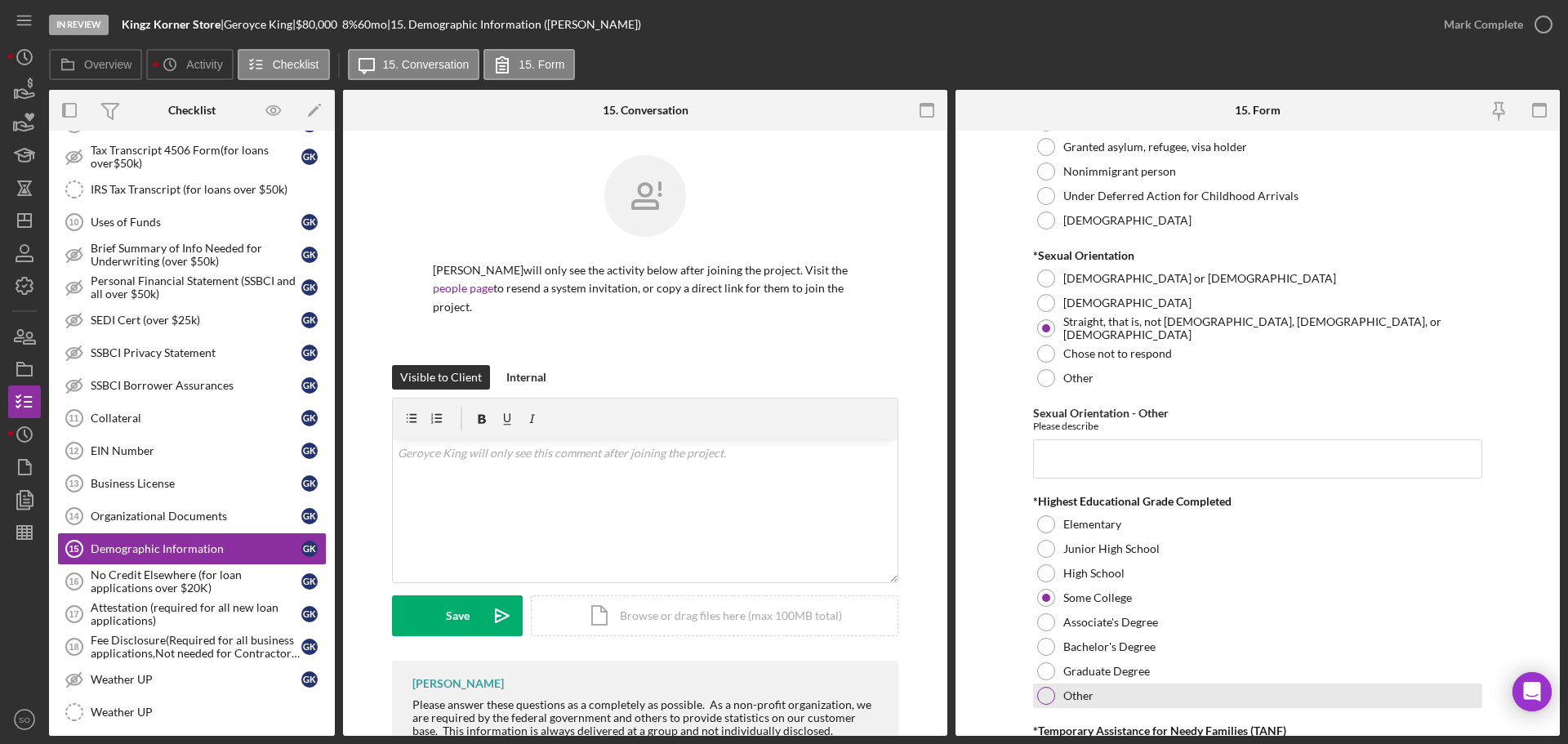
scroll to position [2206, 0]
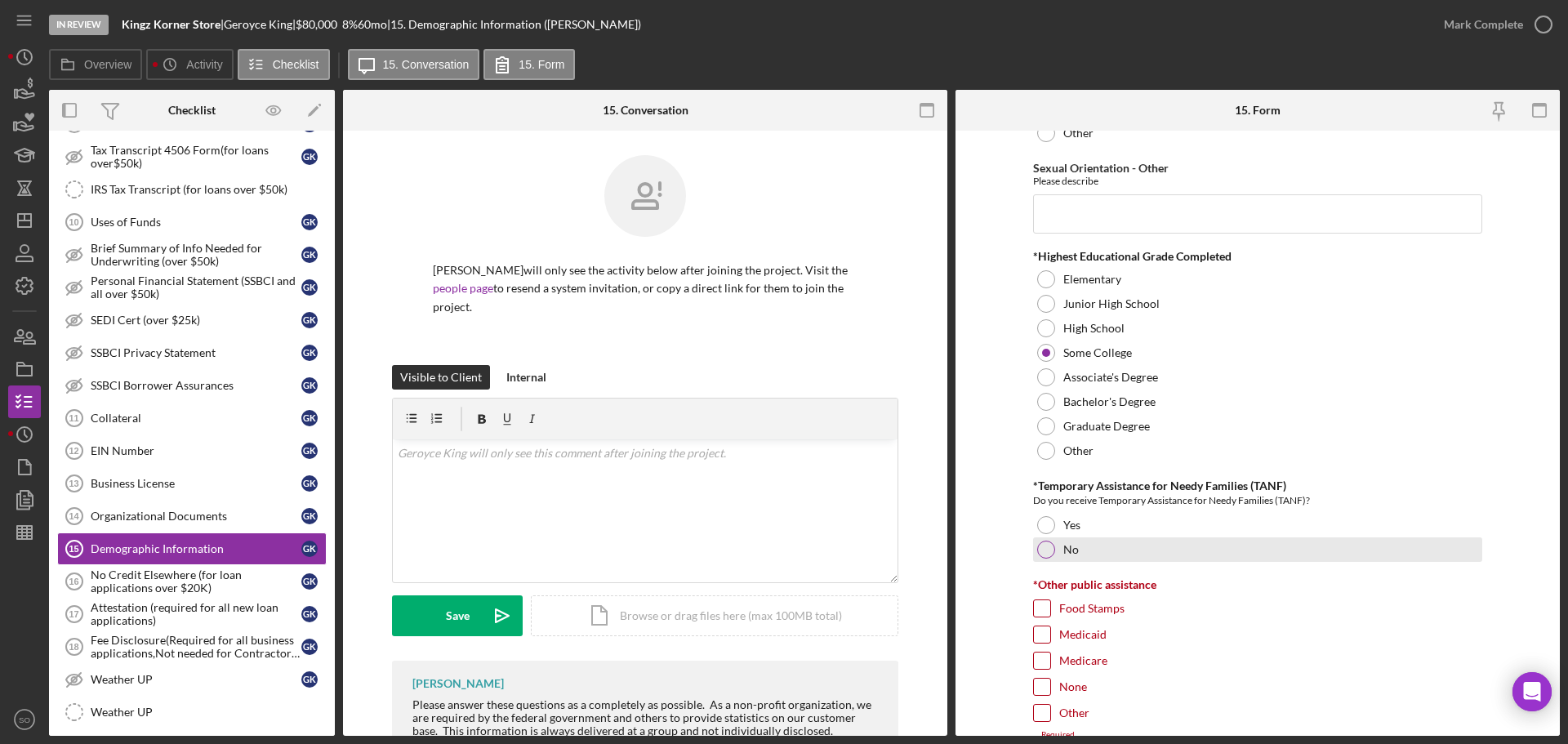
click at [1038, 552] on div at bounding box center [1046, 549] width 18 height 18
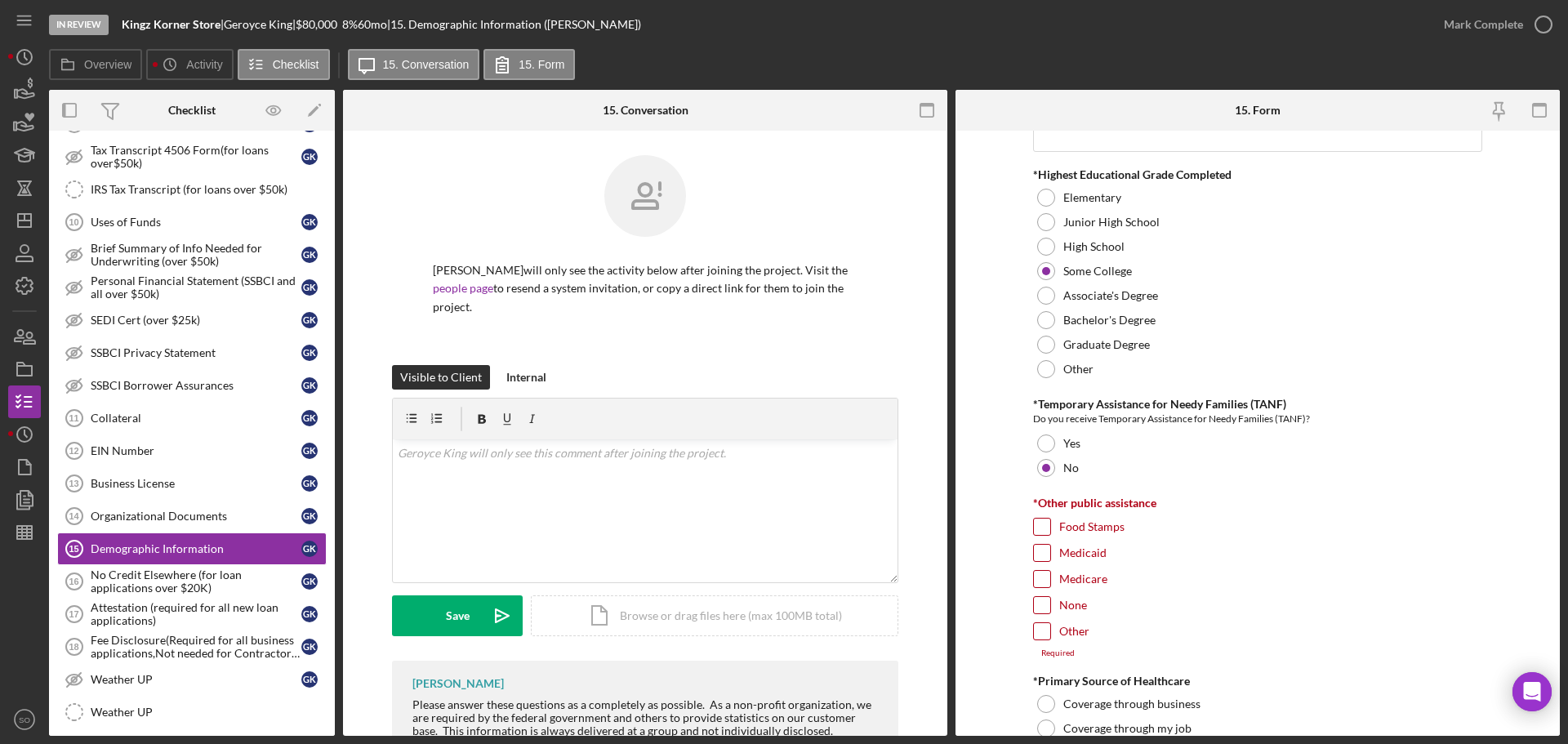
click at [1045, 604] on input "None" at bounding box center [1042, 605] width 16 height 16
checkbox input "true"
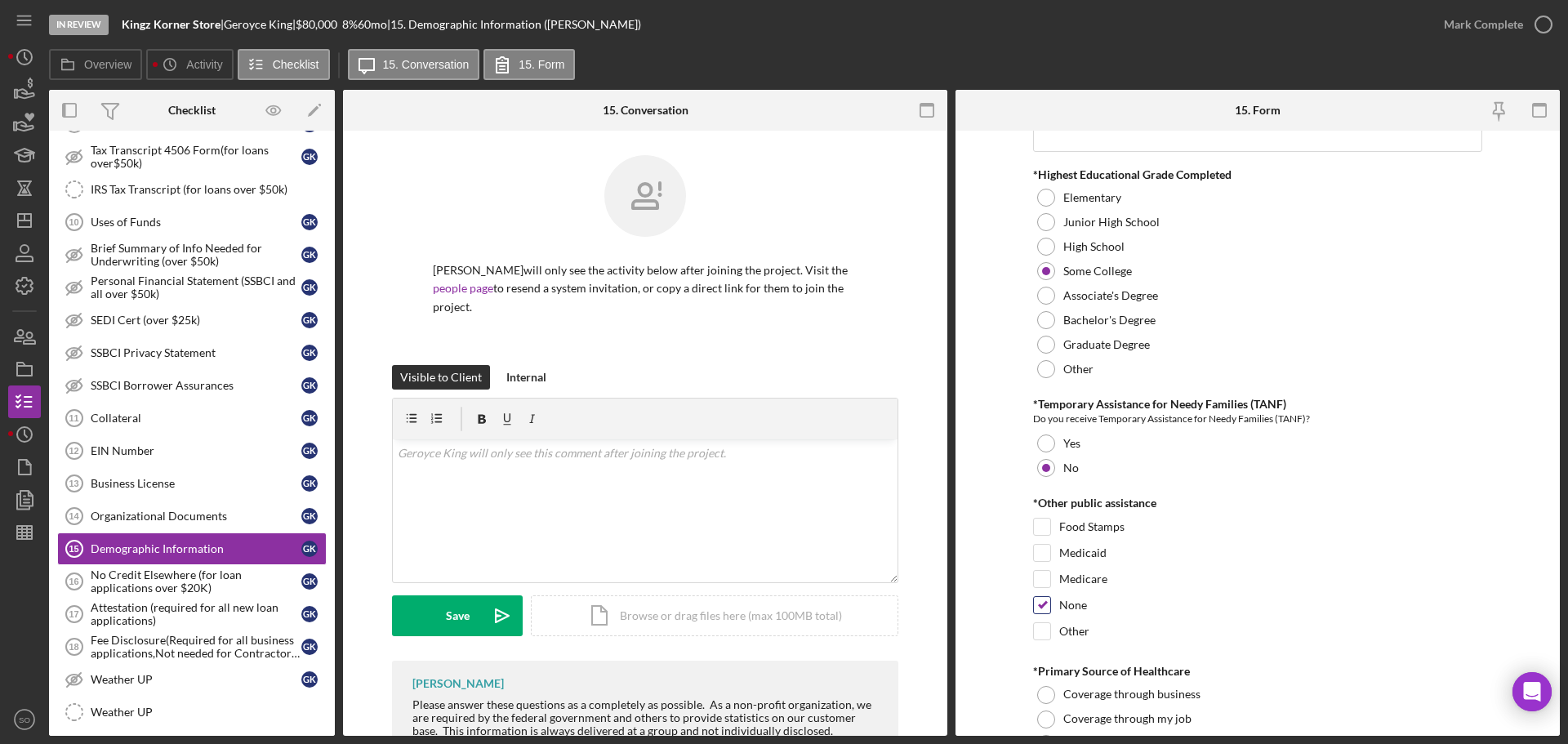
scroll to position [2451, 0]
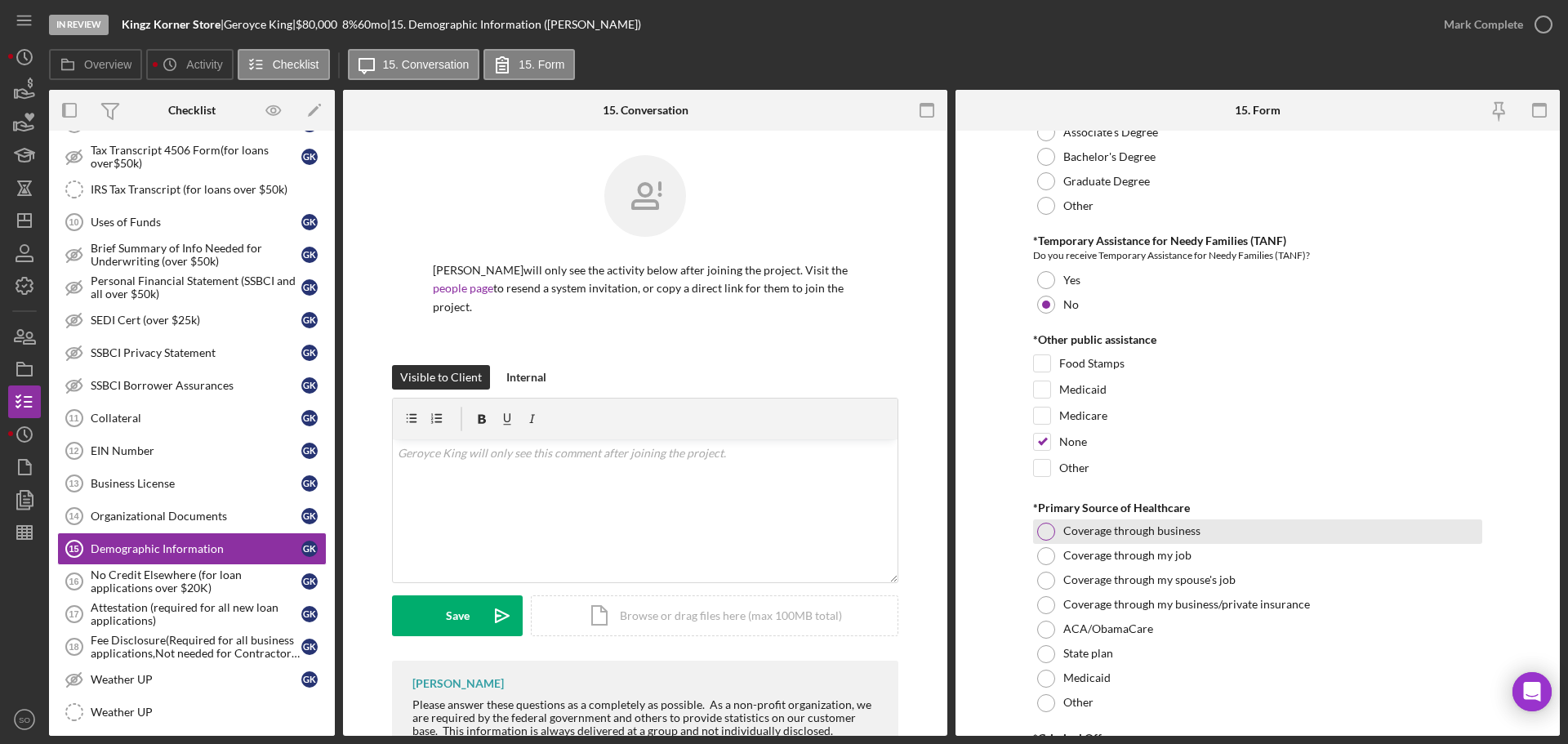
click at [1046, 531] on div at bounding box center [1046, 532] width 18 height 18
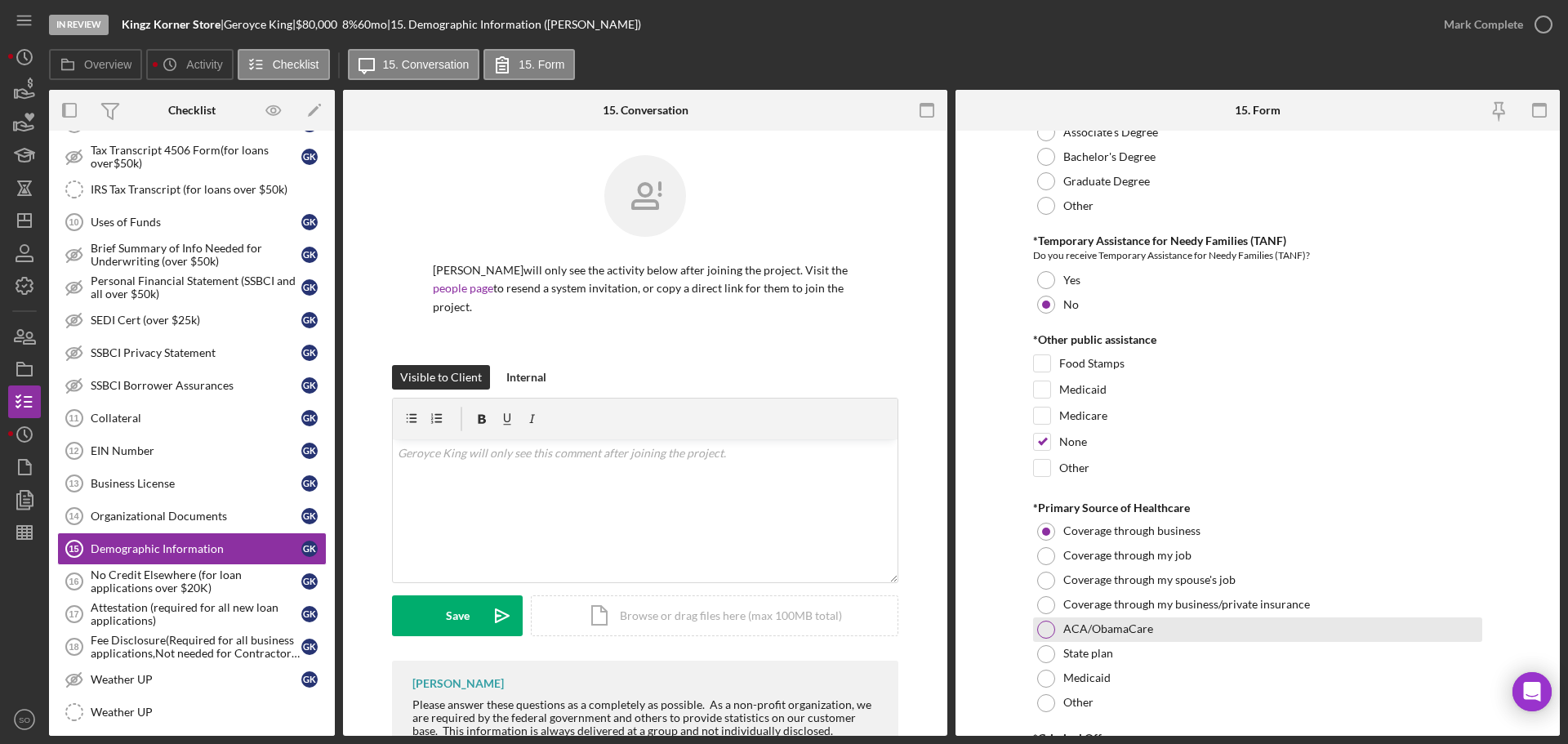
click at [1049, 633] on div at bounding box center [1046, 630] width 18 height 18
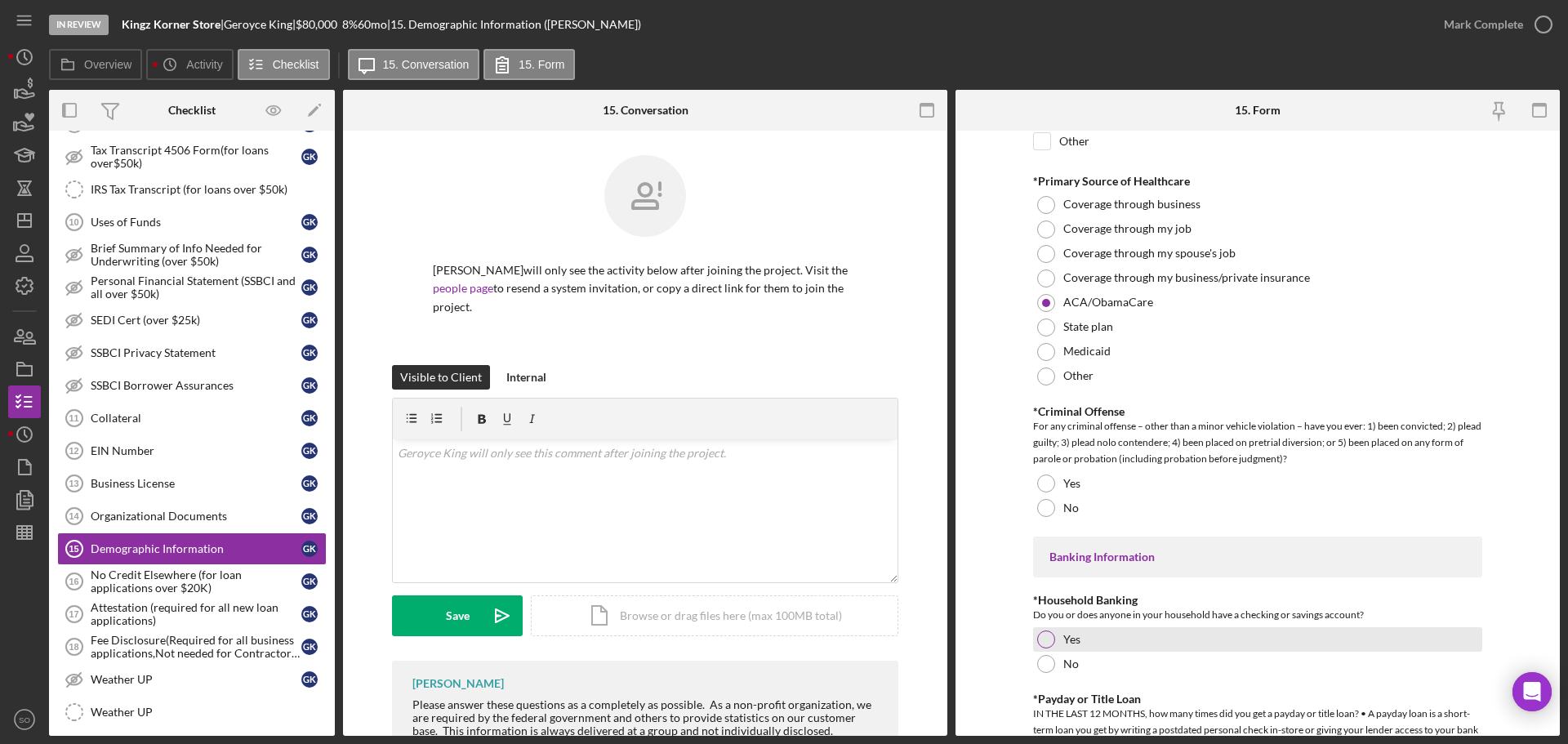
click at [1046, 639] on div at bounding box center [1046, 640] width 18 height 18
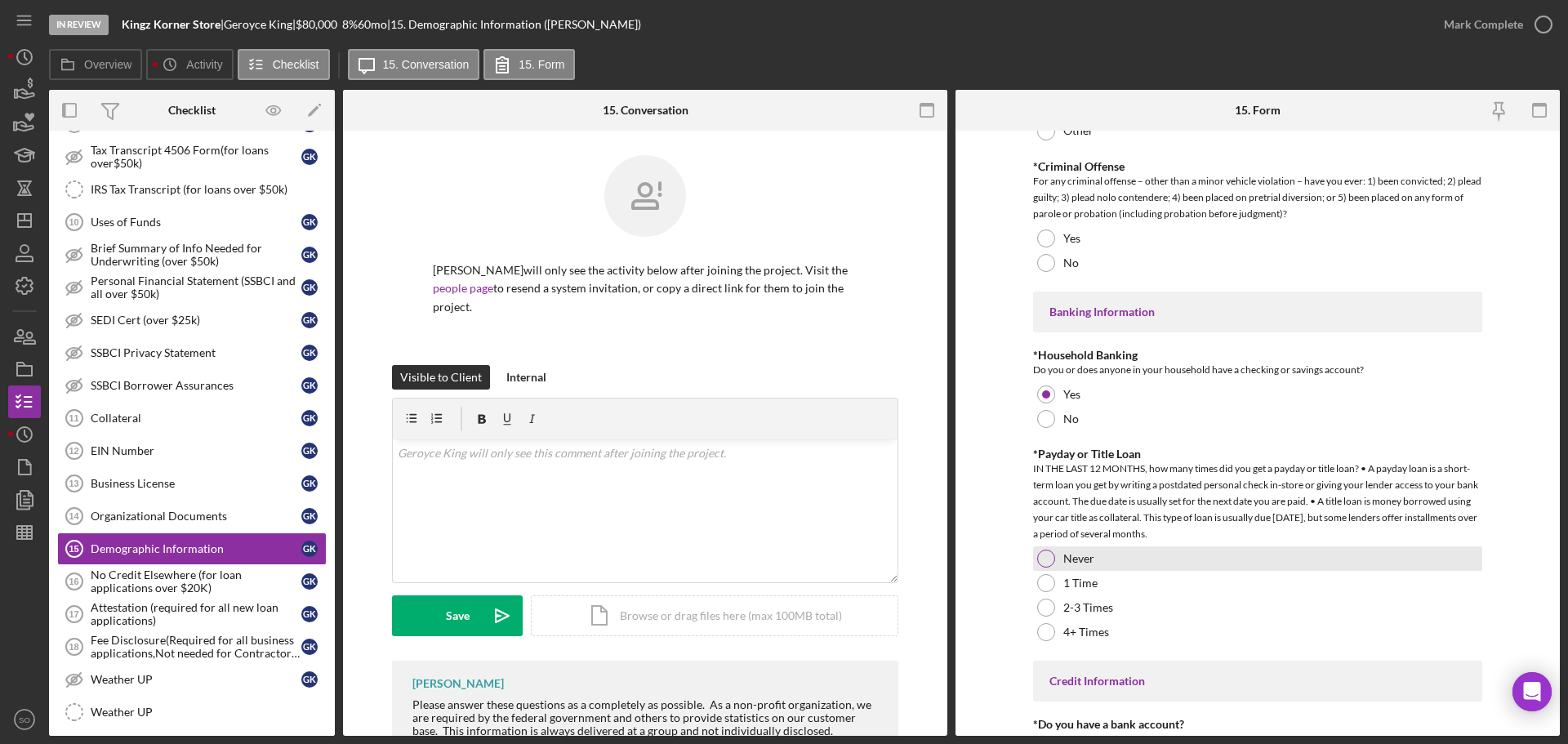
click at [1047, 561] on div at bounding box center [1046, 559] width 18 height 18
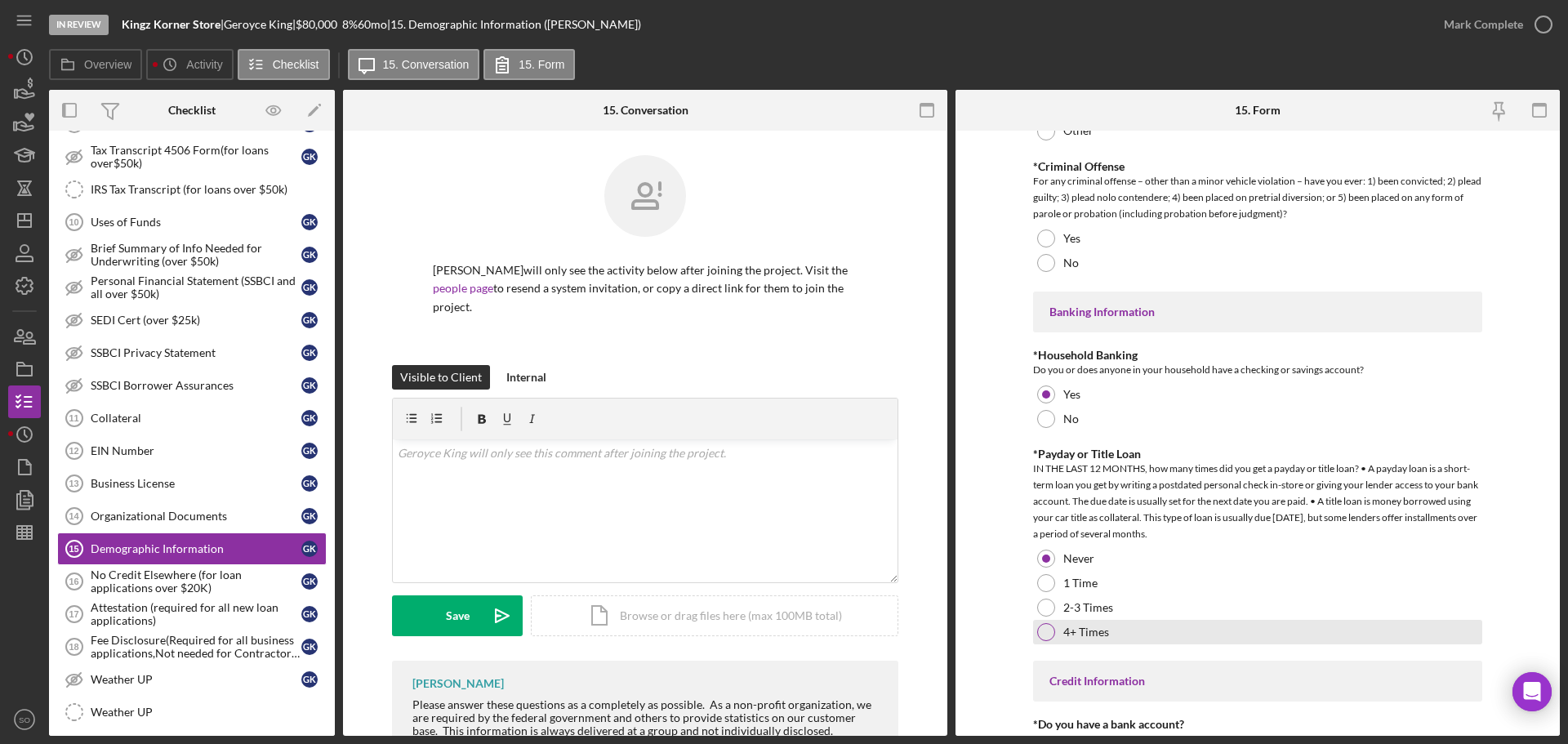
scroll to position [3186, 0]
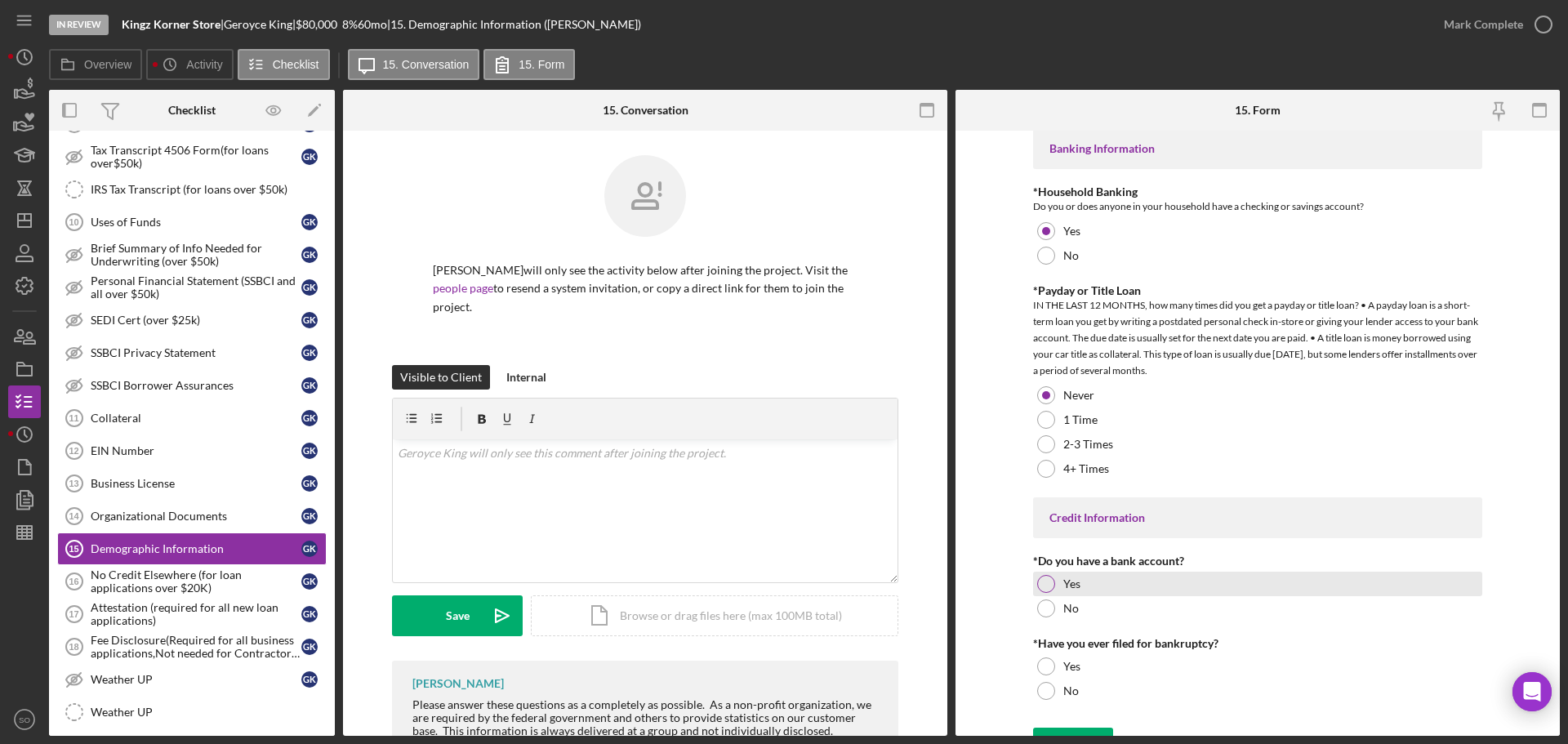
click at [1051, 583] on div at bounding box center [1046, 584] width 18 height 18
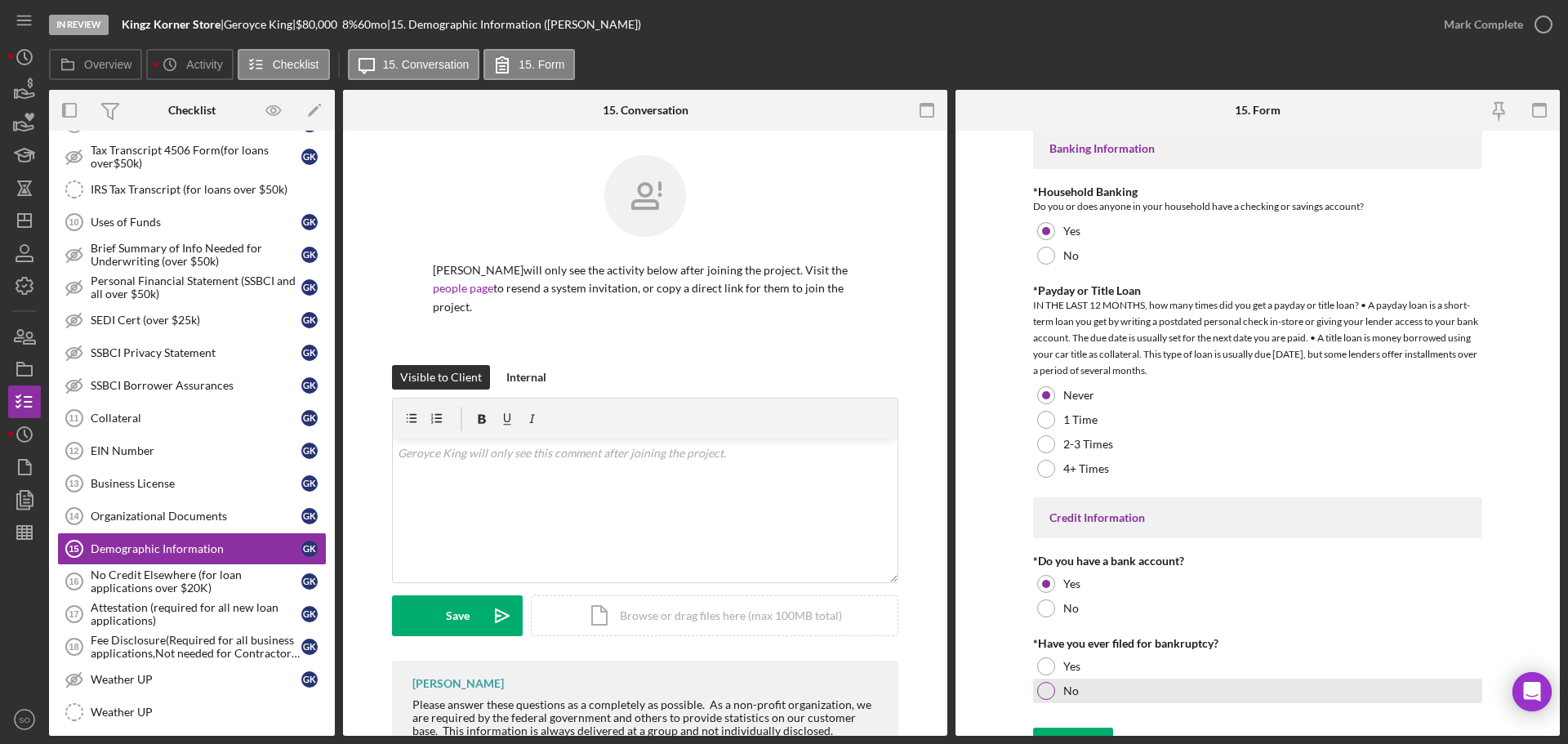
click at [1055, 685] on div "No" at bounding box center [1258, 692] width 450 height 25
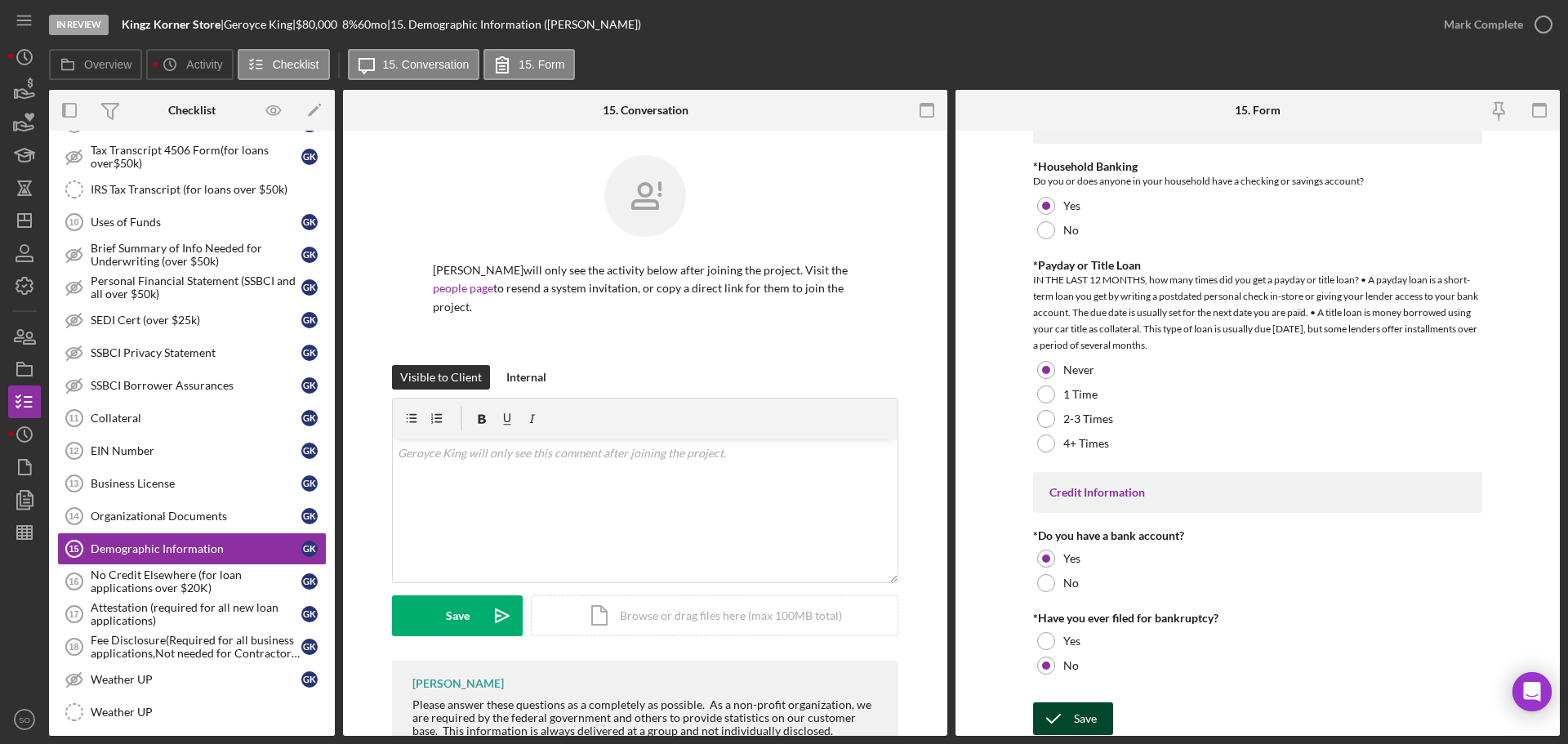
click at [1089, 718] on div "Save" at bounding box center [1086, 718] width 23 height 33
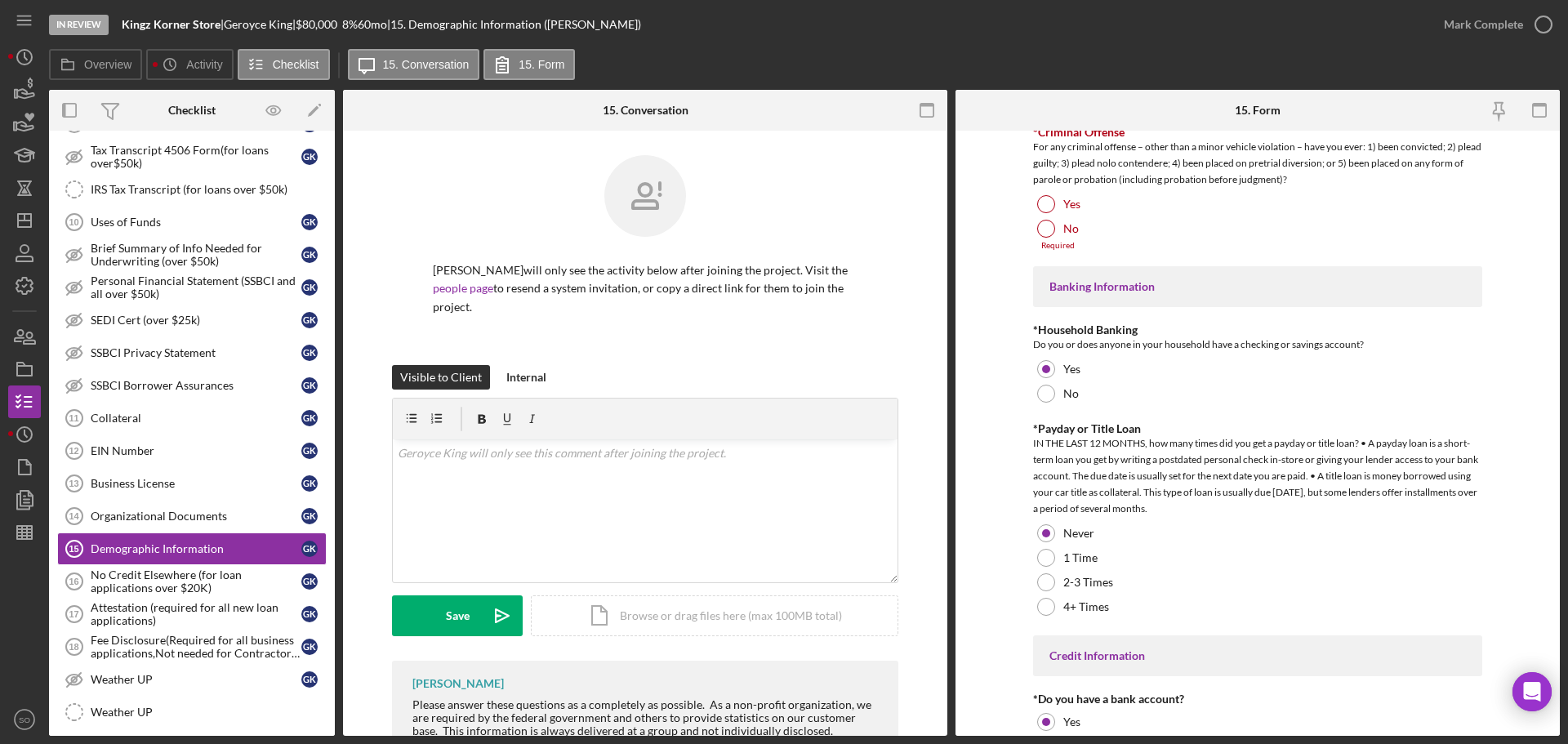
scroll to position [2812, 0]
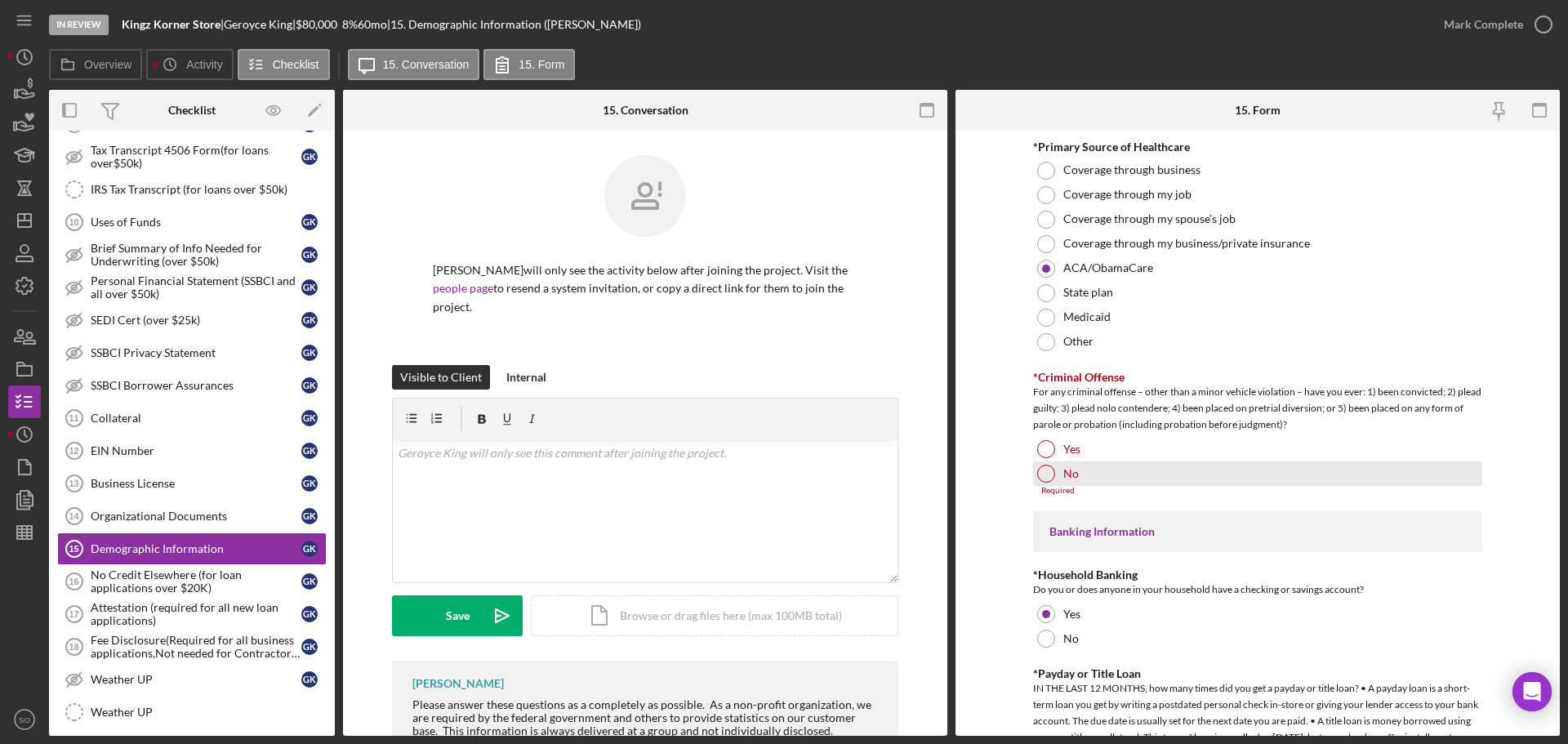
click at [1044, 465] on div at bounding box center [1046, 474] width 18 height 18
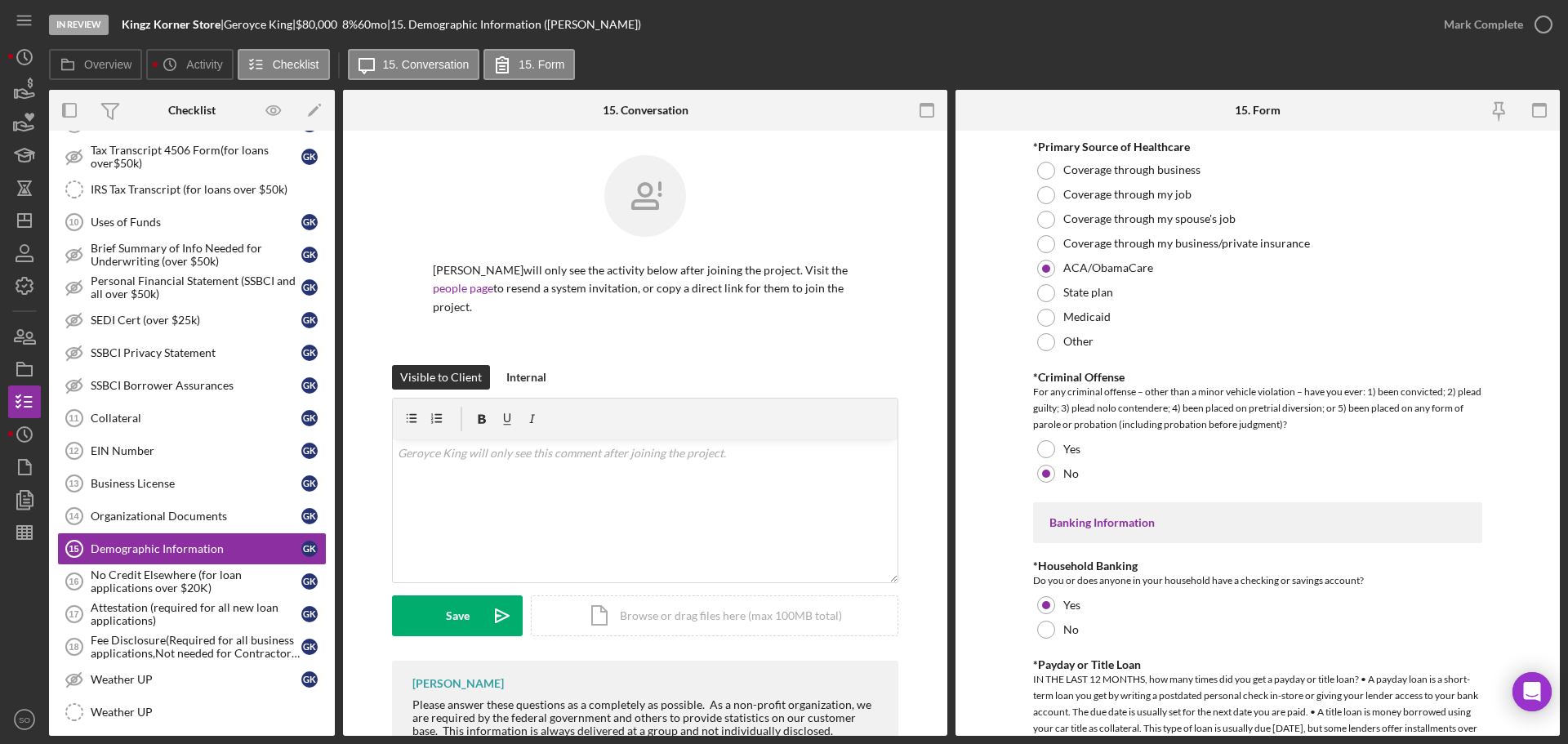
scroll to position [3212, 0]
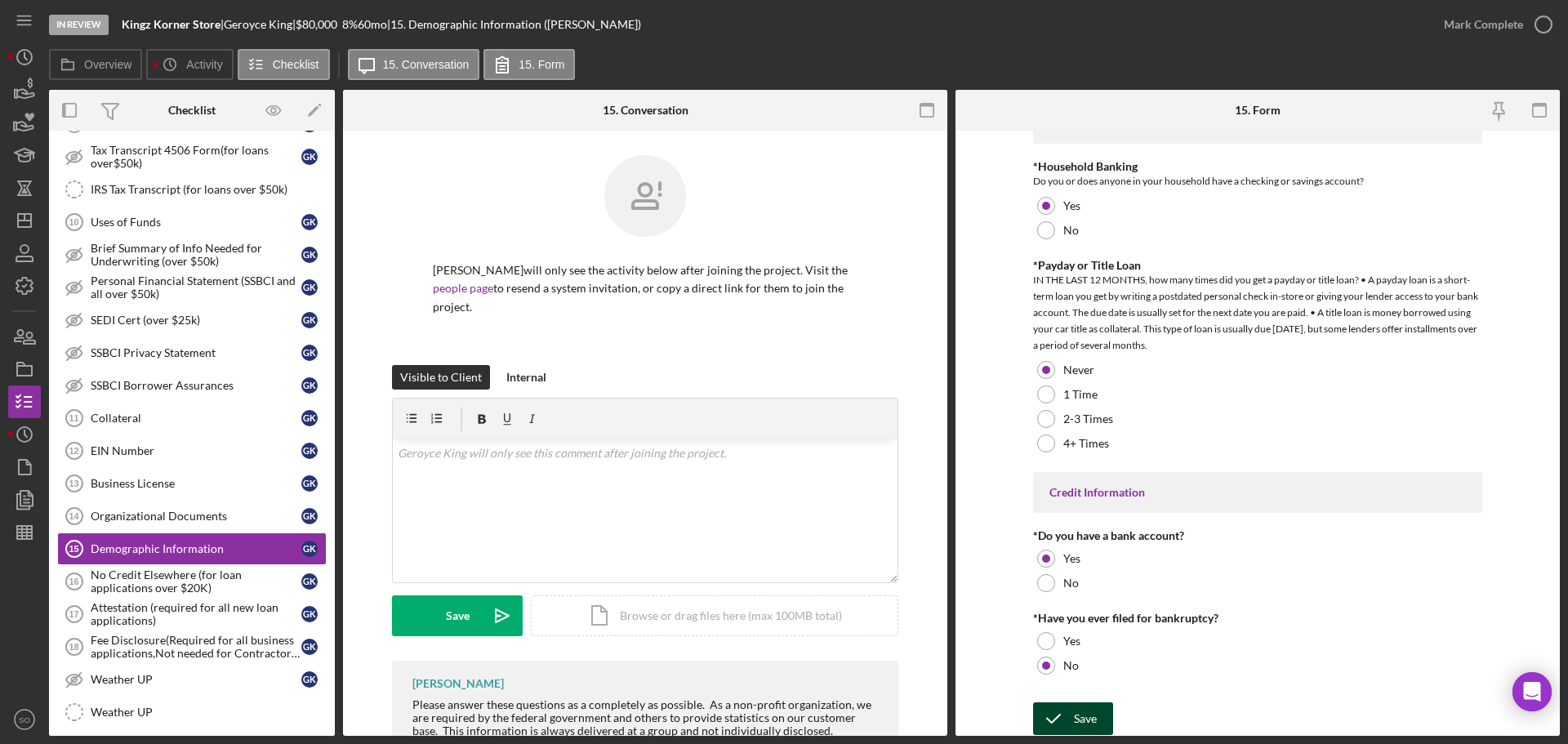
click at [1095, 713] on button "Save" at bounding box center [1073, 718] width 80 height 33
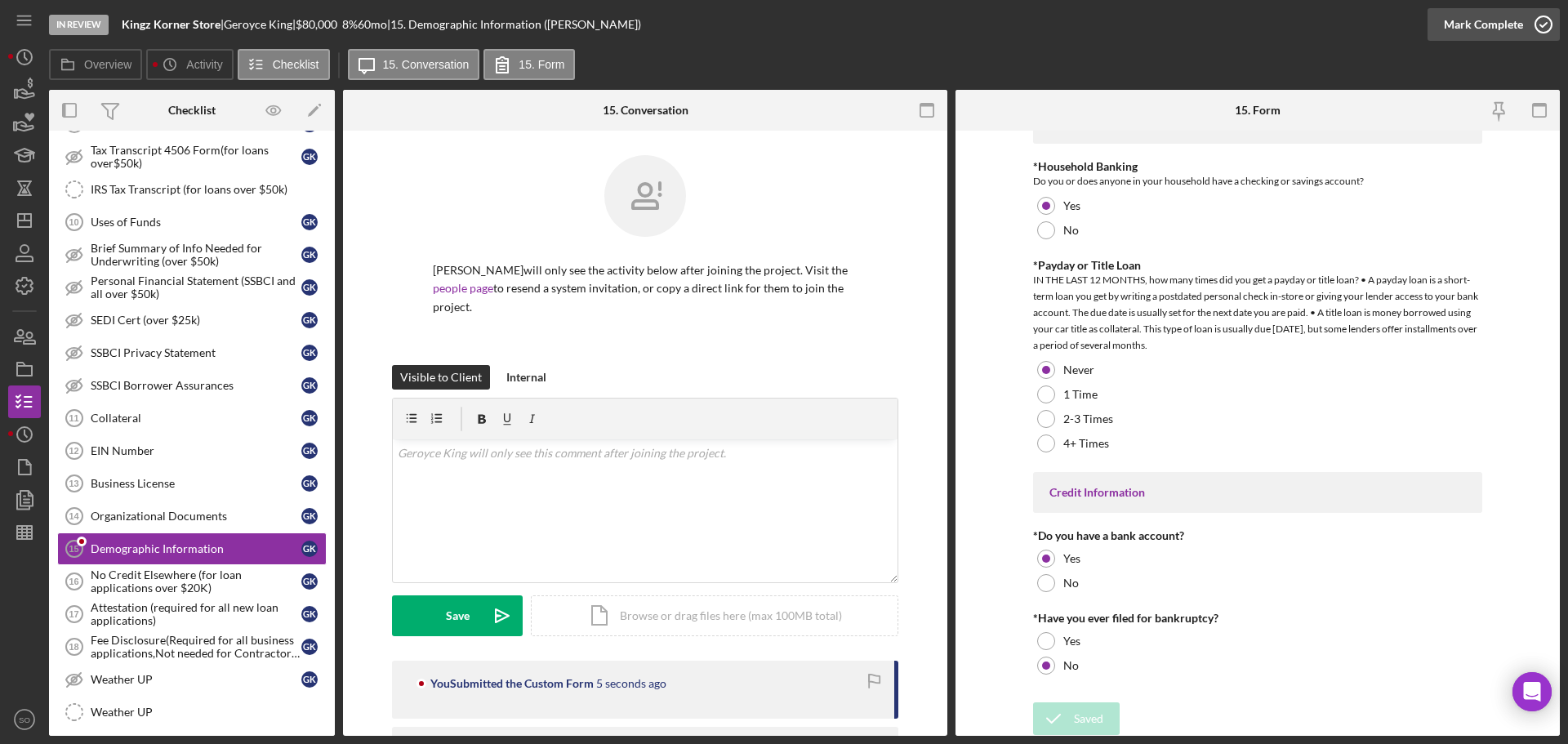
click at [1445, 23] on div "Mark Complete" at bounding box center [1483, 24] width 79 height 33
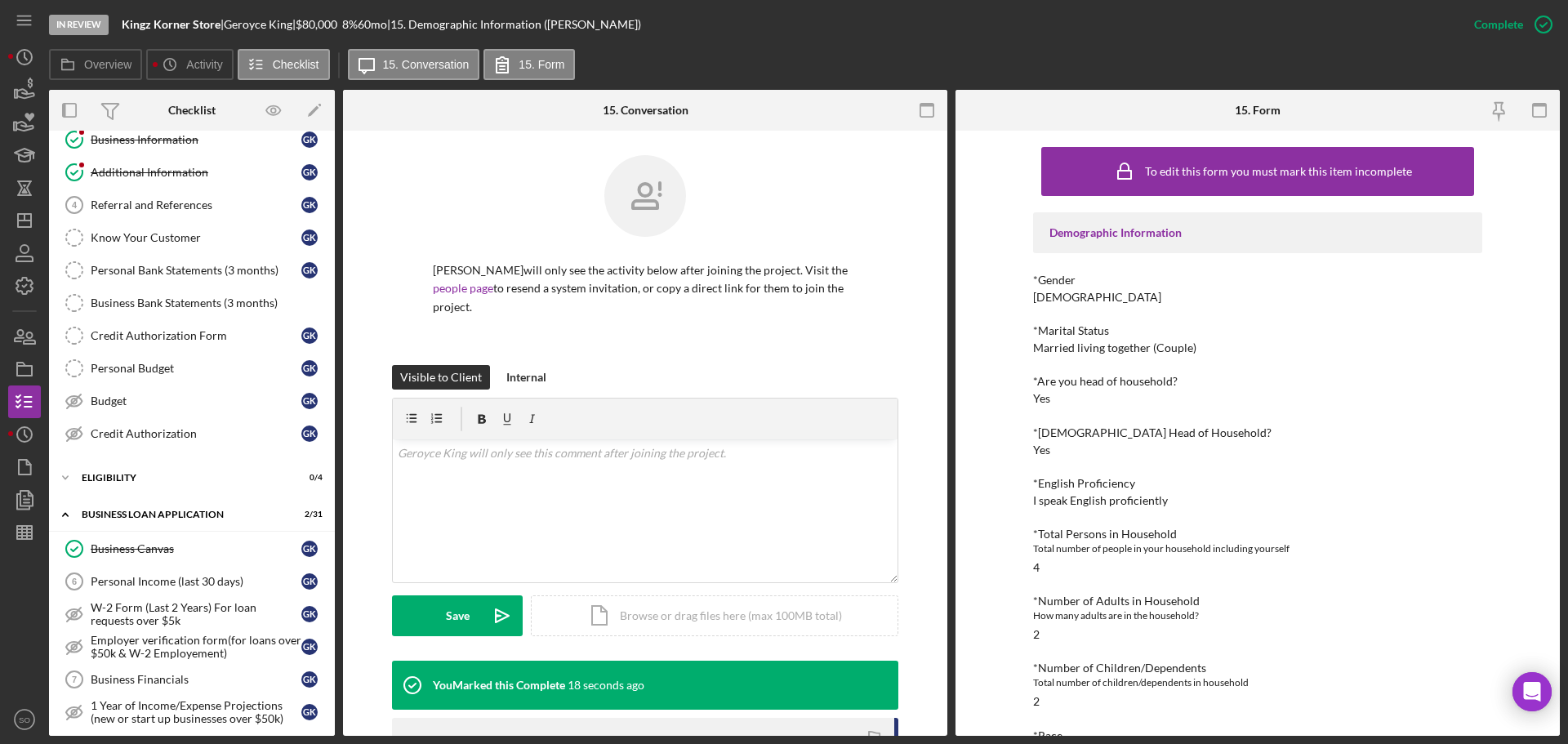
scroll to position [0, 0]
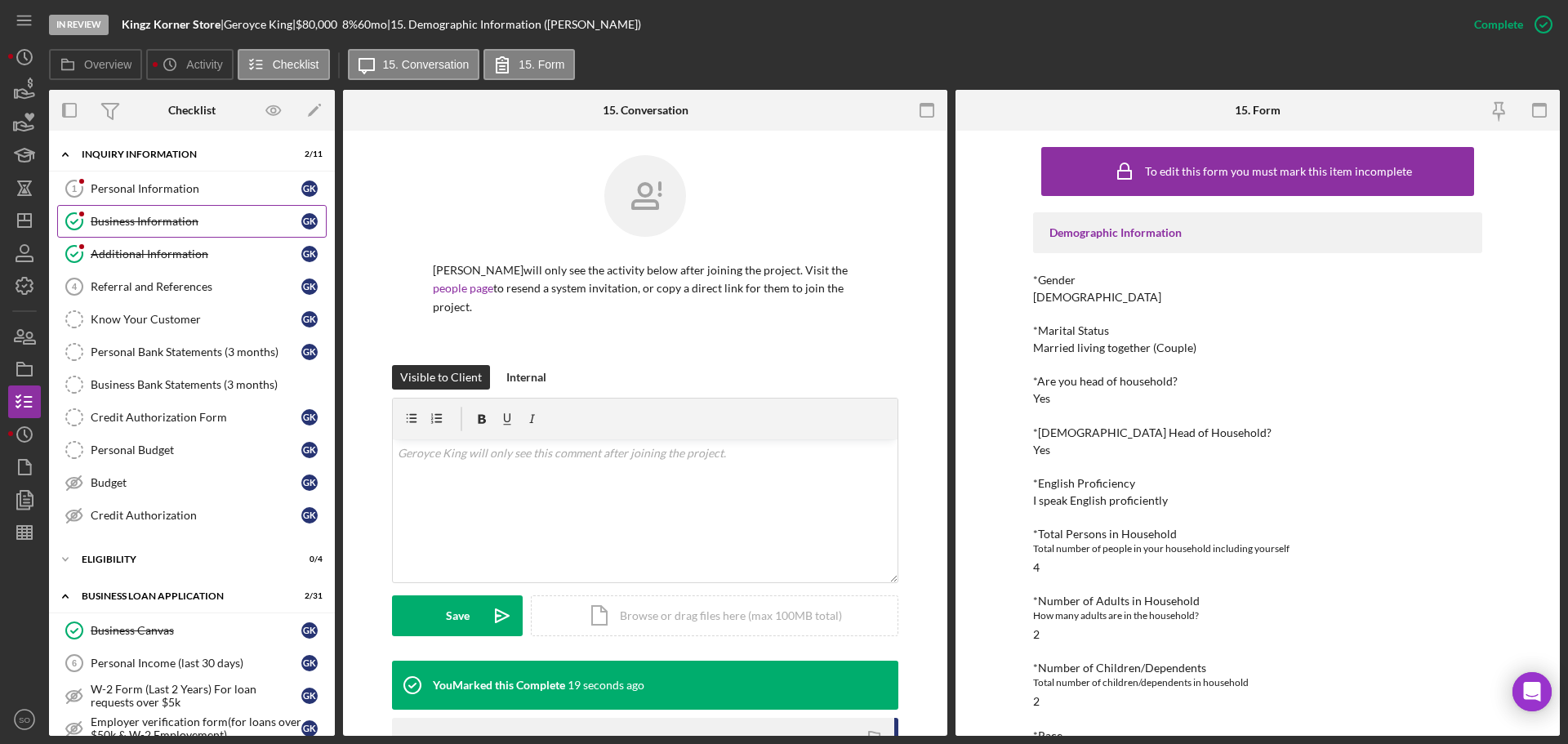
drag, startPoint x: 176, startPoint y: 225, endPoint x: 180, endPoint y: 239, distance: 14.6
click at [176, 225] on div "Business Information" at bounding box center [195, 221] width 211 height 13
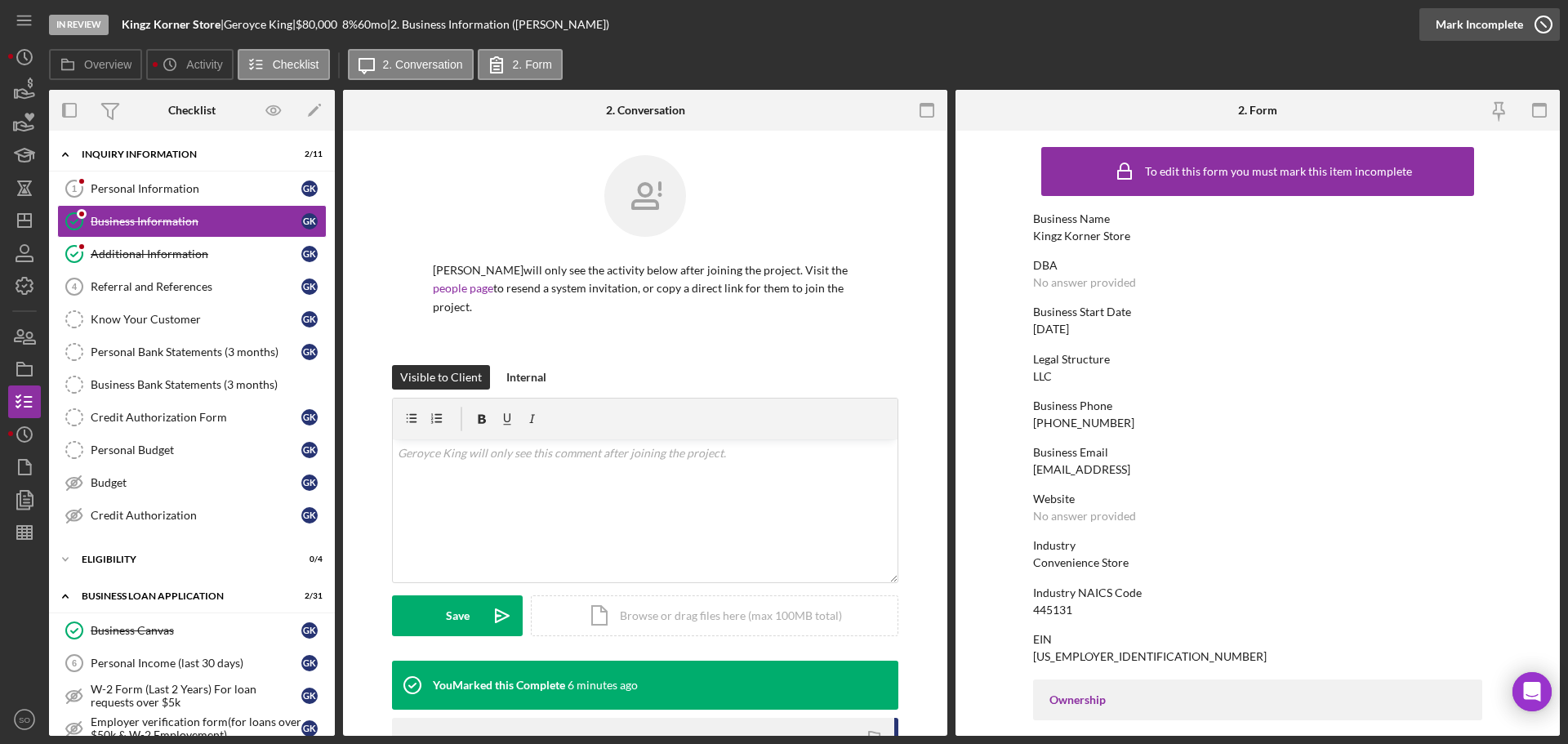
click at [1477, 33] on div "Mark Incomplete" at bounding box center [1479, 24] width 87 height 33
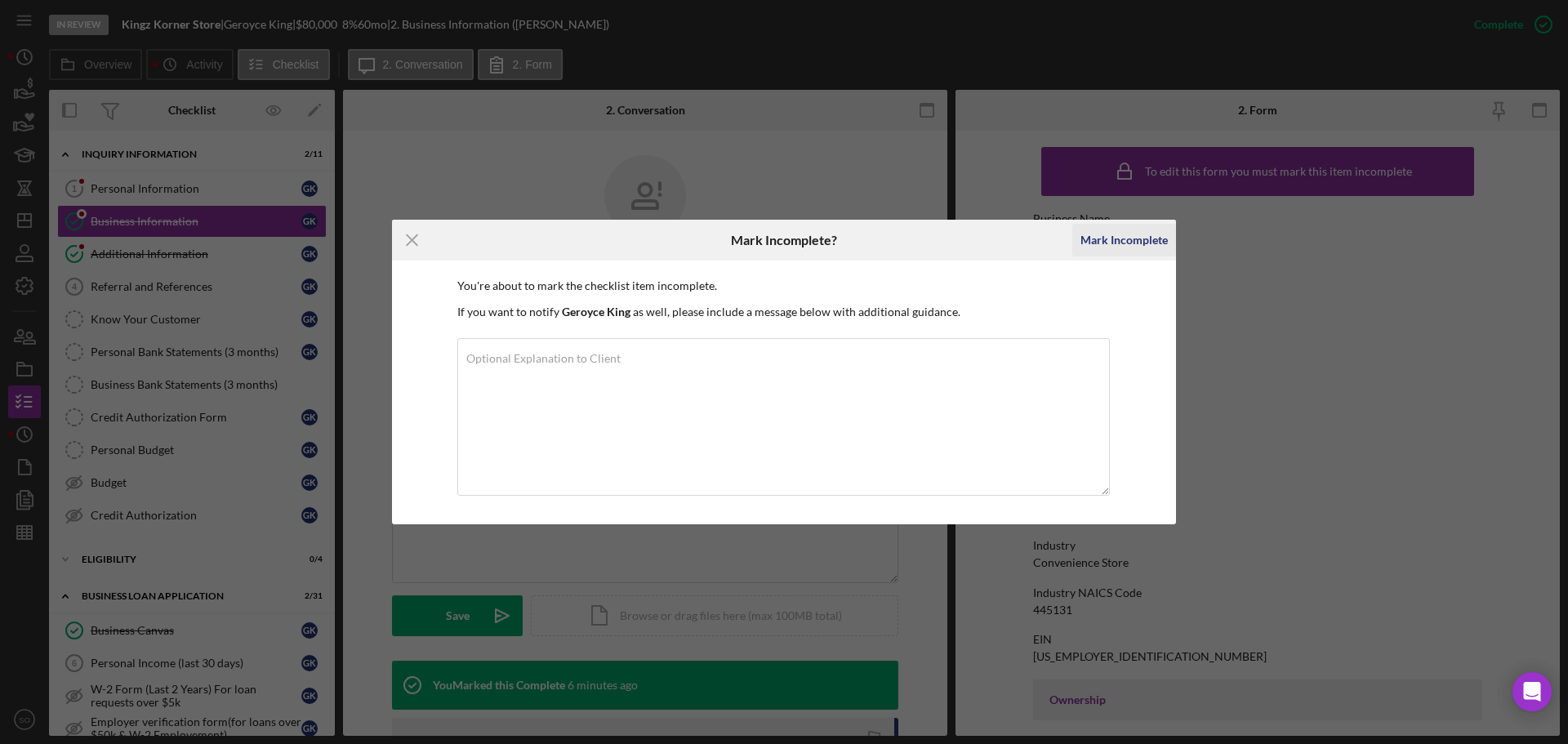
click at [1127, 231] on div "Mark Incomplete" at bounding box center [1124, 240] width 87 height 33
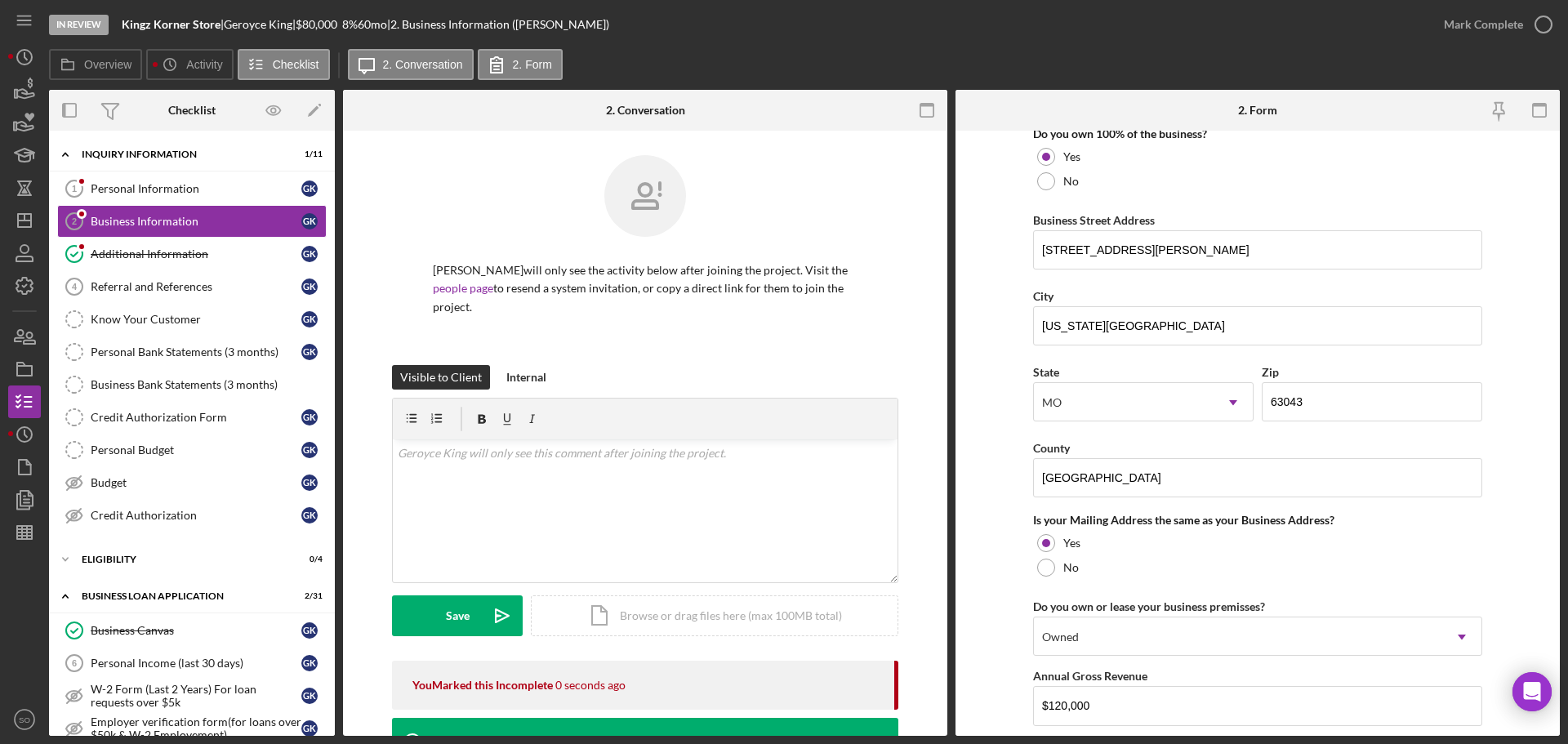
scroll to position [1208, 0]
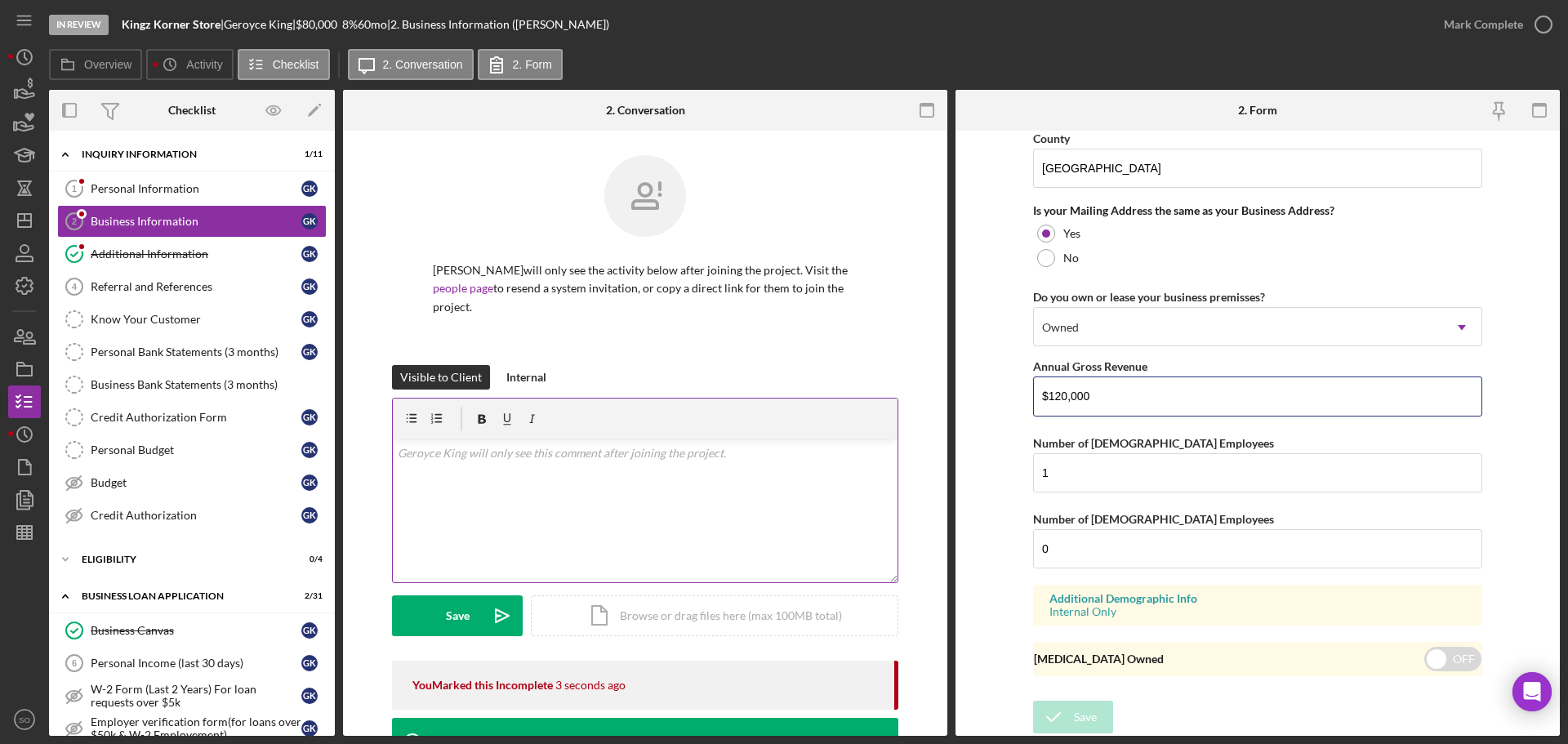
drag, startPoint x: 1094, startPoint y: 400, endPoint x: 893, endPoint y: 406, distance: 201.1
click at [893, 406] on div "Overview Internal Workflow Stage In Review Icon/Dropdown Arrow Archive (can una…" at bounding box center [804, 412] width 1510 height 646
type input "$50,000"
click at [1056, 708] on icon "submit" at bounding box center [1054, 717] width 41 height 41
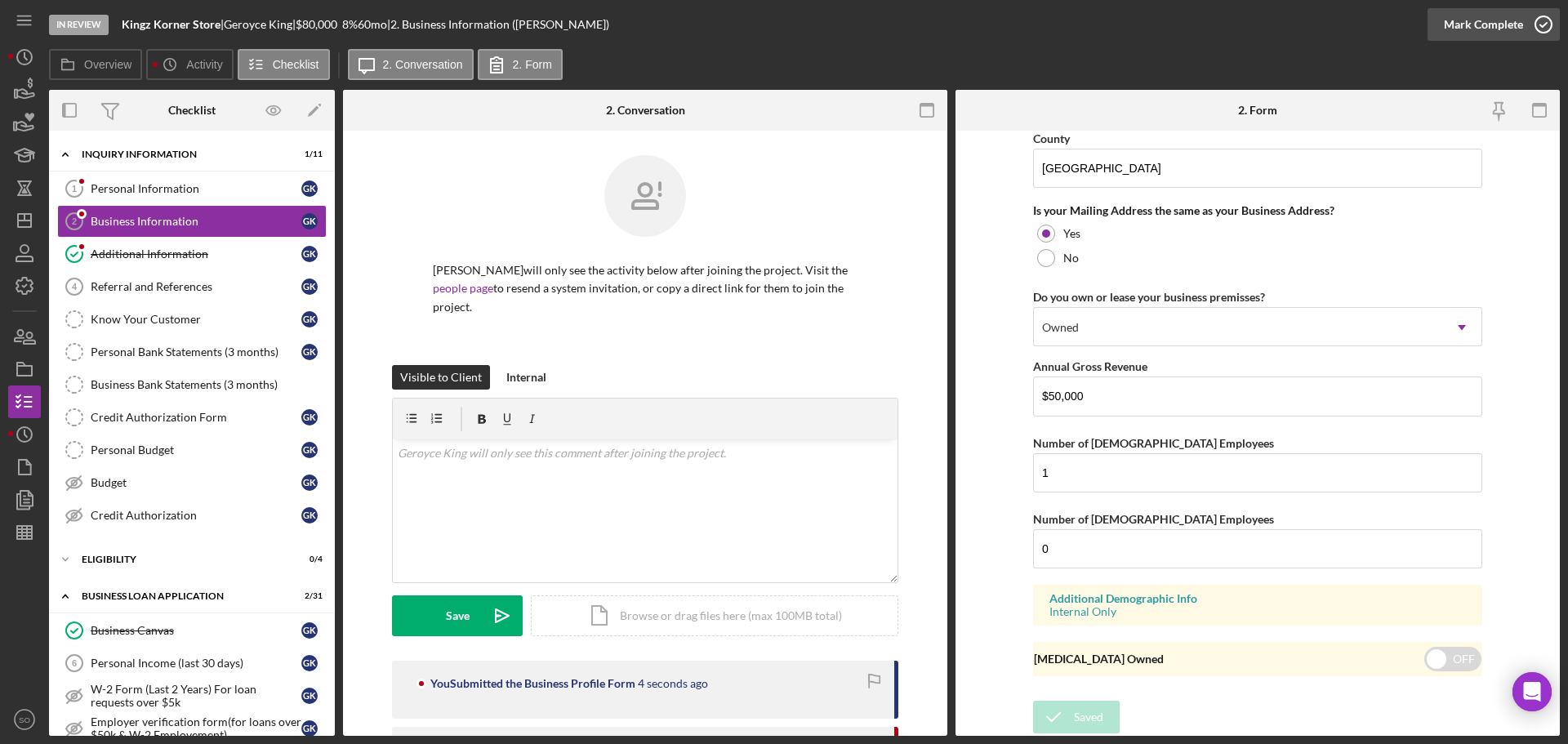
click at [1487, 29] on div "Mark Complete" at bounding box center [1483, 24] width 79 height 33
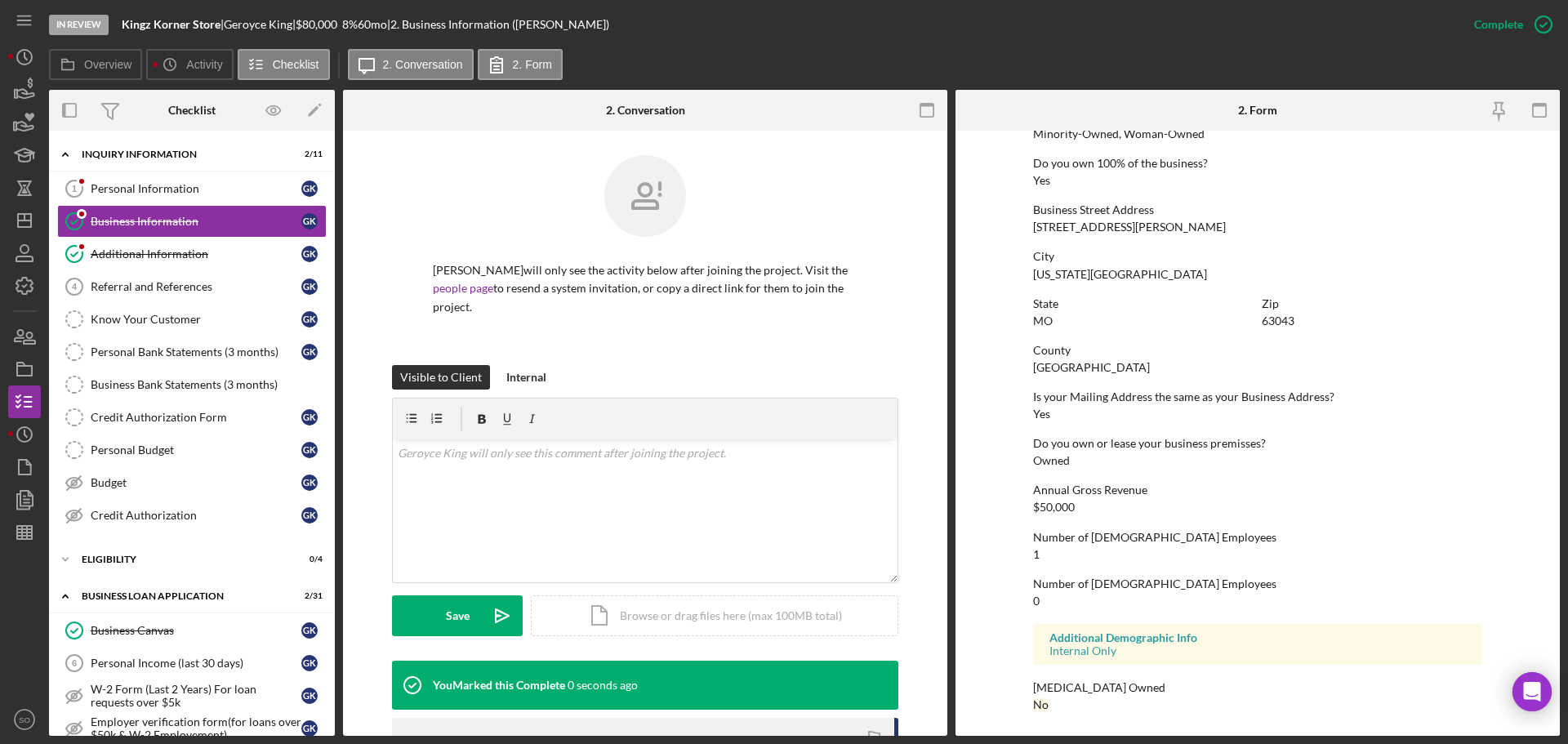
scroll to position [627, 0]
click at [155, 296] on link "Referral and References 4 Referral and References G K" at bounding box center [191, 286] width 269 height 33
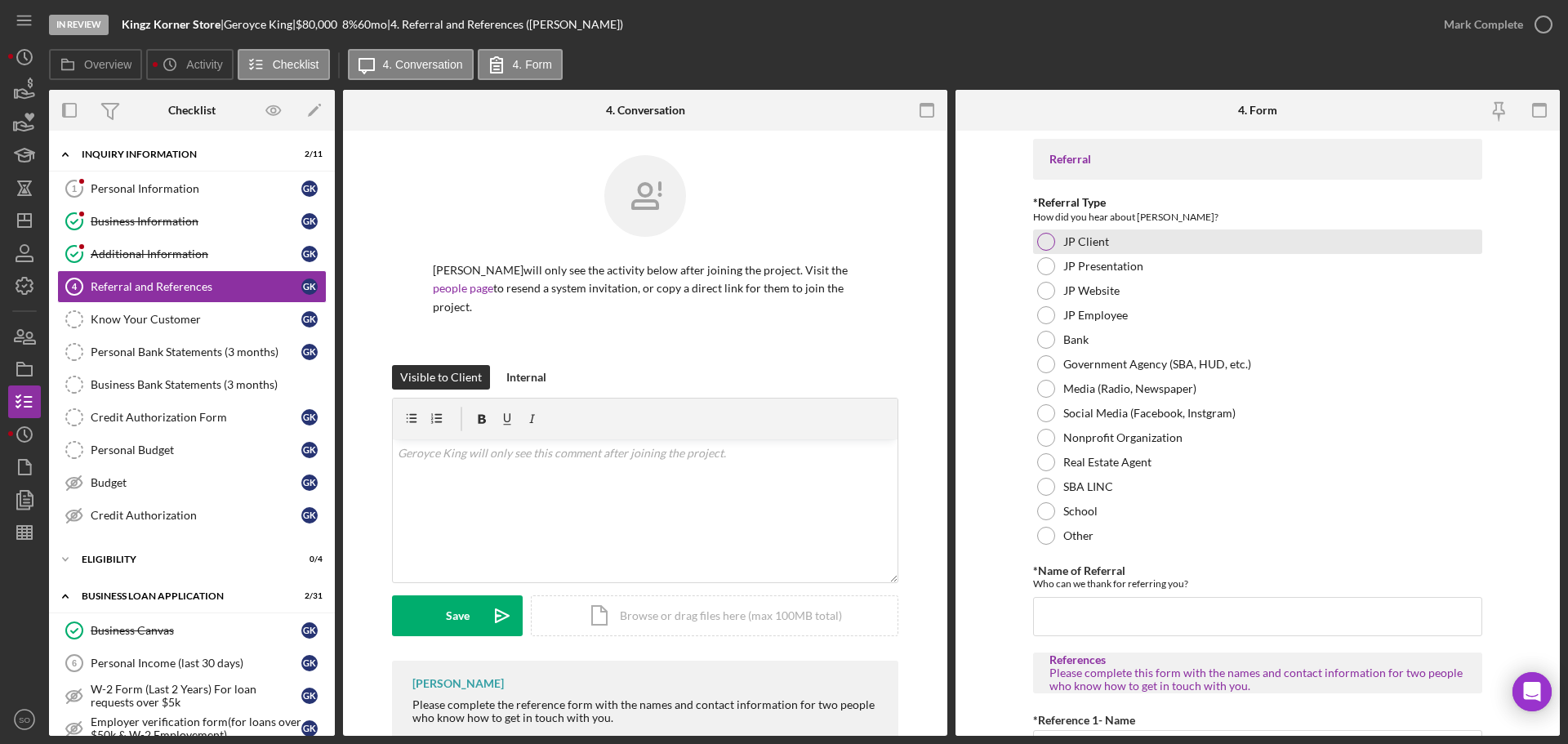
click at [1048, 245] on div at bounding box center [1046, 242] width 18 height 18
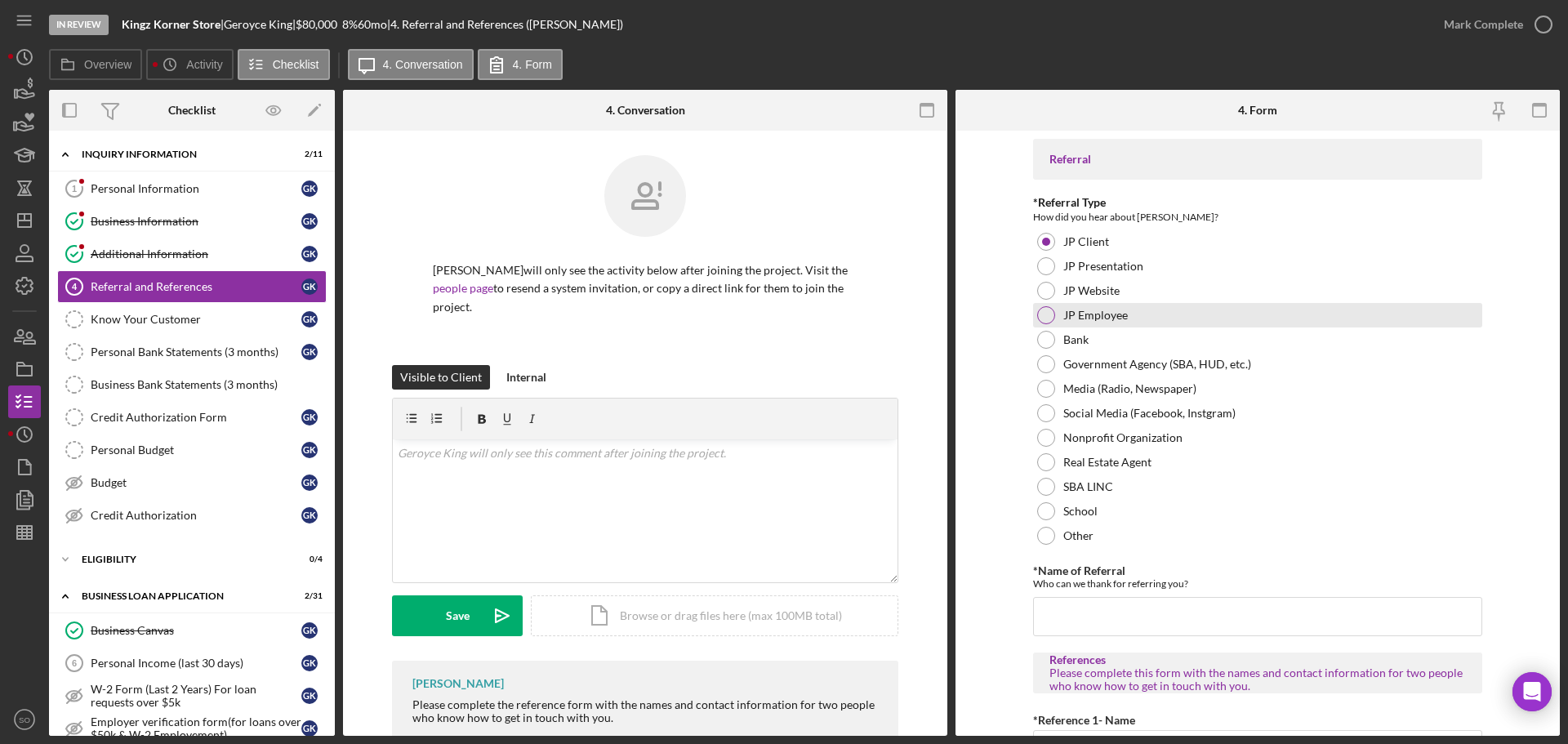
scroll to position [164, 0]
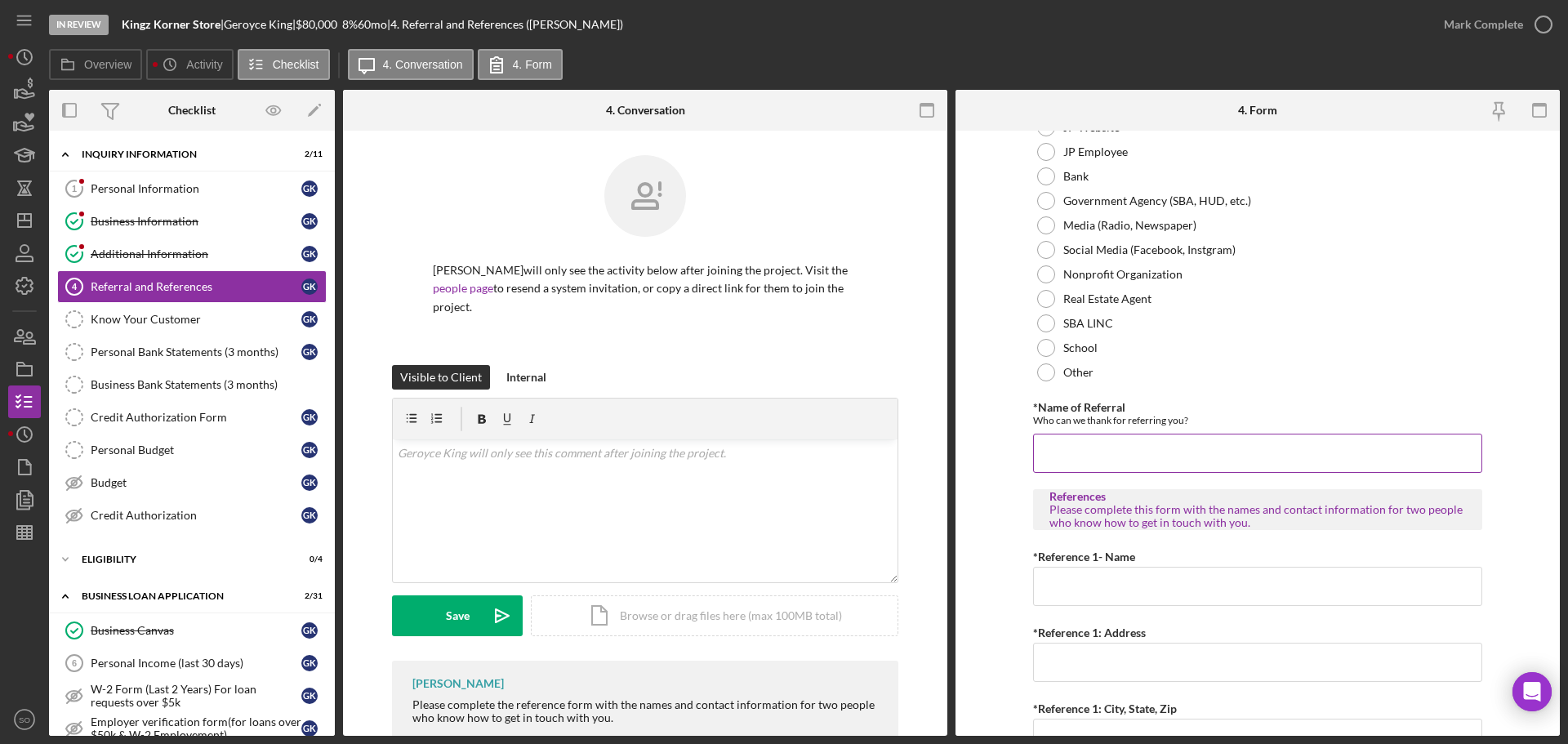
click at [1149, 447] on input "*Name of Referral" at bounding box center [1258, 453] width 450 height 39
paste input "Kenny King"
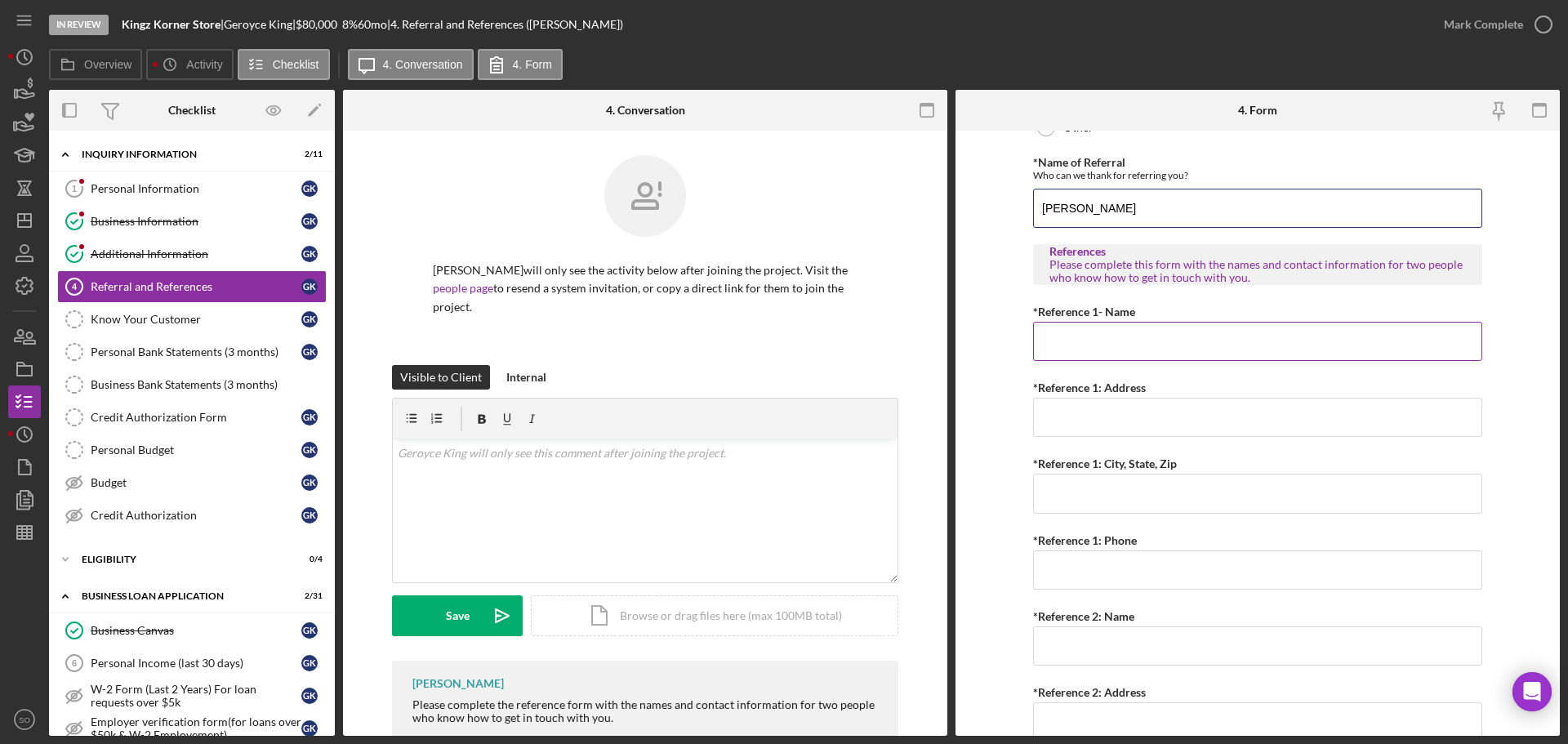
type input "Kenny King"
click at [1104, 346] on input "*Reference 1- Name" at bounding box center [1258, 341] width 450 height 39
paste input "Kenny King"
type input "Kenny King"
click at [1094, 413] on input "*Reference 1: Address" at bounding box center [1258, 418] width 450 height 39
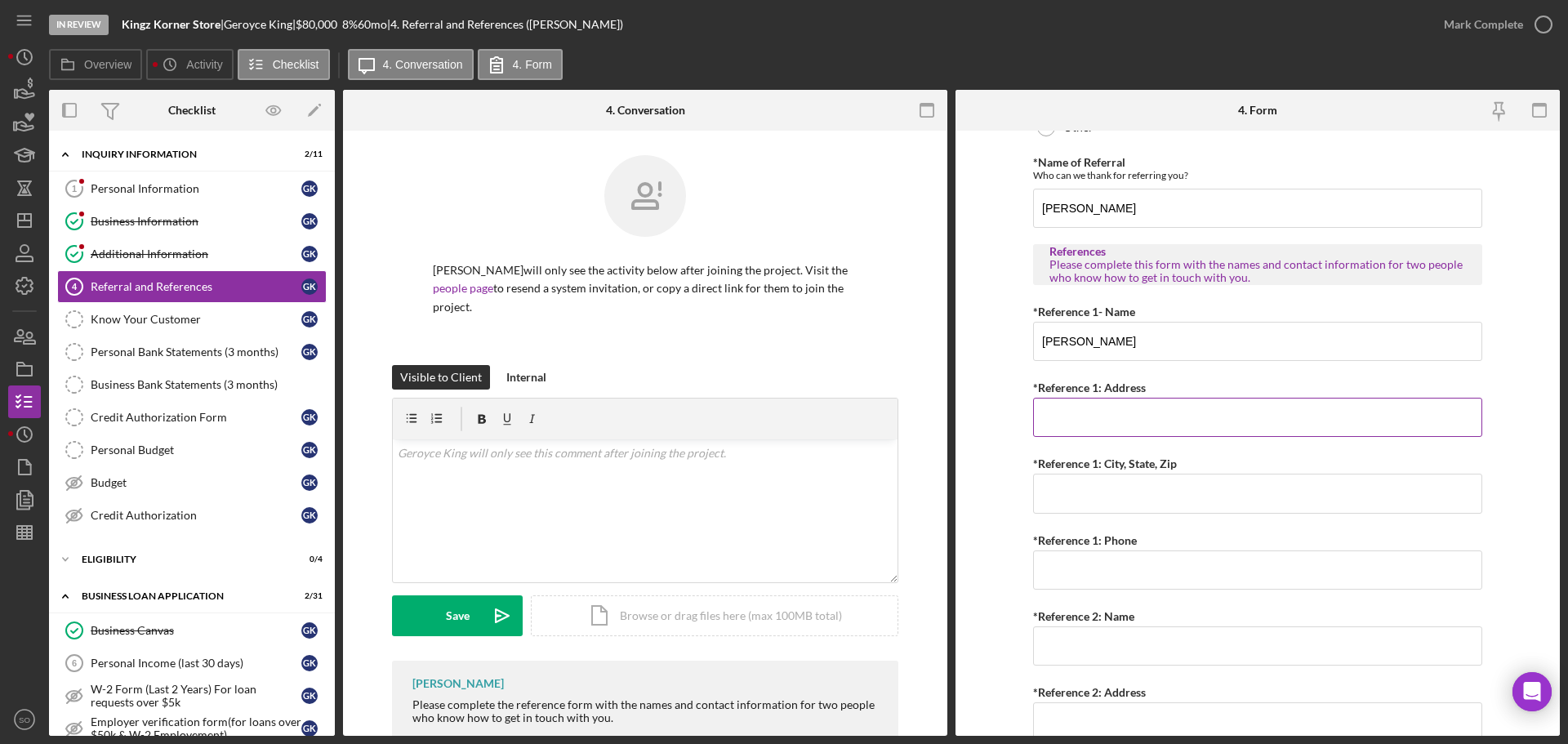
paste input "301 Carlson Ave"
type input "301 Carlson Ave"
click at [1112, 557] on input "*Reference 1: Phone" at bounding box center [1258, 570] width 450 height 39
paste input "(314) 374-5904"
type input "(314) 374-5904"
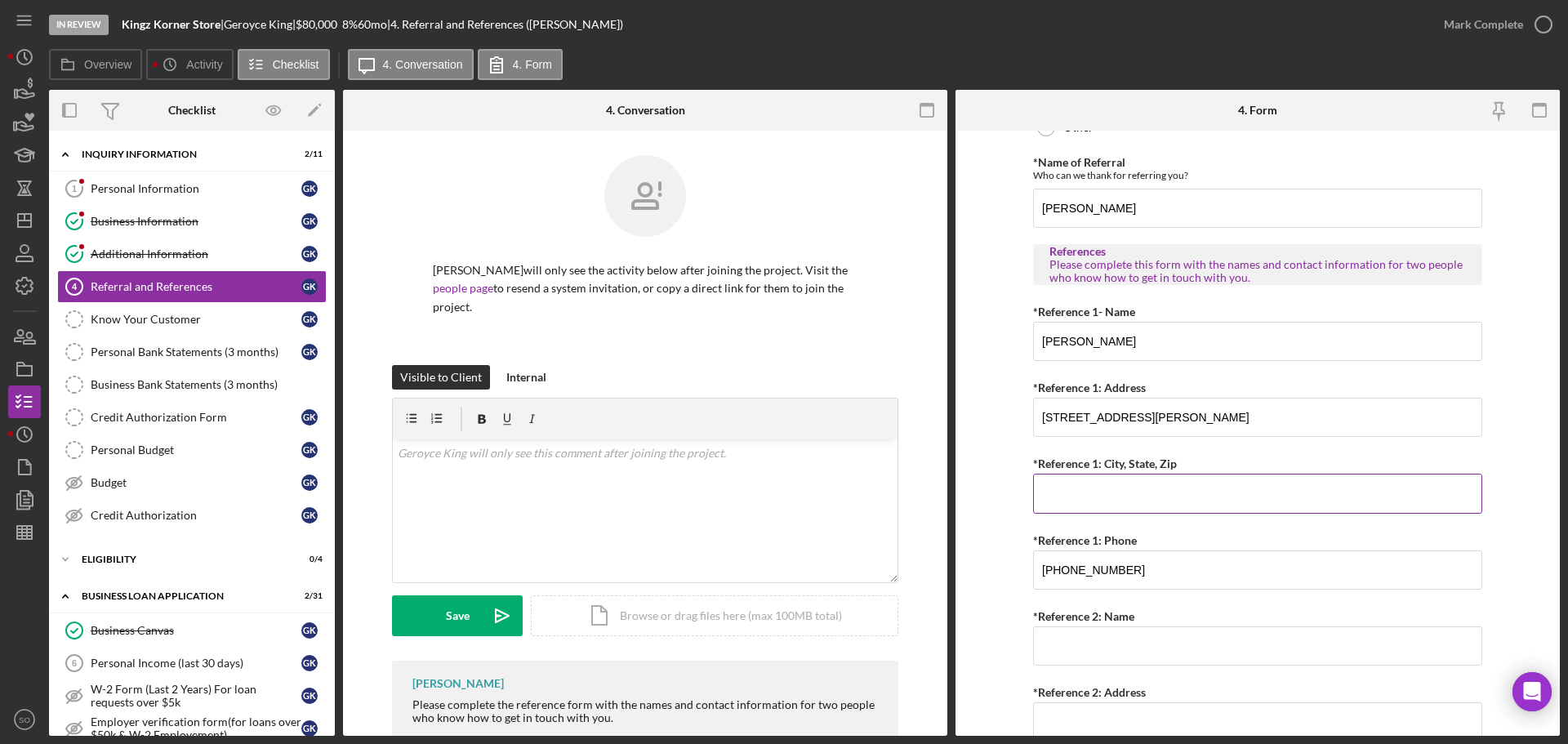
click at [1101, 496] on input "*Reference 1: City, State, Zip" at bounding box center [1258, 493] width 450 height 39
drag, startPoint x: 916, startPoint y: 494, endPoint x: 732, endPoint y: 484, distance: 184.3
click at [720, 494] on div "Overview Internal Workflow Stage In Review Icon/Dropdown Arrow Archive (can una…" at bounding box center [804, 412] width 1510 height 646
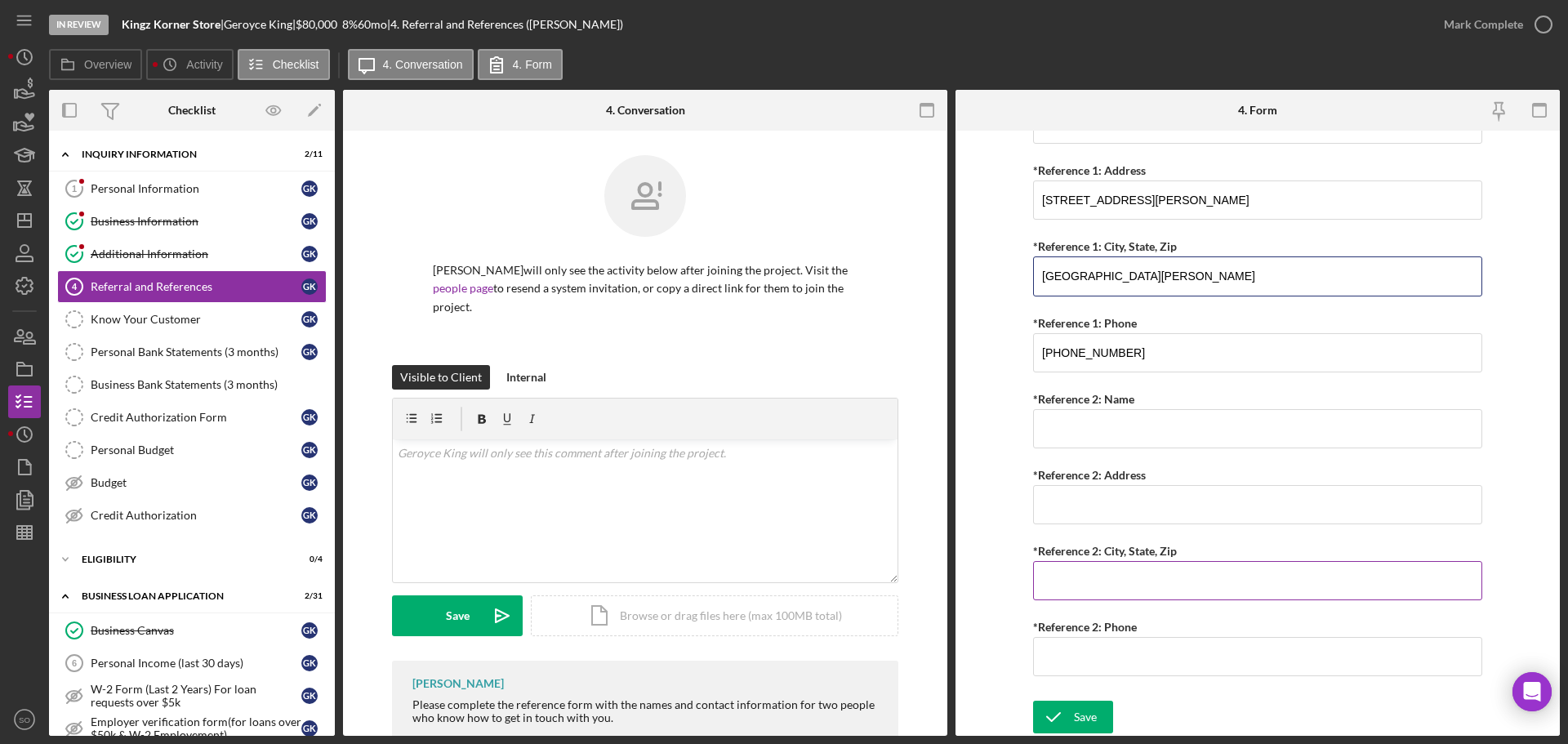
type input "St. Louis, MO 63112"
click at [1109, 584] on input "*Reference 2: City, State, Zip" at bounding box center [1258, 580] width 450 height 39
paste input "St. Louis, MO 63112"
type input "St. Louis, MO 63112"
click at [1083, 438] on input "*Reference 2: Name" at bounding box center [1258, 428] width 450 height 39
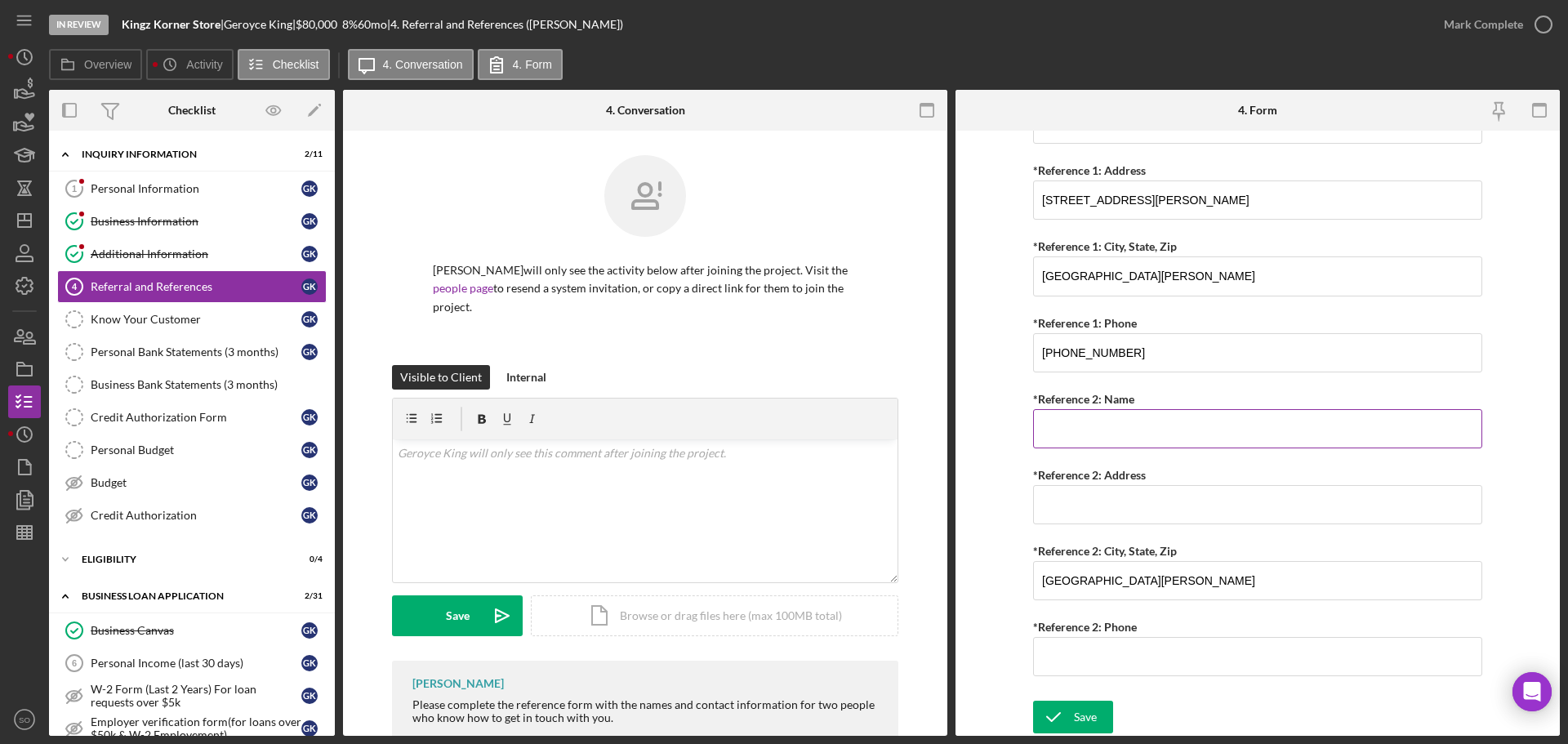
paste input "Terri Edwards"
type input "Terri Edwards"
click at [1095, 516] on input "*Reference 2: Address" at bounding box center [1258, 505] width 450 height 39
paste input "2515 S Kingshighway"
type input "2515 S Kingshighway"
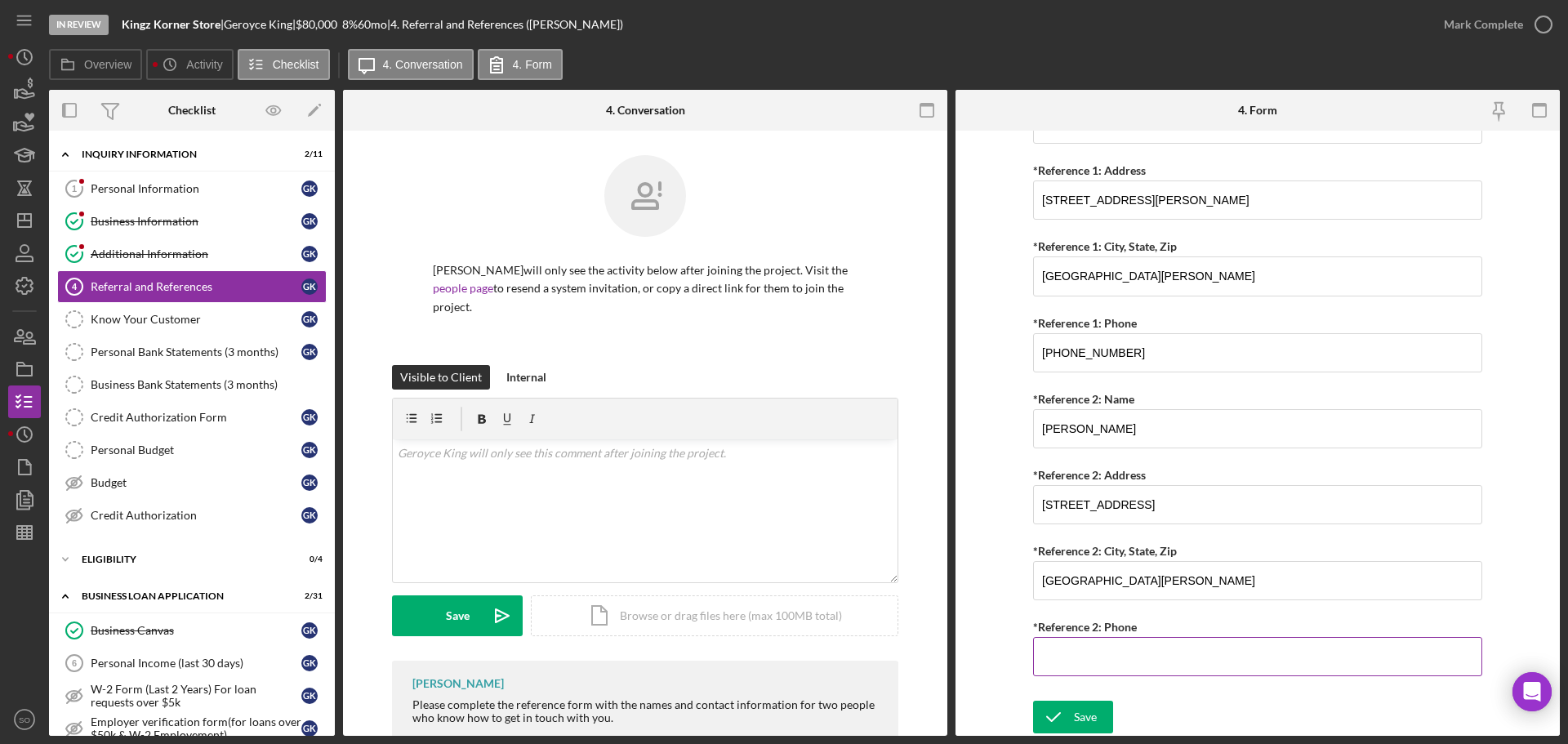
click at [1095, 642] on input "*Reference 2: Phone" at bounding box center [1258, 657] width 450 height 39
paste input "(314) 782-9789"
type input "(314) 782-9789"
click at [1090, 716] on div "Save" at bounding box center [1086, 717] width 23 height 33
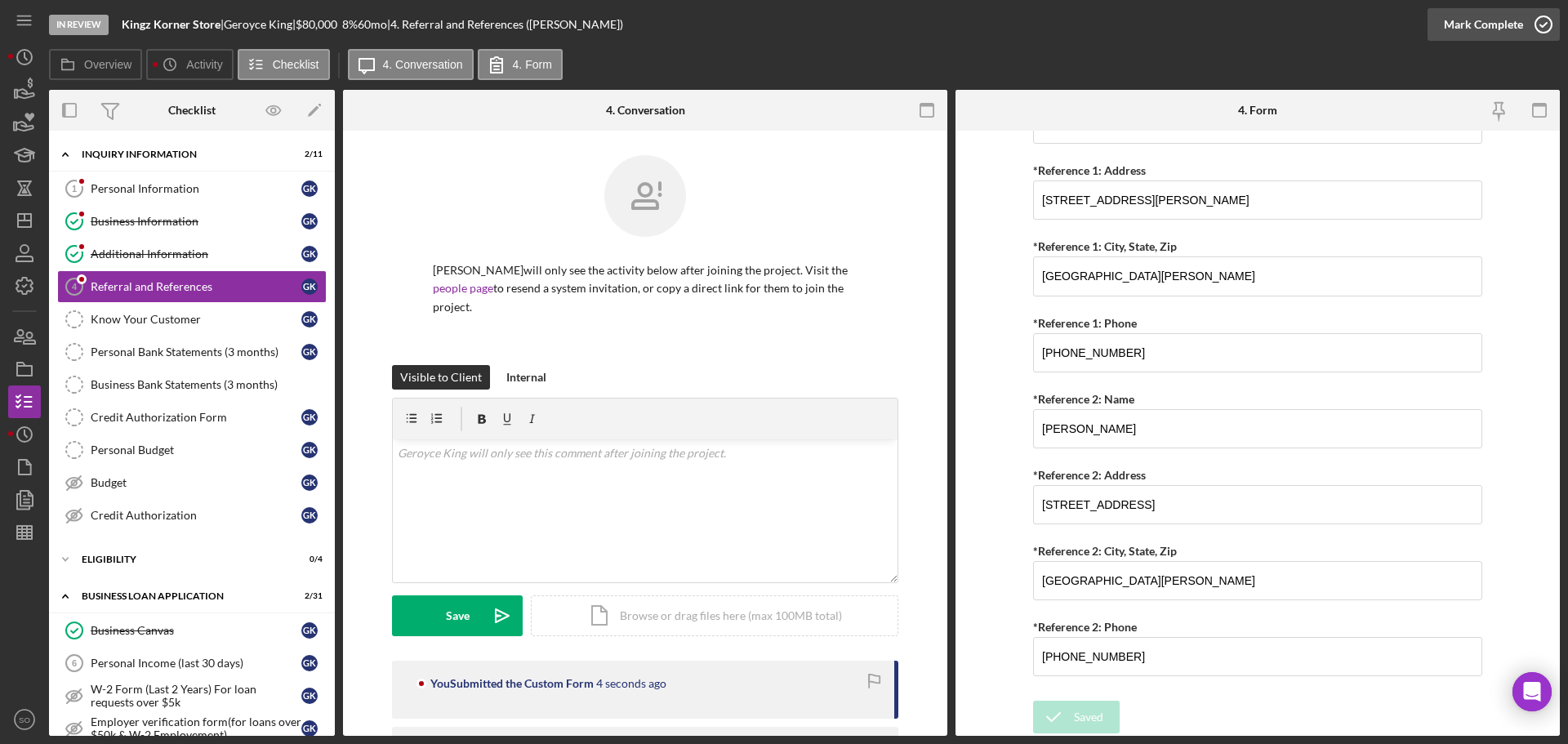
click at [1461, 30] on div "Mark Complete" at bounding box center [1483, 24] width 79 height 33
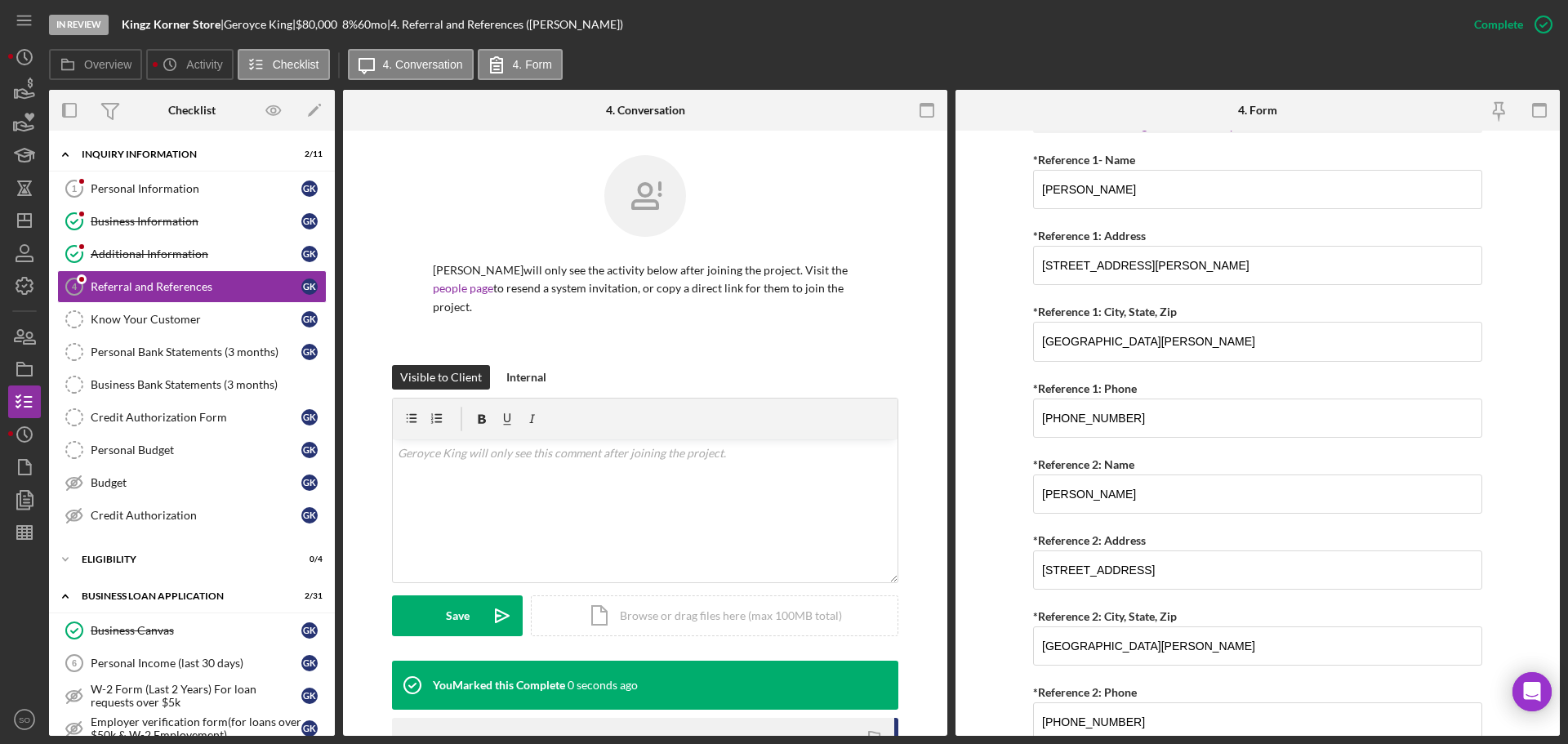
scroll to position [692, 0]
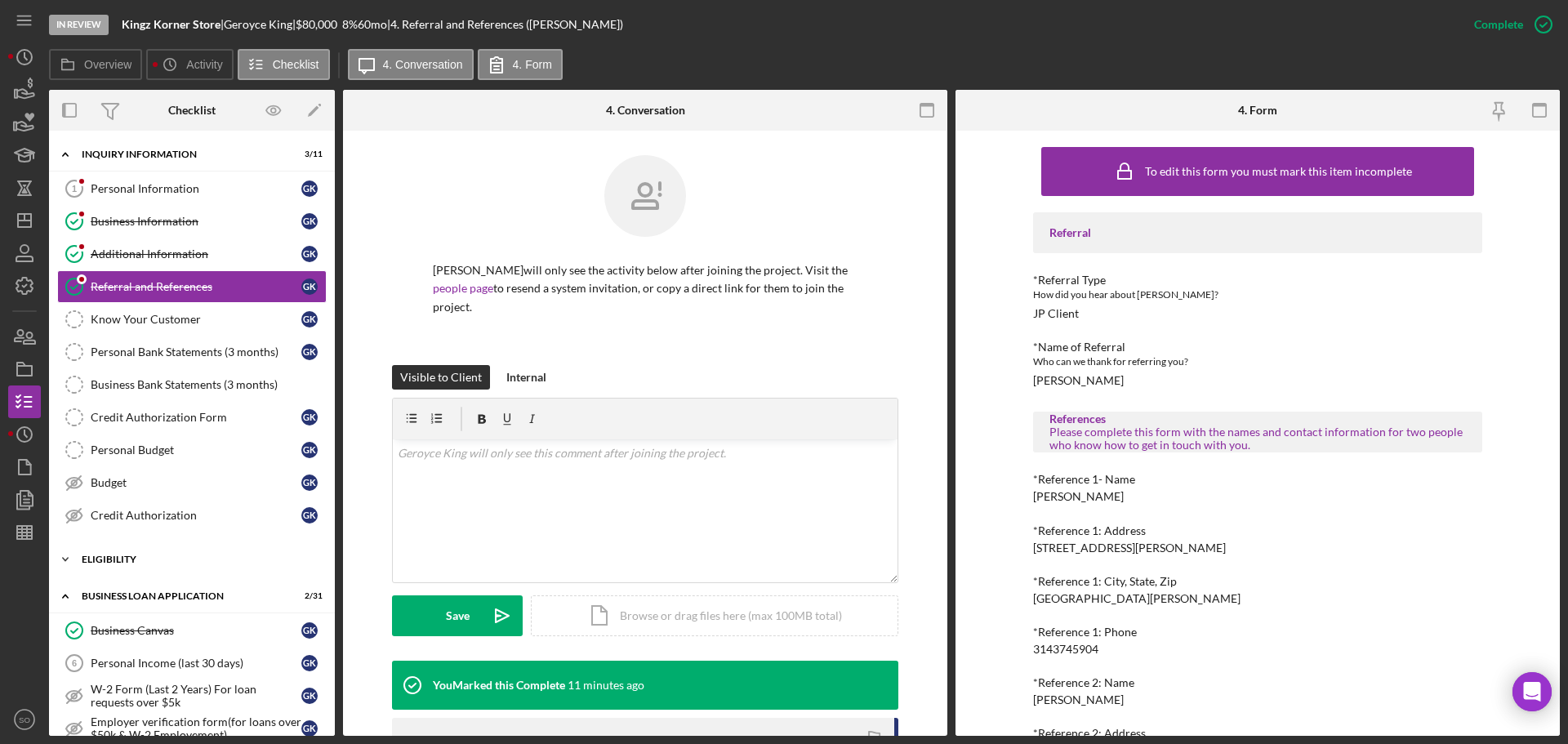
click at [156, 544] on div "Icon/Expander ELIGIBILITY 0 / 4" at bounding box center [192, 559] width 286 height 33
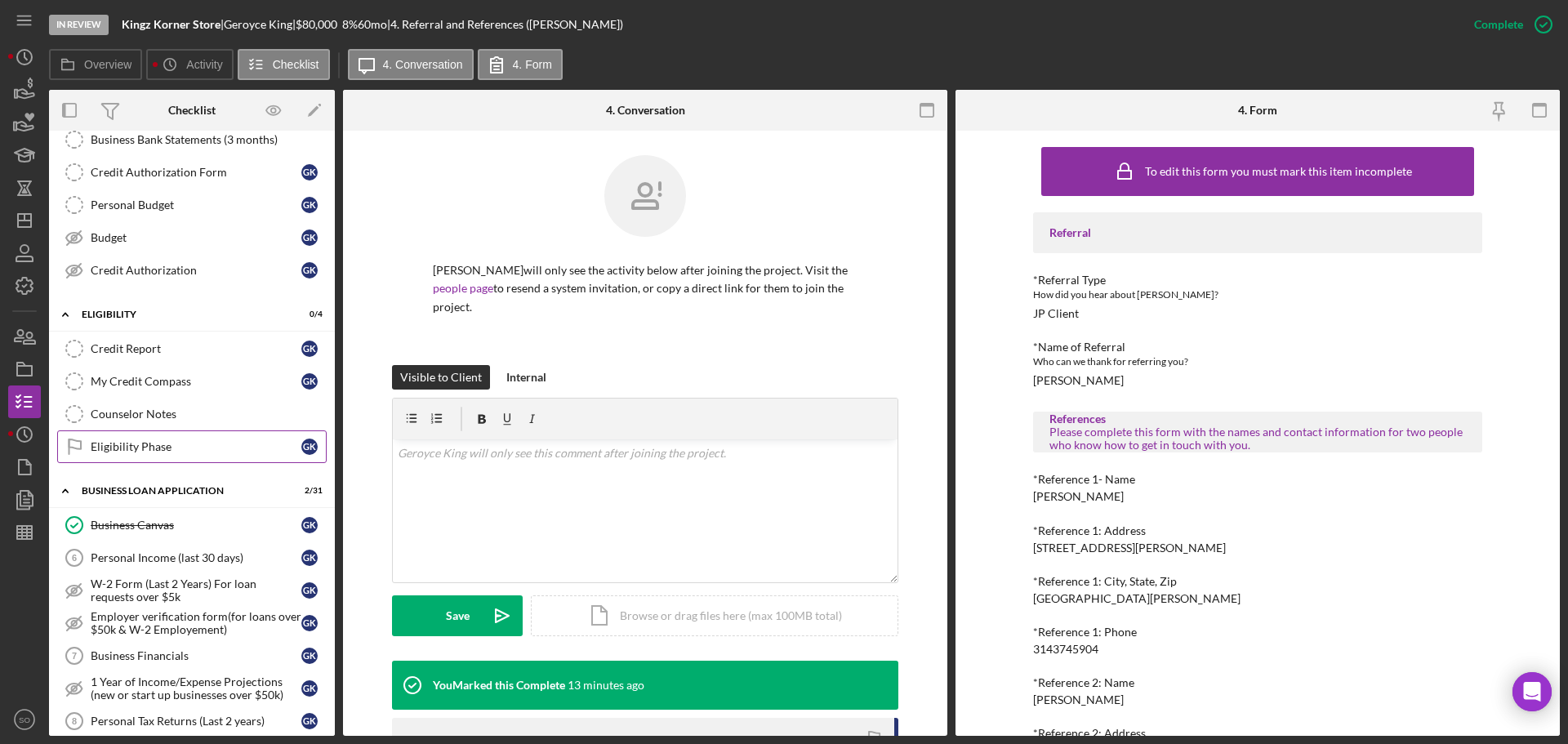
scroll to position [327, 0]
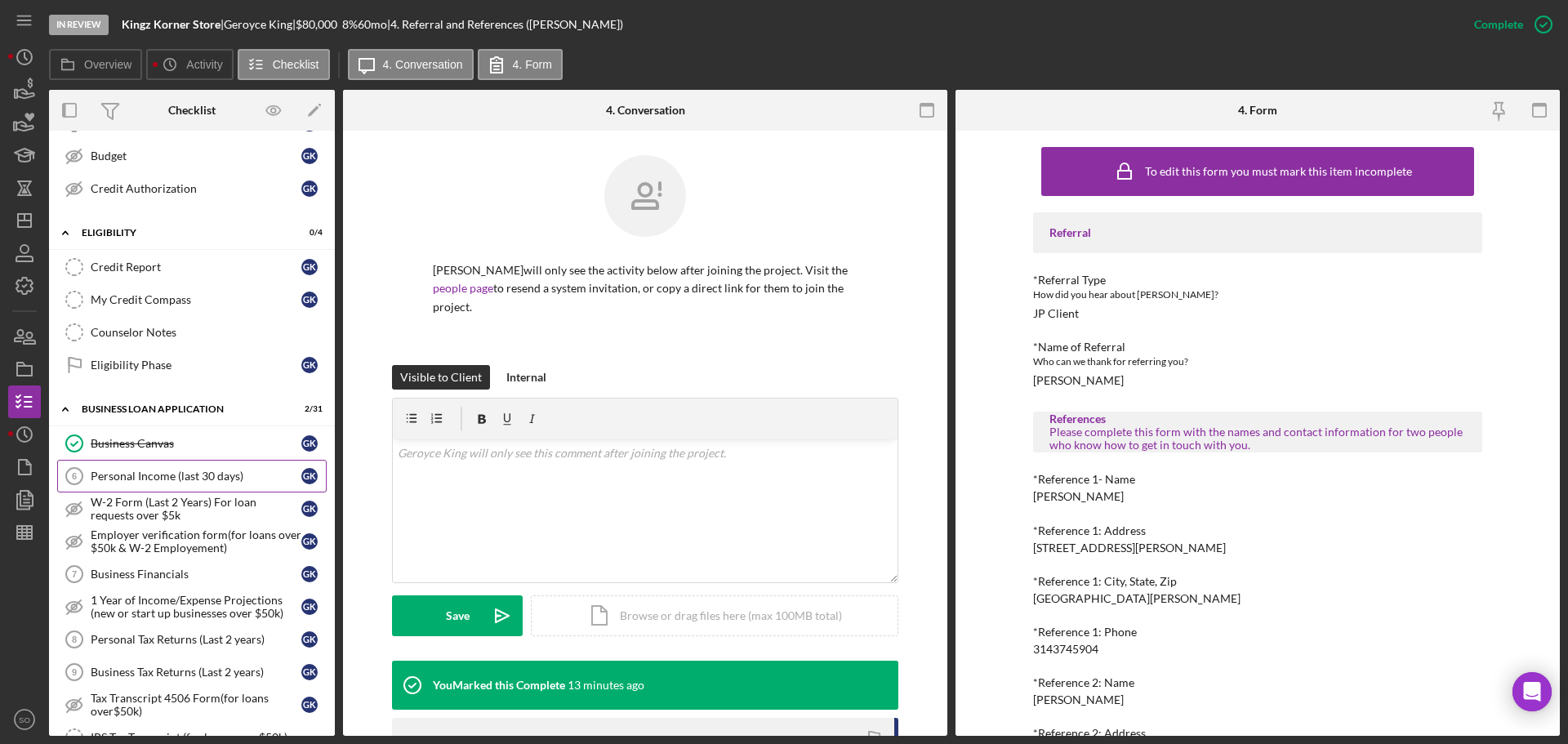
click at [181, 478] on div "Personal Income (last 30 days)" at bounding box center [195, 476] width 211 height 13
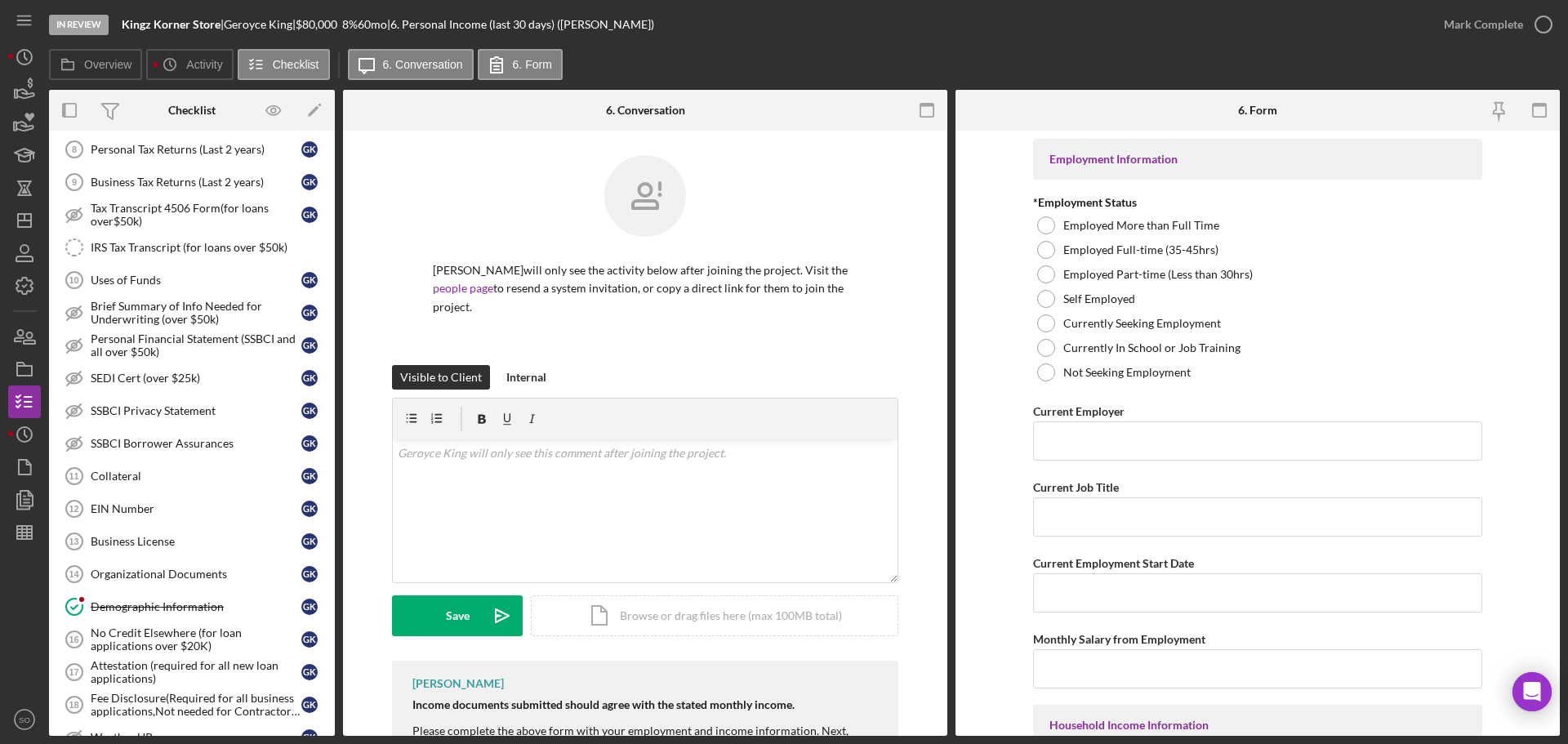
scroll to position [899, 0]
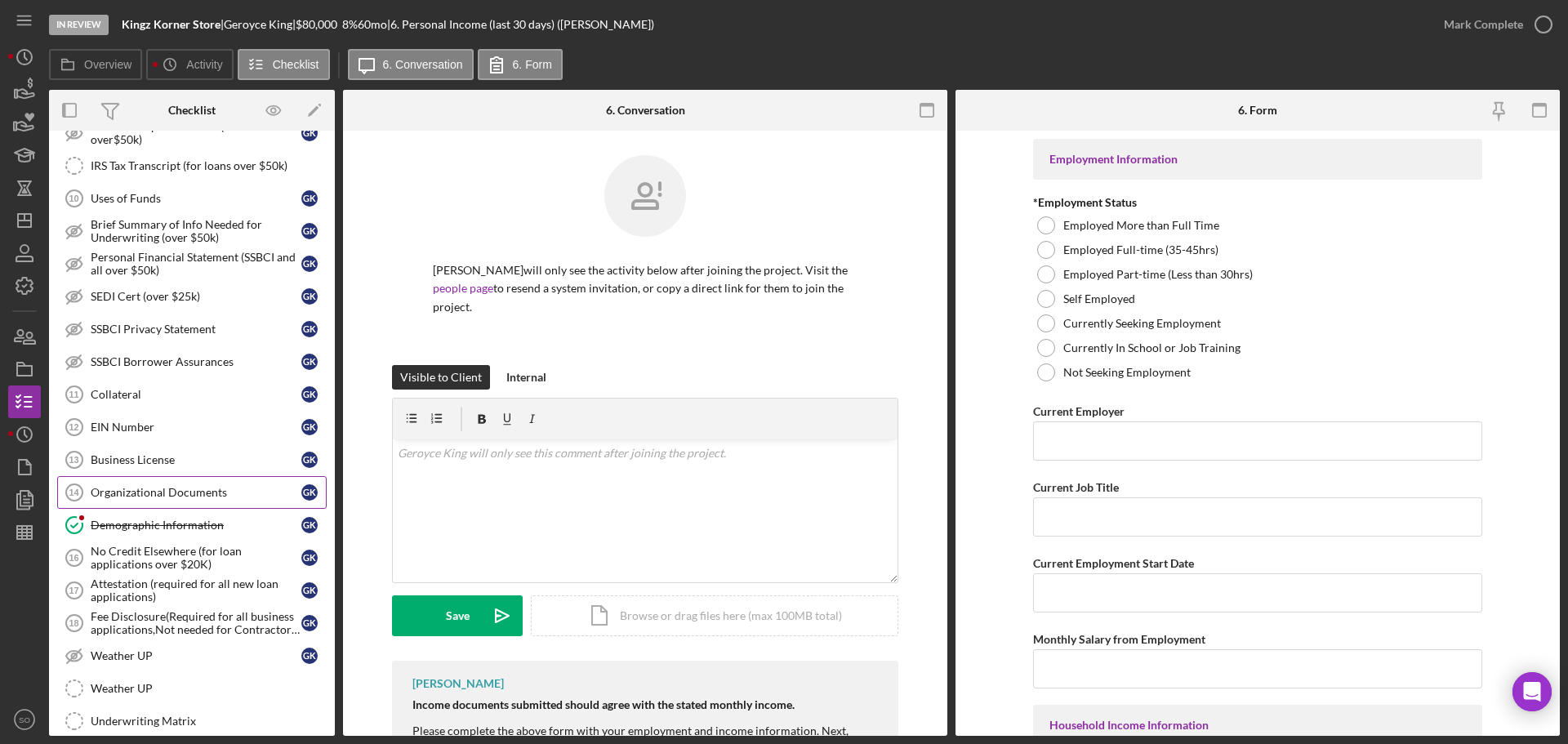
click at [199, 484] on link "Organizational Documents 14 Organizational Documents G K" at bounding box center [191, 492] width 269 height 33
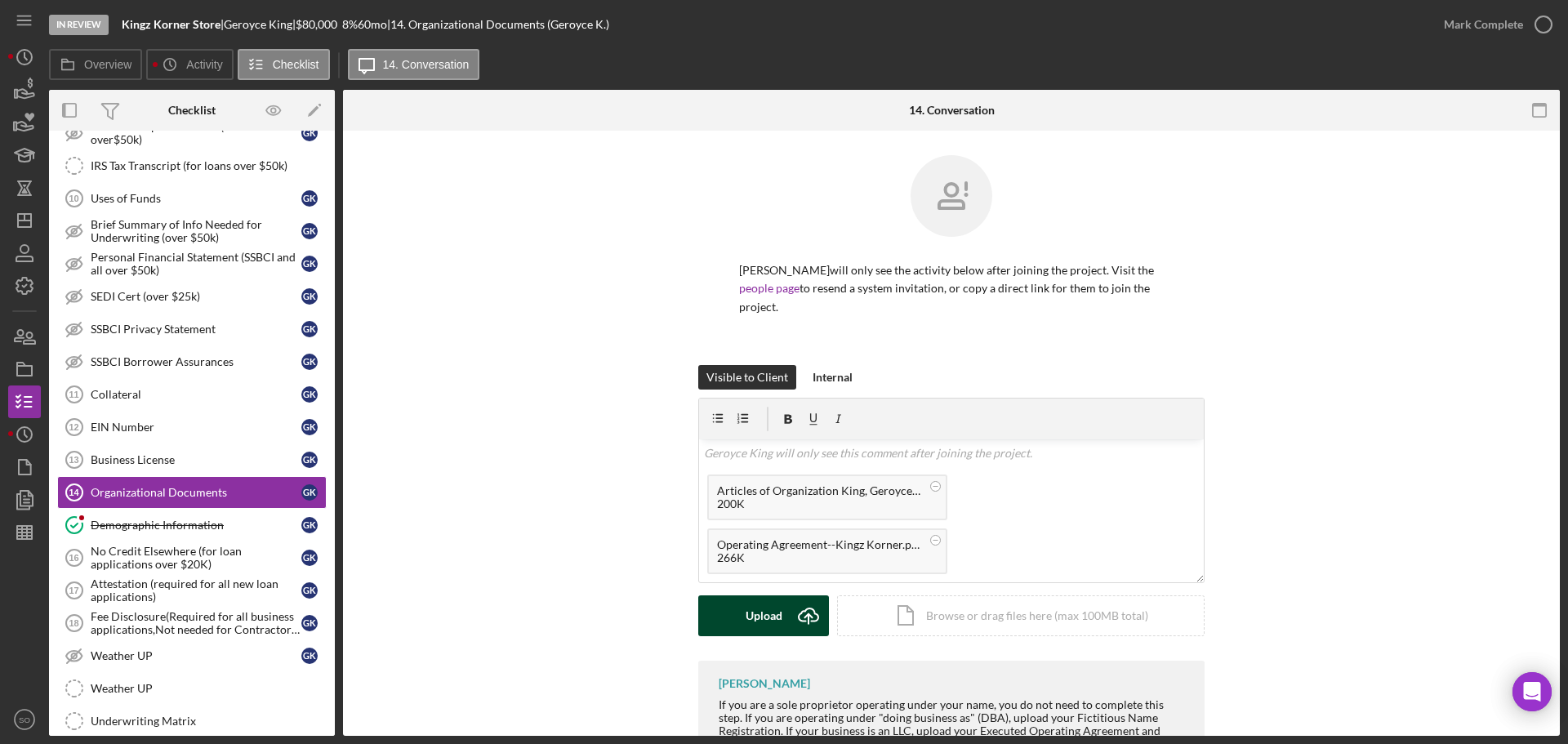
click at [735, 604] on button "Upload Icon/Upload" at bounding box center [763, 616] width 131 height 41
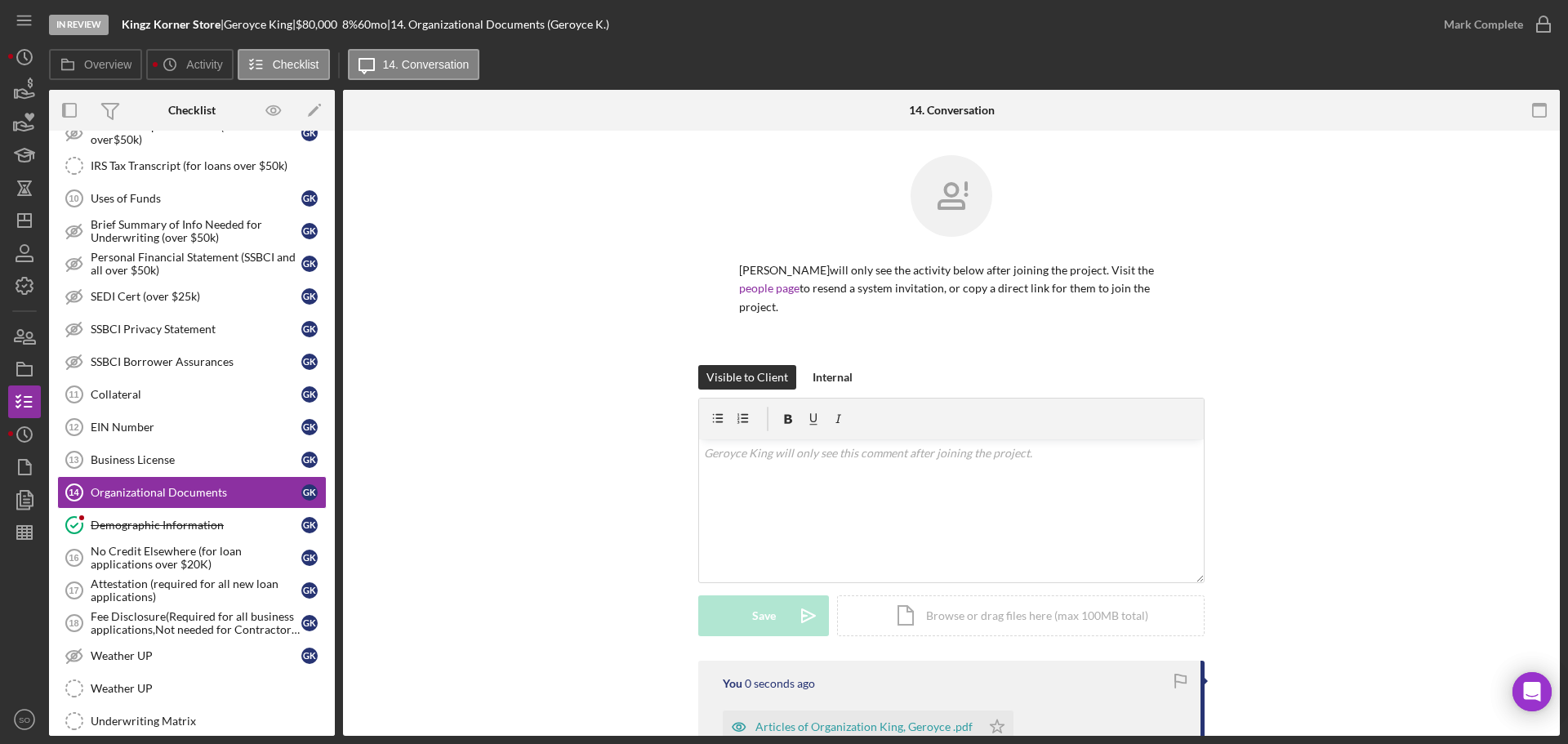
scroll to position [164, 0]
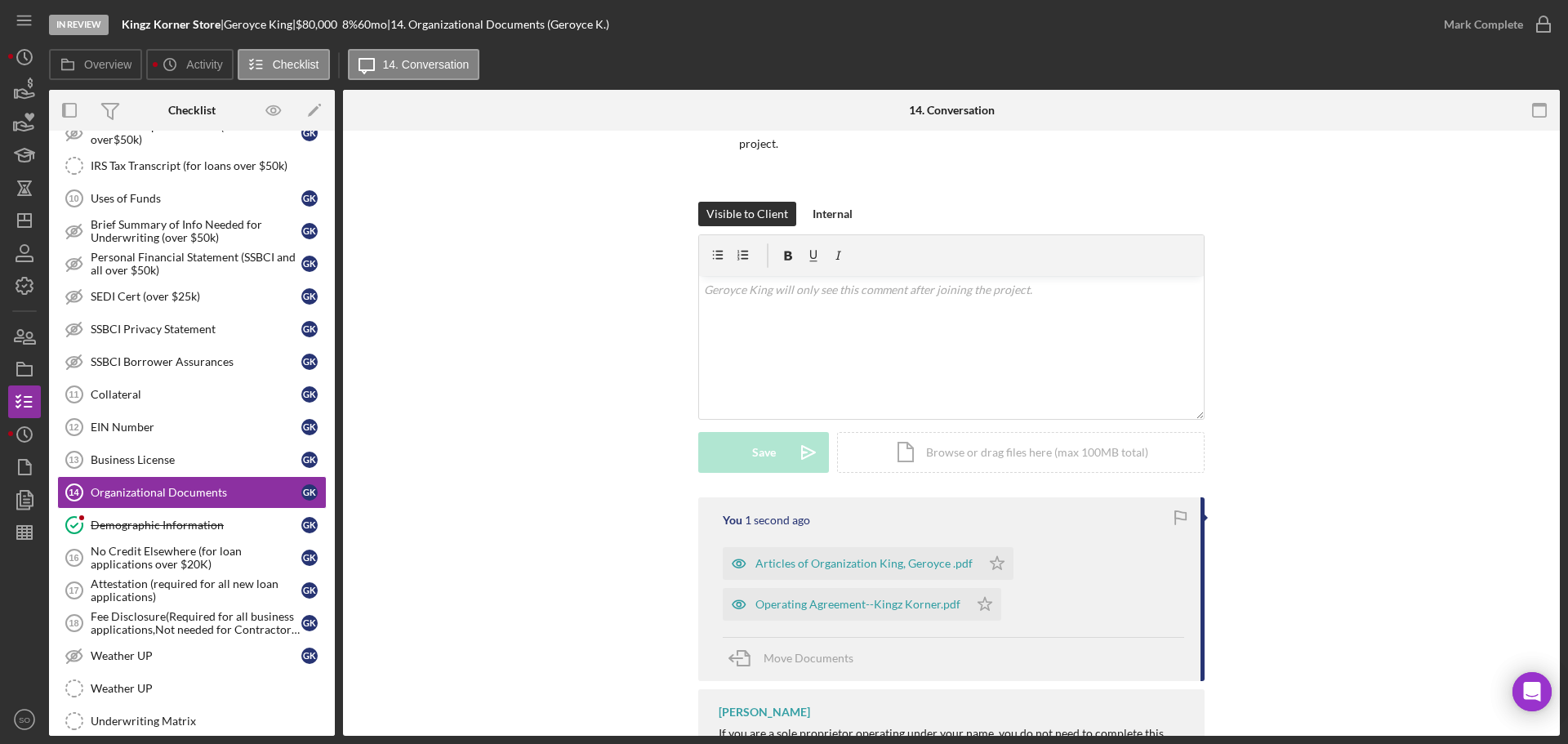
drag, startPoint x: 991, startPoint y: 542, endPoint x: 999, endPoint y: 590, distance: 48.7
click at [991, 556] on polygon "button" at bounding box center [998, 563] width 14 height 13
click at [988, 588] on icon "Icon/Star" at bounding box center [984, 604] width 33 height 33
click at [1436, 41] on div "Mark Complete" at bounding box center [1493, 24] width 132 height 49
click at [1468, 10] on div "Mark Complete" at bounding box center [1483, 24] width 79 height 33
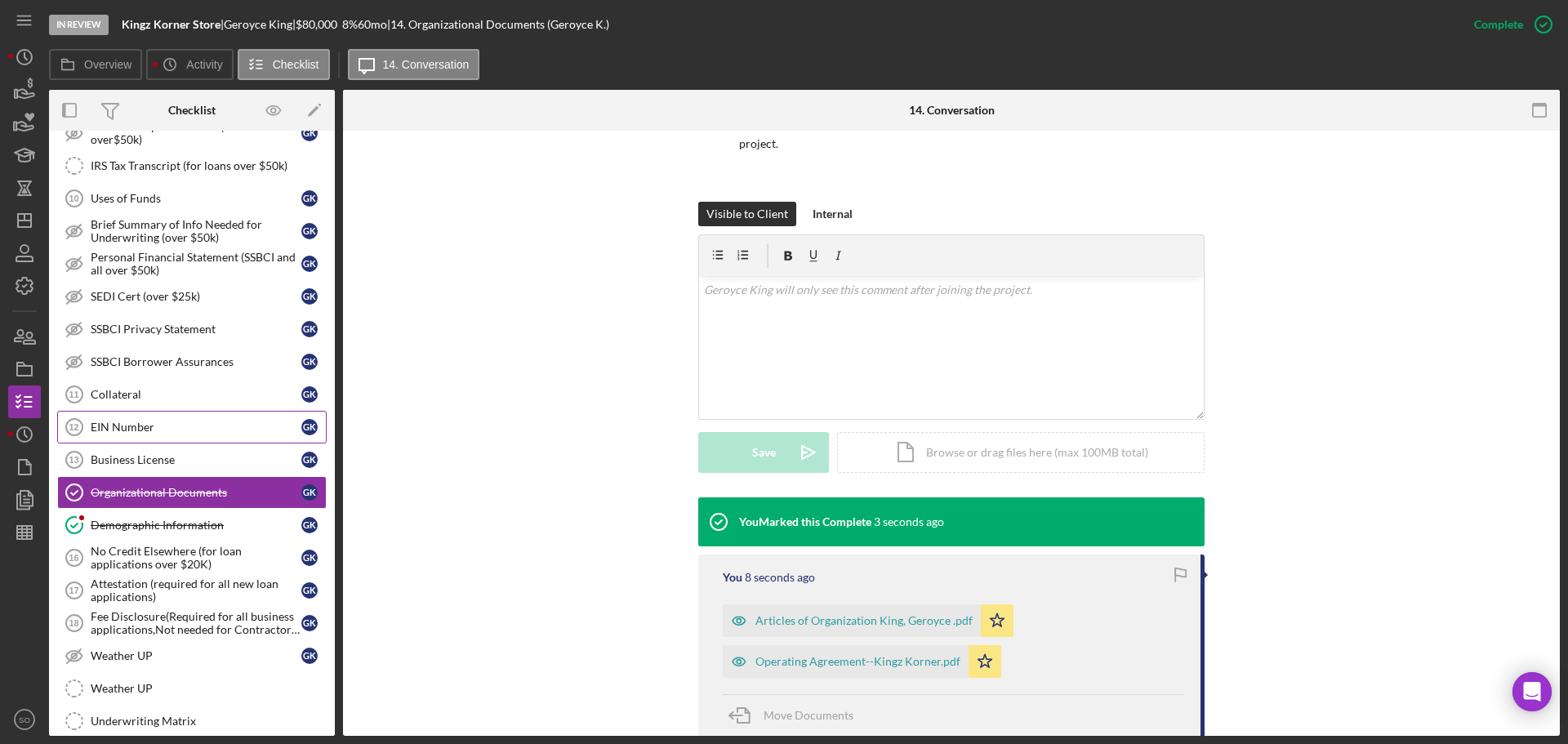
click at [127, 434] on div "EIN Number" at bounding box center [195, 427] width 211 height 13
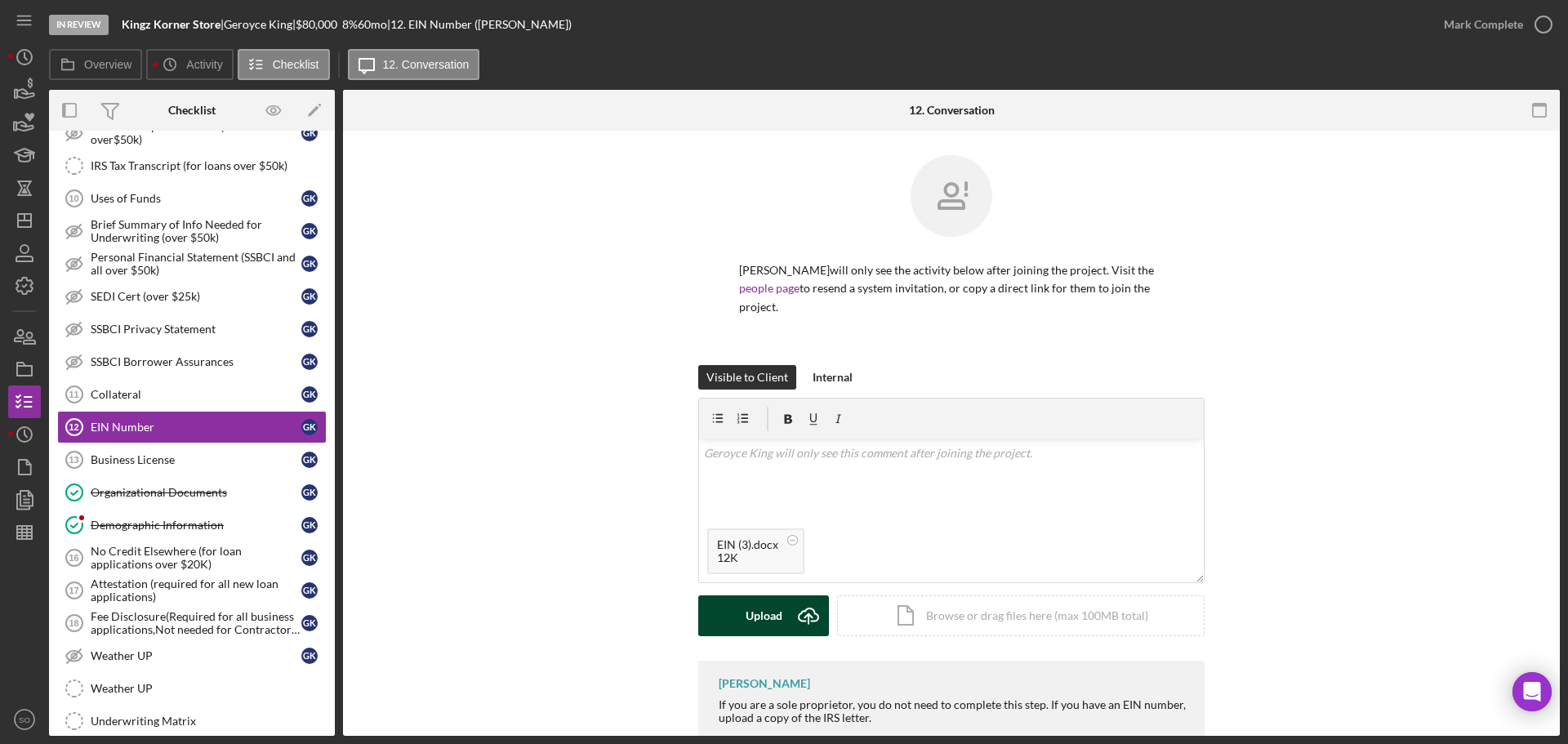
click at [768, 603] on div "Upload" at bounding box center [763, 616] width 36 height 41
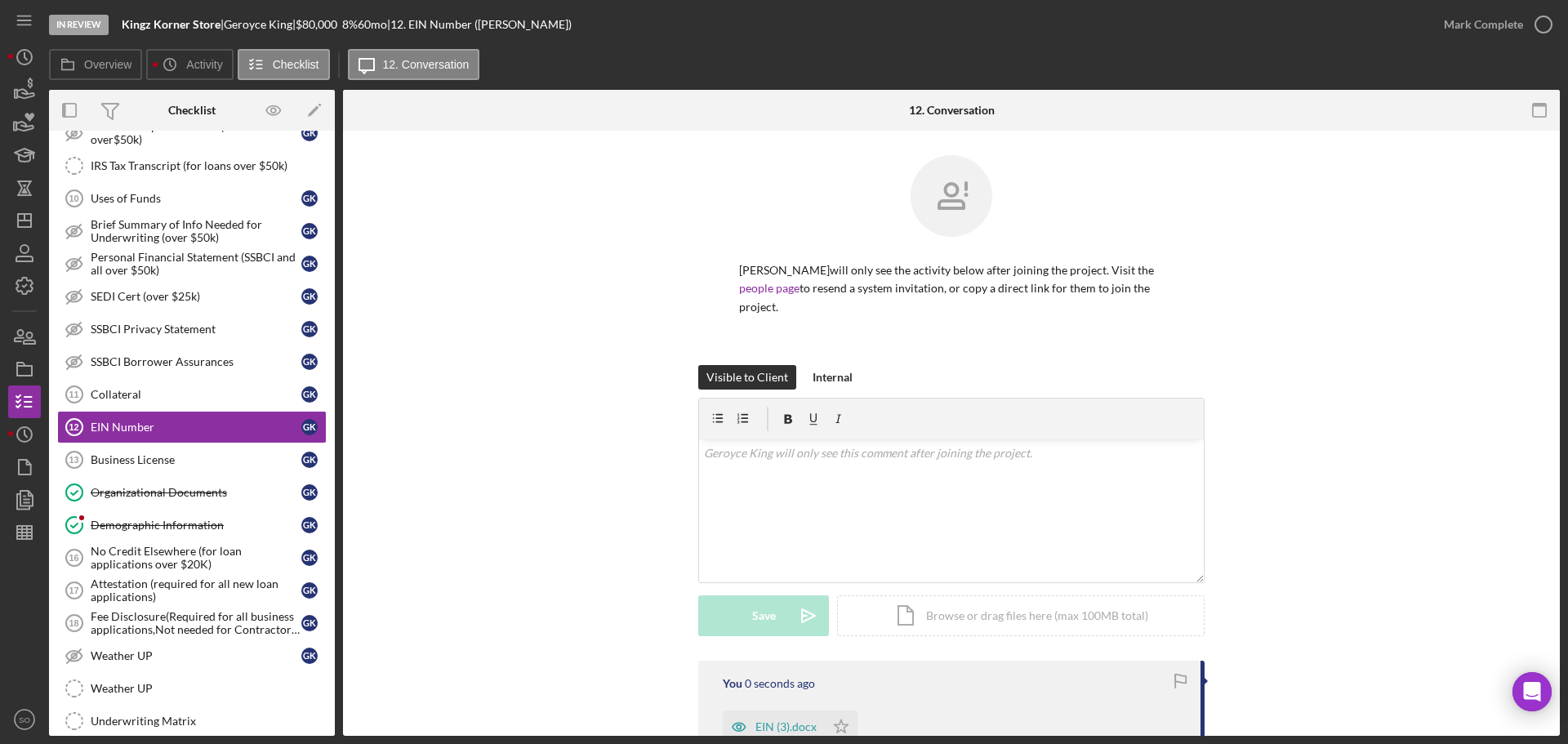
scroll to position [164, 0]
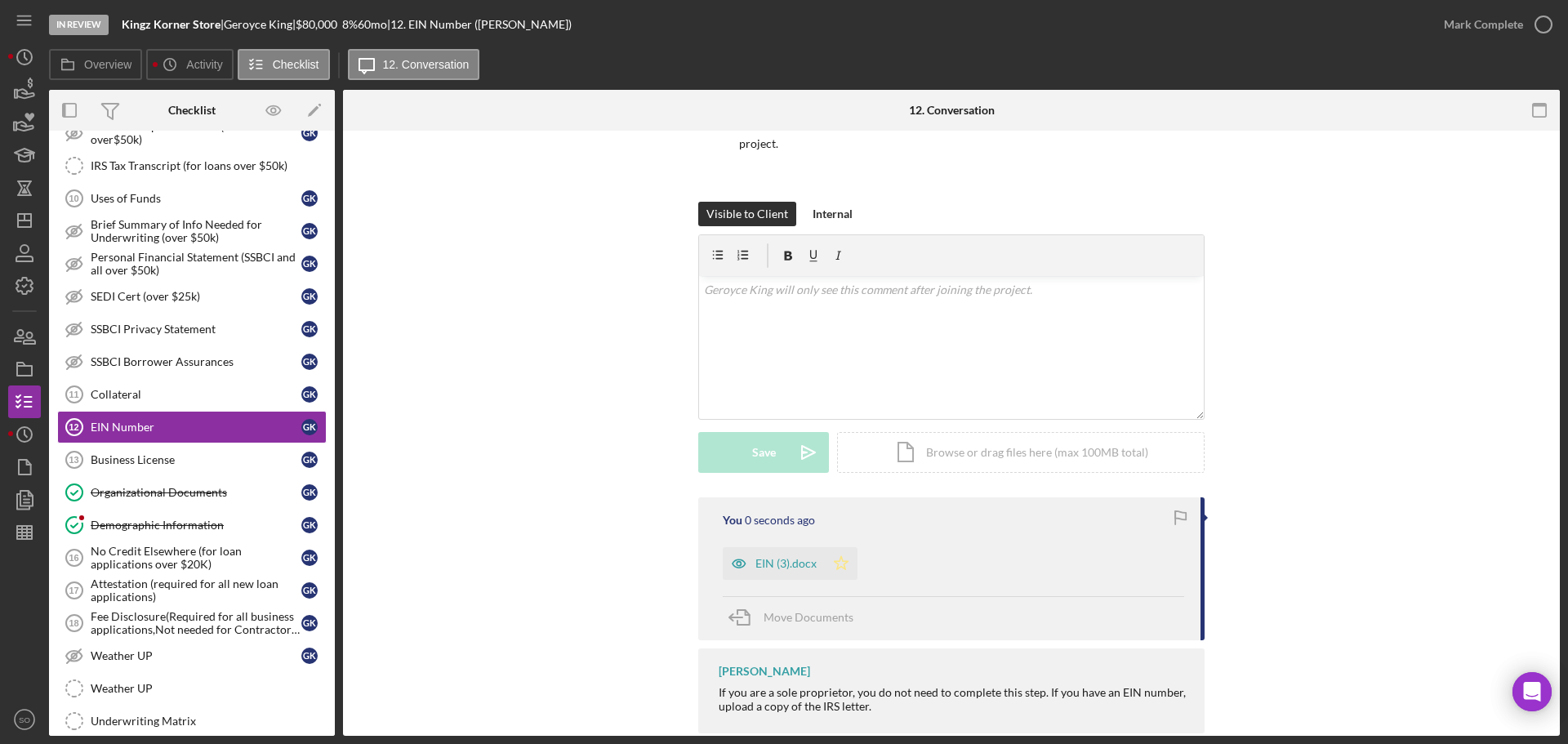
click at [836, 548] on icon "Icon/Star" at bounding box center [840, 564] width 33 height 33
click at [1462, 31] on div "Mark Complete" at bounding box center [1483, 24] width 79 height 33
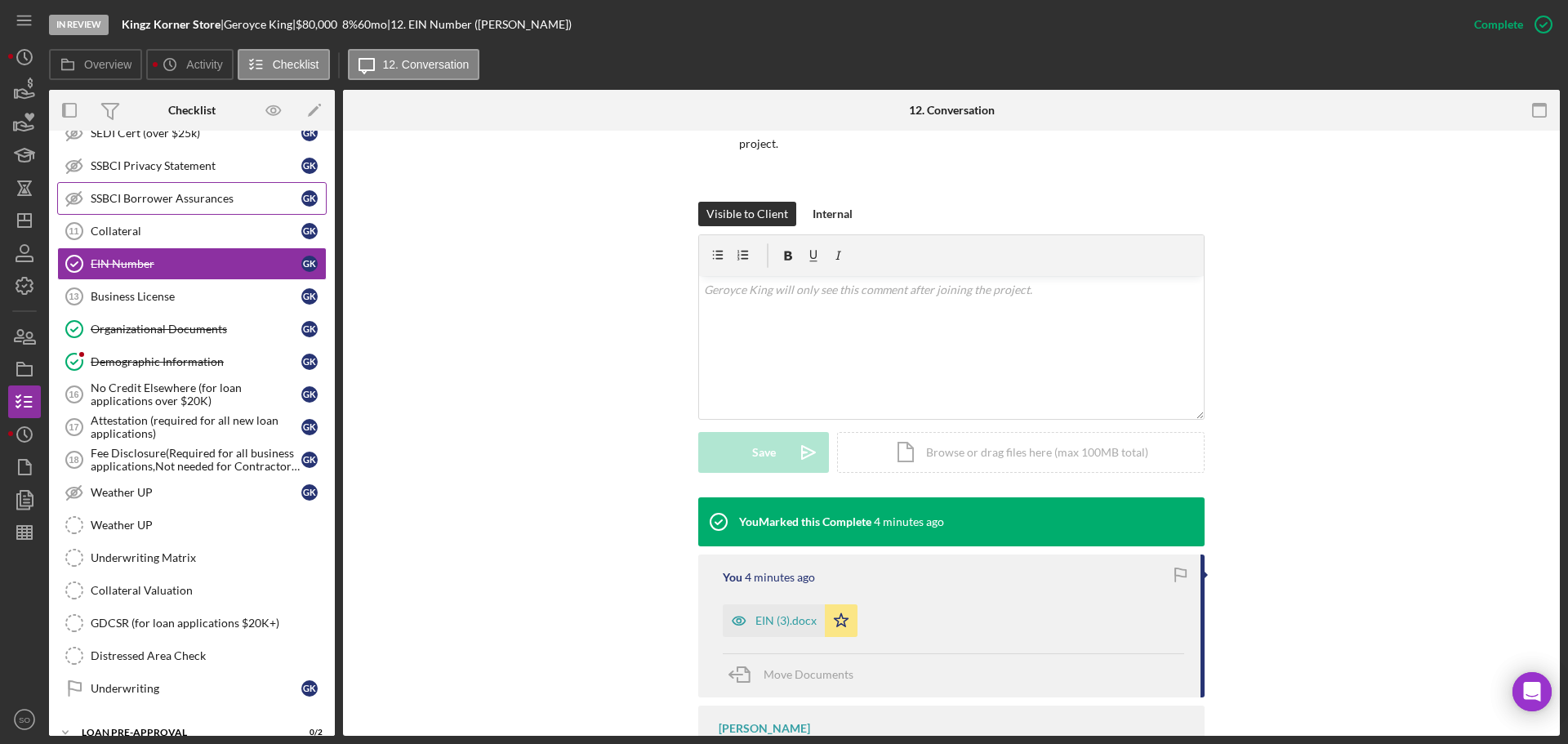
scroll to position [1157, 0]
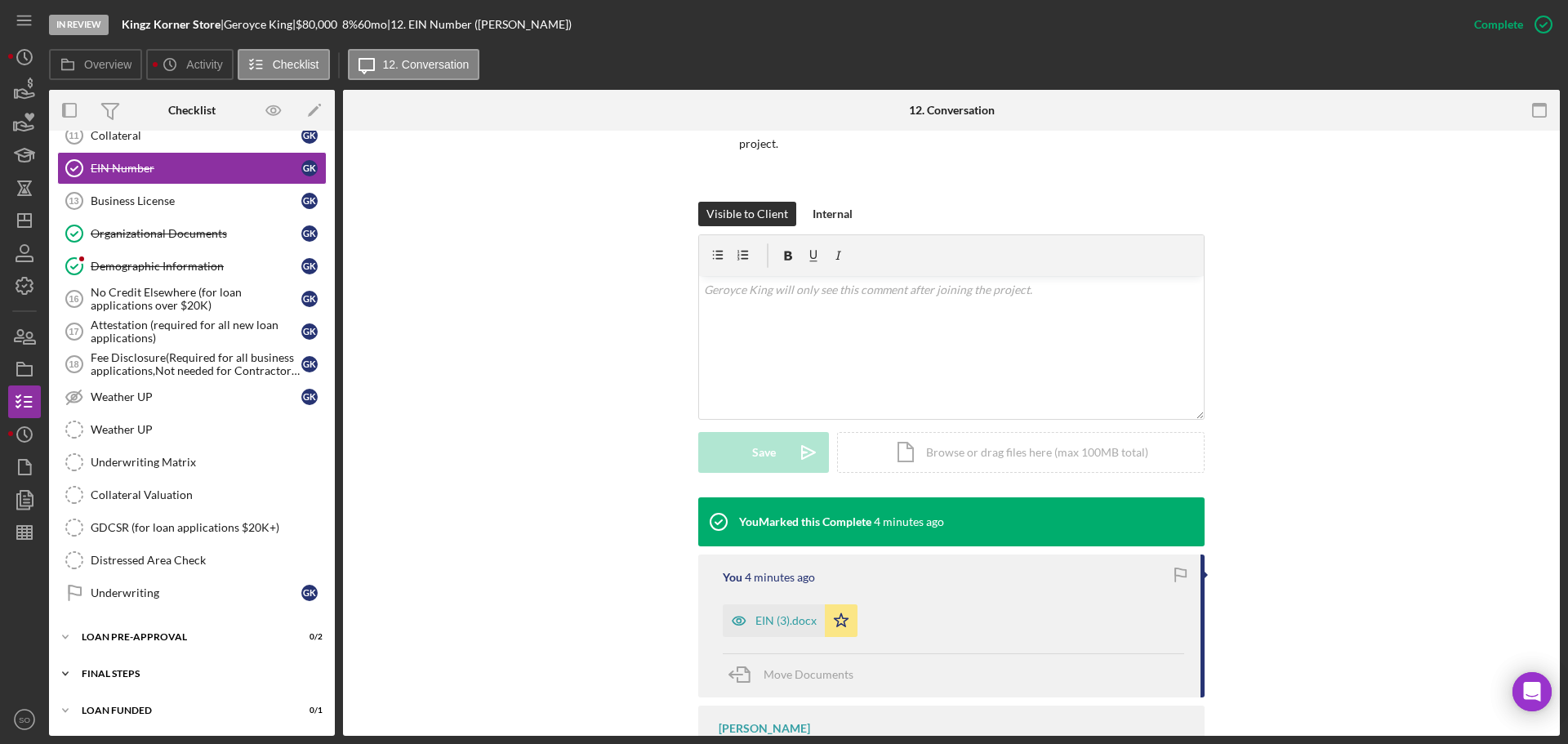
click at [183, 682] on div "Icon/Expander FINAL STEPS 0 / 19" at bounding box center [192, 674] width 286 height 33
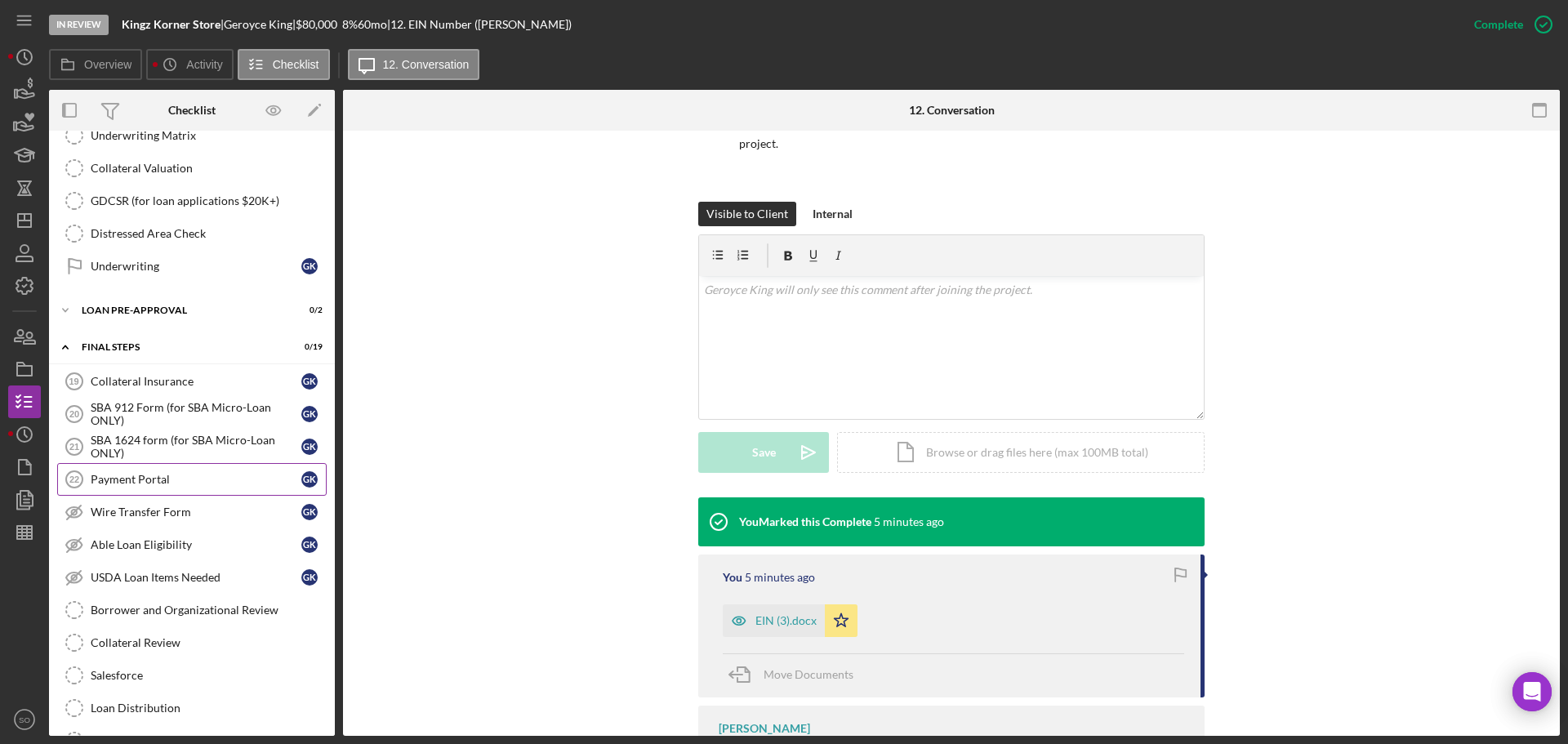
click at [157, 486] on div "Payment Portal" at bounding box center [195, 479] width 211 height 13
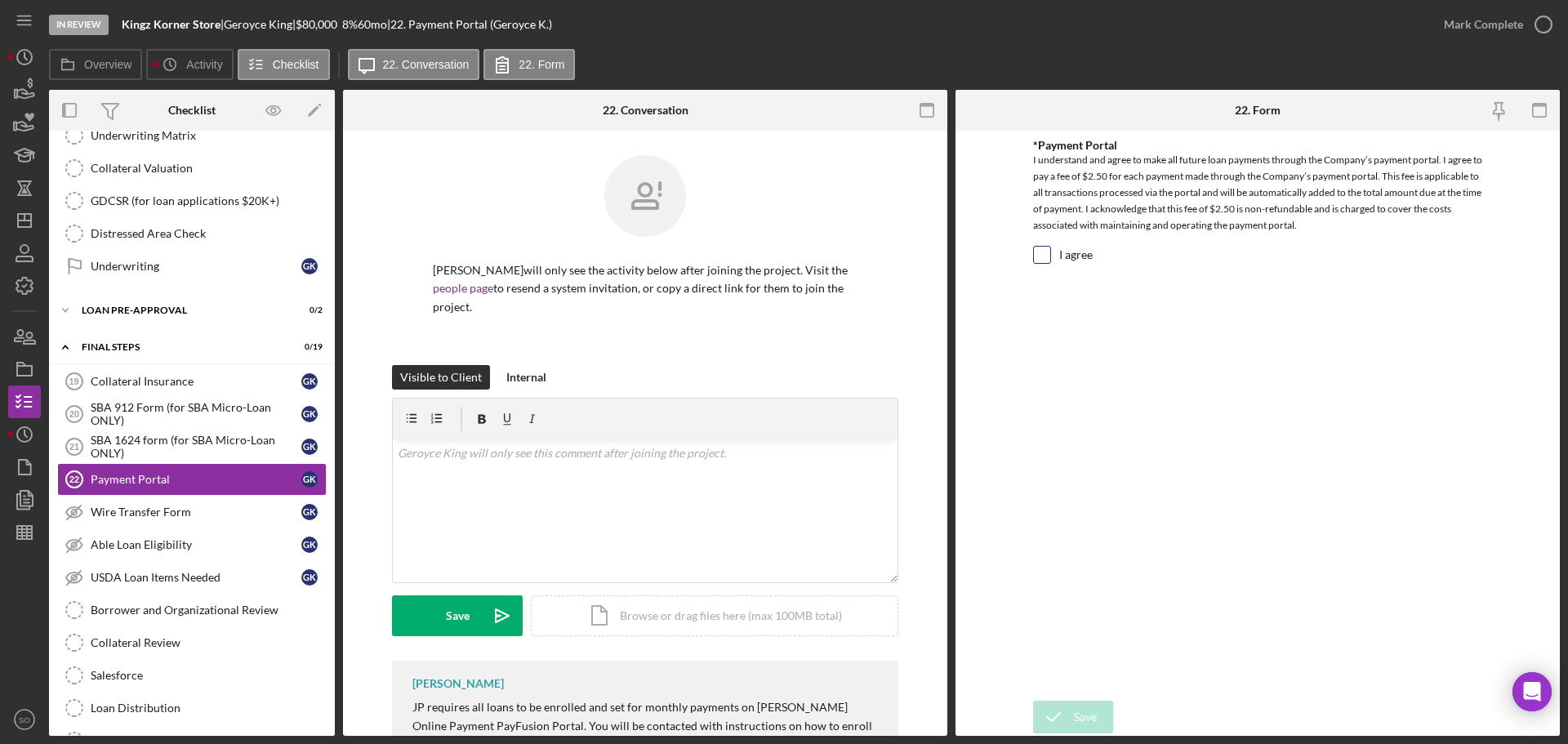
click at [1045, 253] on input "I agree" at bounding box center [1042, 255] width 16 height 16
checkbox input "true"
click at [1079, 711] on div "Save" at bounding box center [1086, 717] width 23 height 33
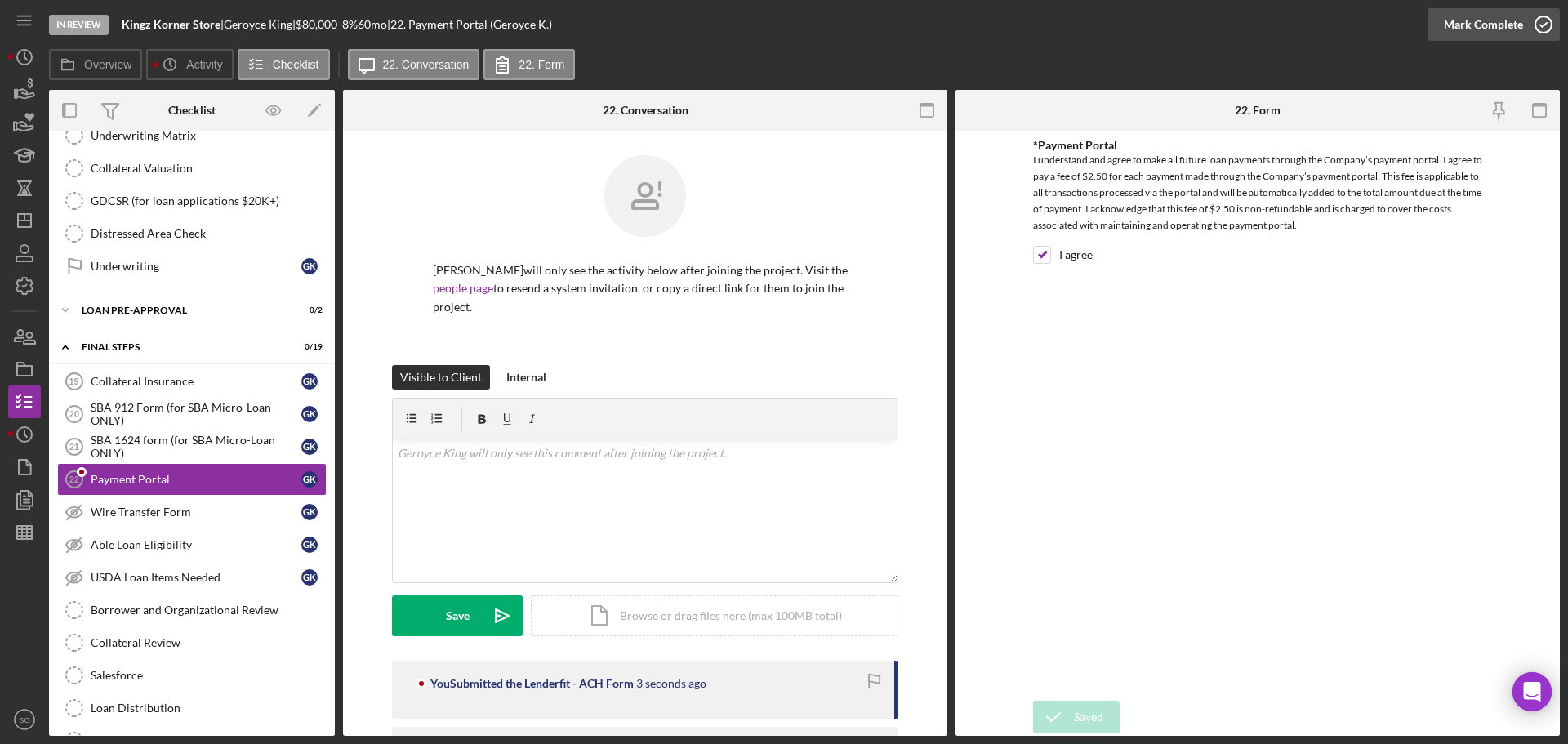
click at [1456, 34] on div "Mark Complete" at bounding box center [1483, 24] width 79 height 33
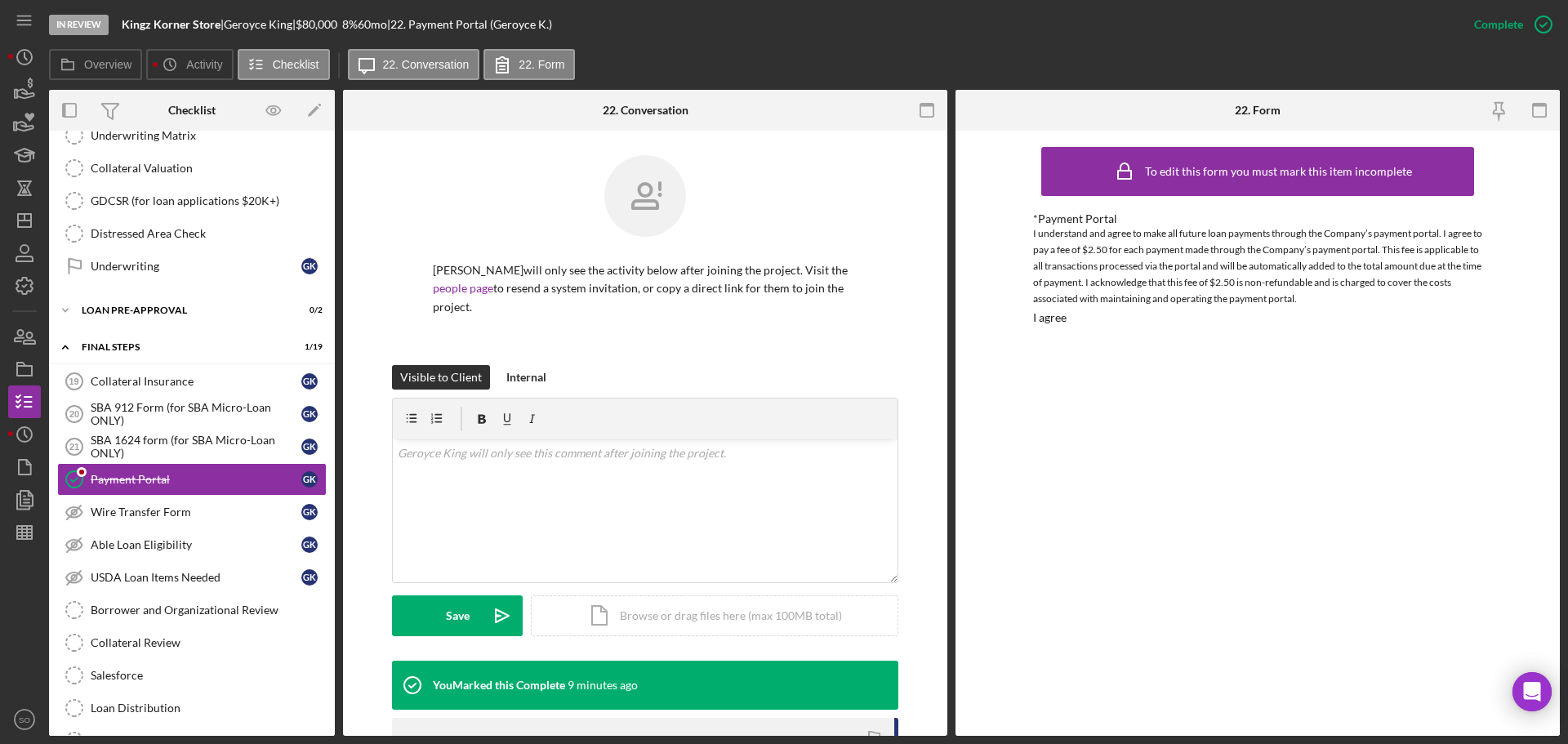
click at [211, 610] on div "Borrower and Organizational Review" at bounding box center [208, 610] width 235 height 13
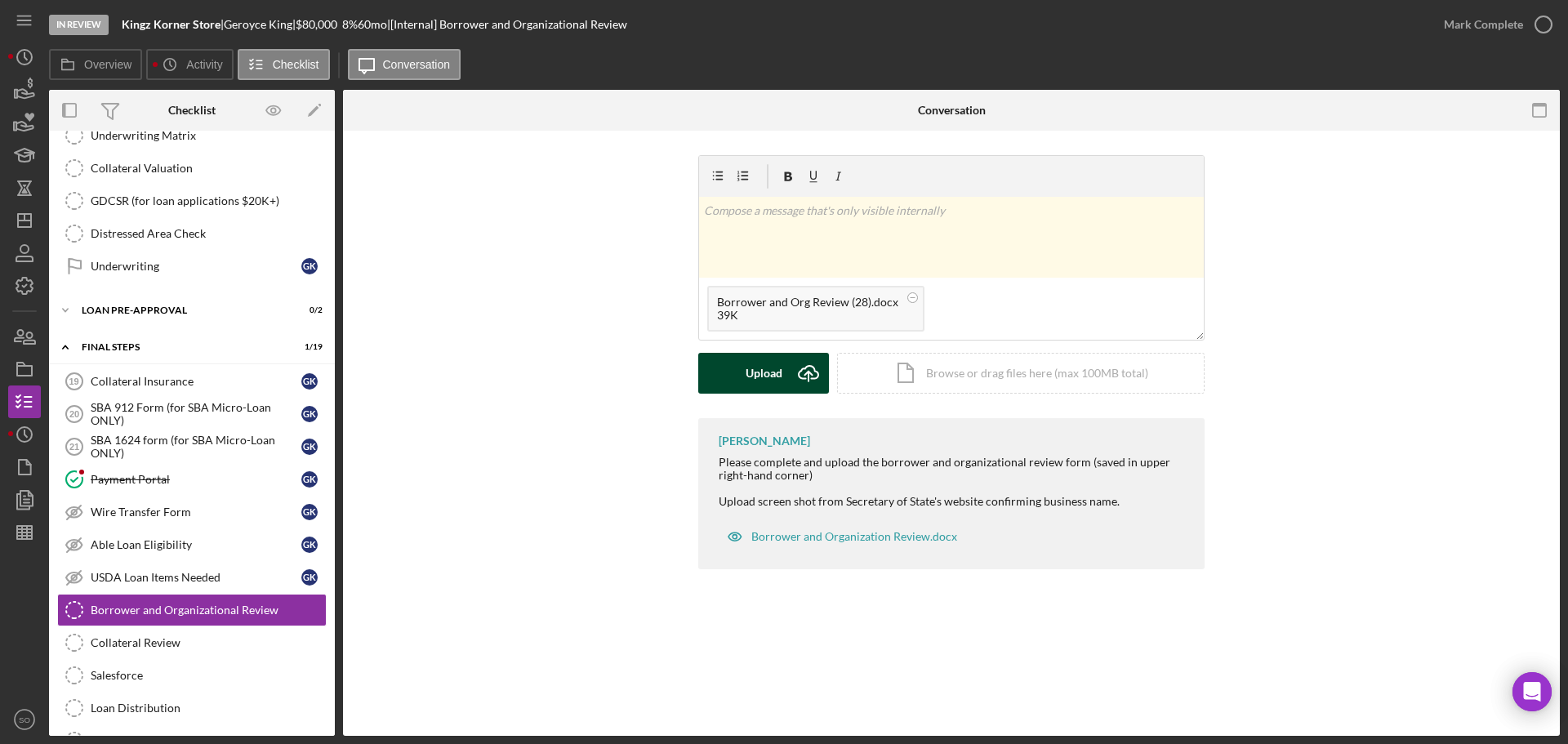
click at [762, 369] on div "Upload" at bounding box center [763, 373] width 36 height 41
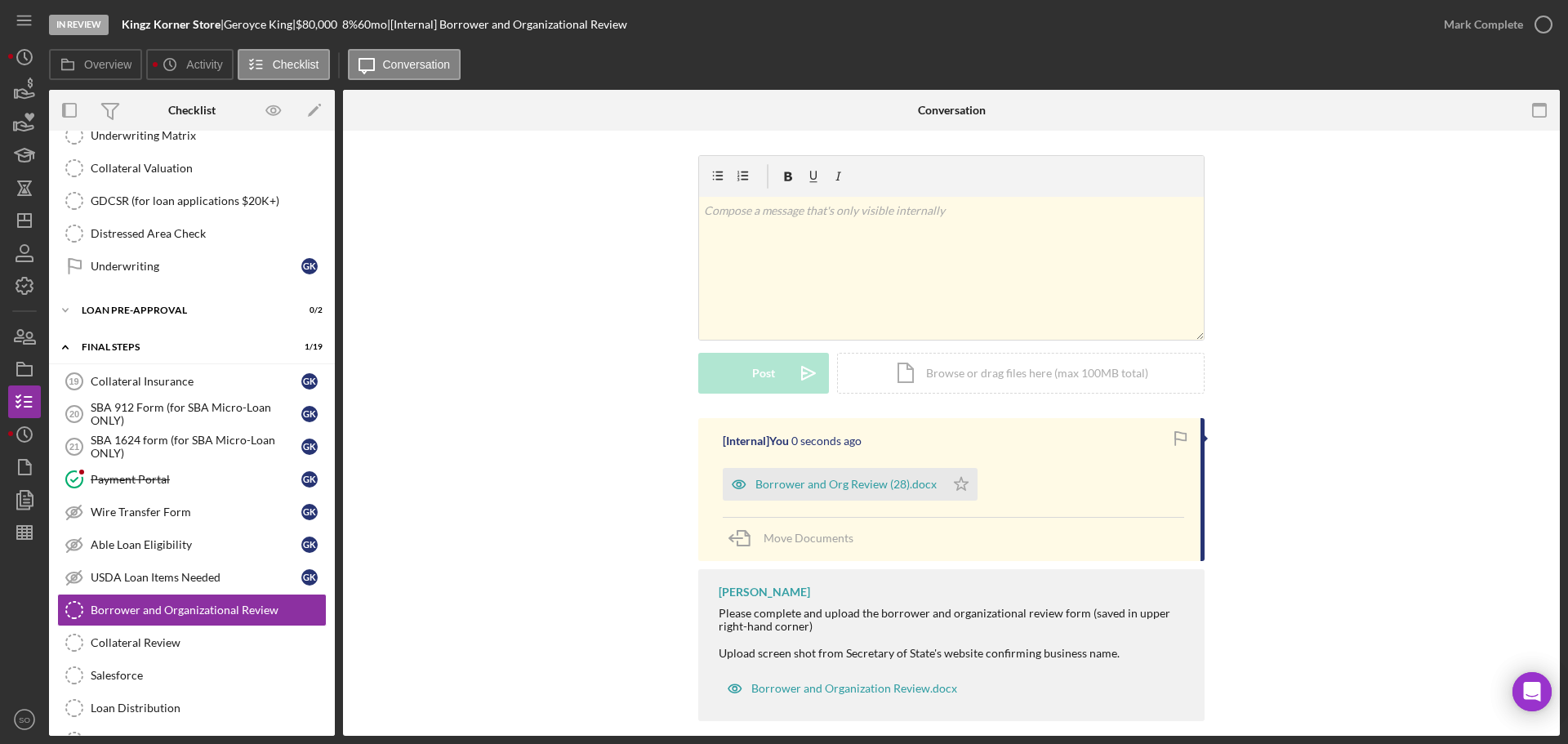
scroll to position [18, 0]
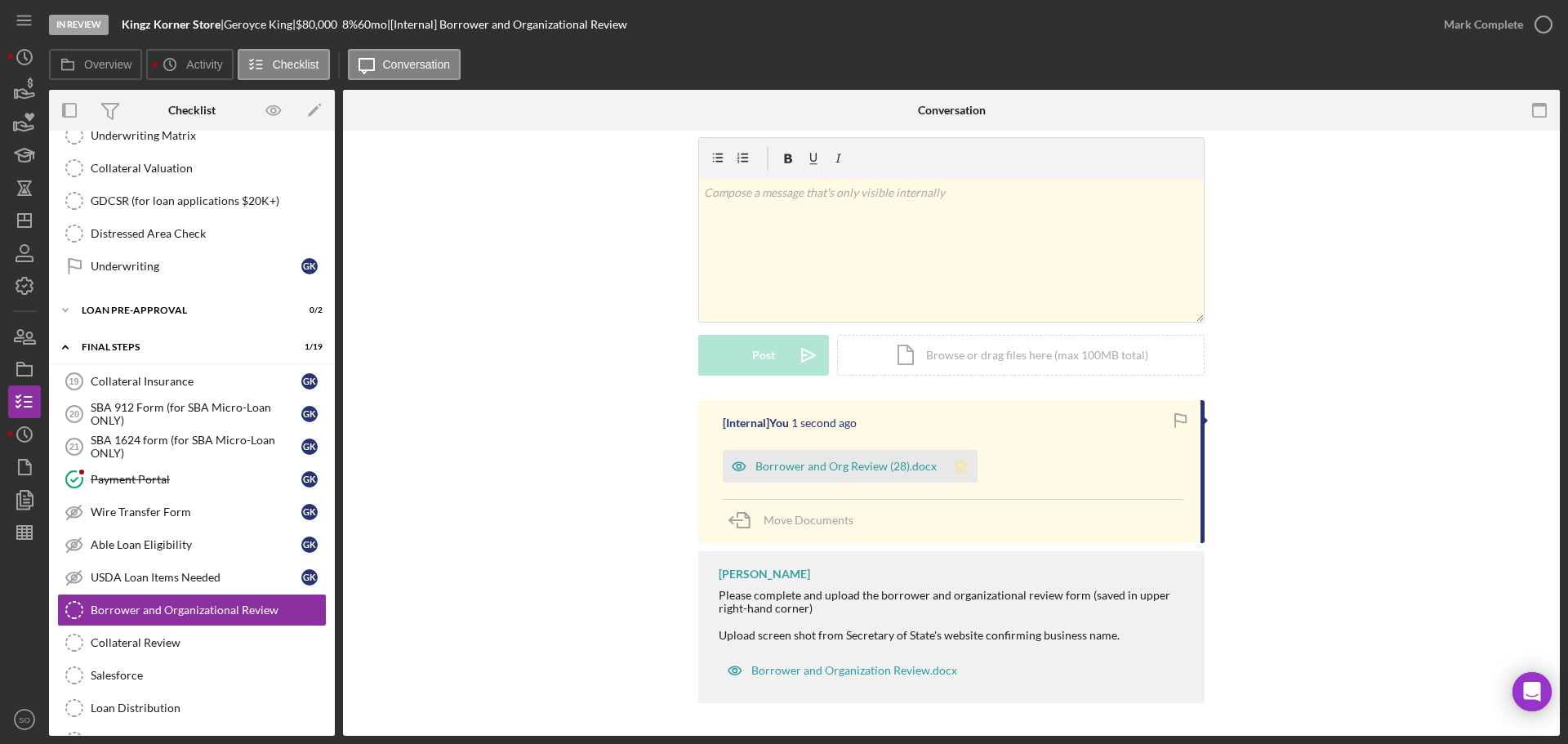
click at [954, 465] on polygon "button" at bounding box center [961, 466] width 14 height 13
click at [1463, 28] on div "Mark Complete" at bounding box center [1483, 24] width 79 height 33
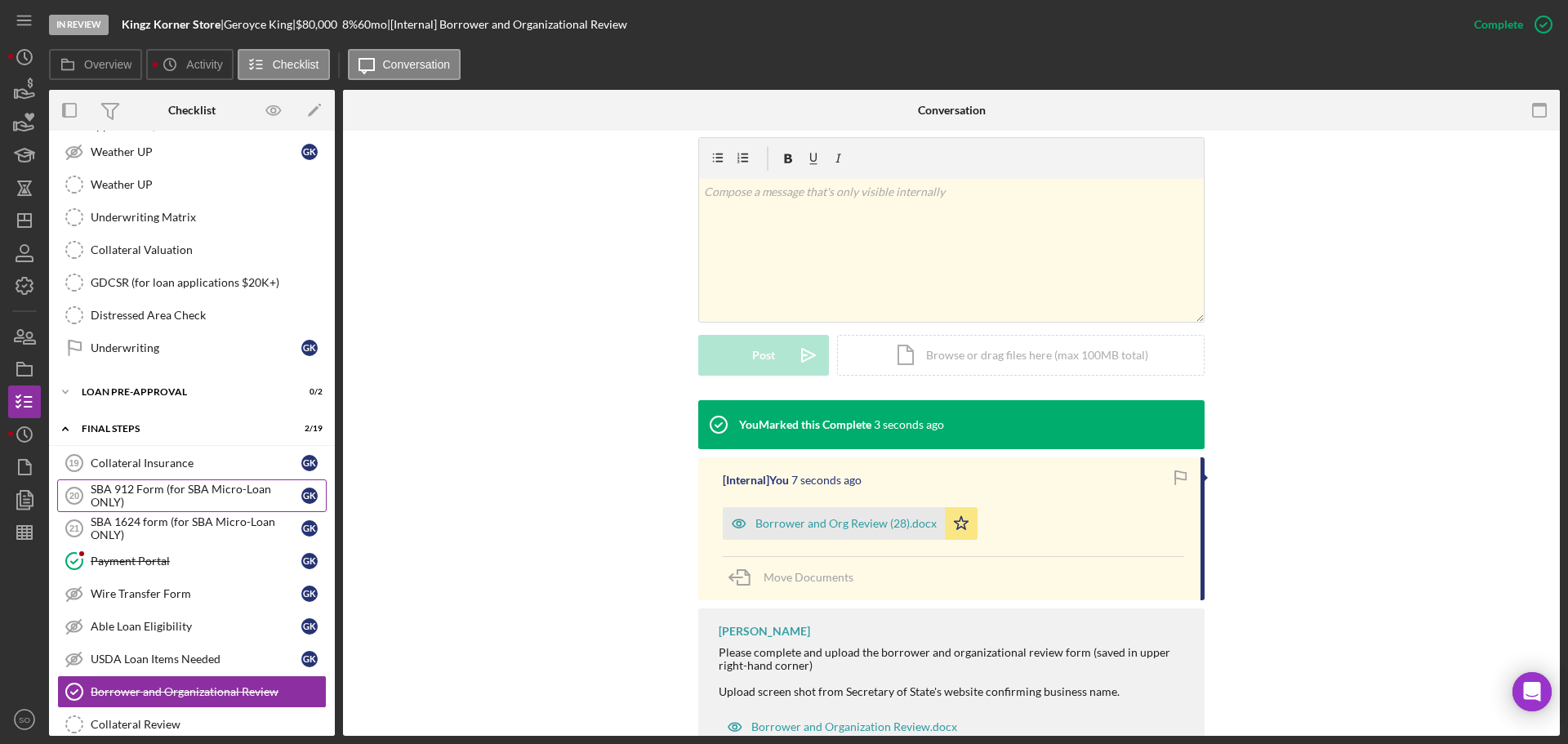
scroll to position [1239, 0]
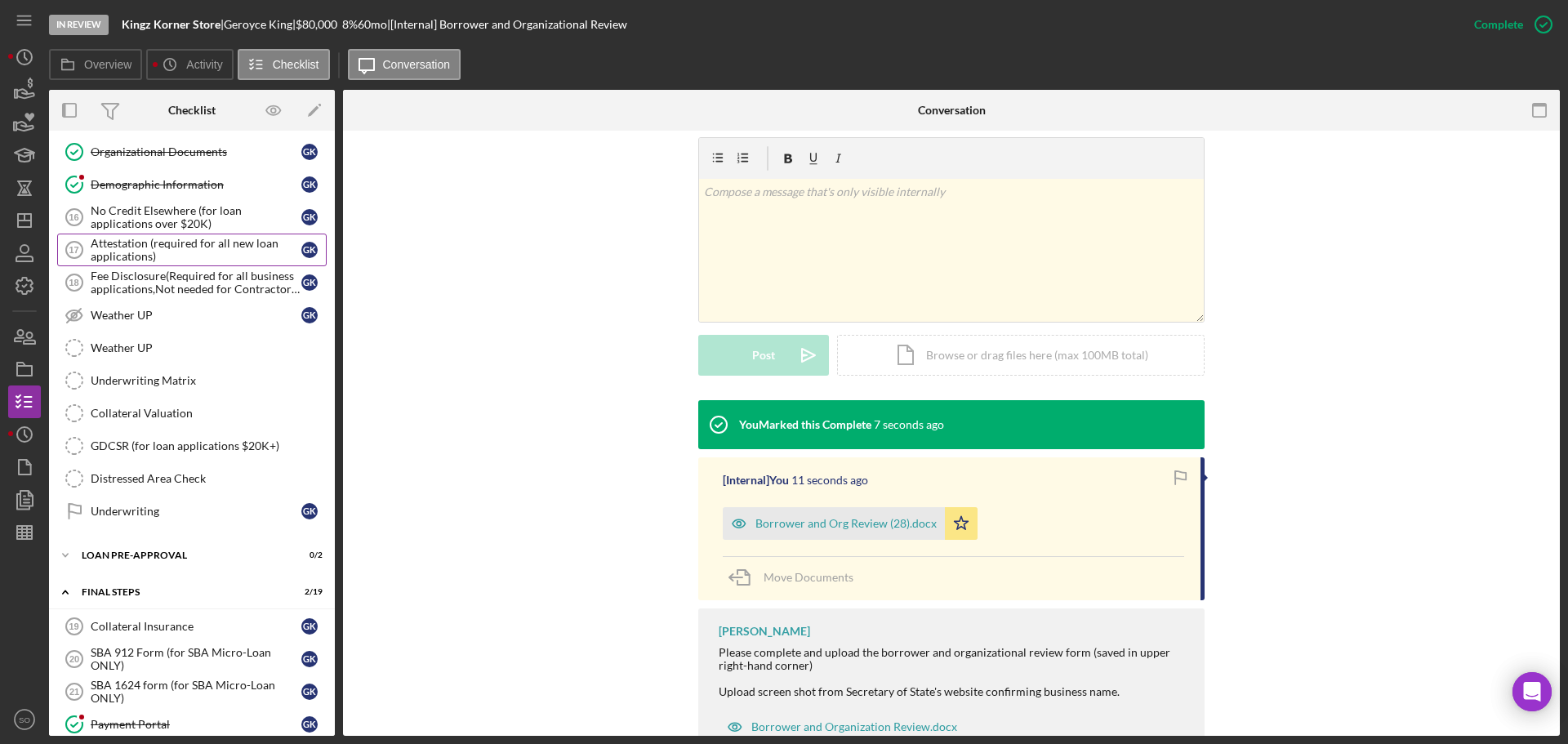
drag, startPoint x: 177, startPoint y: 246, endPoint x: 180, endPoint y: 259, distance: 13.3
click at [177, 246] on div "Attestation (required for all new loan applications)" at bounding box center [195, 250] width 211 height 26
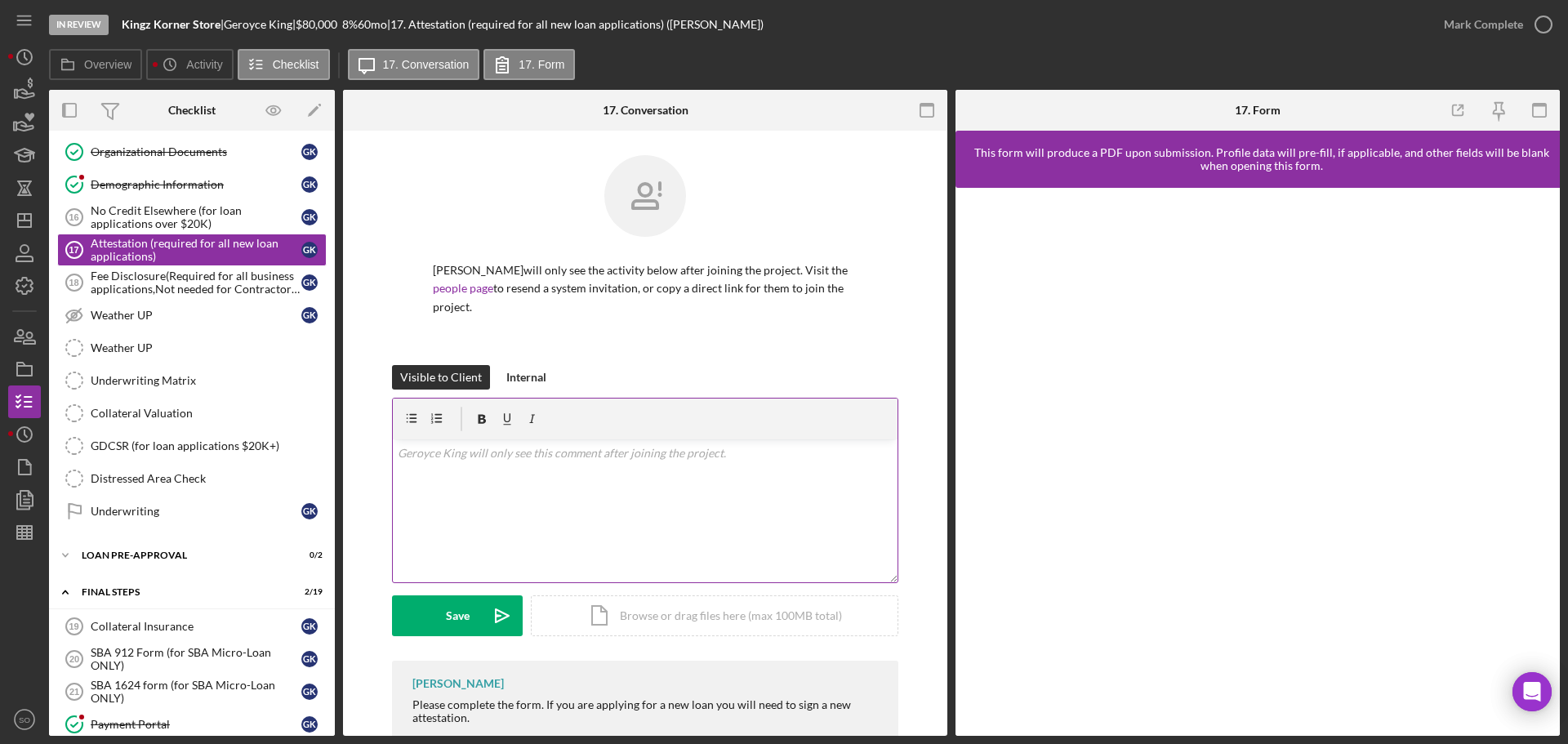
scroll to position [24, 0]
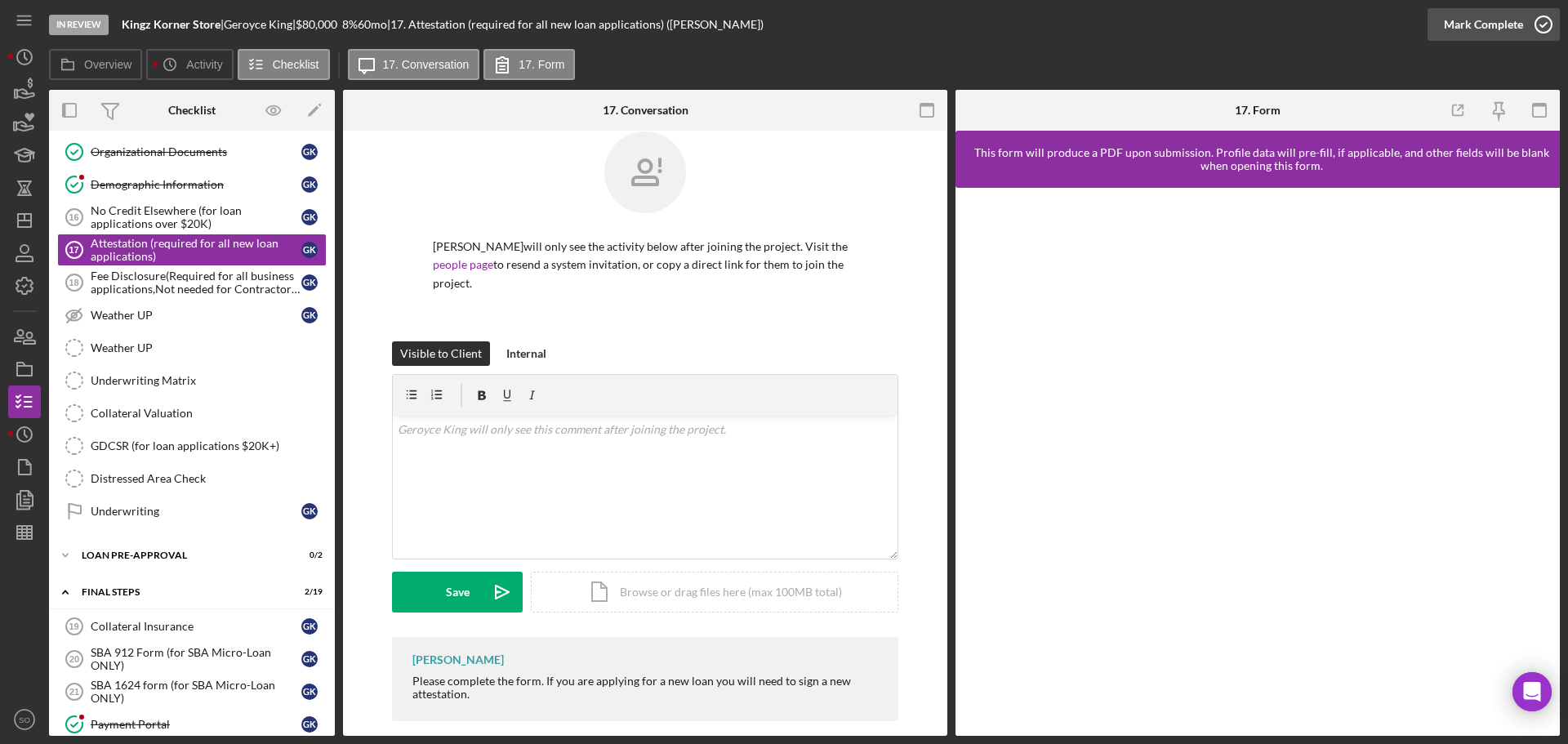
click at [1460, 25] on div "Mark Complete" at bounding box center [1483, 24] width 79 height 33
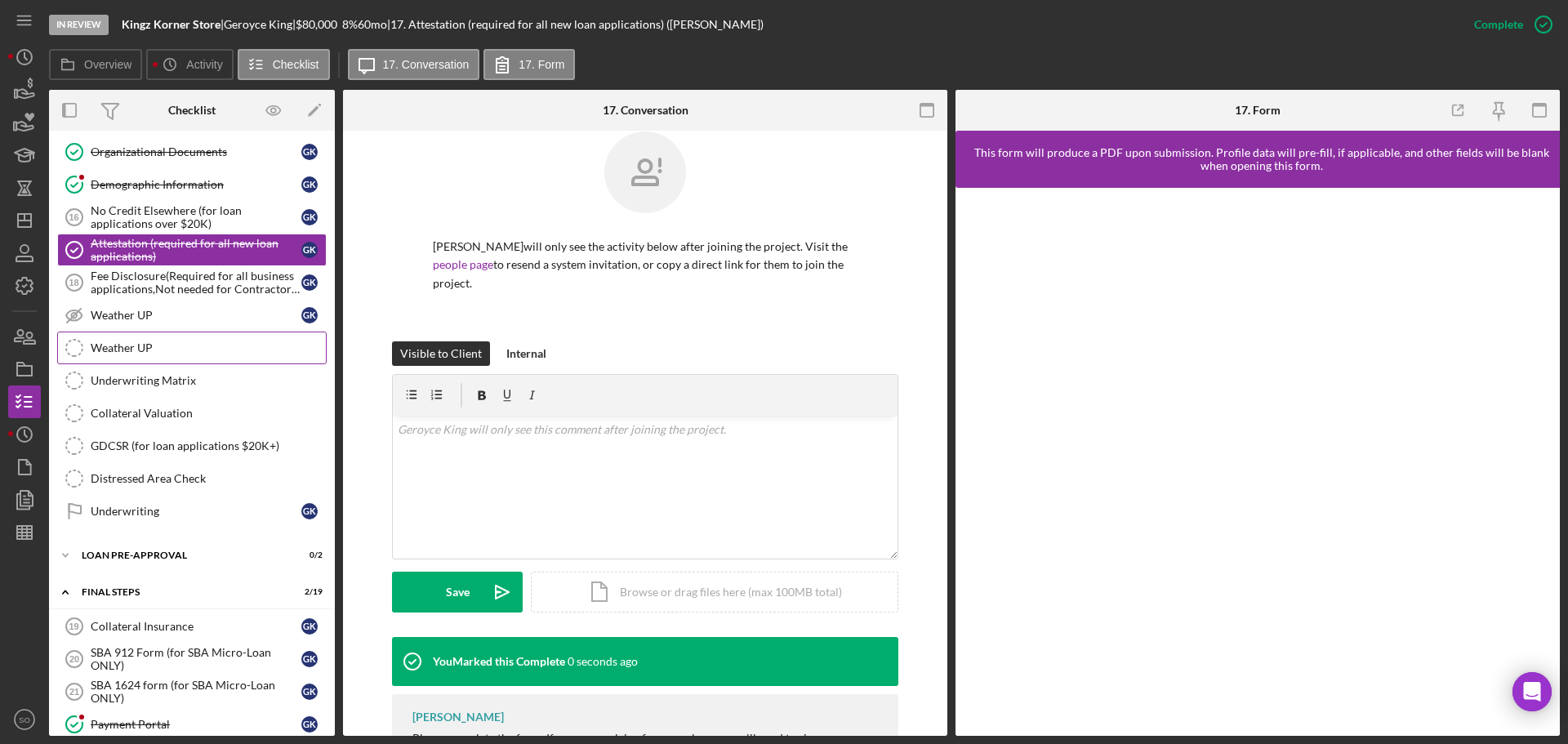
drag, startPoint x: 196, startPoint y: 288, endPoint x: 247, endPoint y: 338, distance: 71.4
click at [196, 290] on div "Fee Disclosure(Required for all business applications,Not needed for Contractor…" at bounding box center [195, 282] width 211 height 26
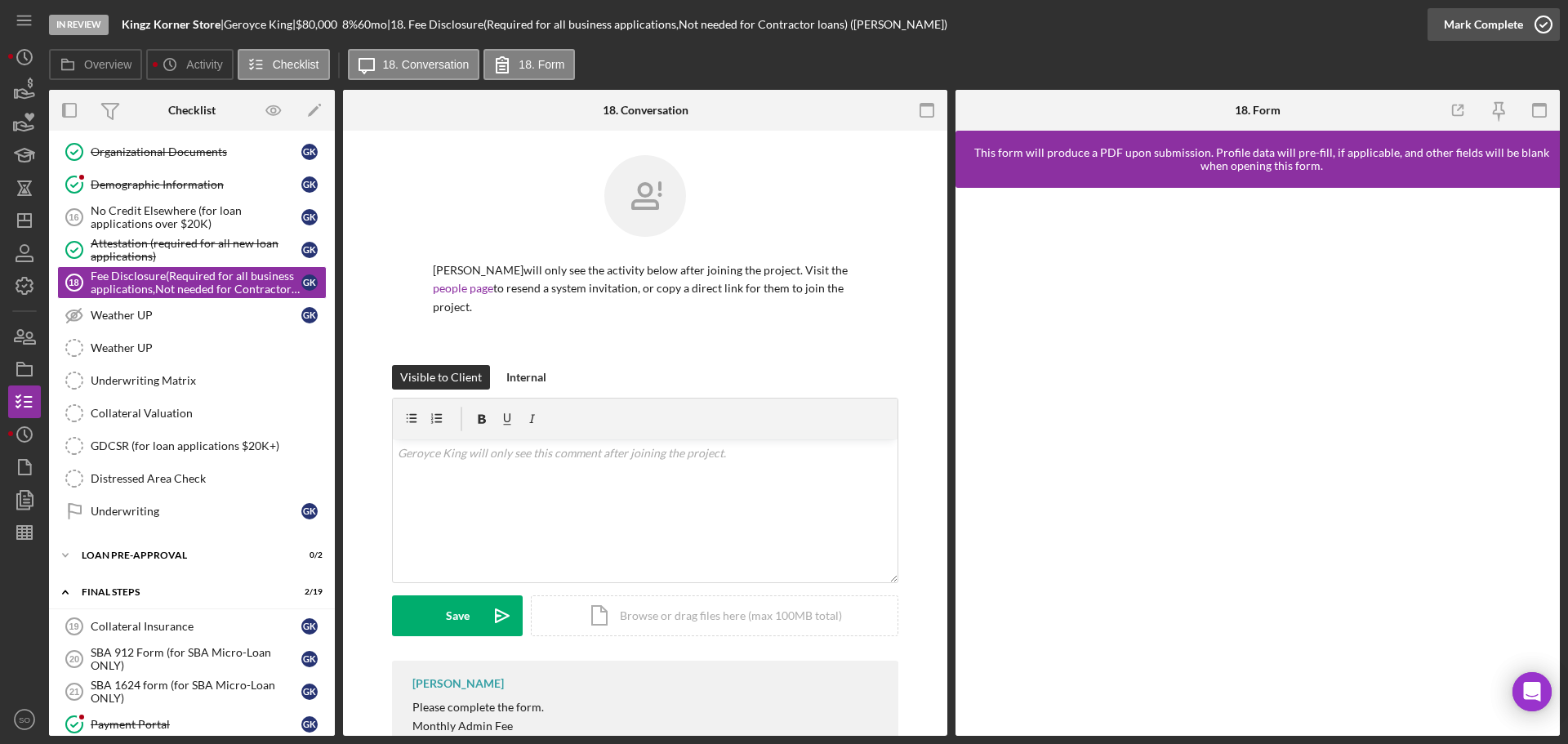
click at [1457, 28] on div "Mark Complete" at bounding box center [1483, 24] width 79 height 33
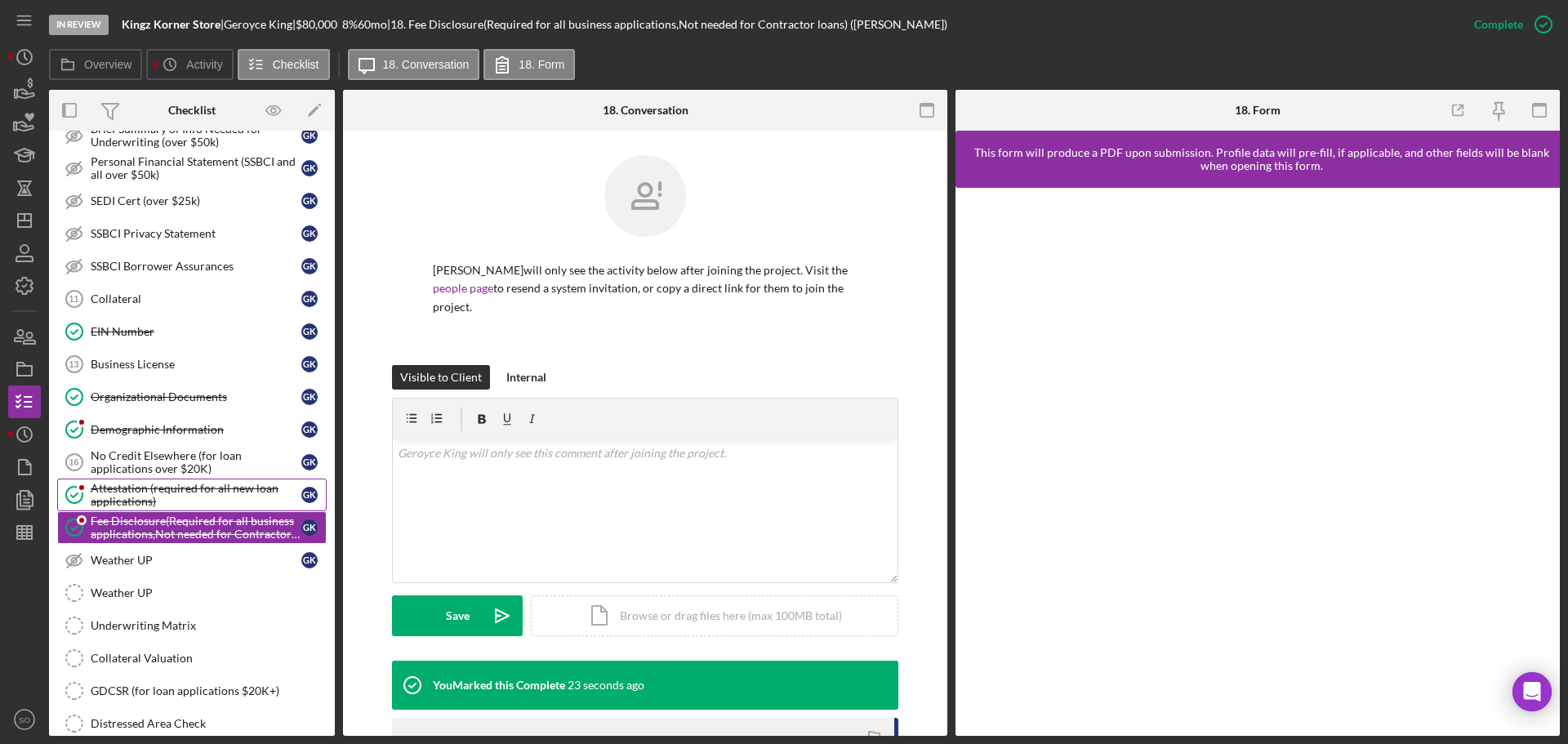
scroll to position [1157, 0]
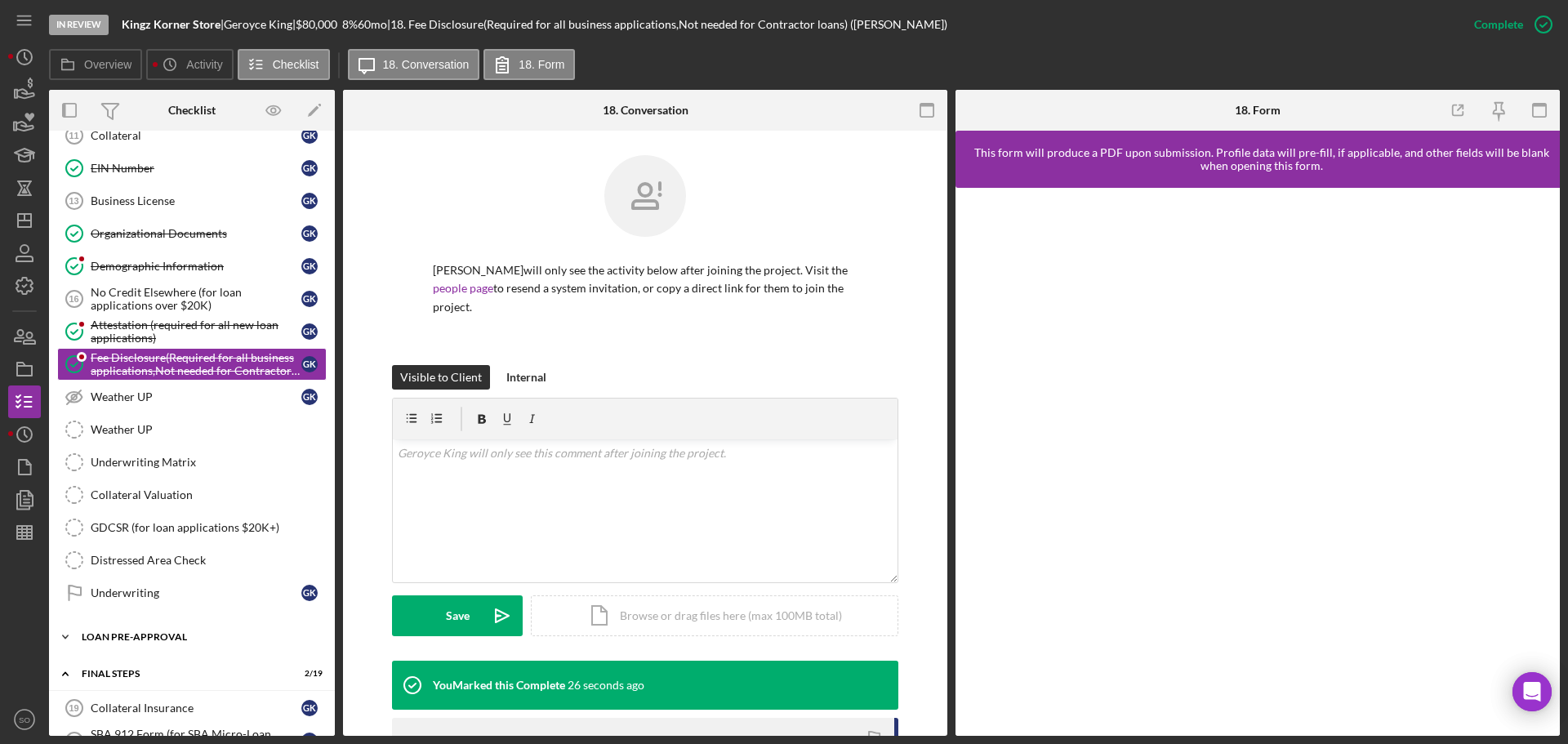
drag, startPoint x: 178, startPoint y: 632, endPoint x: 187, endPoint y: 634, distance: 9.2
click at [178, 632] on div "LOAN PRE-APPROVAL" at bounding box center [198, 636] width 233 height 10
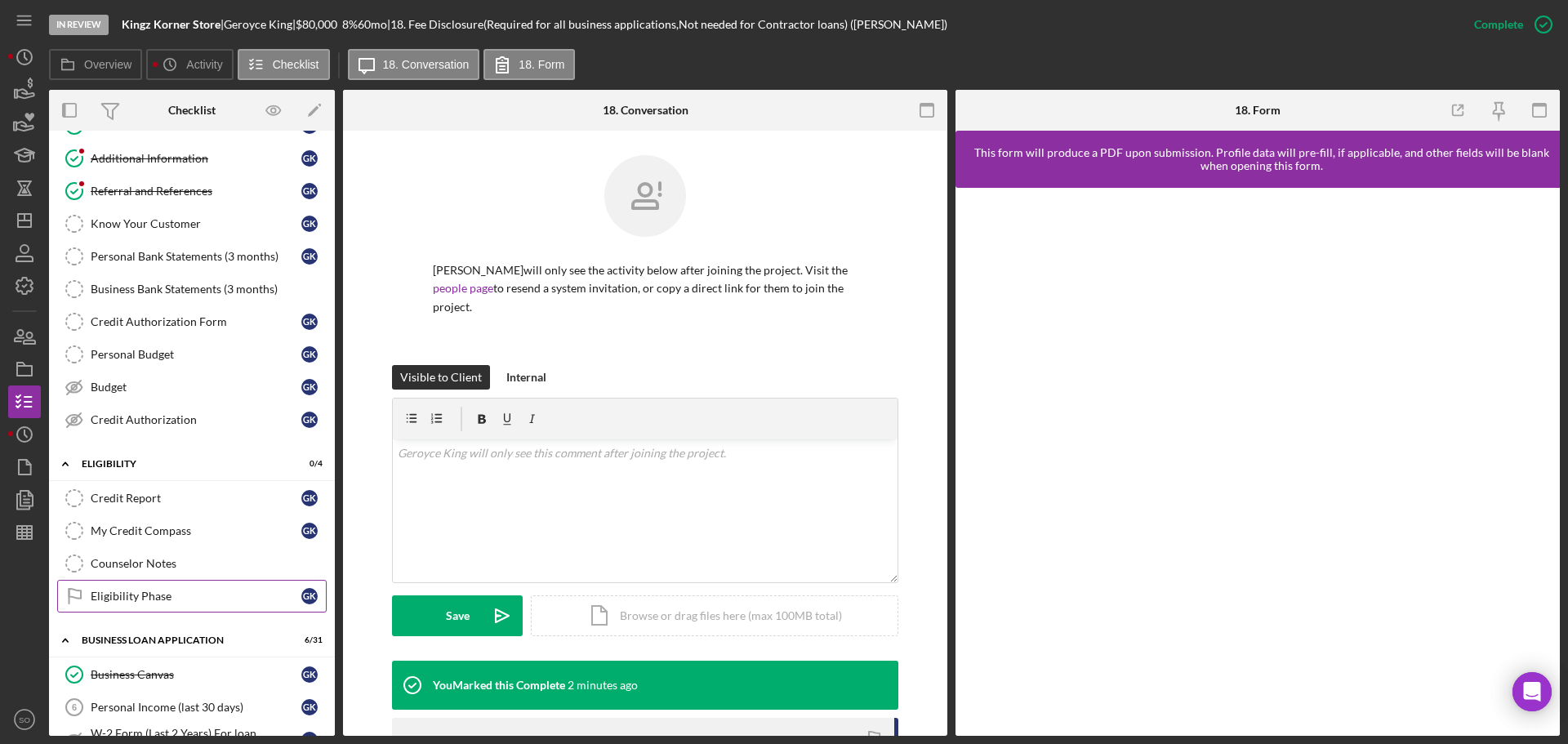
scroll to position [0, 0]
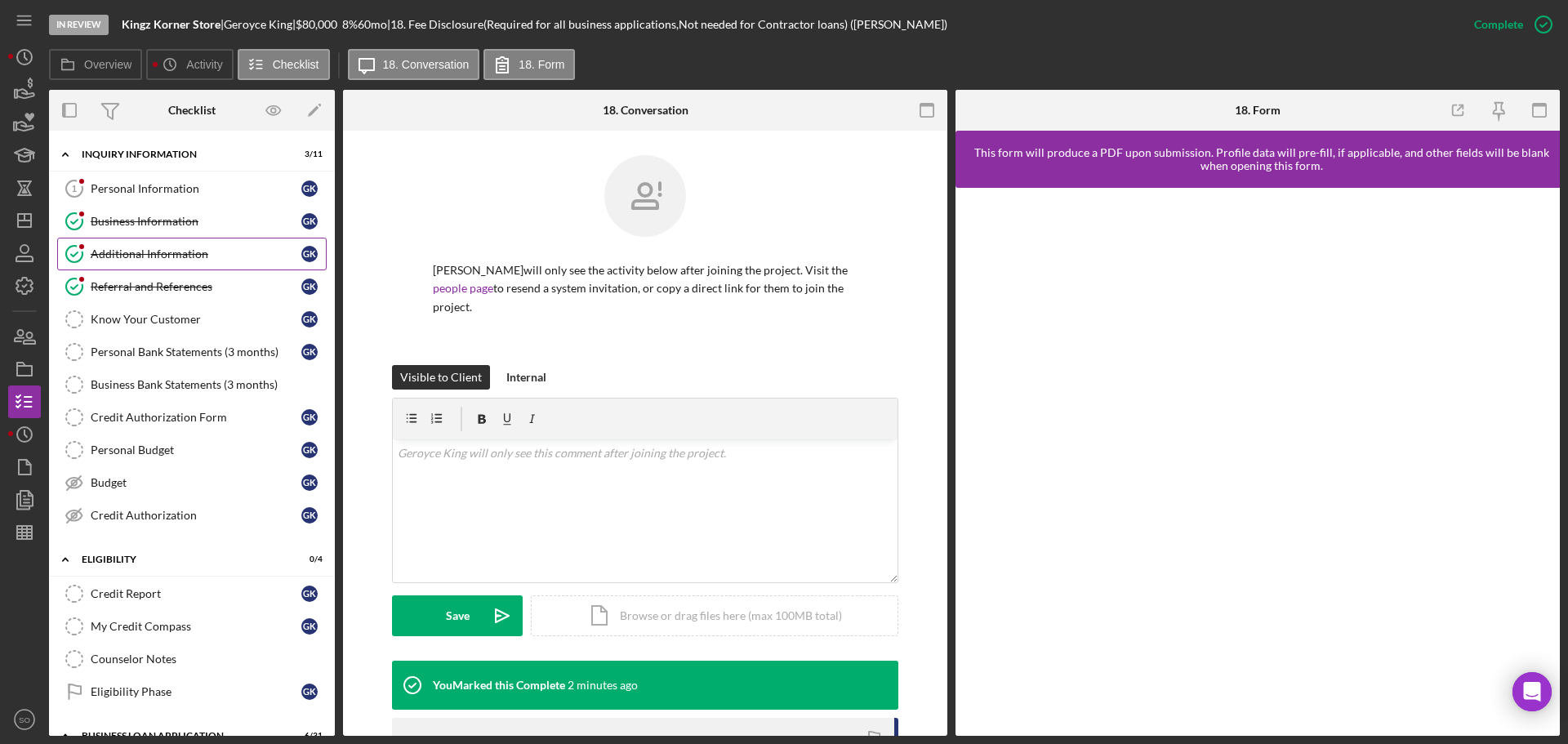
drag, startPoint x: 141, startPoint y: 228, endPoint x: 148, endPoint y: 243, distance: 16.6
click at [141, 228] on div "Business Information" at bounding box center [195, 221] width 211 height 13
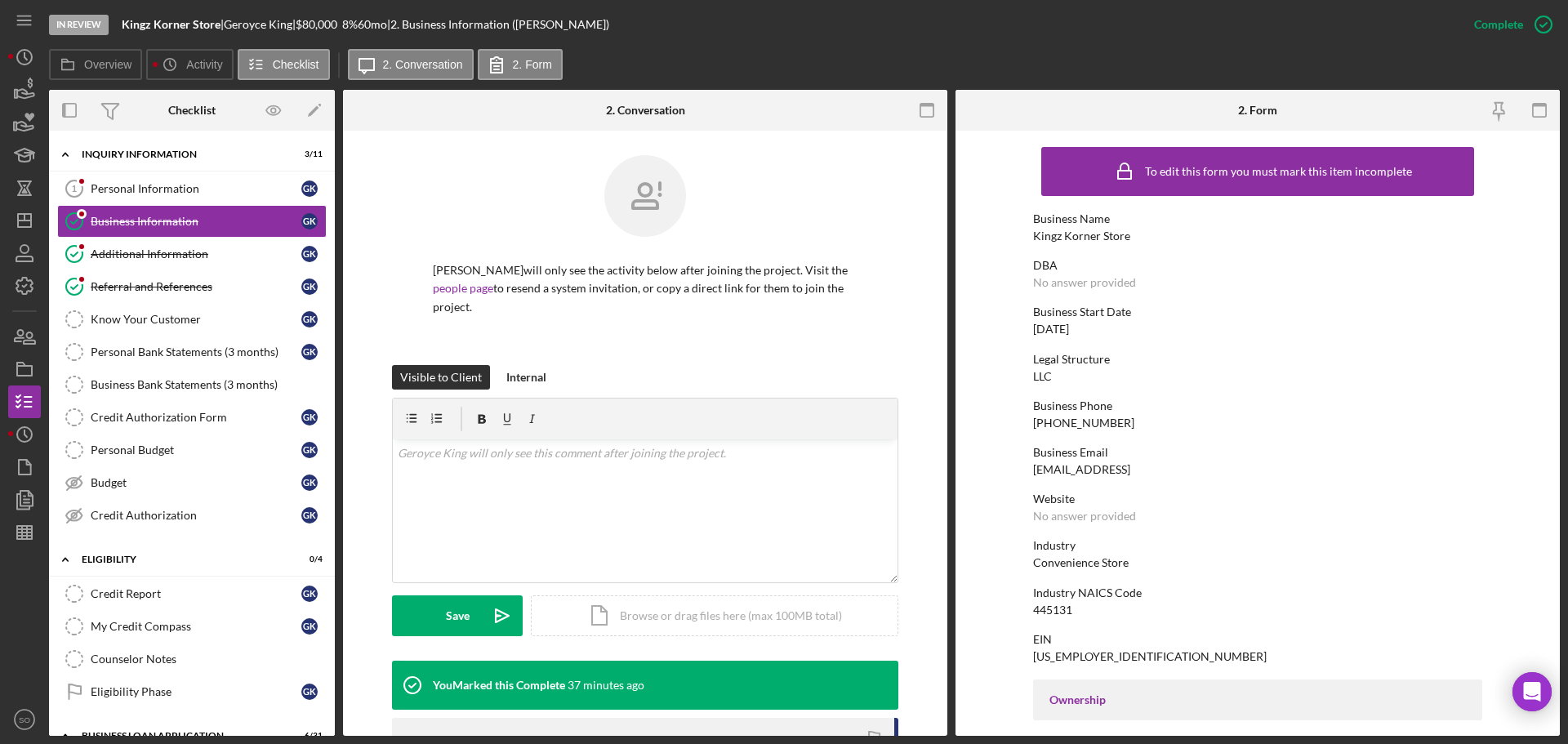
click at [1093, 232] on div "Kingz Korner Store" at bounding box center [1081, 236] width 97 height 13
copy div "Kingz Korner Store"
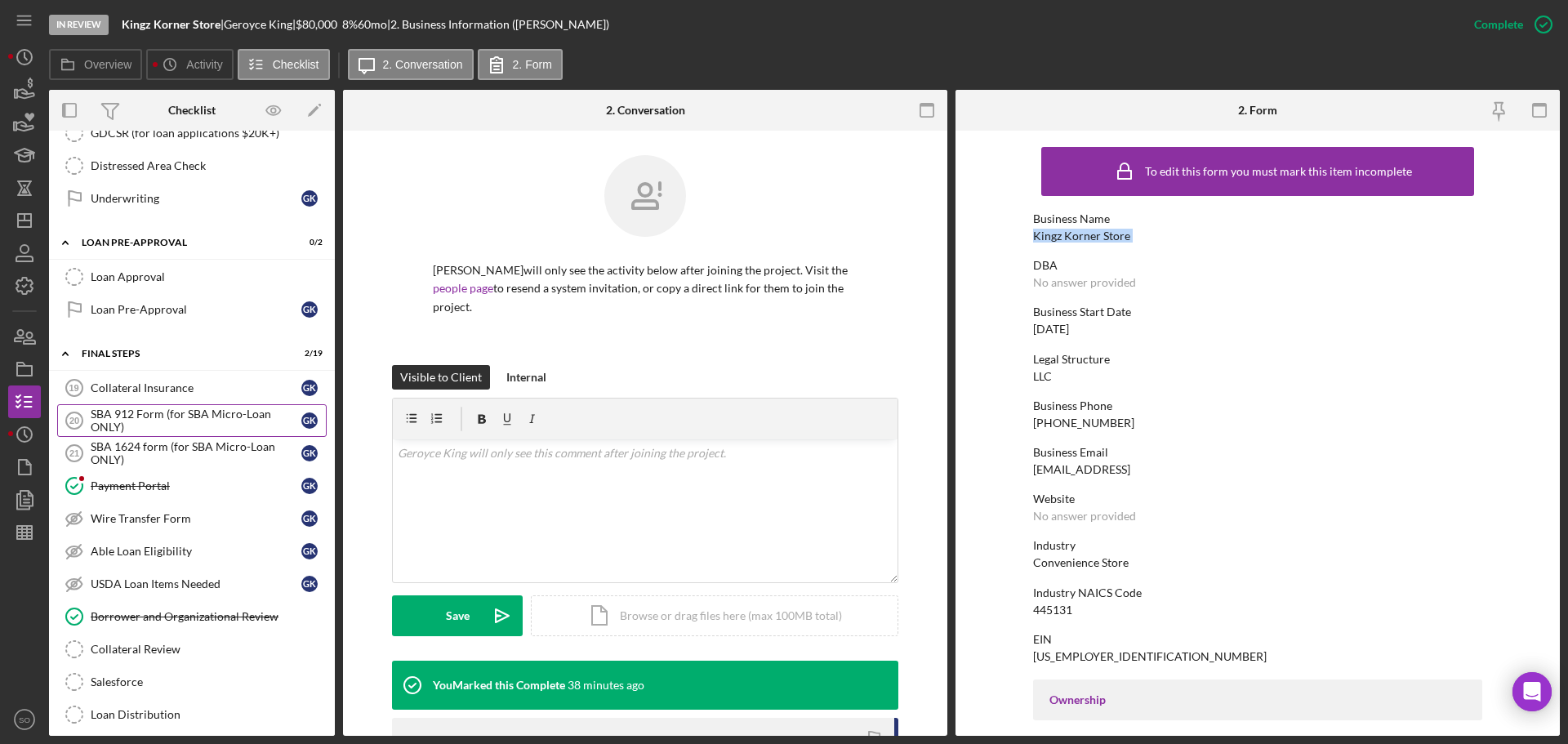
scroll to position [1634, 0]
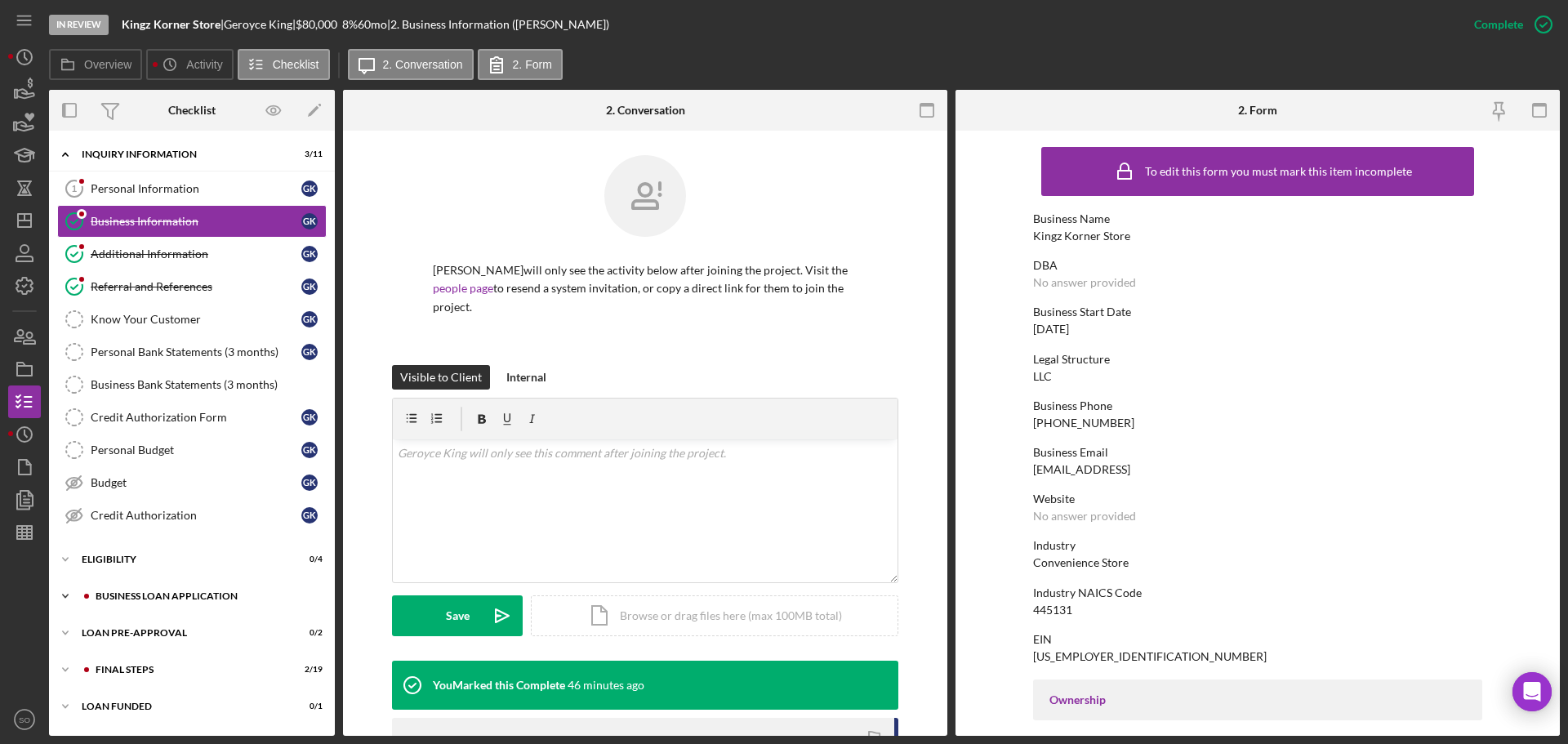
click at [207, 592] on div "BUSINESS LOAN APPLICATION" at bounding box center [205, 596] width 219 height 10
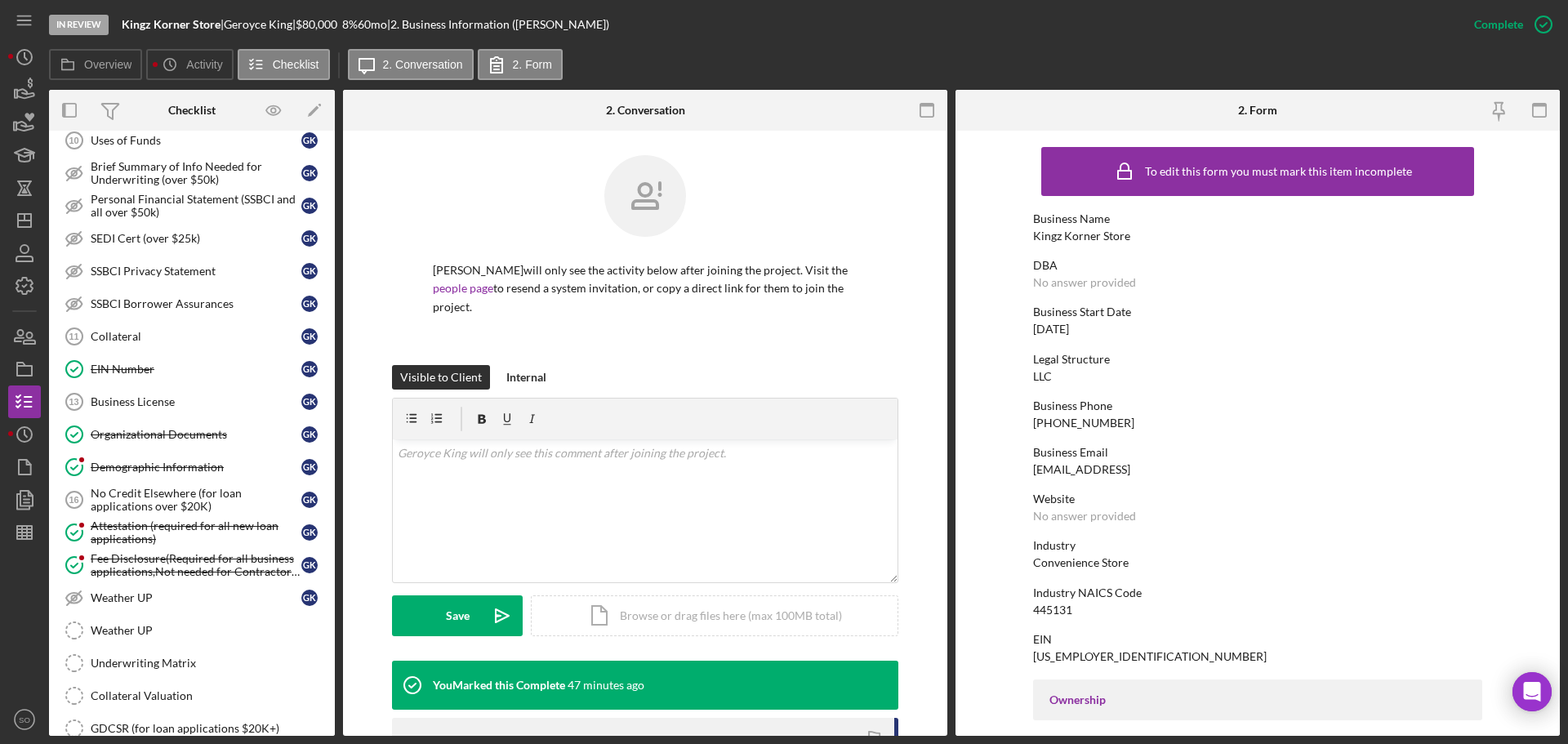
scroll to position [1018, 0]
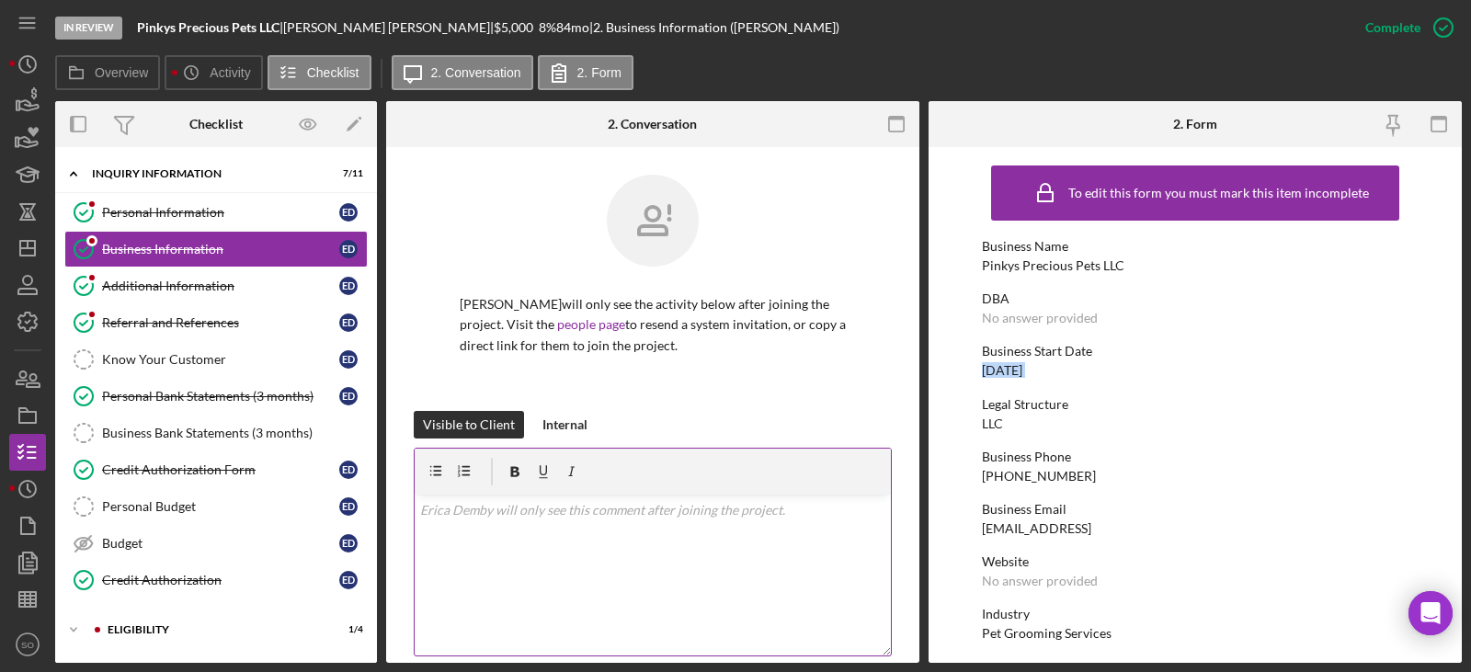
scroll to position [870, 0]
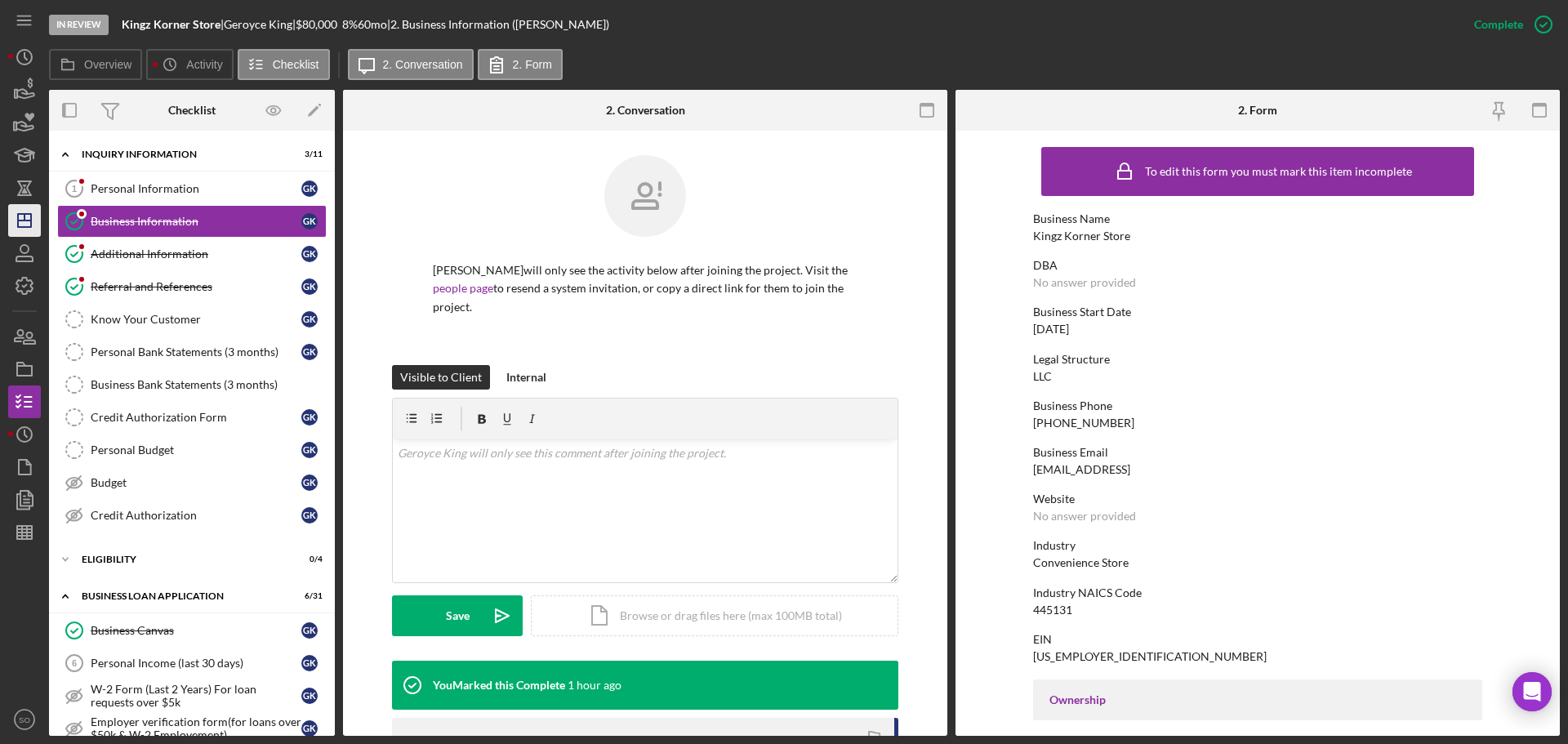
scroll to position [1018, 0]
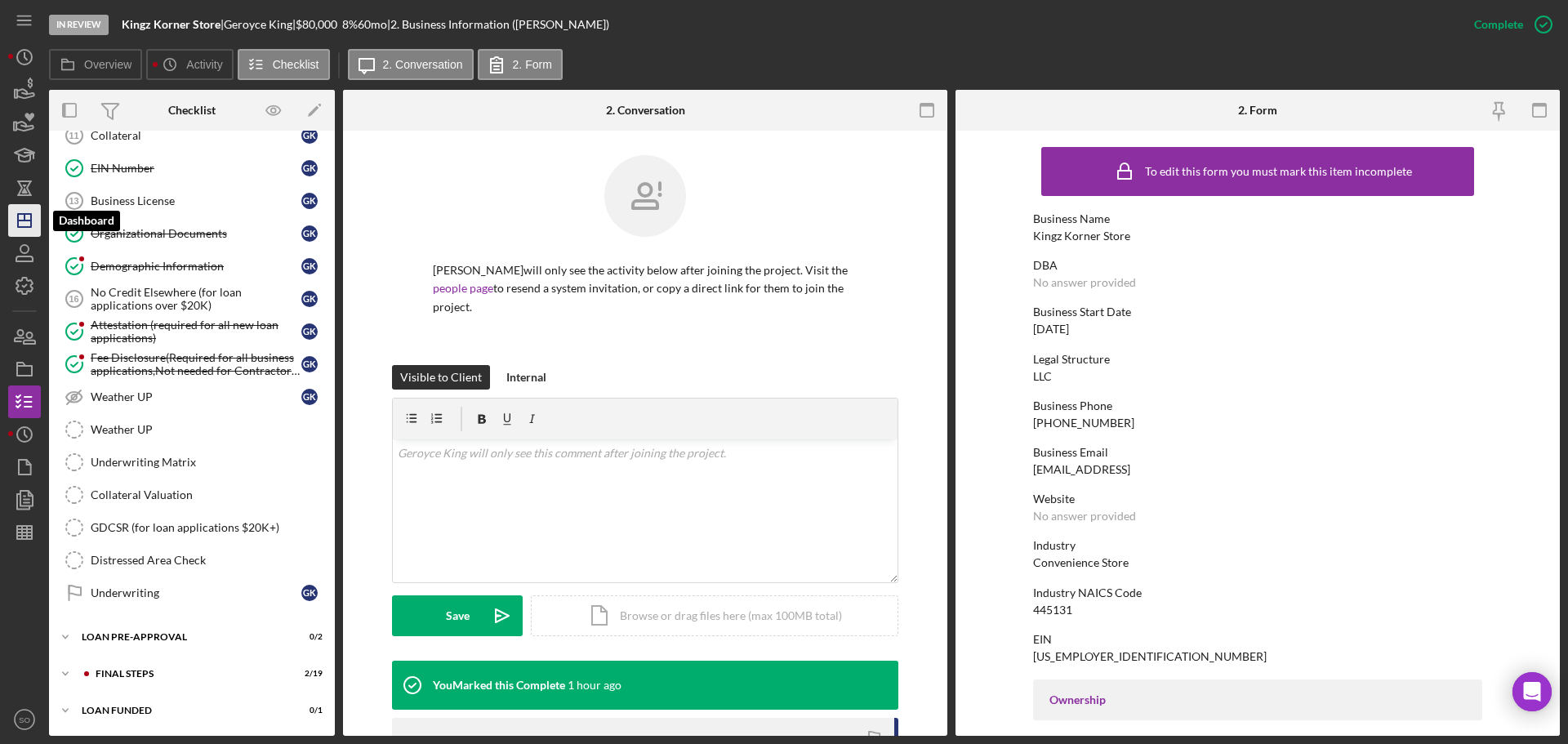
click at [36, 221] on icon "Icon/Dashboard" at bounding box center [25, 220] width 41 height 41
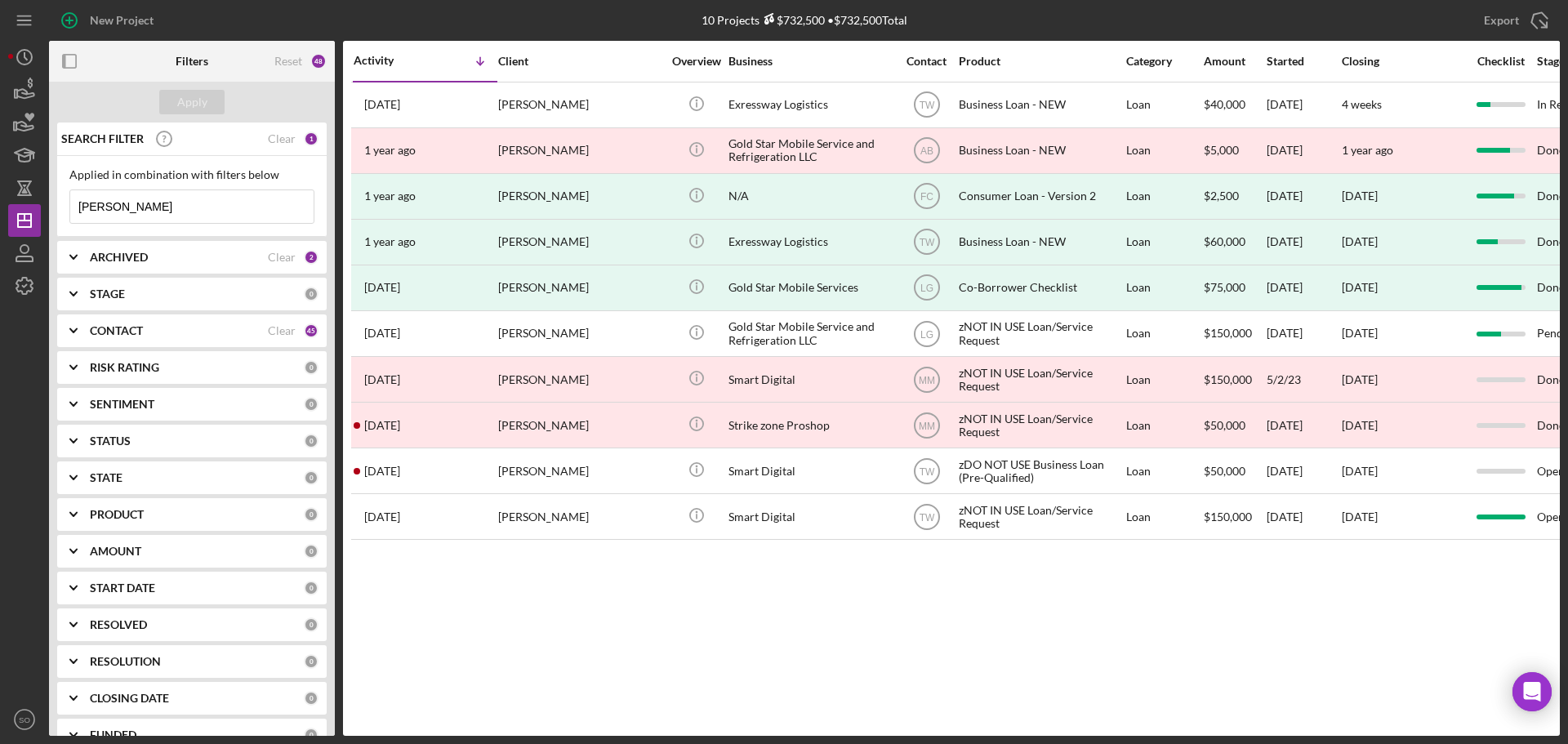
drag, startPoint x: 136, startPoint y: 212, endPoint x: 55, endPoint y: 196, distance: 82.6
click at [55, 196] on div "SEARCH FILTER Clear 1 Applied in combination with filters below cedric Icon/Men…" at bounding box center [192, 429] width 286 height 613
type input "jecala"
click at [198, 109] on div "Apply" at bounding box center [192, 102] width 30 height 25
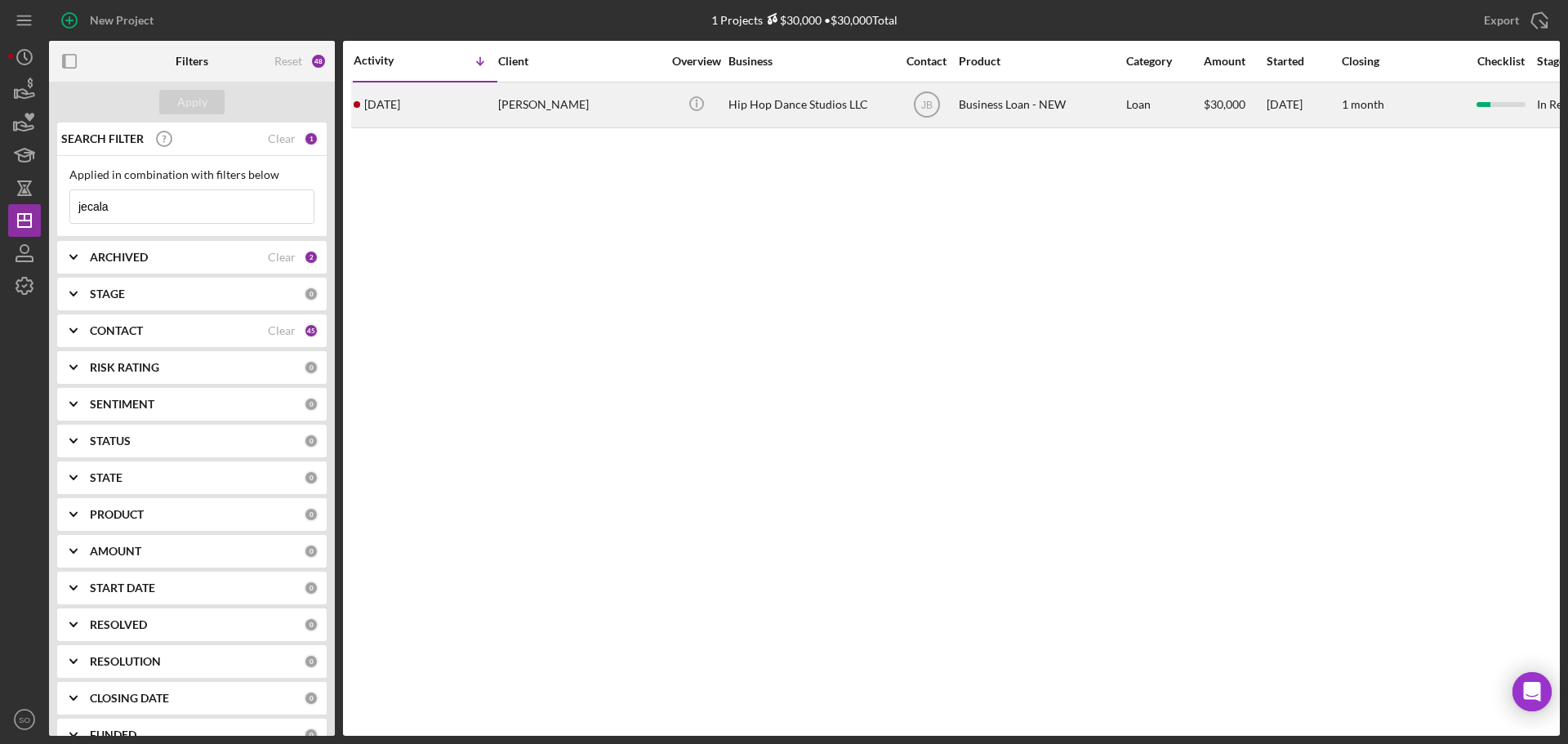
click at [502, 107] on div "[PERSON_NAME]" at bounding box center [580, 105] width 163 height 44
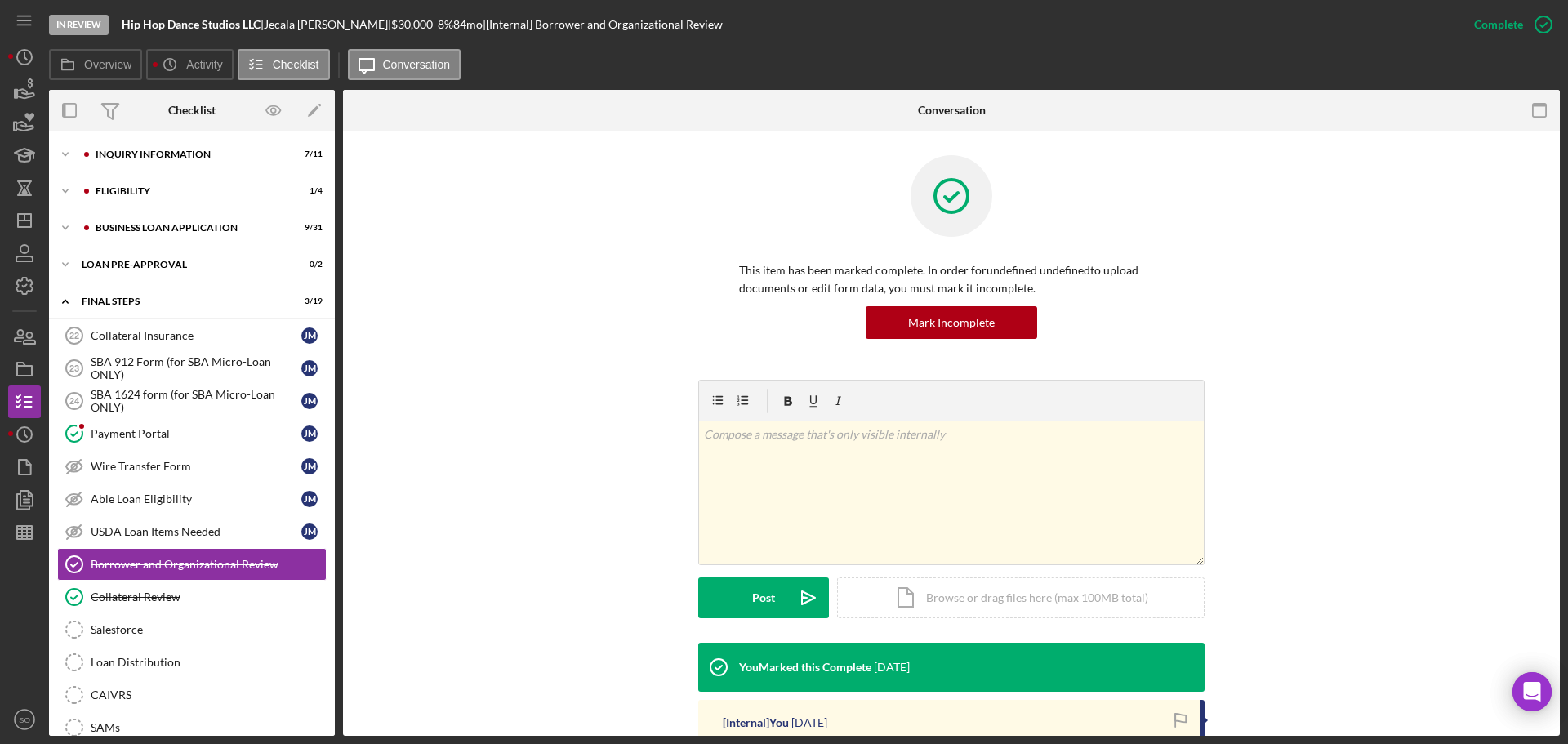
click at [141, 208] on div "Icon/Expander INQUIRY INFORMATION 7 / 11 Icon/Expander ELIGIBILITY 1 / 4 Icon/E…" at bounding box center [192, 562] width 286 height 846
click at [139, 227] on div "BUSINESS LOAN APPLICATION" at bounding box center [205, 228] width 219 height 10
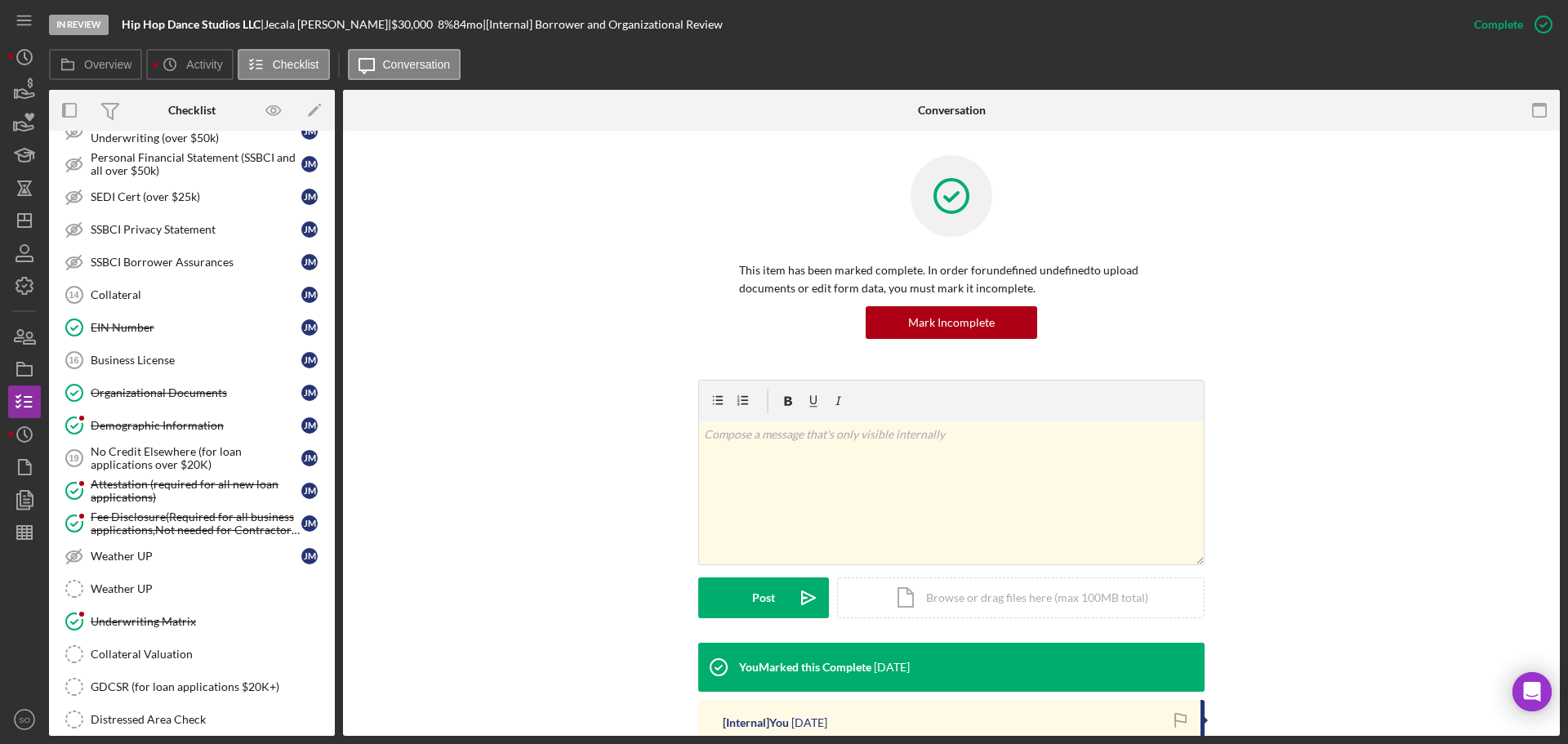
scroll to position [327, 0]
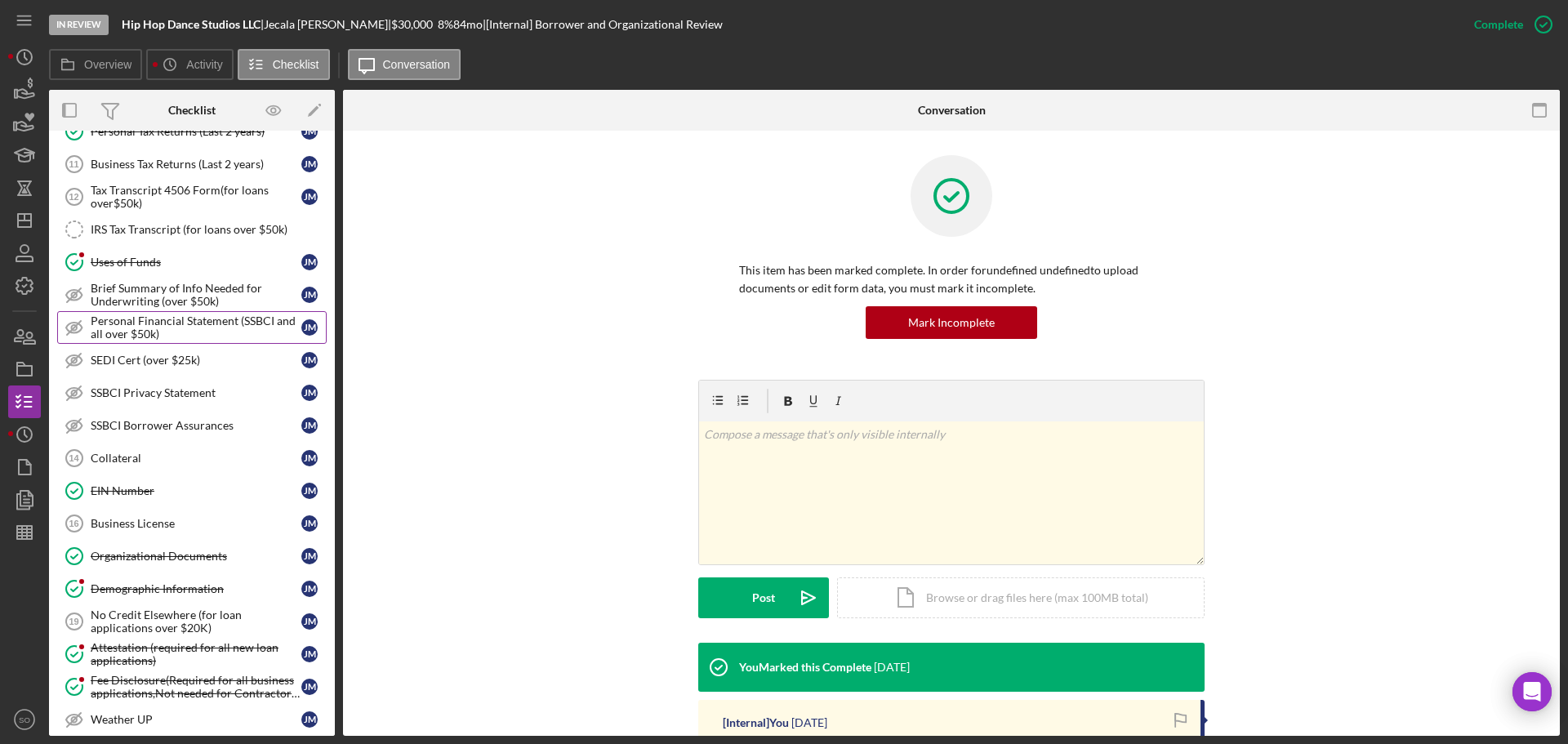
click at [157, 332] on div "Personal Financial Statement (SSBCI and all over $50k)" at bounding box center [195, 327] width 211 height 26
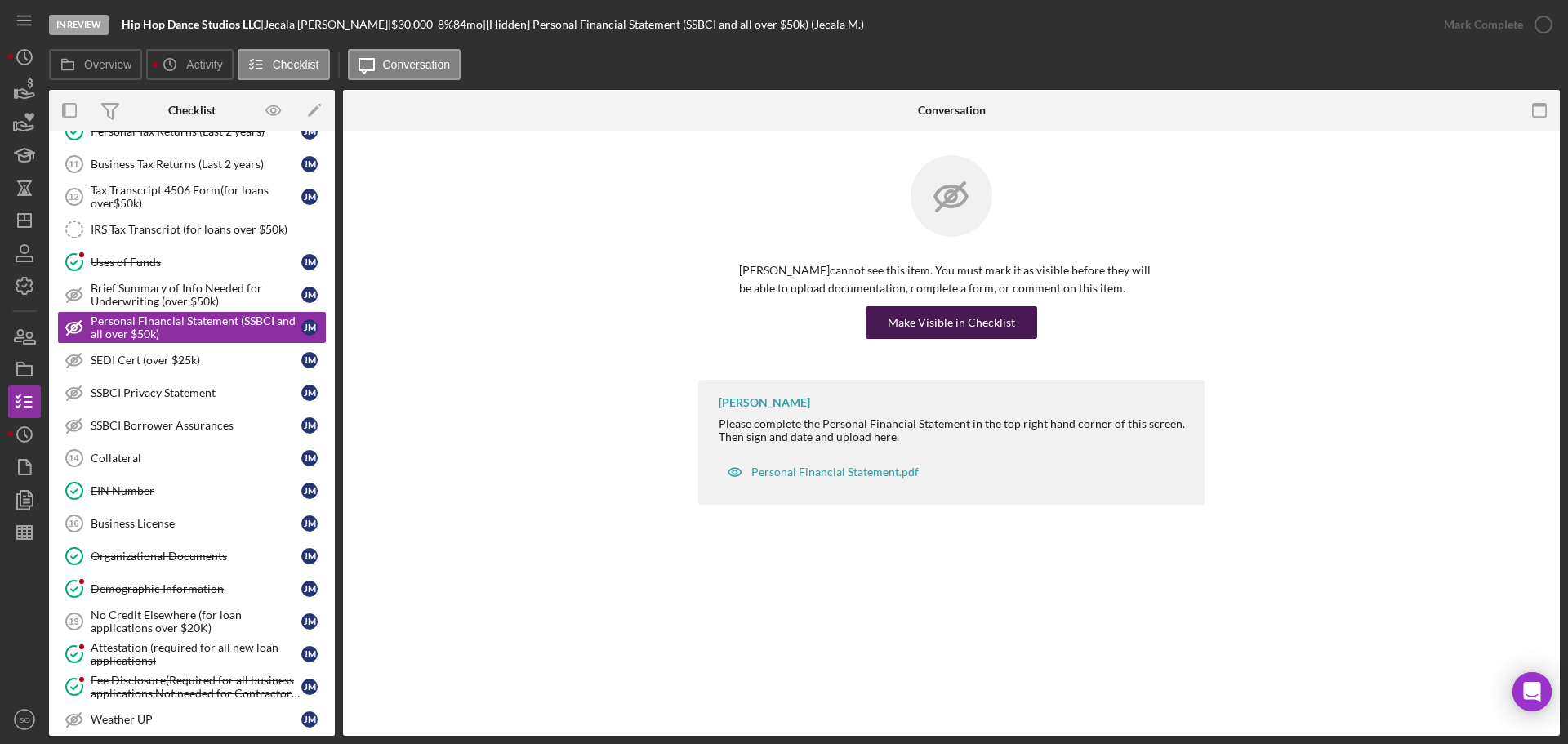
click at [927, 320] on div "Make Visible in Checklist" at bounding box center [951, 323] width 127 height 33
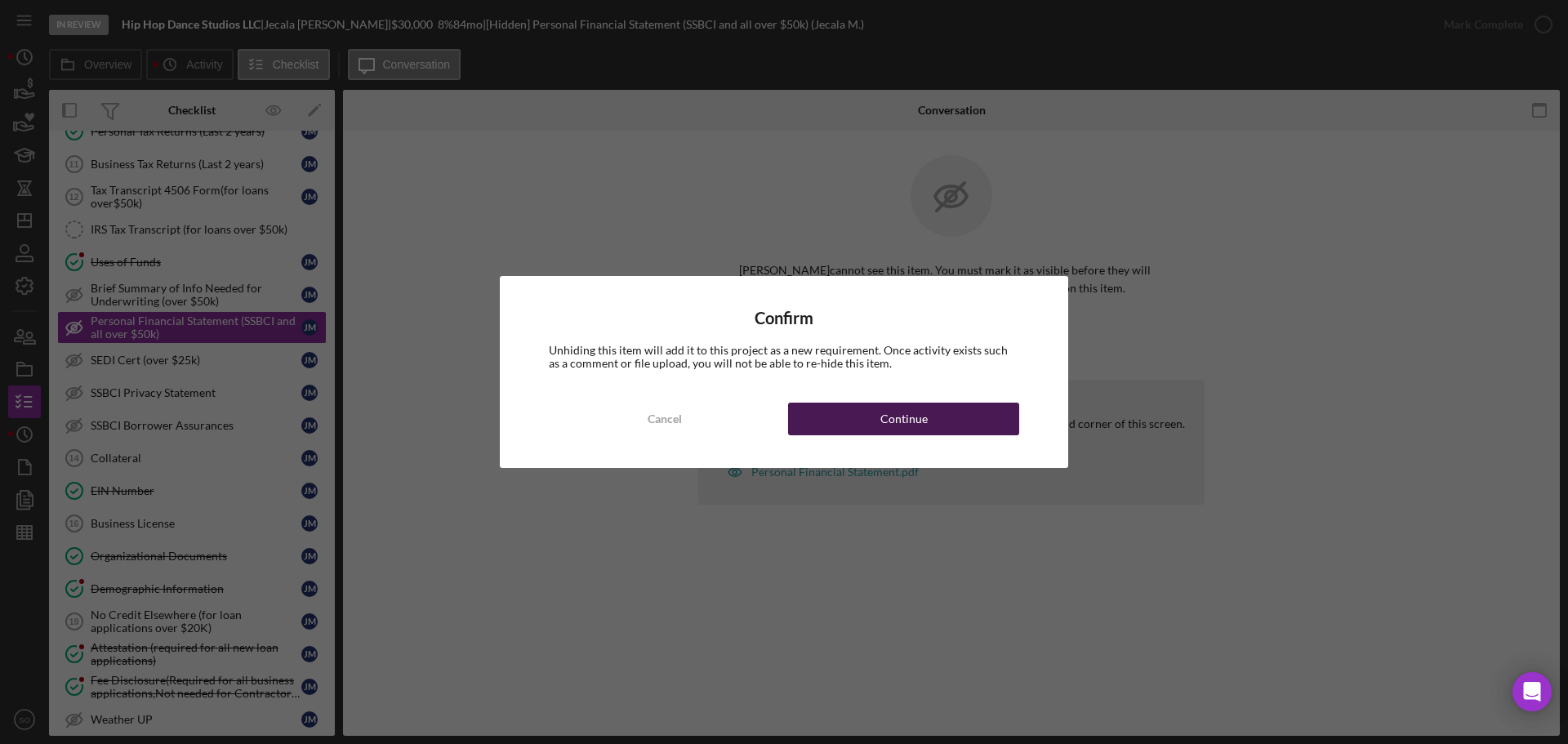
click at [989, 422] on button "Continue" at bounding box center [903, 419] width 231 height 33
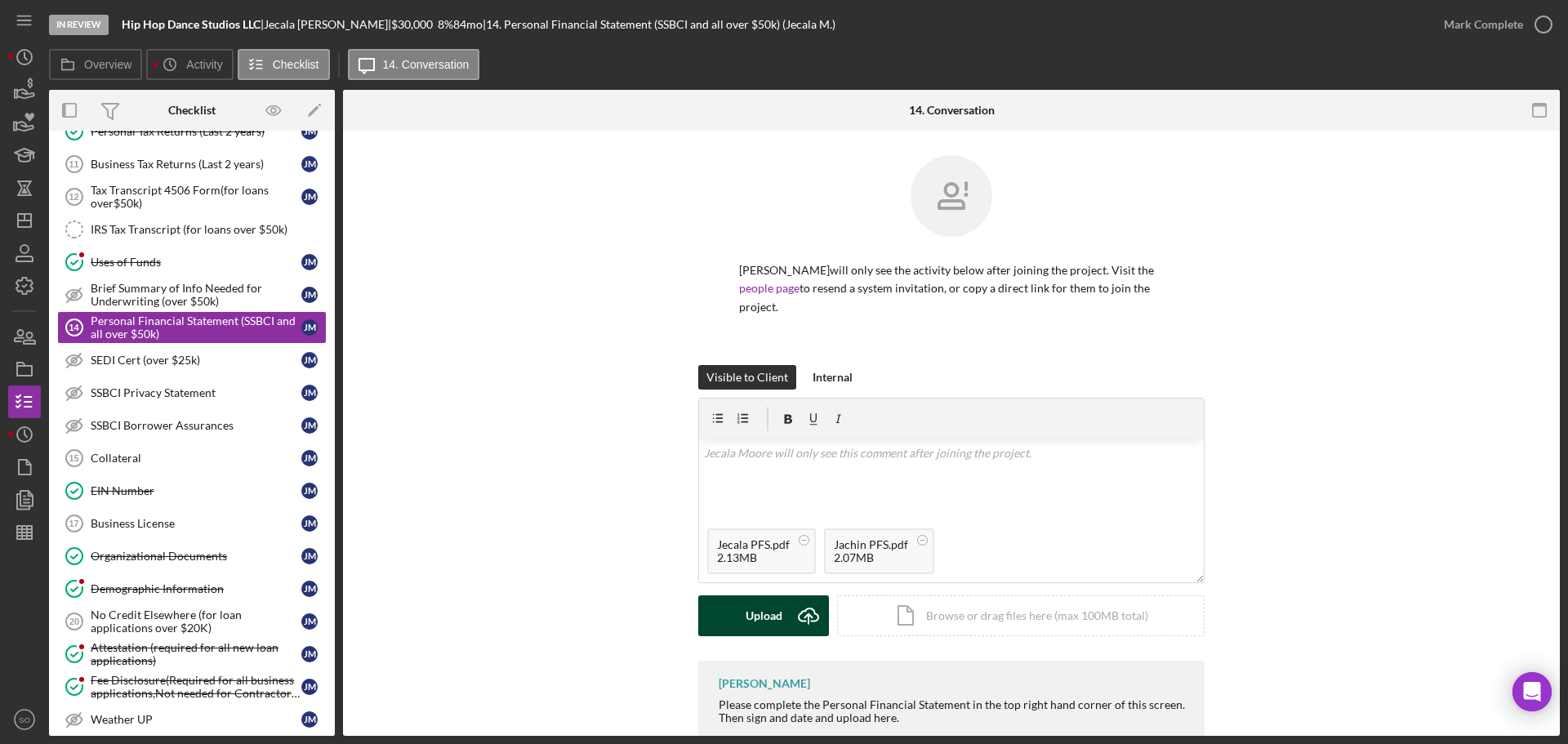
click at [762, 596] on div "Upload" at bounding box center [763, 616] width 36 height 41
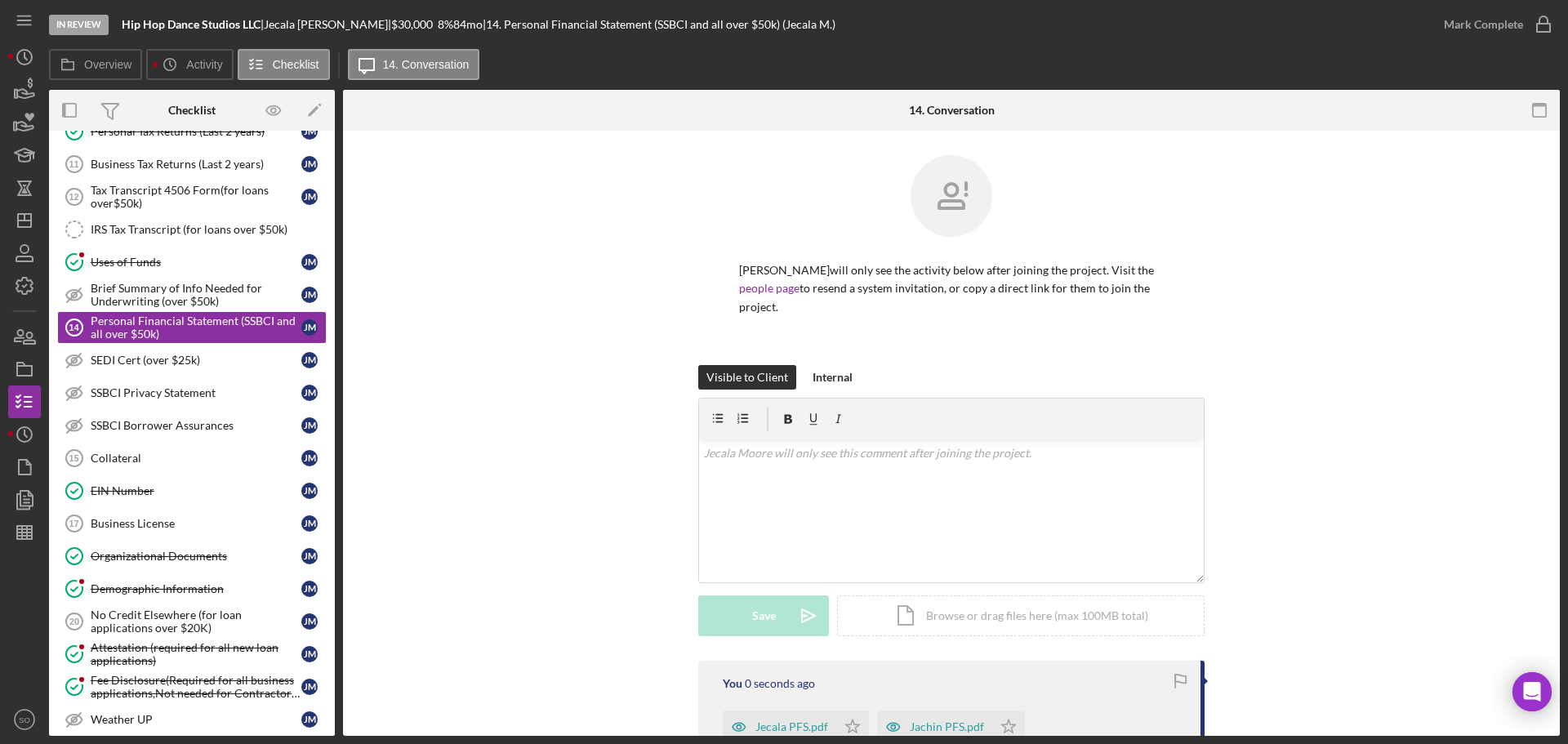
scroll to position [164, 0]
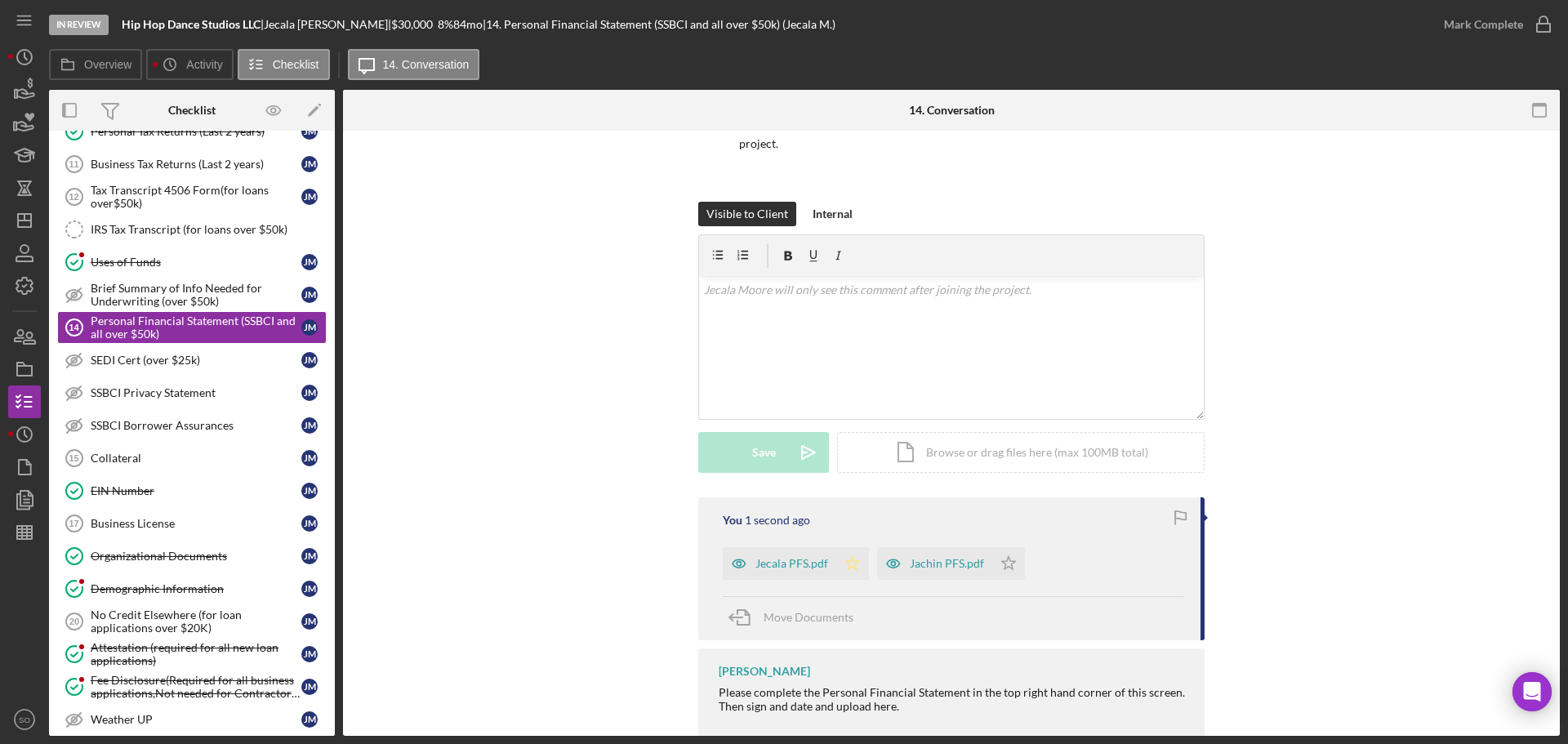
click at [849, 548] on icon "Icon/Star" at bounding box center [852, 564] width 33 height 33
click at [994, 550] on icon "Icon/Star" at bounding box center [1008, 564] width 33 height 33
click at [1455, 26] on div "Mark Complete" at bounding box center [1483, 24] width 79 height 33
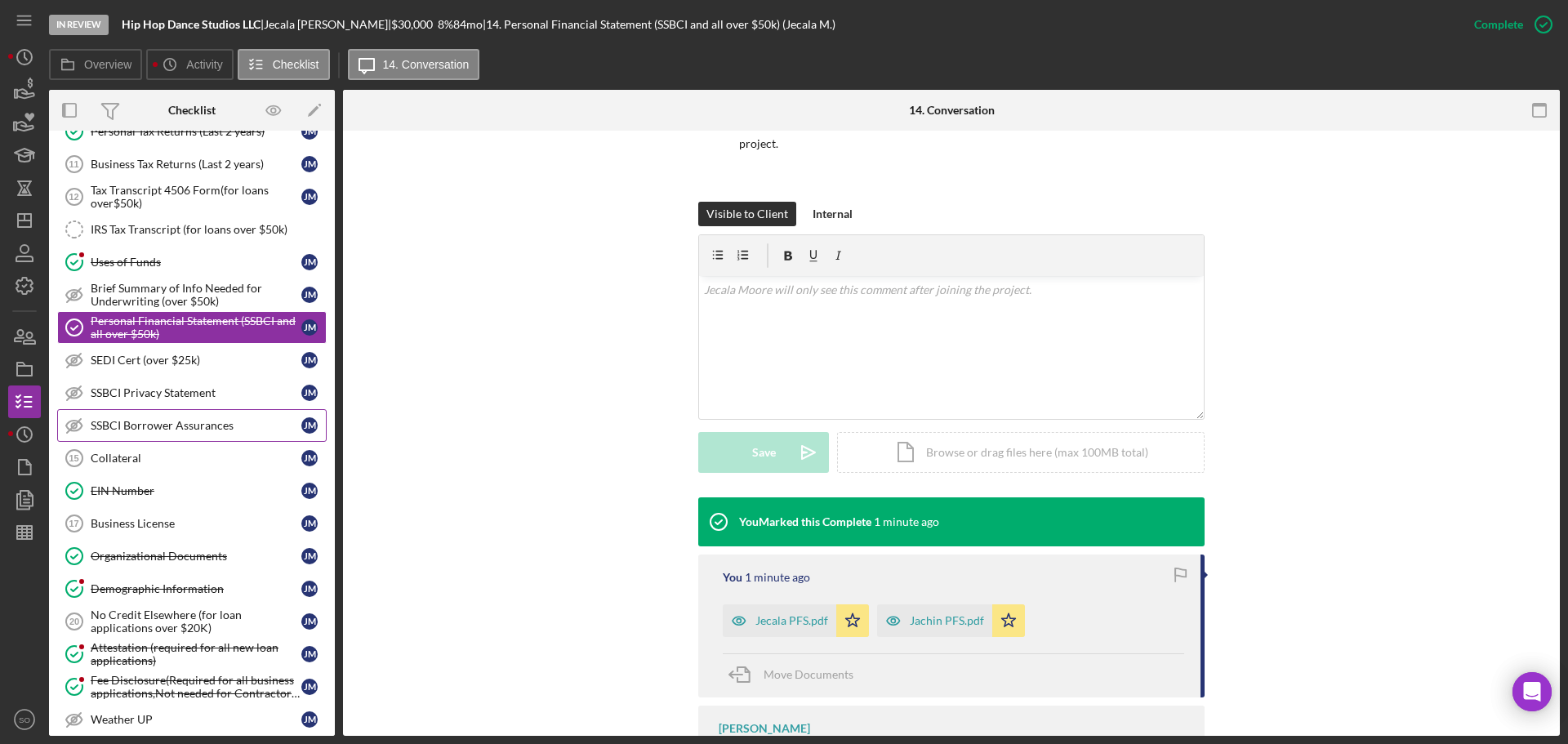
scroll to position [82, 0]
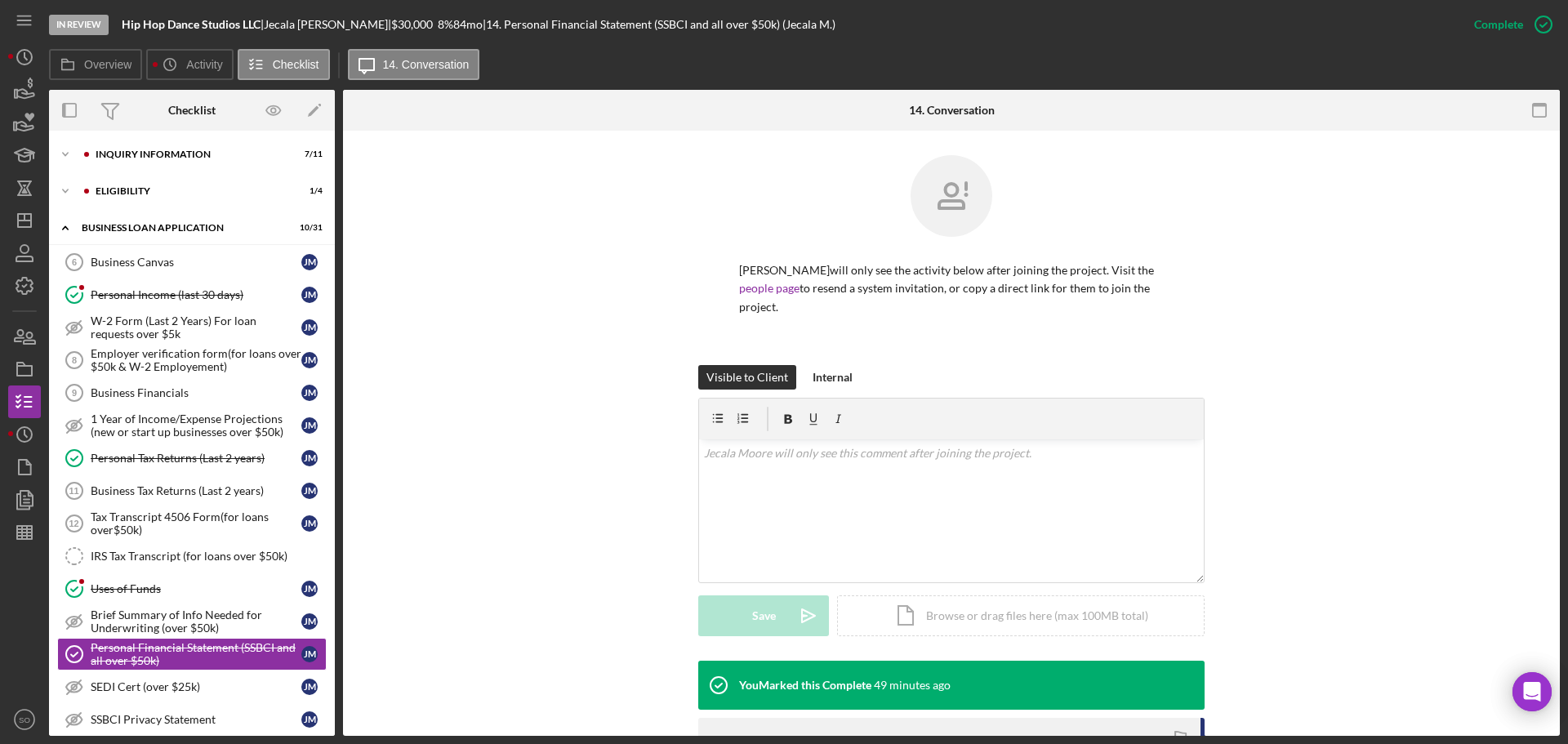
scroll to position [164, 0]
